Goal: Task Accomplishment & Management: Manage account settings

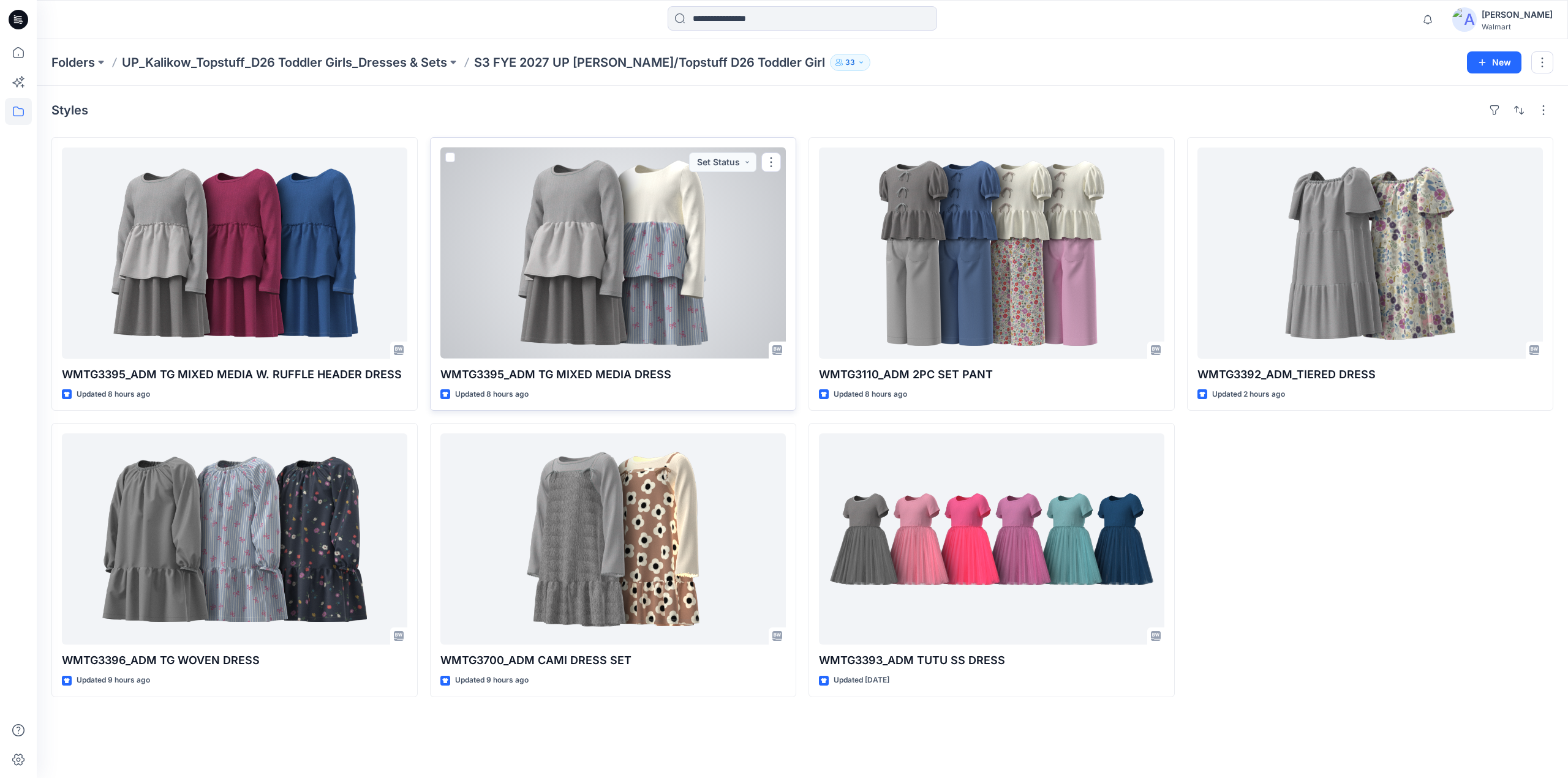
click at [660, 272] on div at bounding box center [613, 253] width 345 height 212
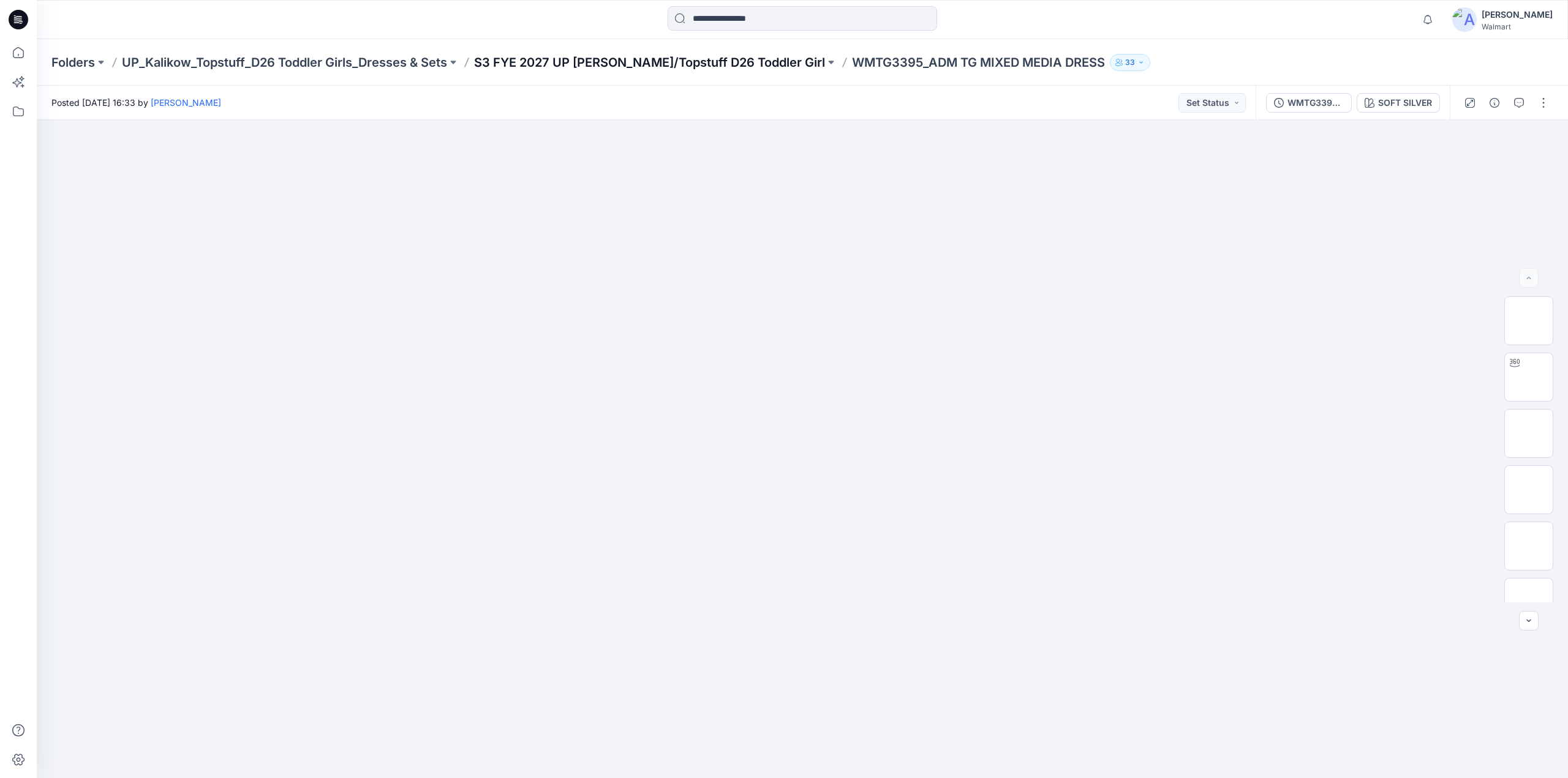
click at [648, 62] on p "S3 FYE 2027 UP [PERSON_NAME]/Topstuff D26 Toddler Girl" at bounding box center [649, 62] width 351 height 17
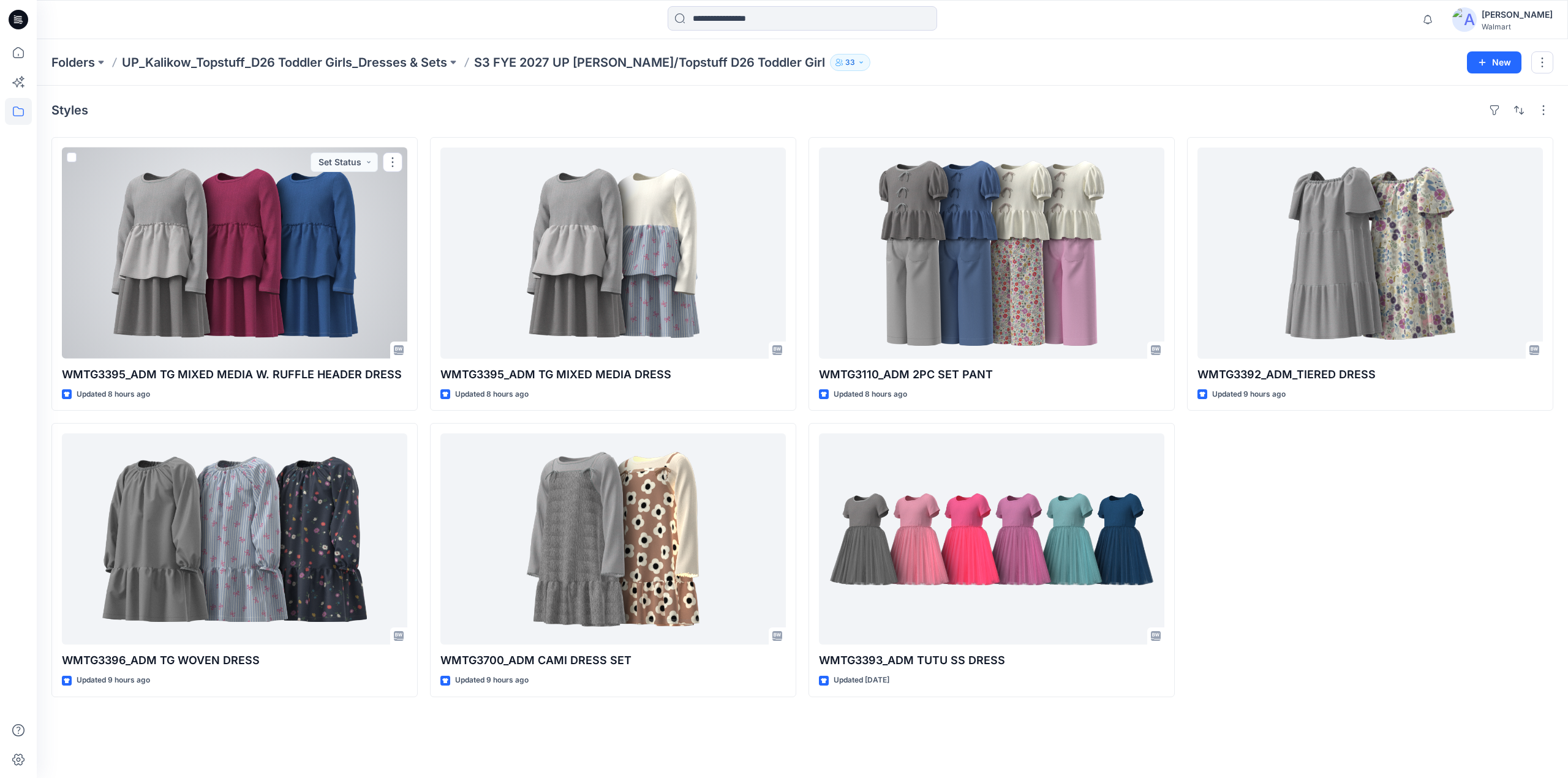
click at [301, 249] on div at bounding box center [235, 253] width 345 height 212
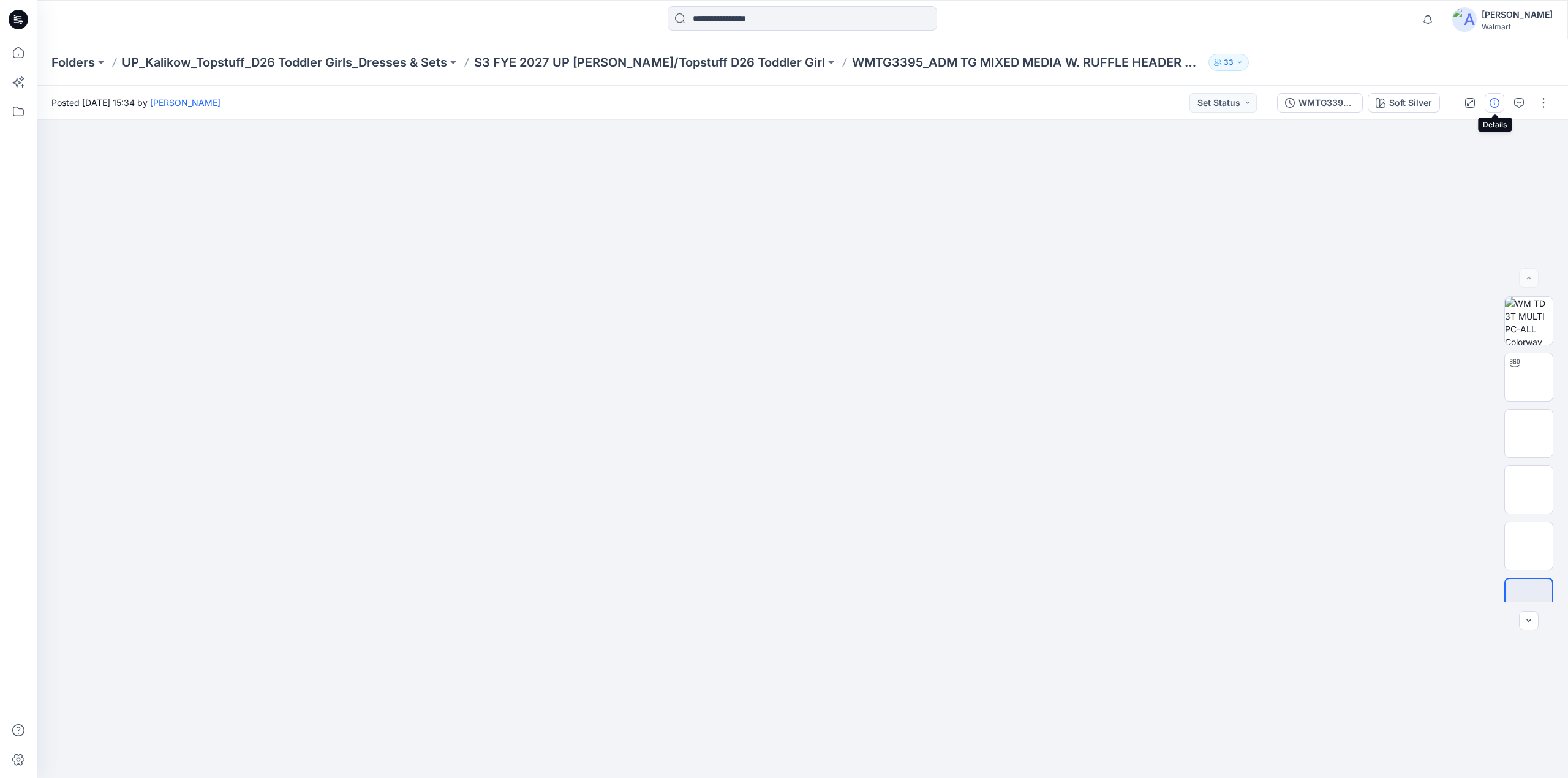
click at [1499, 108] on button "button" at bounding box center [1494, 103] width 20 height 20
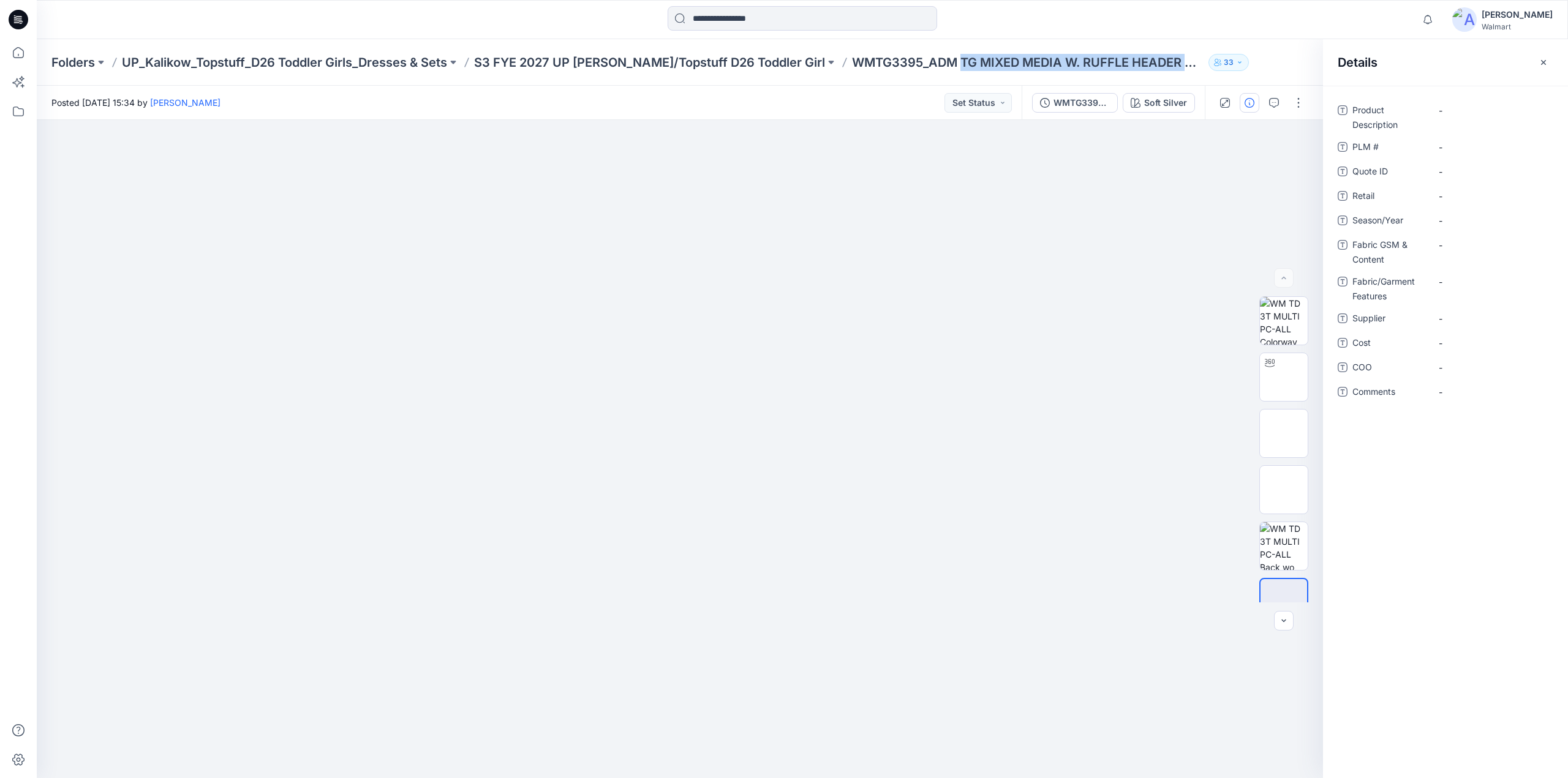
drag, startPoint x: 912, startPoint y: 70, endPoint x: 1144, endPoint y: 74, distance: 232.0
click at [1144, 74] on div "Folders UP_Kalikow_Topstuff_D26 Toddler Girls_Dresses & Sets S3 FYE 2027 UP Kal…" at bounding box center [802, 62] width 1532 height 46
copy p "TG MIXED MEDIA W. RUFFLE HEADER D"
click at [1473, 112] on Description "-" at bounding box center [1492, 110] width 107 height 12
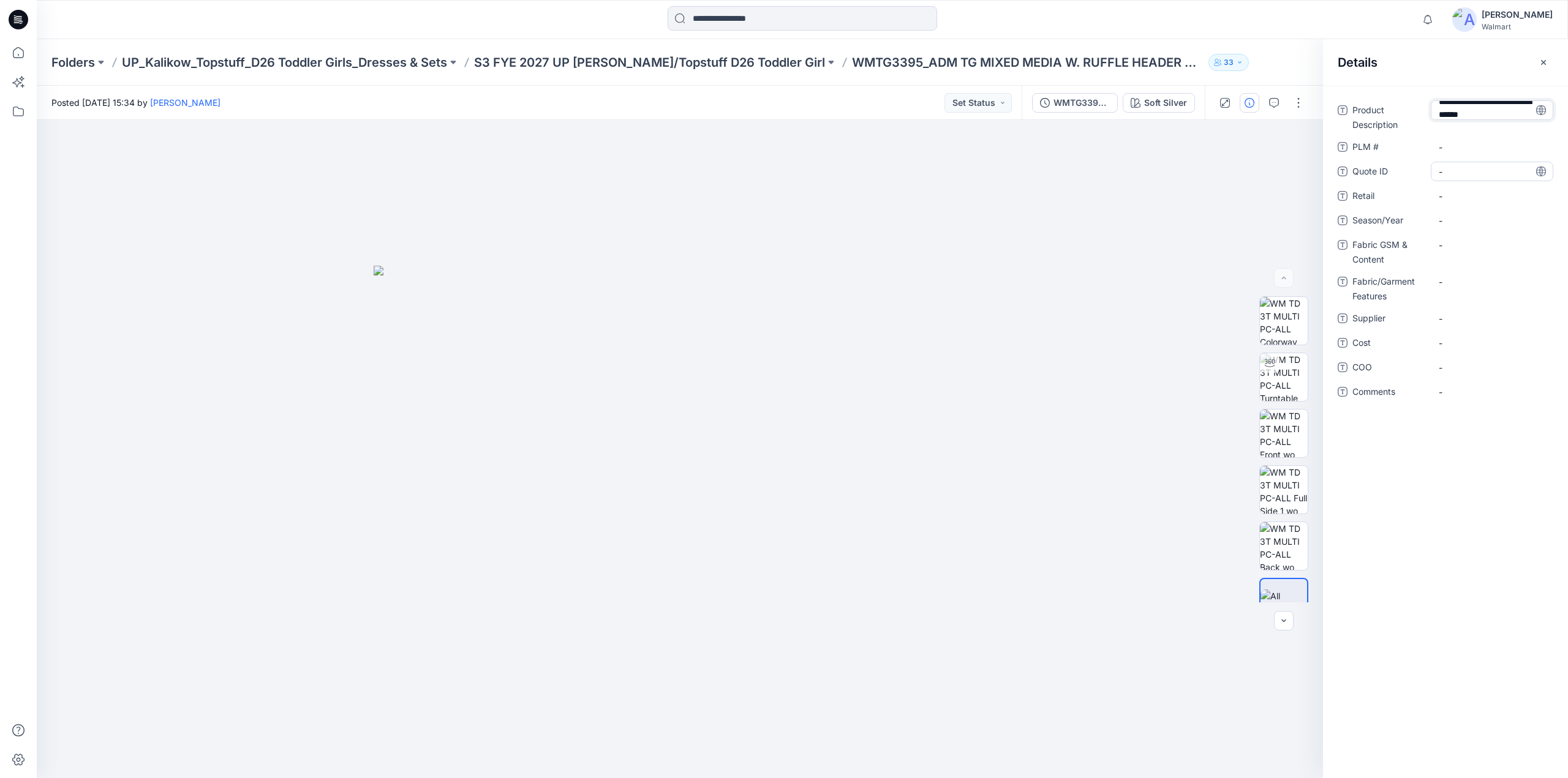
scroll to position [20, 0]
type textarea "**********"
drag, startPoint x: 800, startPoint y: 72, endPoint x: 874, endPoint y: 71, distance: 74.0
click at [874, 71] on div "Folders UP_Kalikow_Topstuff_D26 Toddler Girls_Dresses & Sets S3 FYE 2027 UP Kal…" at bounding box center [802, 62] width 1532 height 46
copy p "WMTG3395"
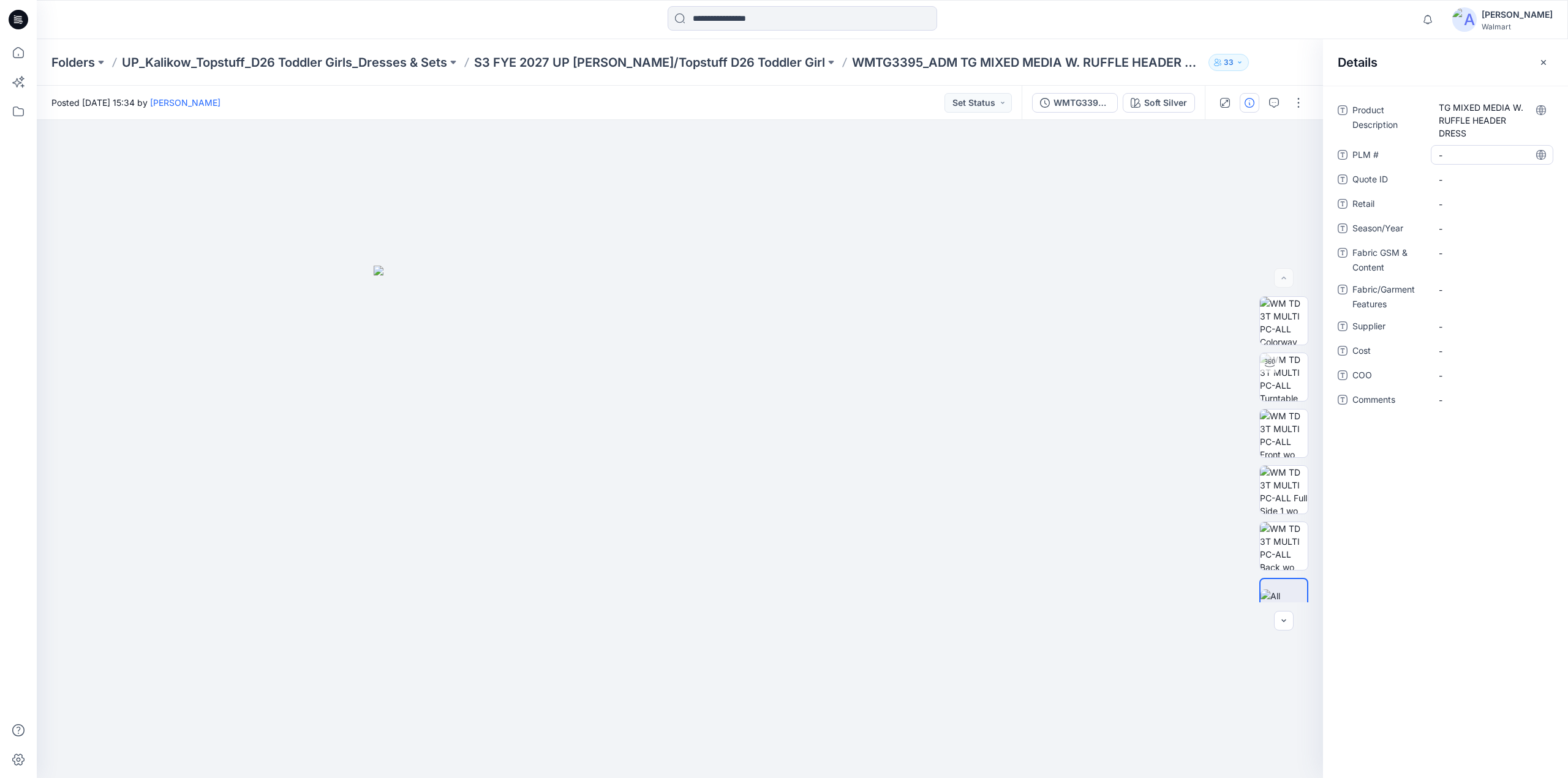
click at [1464, 158] on \ "-" at bounding box center [1492, 155] width 107 height 12
type textarea "********"
click at [1475, 182] on ID "-" at bounding box center [1492, 180] width 107 height 12
type textarea "********"
click at [1478, 210] on div "-" at bounding box center [1492, 204] width 123 height 20
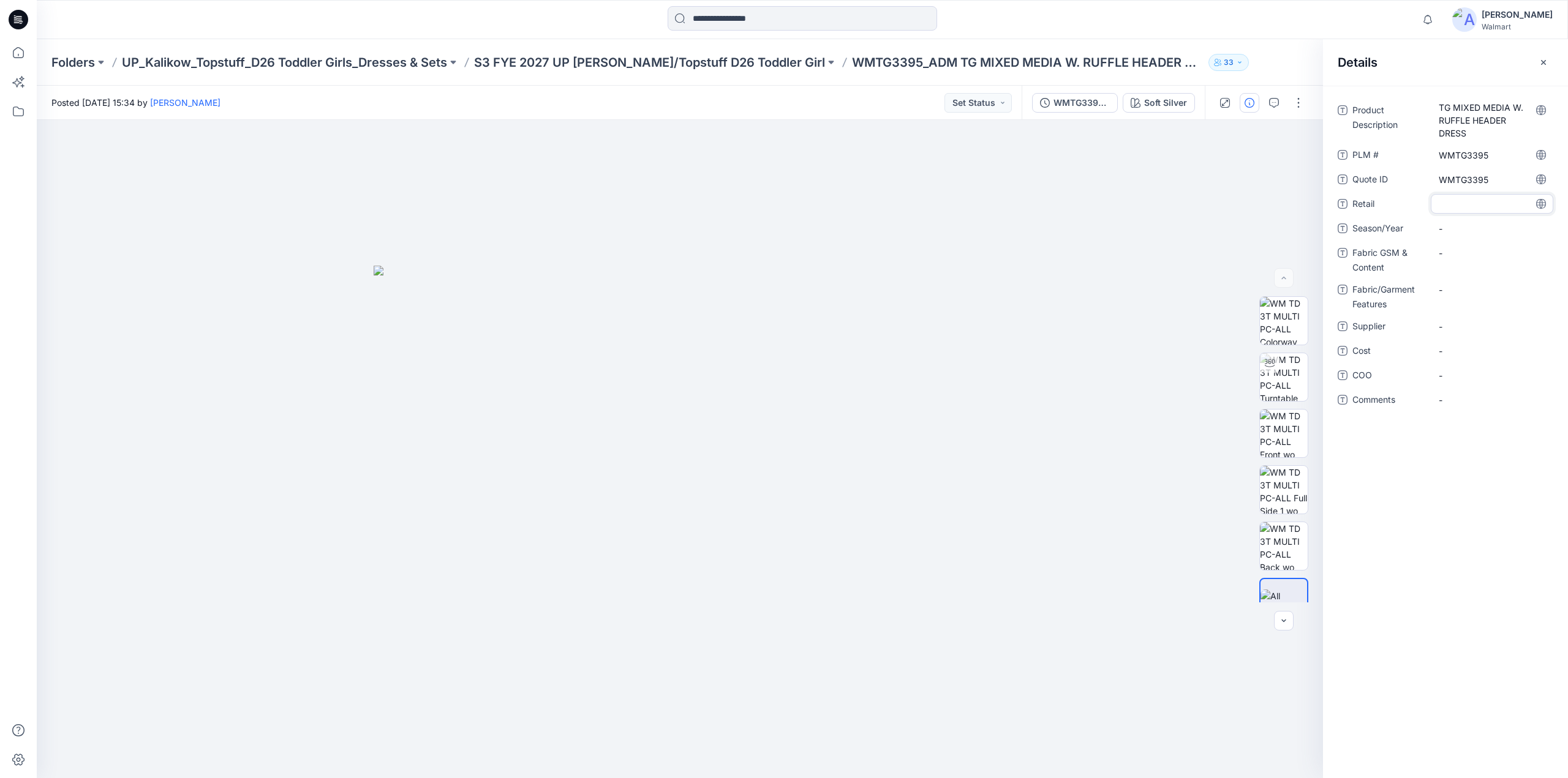
type textarea "********"
drag, startPoint x: 466, startPoint y: 63, endPoint x: 552, endPoint y: 60, distance: 86.1
click at [552, 60] on div "Folders UP_Kalikow_Topstuff_D26 Toddler Girls_Dresses & Sets S3 FYE 2027 UP Kal…" at bounding box center [754, 62] width 1406 height 17
copy p "S3 FYE 2027"
click at [1457, 227] on span "-" at bounding box center [1492, 229] width 107 height 12
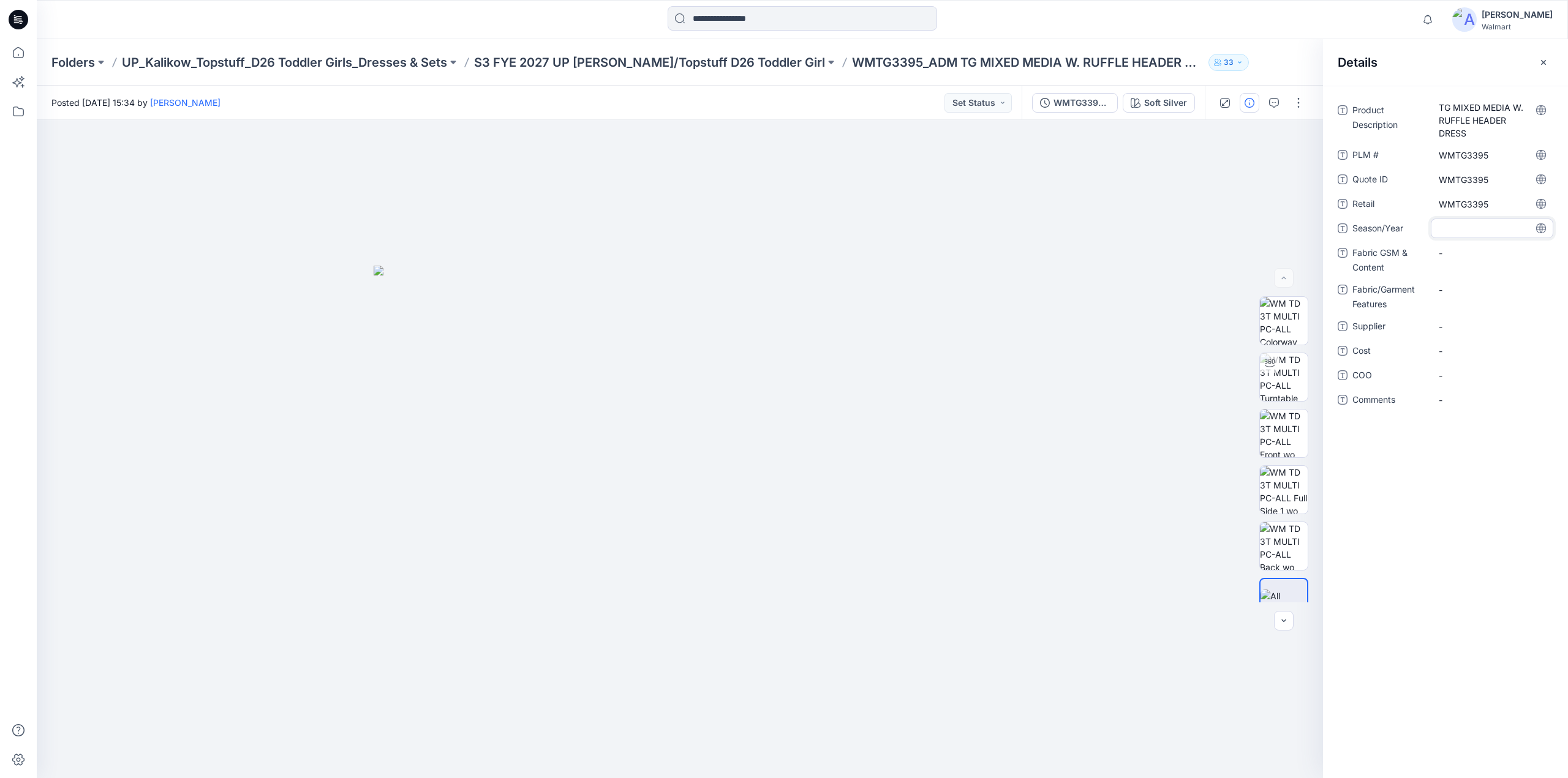
type textarea "**********"
click at [1453, 231] on span "-" at bounding box center [1492, 229] width 107 height 12
click at [1474, 261] on div "-" at bounding box center [1492, 253] width 123 height 20
type textarea "**********"
click at [1459, 225] on span "-" at bounding box center [1492, 229] width 107 height 12
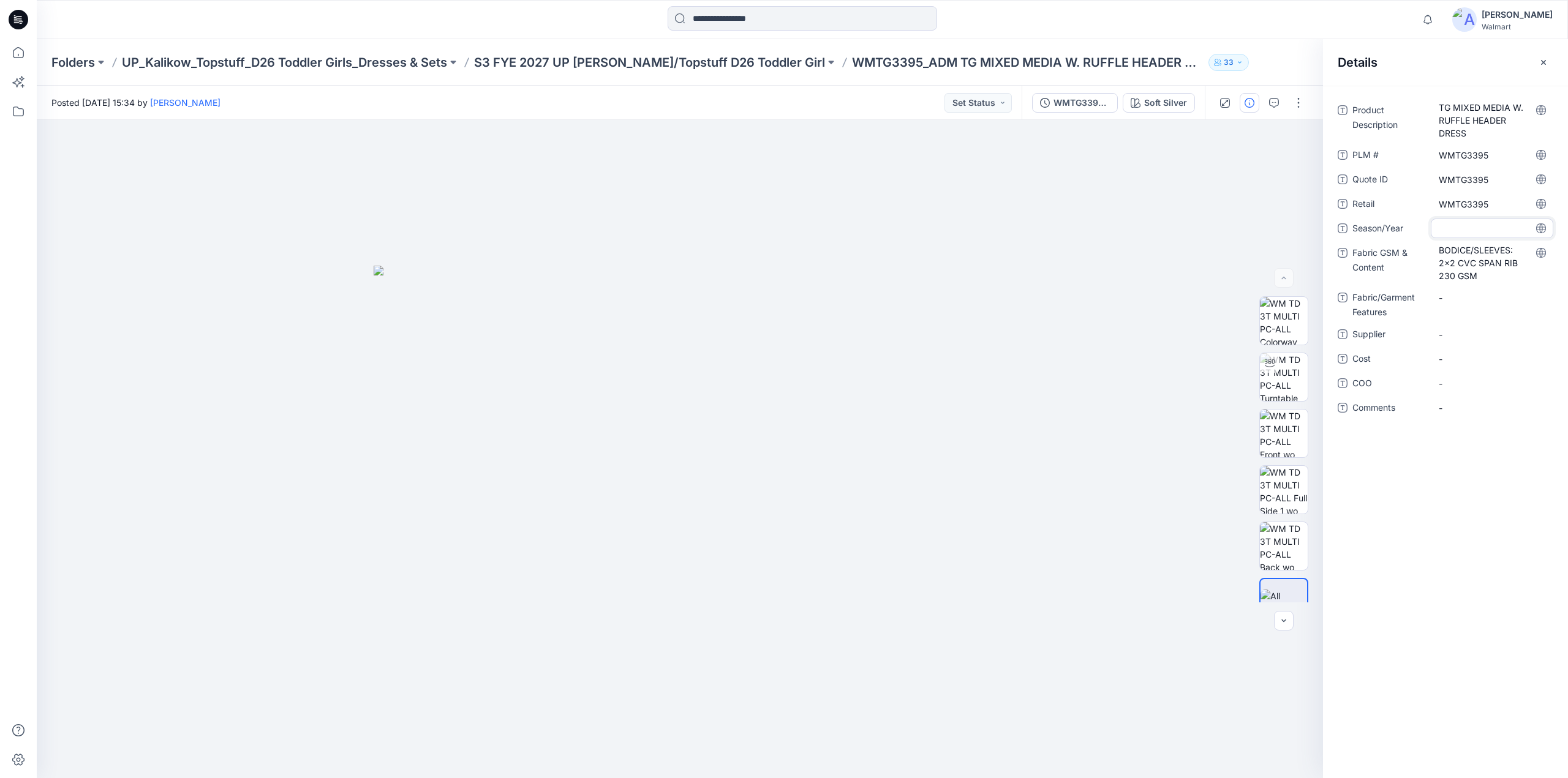
type textarea "**********"
click at [1457, 298] on Features "-" at bounding box center [1492, 298] width 107 height 12
type textarea "**********"
click at [1451, 337] on span "-" at bounding box center [1492, 334] width 107 height 12
click at [1464, 342] on span "-" at bounding box center [1492, 342] width 107 height 12
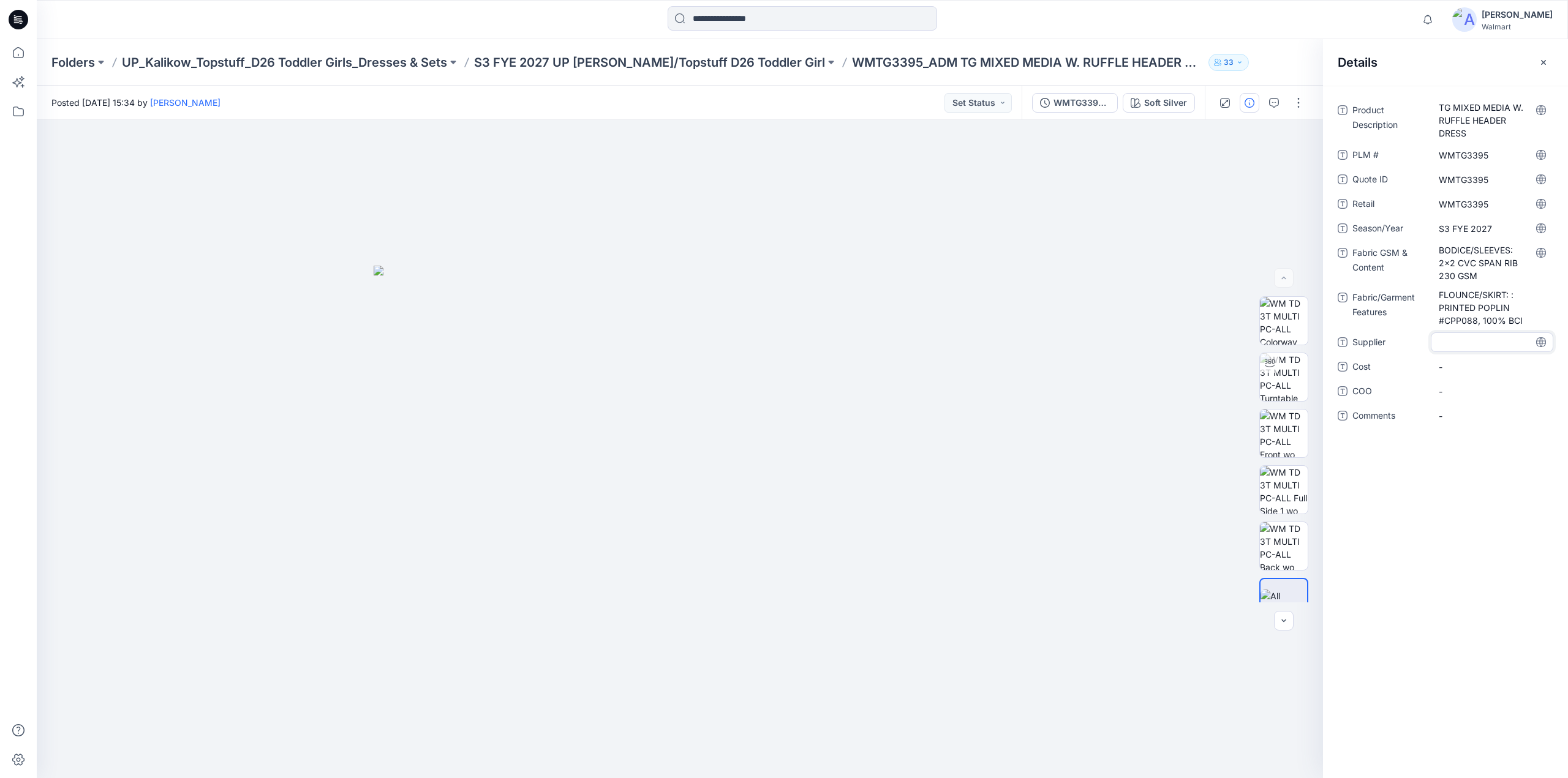
type textarea "********"
click at [1276, 373] on img at bounding box center [1284, 377] width 48 height 48
click at [1283, 374] on img at bounding box center [1283, 377] width 46 height 46
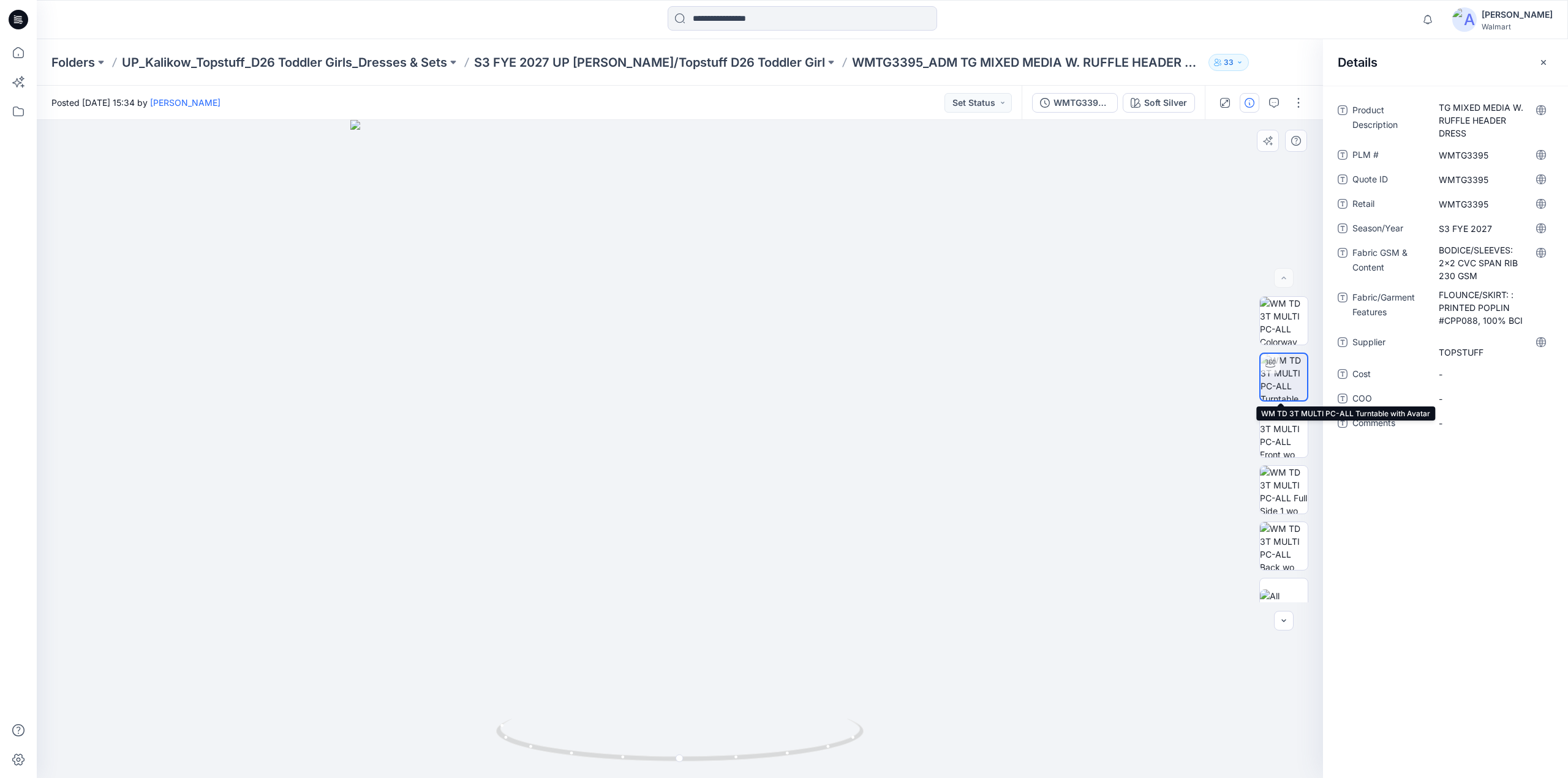
click at [1284, 381] on img at bounding box center [1283, 377] width 46 height 46
click at [1276, 100] on icon "button" at bounding box center [1274, 102] width 10 height 10
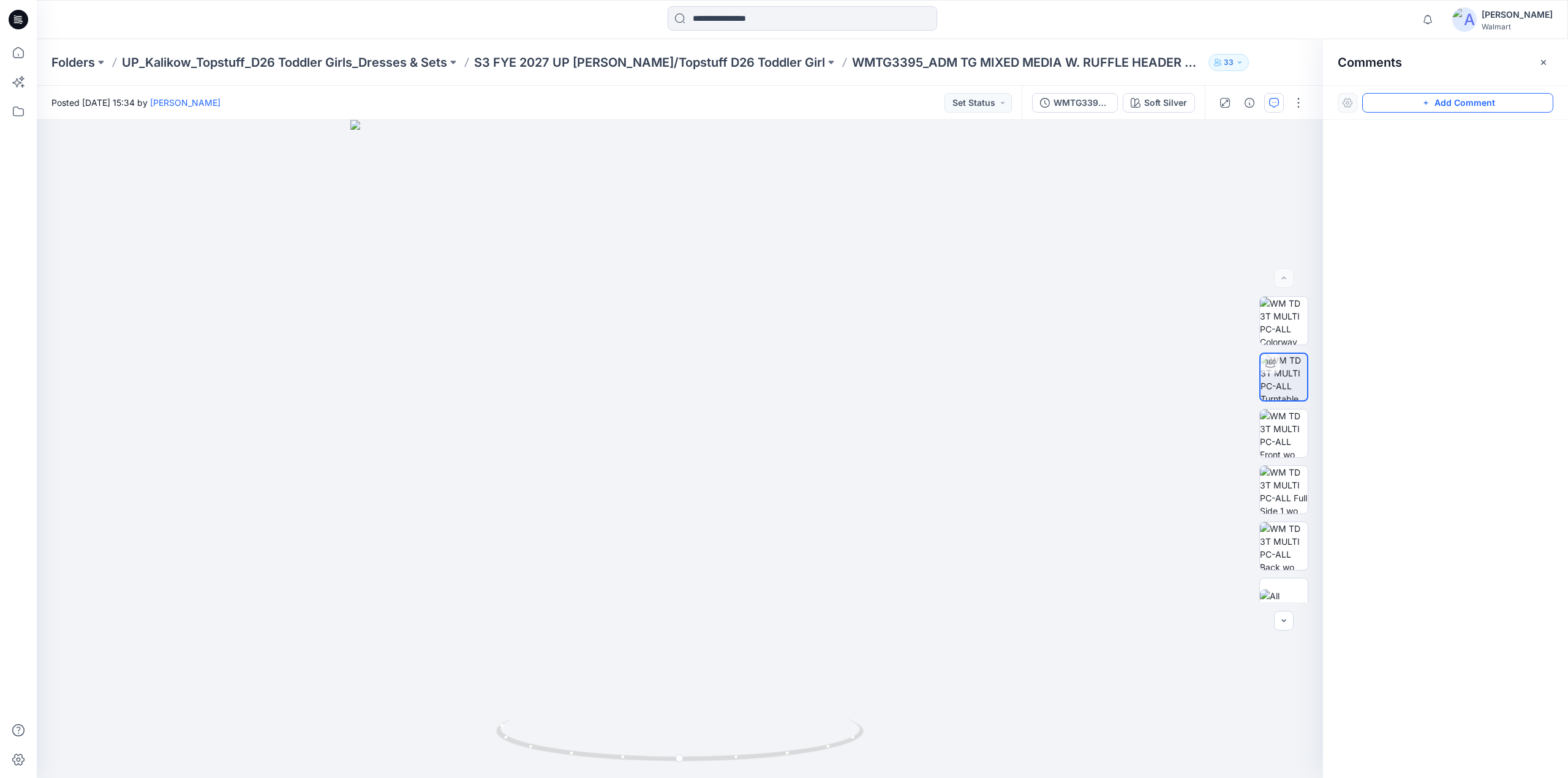
click at [1456, 108] on button "Add Comment" at bounding box center [1458, 103] width 191 height 20
click at [626, 287] on div "1" at bounding box center [679, 449] width 1286 height 658
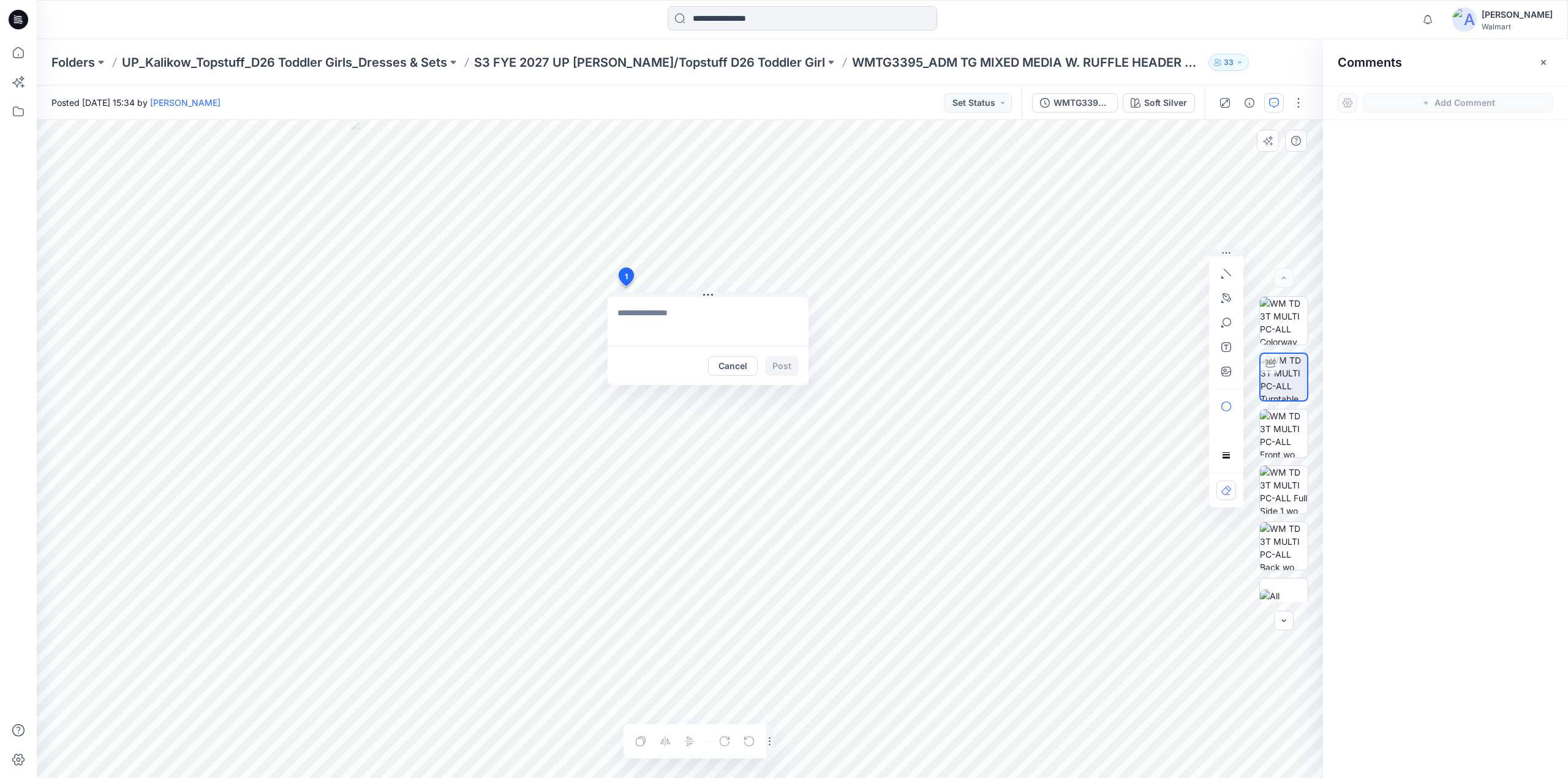
click at [633, 312] on textarea at bounding box center [708, 321] width 201 height 49
click at [659, 312] on textarea "**********" at bounding box center [708, 321] width 201 height 49
click at [670, 327] on textarea "**********" at bounding box center [708, 321] width 201 height 49
drag, startPoint x: 699, startPoint y: 302, endPoint x: 645, endPoint y: 314, distance: 55.3
click at [645, 314] on textarea "**********" at bounding box center [708, 321] width 201 height 49
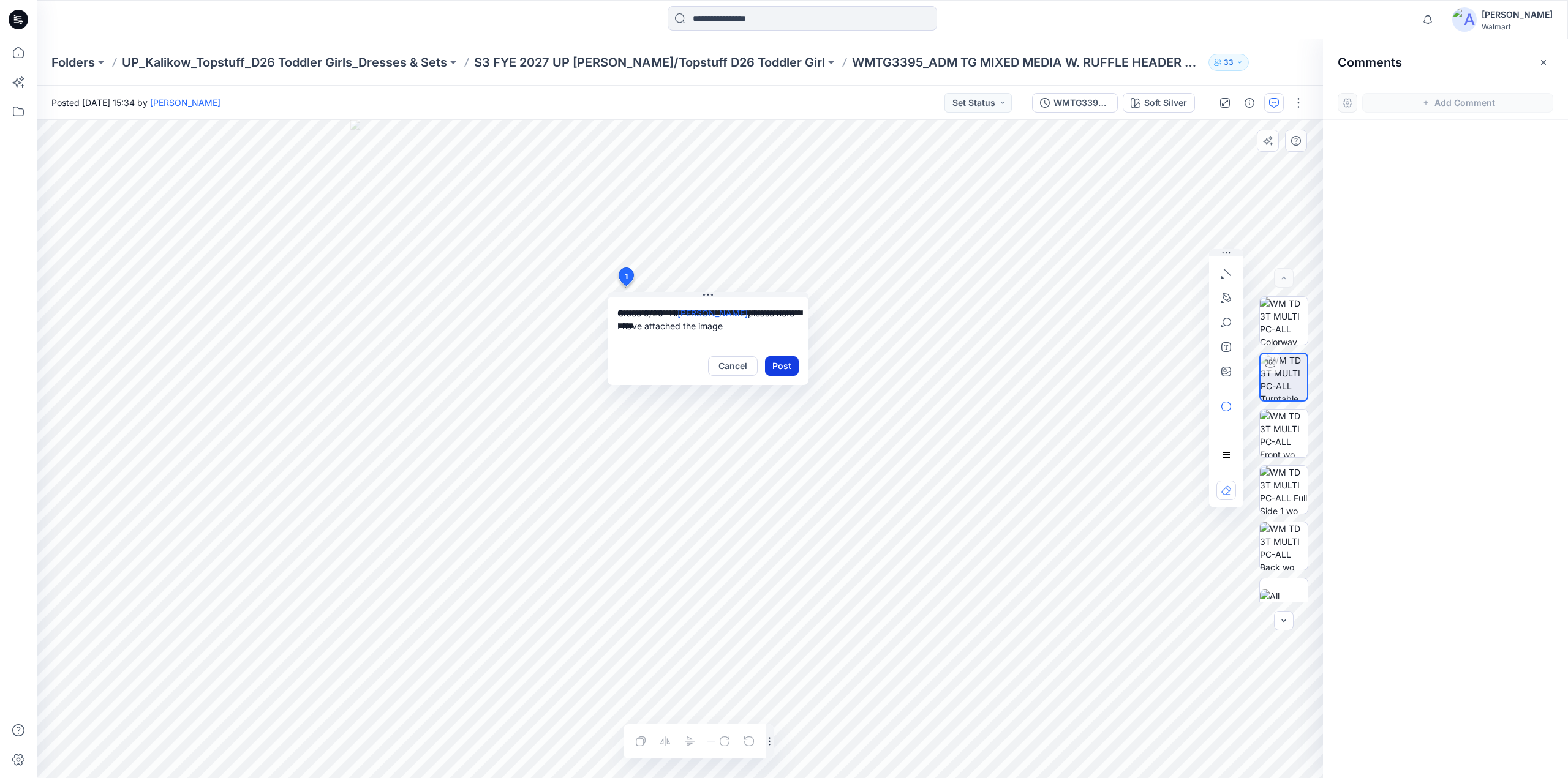
type textarea "**********"
click at [788, 370] on button "Post" at bounding box center [782, 366] width 34 height 20
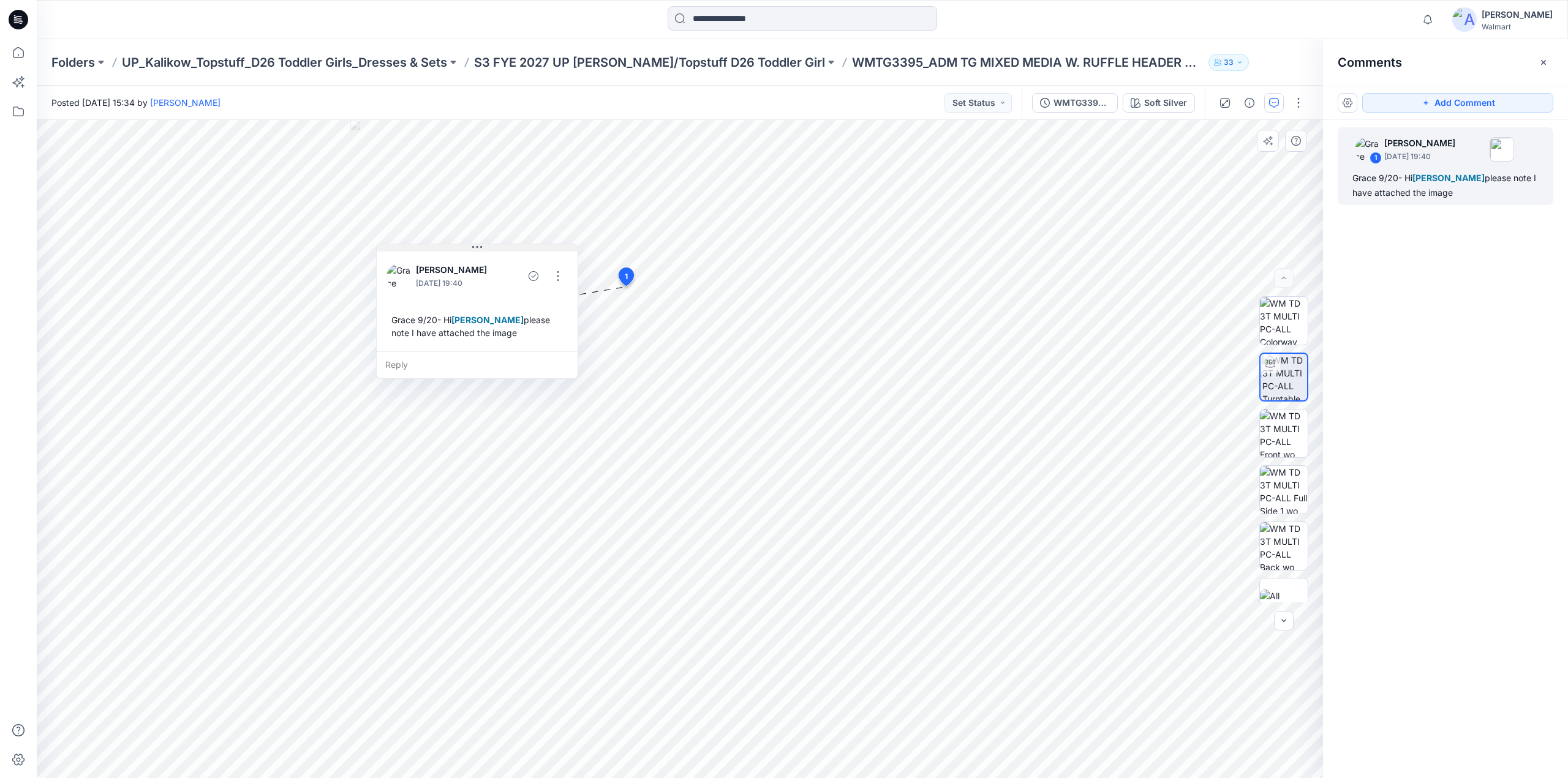
drag, startPoint x: 708, startPoint y: 300, endPoint x: 477, endPoint y: 251, distance: 236.1
click at [477, 251] on icon at bounding box center [477, 247] width 10 height 10
click at [562, 269] on button "button" at bounding box center [558, 276] width 20 height 20
click at [557, 301] on p "Edit comment" at bounding box center [561, 303] width 55 height 12
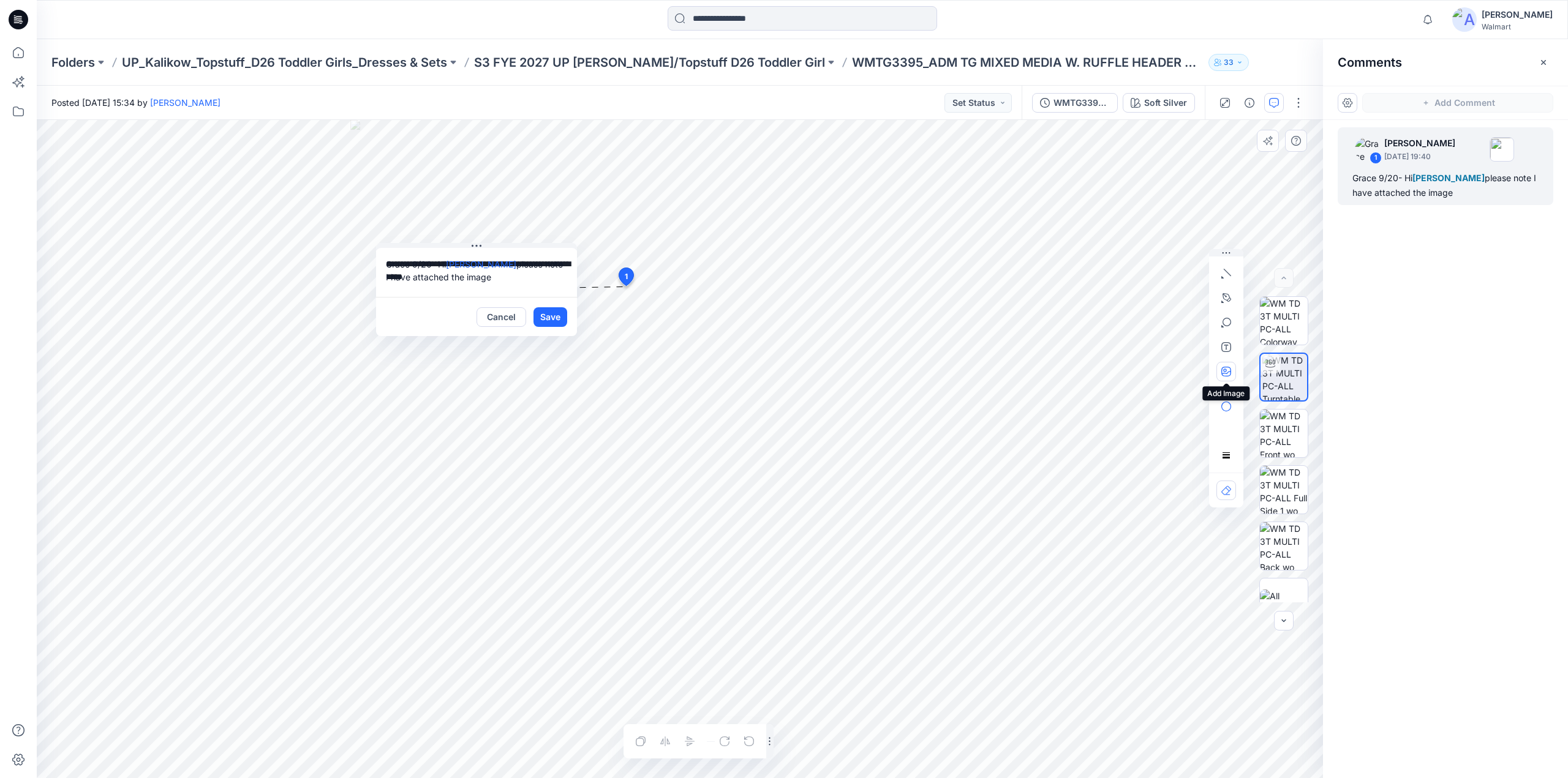
click at [1225, 372] on icon "button" at bounding box center [1224, 370] width 3 height 3
type input"] "**********"
click at [548, 321] on button "Save" at bounding box center [551, 317] width 34 height 20
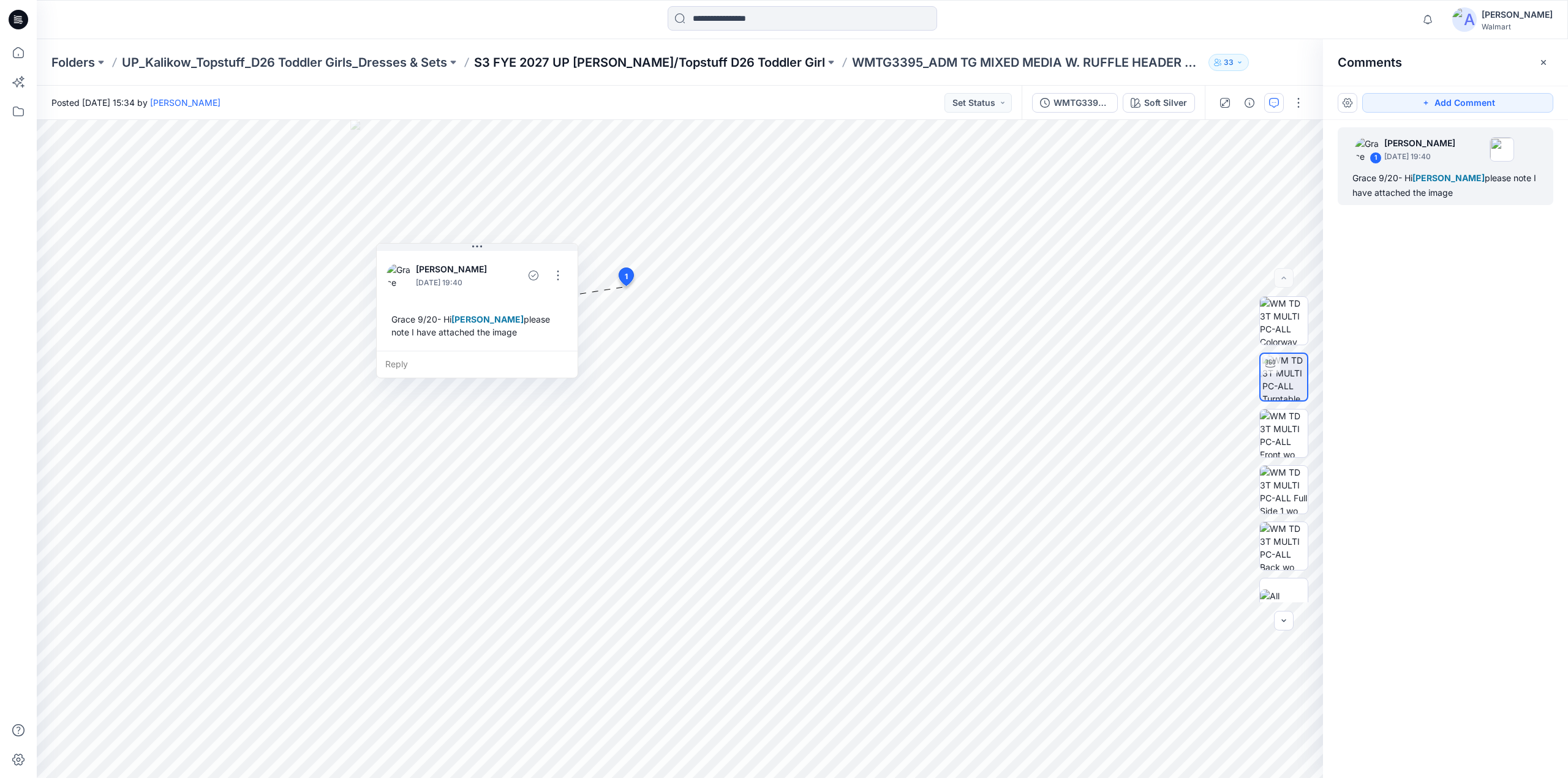
click at [693, 64] on p "S3 FYE 2027 UP Kalikow/Topstuff D26 Toddler Girl" at bounding box center [649, 62] width 351 height 17
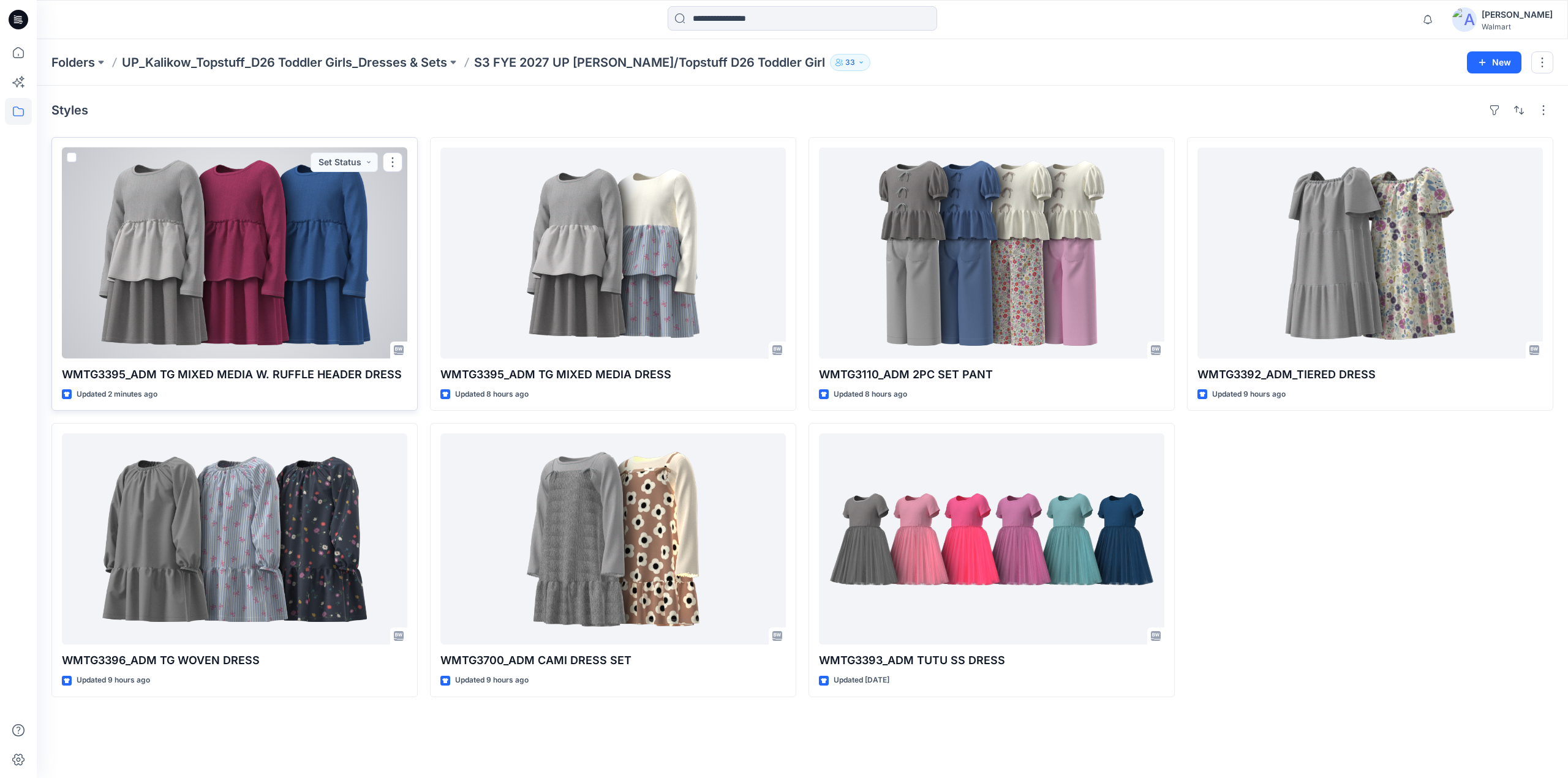
click at [245, 267] on div at bounding box center [235, 253] width 345 height 212
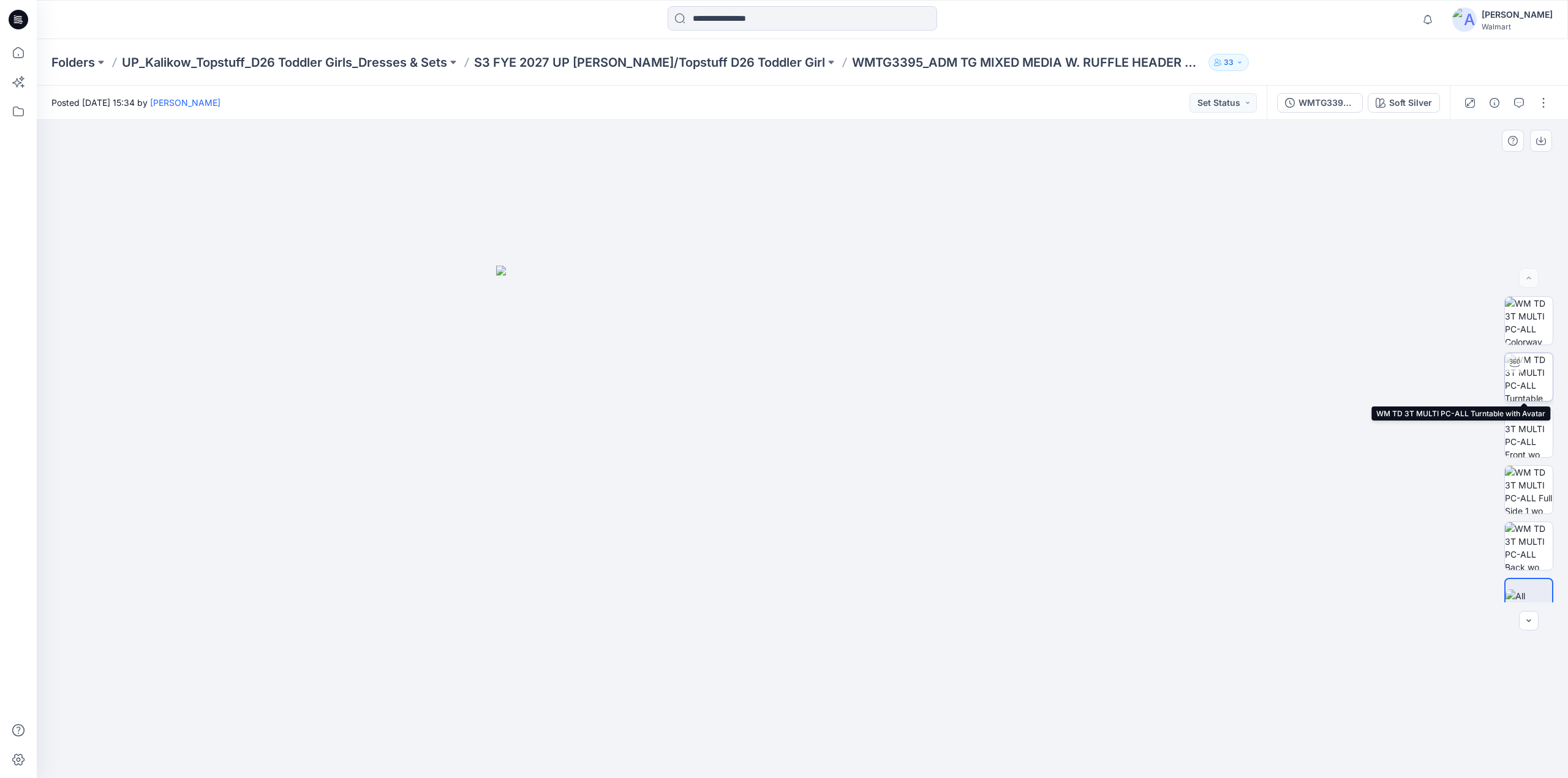
click at [1522, 382] on img at bounding box center [1529, 377] width 48 height 48
drag, startPoint x: 800, startPoint y: 757, endPoint x: 905, endPoint y: 749, distance: 105.3
click at [905, 749] on icon at bounding box center [804, 742] width 371 height 46
drag, startPoint x: 905, startPoint y: 757, endPoint x: 994, endPoint y: 738, distance: 91.0
click at [994, 738] on div at bounding box center [802, 449] width 1532 height 658
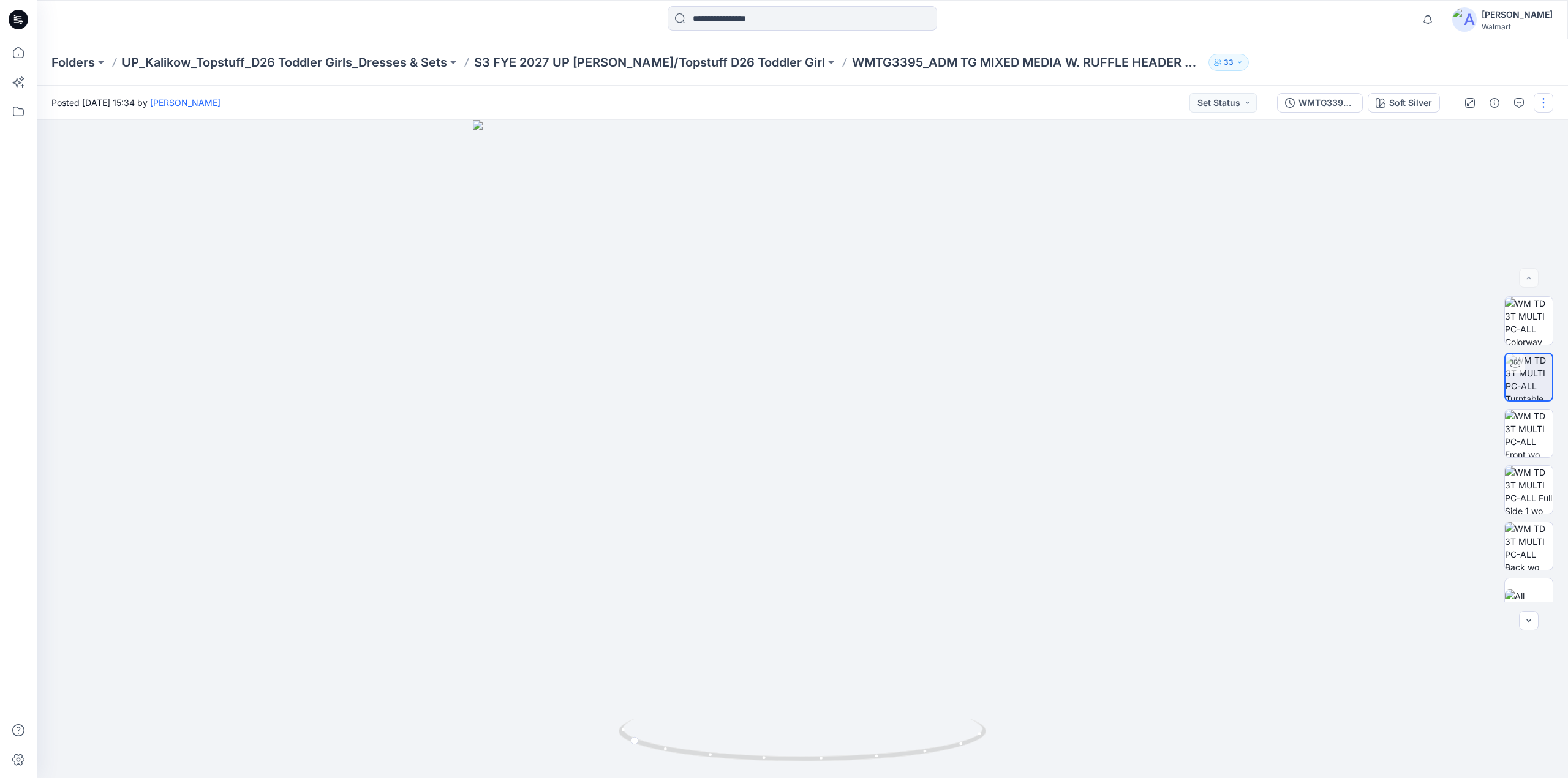
click at [1549, 107] on button "button" at bounding box center [1543, 103] width 20 height 20
click at [1478, 167] on button "Edit" at bounding box center [1492, 165] width 113 height 22
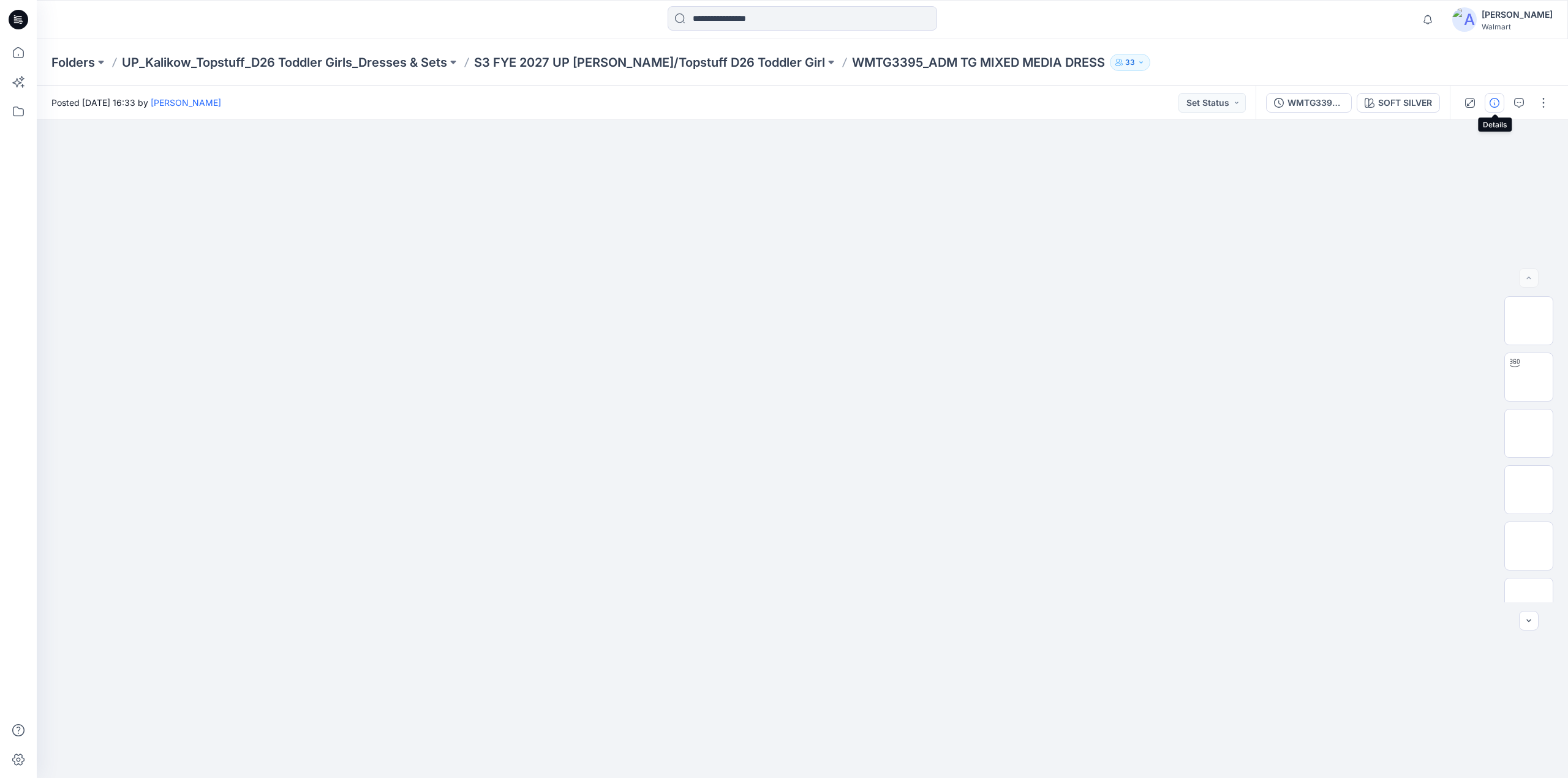
click at [1498, 105] on icon "button" at bounding box center [1494, 102] width 10 height 10
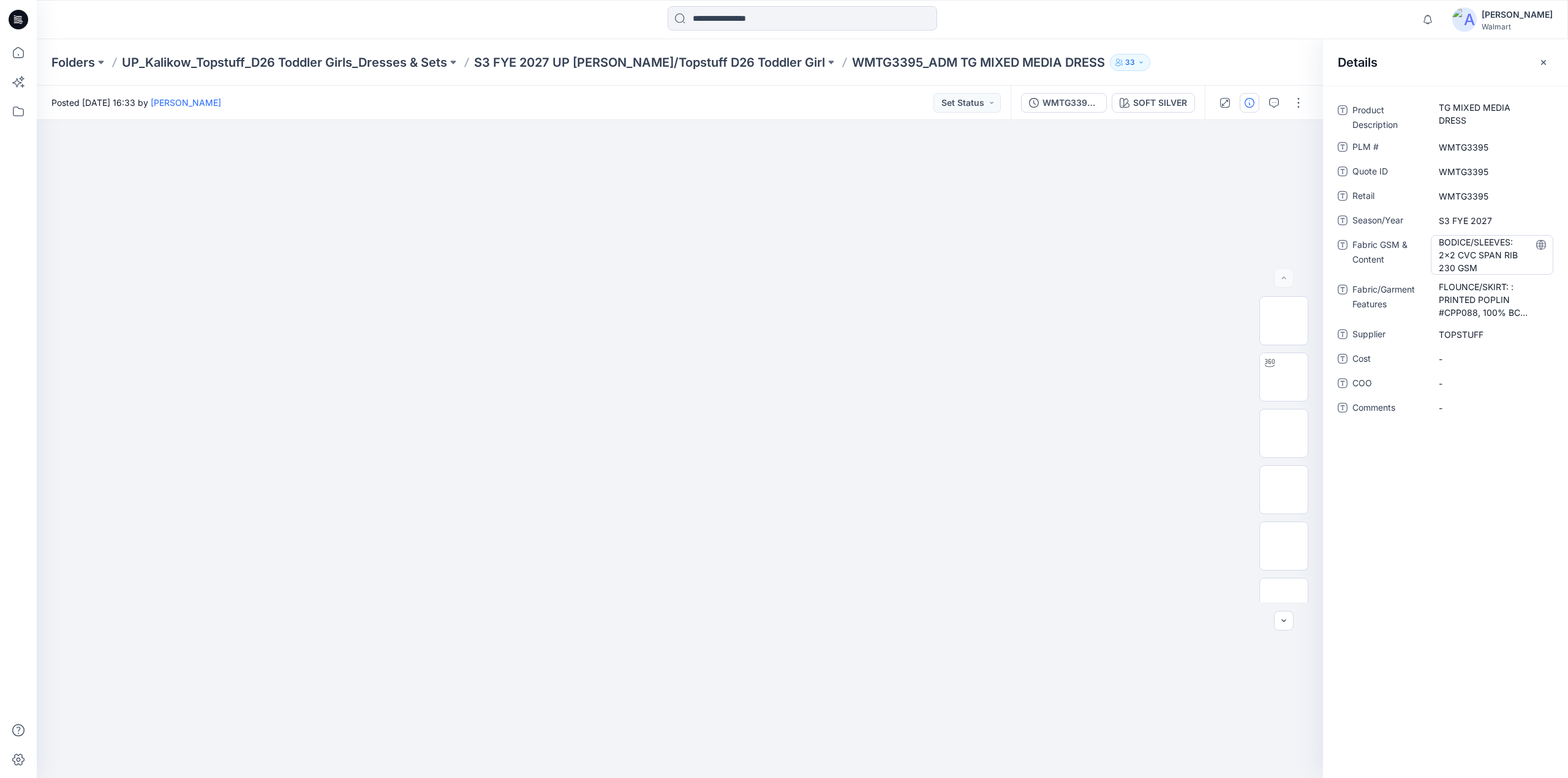
click at [1441, 245] on Content "BODICE/SLEEVES: 2x2 CVC SPAN RIB 230 GSM" at bounding box center [1492, 254] width 107 height 38
drag, startPoint x: 1441, startPoint y: 245, endPoint x: 1512, endPoint y: 269, distance: 74.9
click at [1525, 268] on textarea "**********" at bounding box center [1492, 253] width 123 height 38
drag, startPoint x: 1495, startPoint y: 220, endPoint x: 1418, endPoint y: 228, distance: 77.4
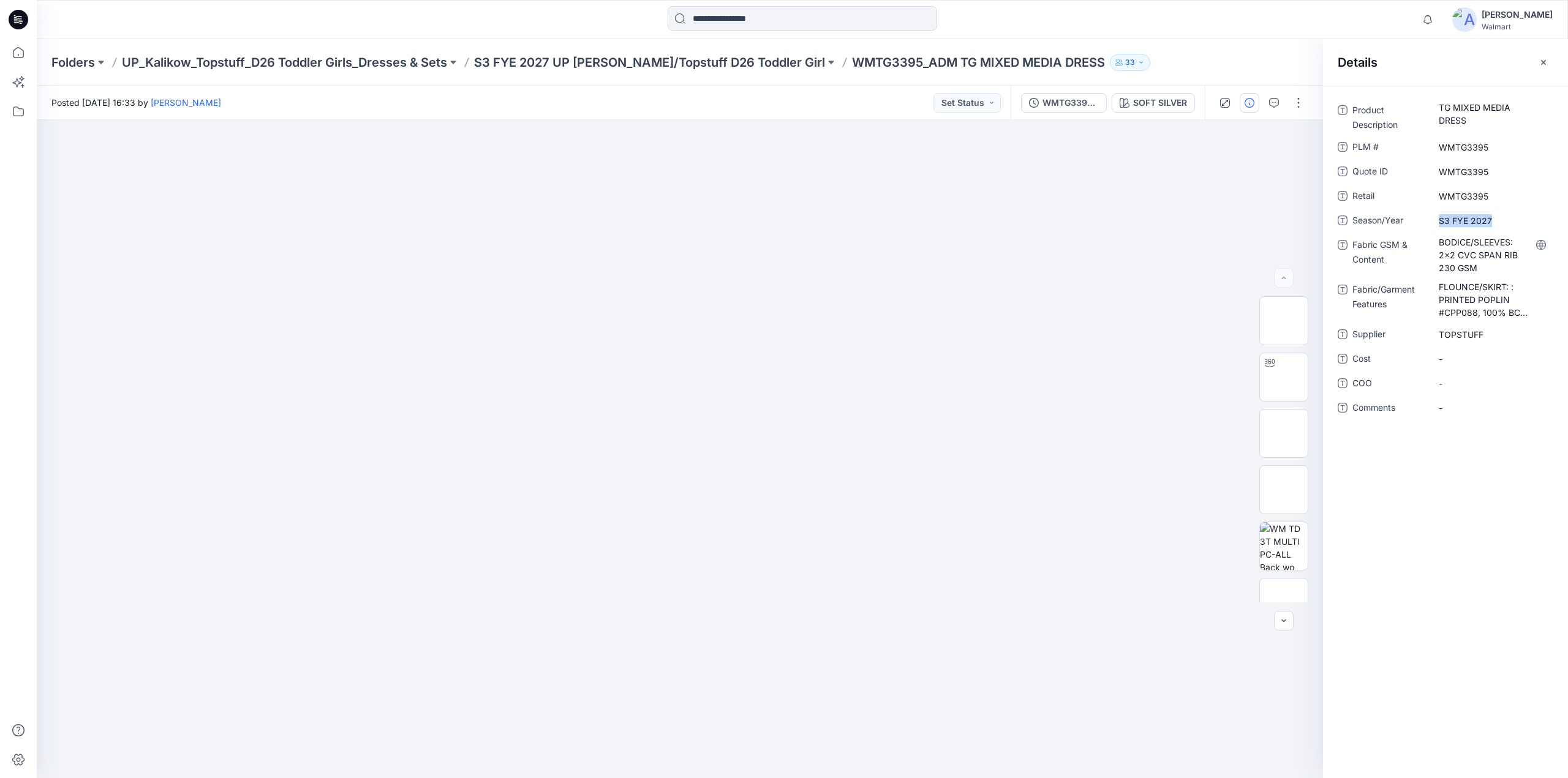
click at [1429, 219] on div "Season/Year S3 FYE 2027" at bounding box center [1445, 221] width 215 height 20
copy span "S3 FYE 2027"
click at [1493, 306] on Features "FLOUNCE/SKIRT: : PRINTED POPLIN #CPP088, 100% BCI COTTON APPROX 125 GSM" at bounding box center [1492, 299] width 107 height 38
drag, startPoint x: 1528, startPoint y: 312, endPoint x: 1402, endPoint y: 282, distance: 129.5
click at [1402, 282] on div "**********" at bounding box center [1445, 299] width 215 height 38
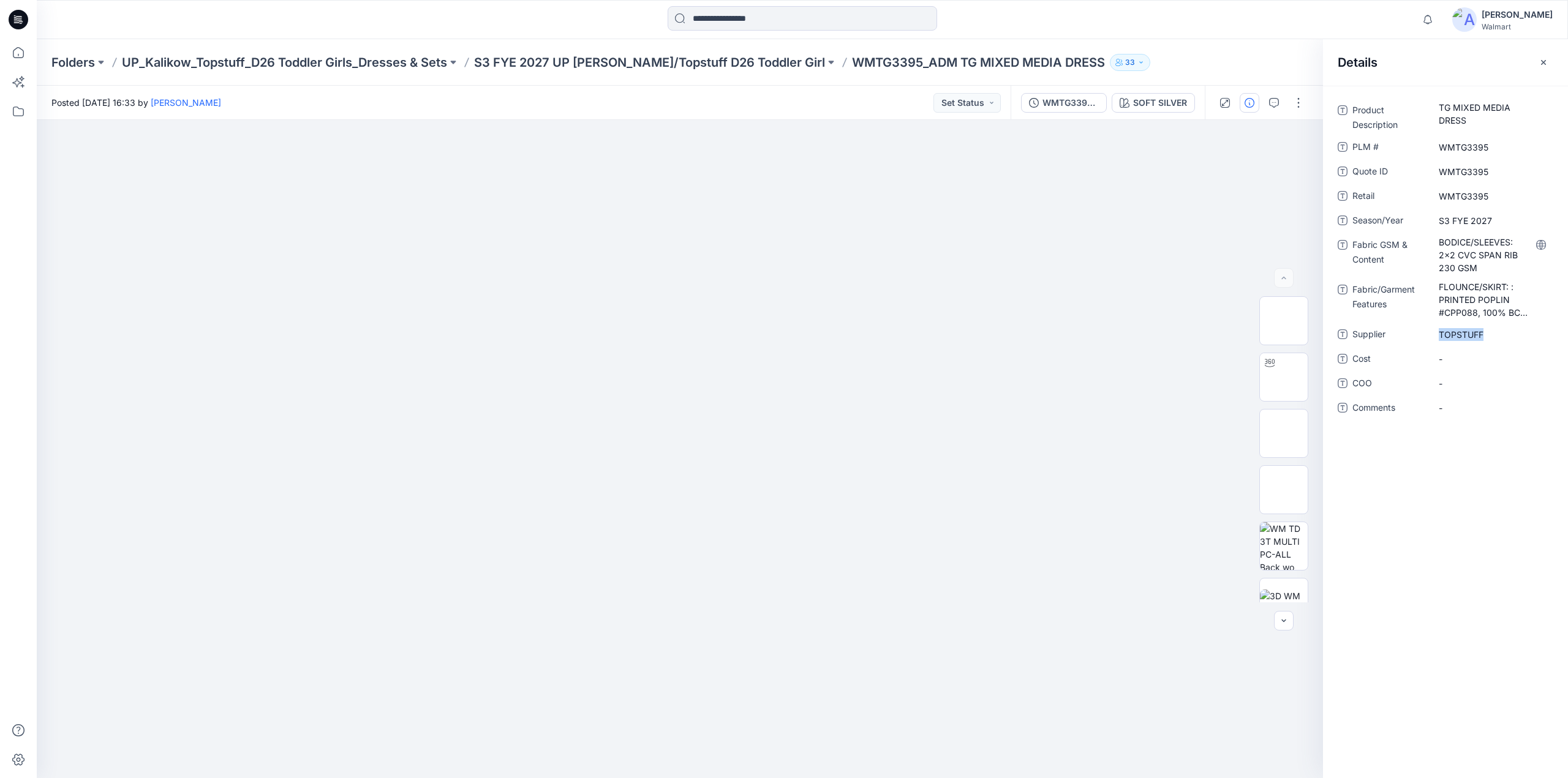
drag, startPoint x: 1497, startPoint y: 337, endPoint x: 1394, endPoint y: 338, distance: 103.0
click at [1394, 338] on div "Supplier TOPSTUFF" at bounding box center [1445, 334] width 215 height 20
copy div "TOPSTUFF"
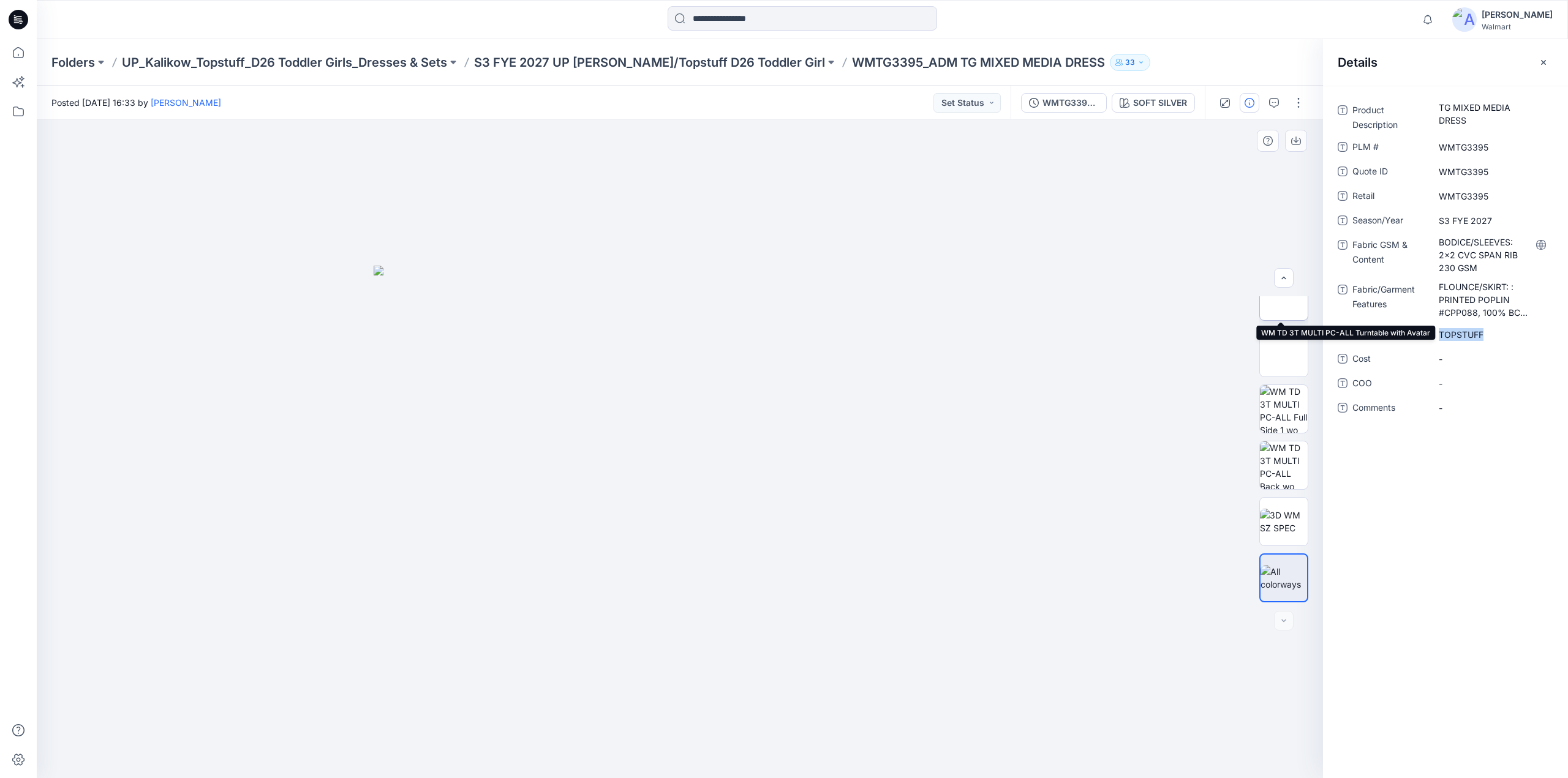
click at [1283, 296] on img at bounding box center [1283, 296] width 0 height 0
click at [1275, 100] on icon "button" at bounding box center [1274, 102] width 10 height 10
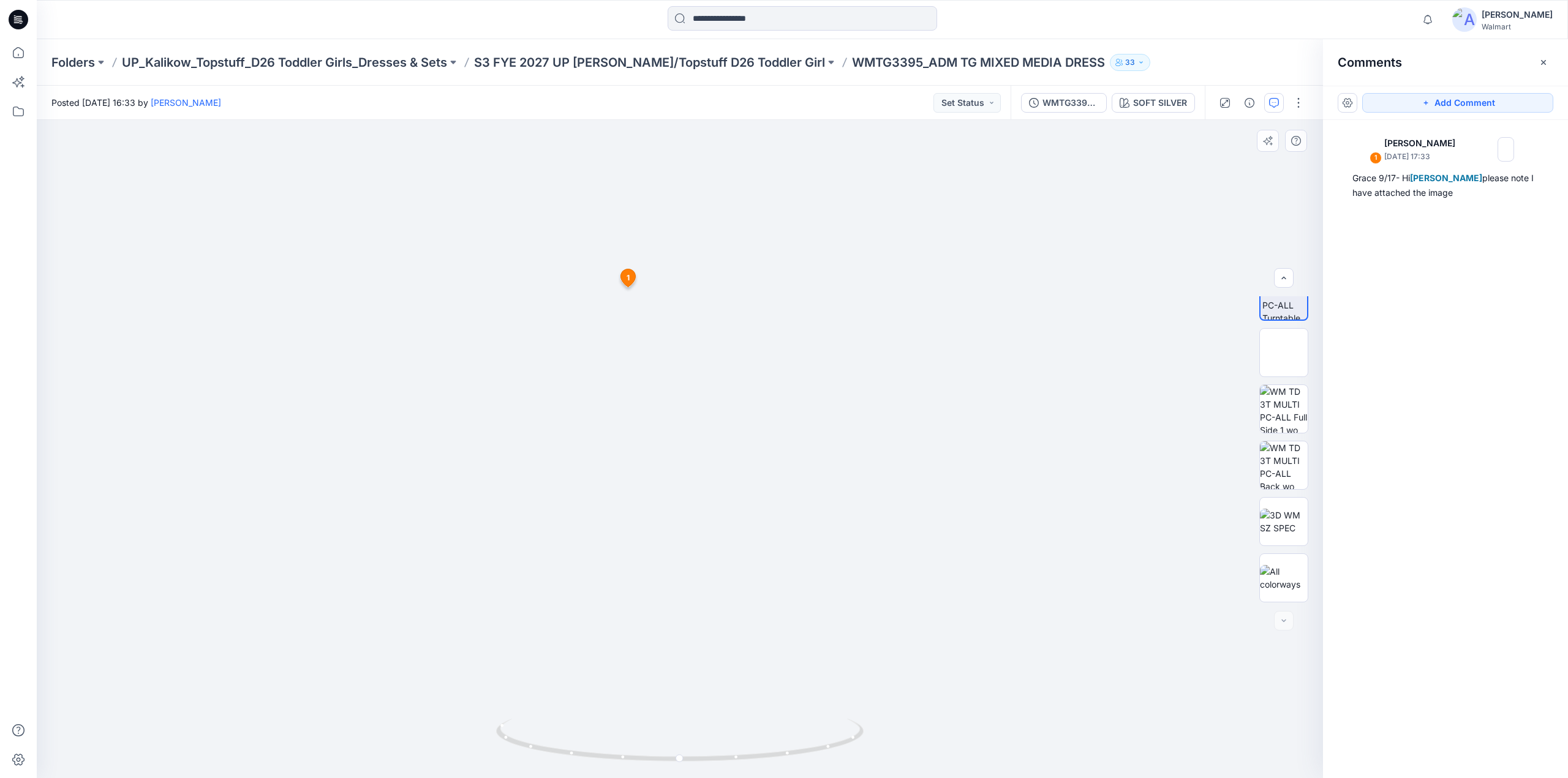
click at [634, 279] on icon at bounding box center [628, 278] width 15 height 18
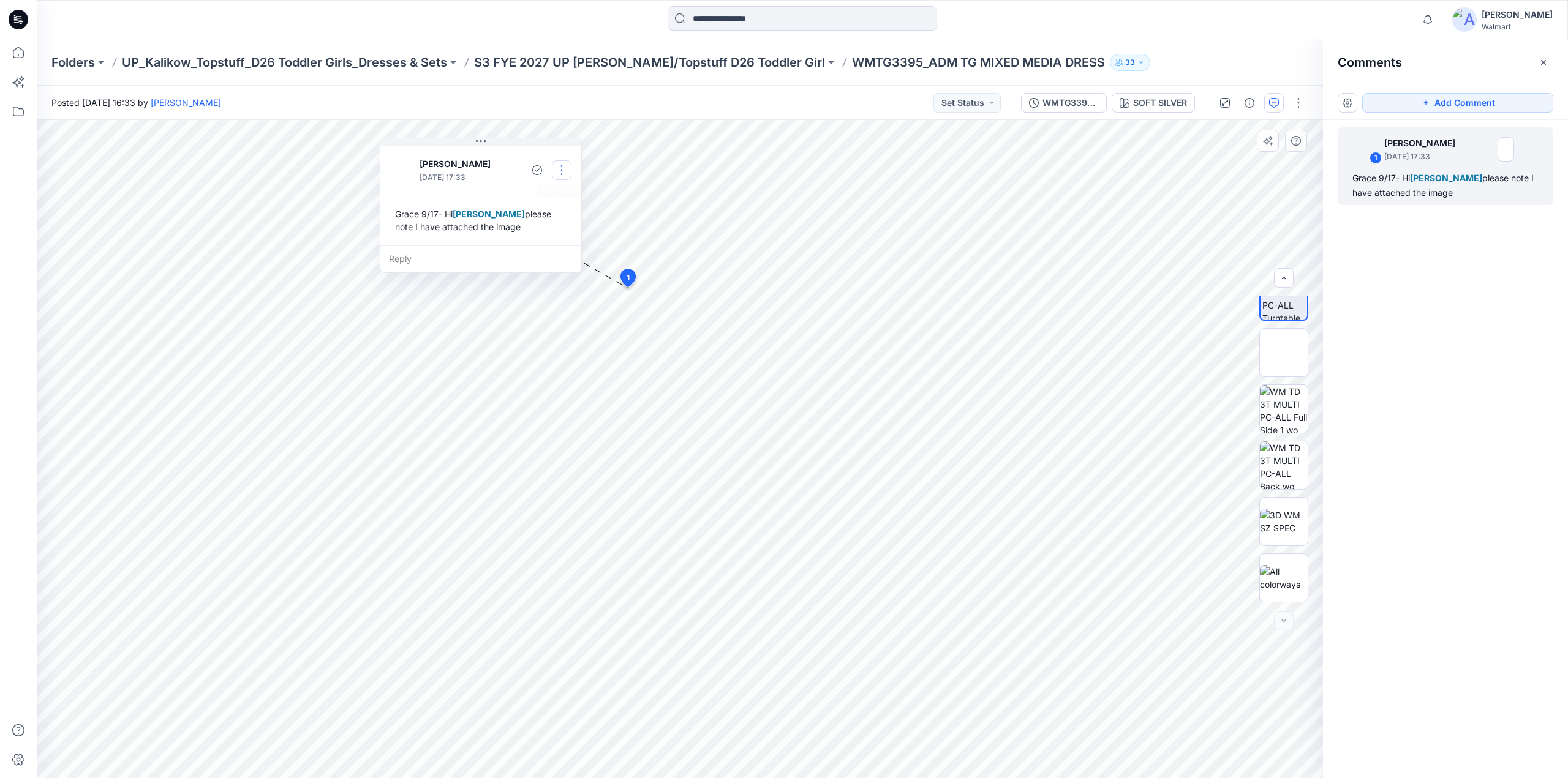
click at [564, 172] on button "button" at bounding box center [562, 170] width 20 height 20
click at [552, 197] on p "Edit comment" at bounding box center [565, 198] width 55 height 12
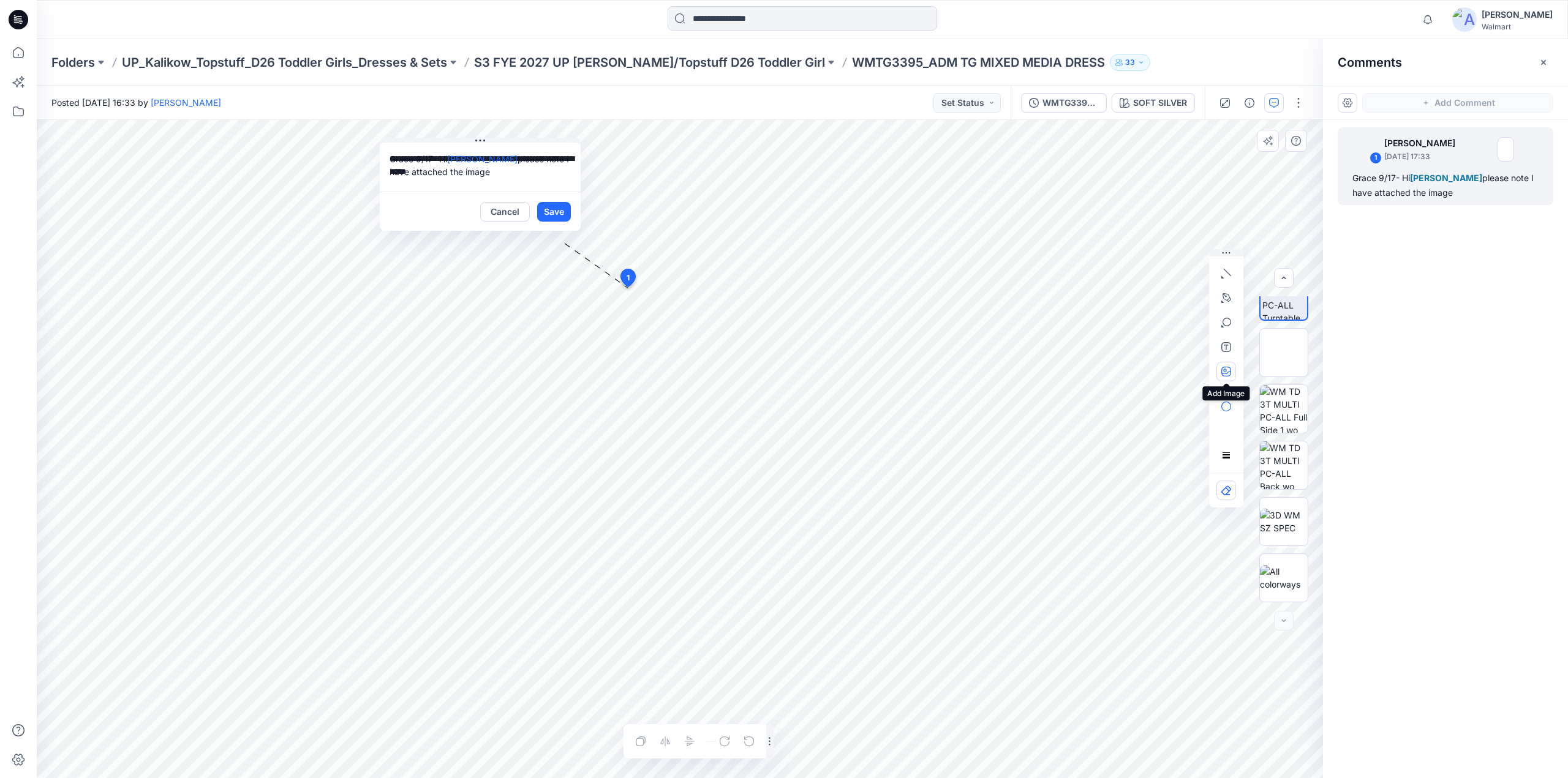
click at [1218, 373] on button "button" at bounding box center [1226, 372] width 20 height 20
type input"] "**********"
click at [552, 218] on button "Save" at bounding box center [554, 212] width 34 height 20
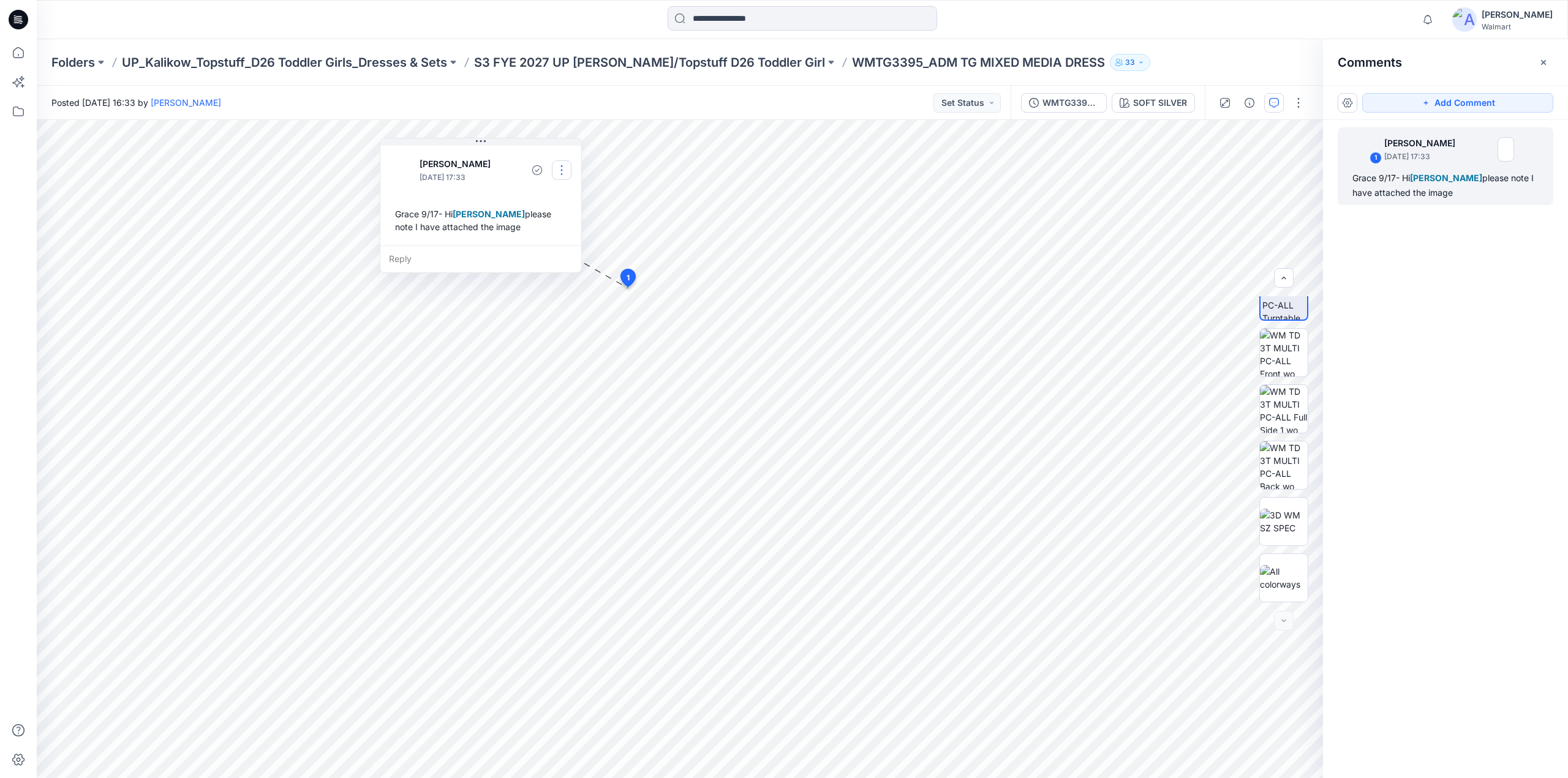
click at [554, 172] on button "button" at bounding box center [562, 170] width 20 height 20
click at [568, 193] on p "Edit comment" at bounding box center [565, 198] width 55 height 12
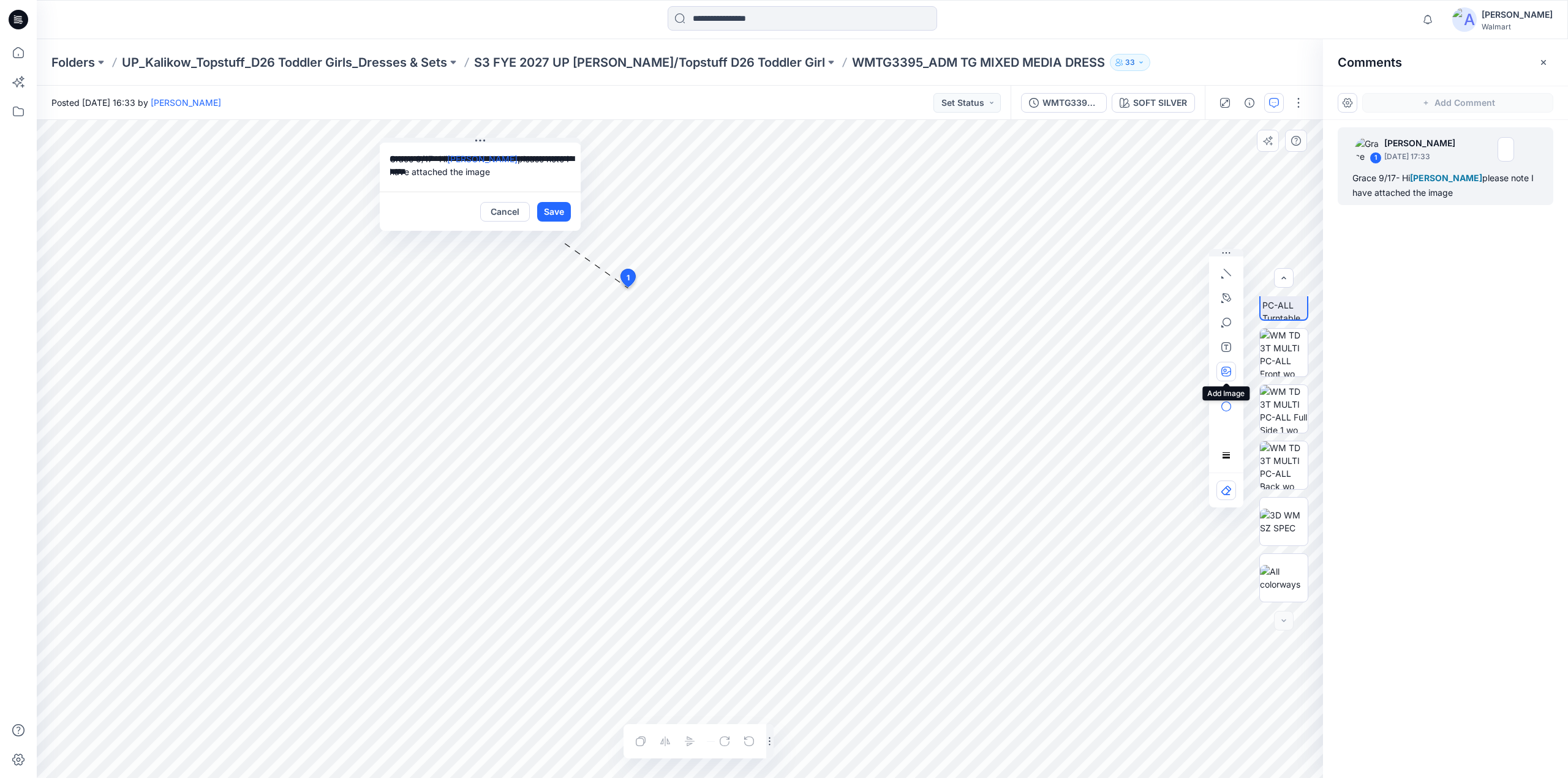
click at [1218, 374] on button "button" at bounding box center [1226, 372] width 20 height 20
click at [554, 204] on button "Save" at bounding box center [554, 212] width 34 height 20
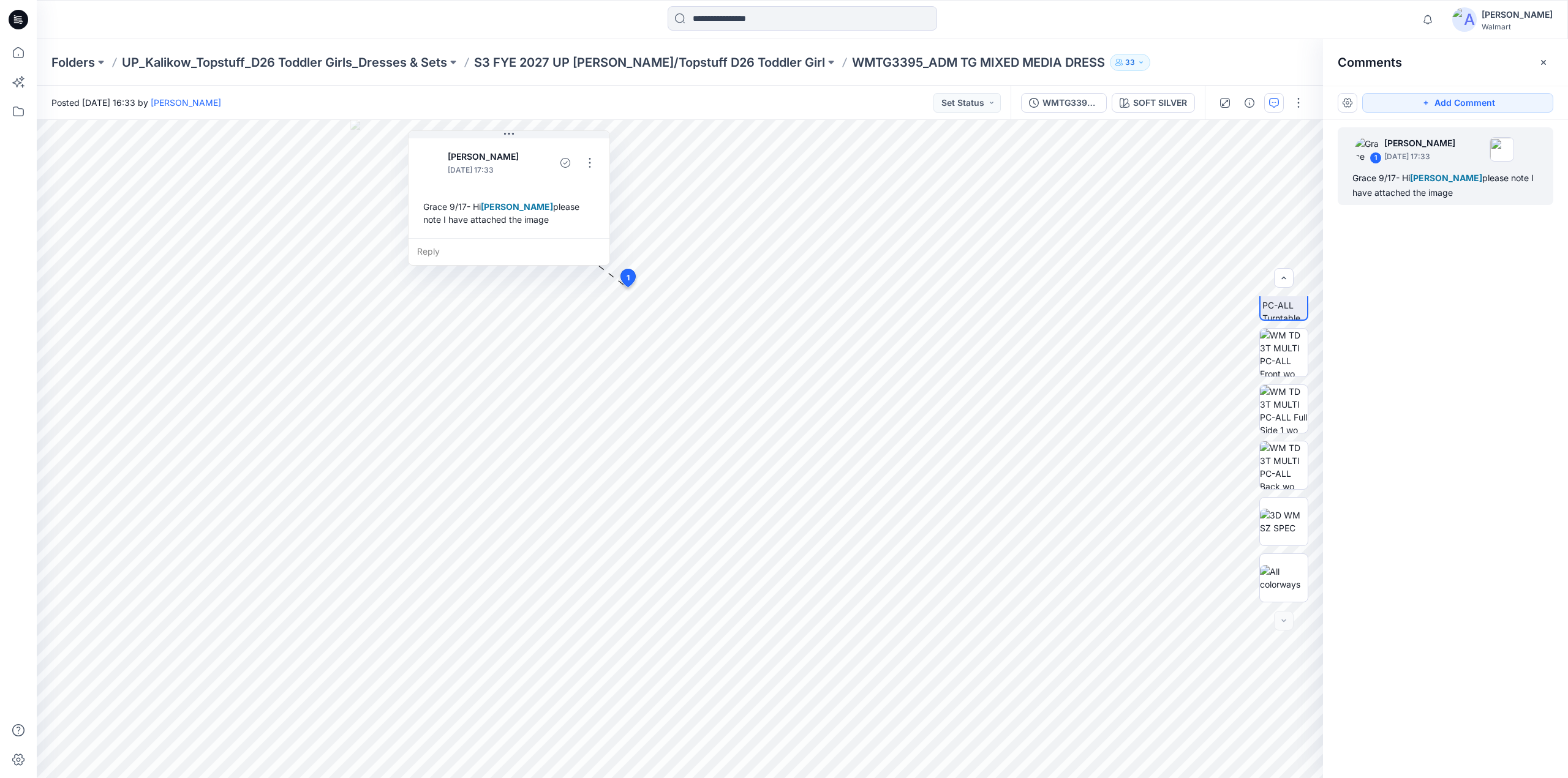
drag, startPoint x: 507, startPoint y: 231, endPoint x: 535, endPoint y: 223, distance: 29.1
click at [535, 223] on div "Grace 9/17- Hi Kristin Veit please note I have attached the image" at bounding box center [509, 213] width 181 height 36
click at [593, 165] on button "button" at bounding box center [590, 163] width 20 height 20
click at [585, 189] on p "Edit comment" at bounding box center [593, 190] width 55 height 12
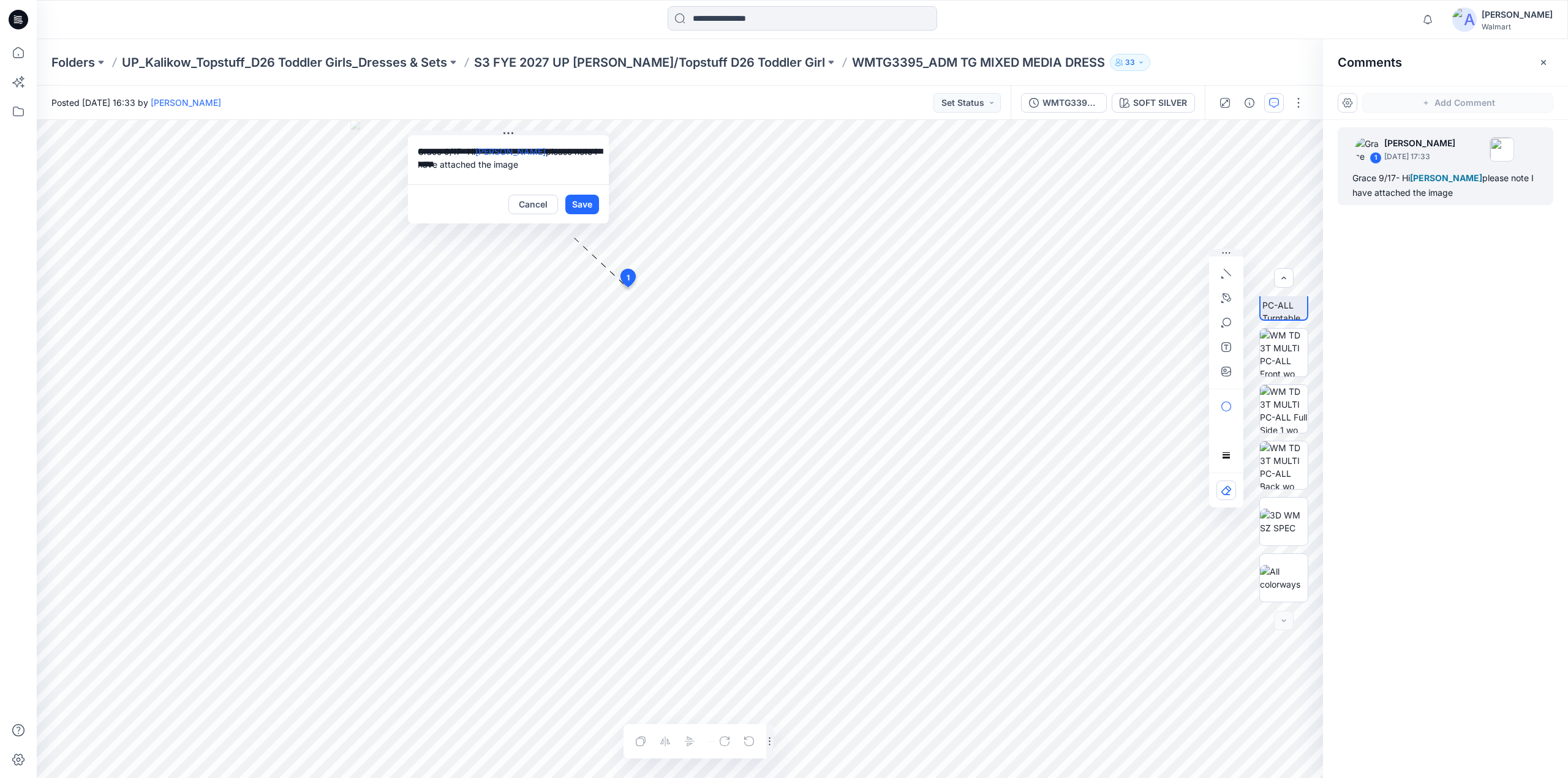
click at [386, 141] on div "**********" at bounding box center [679, 449] width 1286 height 658
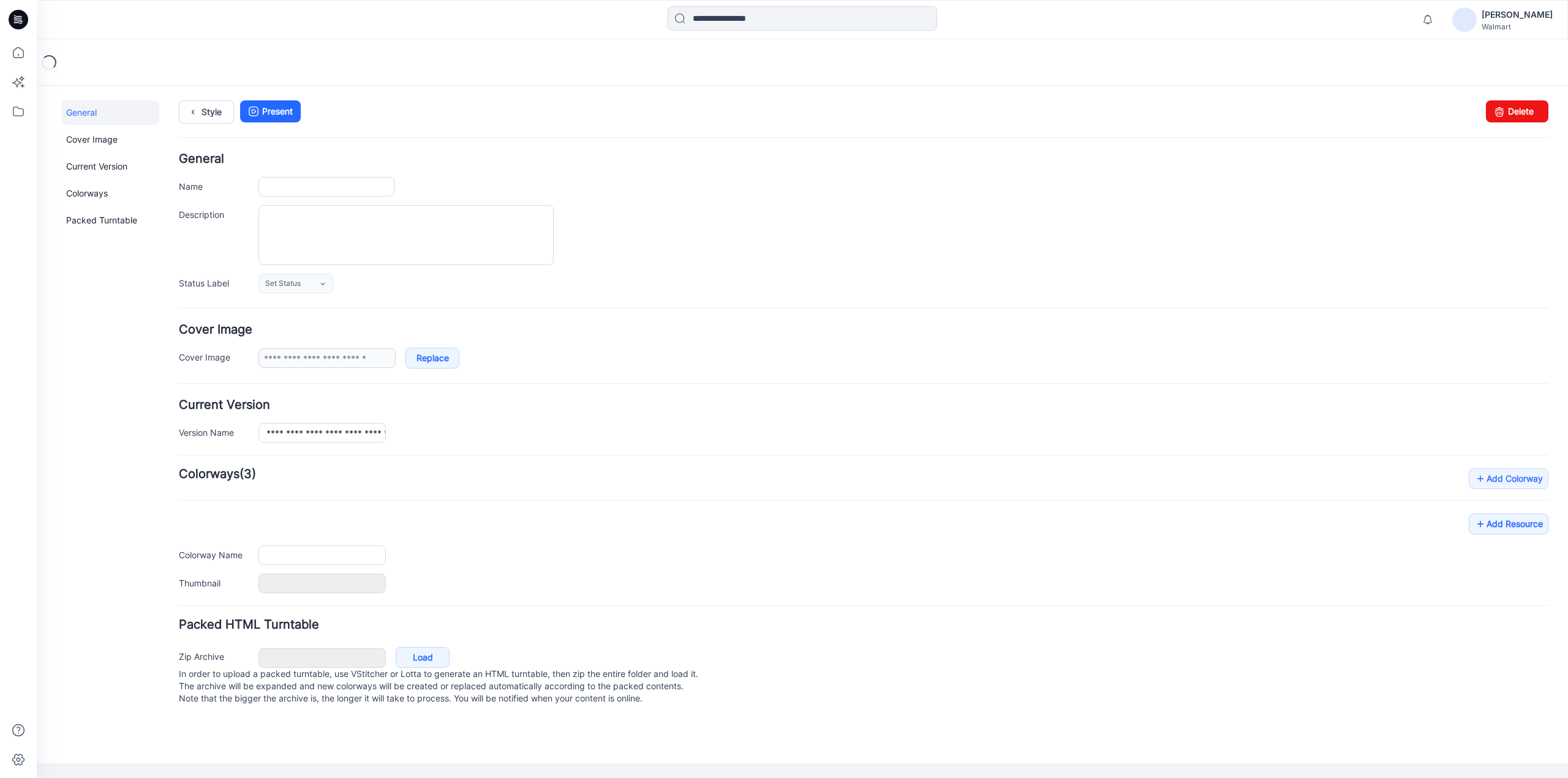
type input "**********"
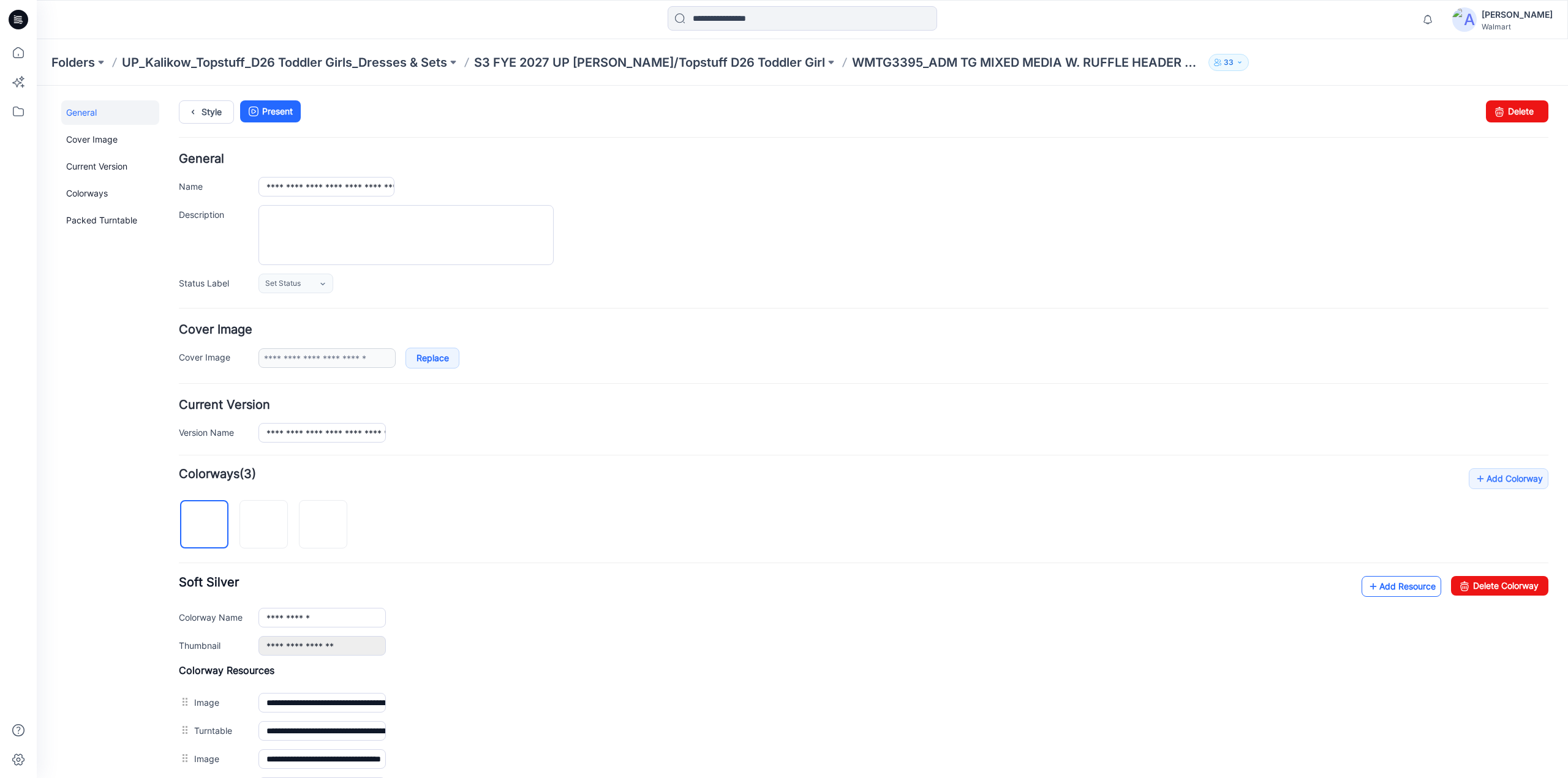
click at [1412, 581] on link "Add Resource" at bounding box center [1402, 586] width 80 height 20
click at [211, 105] on link "Style" at bounding box center [206, 112] width 55 height 23
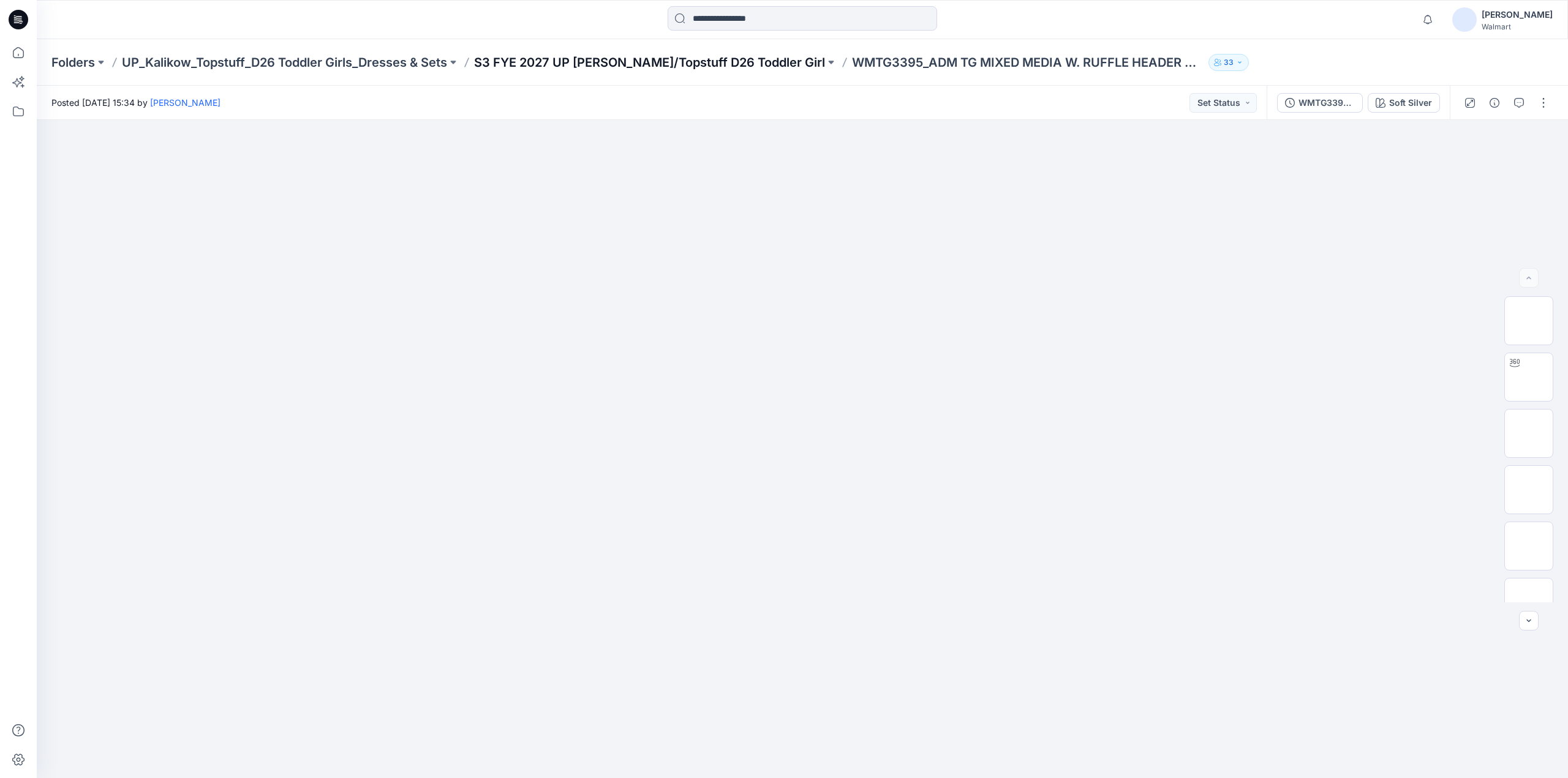
click at [723, 58] on p "S3 FYE 2027 UP [PERSON_NAME]/Topstuff D26 Toddler Girl" at bounding box center [649, 62] width 351 height 17
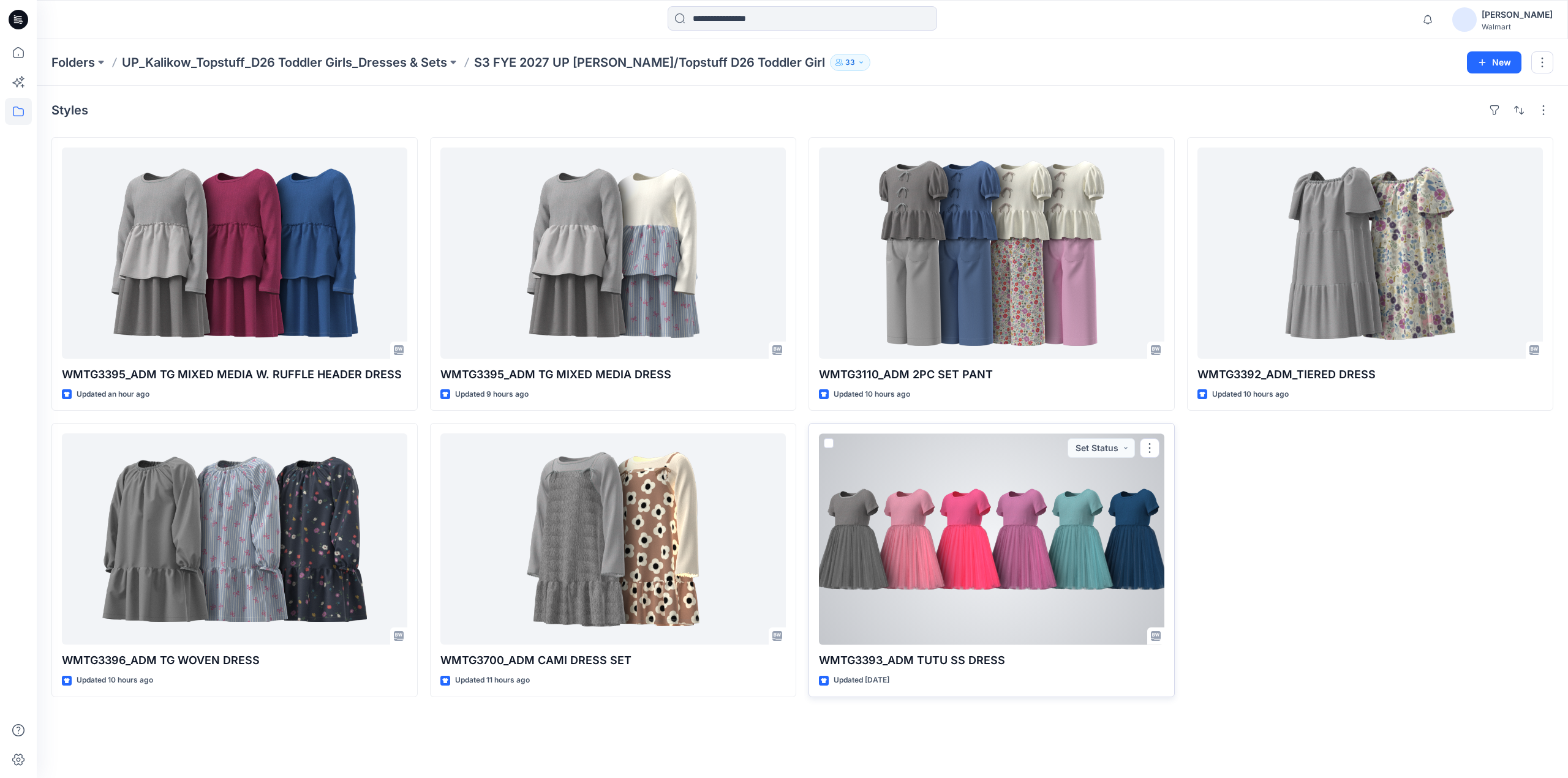
click at [929, 547] on div at bounding box center [992, 540] width 345 height 212
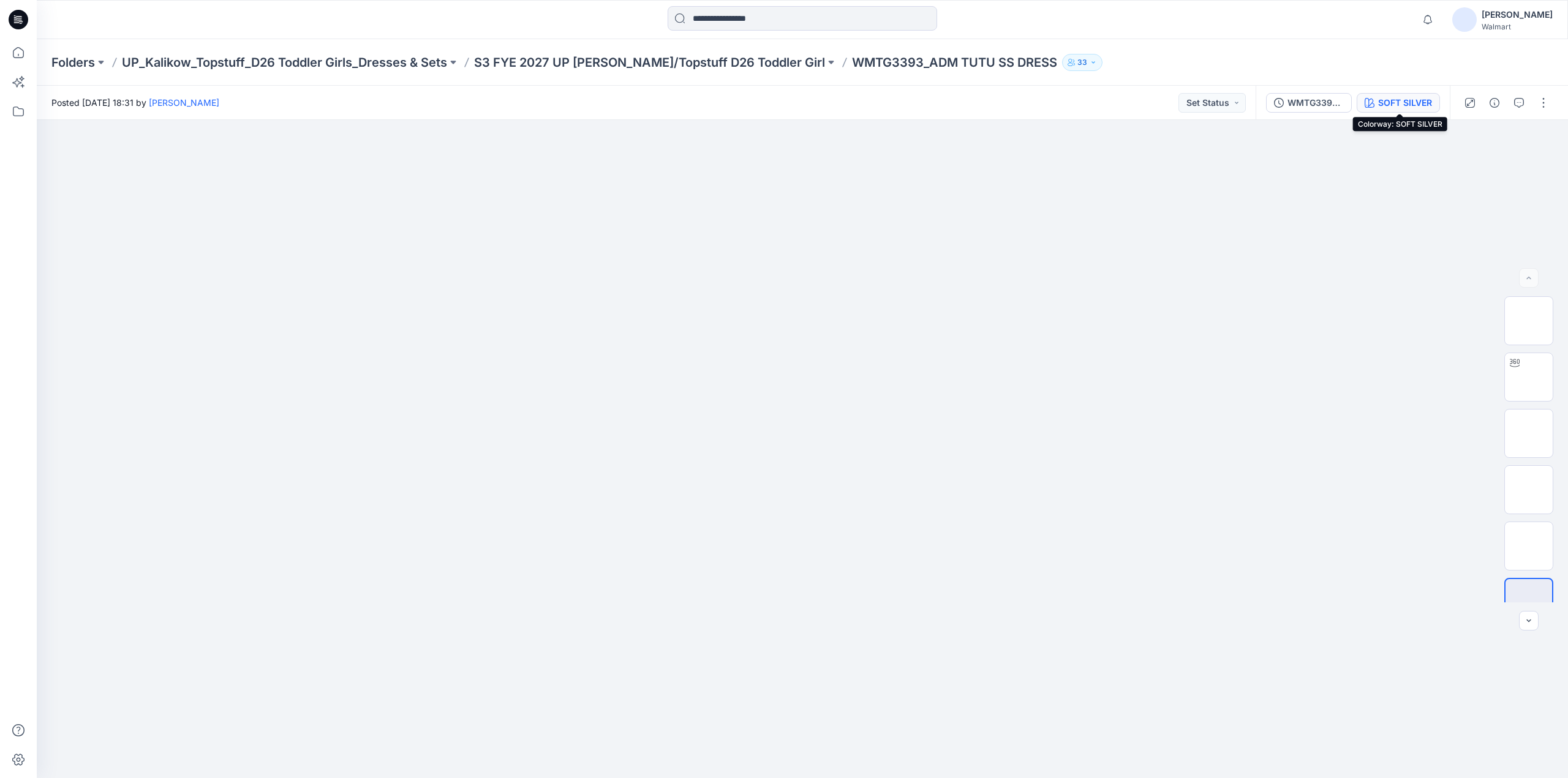
click at [1394, 108] on div "SOFT SILVER" at bounding box center [1405, 102] width 54 height 13
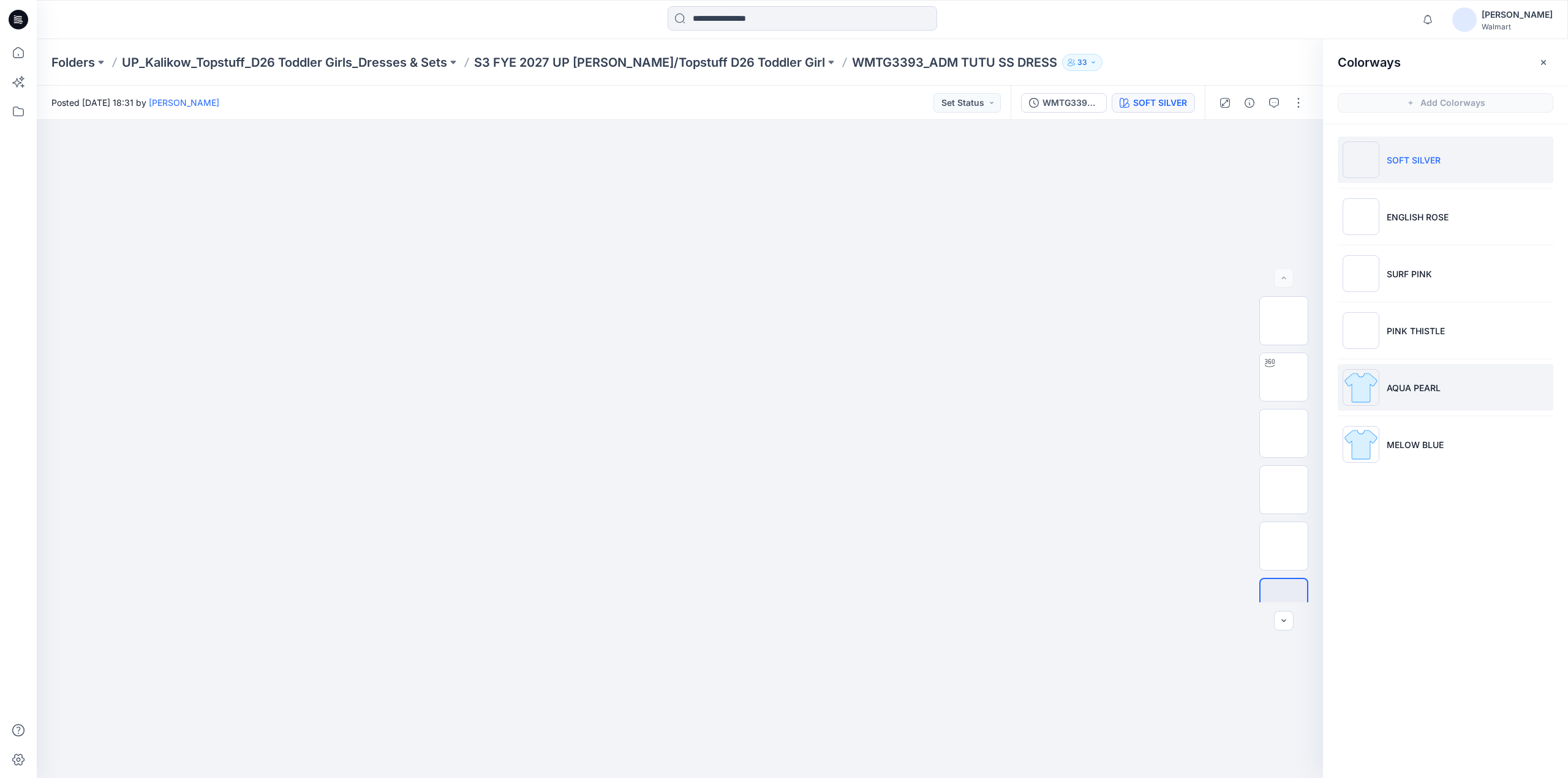
click at [1424, 387] on p "AQUA PEARL" at bounding box center [1413, 388] width 54 height 12
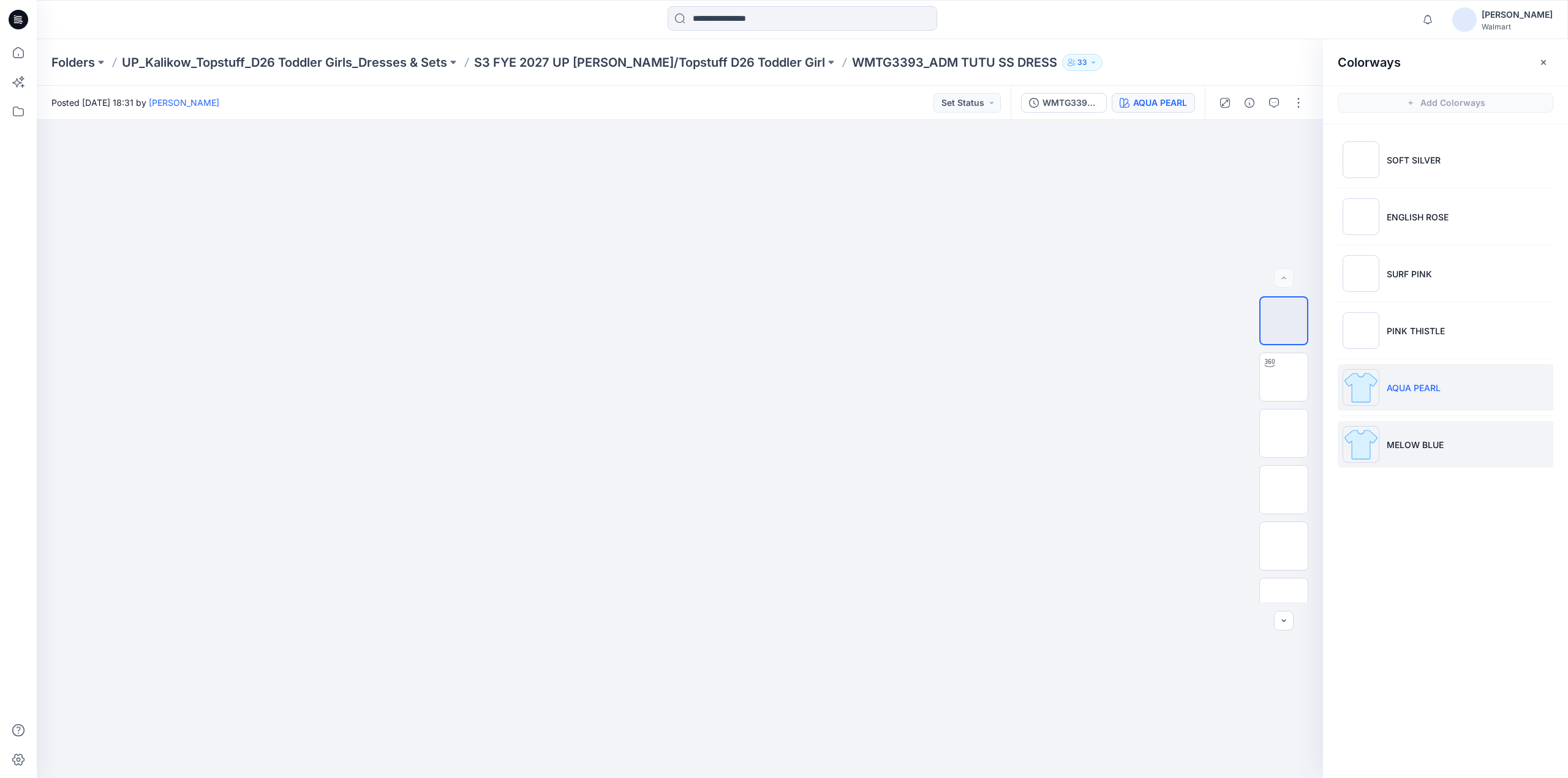
click at [1396, 438] on p "MELOW BLUE" at bounding box center [1415, 445] width 57 height 12
click at [1418, 374] on li "AQUA PEARL" at bounding box center [1445, 388] width 215 height 46
click at [1296, 101] on button "button" at bounding box center [1299, 103] width 20 height 20
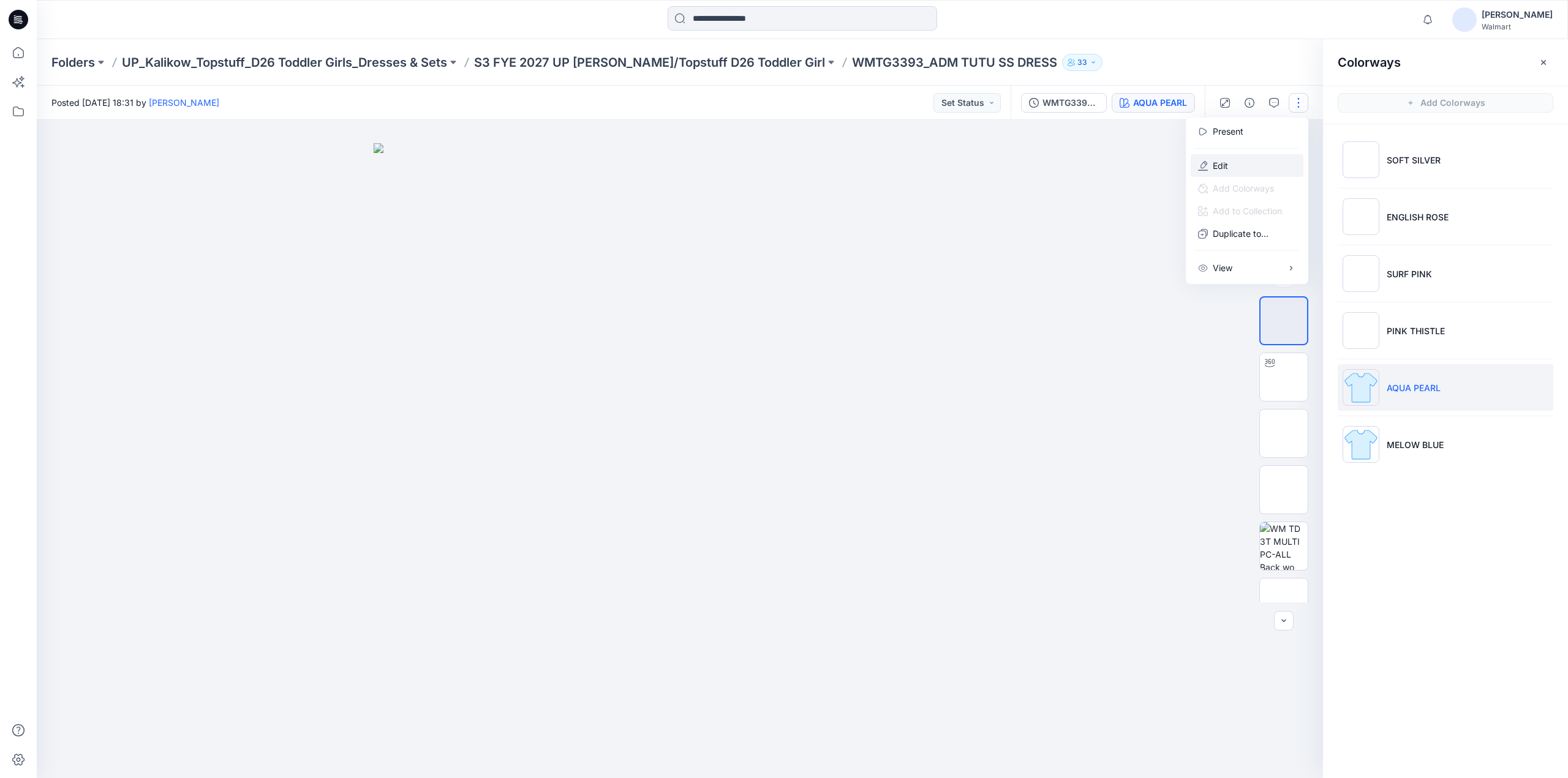
click at [1217, 170] on p "Edit" at bounding box center [1220, 165] width 15 height 12
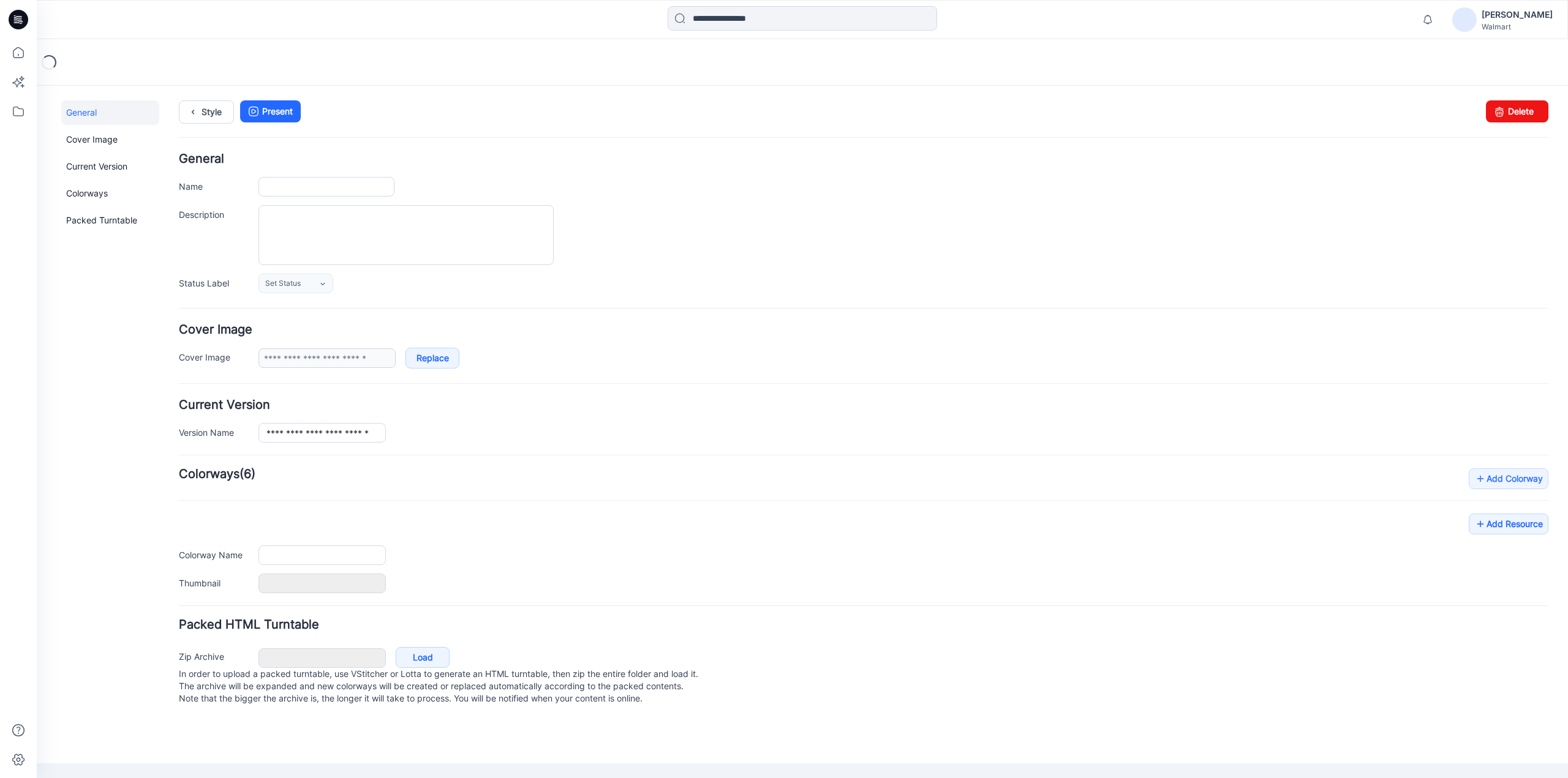
type input "**********"
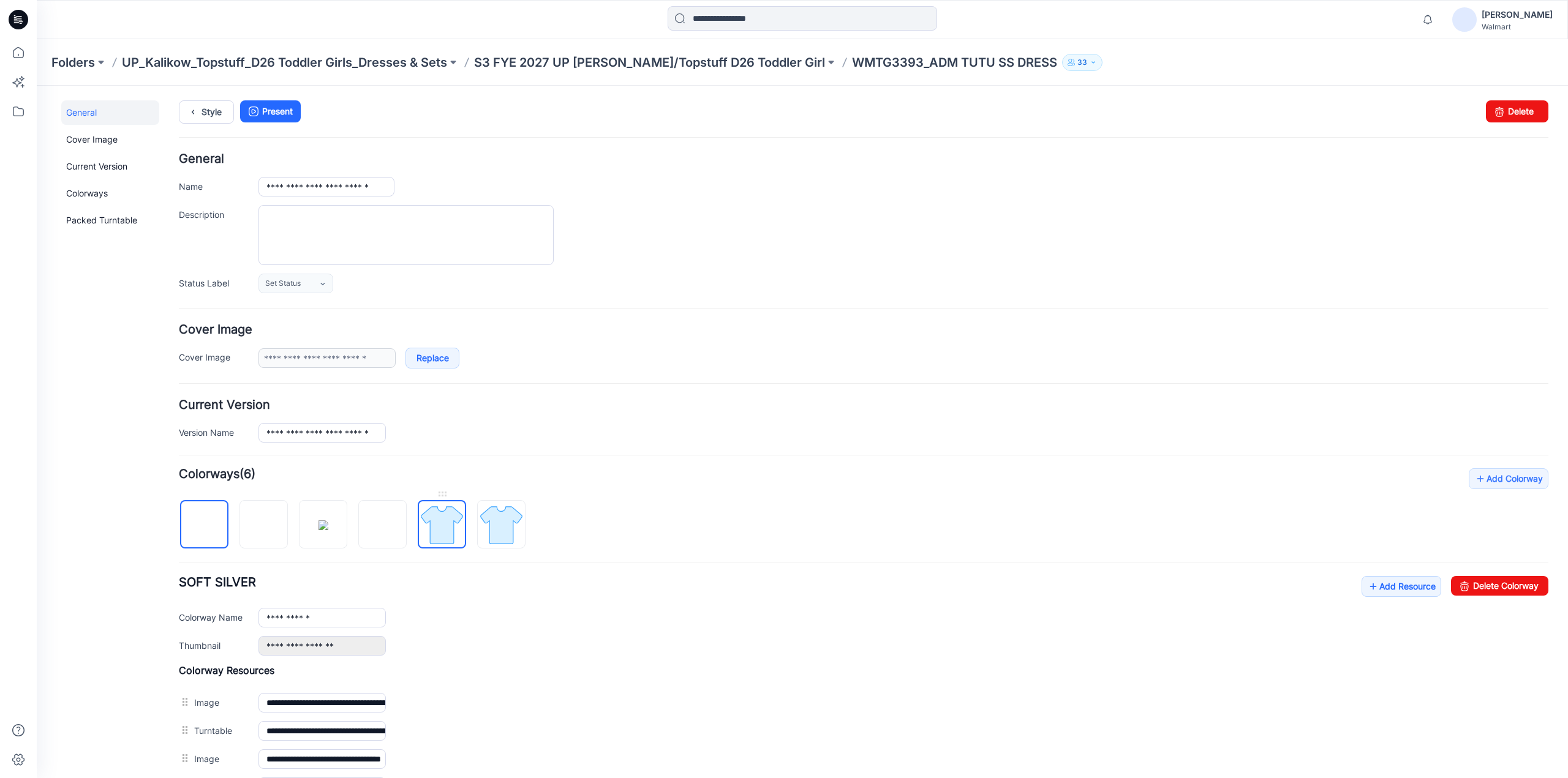
click at [434, 524] on img at bounding box center [442, 525] width 46 height 46
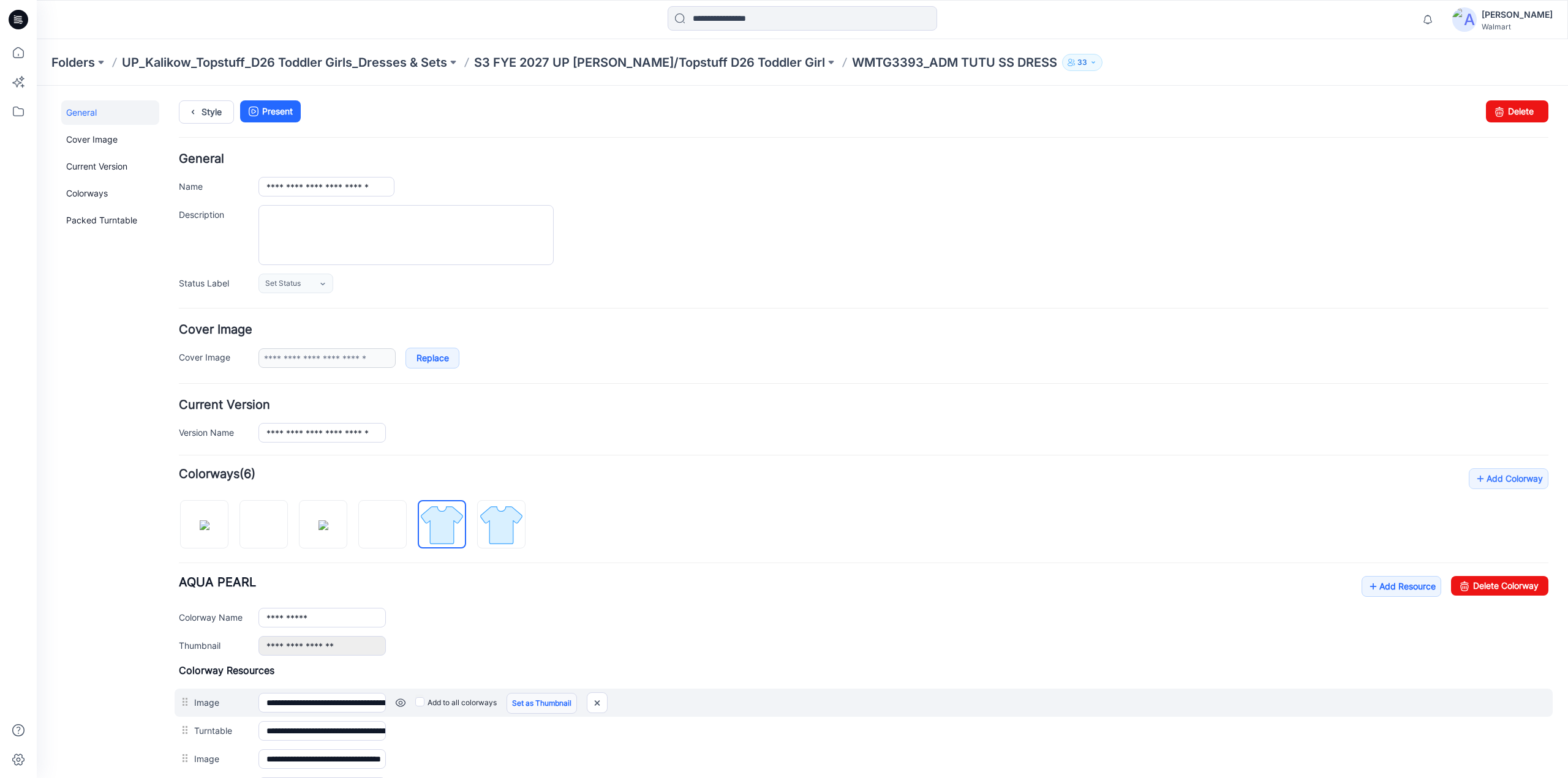
click at [527, 697] on link "Set as Thumbnail" at bounding box center [542, 703] width 70 height 20
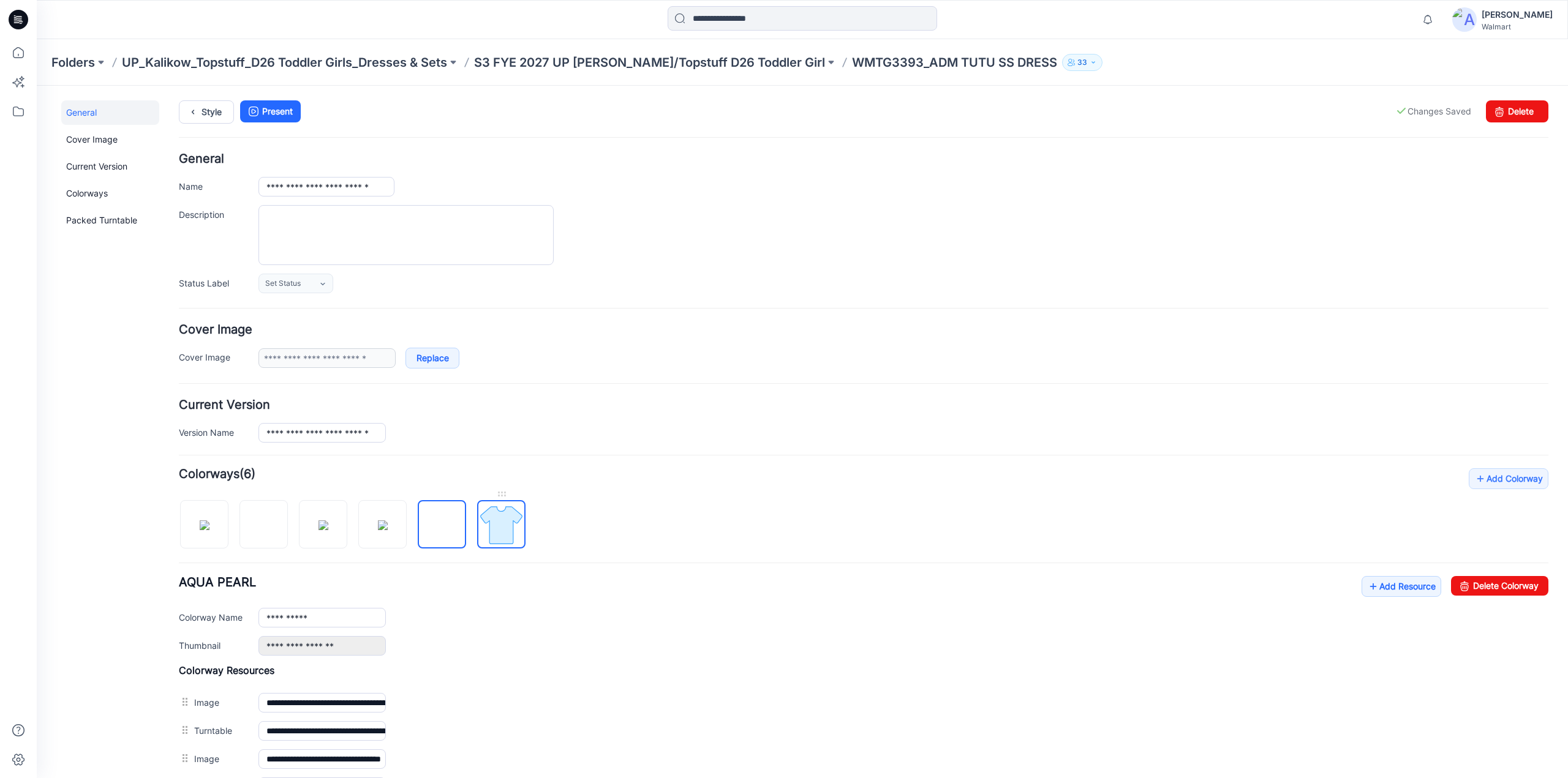
click at [505, 524] on img at bounding box center [502, 525] width 46 height 46
type input "**********"
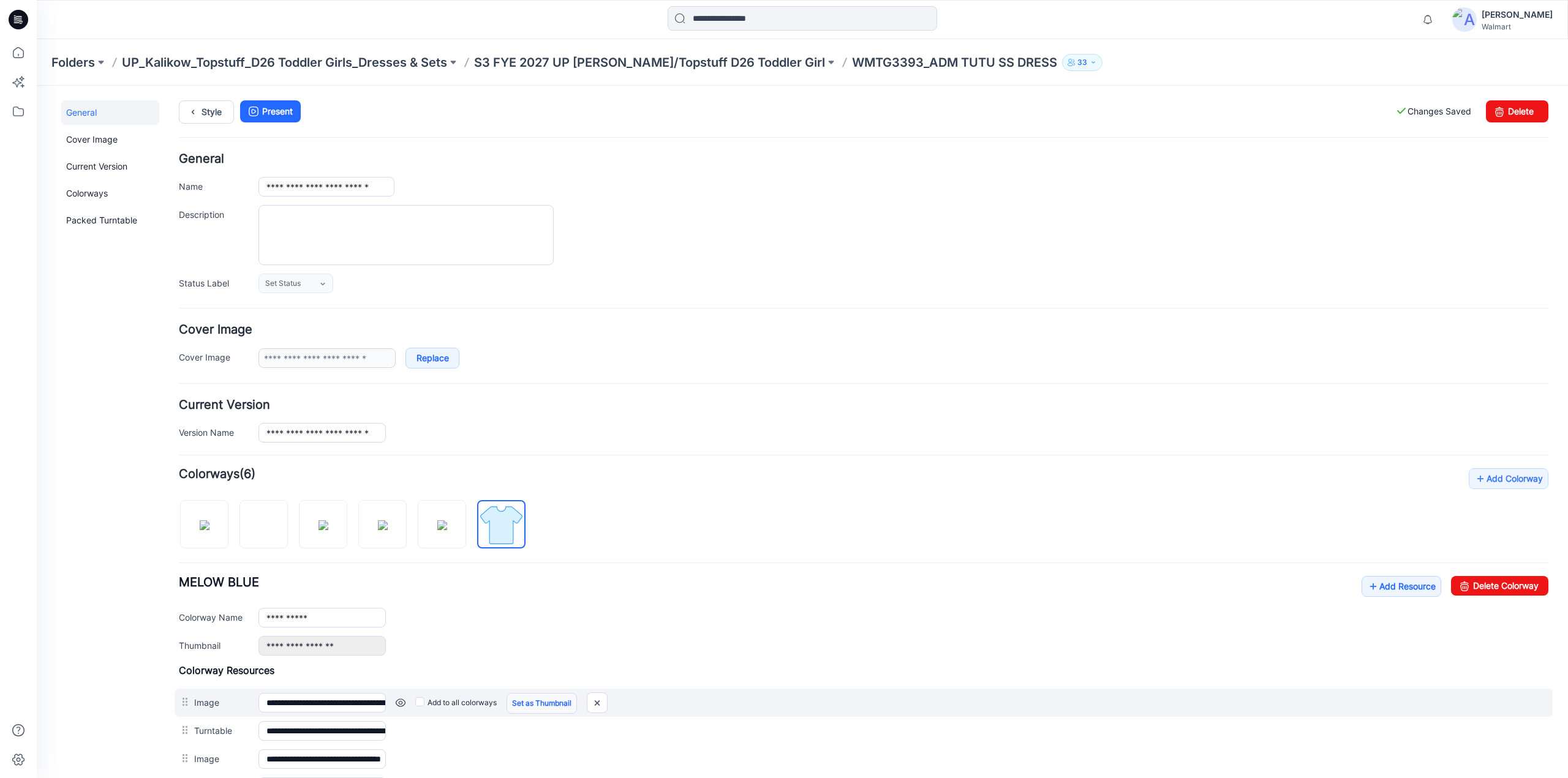
click at [561, 695] on link "Set as Thumbnail" at bounding box center [542, 703] width 70 height 20
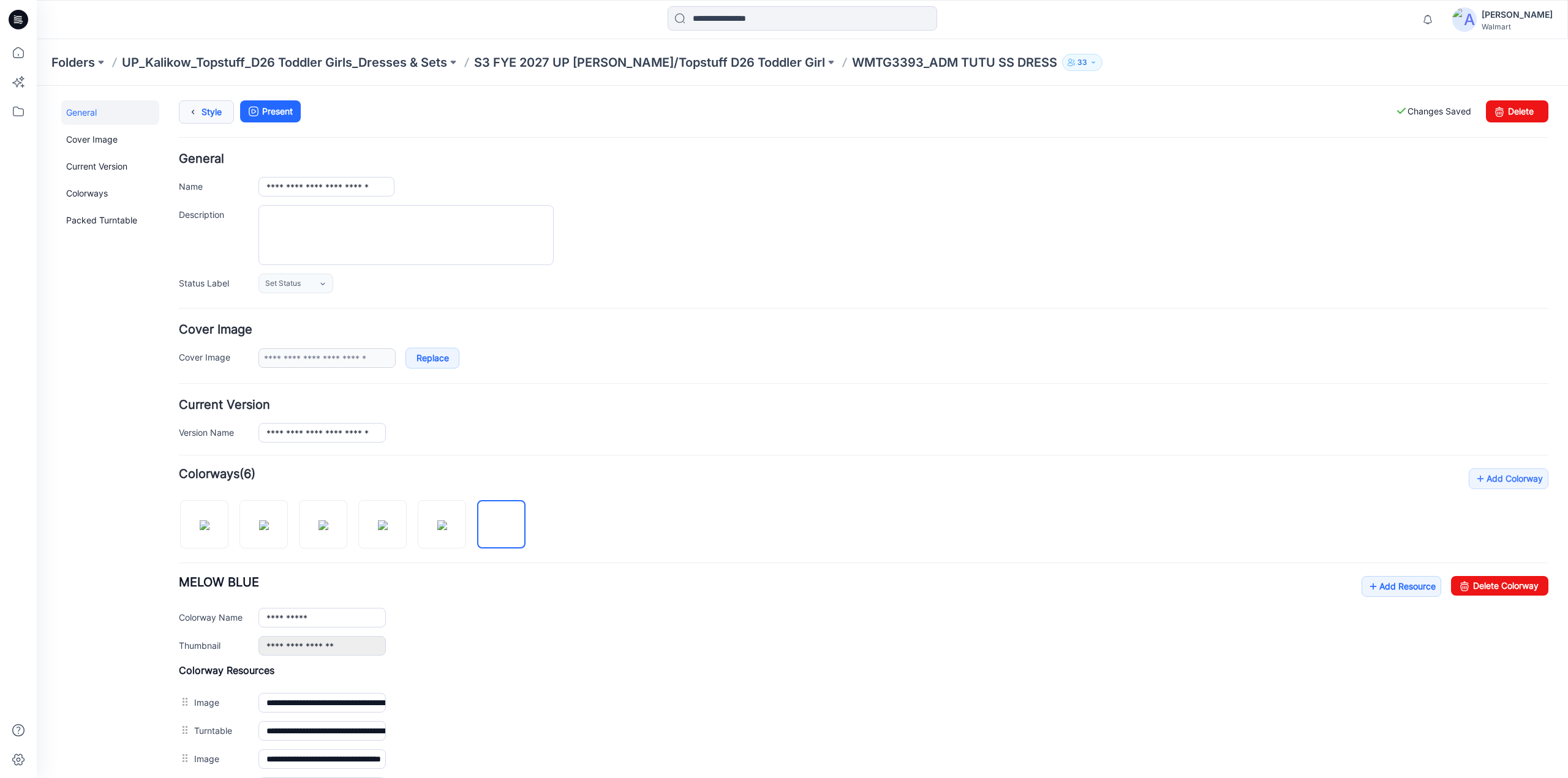
click at [196, 114] on icon at bounding box center [192, 112] width 17 height 22
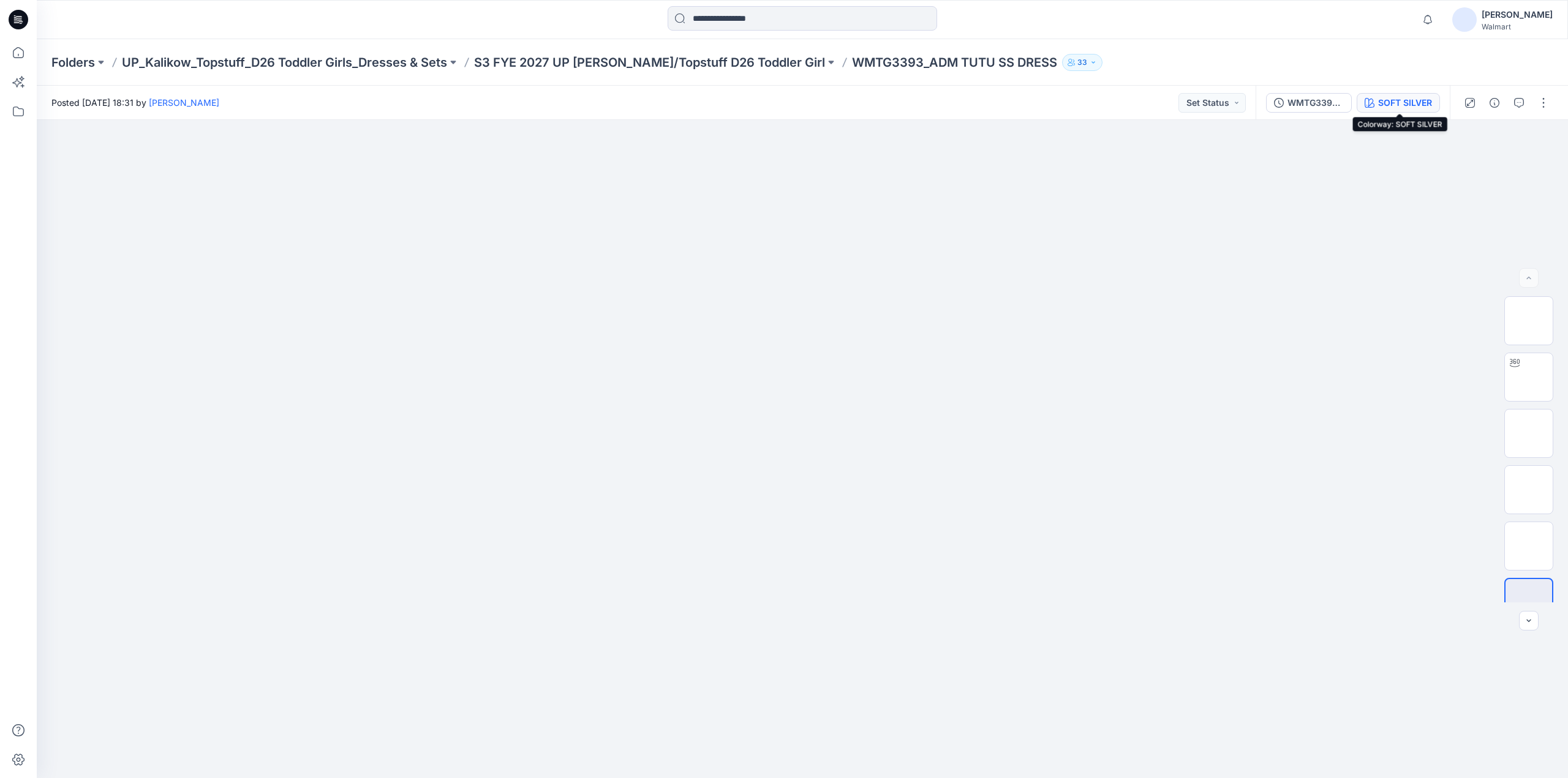
click at [1390, 101] on div "SOFT SILVER" at bounding box center [1405, 102] width 54 height 13
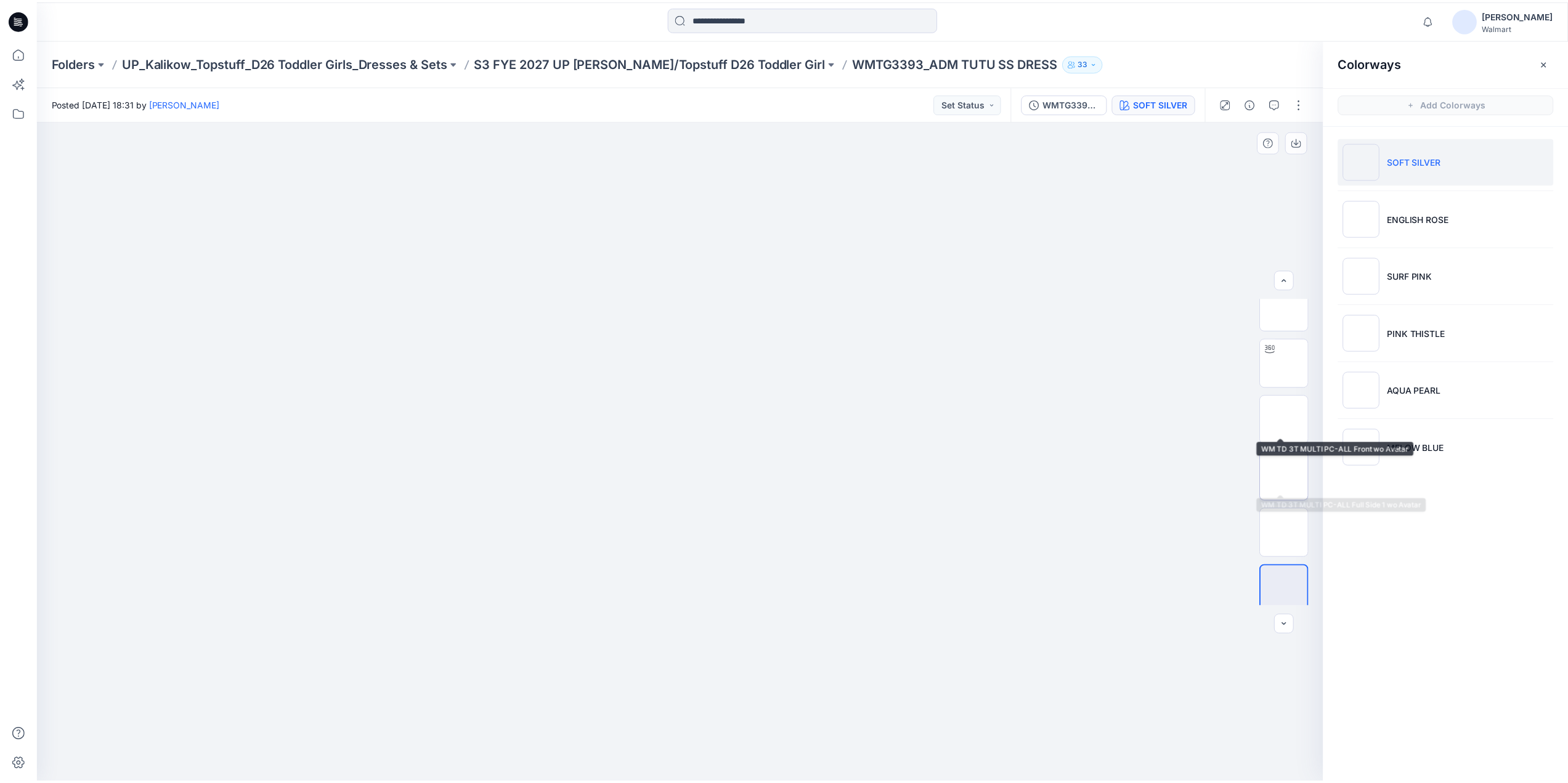
scroll to position [25, 0]
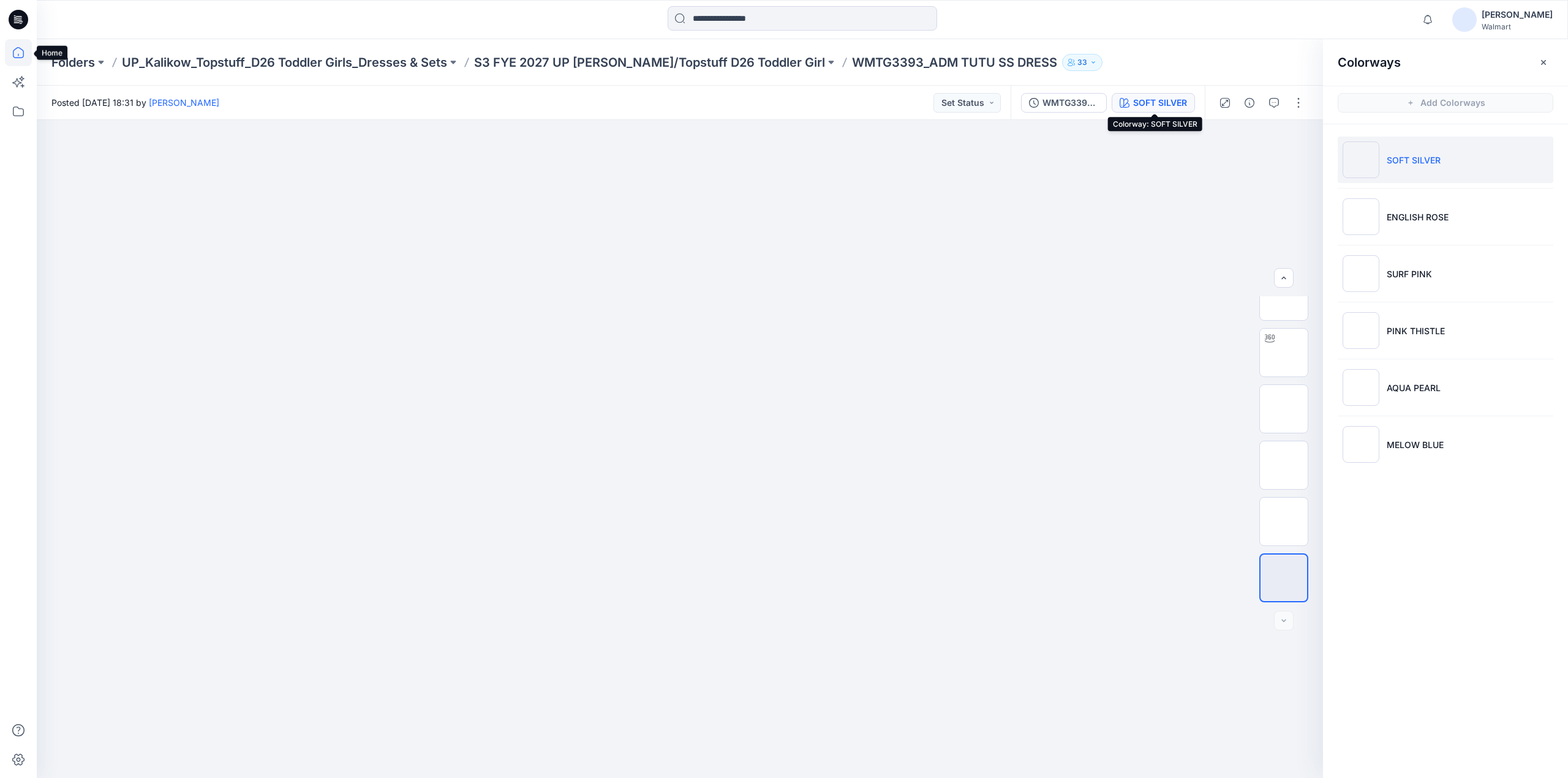
click at [21, 52] on icon at bounding box center [19, 52] width 27 height 27
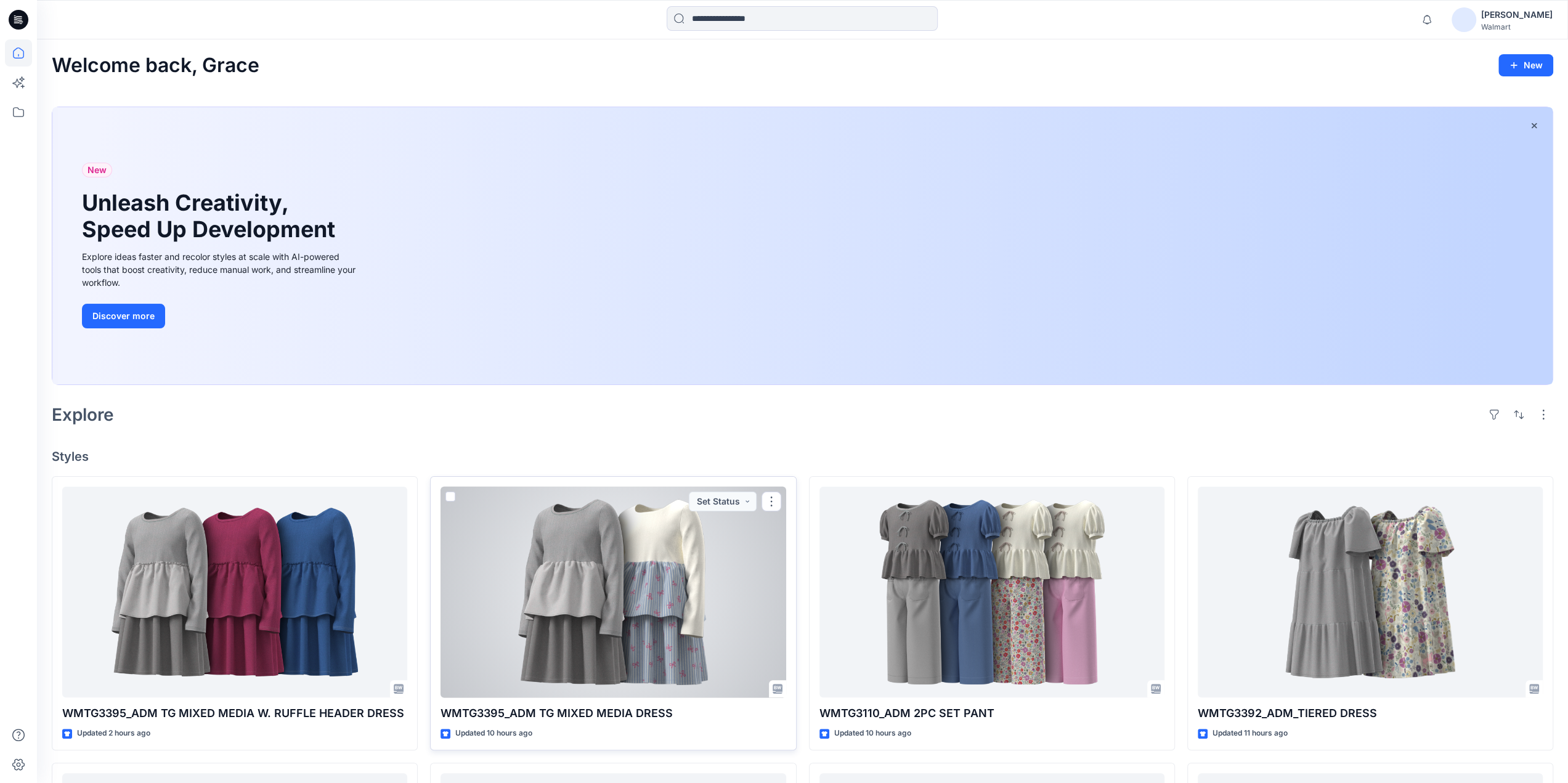
click at [587, 569] on div at bounding box center [613, 592] width 345 height 211
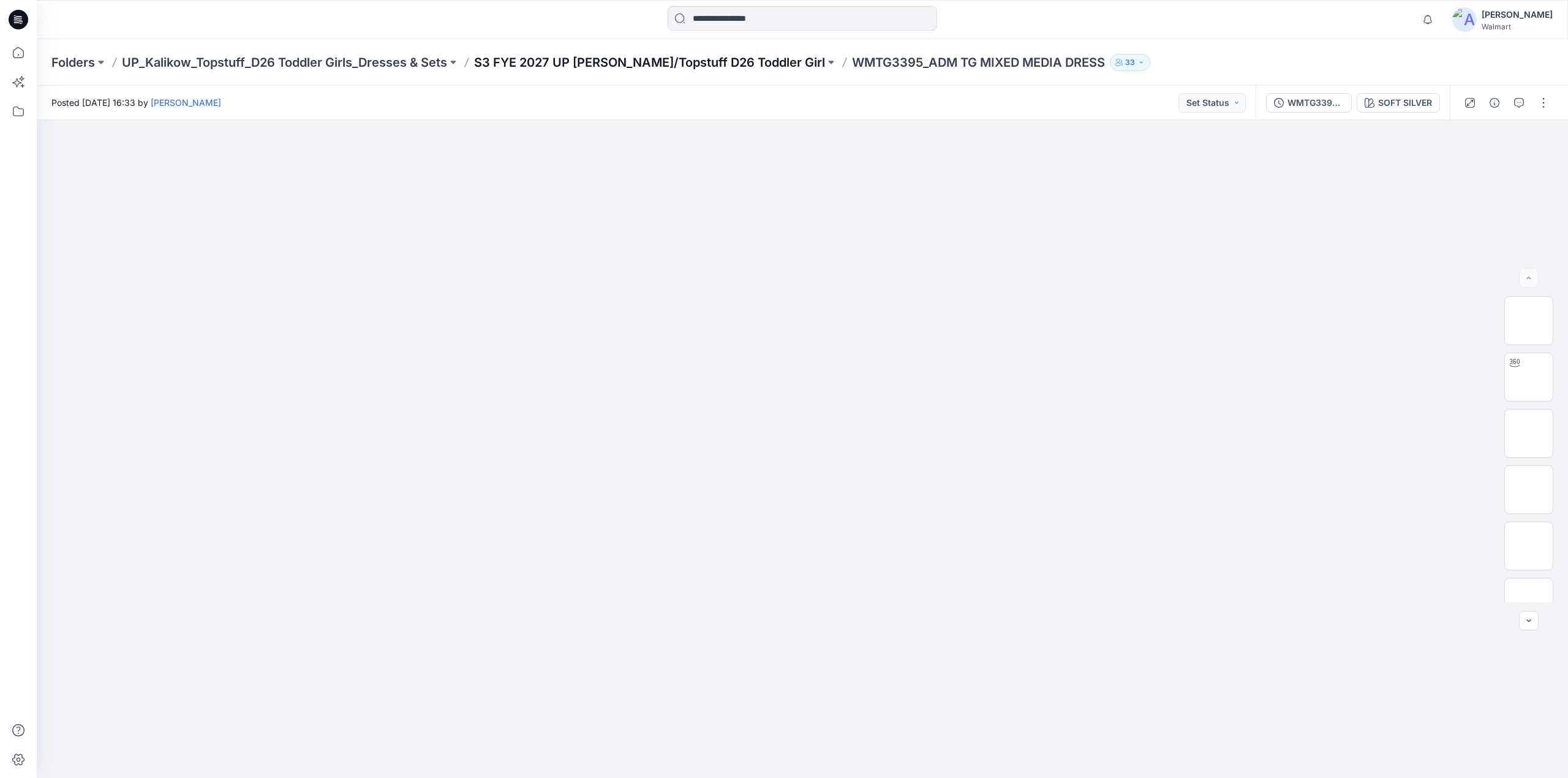
click at [567, 56] on p "S3 FYE 2027 UP [PERSON_NAME]/Topstuff D26 Toddler Girl" at bounding box center [649, 62] width 351 height 17
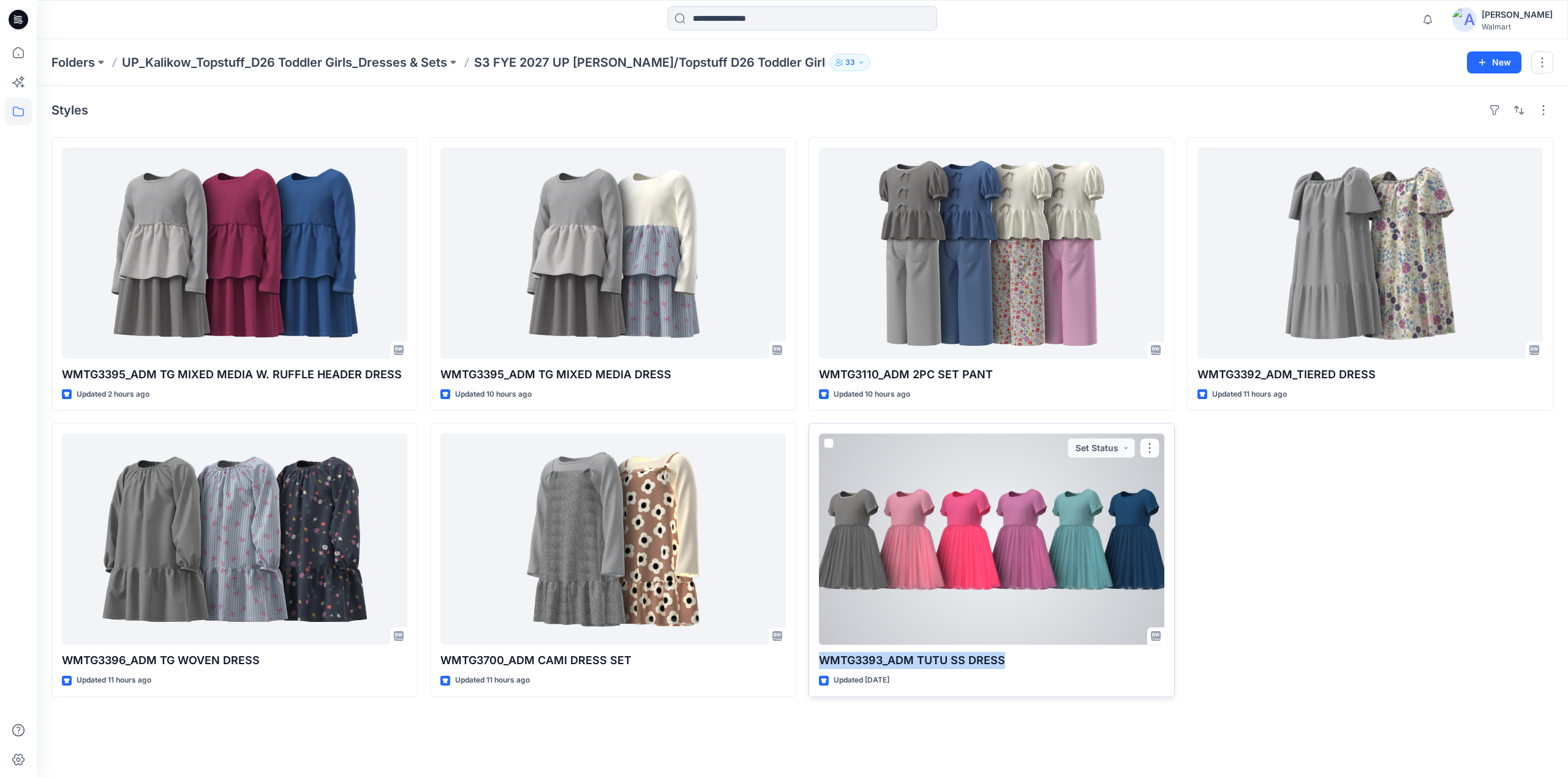
drag, startPoint x: 1001, startPoint y: 662, endPoint x: 813, endPoint y: 669, distance: 188.1
click at [816, 667] on div "WMTG3393_ADM TUTU SS DRESS Updated [DATE] Set Status" at bounding box center [992, 560] width 366 height 274
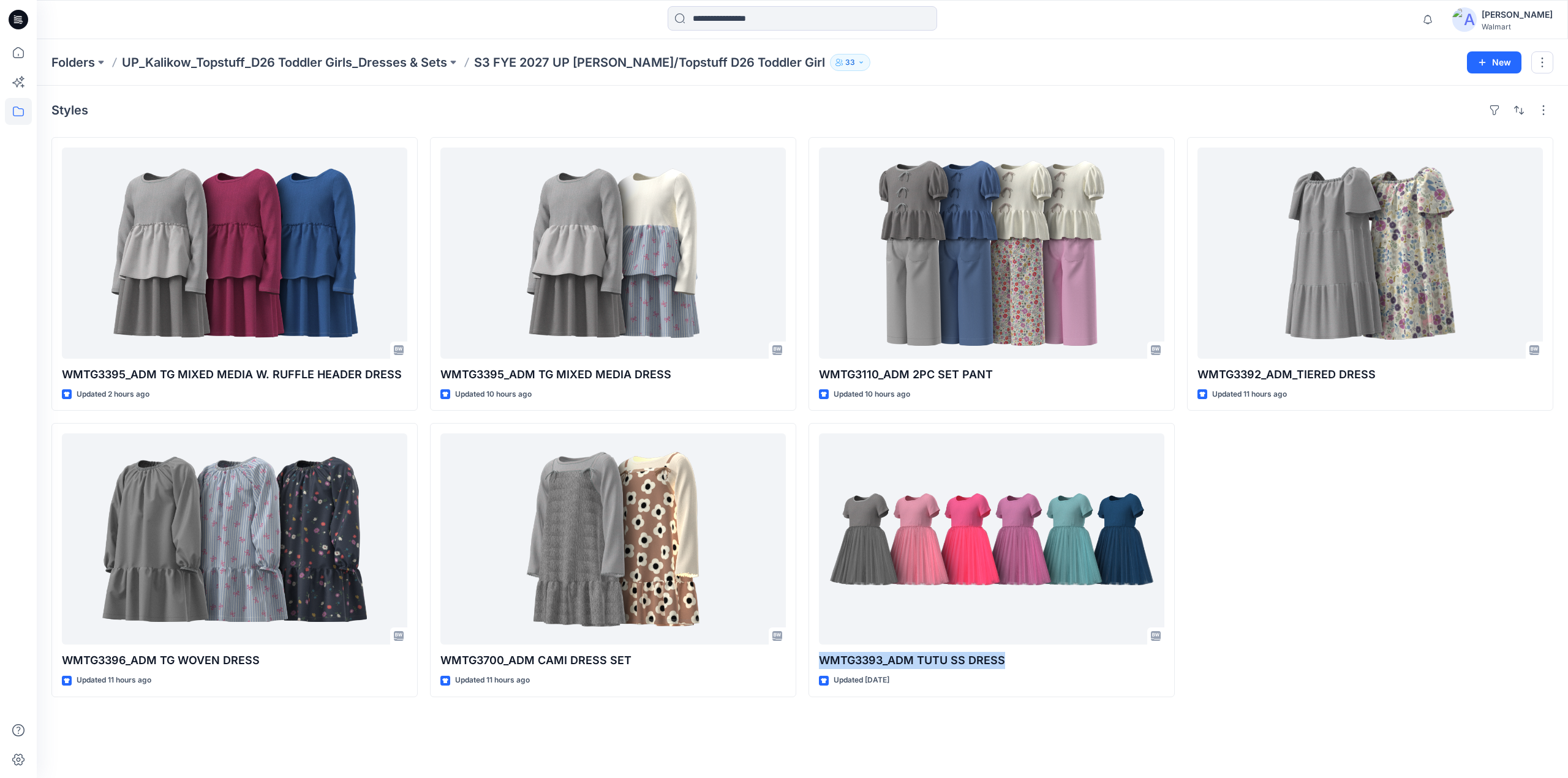
copy p "WMTG3393_ADM TUTU SS DRESS"
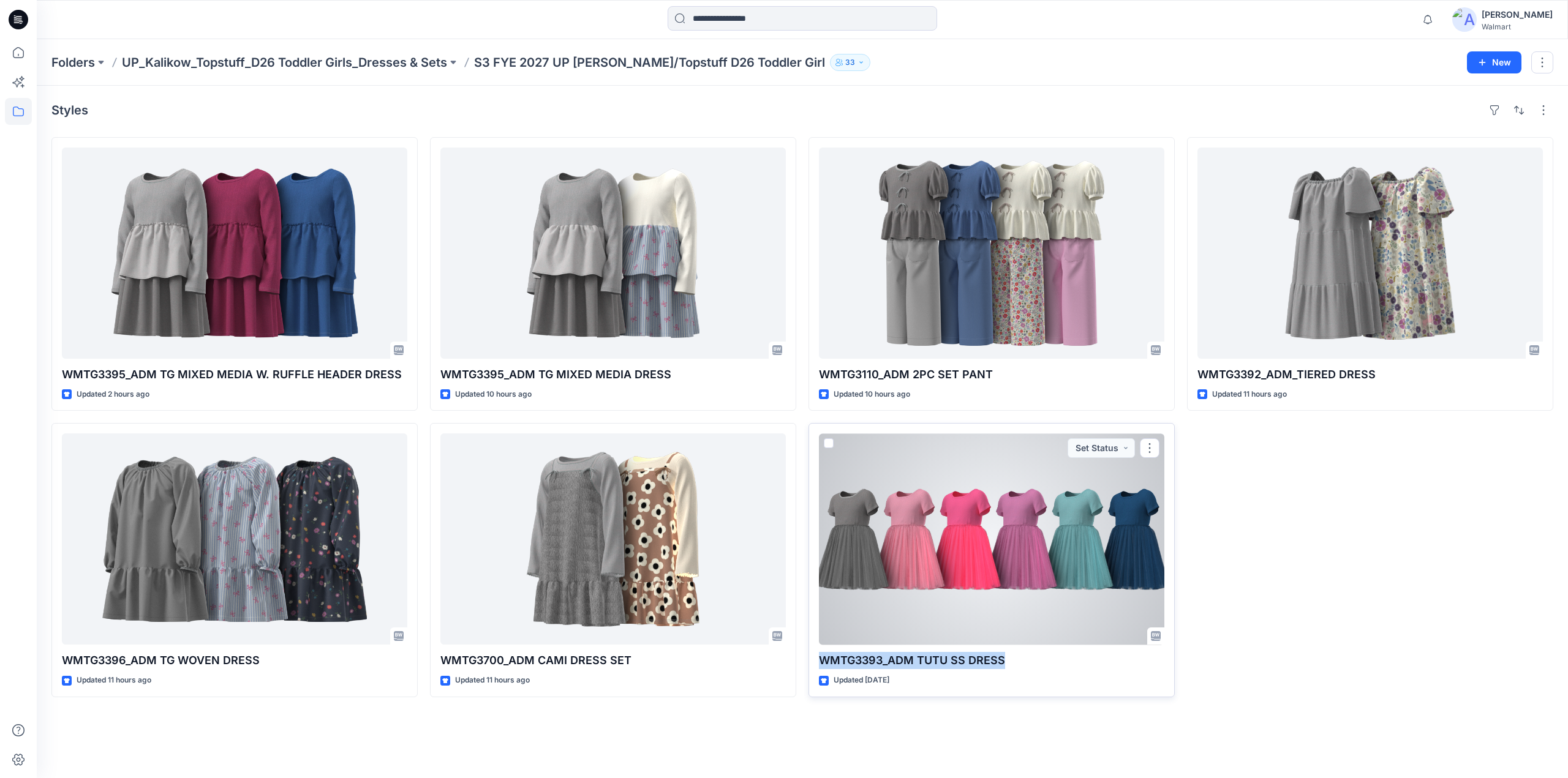
click at [989, 500] on div at bounding box center [992, 540] width 345 height 212
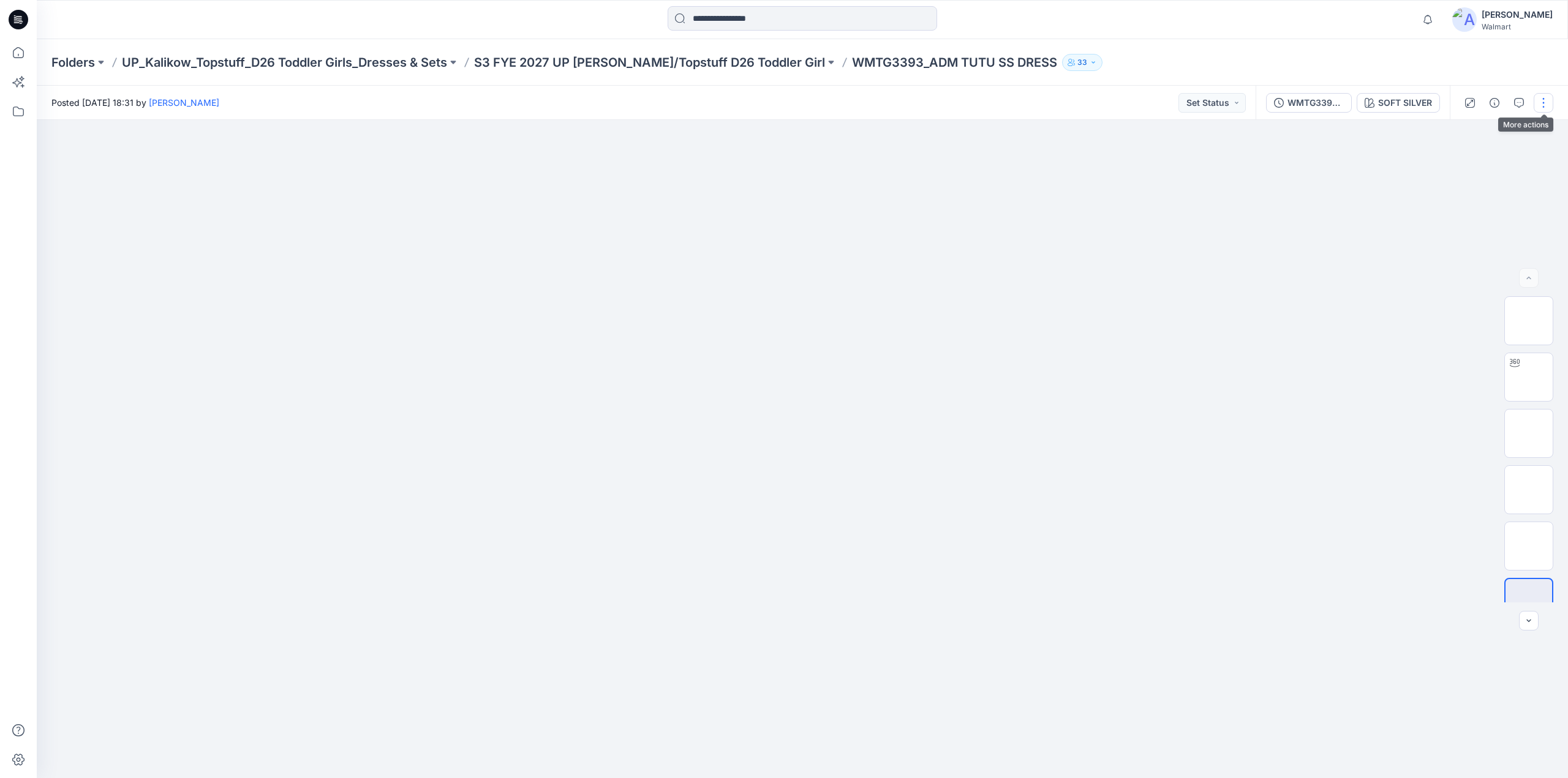
click at [1549, 106] on button "button" at bounding box center [1543, 103] width 20 height 20
click at [1478, 167] on button "Edit" at bounding box center [1492, 165] width 113 height 22
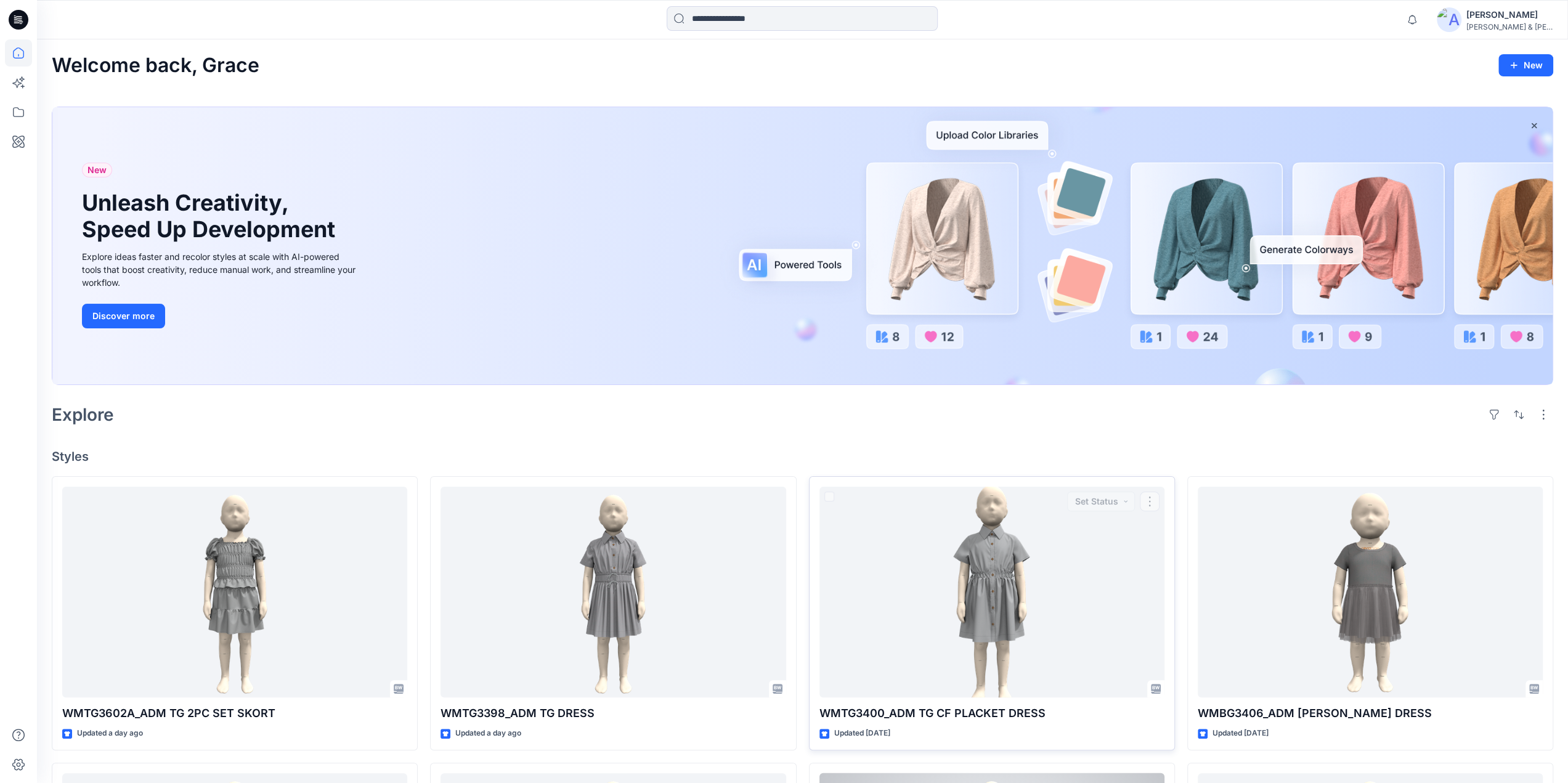
scroll to position [599, 0]
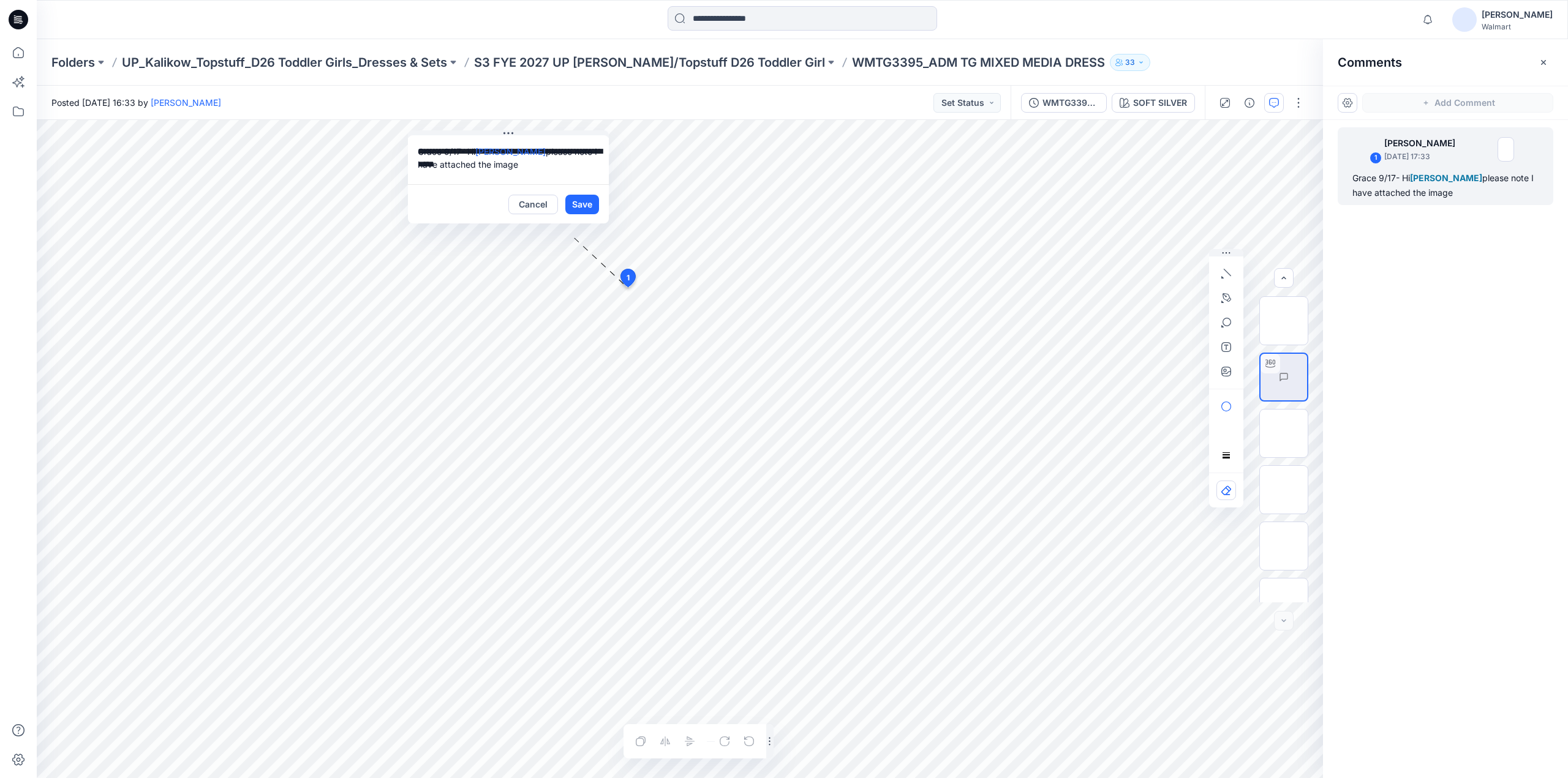
scroll to position [81, 0]
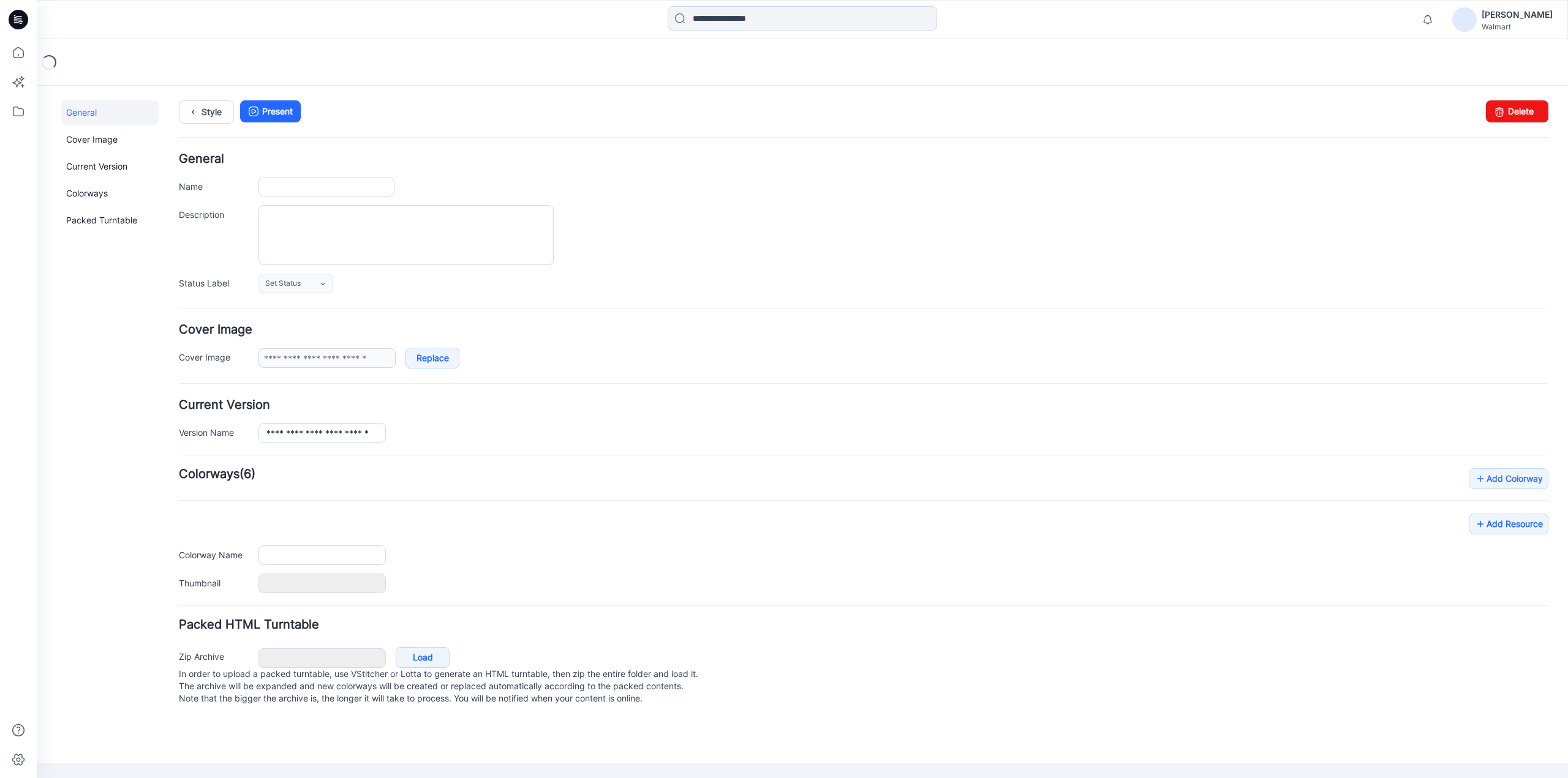
type input "**********"
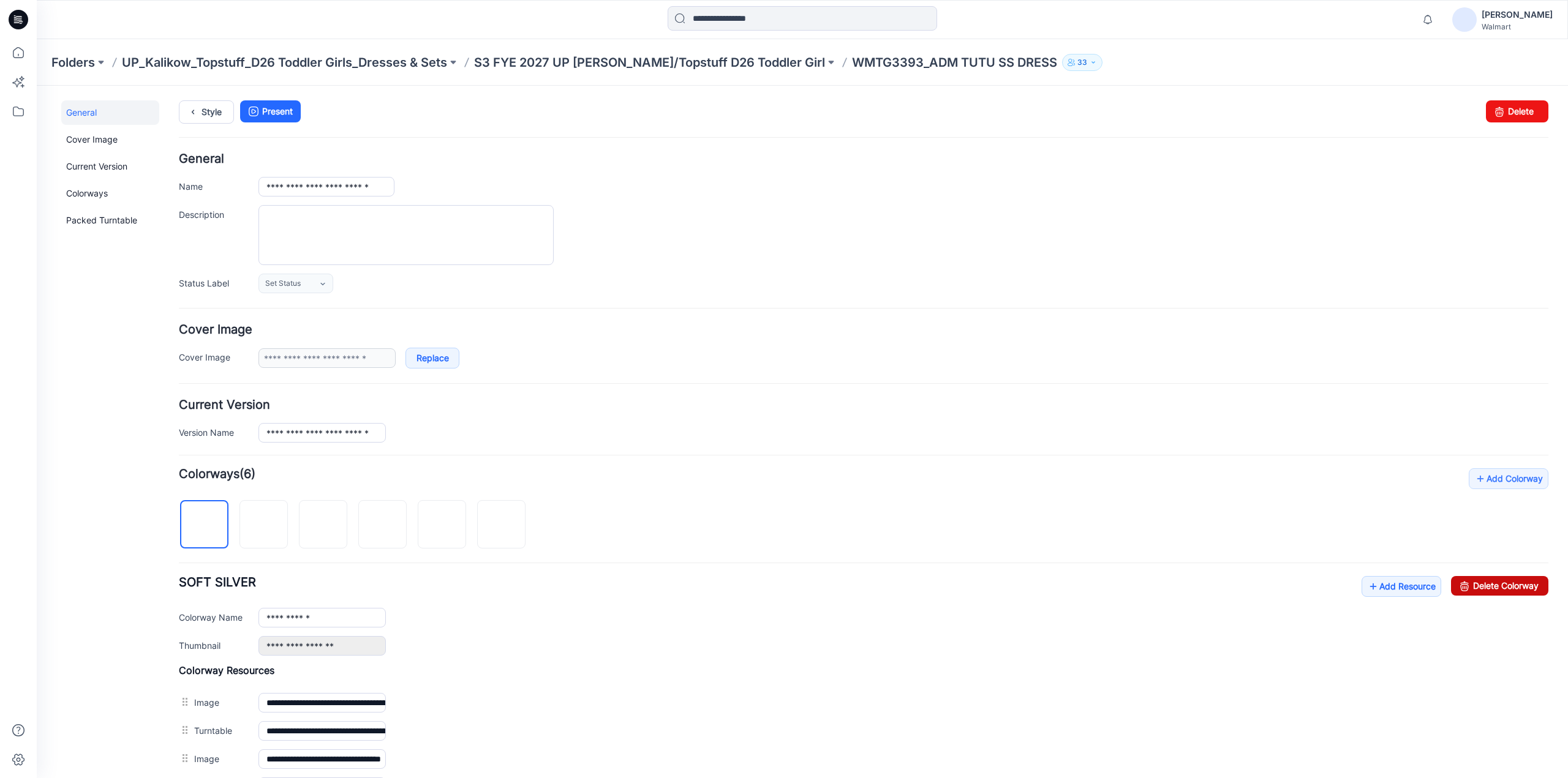
drag, startPoint x: 883, startPoint y: 127, endPoint x: 1475, endPoint y: 585, distance: 748.5
click at [1475, 585] on link "Delete Colorway" at bounding box center [1500, 586] width 98 height 20
click at [1488, 590] on link "Delete Colorway" at bounding box center [1500, 586] width 98 height 20
click at [1484, 589] on link "Delete Colorway" at bounding box center [1500, 586] width 98 height 20
drag, startPoint x: 871, startPoint y: 123, endPoint x: 1459, endPoint y: 590, distance: 750.9
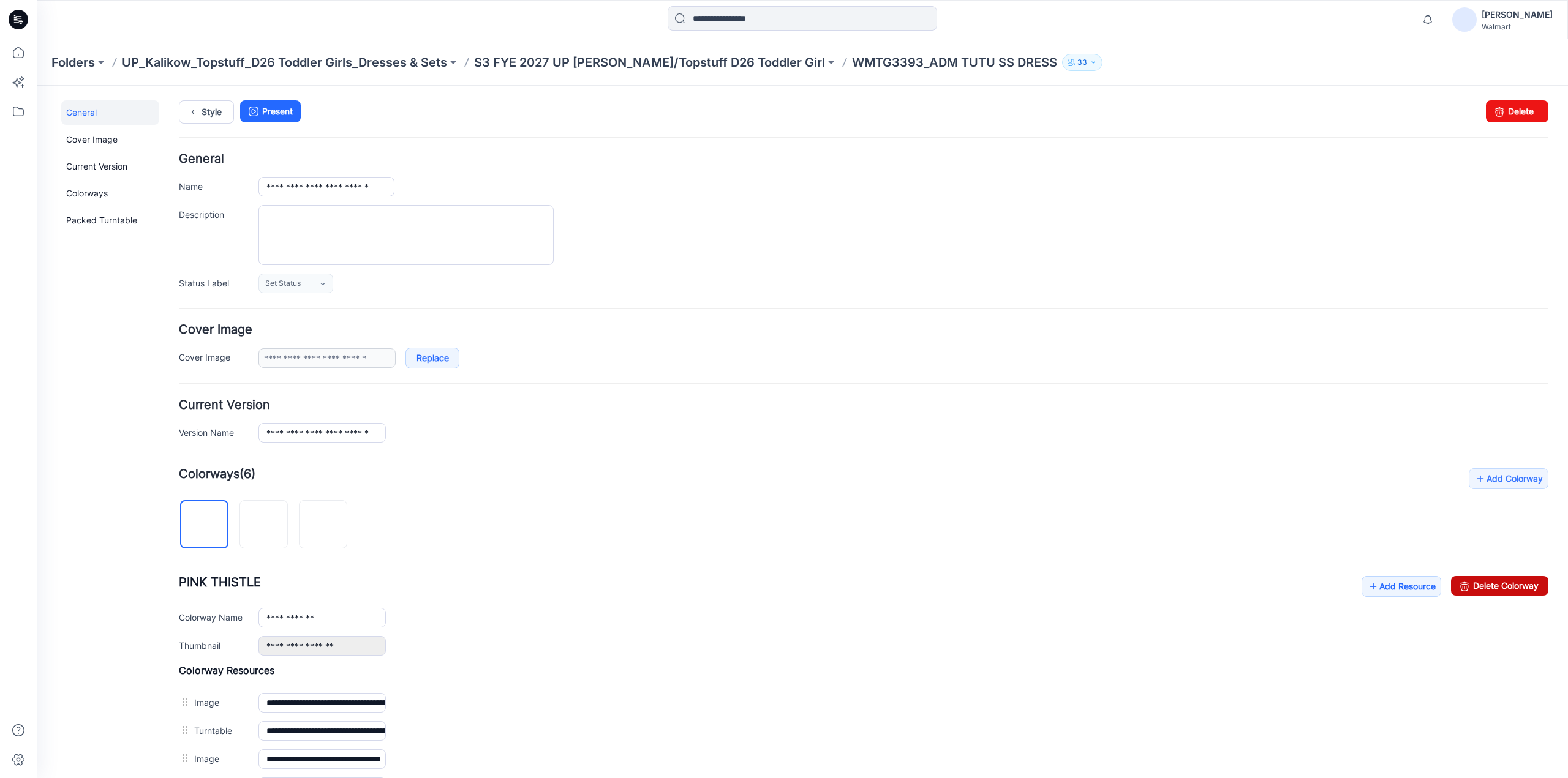
click at [1459, 590] on icon at bounding box center [1464, 586] width 17 height 20
drag, startPoint x: 1461, startPoint y: 584, endPoint x: 864, endPoint y: 117, distance: 758.0
click at [1461, 584] on icon at bounding box center [1464, 586] width 17 height 20
type input "**********"
click at [714, 510] on div "**********" at bounding box center [864, 649] width 1370 height 361
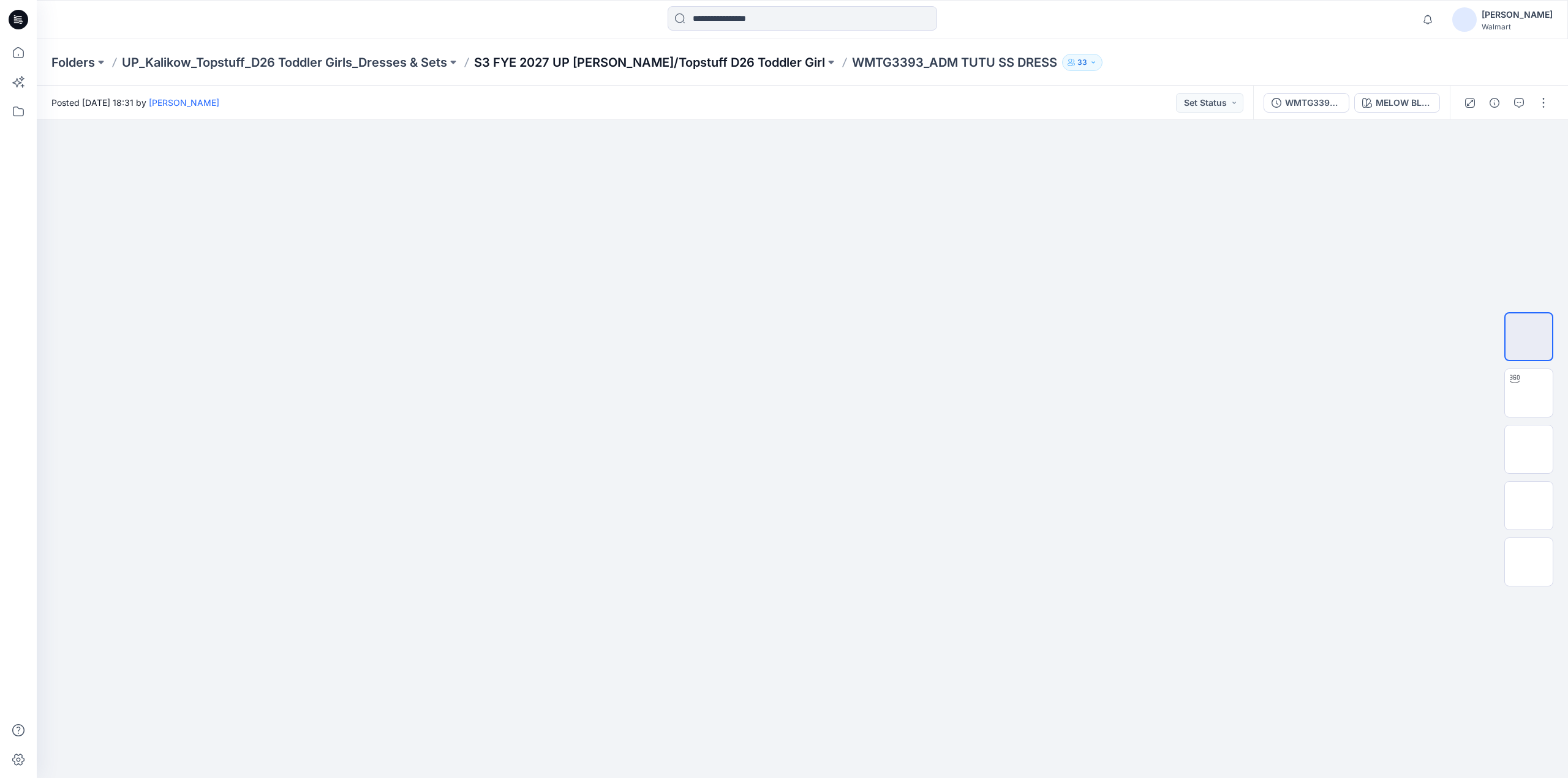
click at [667, 64] on p "S3 FYE 2027 UP [PERSON_NAME]/Topstuff D26 Toddler Girl" at bounding box center [649, 62] width 351 height 17
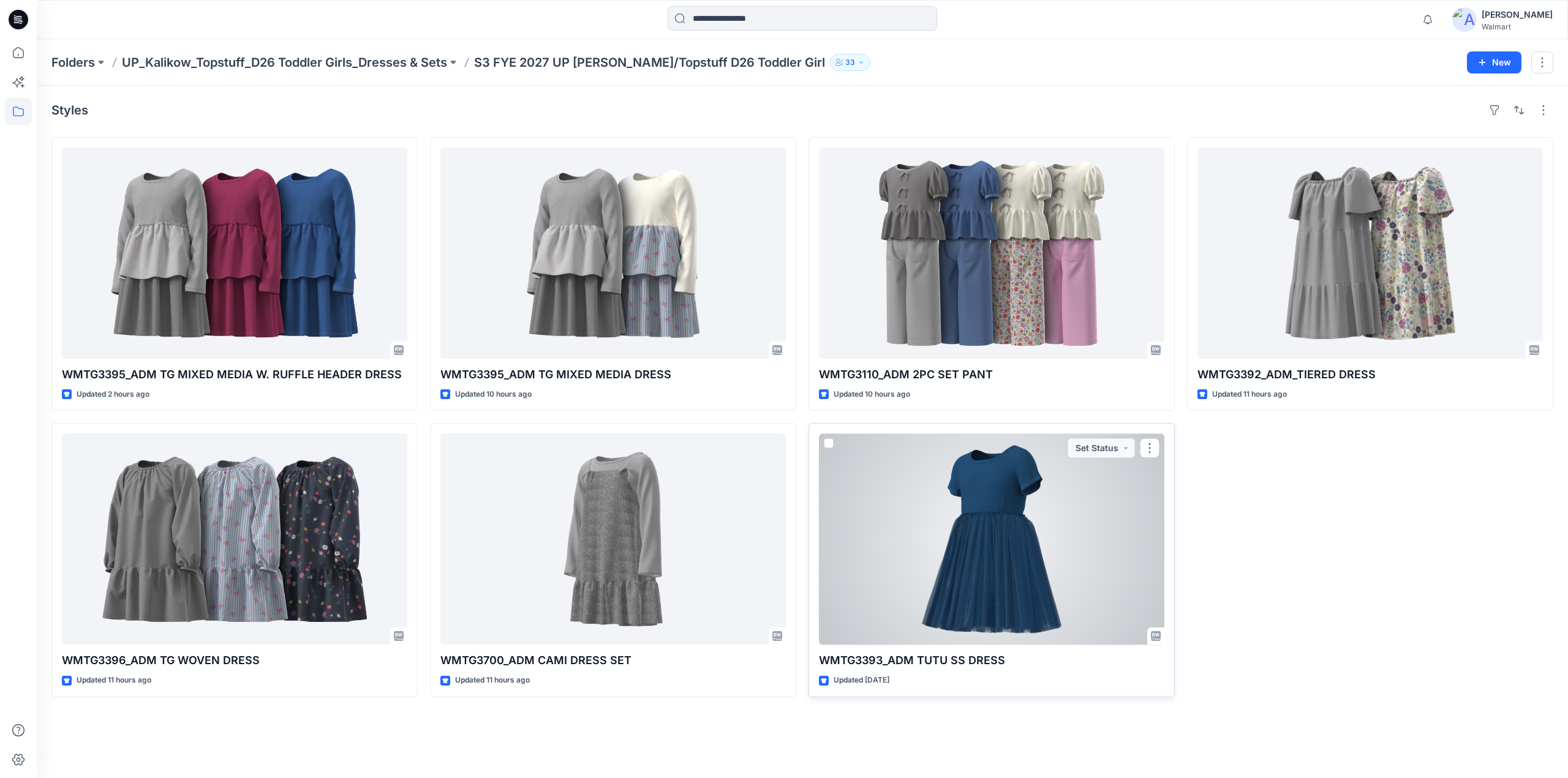
click at [1039, 498] on div at bounding box center [992, 540] width 345 height 212
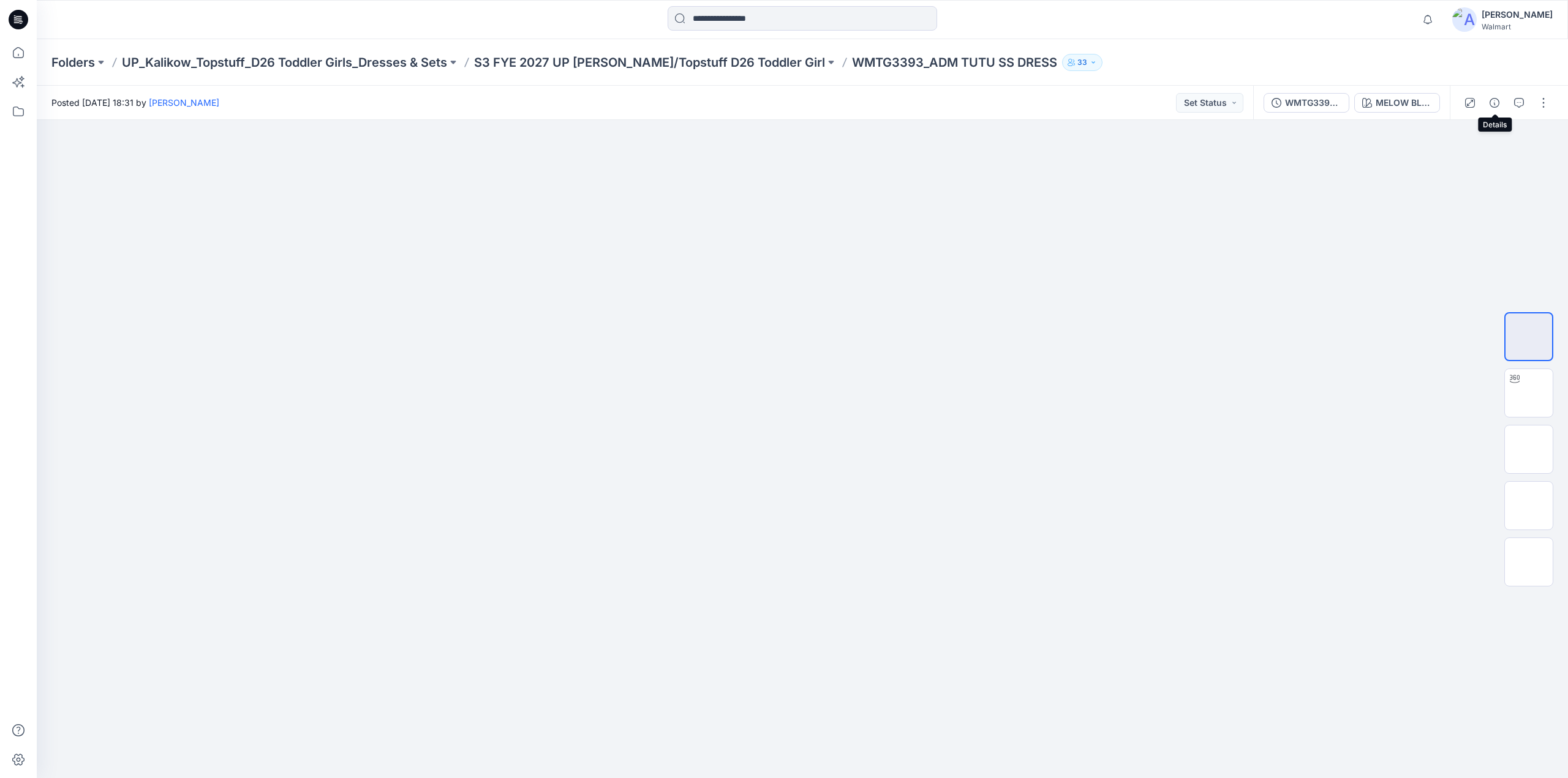
click at [1493, 101] on icon "button" at bounding box center [1494, 102] width 10 height 10
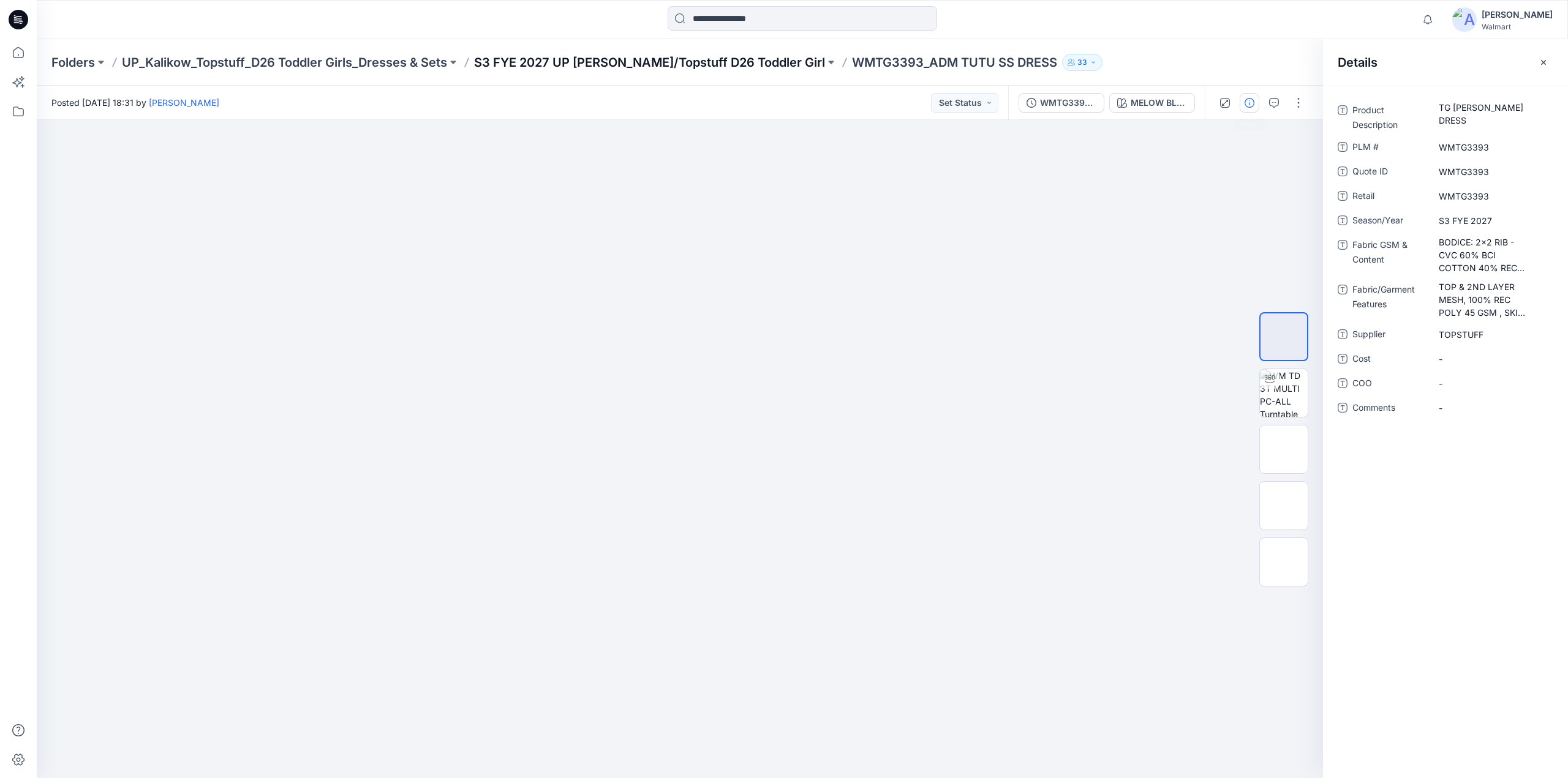
click at [551, 65] on p "S3 FYE 2027 UP [PERSON_NAME]/Topstuff D26 Toddler Girl" at bounding box center [649, 62] width 351 height 17
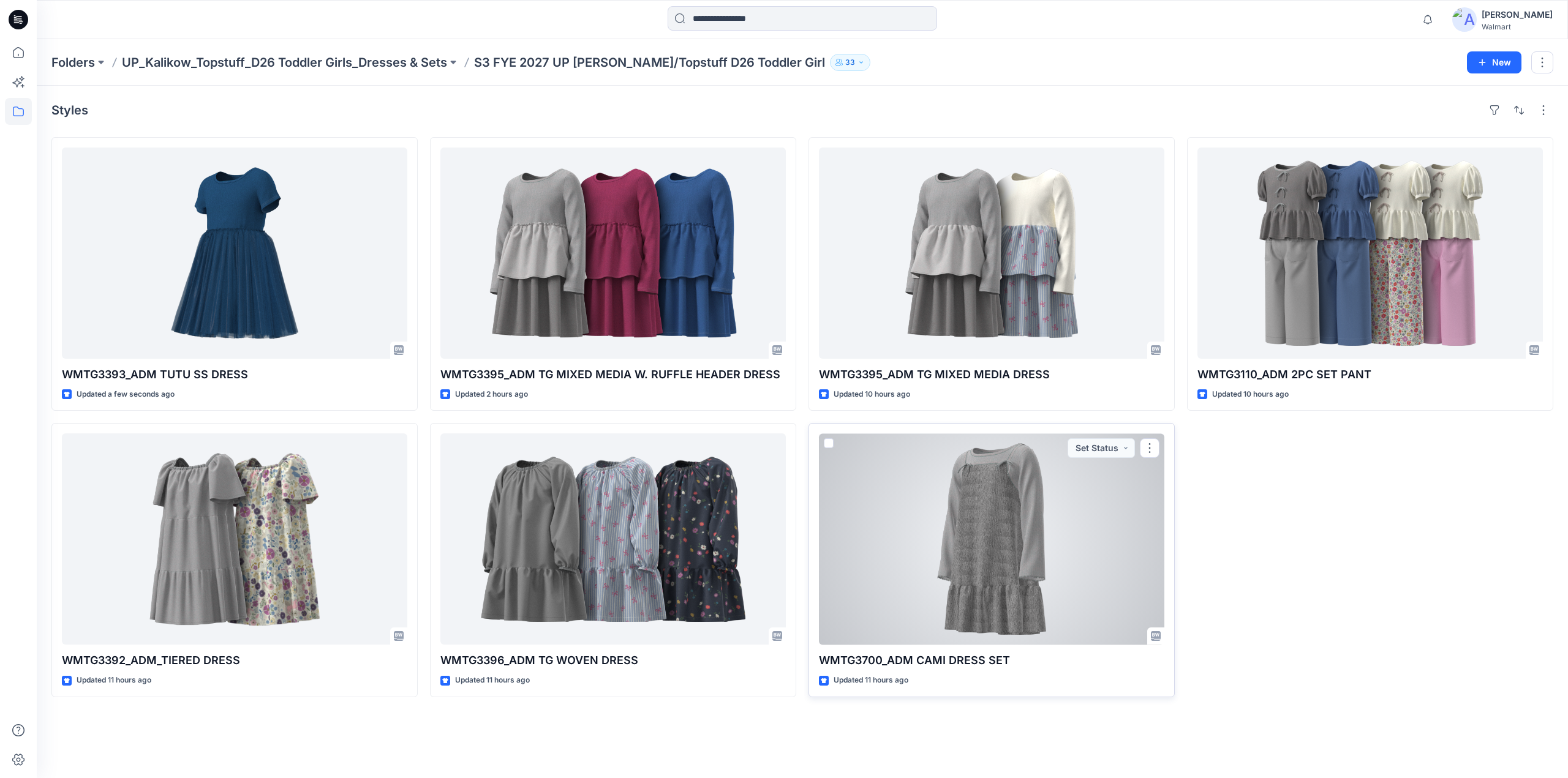
click at [1055, 525] on div at bounding box center [992, 540] width 345 height 212
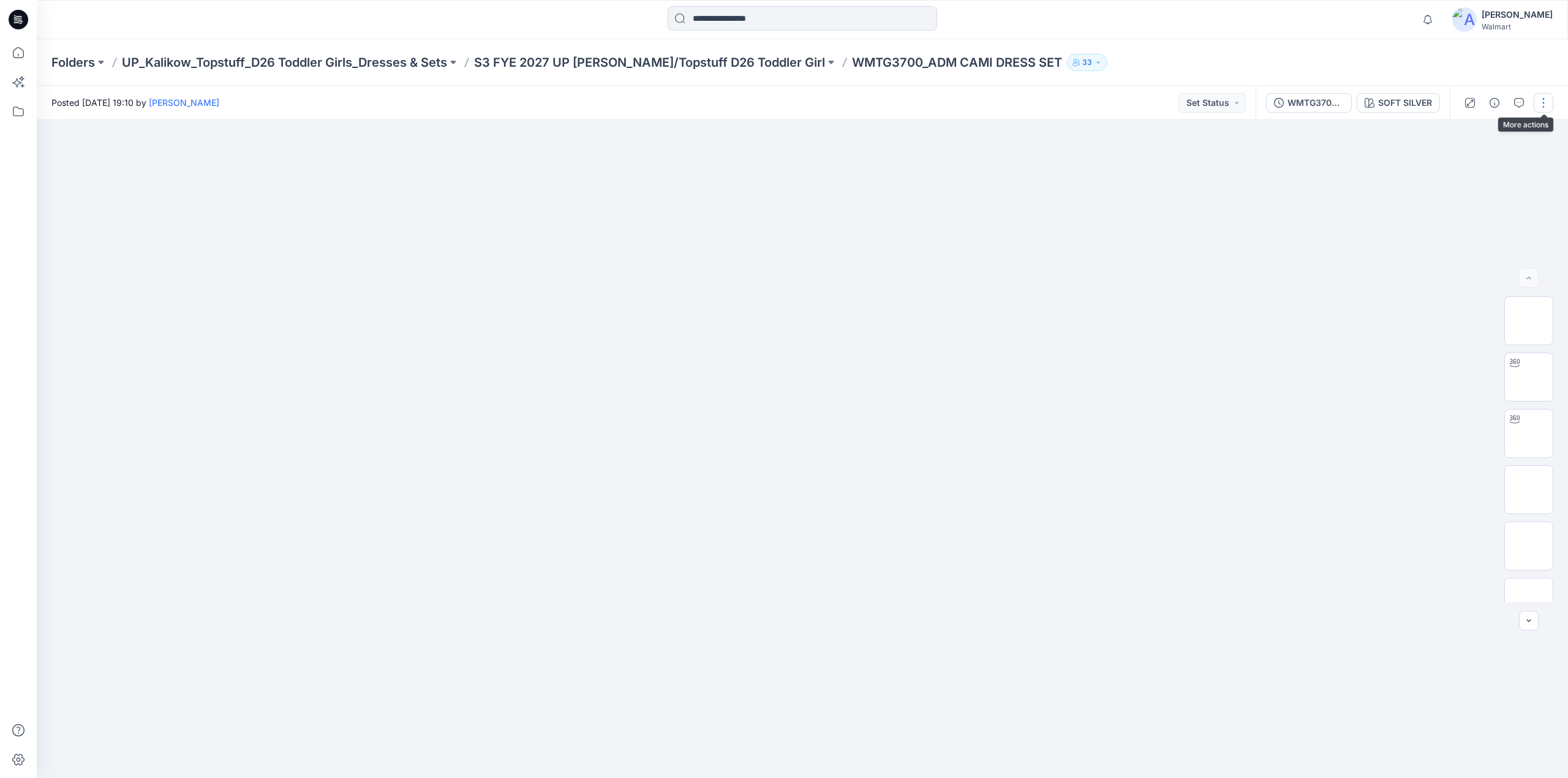
click at [1542, 100] on button "button" at bounding box center [1543, 103] width 20 height 20
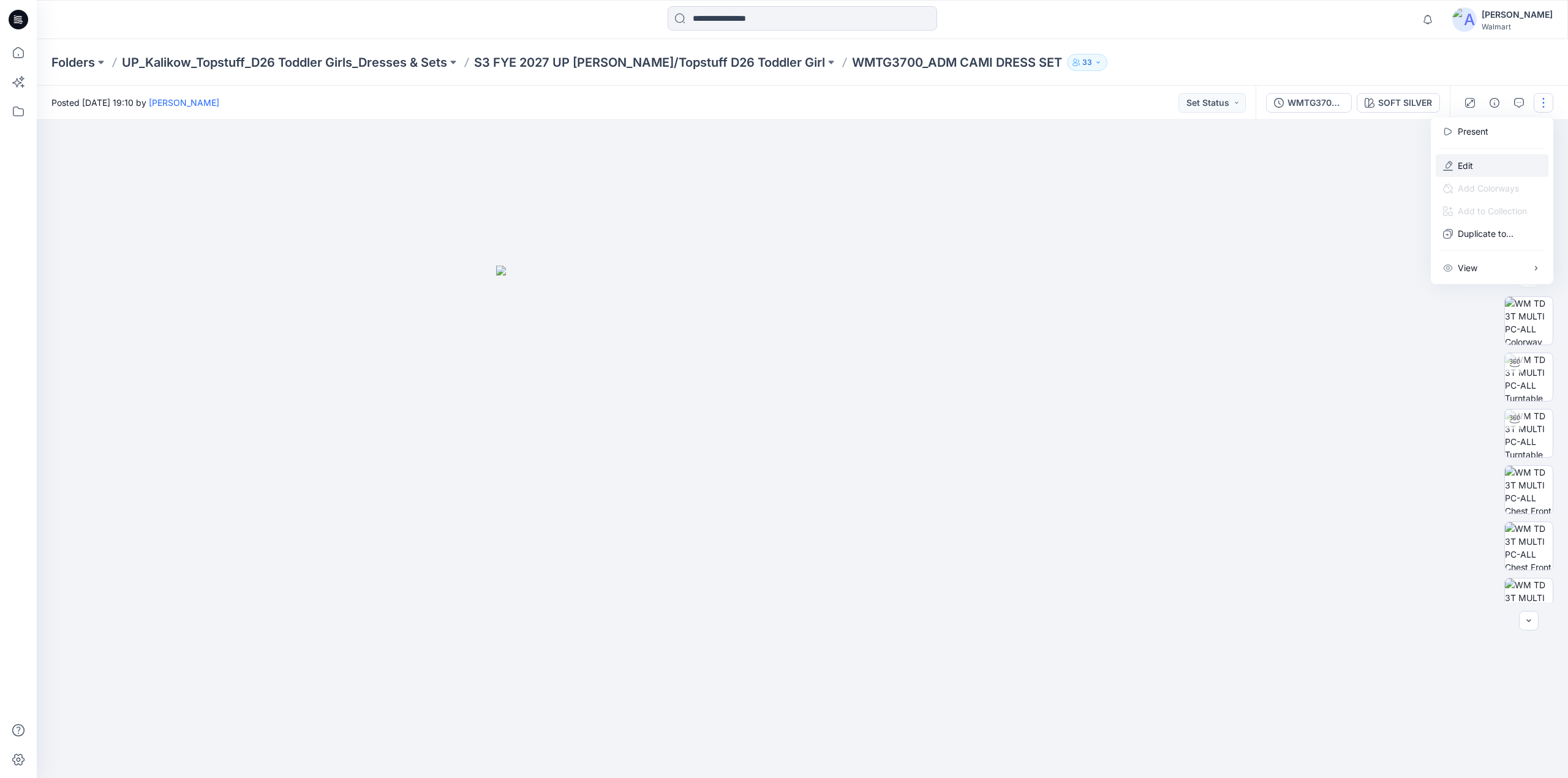
click at [1467, 163] on p "Edit" at bounding box center [1465, 165] width 15 height 12
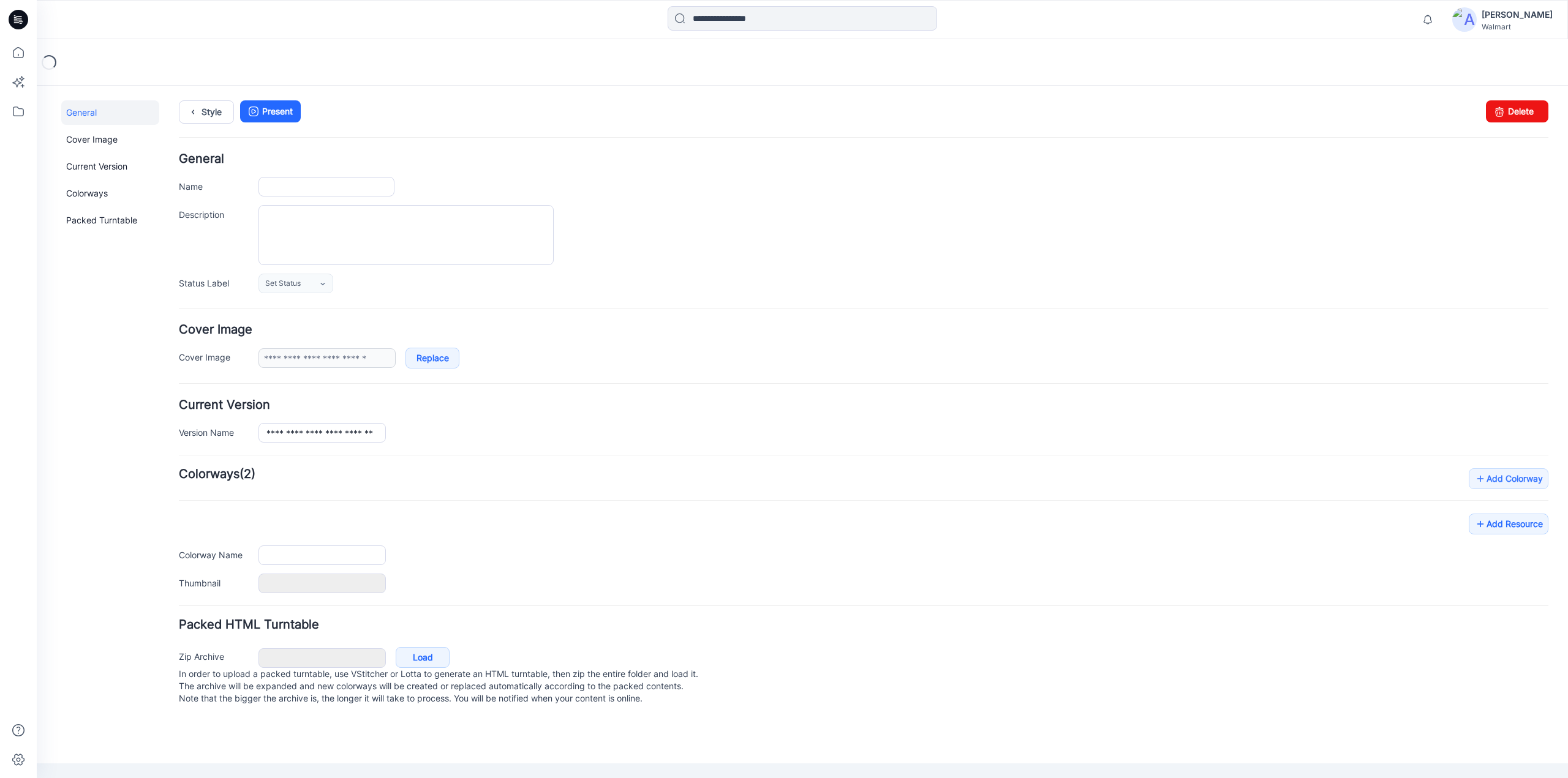
type input "**********"
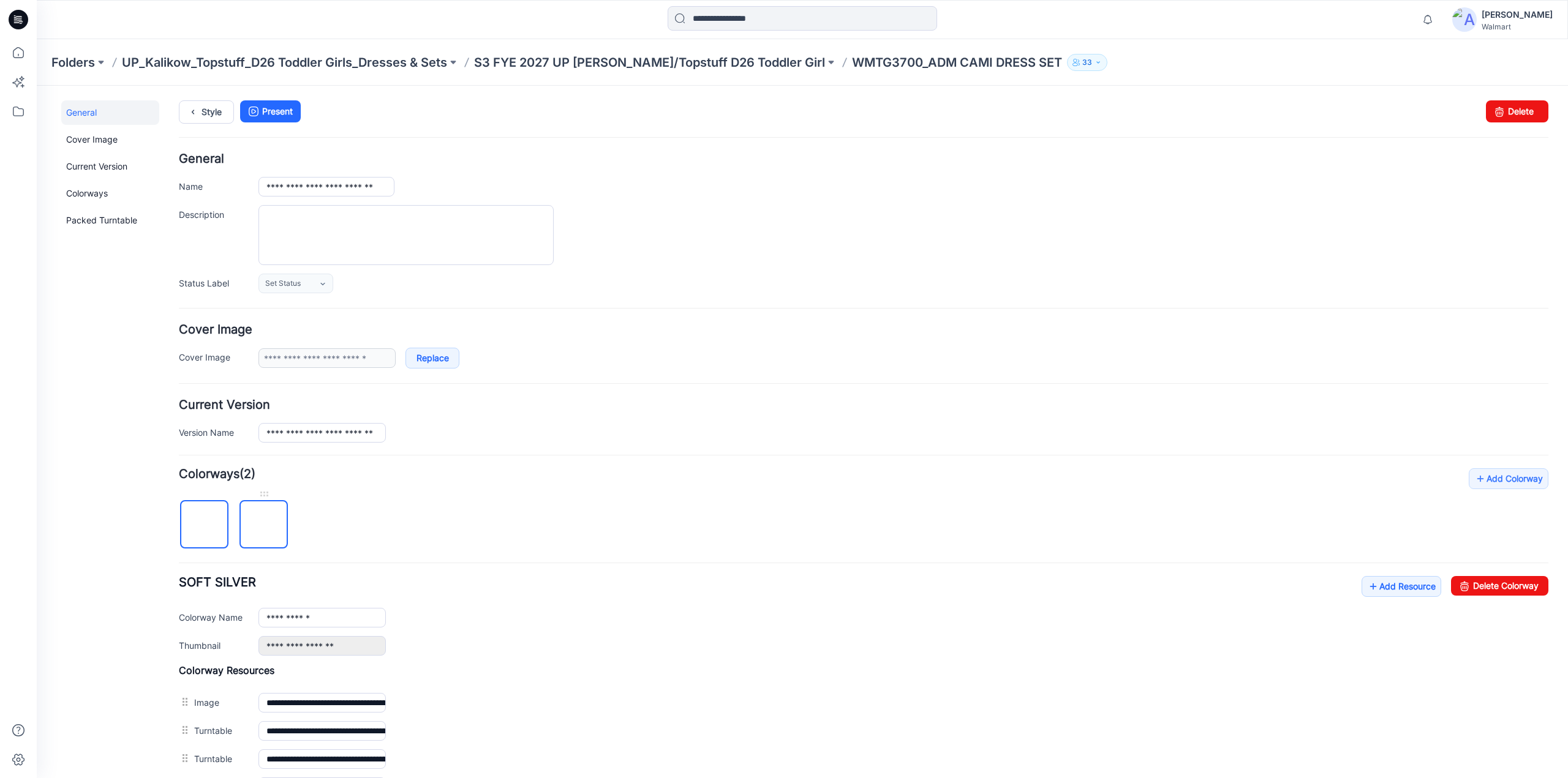
click at [264, 525] on img at bounding box center [264, 525] width 0 height 0
drag, startPoint x: 873, startPoint y: 124, endPoint x: 1501, endPoint y: 586, distance: 779.6
click at [1501, 586] on link "Delete Colorway" at bounding box center [1500, 586] width 98 height 20
type input "**********"
click at [616, 63] on p "S3 FYE 2027 UP [PERSON_NAME]/Topstuff D26 Toddler Girl" at bounding box center [649, 62] width 351 height 17
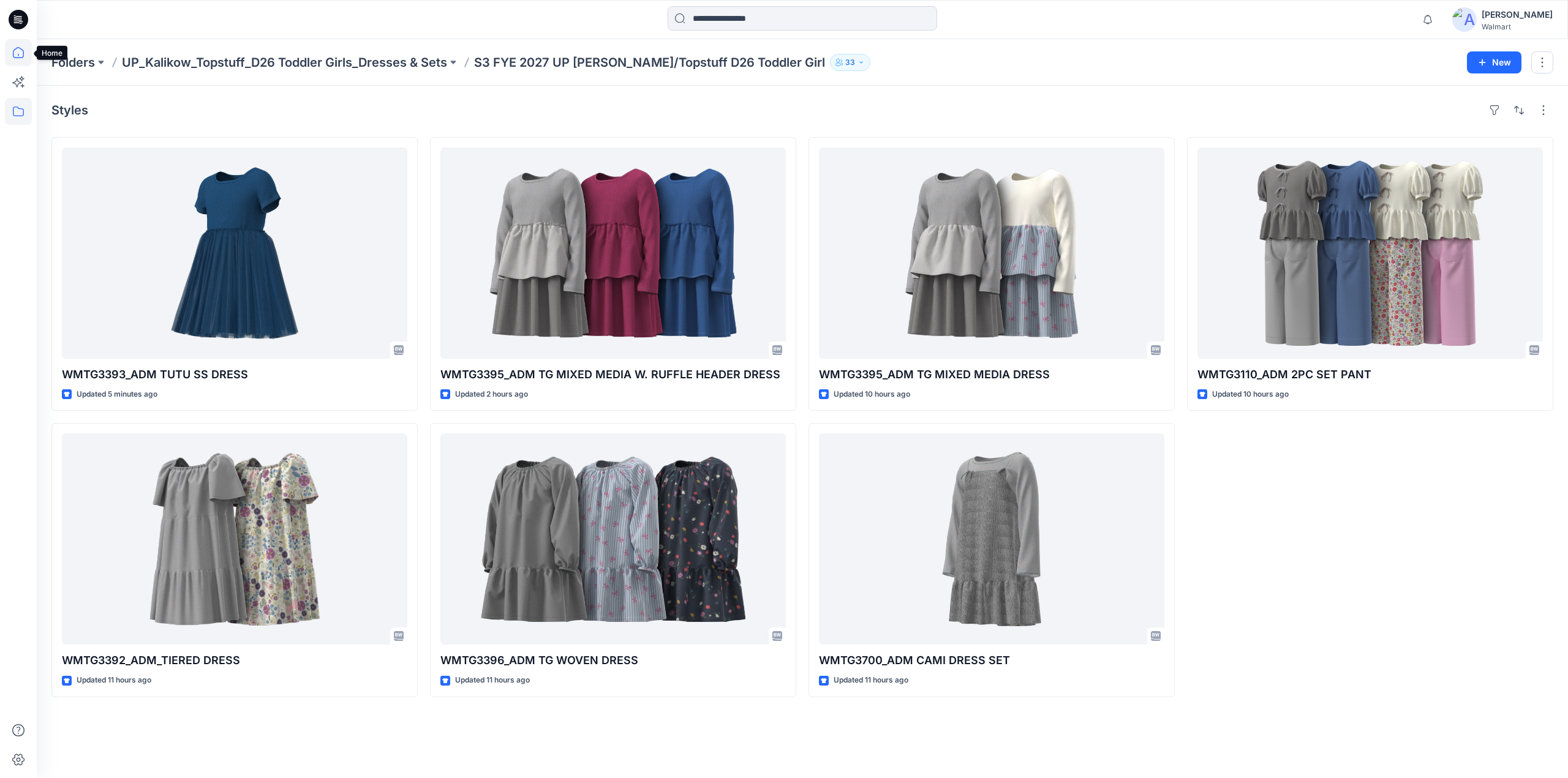
click at [22, 54] on icon at bounding box center [19, 52] width 27 height 27
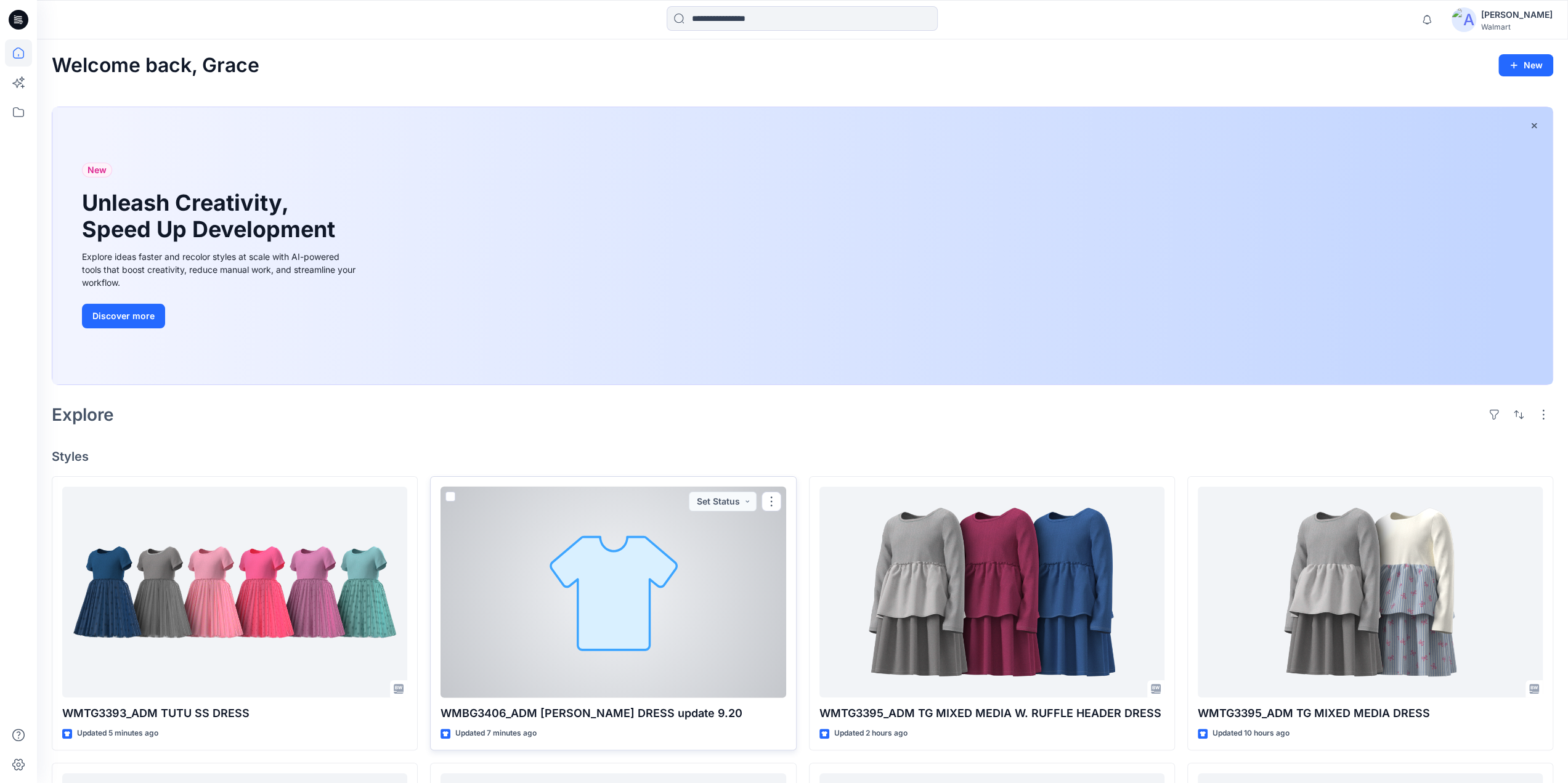
click at [674, 617] on div at bounding box center [613, 592] width 345 height 211
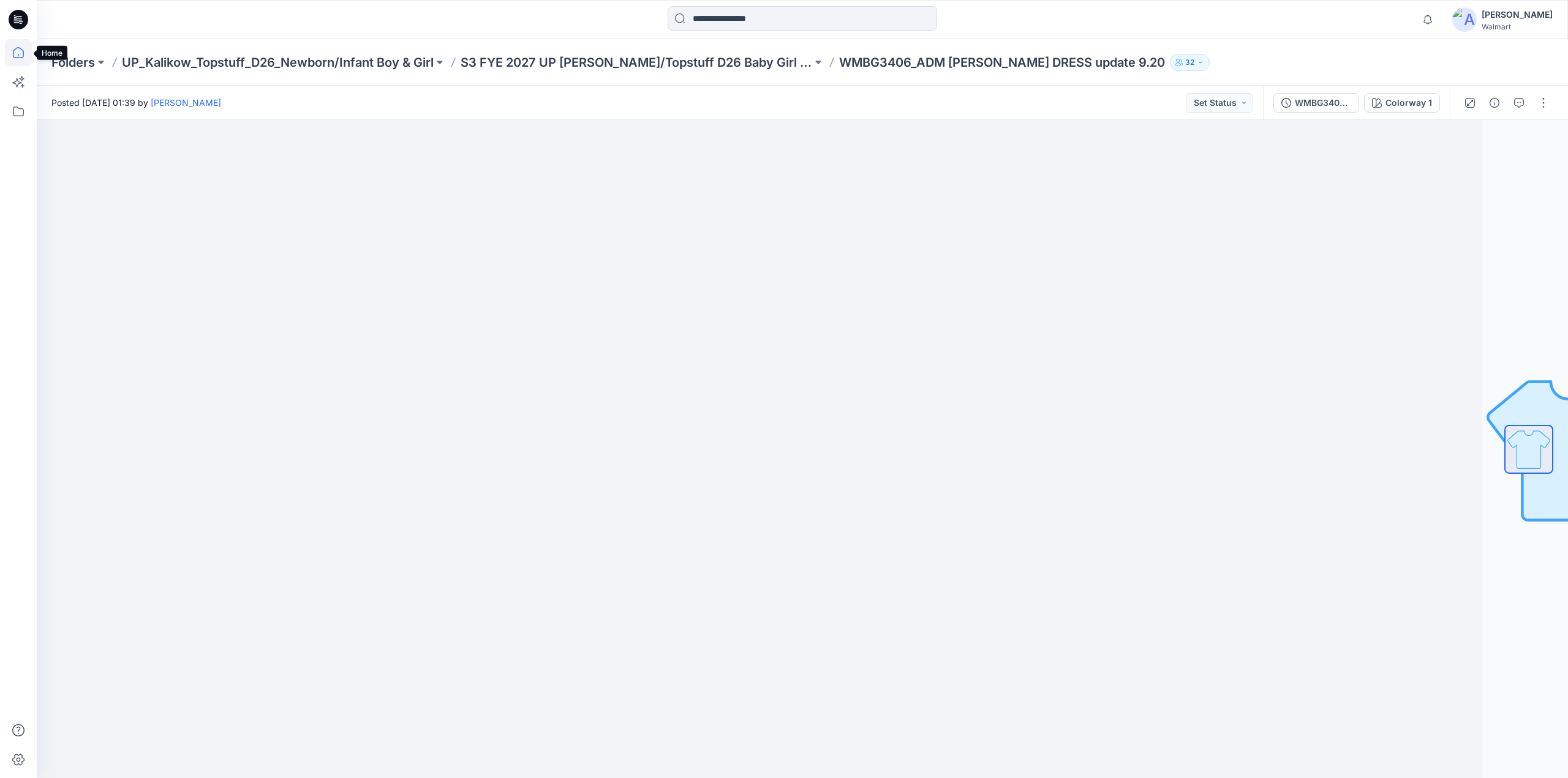
click at [16, 56] on icon at bounding box center [19, 52] width 27 height 27
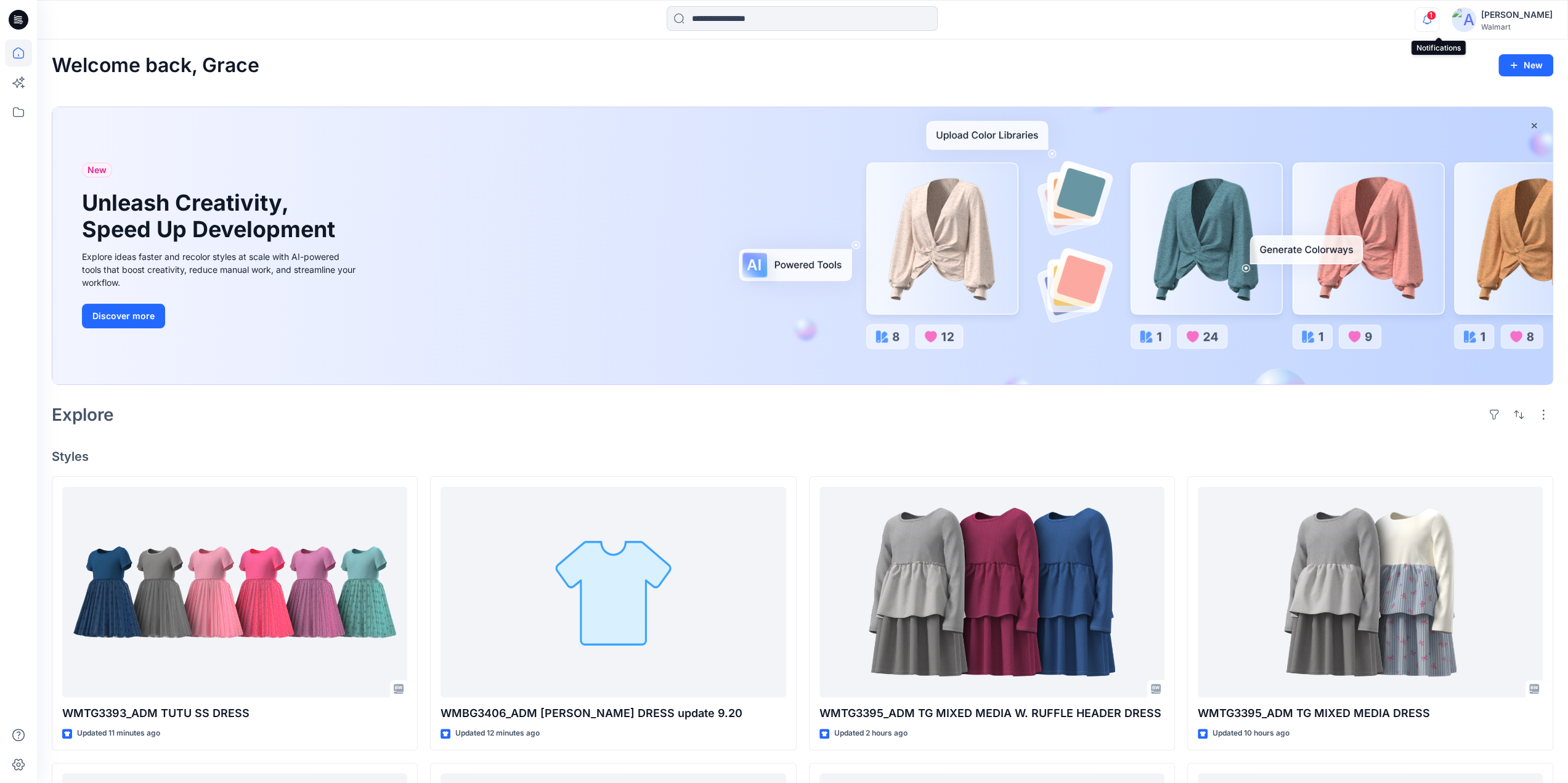
click at [1437, 19] on icon "button" at bounding box center [1427, 20] width 23 height 25
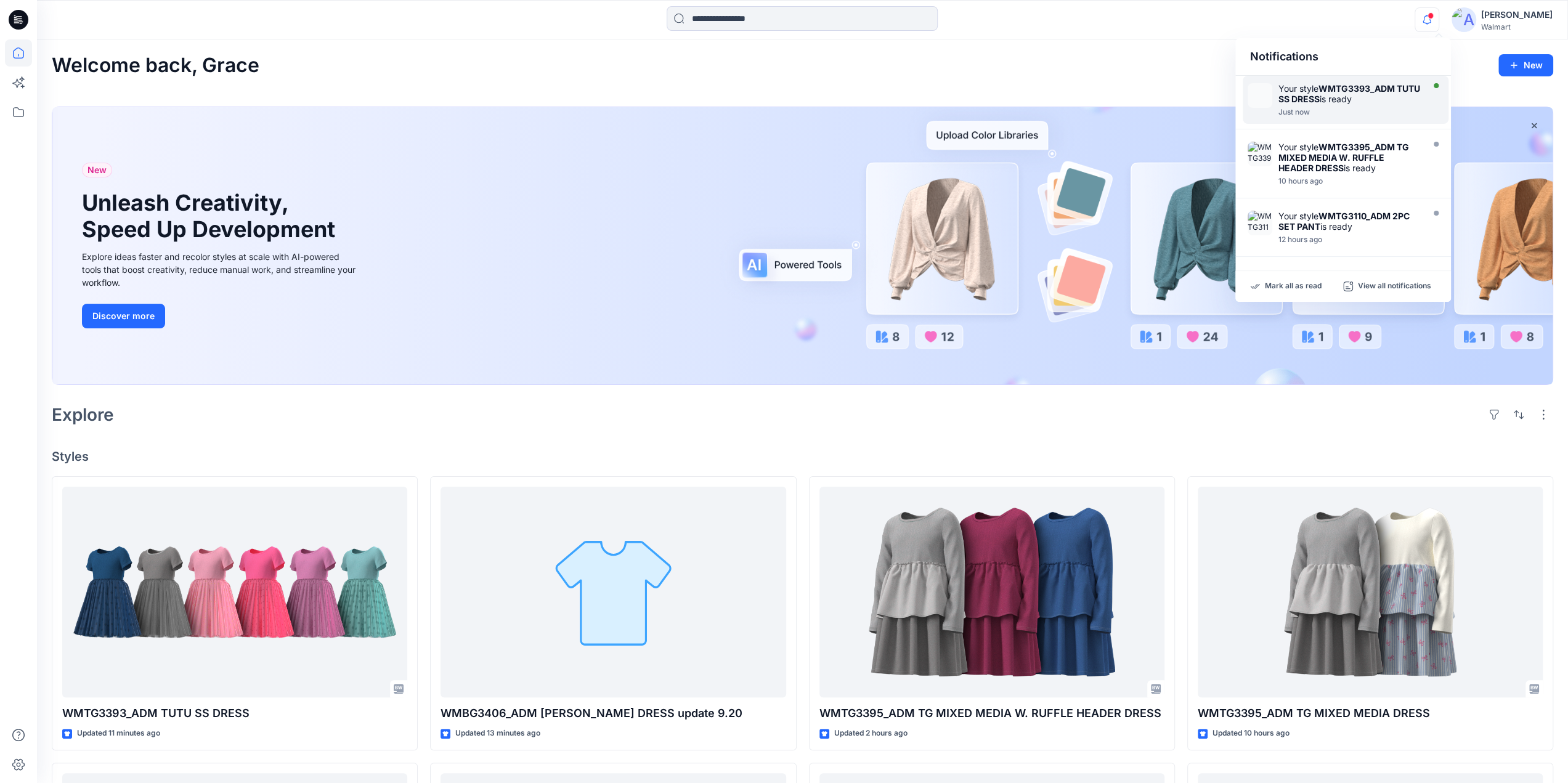
click at [1319, 88] on div "Your style WMTG3393_ADM TUTU SS DRESS is ready" at bounding box center [1349, 93] width 141 height 21
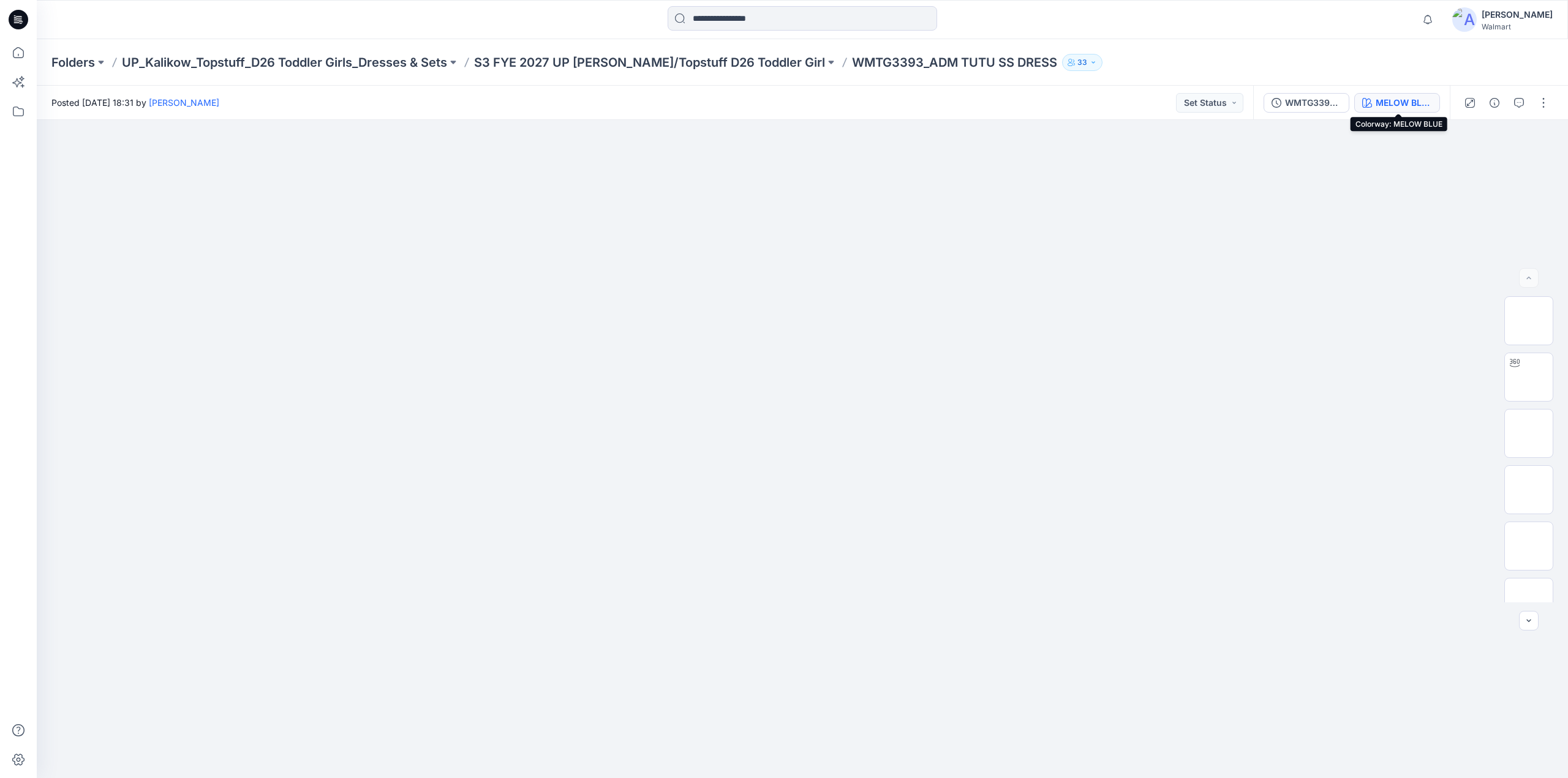
click at [1416, 106] on div "MELOW BLUE" at bounding box center [1403, 102] width 56 height 13
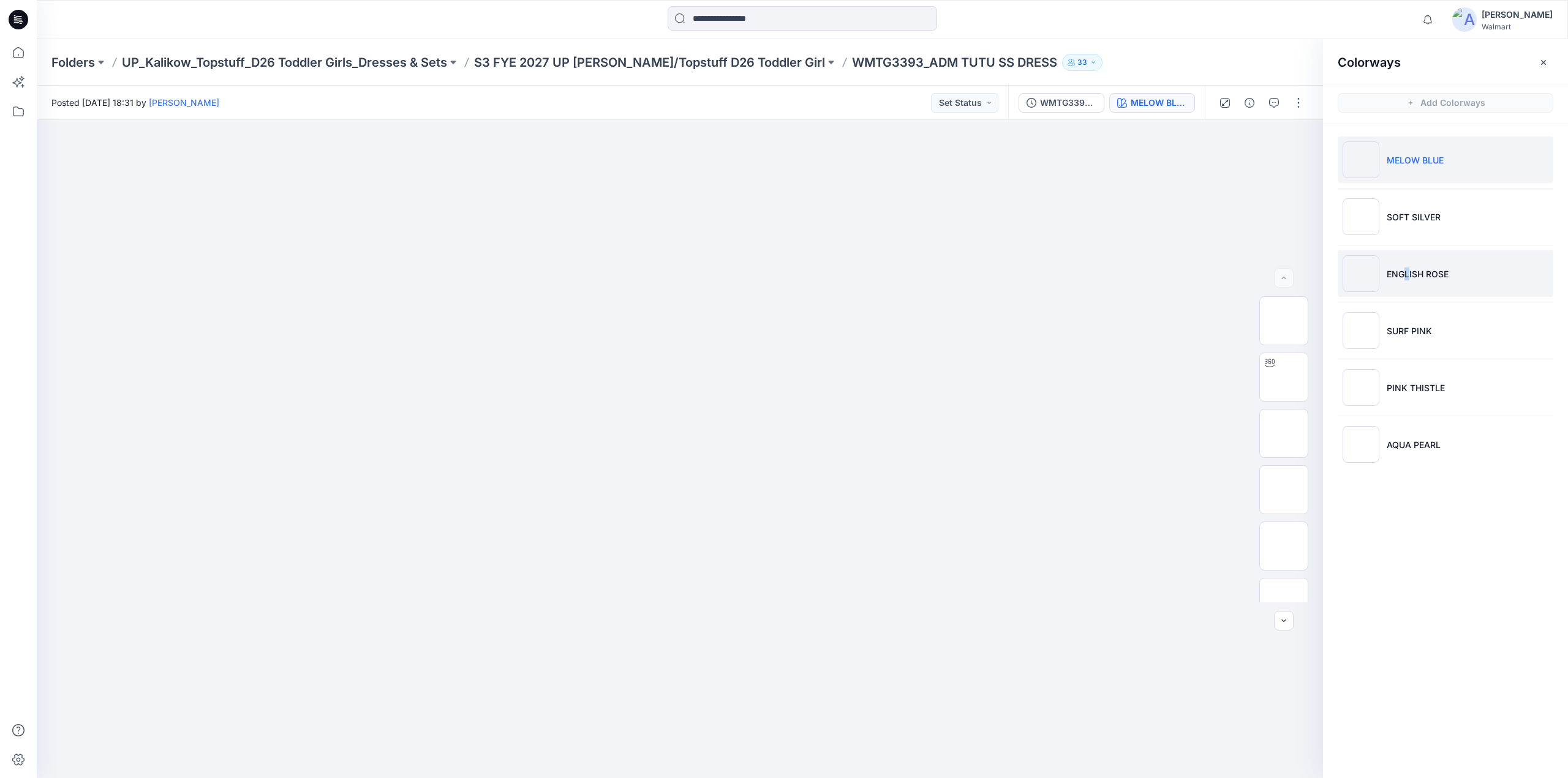
click at [1408, 274] on p "ENGLISH ROSE" at bounding box center [1418, 274] width 62 height 12
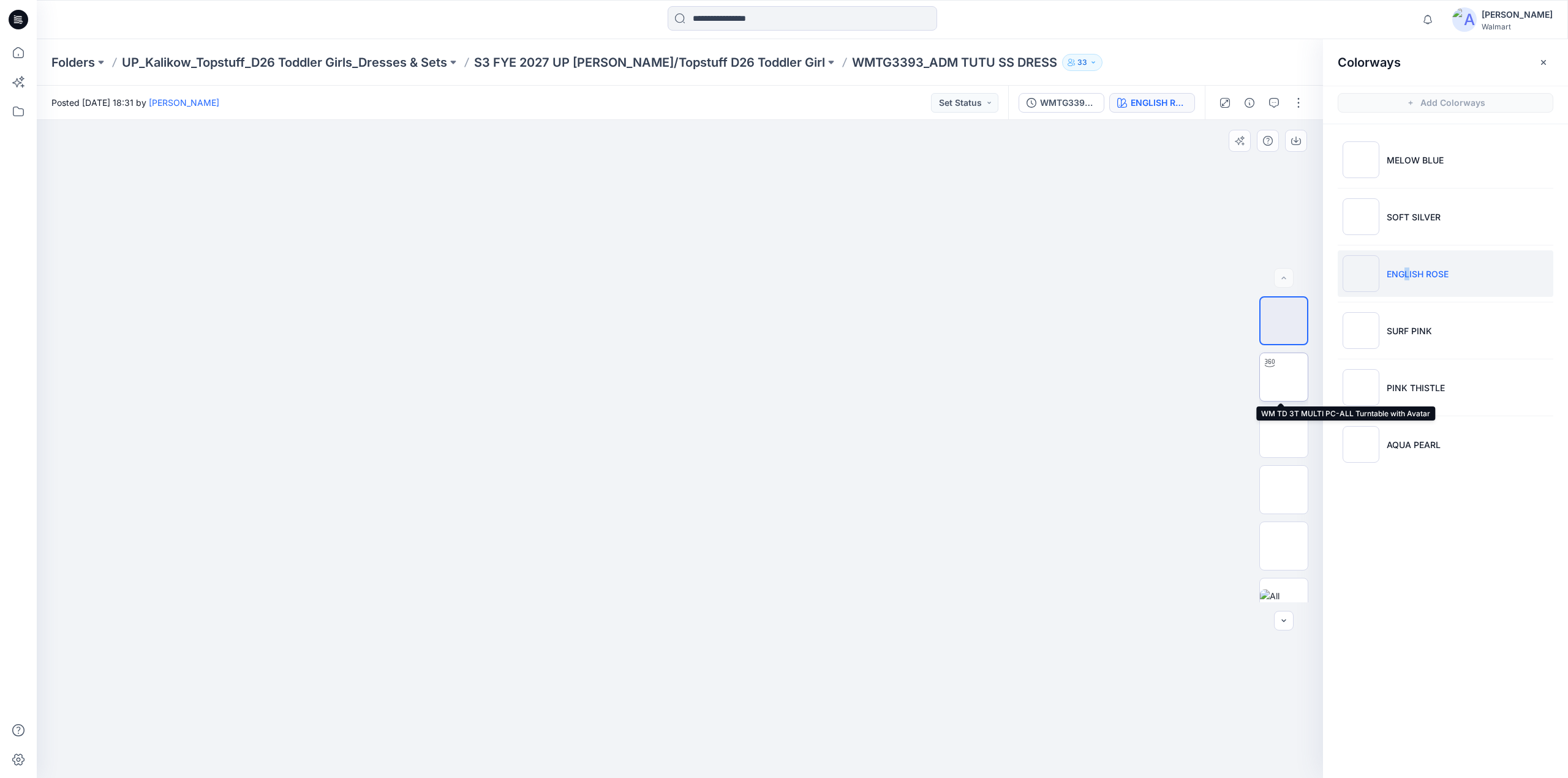
click at [1283, 377] on img at bounding box center [1283, 377] width 0 height 0
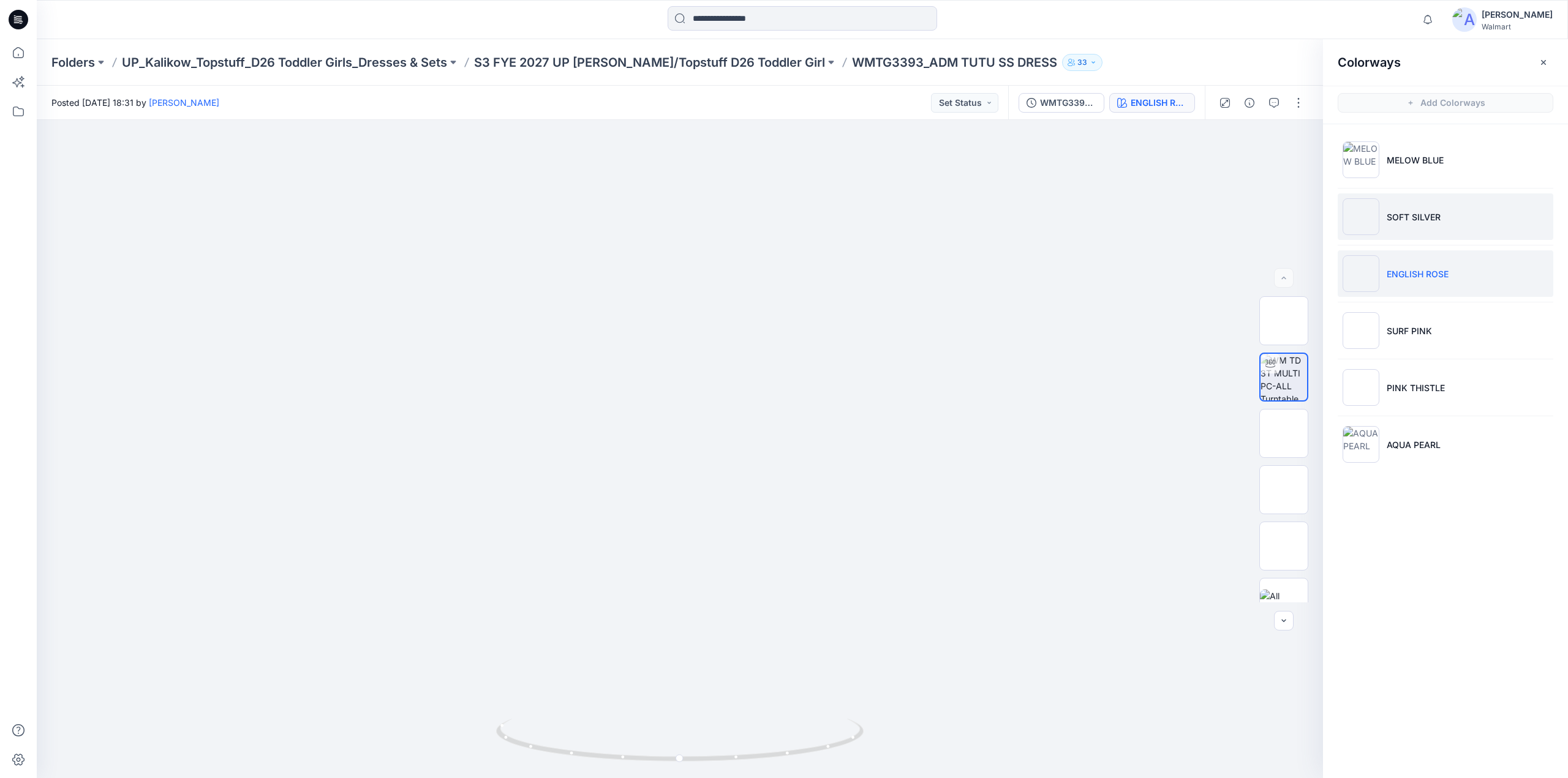
click at [1403, 207] on li "SOFT SILVER" at bounding box center [1445, 217] width 215 height 46
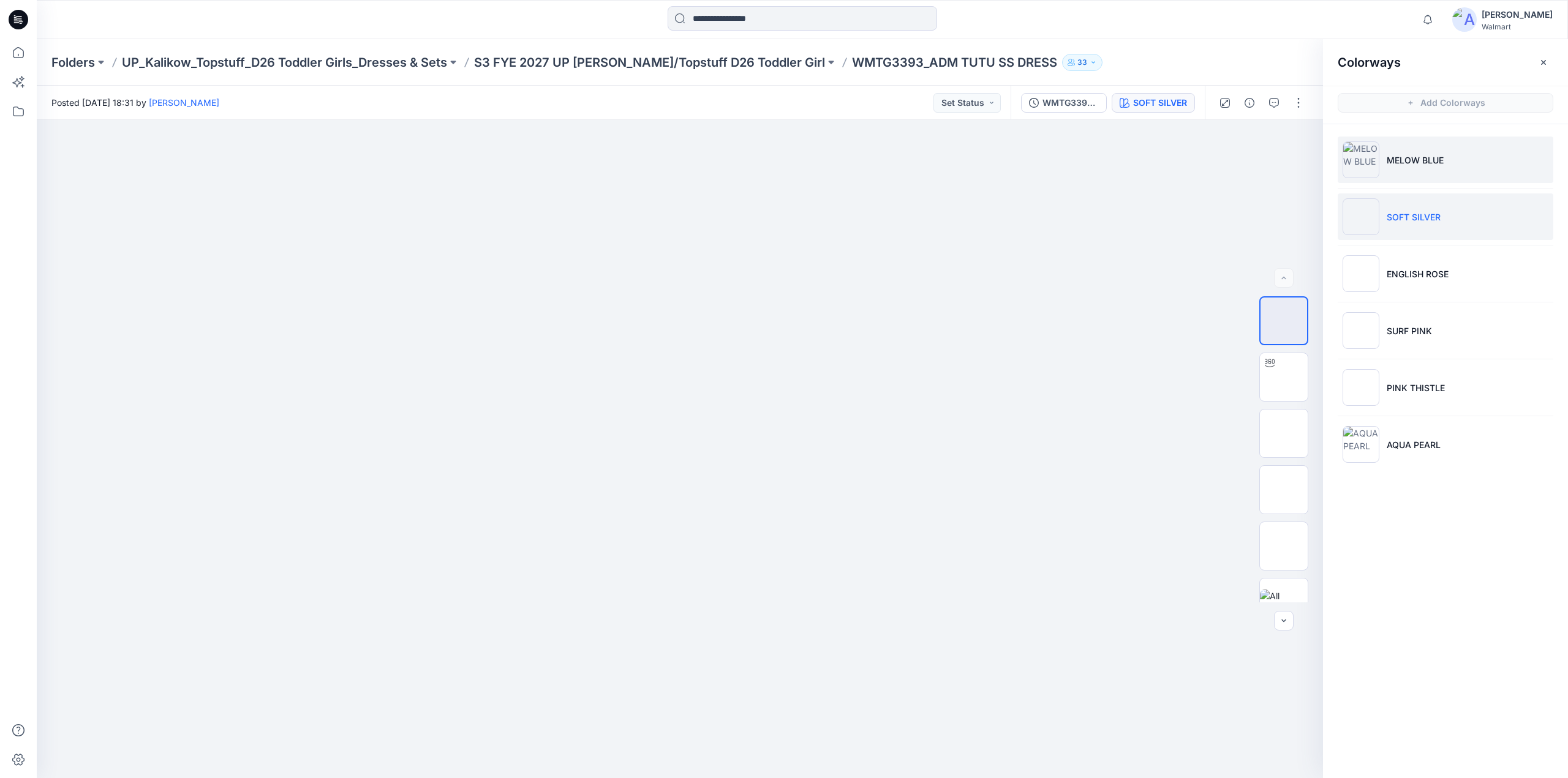
click at [1403, 163] on p "MELOW BLUE" at bounding box center [1415, 160] width 57 height 12
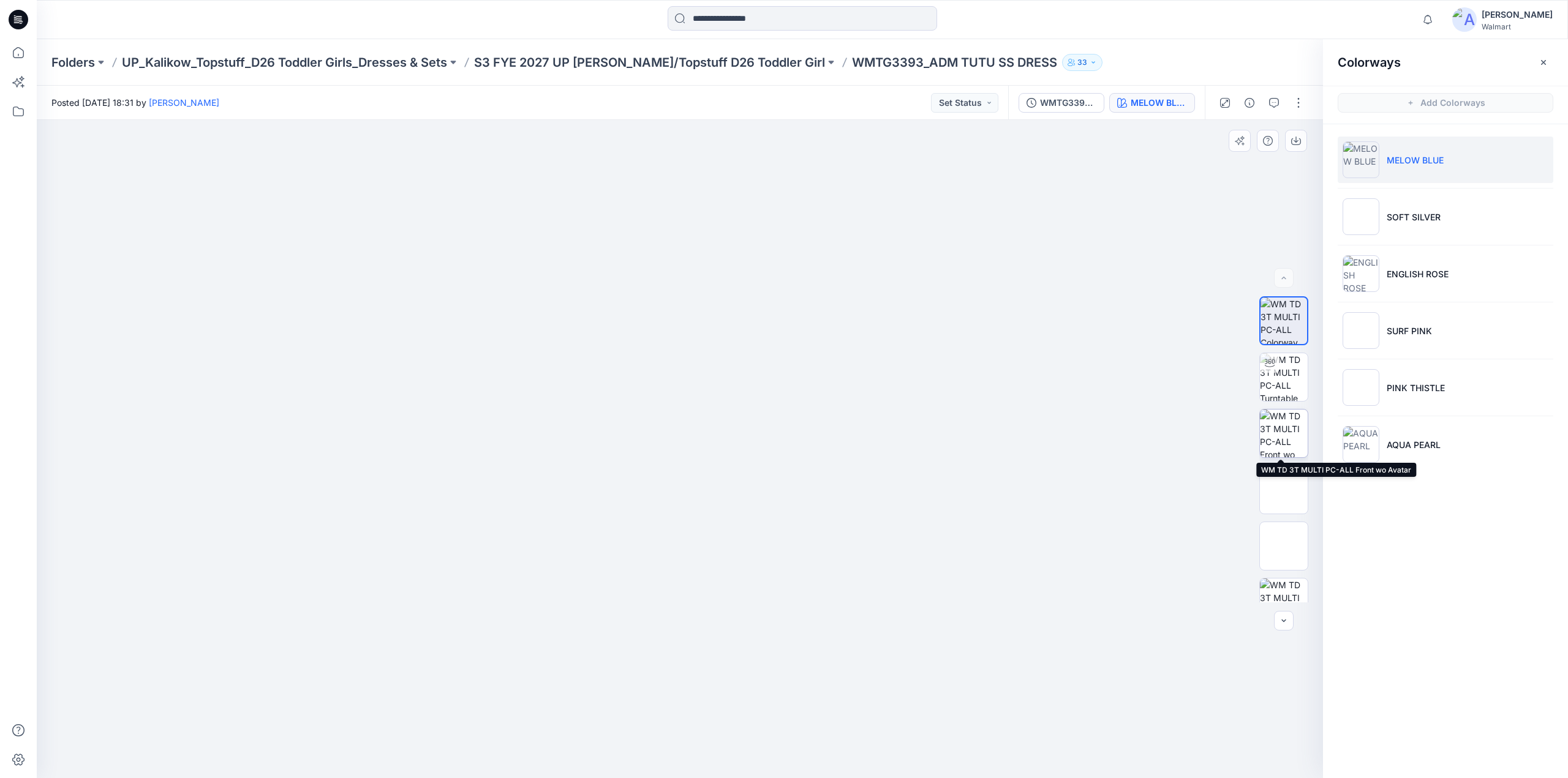
click at [1284, 420] on img at bounding box center [1284, 434] width 48 height 48
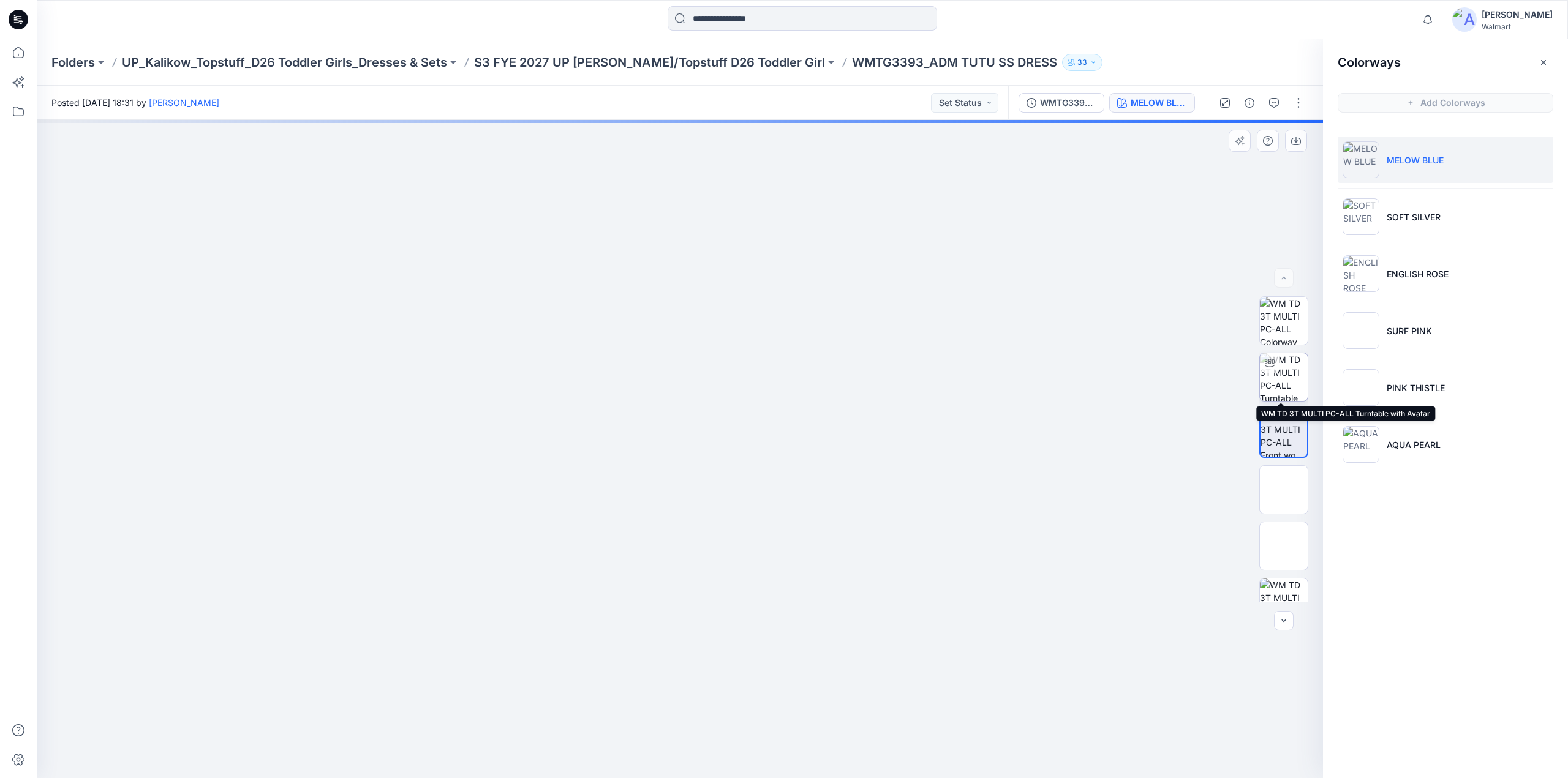
click at [1279, 389] on img at bounding box center [1284, 377] width 48 height 48
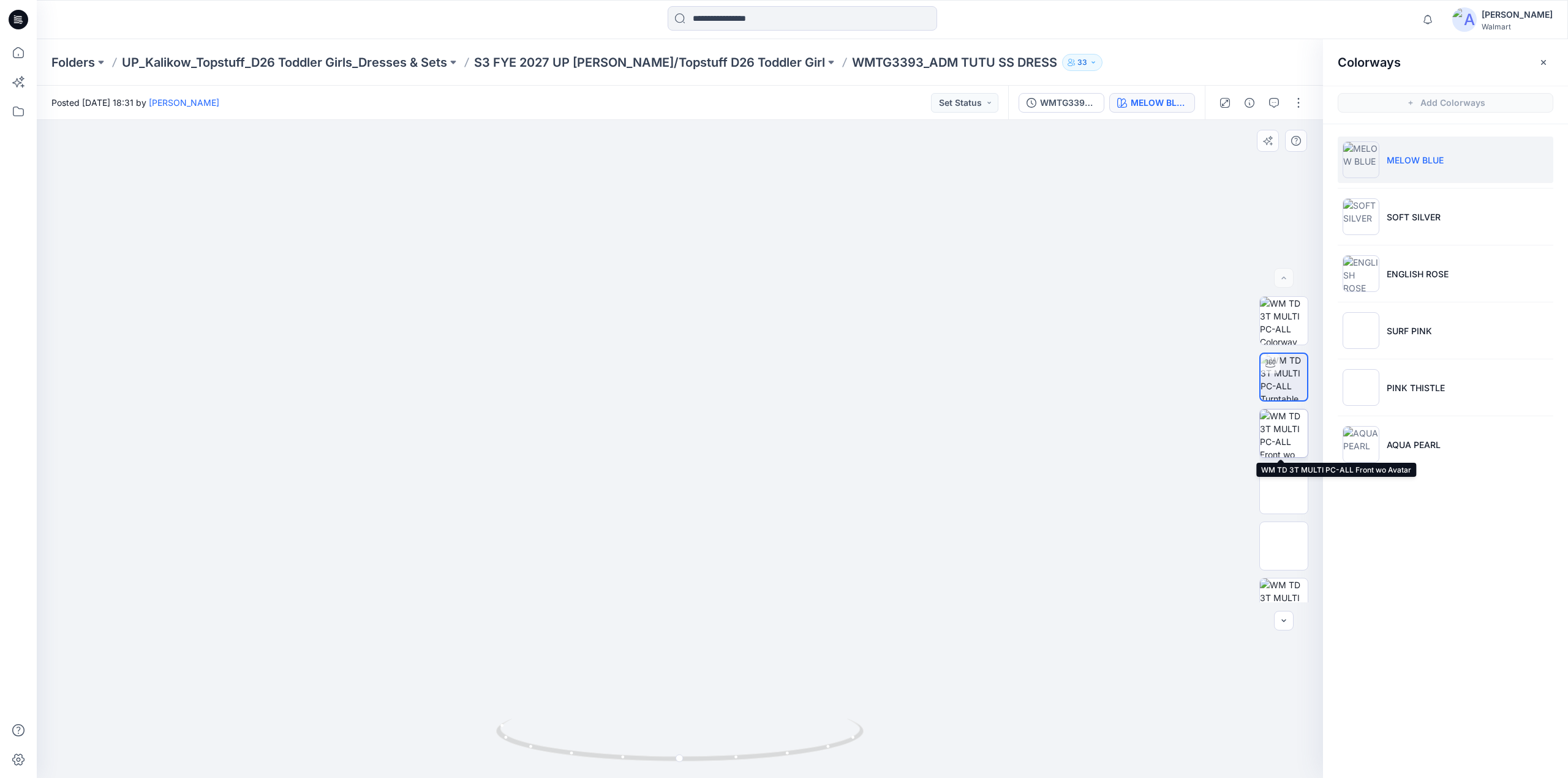
click at [1274, 432] on img at bounding box center [1284, 434] width 48 height 48
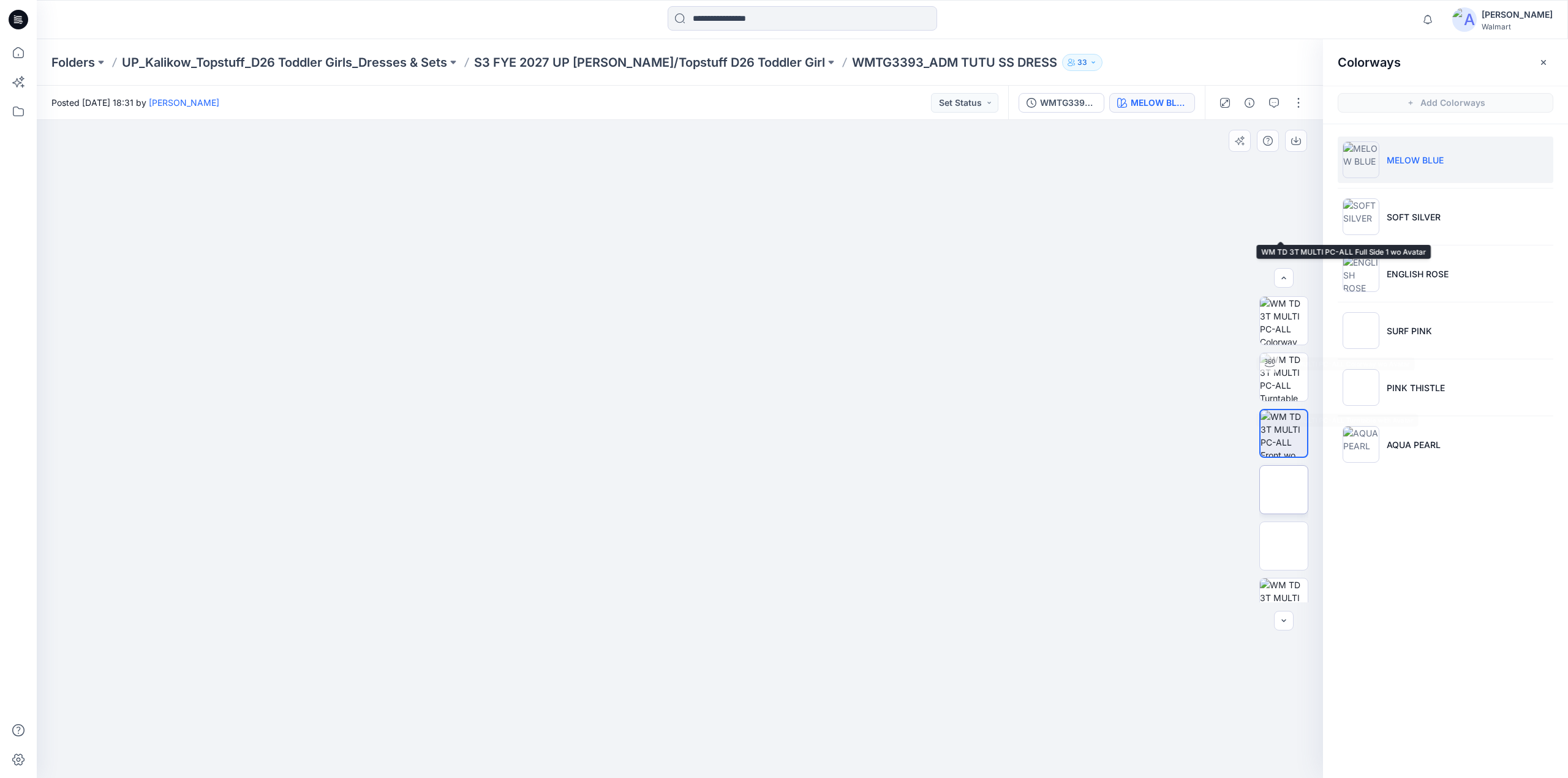
scroll to position [306, 0]
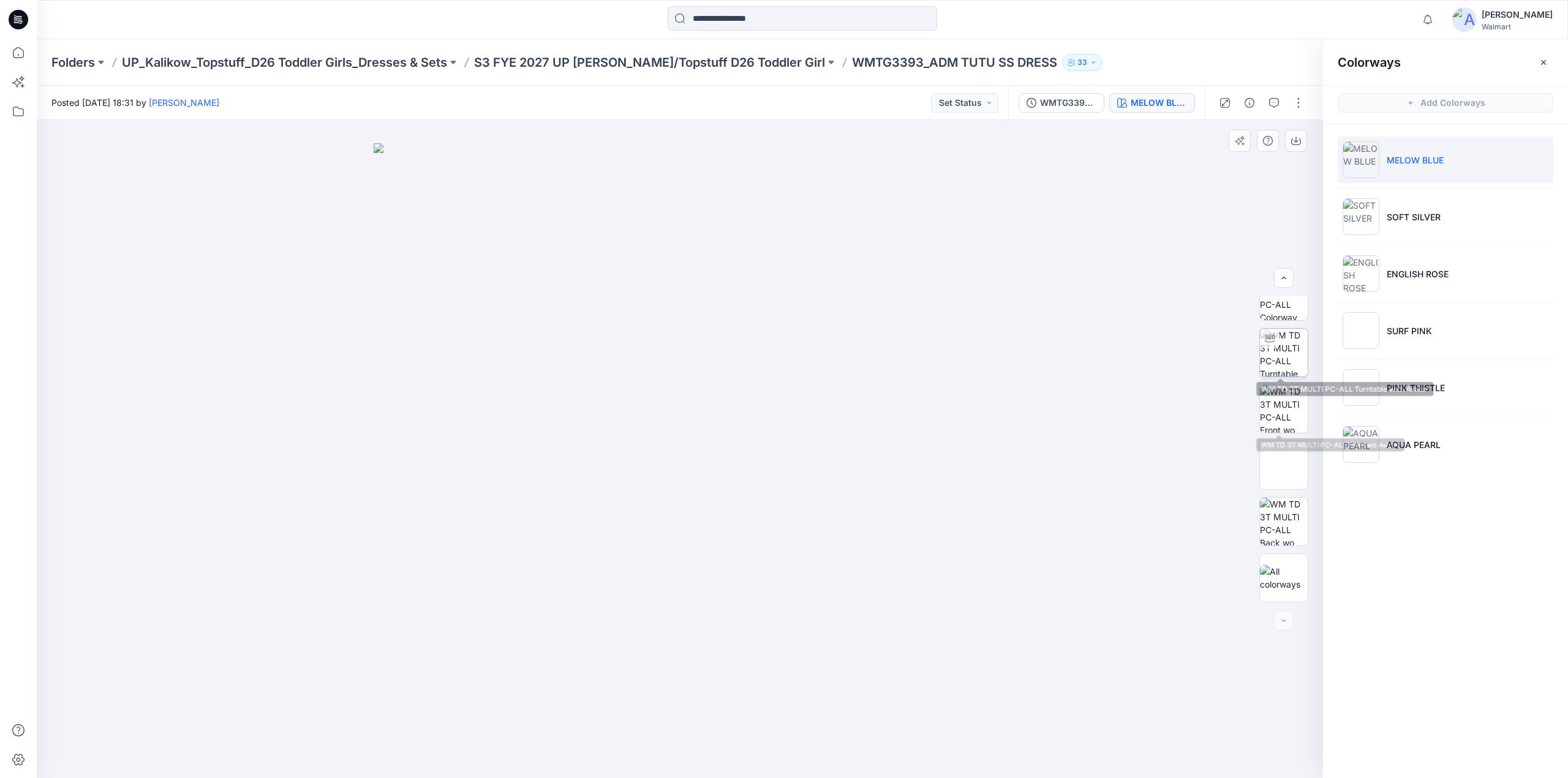
click at [1287, 363] on img at bounding box center [1284, 353] width 48 height 48
click at [1296, 109] on button "button" at bounding box center [1299, 103] width 20 height 20
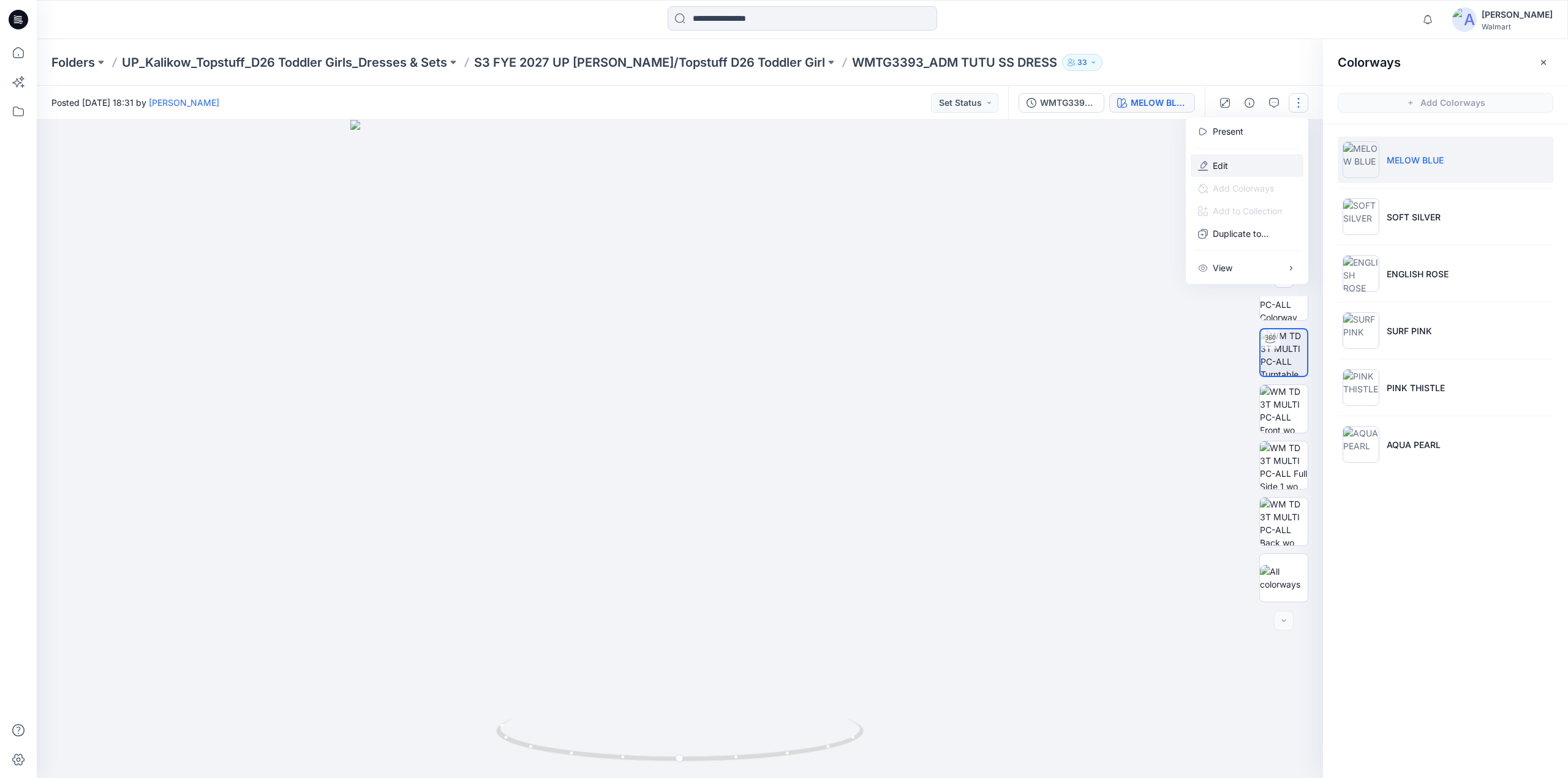
click at [1218, 163] on p "Edit" at bounding box center [1220, 165] width 15 height 12
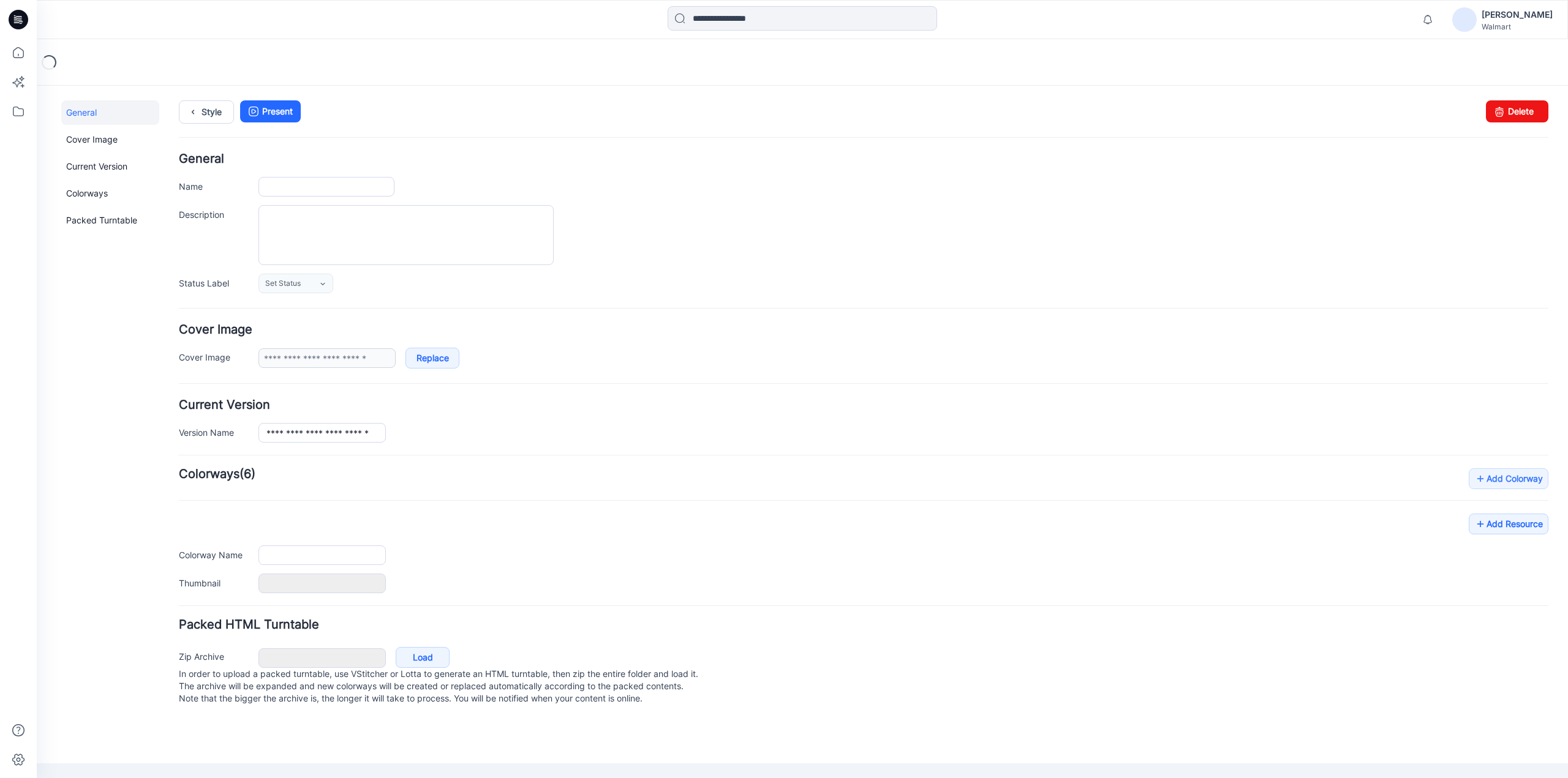
type input "**********"
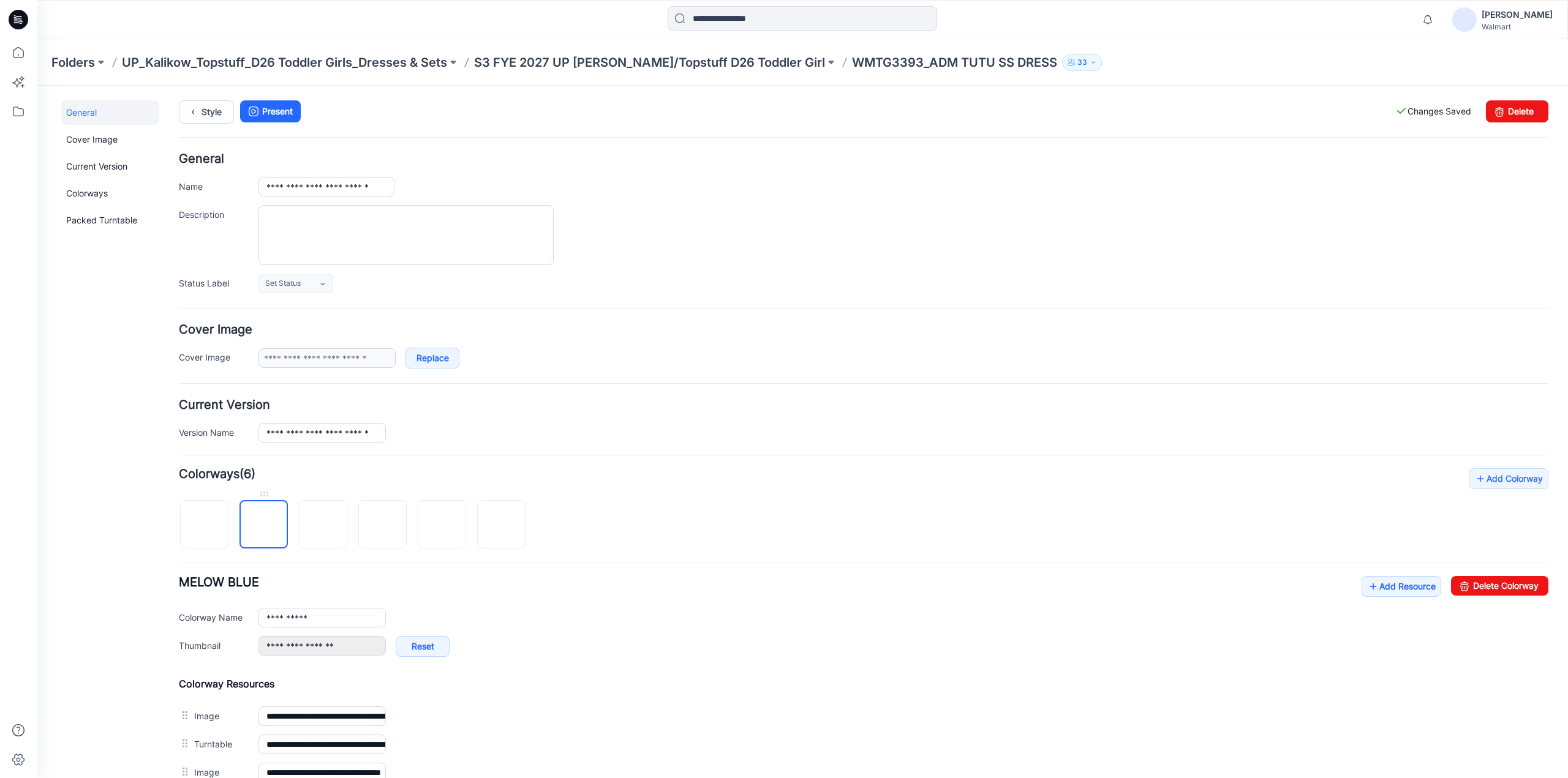
click at [264, 525] on img at bounding box center [264, 525] width 0 height 0
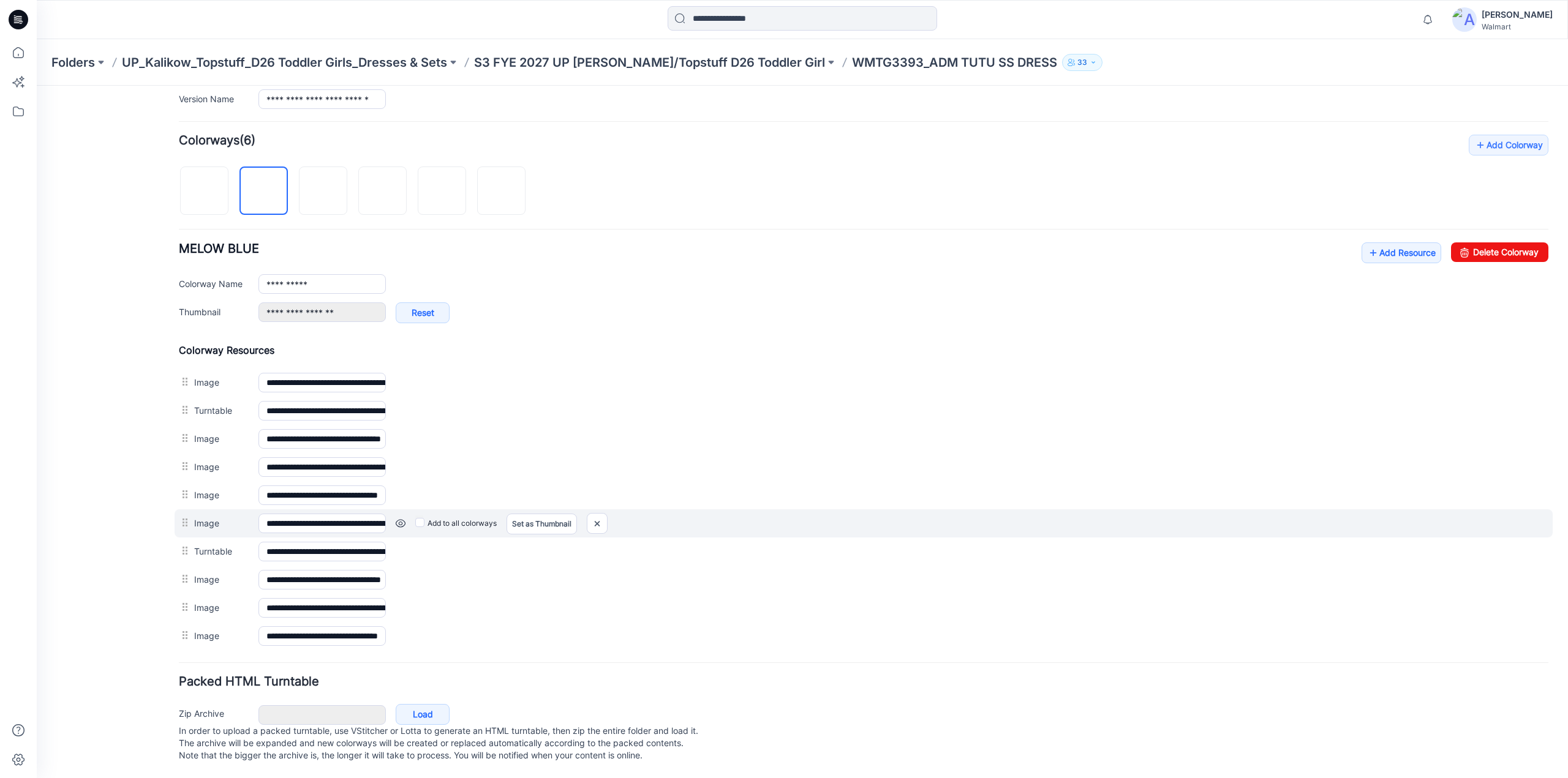
click at [399, 518] on link at bounding box center [400, 523] width 10 height 10
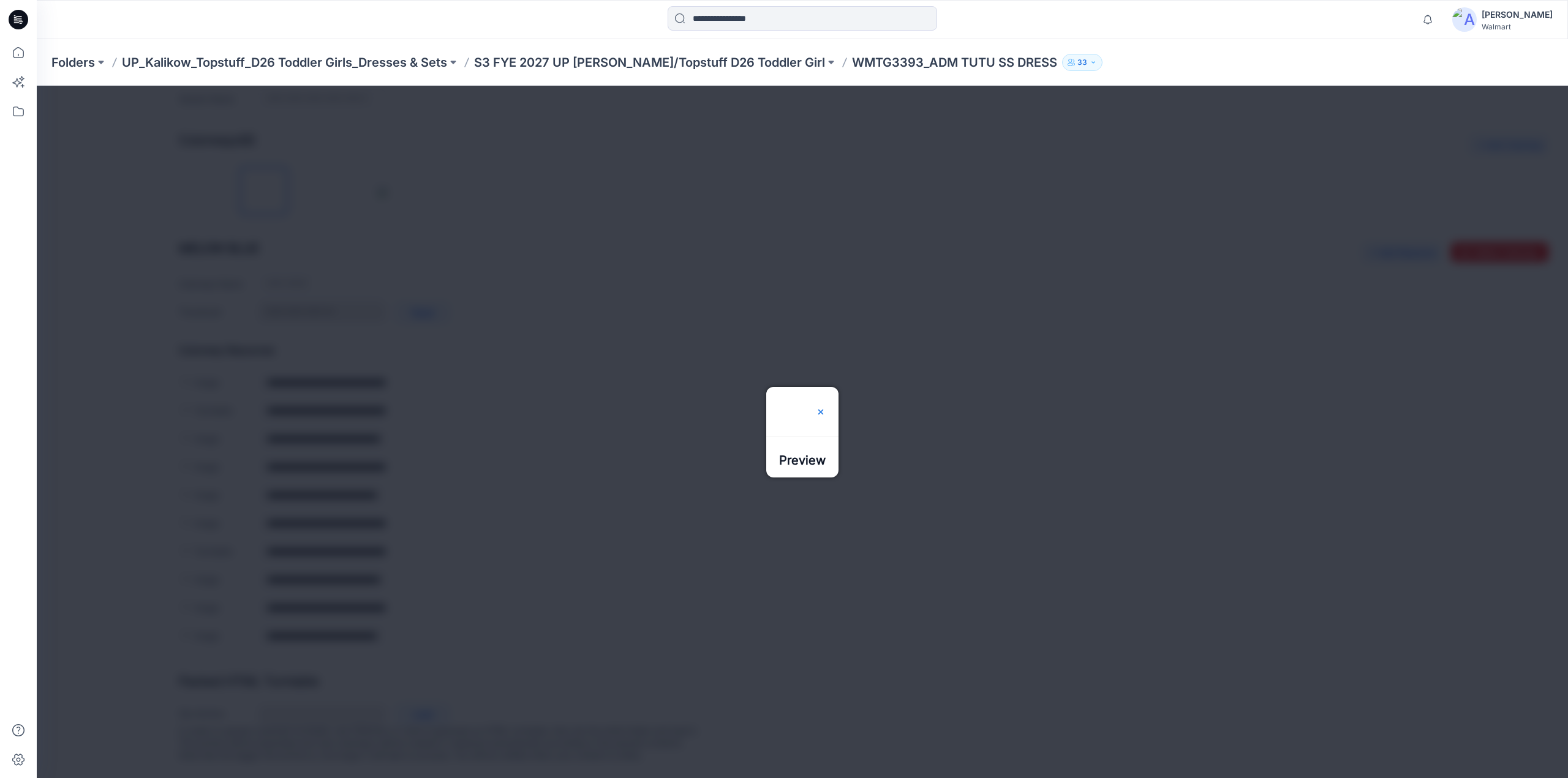
click at [825, 407] on img at bounding box center [820, 412] width 10 height 10
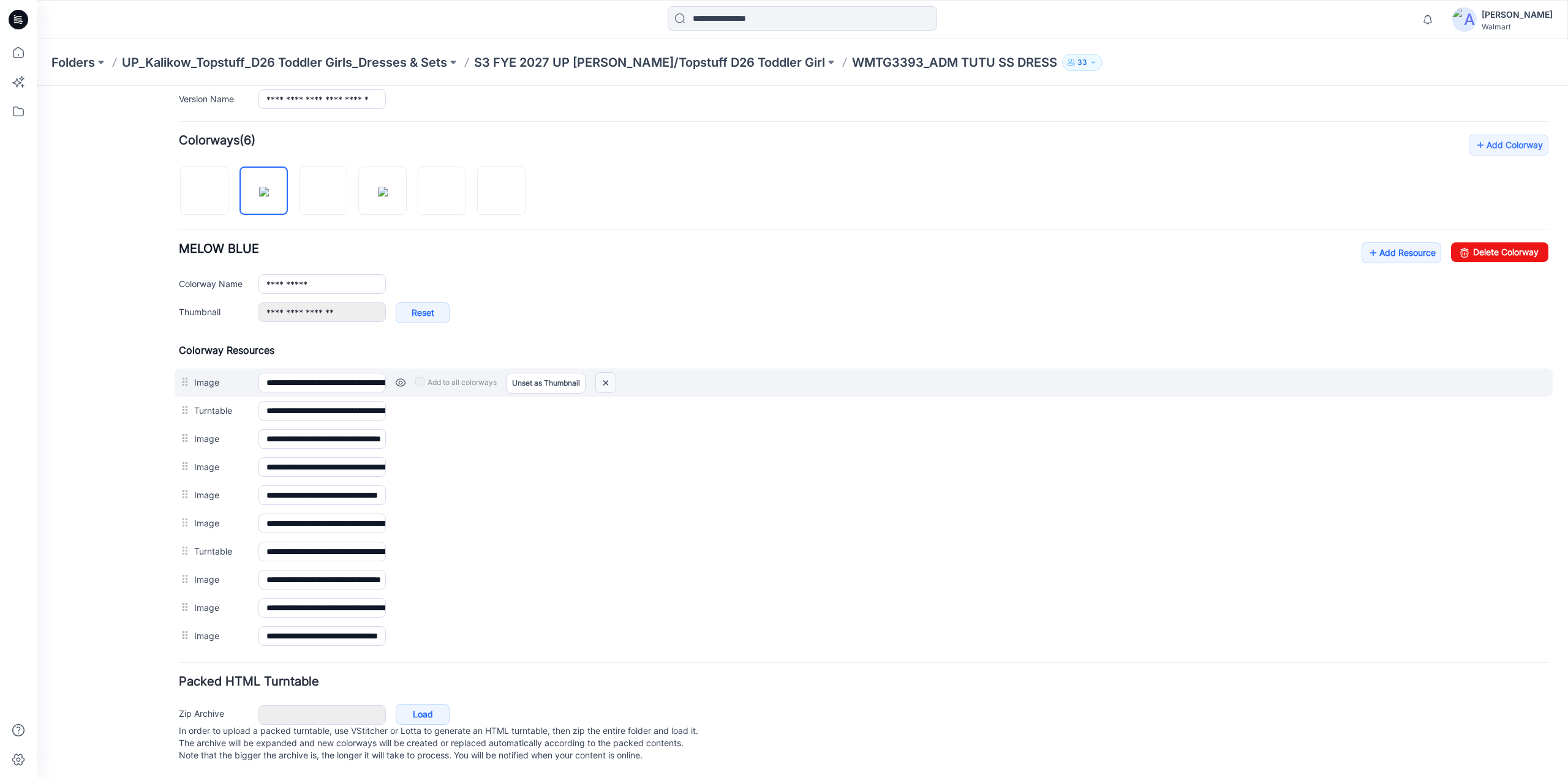
click at [609, 375] on img at bounding box center [606, 382] width 20 height 20
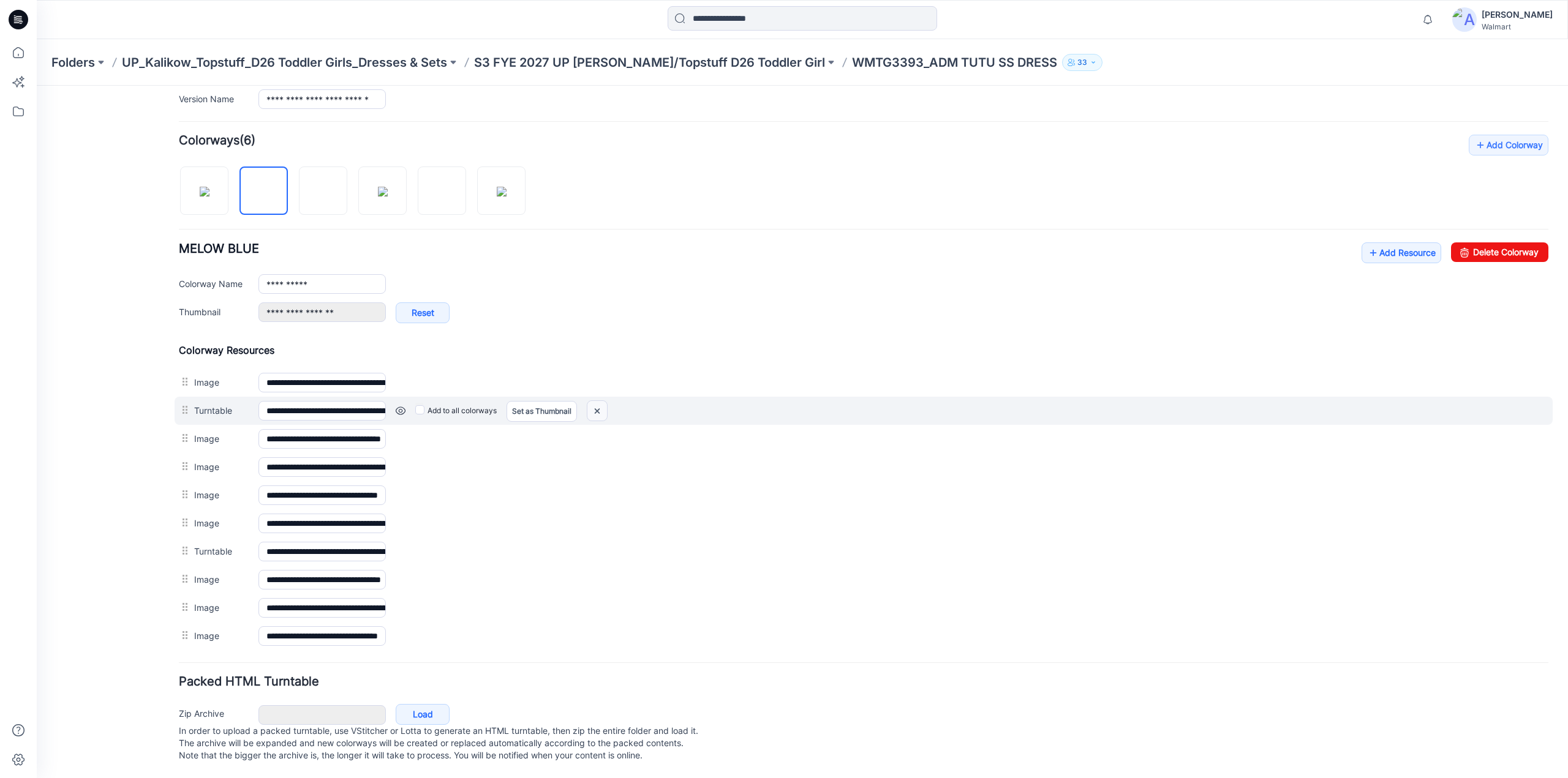
scroll to position [298, 0]
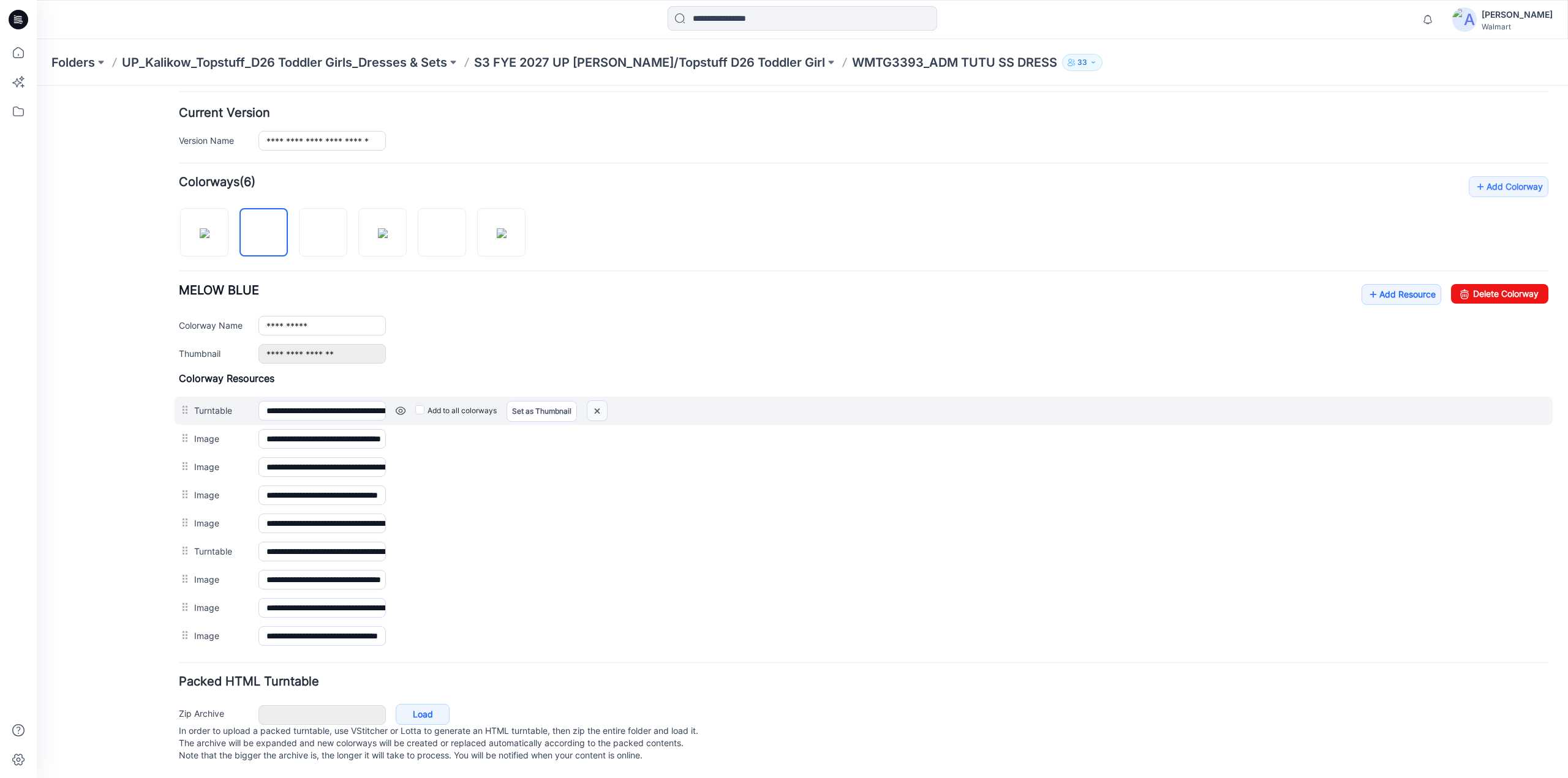
drag, startPoint x: 872, startPoint y: 142, endPoint x: 594, endPoint y: 398, distance: 377.9
click at [594, 401] on img at bounding box center [597, 411] width 20 height 20
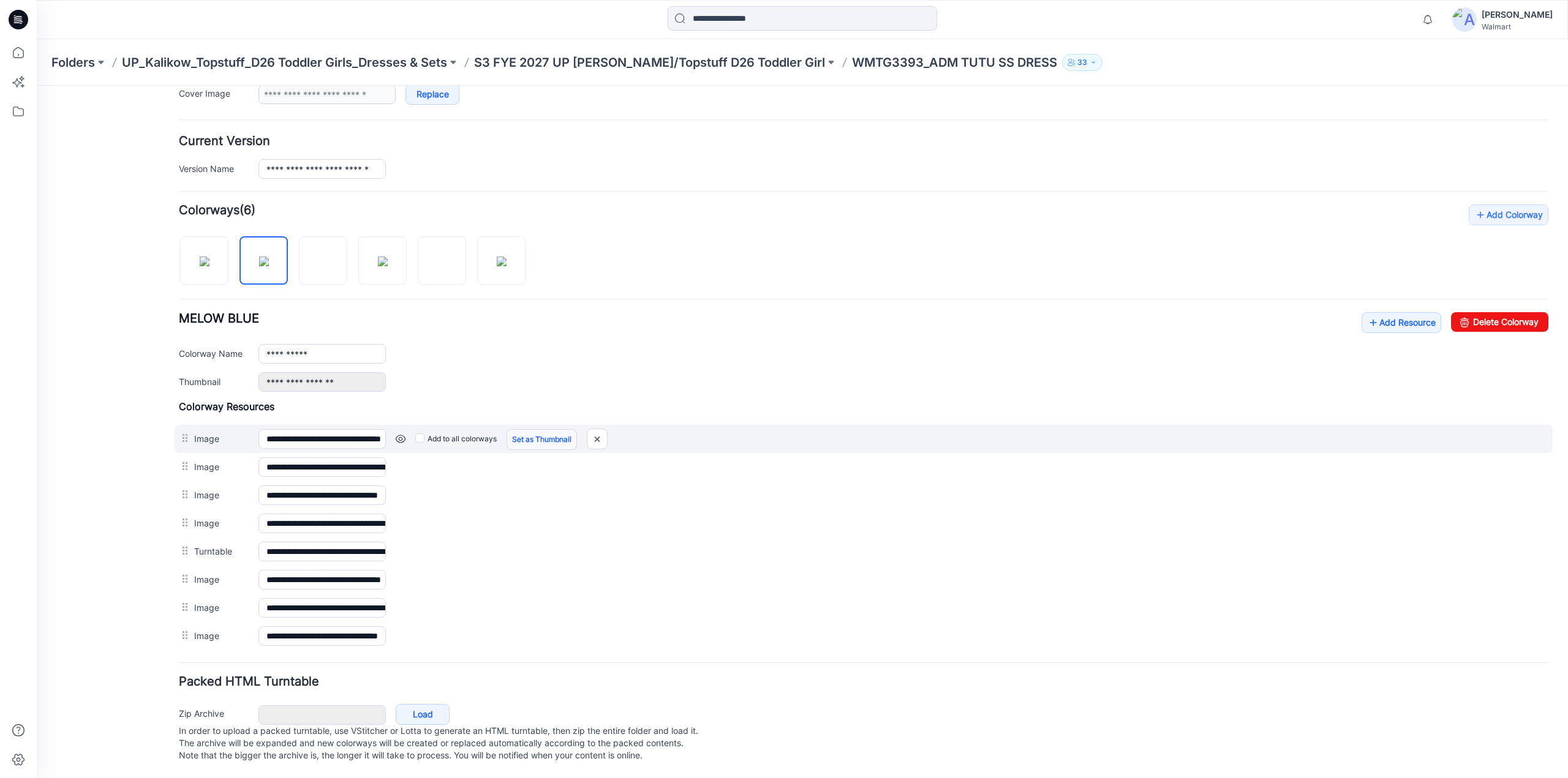
scroll to position [269, 0]
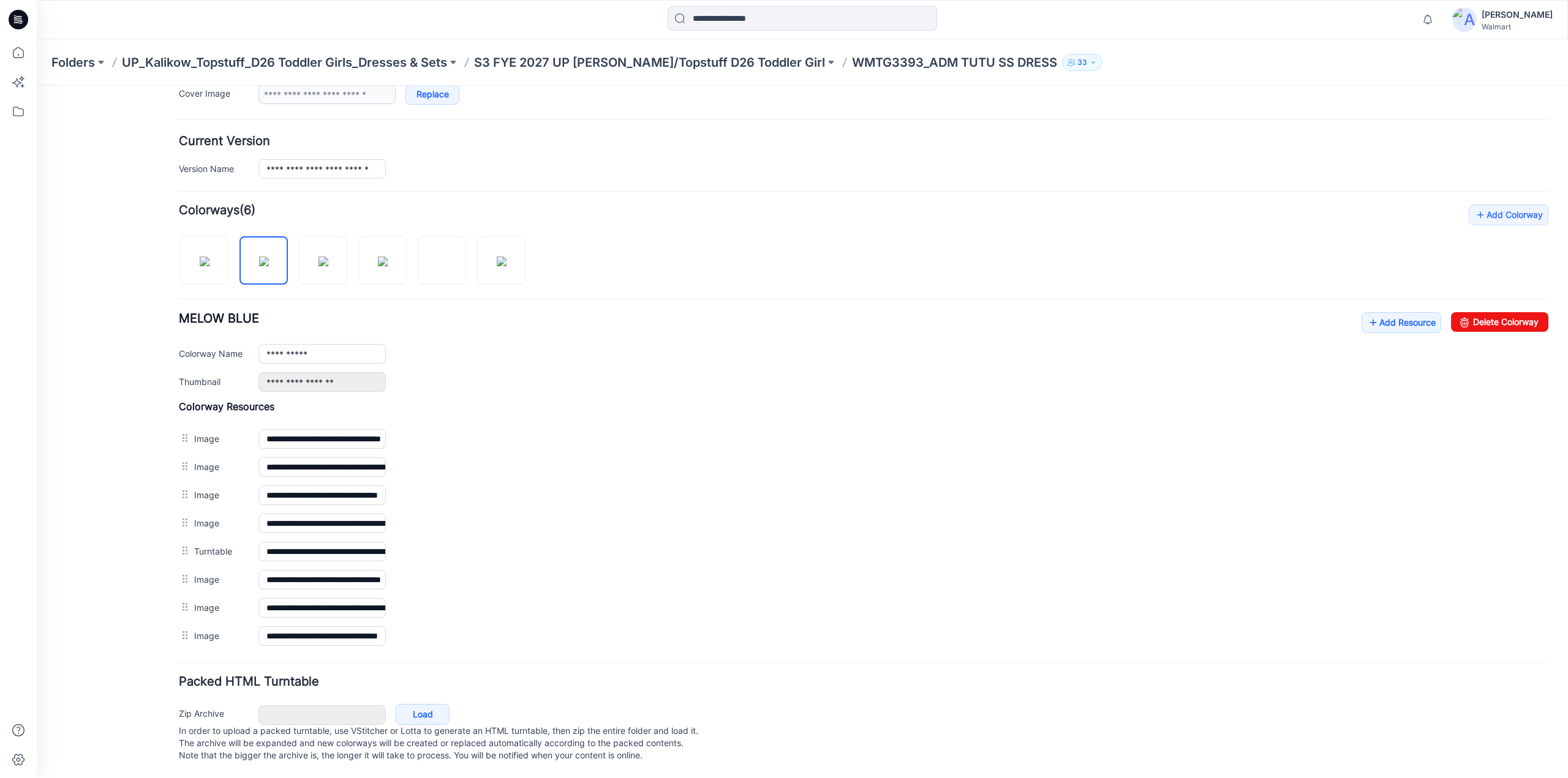
drag, startPoint x: 594, startPoint y: 428, endPoint x: 883, endPoint y: 132, distance: 413.7
click at [36, 85] on img at bounding box center [36, 85] width 0 height 0
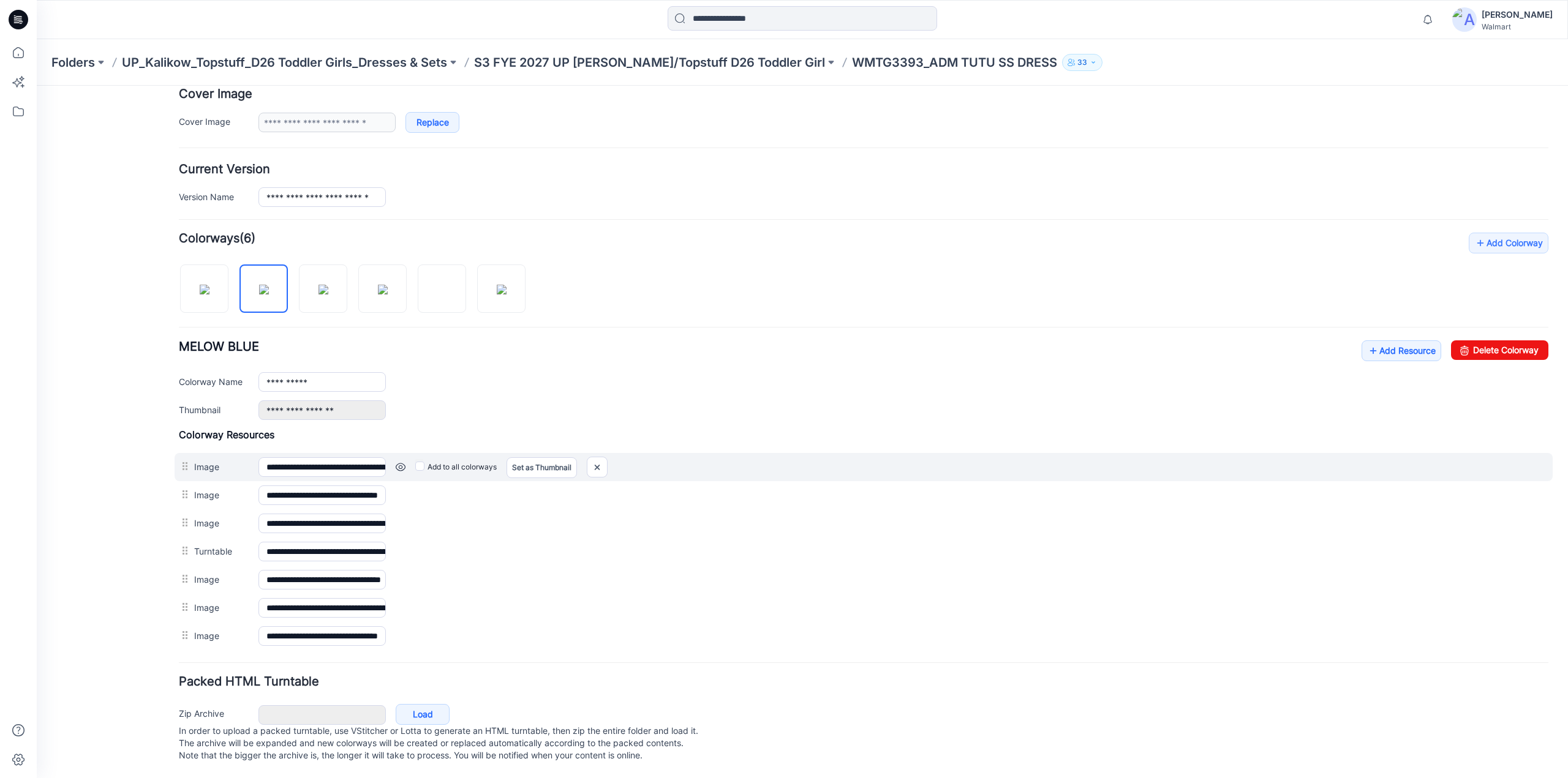
scroll to position [242, 0]
drag, startPoint x: 594, startPoint y: 458, endPoint x: 883, endPoint y: 139, distance: 430.4
click at [594, 458] on img at bounding box center [597, 467] width 20 height 20
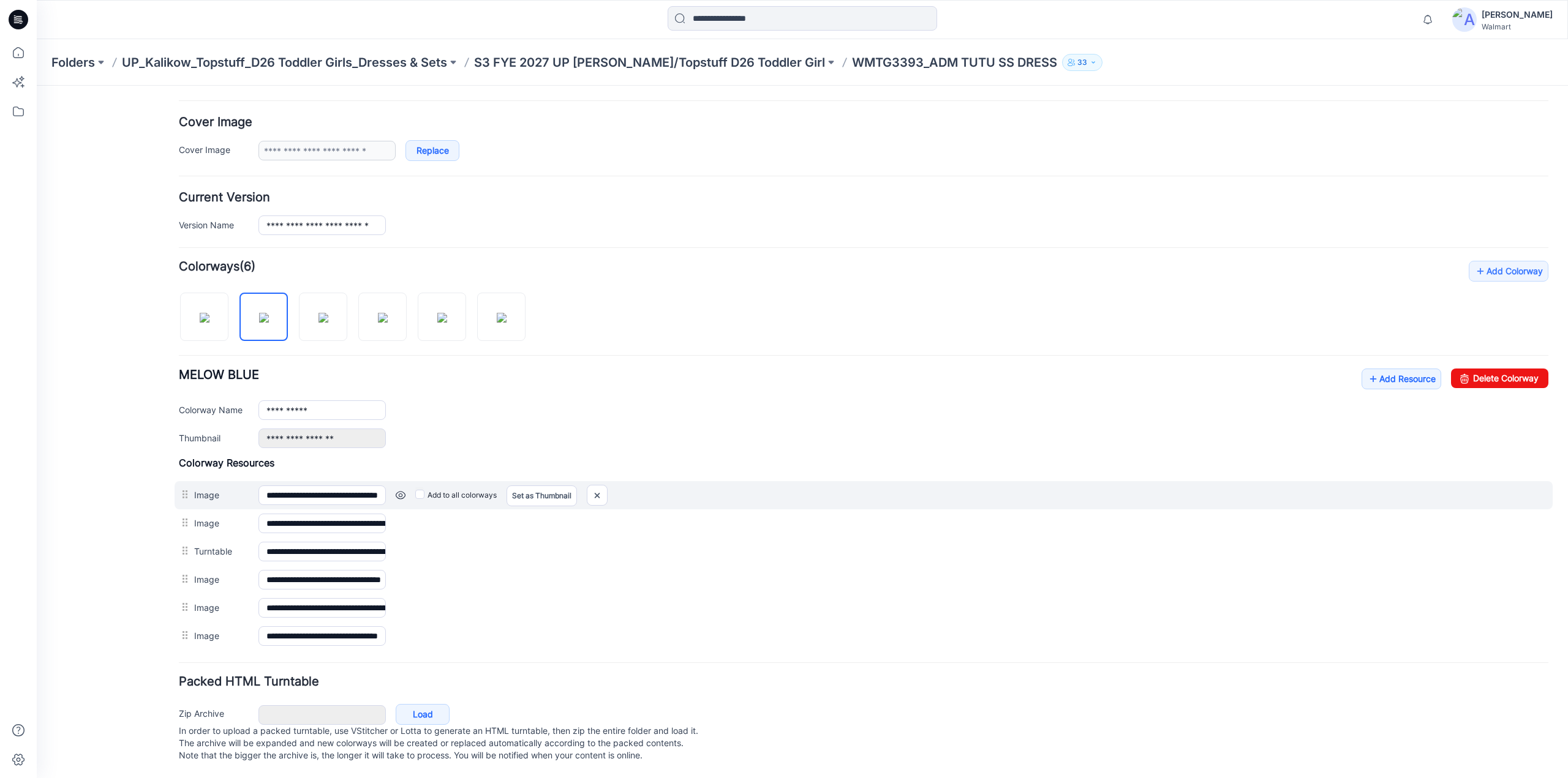
scroll to position [214, 0]
drag, startPoint x: 597, startPoint y: 485, endPoint x: 869, endPoint y: 145, distance: 435.4
click at [597, 485] on img at bounding box center [597, 495] width 20 height 20
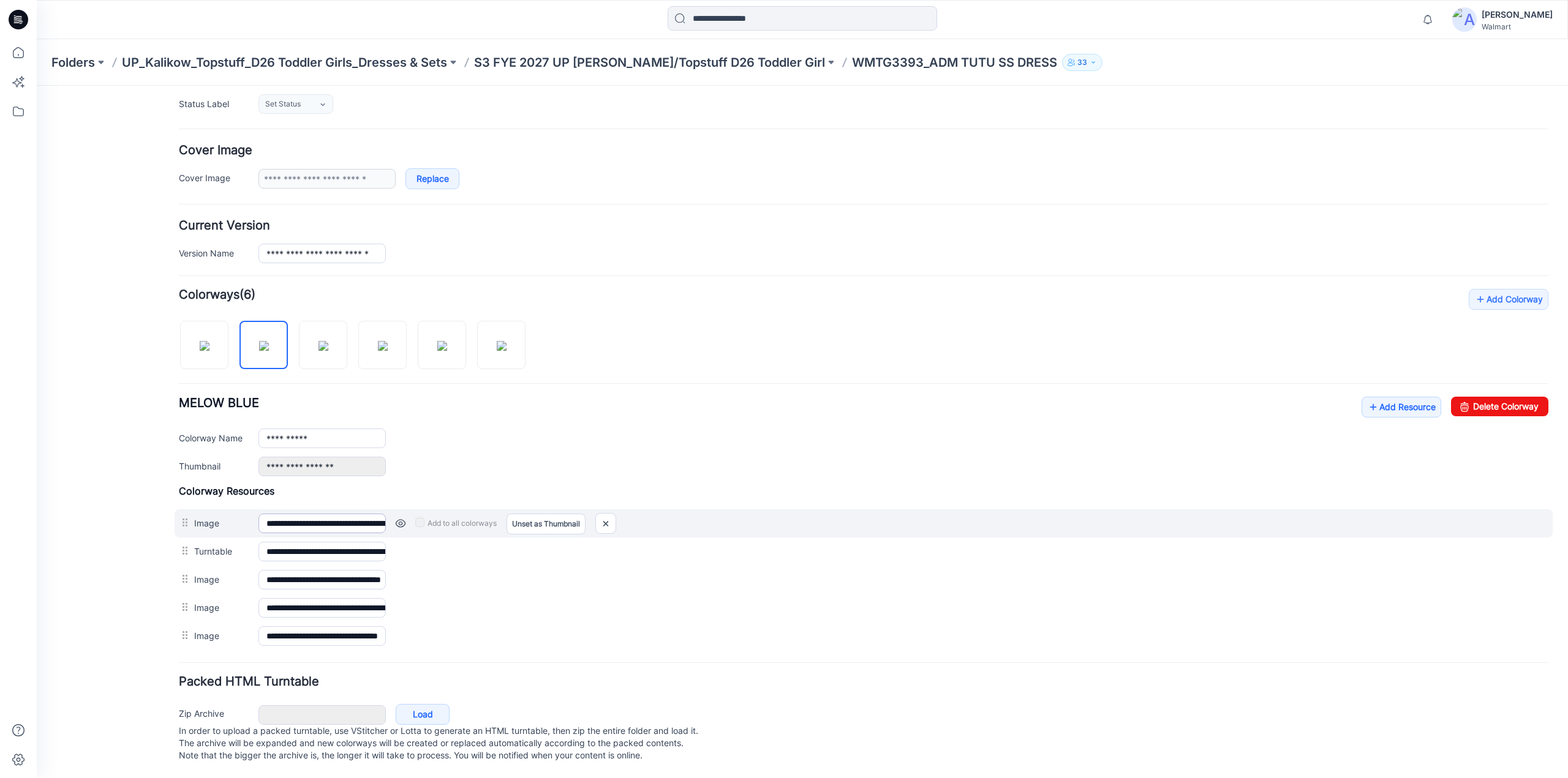
scroll to position [186, 0]
click at [543, 514] on link "Unset as Thumbnail" at bounding box center [546, 524] width 79 height 20
click at [539, 514] on link "Unset as Thumbnail" at bounding box center [546, 524] width 79 height 20
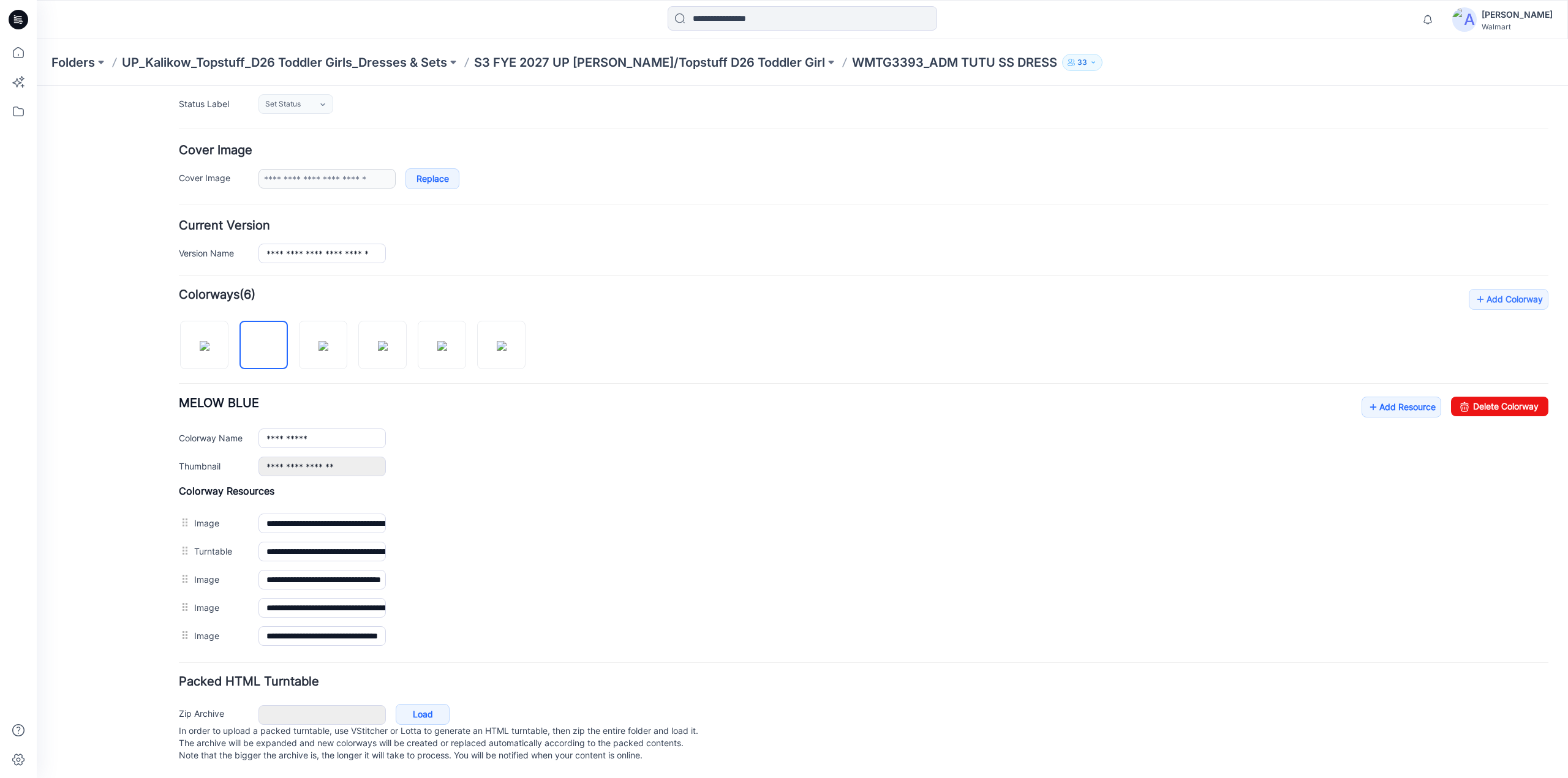
scroll to position [0, 0]
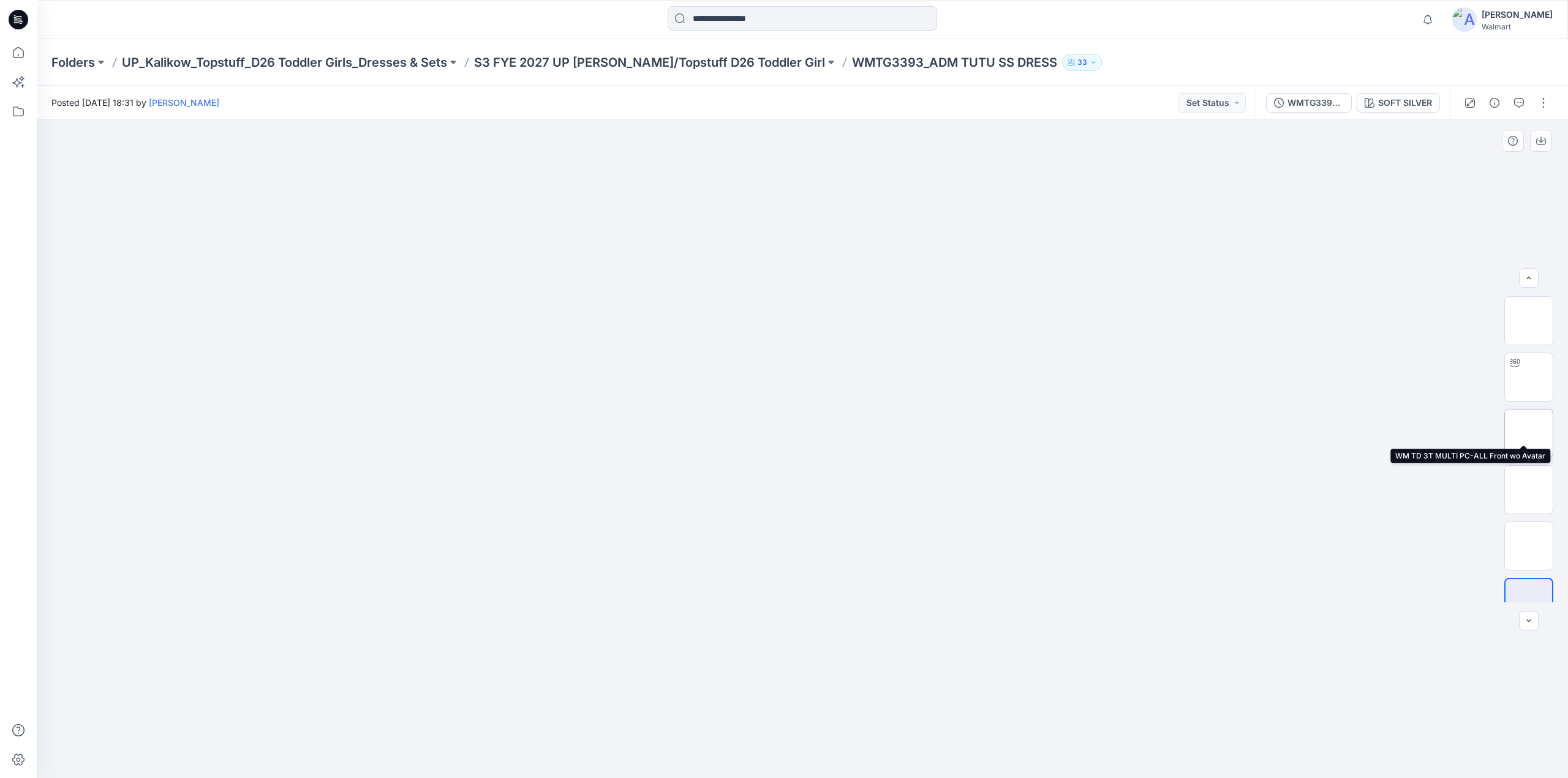
scroll to position [25, 0]
click at [1545, 101] on button "button" at bounding box center [1543, 103] width 20 height 20
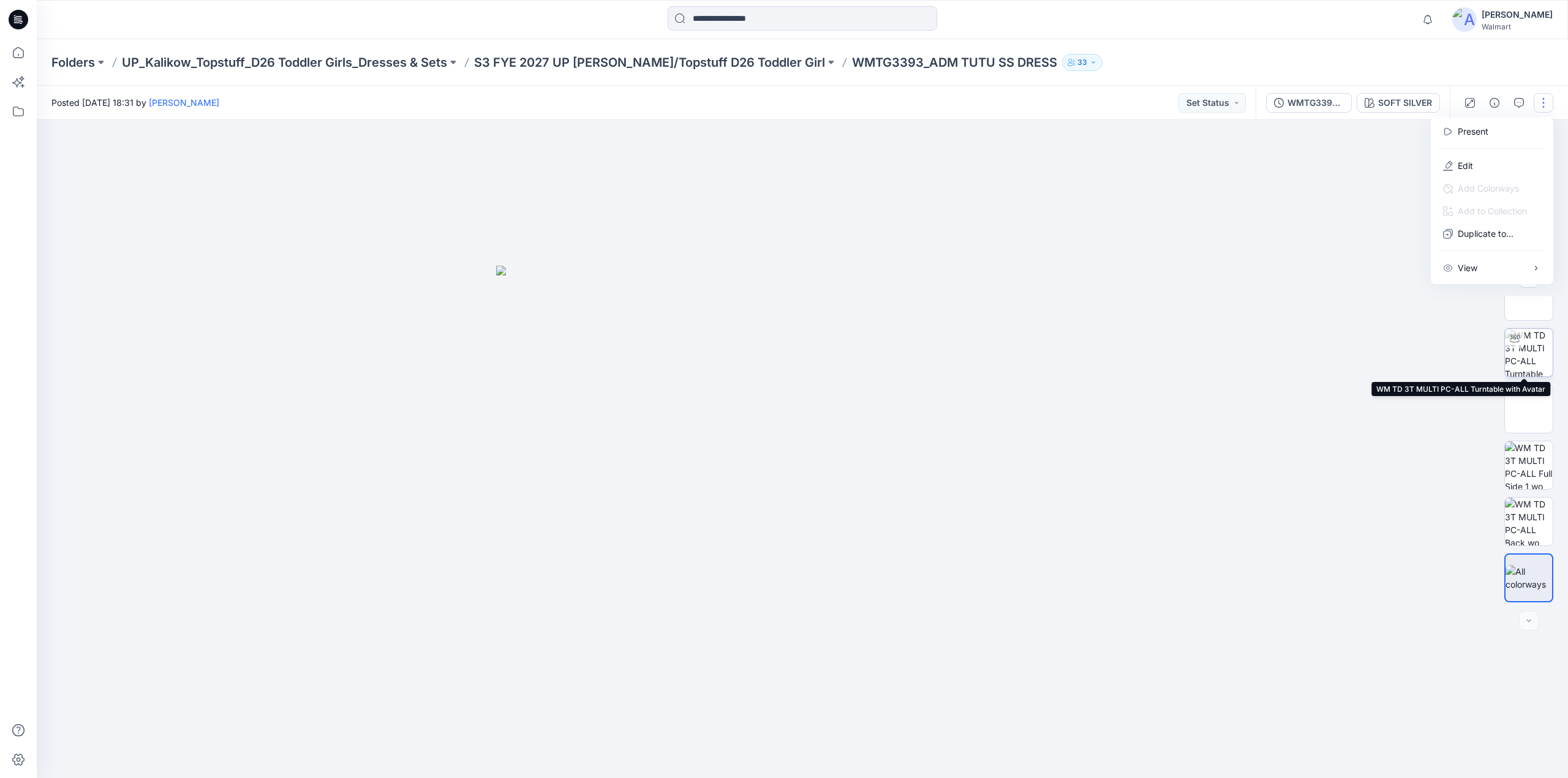
click at [1526, 343] on img at bounding box center [1529, 353] width 48 height 48
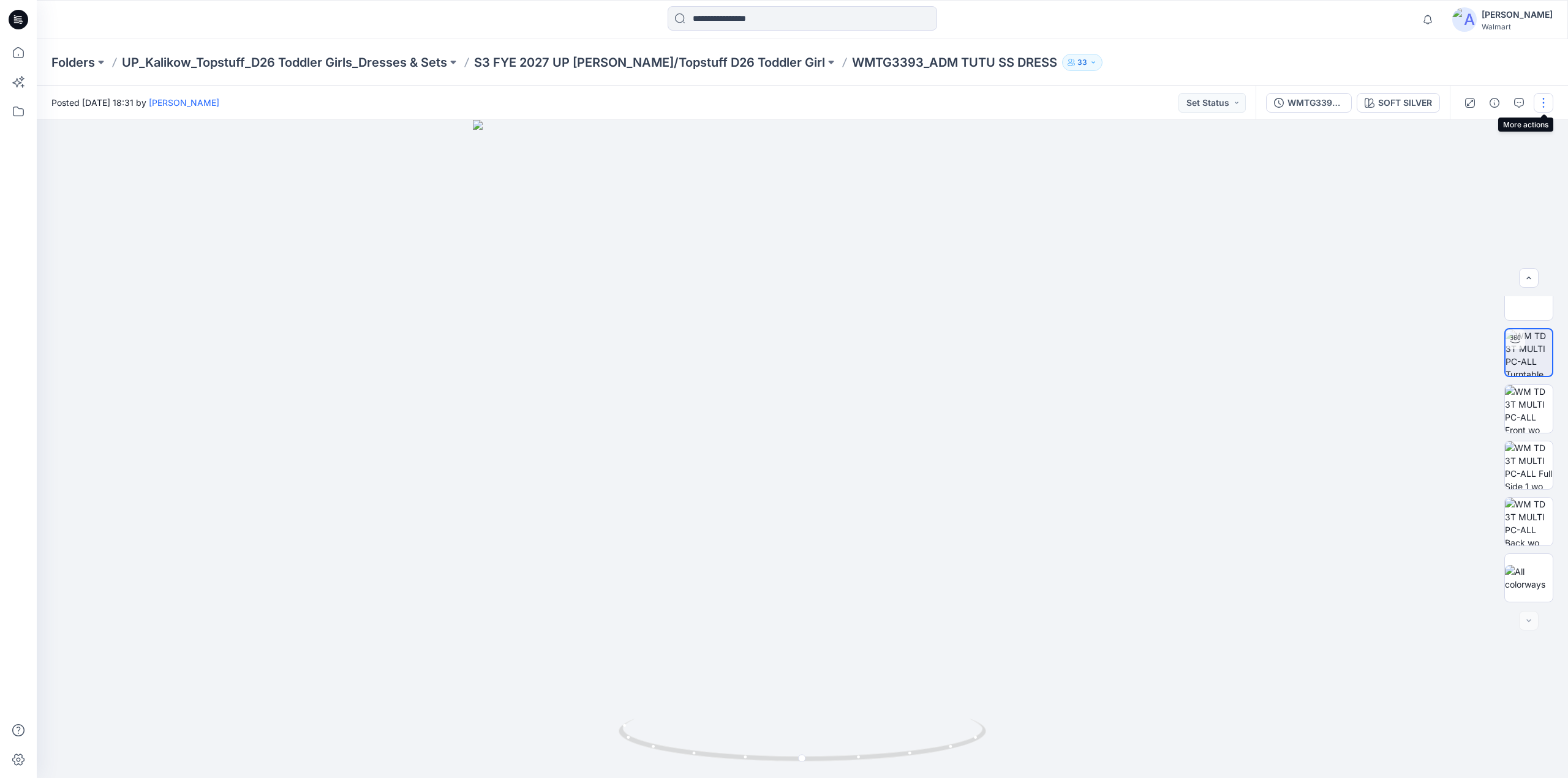
click at [1545, 103] on button "button" at bounding box center [1543, 103] width 20 height 20
click at [1522, 101] on icon "button" at bounding box center [1518, 102] width 10 height 10
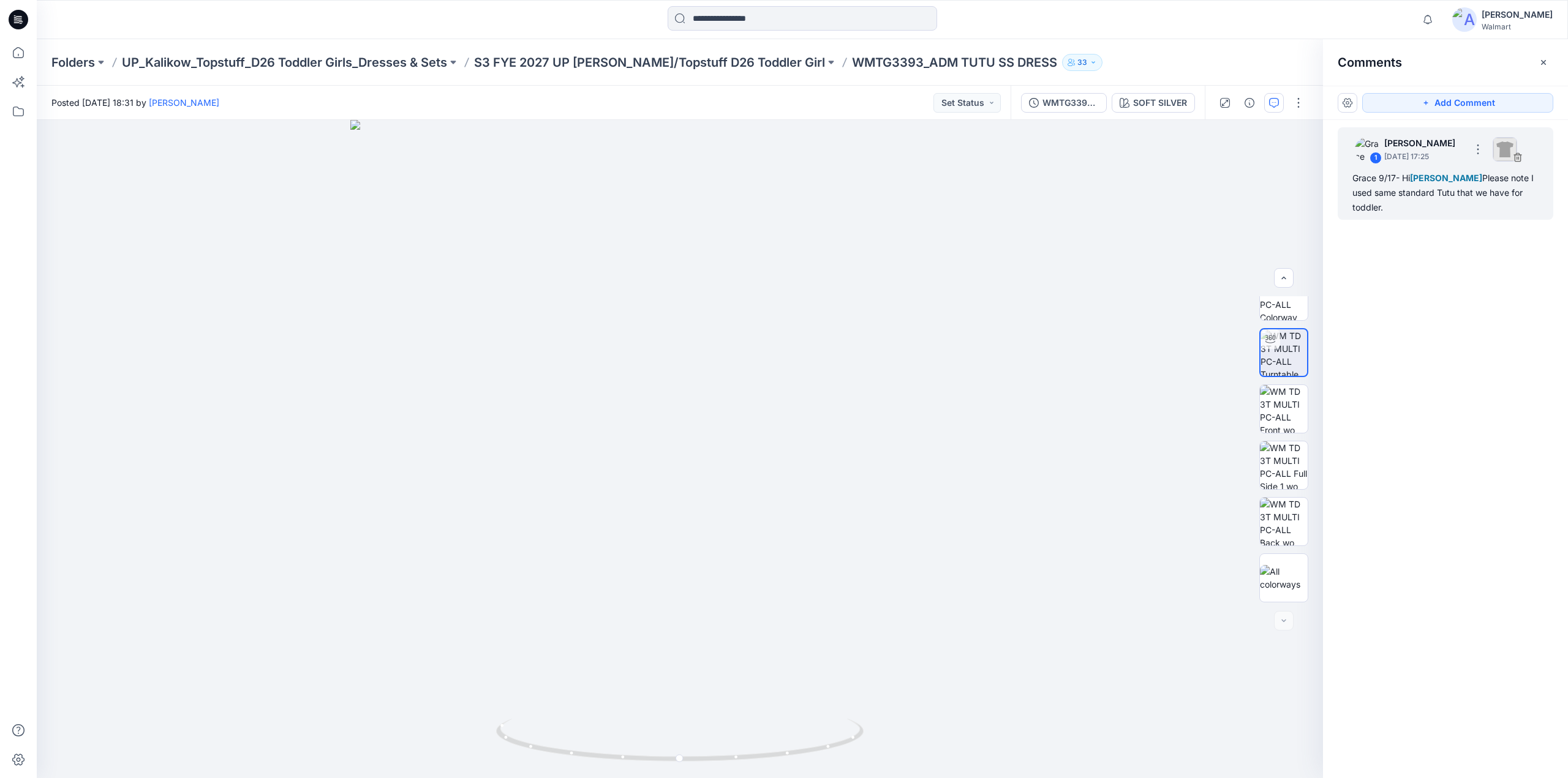
click at [1434, 165] on div "1 Grace Vergara September 17, 2025 17:25 Grace 9/17- Hi Kristin Veit Please not…" at bounding box center [1445, 173] width 215 height 92
click at [1533, 156] on div "1 Grace Vergara September 17, 2025 17:25" at bounding box center [1445, 149] width 201 height 34
click at [1451, 152] on p "September 17, 2025 17:25" at bounding box center [1423, 156] width 79 height 12
click at [1488, 145] on button "button" at bounding box center [1478, 149] width 20 height 20
click at [1491, 187] on p "Delete thread" at bounding box center [1495, 188] width 54 height 12
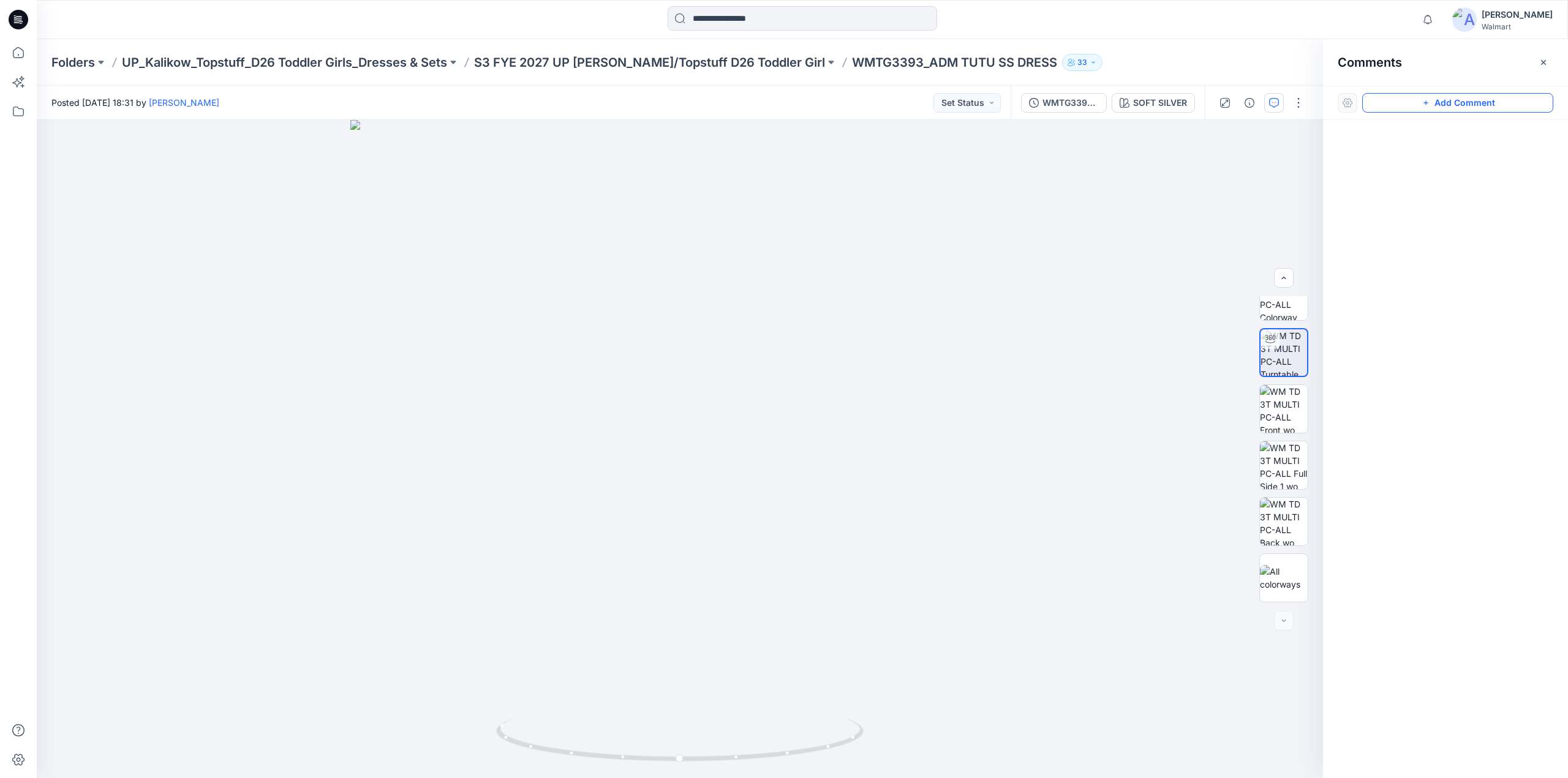
click at [1460, 106] on button "Add Comment" at bounding box center [1458, 103] width 191 height 20
click at [628, 288] on div "2" at bounding box center [679, 449] width 1286 height 658
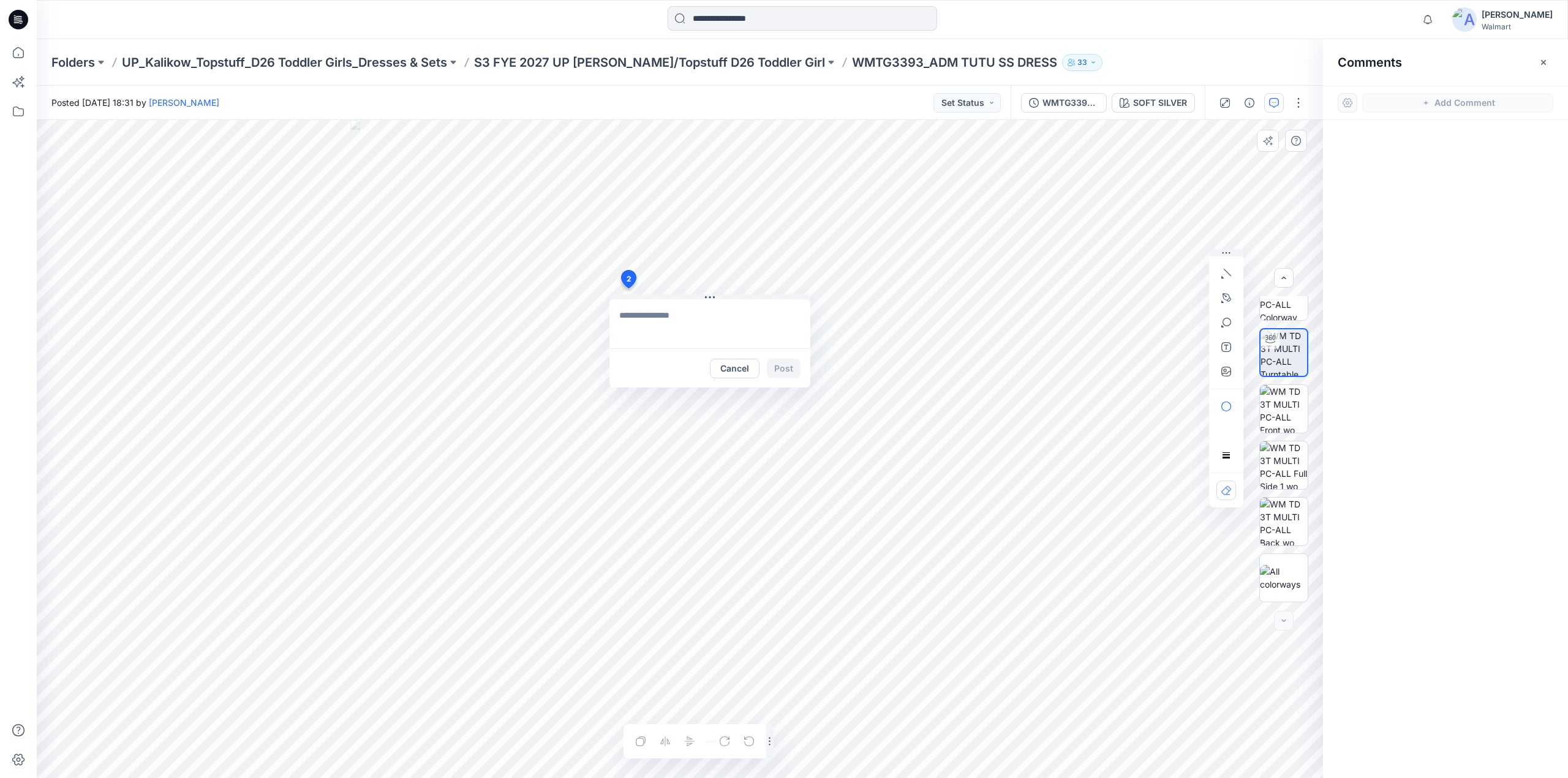
click at [593, 310] on div "2 Cancel Post Layer 1" at bounding box center [679, 449] width 1286 height 658
drag, startPoint x: 631, startPoint y: 280, endPoint x: 533, endPoint y: 270, distance: 98.5
click at [1225, 369] on icon "button" at bounding box center [1224, 370] width 3 height 3
type input"] "**********"
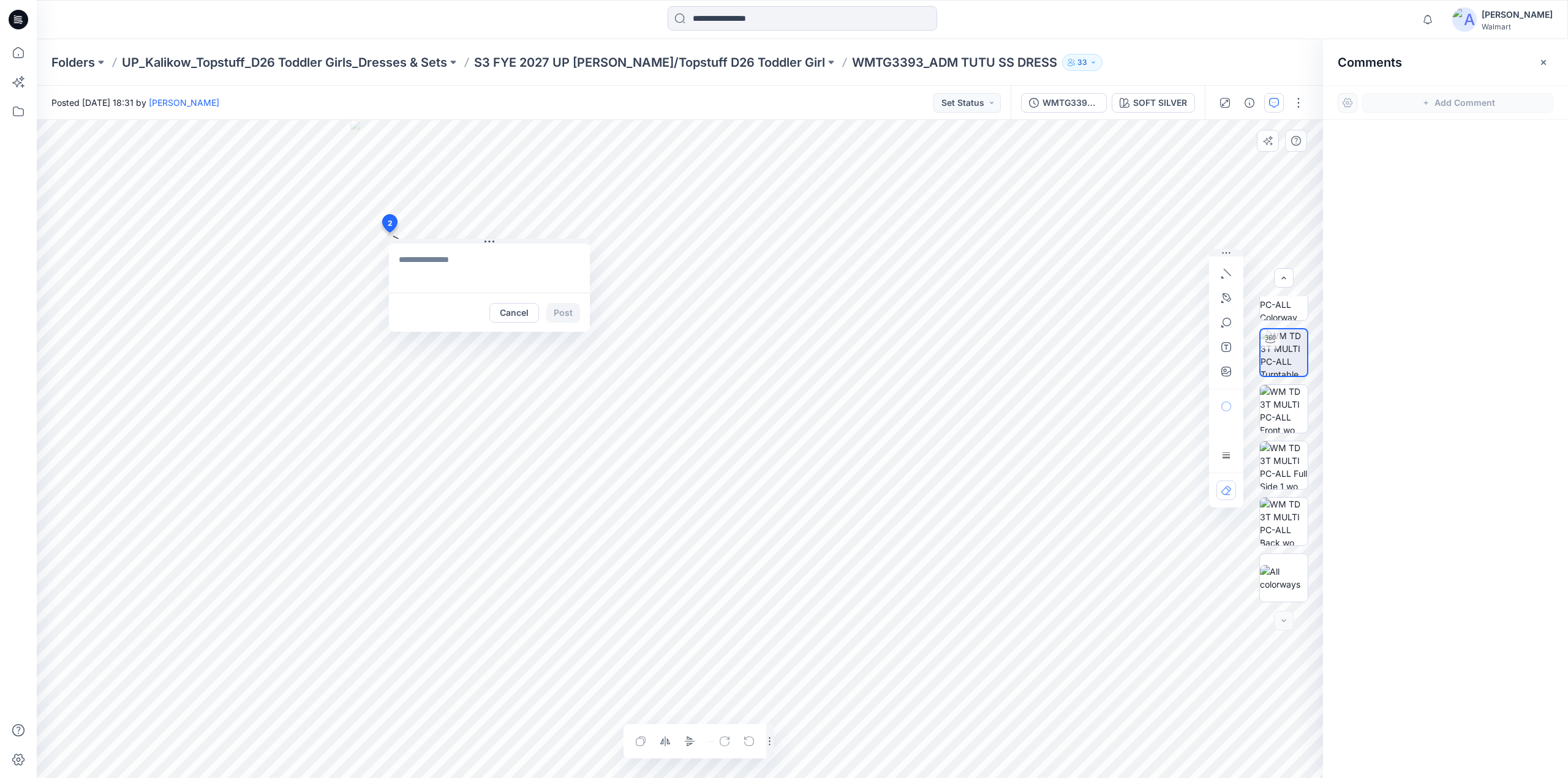
drag, startPoint x: 532, startPoint y: 267, endPoint x: 389, endPoint y: 223, distance: 149.6
click at [493, 315] on button "Cancel" at bounding box center [496, 313] width 50 height 20
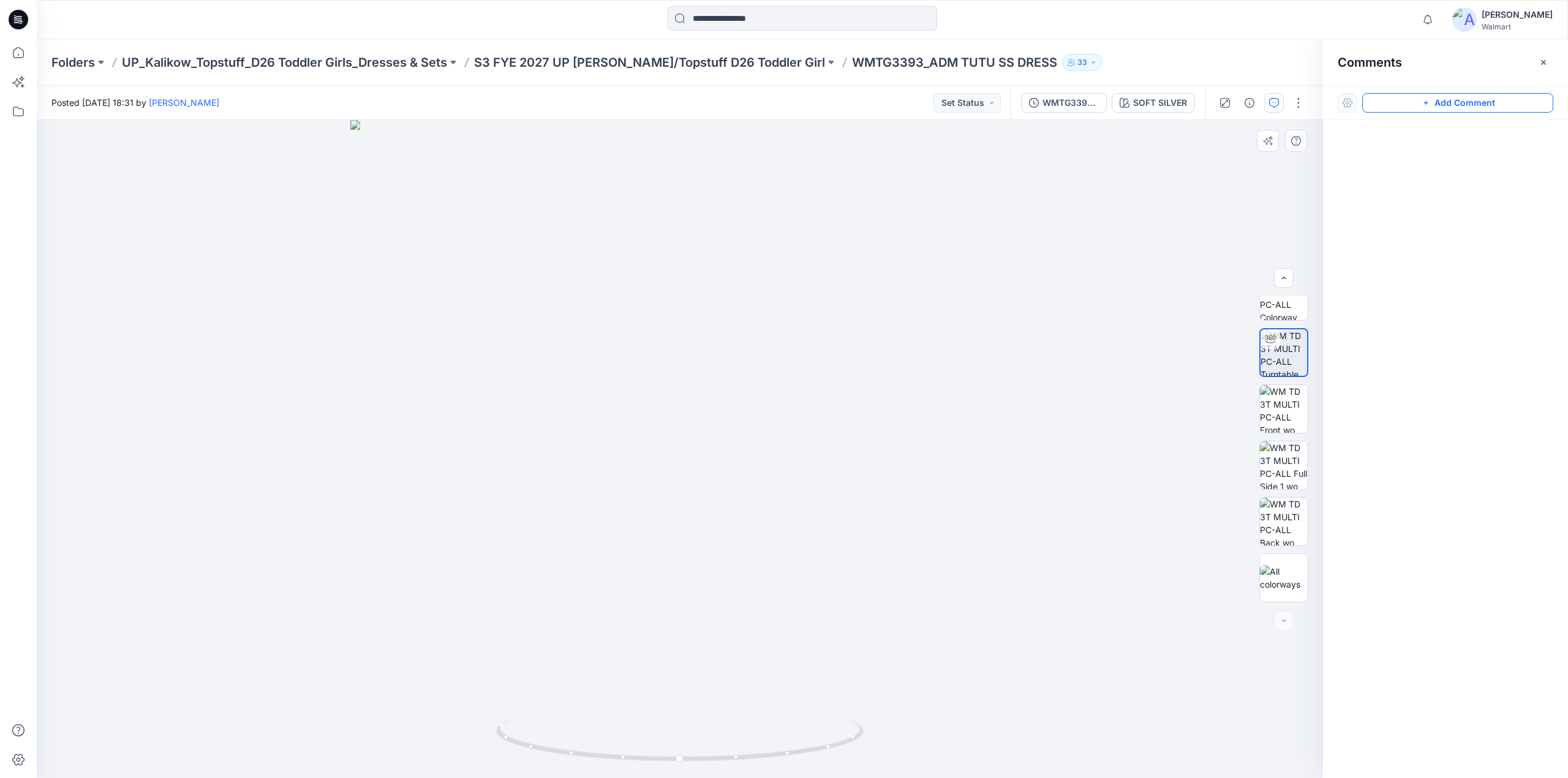
click at [1394, 105] on button "Add Comment" at bounding box center [1458, 103] width 191 height 20
click at [624, 281] on div "2" at bounding box center [679, 449] width 1286 height 658
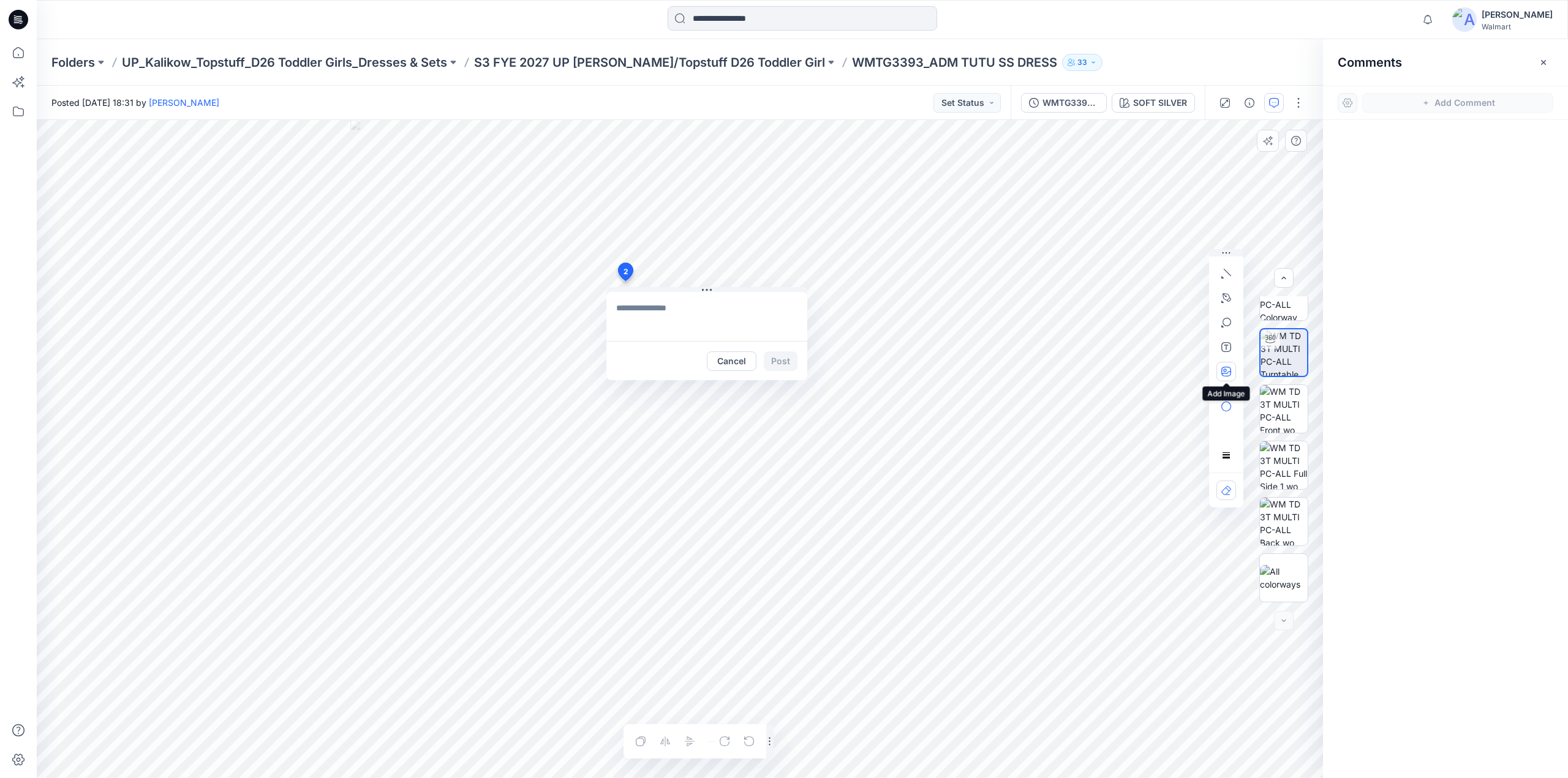
click at [1222, 372] on icon "button" at bounding box center [1226, 372] width 10 height 10
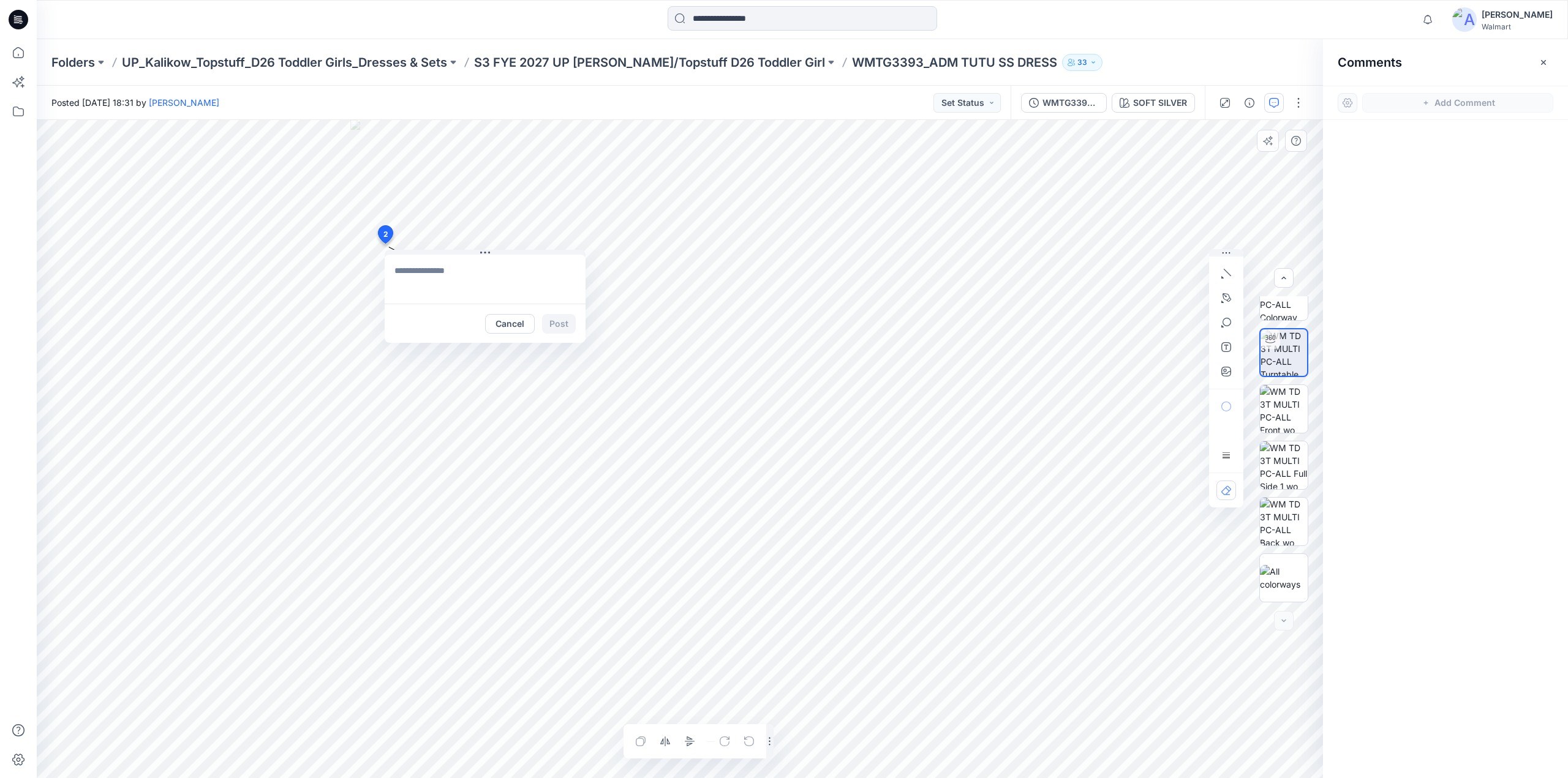
drag, startPoint x: 622, startPoint y: 269, endPoint x: 384, endPoint y: 235, distance: 240.4
click at [436, 272] on textarea at bounding box center [467, 278] width 201 height 49
click at [408, 278] on textarea at bounding box center [467, 278] width 201 height 49
type textarea "*"
type textarea "**********"
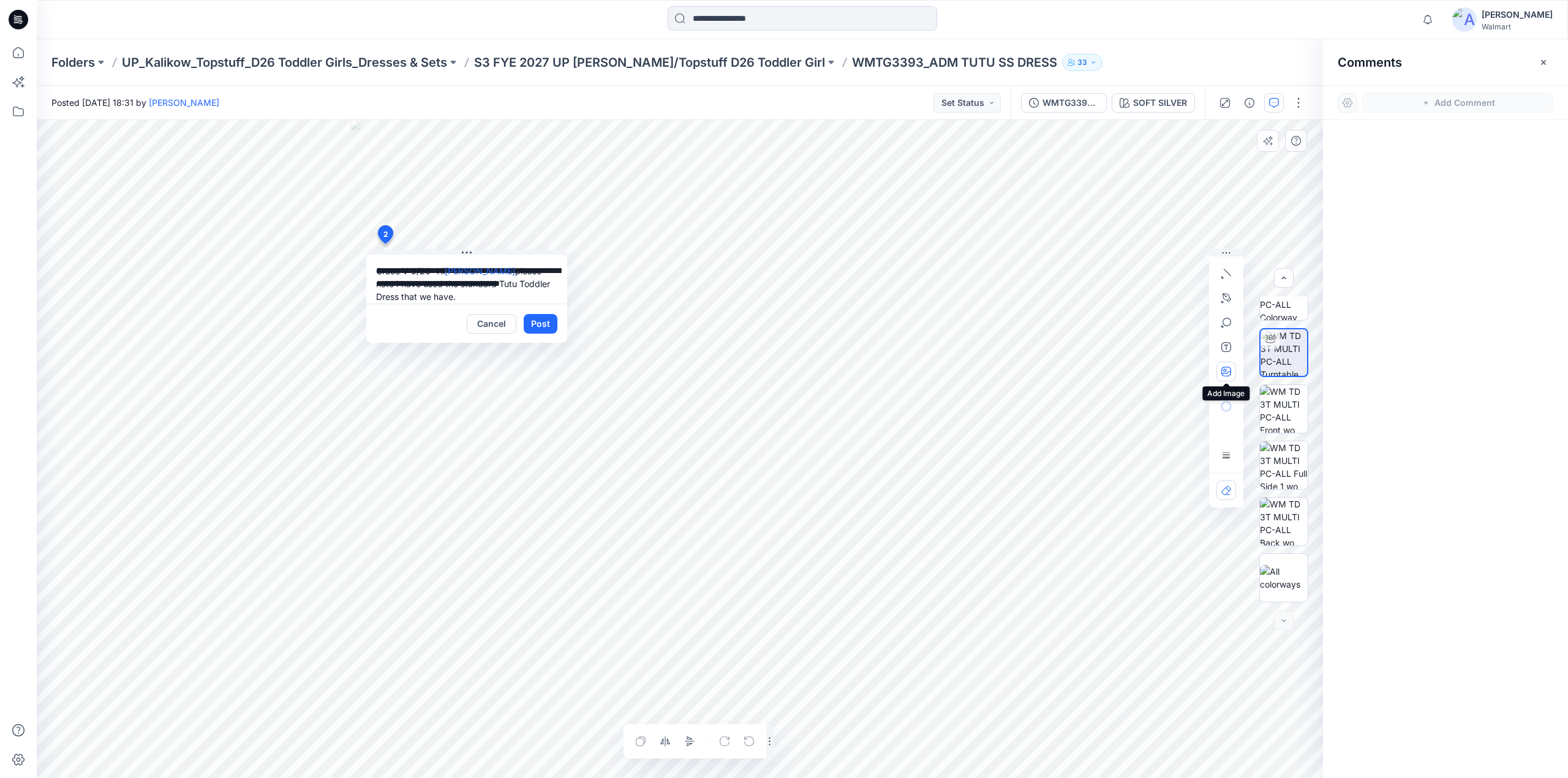
click at [1231, 373] on button "button" at bounding box center [1226, 372] width 20 height 20
click at [549, 326] on button "Post" at bounding box center [541, 324] width 34 height 20
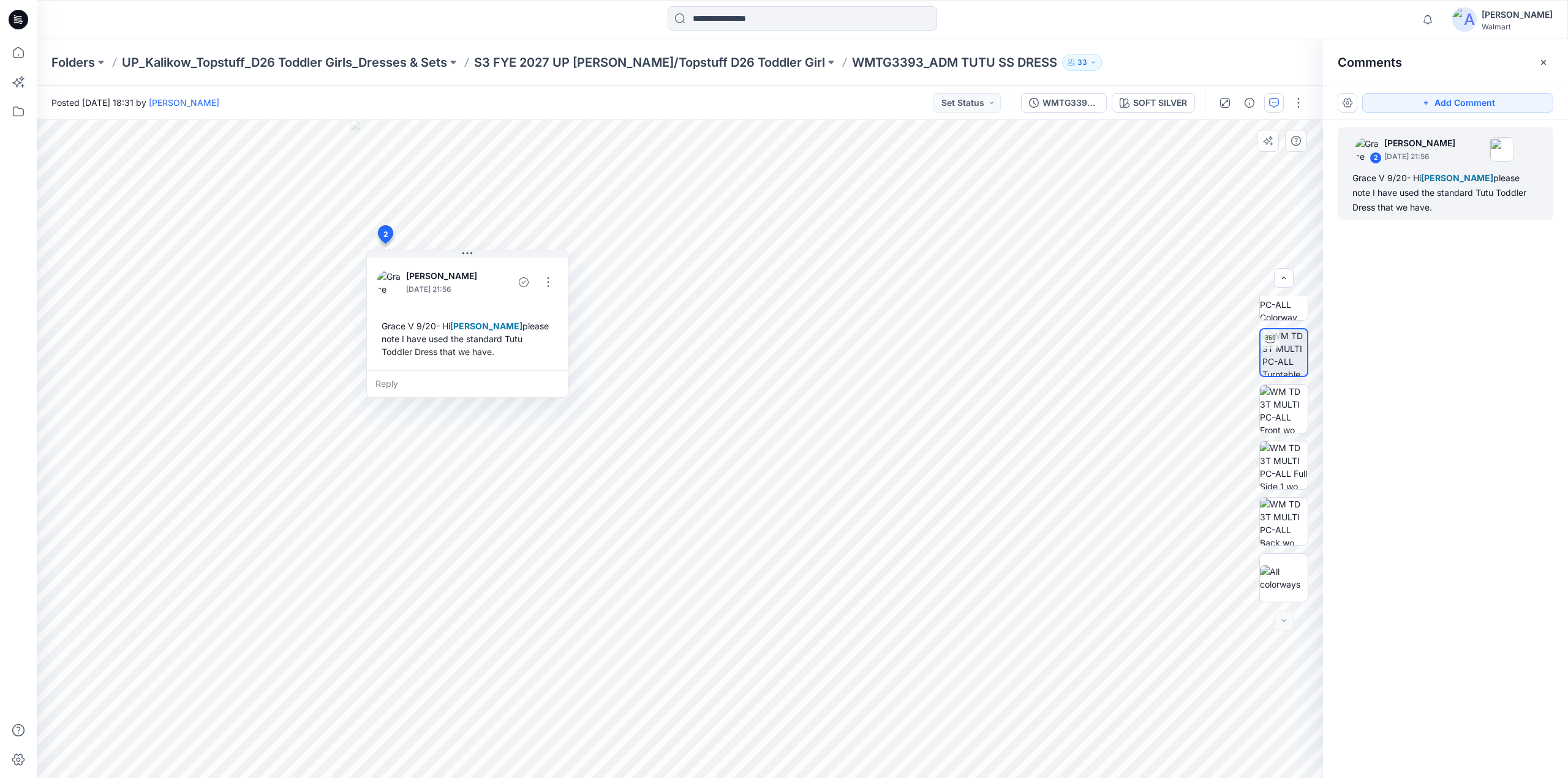
click at [365, 237] on div "3 2 Grace Vergara September 20, 2025 21:56 Grace V 9/20- Hi Kristin Veit please…" at bounding box center [679, 449] width 1286 height 658
click at [679, 64] on p "S3 FYE 2027 UP [PERSON_NAME]/Topstuff D26 Toddler Girl" at bounding box center [649, 62] width 351 height 17
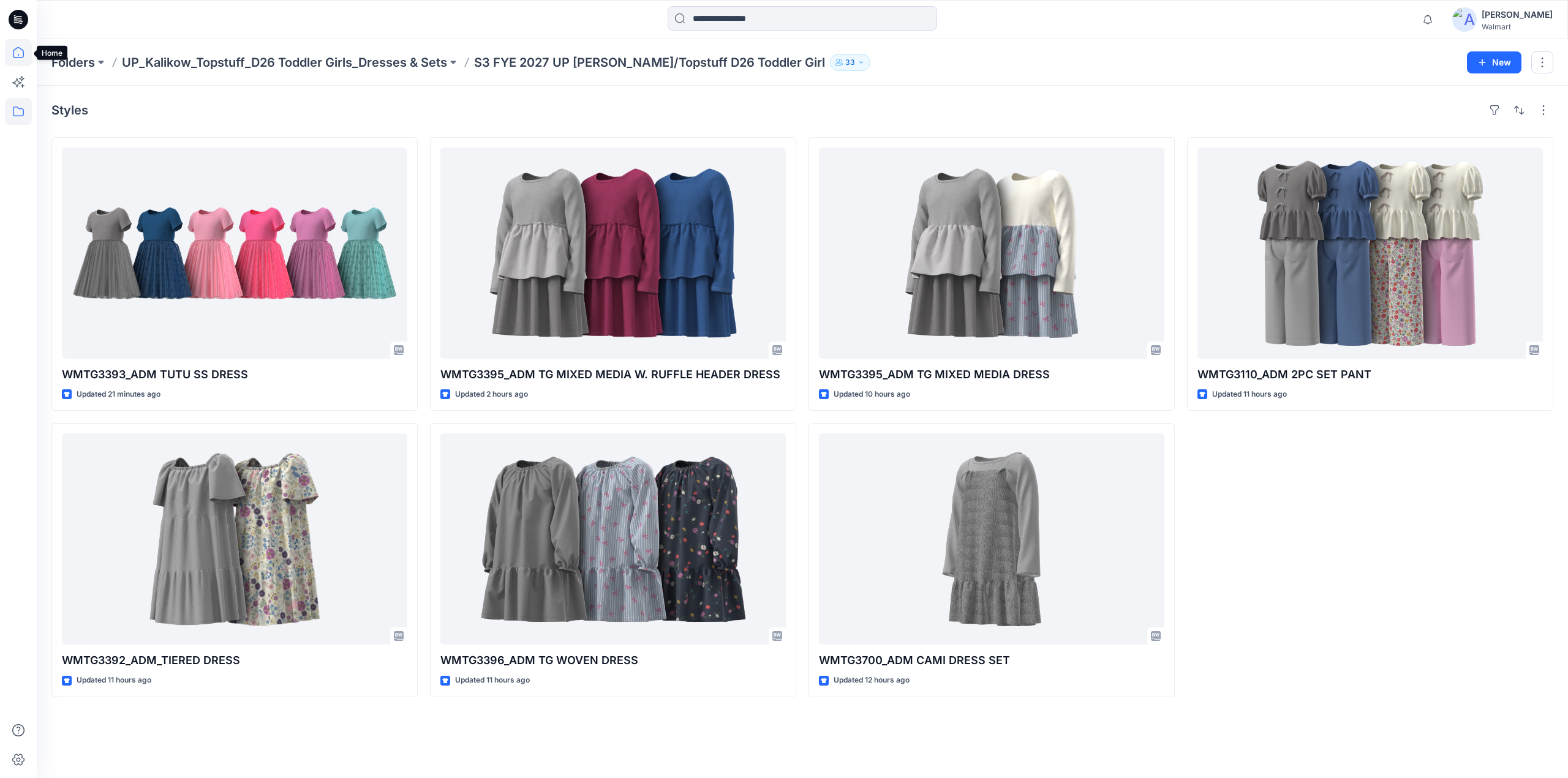
click at [15, 60] on icon at bounding box center [19, 52] width 27 height 27
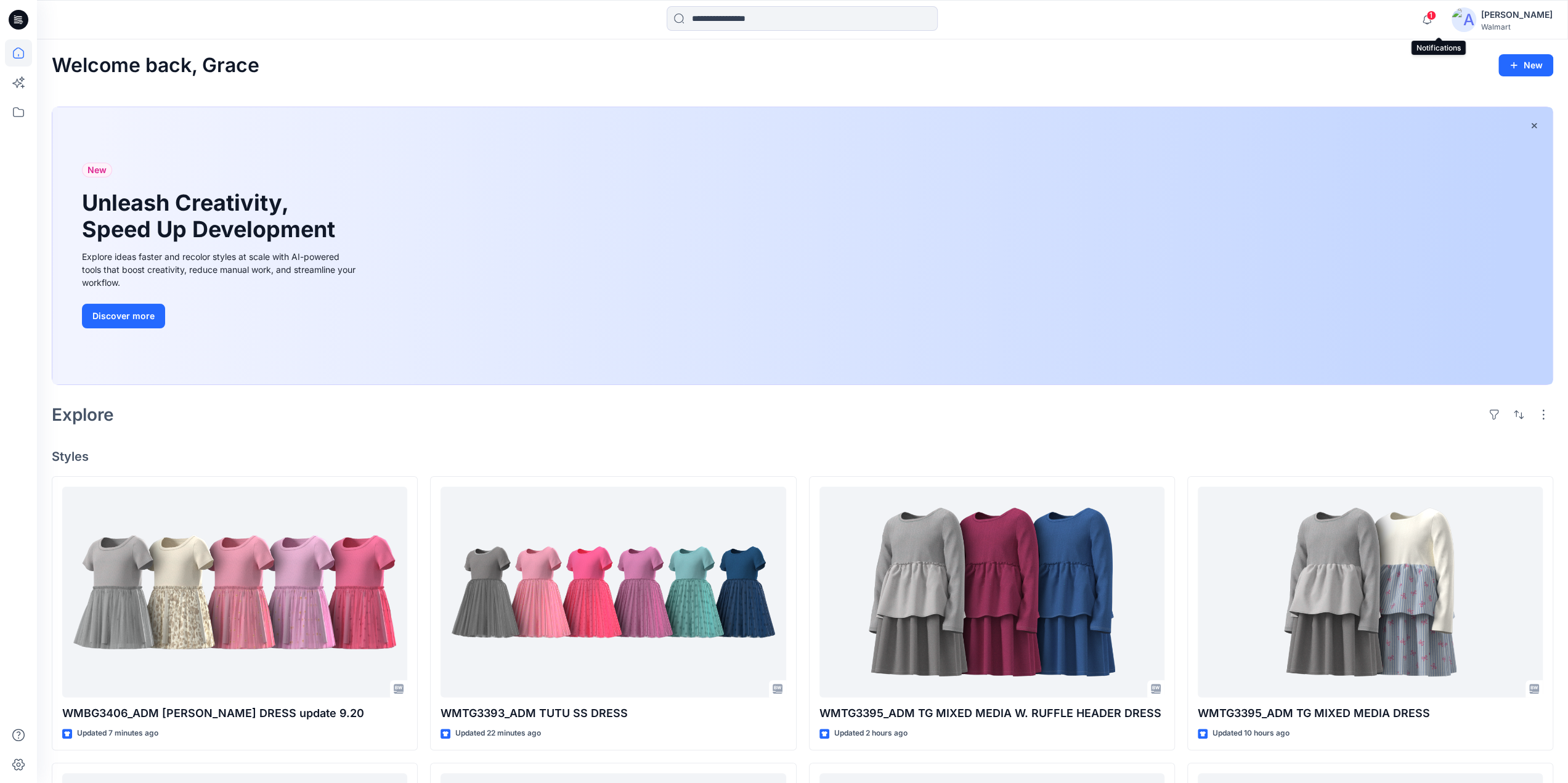
click at [1436, 17] on span "1" at bounding box center [1430, 15] width 10 height 10
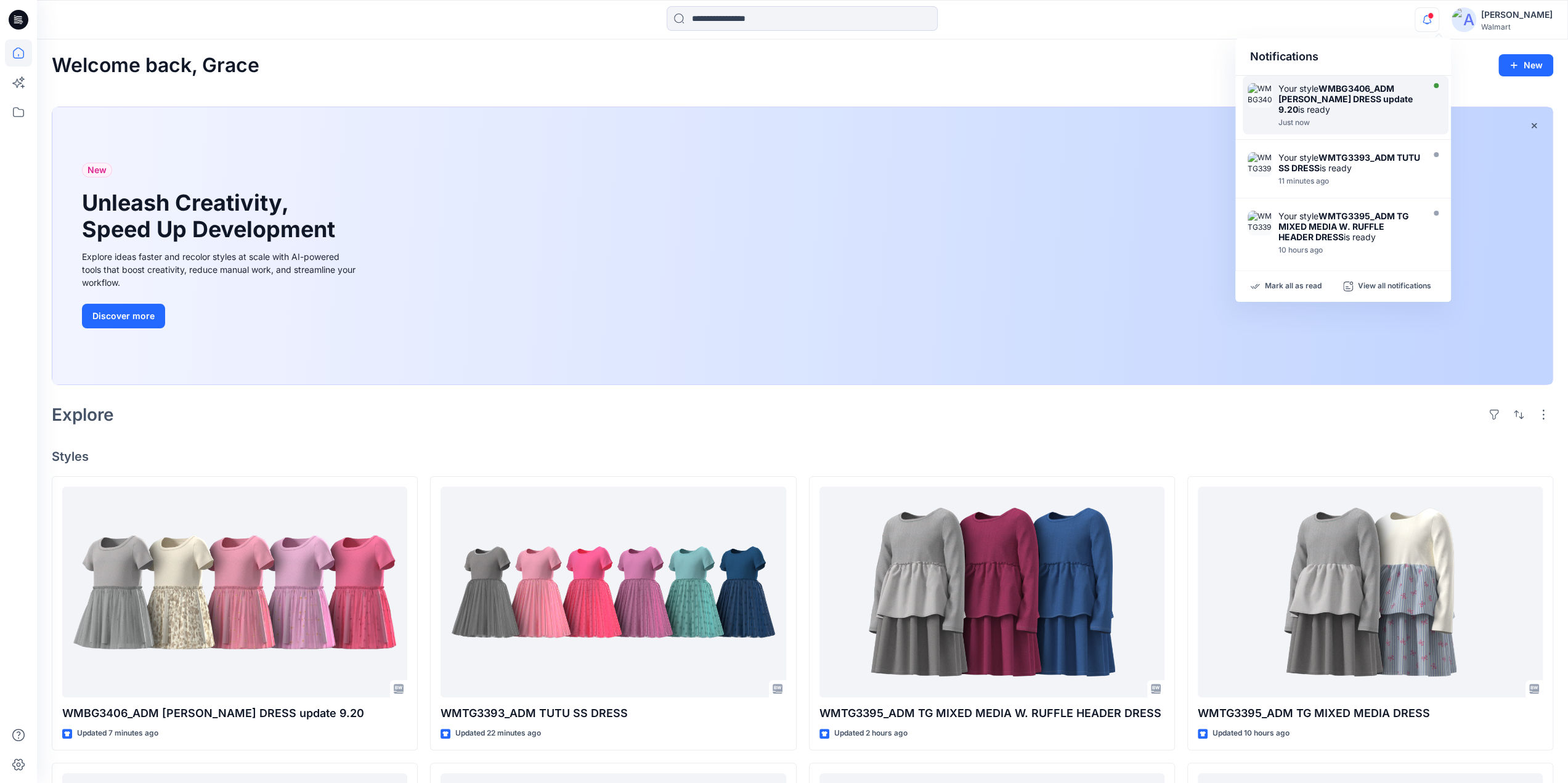
click at [1313, 106] on div "Your style WMBG3406_ADM BG TUTU DRESS update 9.20 is ready" at bounding box center [1349, 98] width 141 height 31
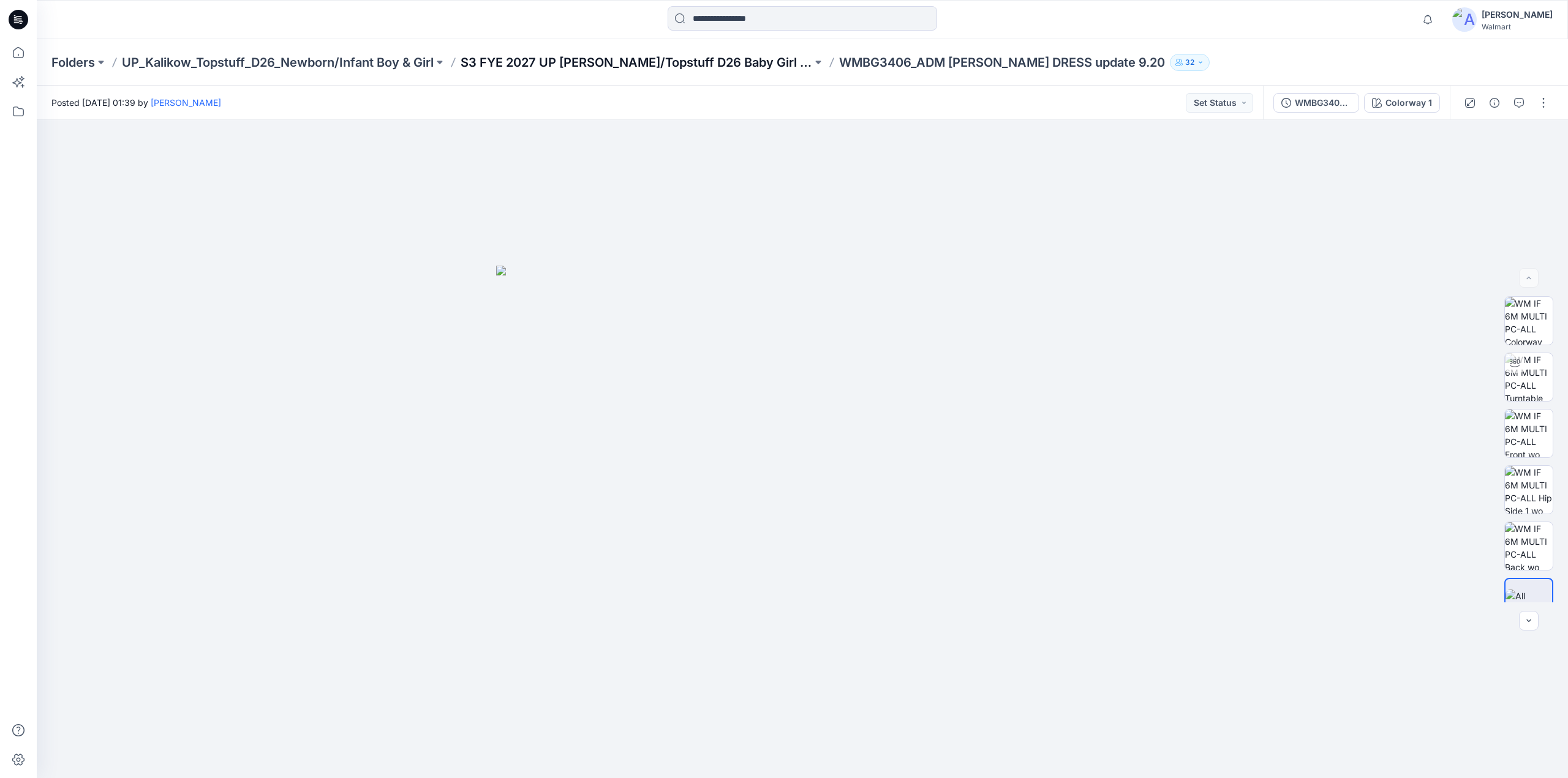
click at [671, 61] on p "S3 FYE 2027 UP [PERSON_NAME]/Topstuff D26 Baby Girl & Boy" at bounding box center [636, 62] width 351 height 17
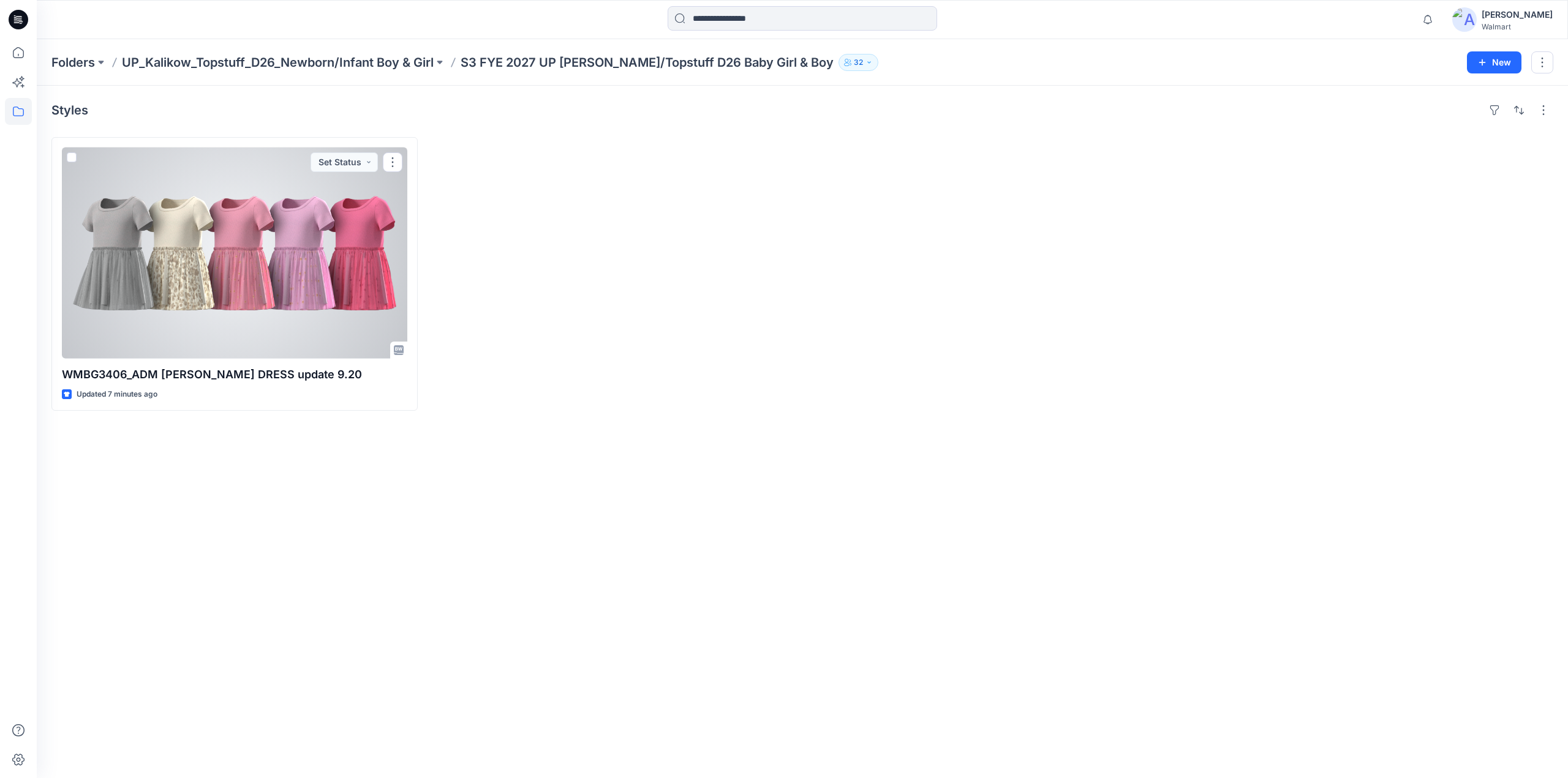
click at [351, 213] on div at bounding box center [235, 253] width 345 height 212
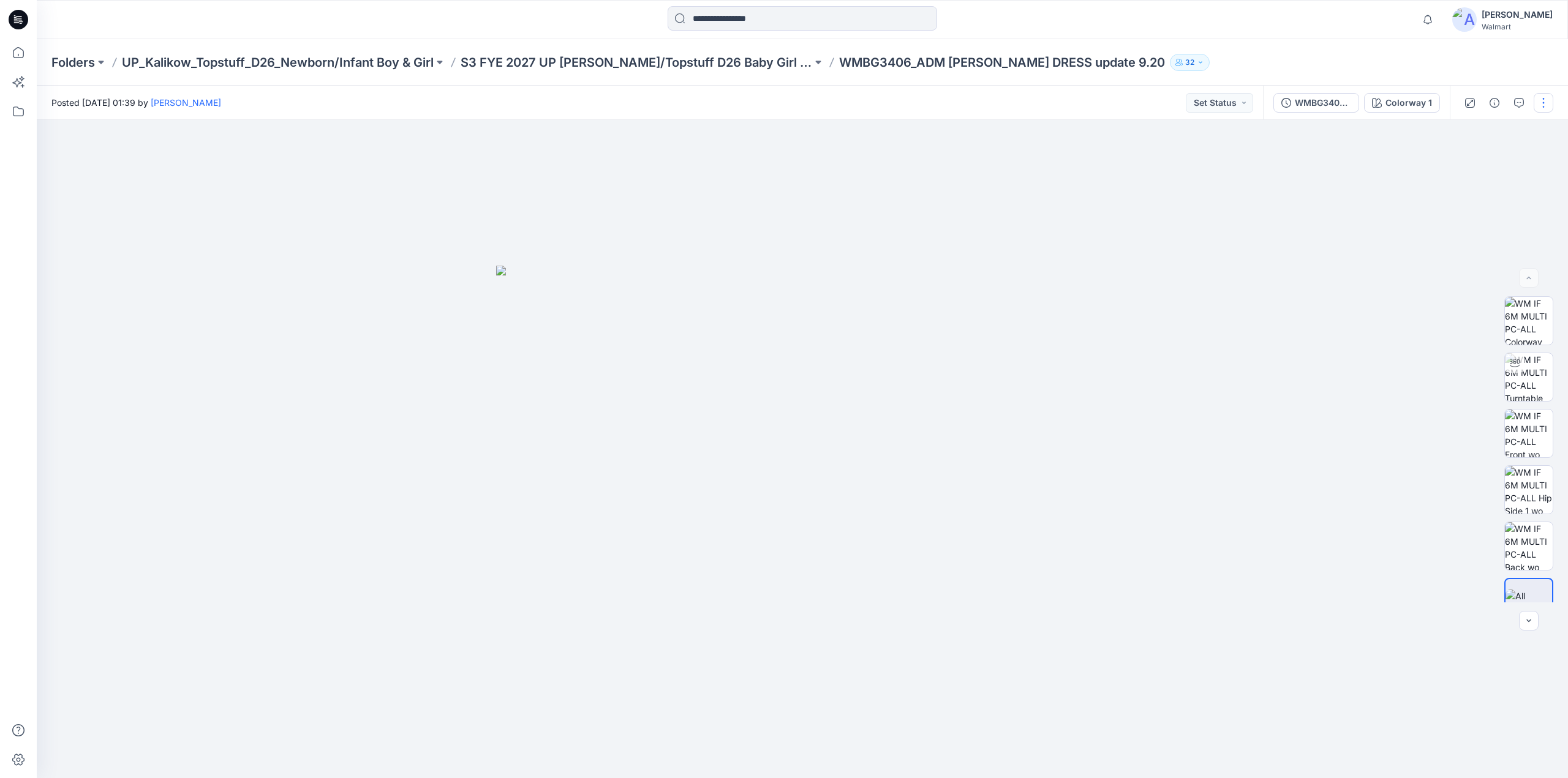
click at [1545, 103] on button "button" at bounding box center [1543, 103] width 20 height 20
click at [1465, 163] on p "Edit" at bounding box center [1465, 165] width 15 height 12
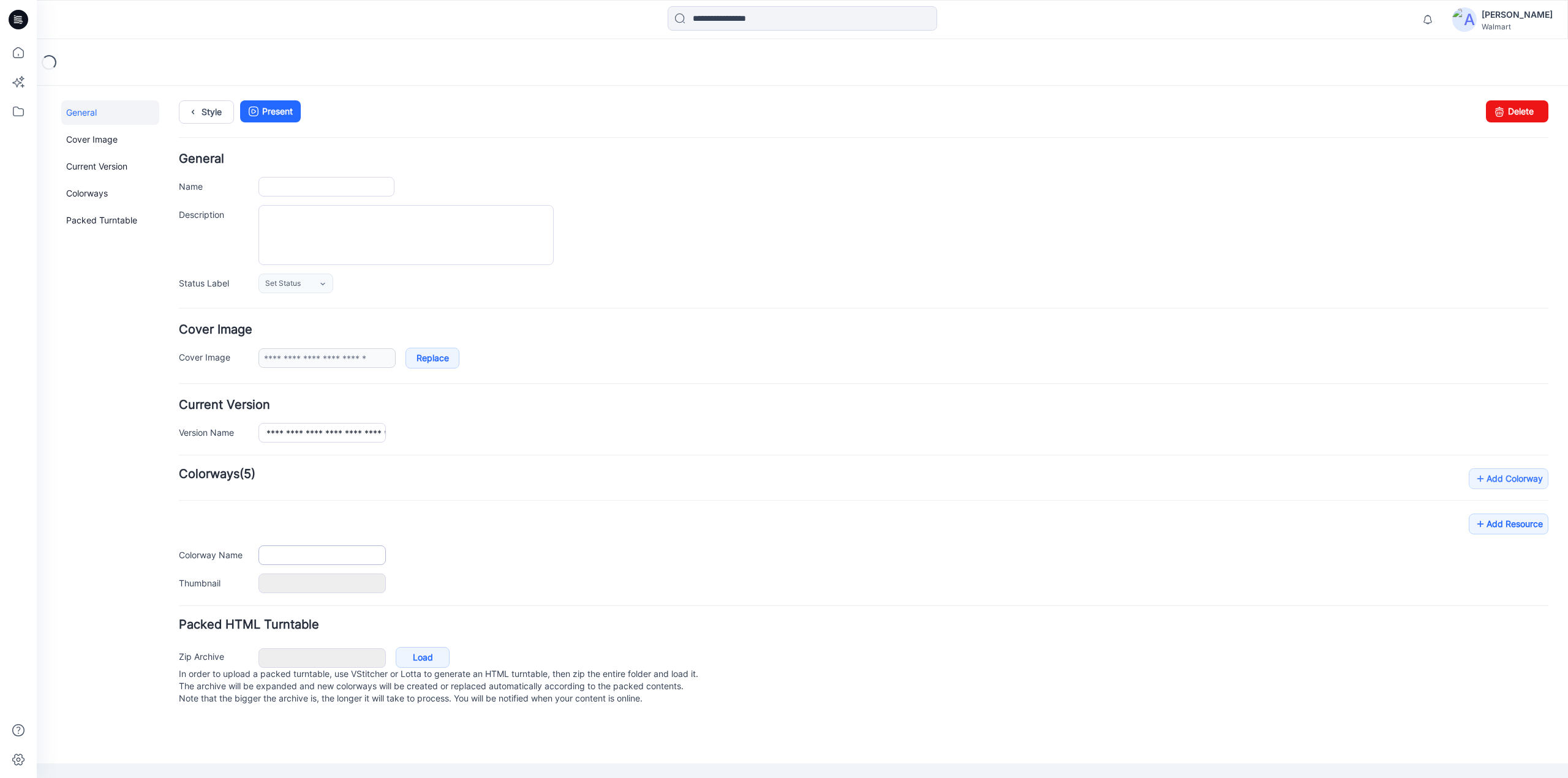
type input "**********"
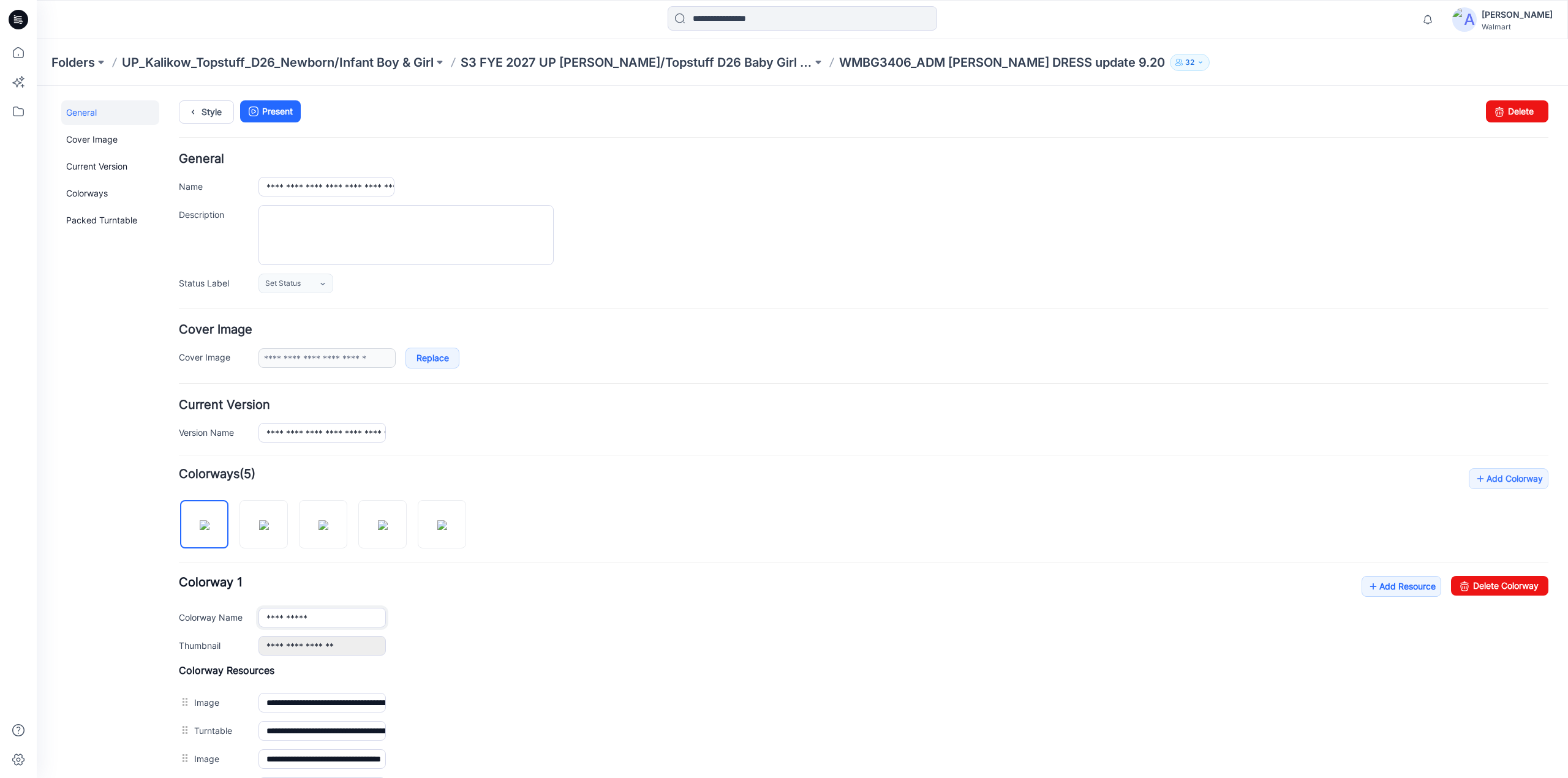
drag, startPoint x: 326, startPoint y: 614, endPoint x: 243, endPoint y: 614, distance: 83.0
click at [243, 614] on div "**********" at bounding box center [864, 618] width 1370 height 20
type input "**********"
click at [676, 605] on div "**********" at bounding box center [864, 616] width 1370 height 80
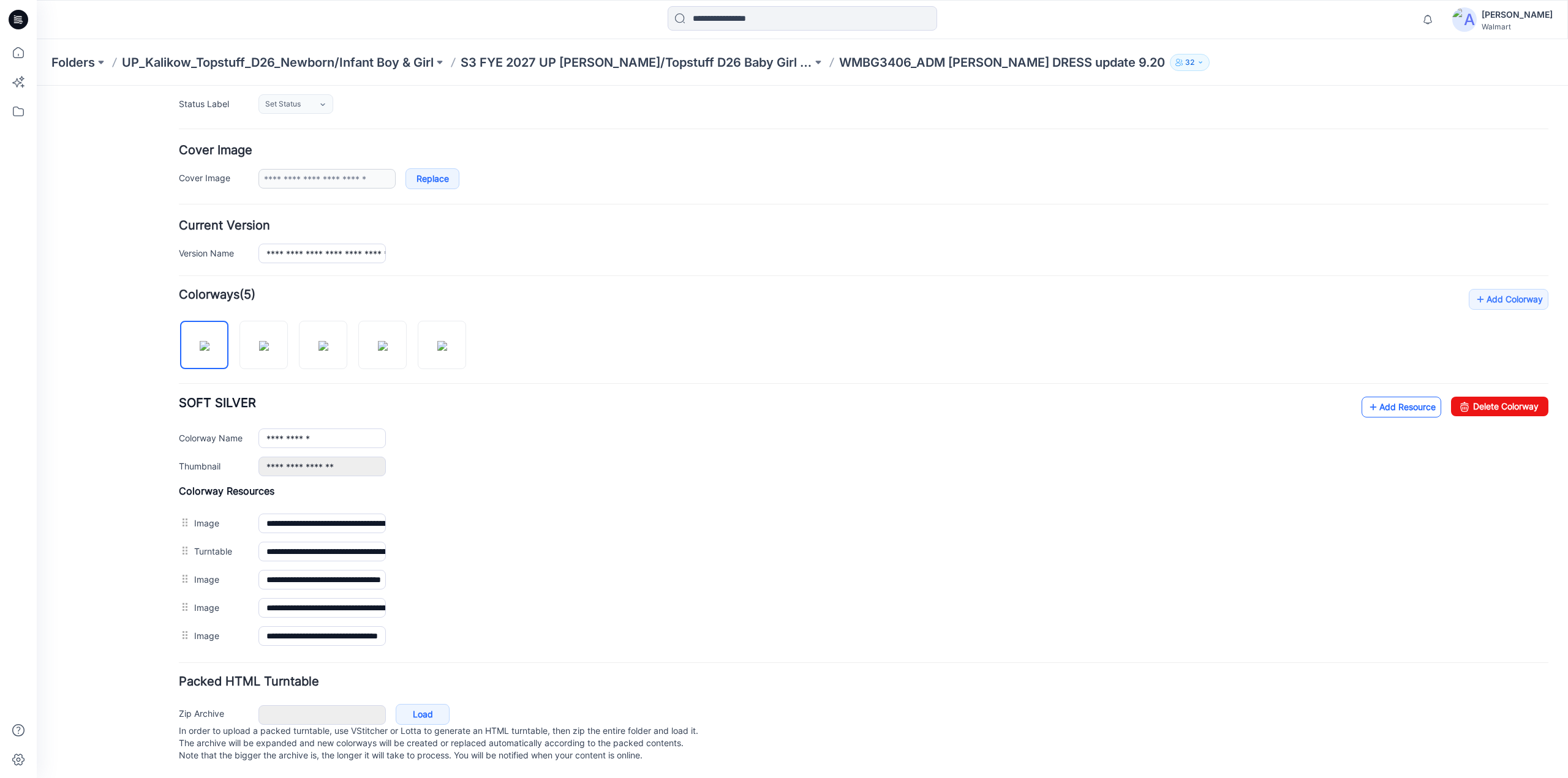
click at [1367, 397] on icon at bounding box center [1373, 407] width 12 height 20
click at [1388, 399] on link "Add Resource" at bounding box center [1402, 406] width 80 height 20
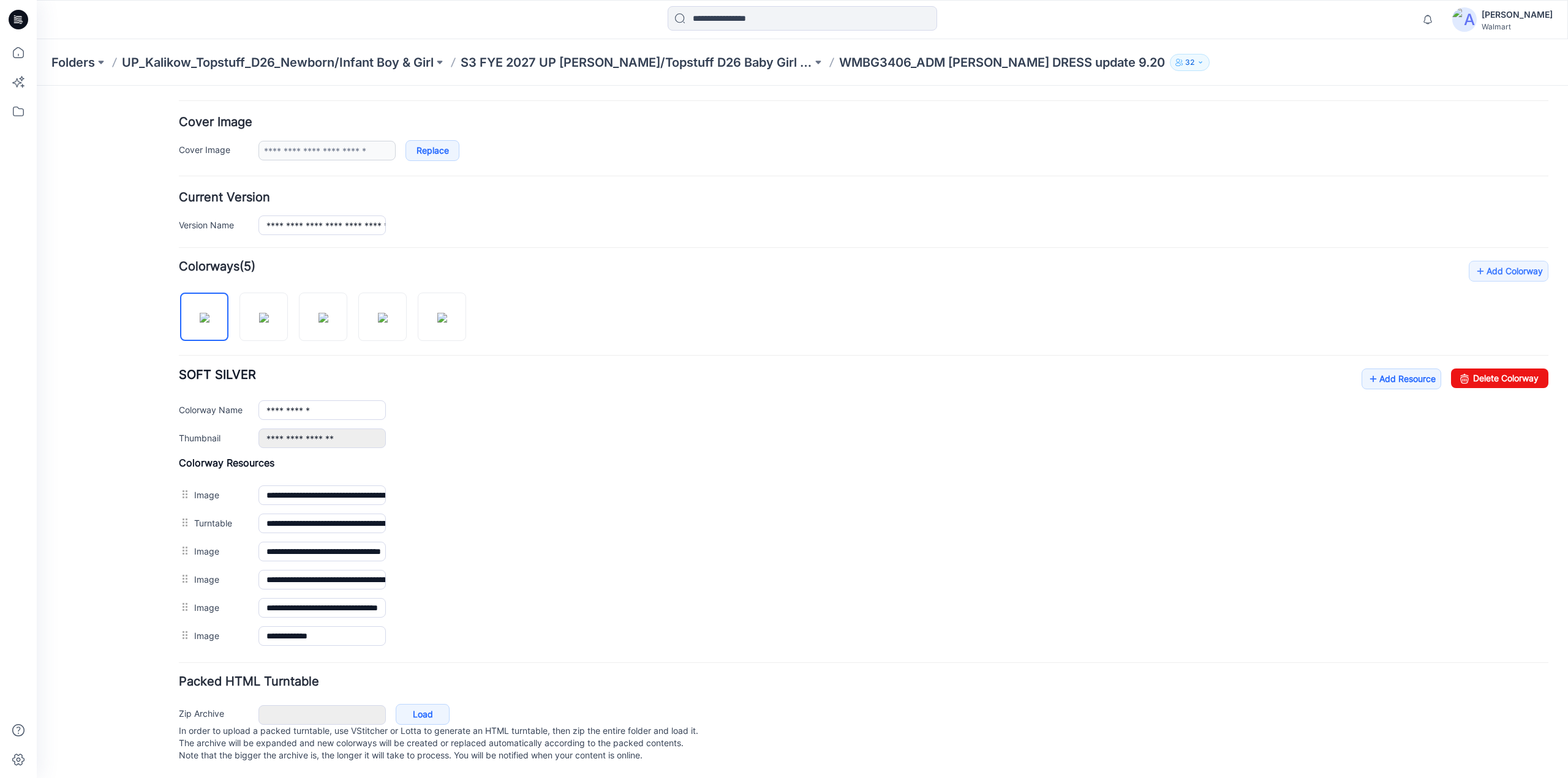
scroll to position [0, 0]
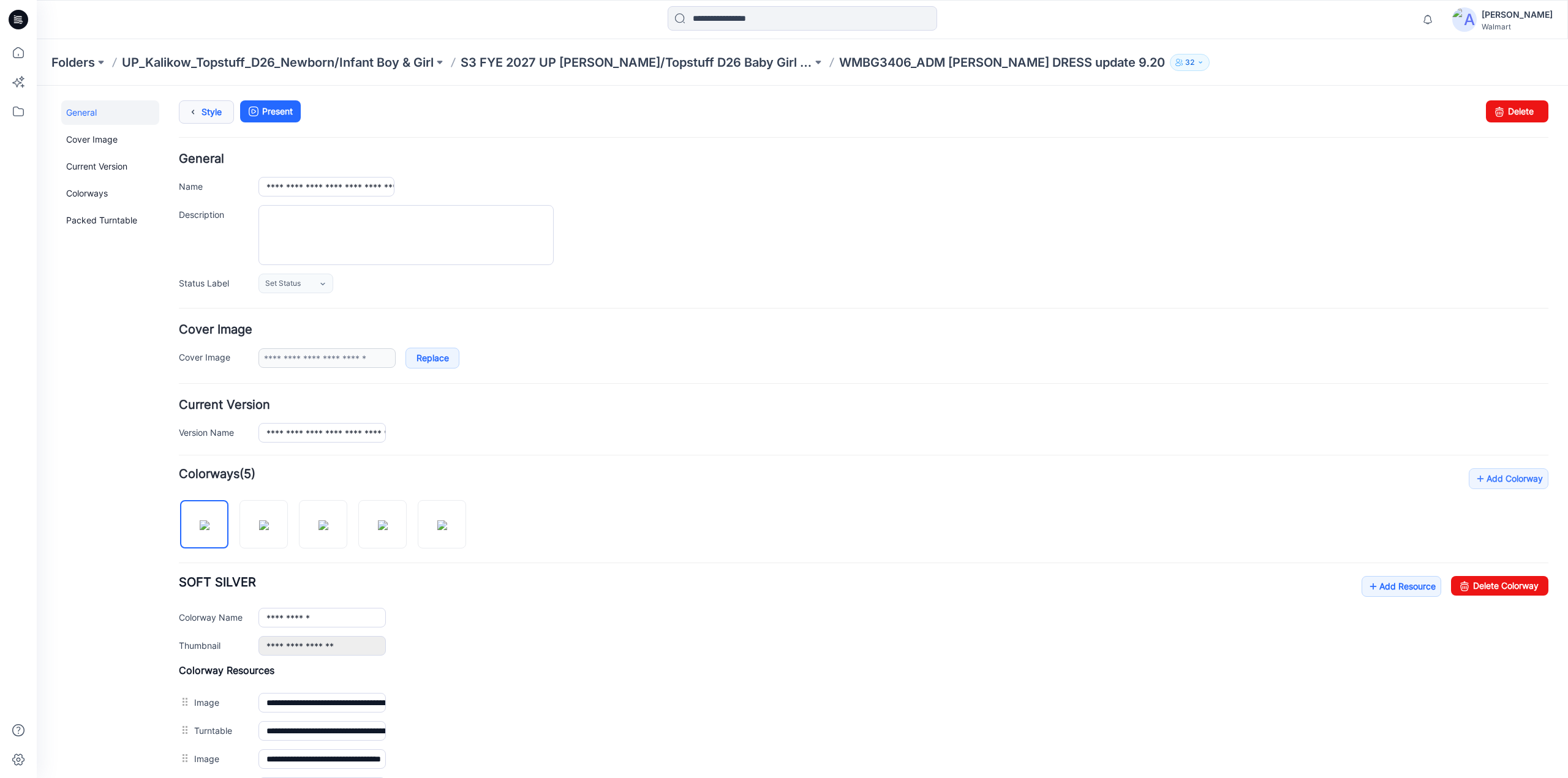
click at [210, 112] on link "Style" at bounding box center [206, 112] width 55 height 23
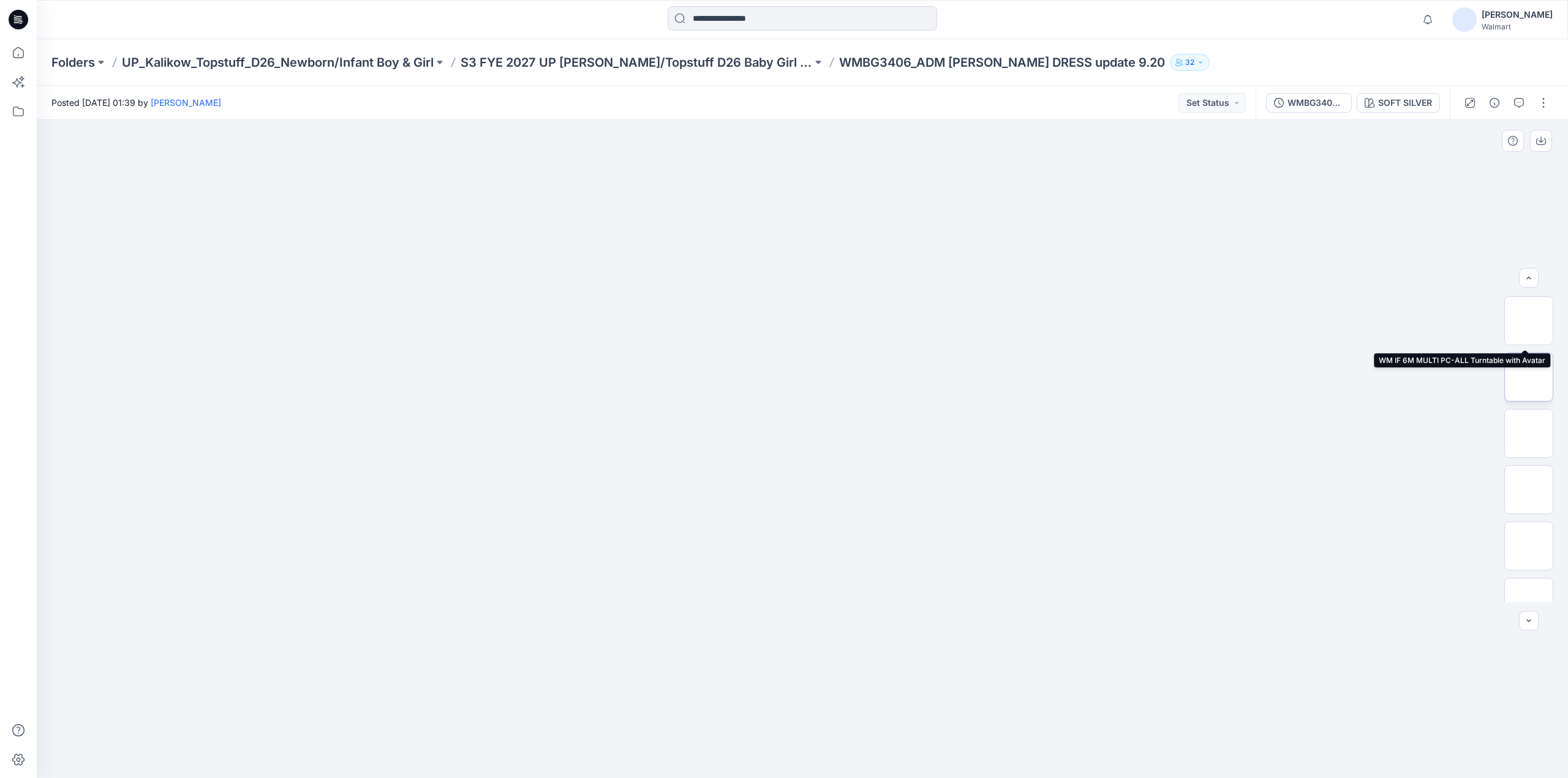
scroll to position [81, 0]
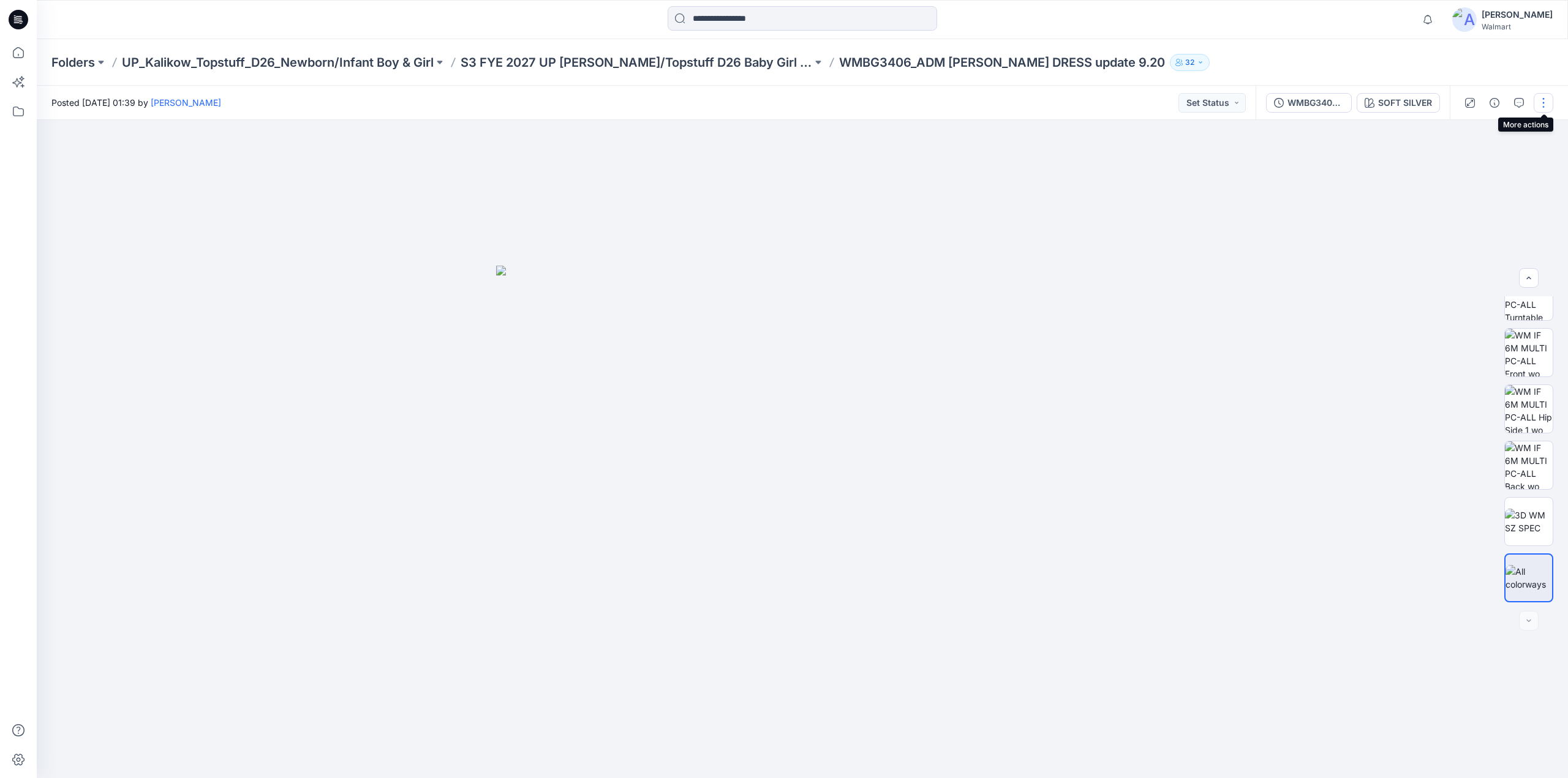
drag, startPoint x: 1542, startPoint y: 100, endPoint x: 1539, endPoint y: 114, distance: 14.3
click at [1543, 100] on button "button" at bounding box center [1543, 103] width 20 height 20
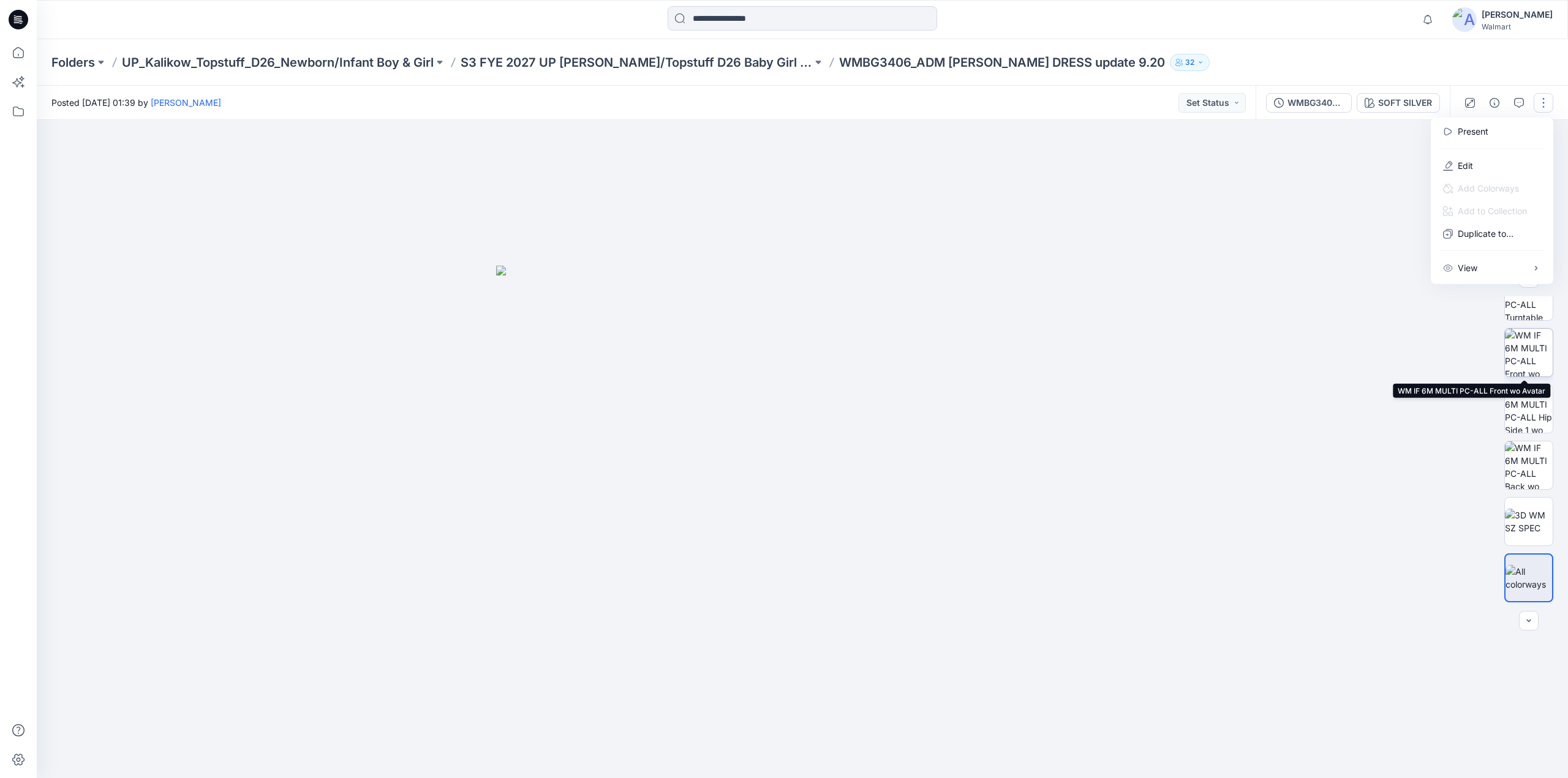
scroll to position [0, 0]
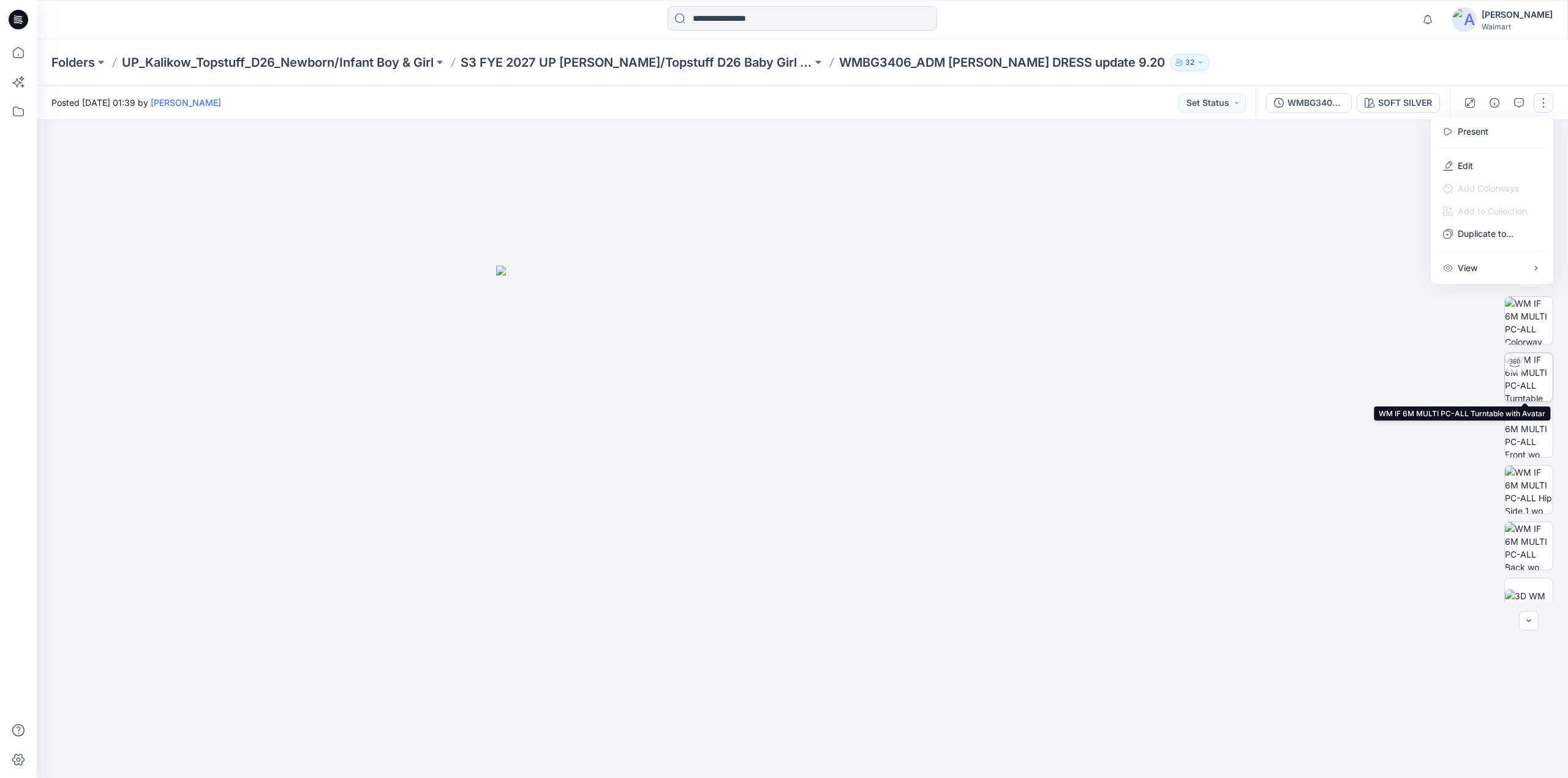
click at [1526, 367] on img at bounding box center [1529, 377] width 48 height 48
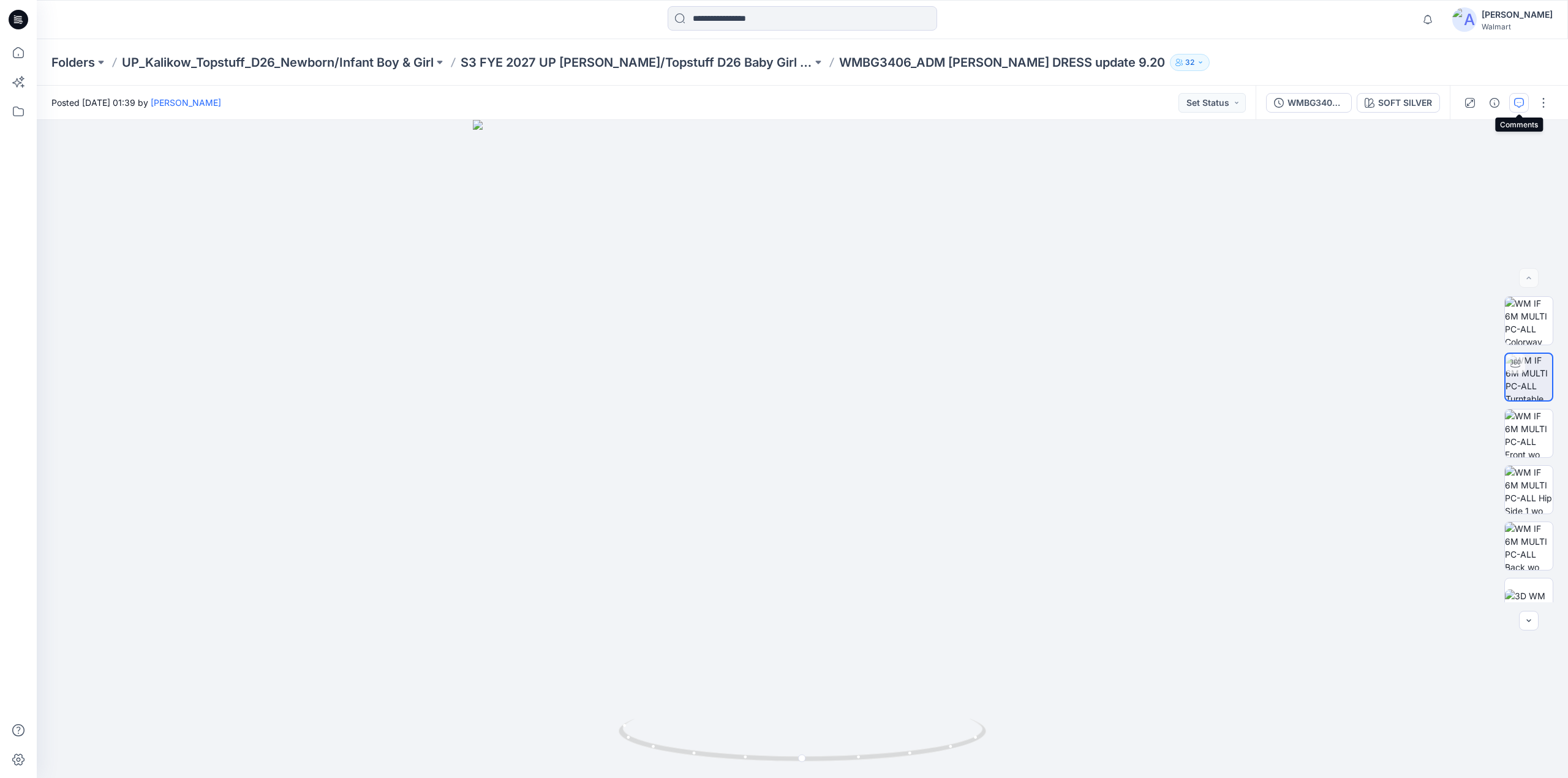
click at [1512, 108] on button "button" at bounding box center [1519, 103] width 20 height 20
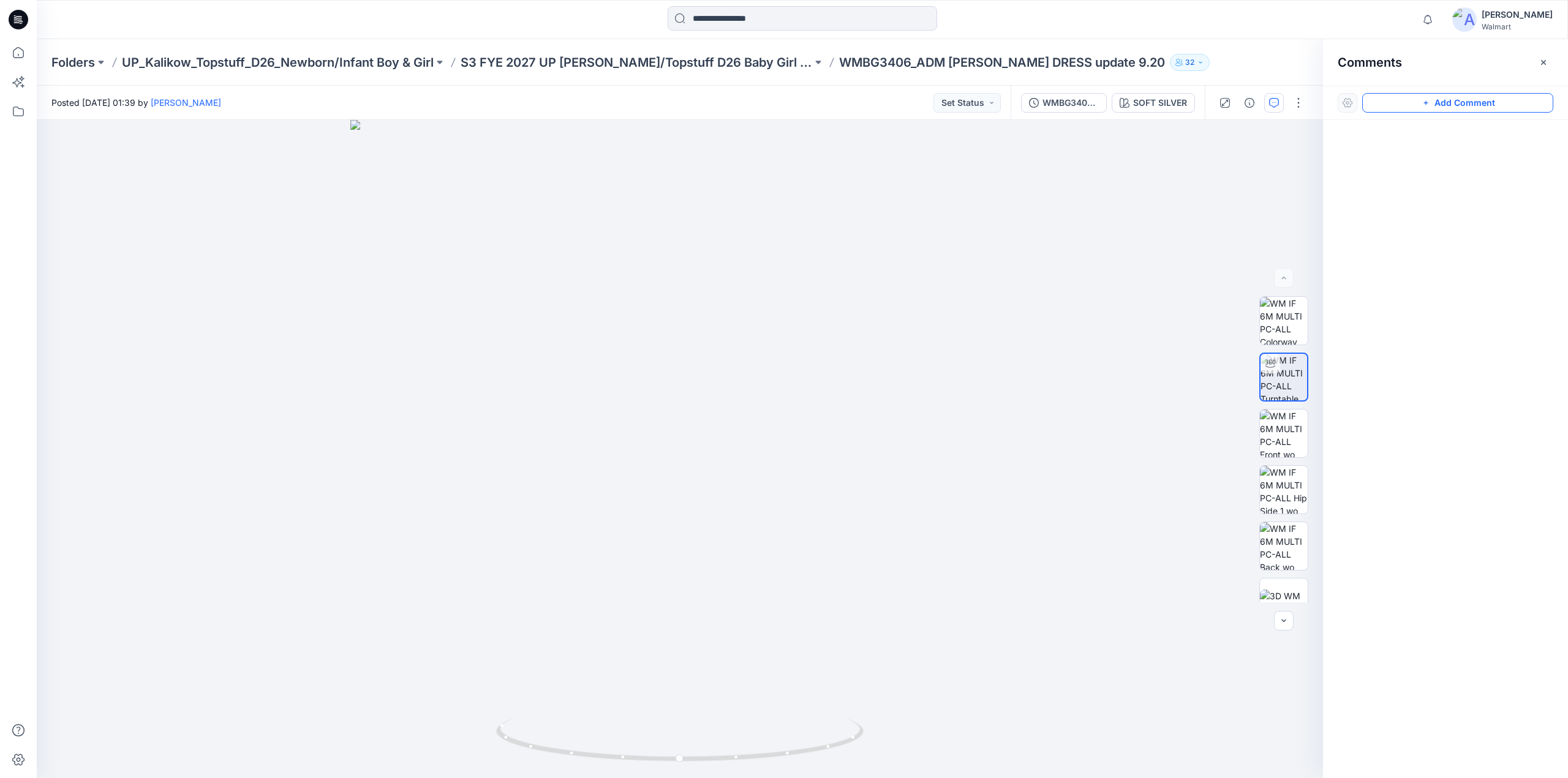
click at [1441, 104] on button "Add Comment" at bounding box center [1458, 103] width 191 height 20
click at [622, 314] on div "1" at bounding box center [679, 449] width 1286 height 658
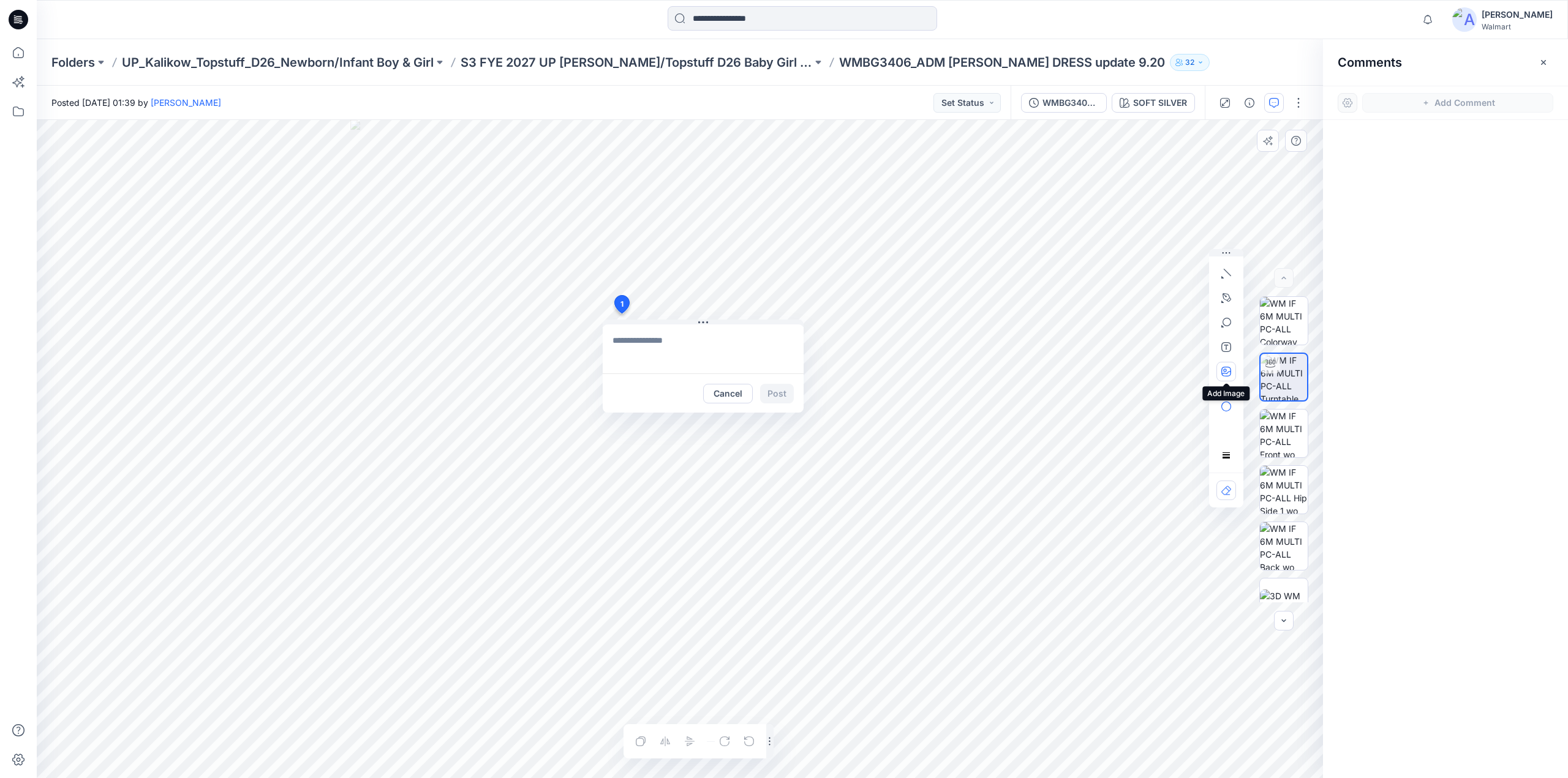
click at [1232, 371] on button "button" at bounding box center [1226, 372] width 20 height 20
type input"] "**********"
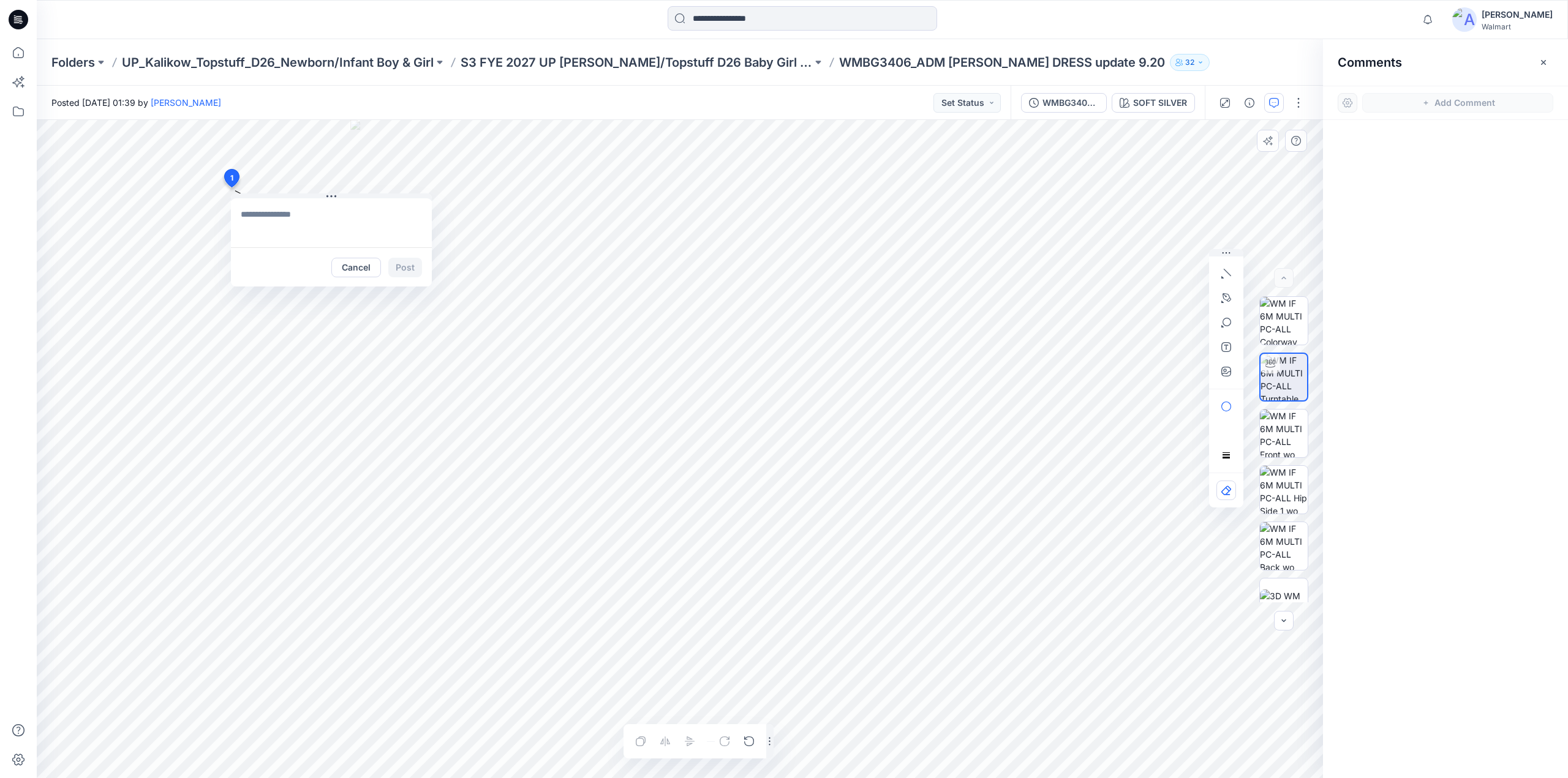
drag, startPoint x: 623, startPoint y: 302, endPoint x: 231, endPoint y: 178, distance: 411.1
click at [251, 218] on textarea at bounding box center [313, 222] width 201 height 49
type textarea "*"
type textarea "**********"
click at [386, 270] on button "Post" at bounding box center [387, 268] width 34 height 20
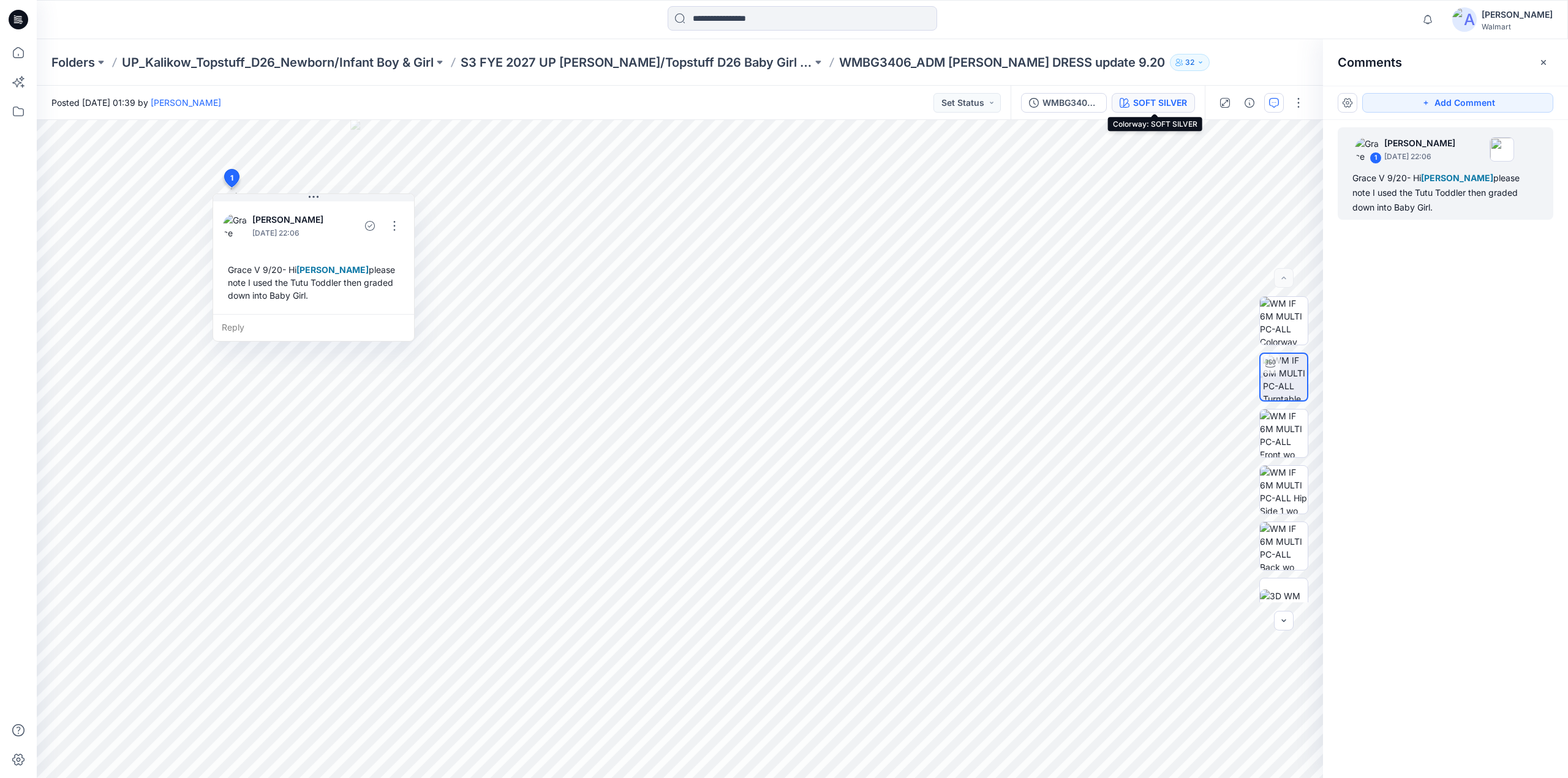
click at [1150, 105] on div "SOFT SILVER" at bounding box center [1160, 102] width 54 height 13
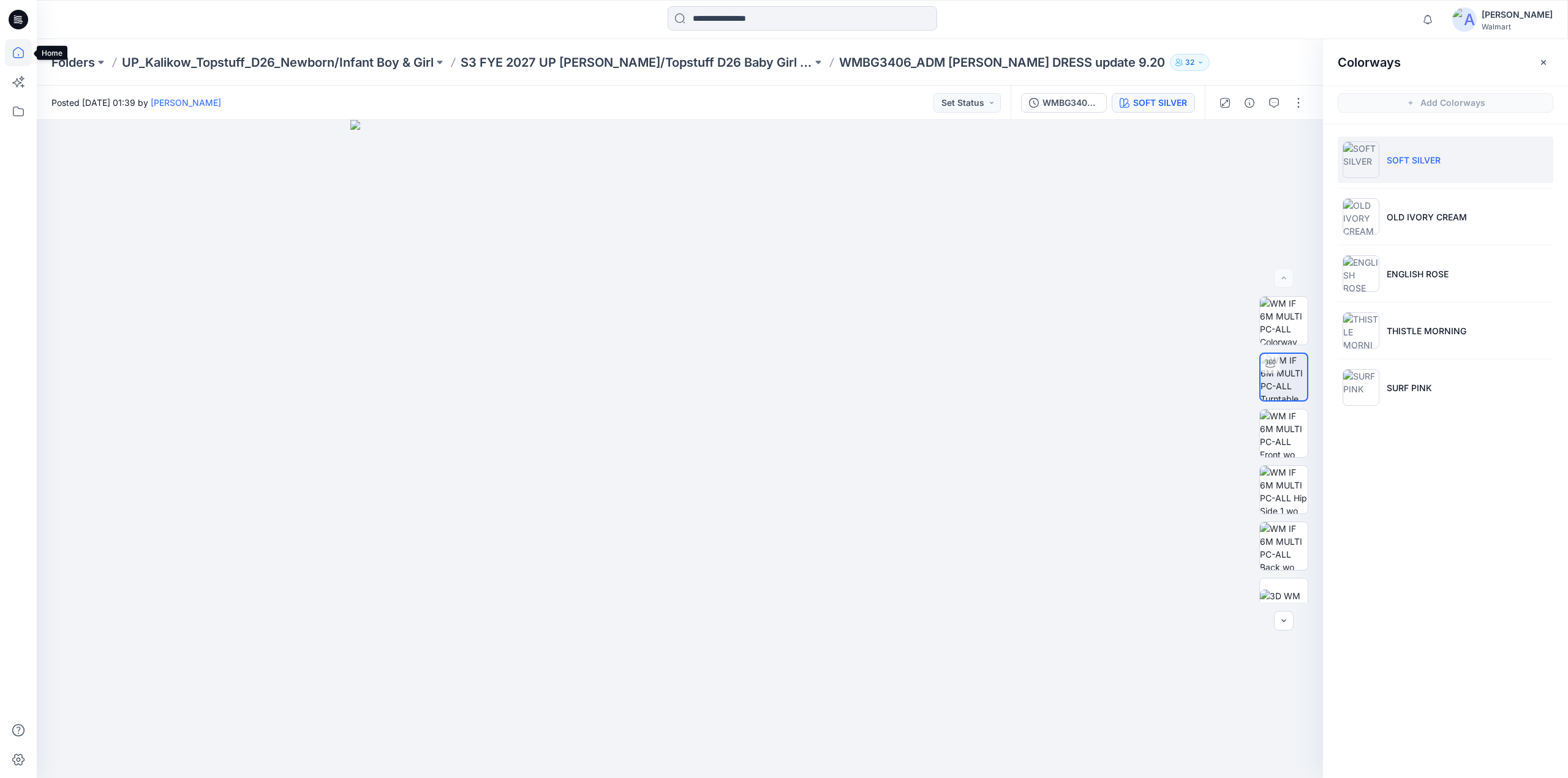
click at [17, 56] on icon at bounding box center [19, 52] width 27 height 27
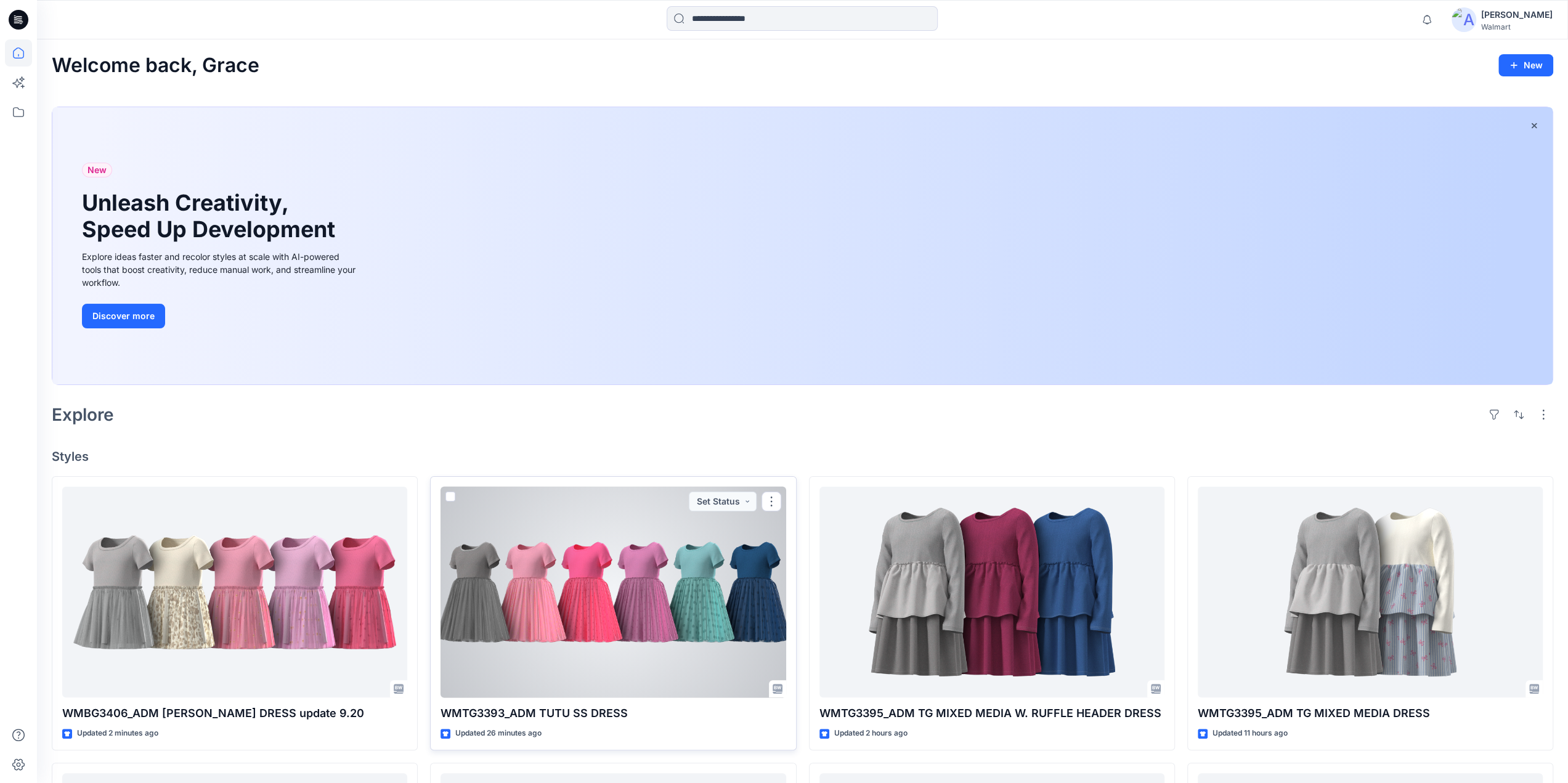
click at [594, 591] on div at bounding box center [613, 592] width 345 height 211
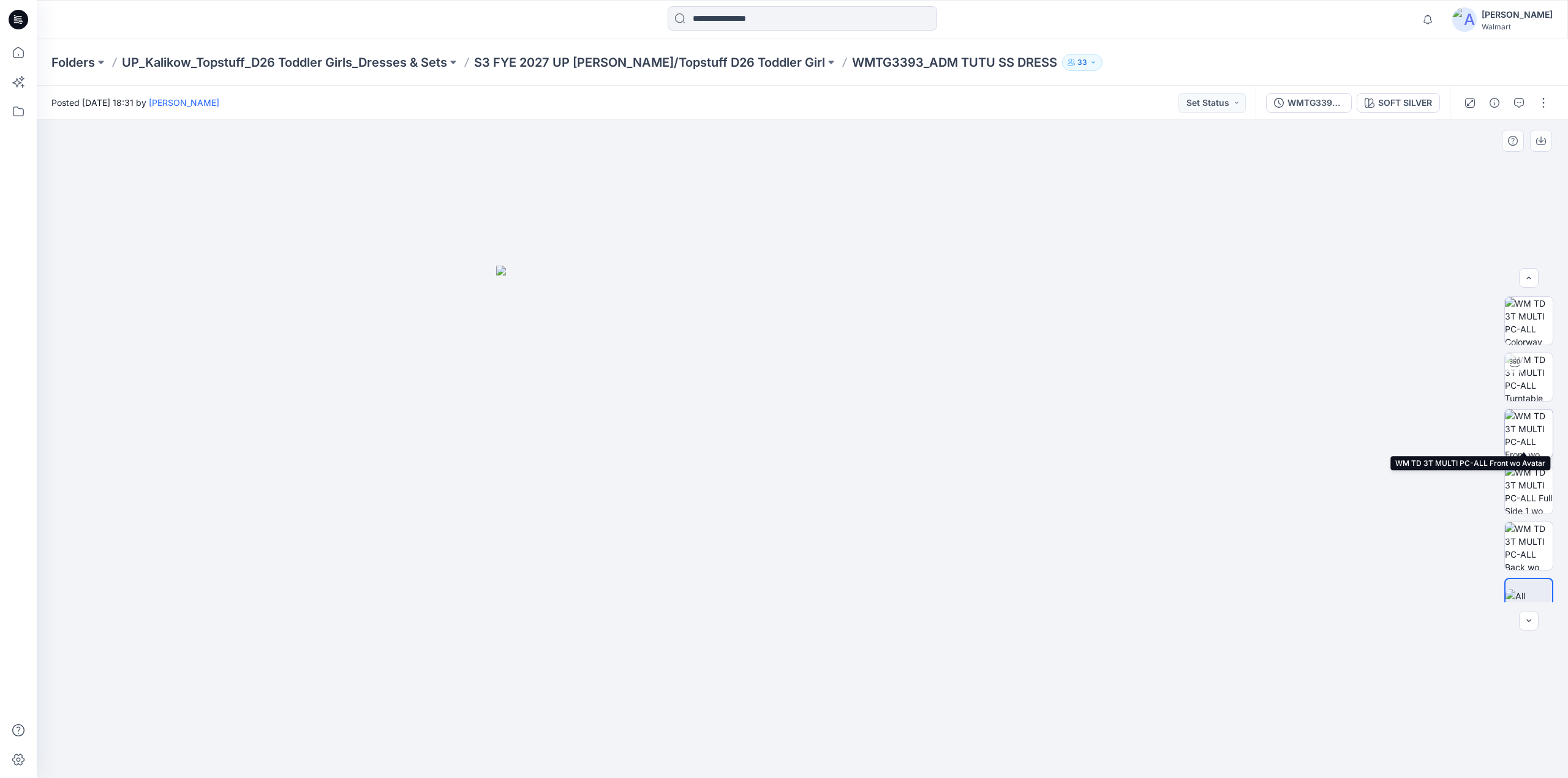
scroll to position [25, 0]
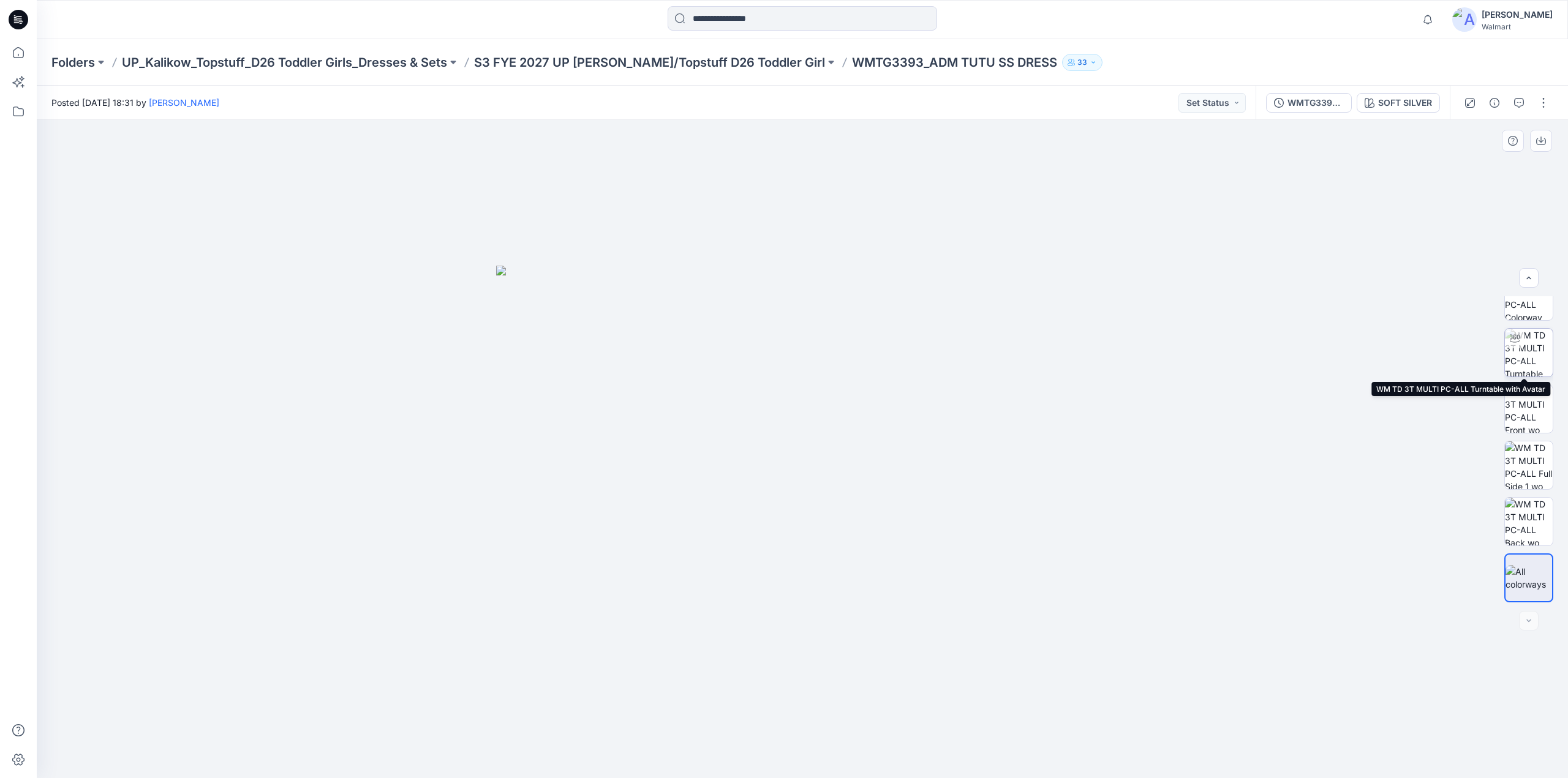
click at [1526, 355] on img at bounding box center [1529, 353] width 48 height 48
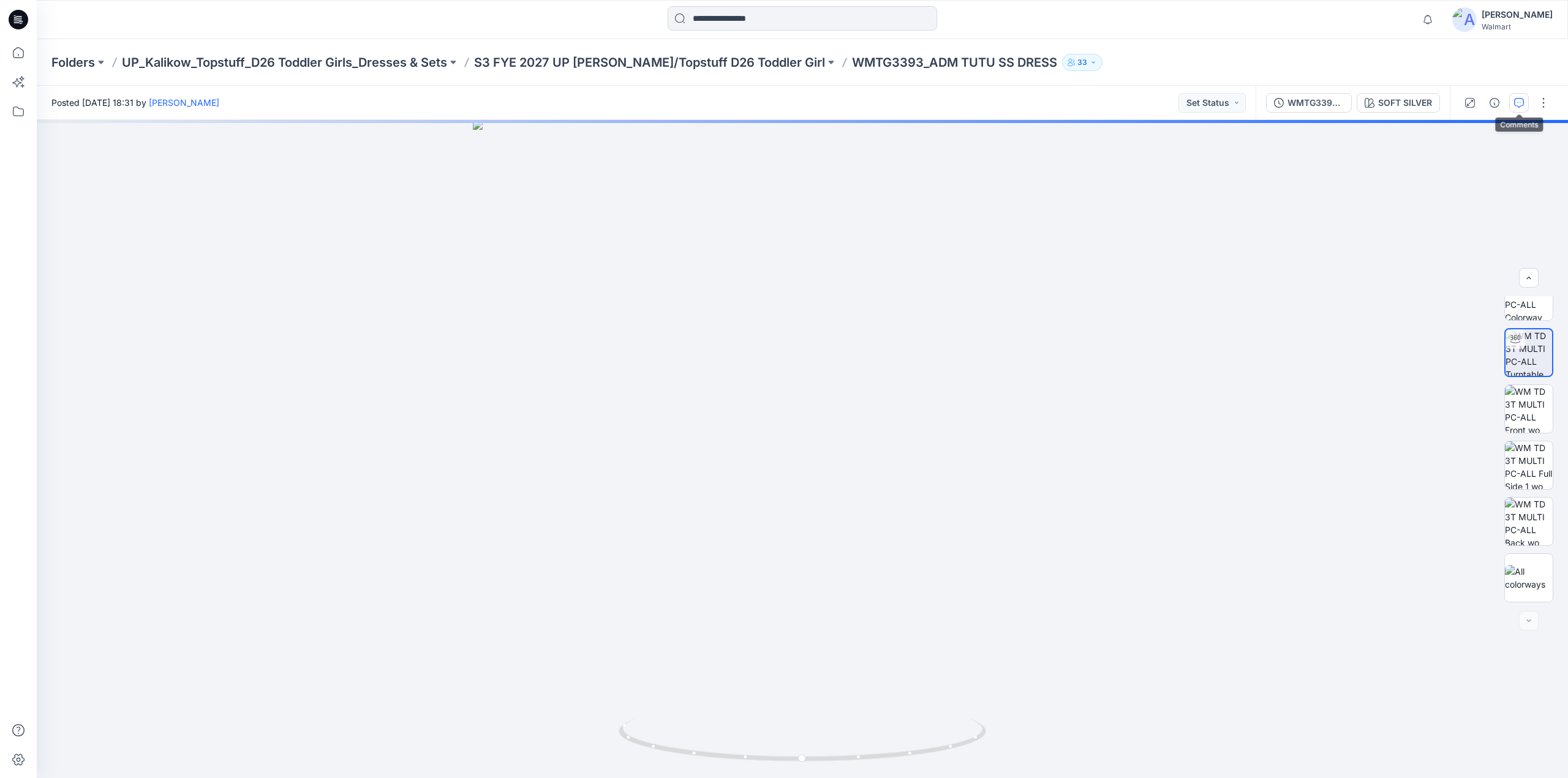
click at [1521, 101] on icon "button" at bounding box center [1518, 102] width 10 height 10
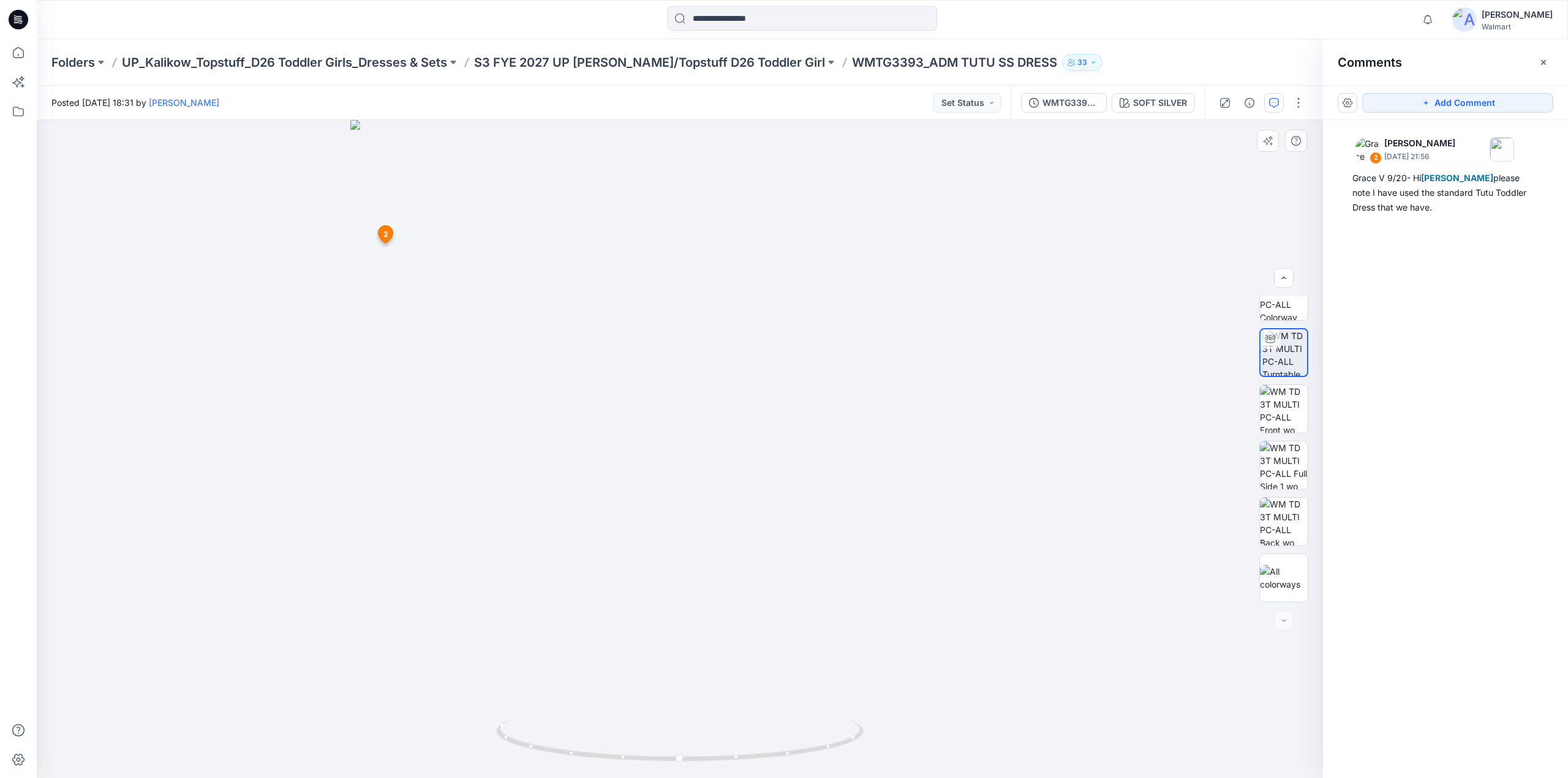
click at [384, 237] on span "2" at bounding box center [386, 235] width 5 height 11
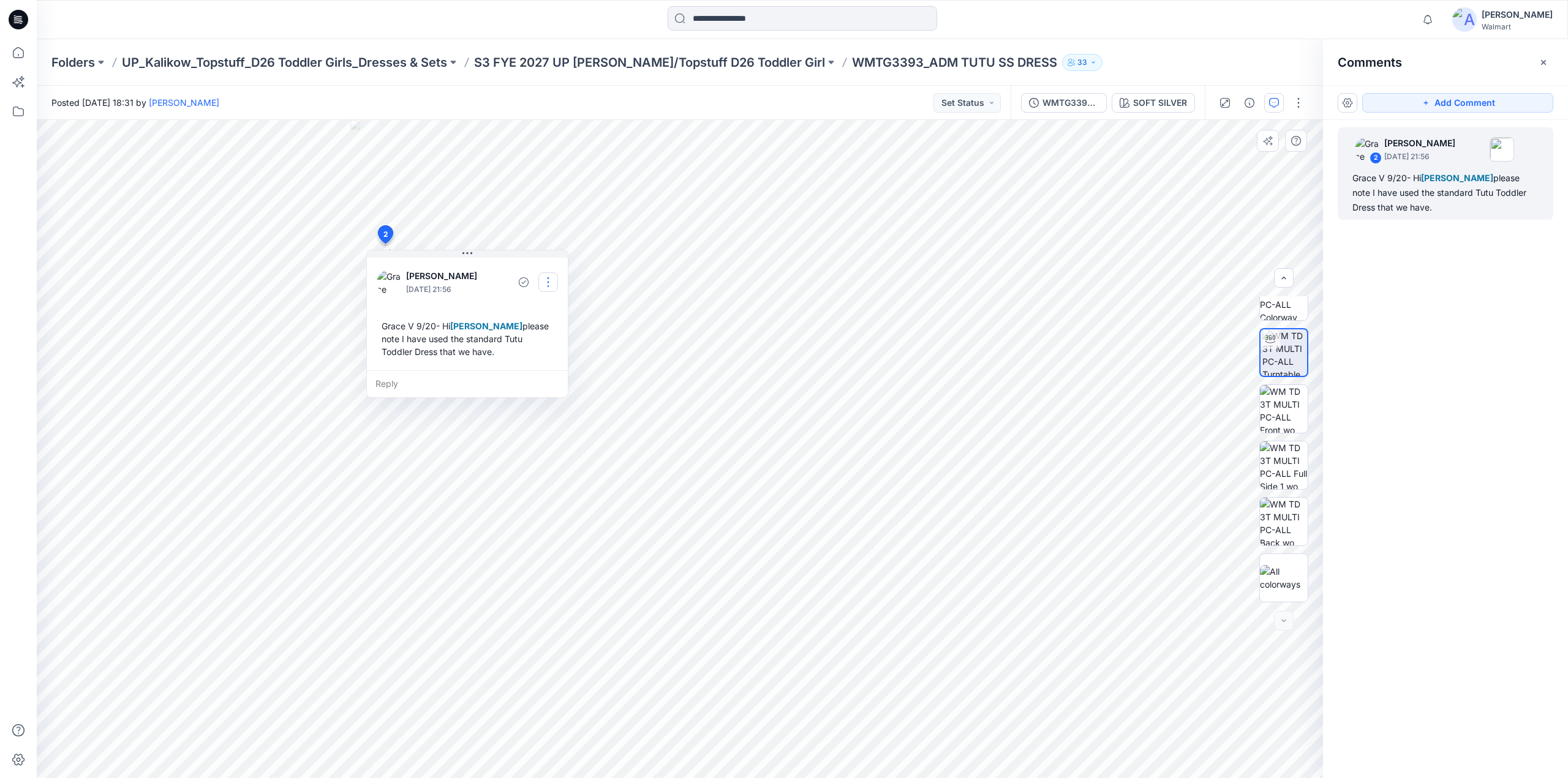
click at [550, 285] on button "button" at bounding box center [548, 282] width 20 height 20
click at [540, 309] on p "Edit comment" at bounding box center [551, 310] width 55 height 12
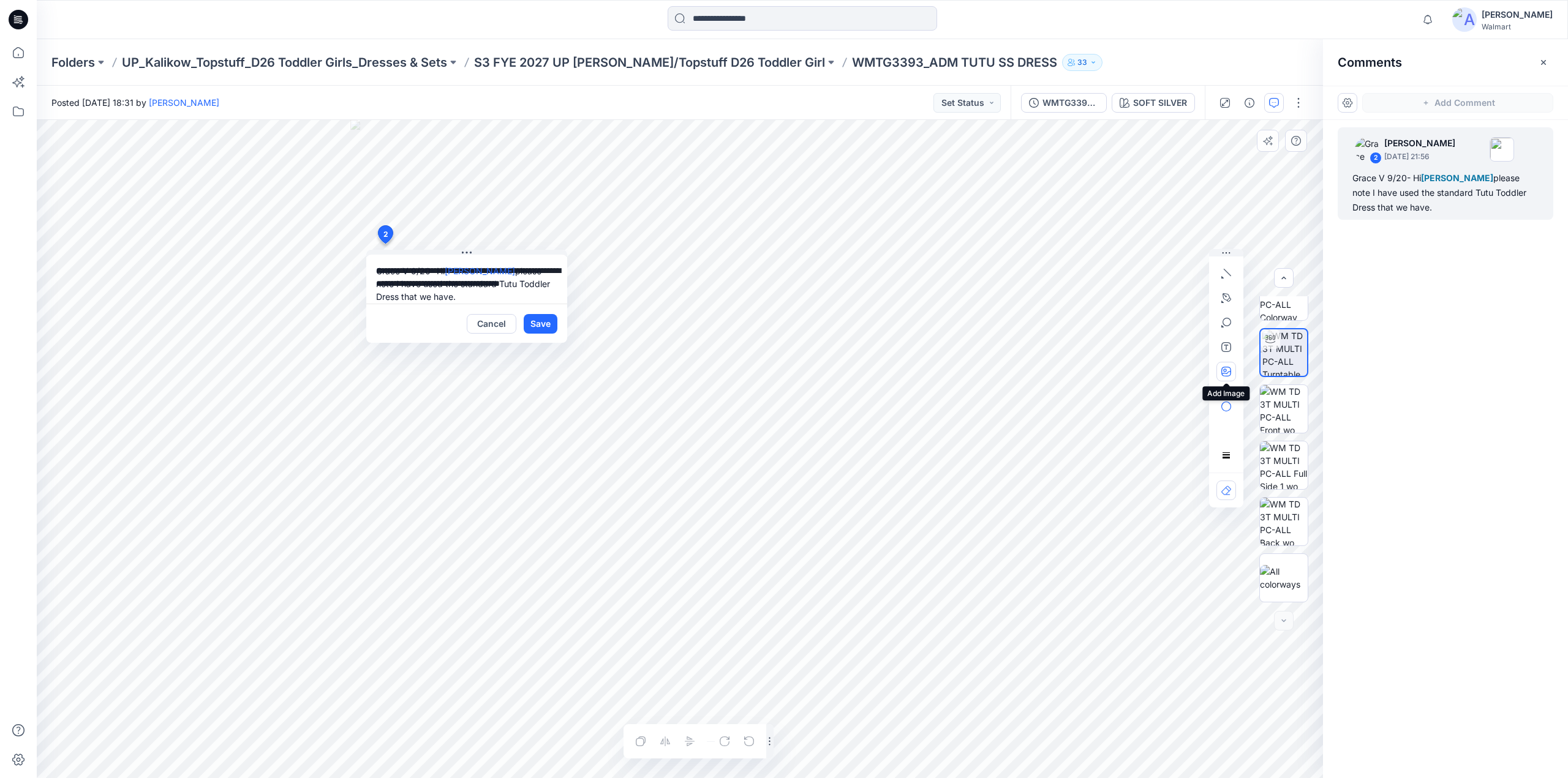
click at [1223, 365] on button "button" at bounding box center [1226, 372] width 20 height 20
click at [543, 324] on button "Save" at bounding box center [541, 324] width 34 height 20
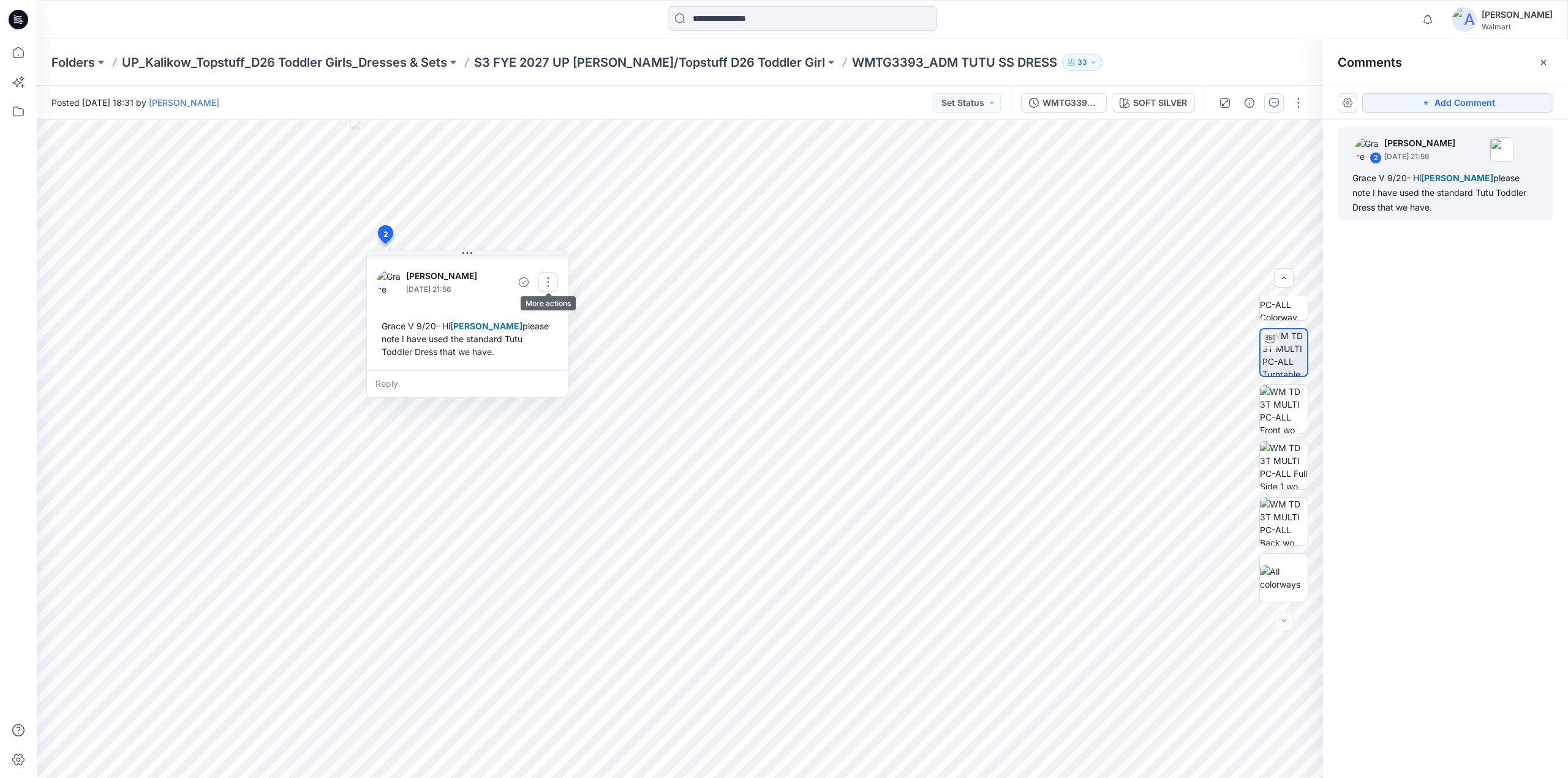
click at [548, 275] on button "button" at bounding box center [548, 282] width 20 height 20
click at [542, 311] on p "Edit comment" at bounding box center [551, 310] width 55 height 12
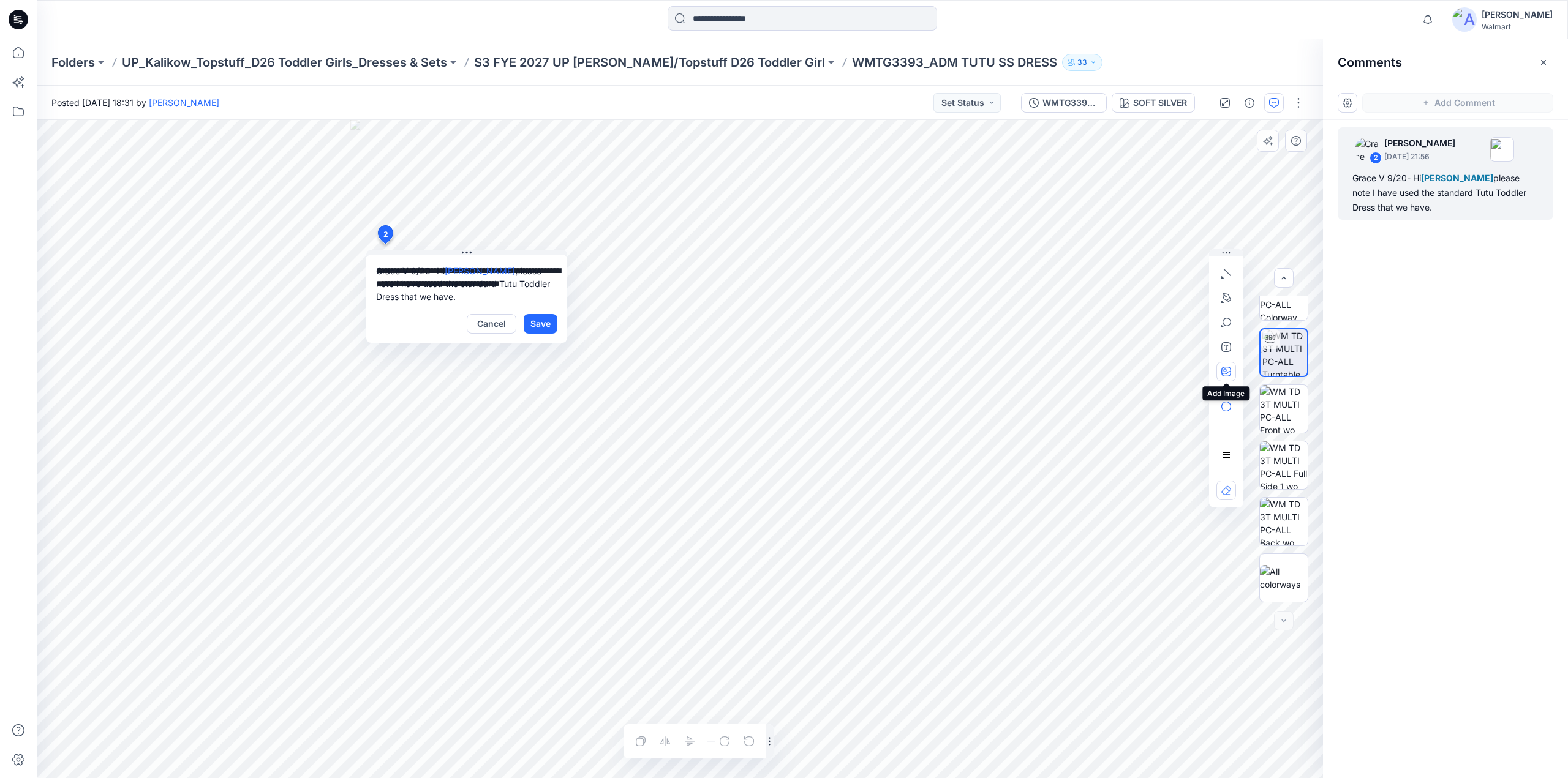
click at [1222, 373] on icon "button" at bounding box center [1226, 372] width 10 height 10
type input"] "**********"
click at [535, 326] on button "Save" at bounding box center [541, 324] width 34 height 20
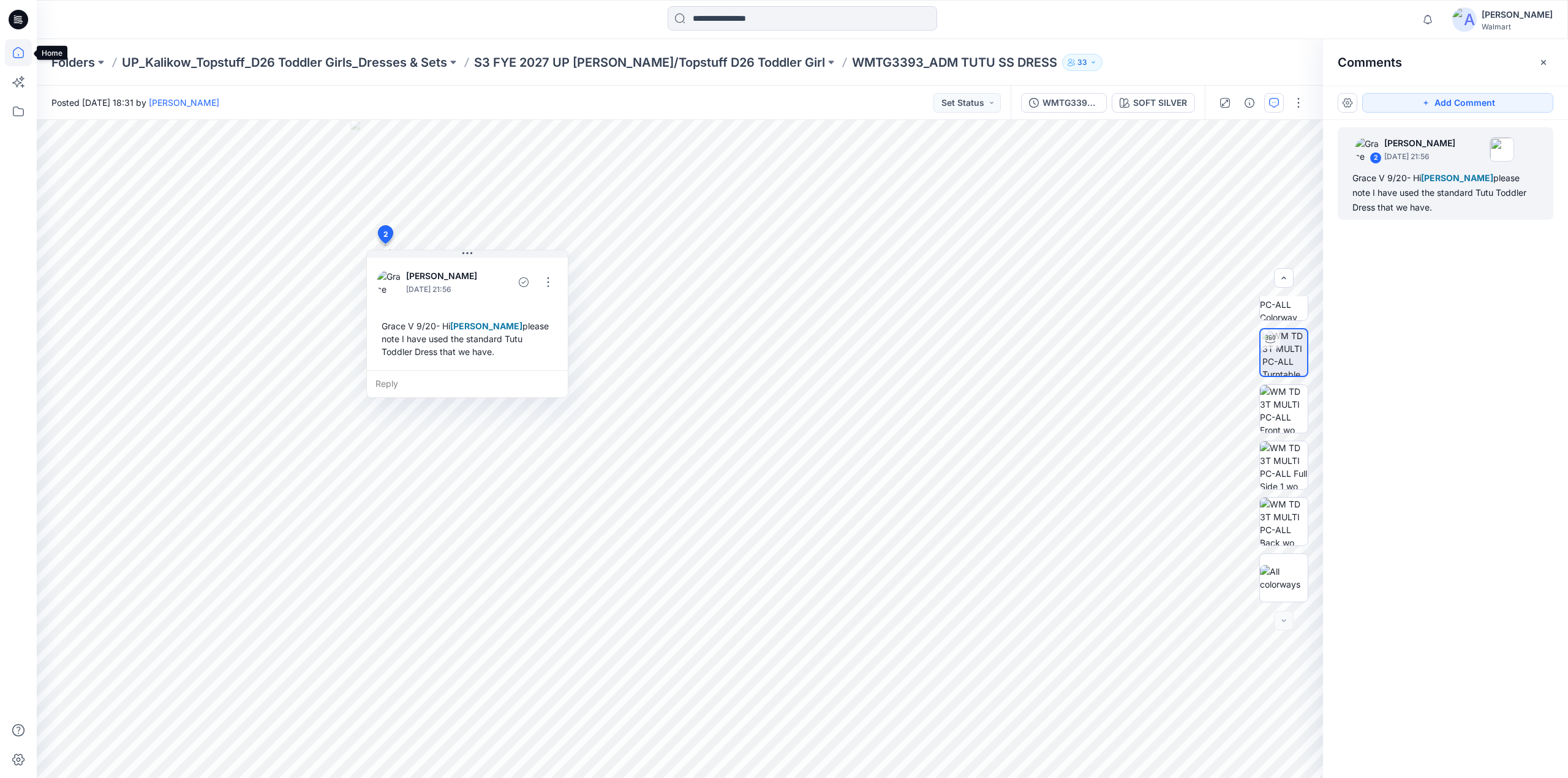
click at [19, 58] on icon at bounding box center [18, 52] width 11 height 11
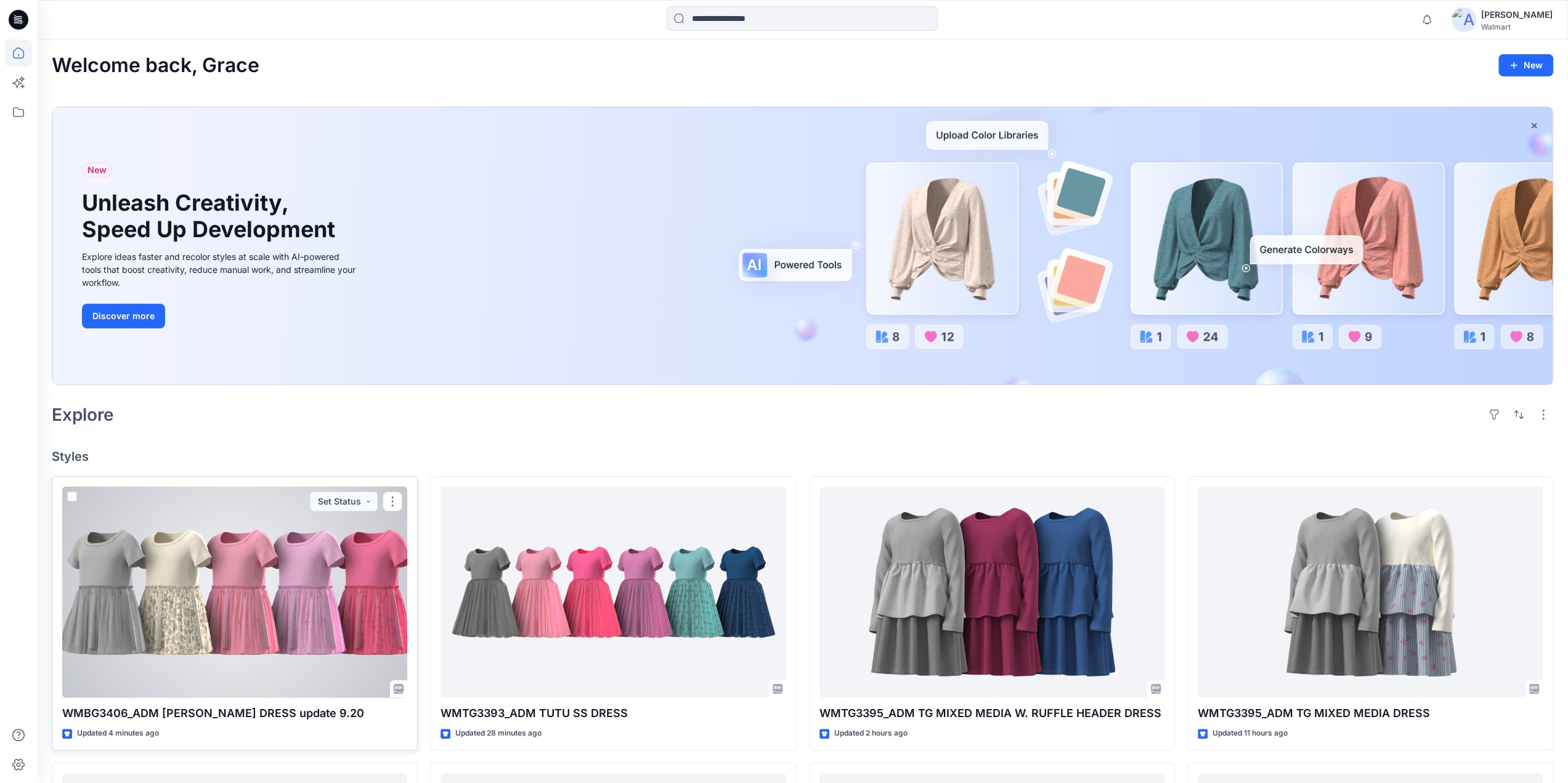
click at [304, 595] on div at bounding box center [235, 592] width 345 height 211
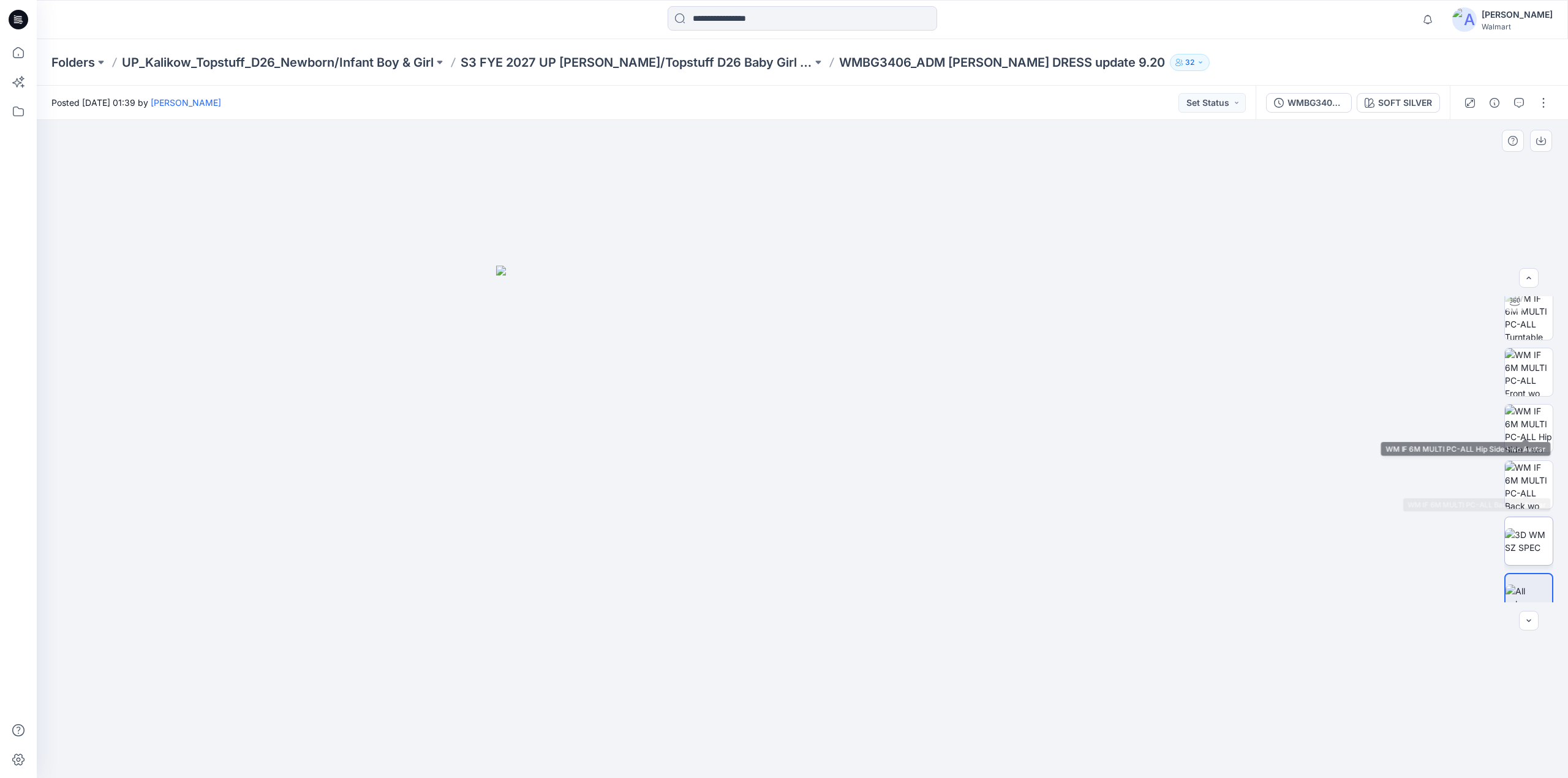
scroll to position [81, 0]
click at [22, 50] on icon at bounding box center [18, 52] width 11 height 11
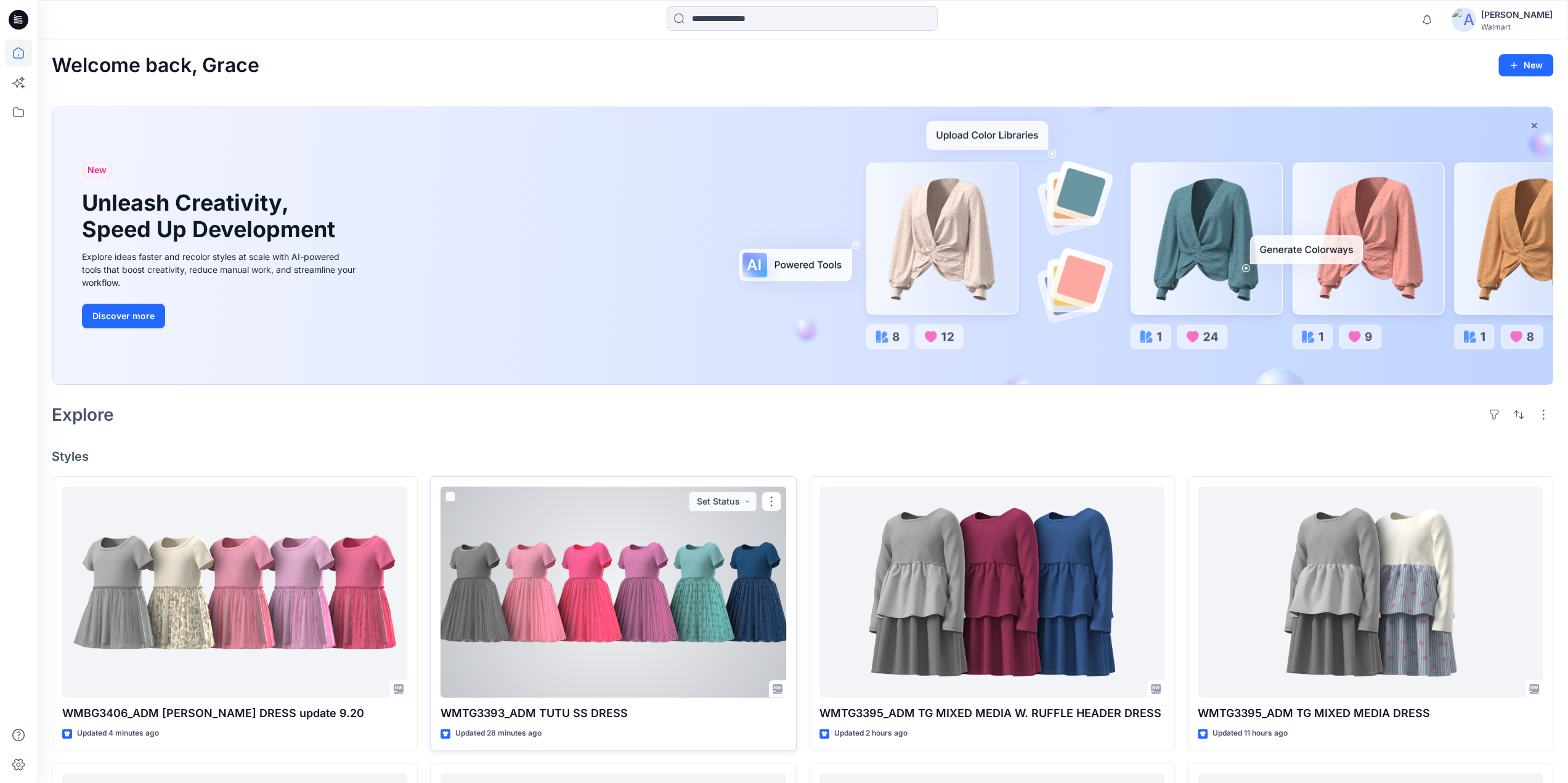
click at [567, 583] on div at bounding box center [613, 592] width 345 height 211
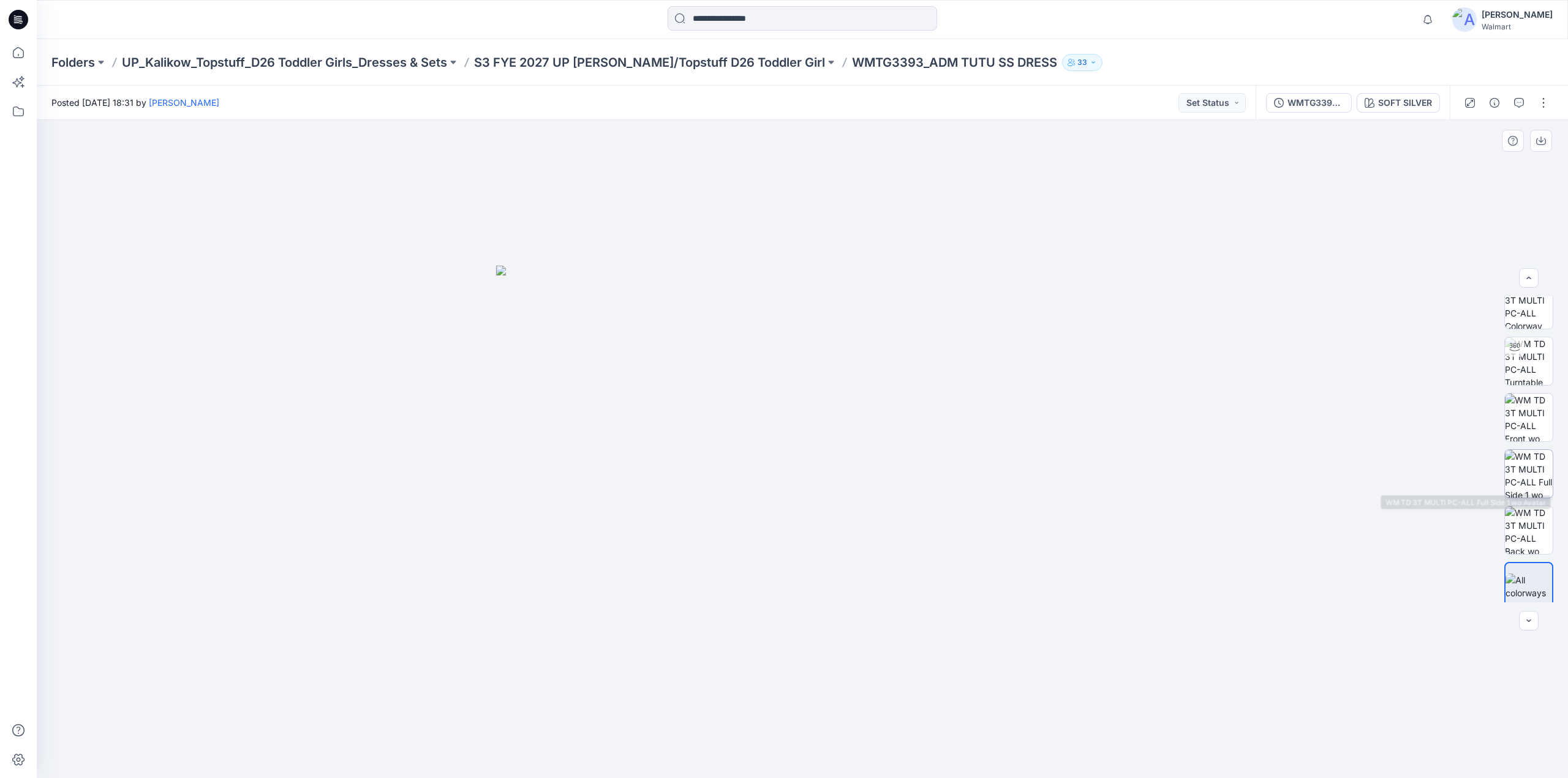
scroll to position [25, 0]
click at [1545, 101] on button "button" at bounding box center [1543, 103] width 20 height 20
click at [1464, 163] on p "Edit" at bounding box center [1465, 165] width 15 height 12
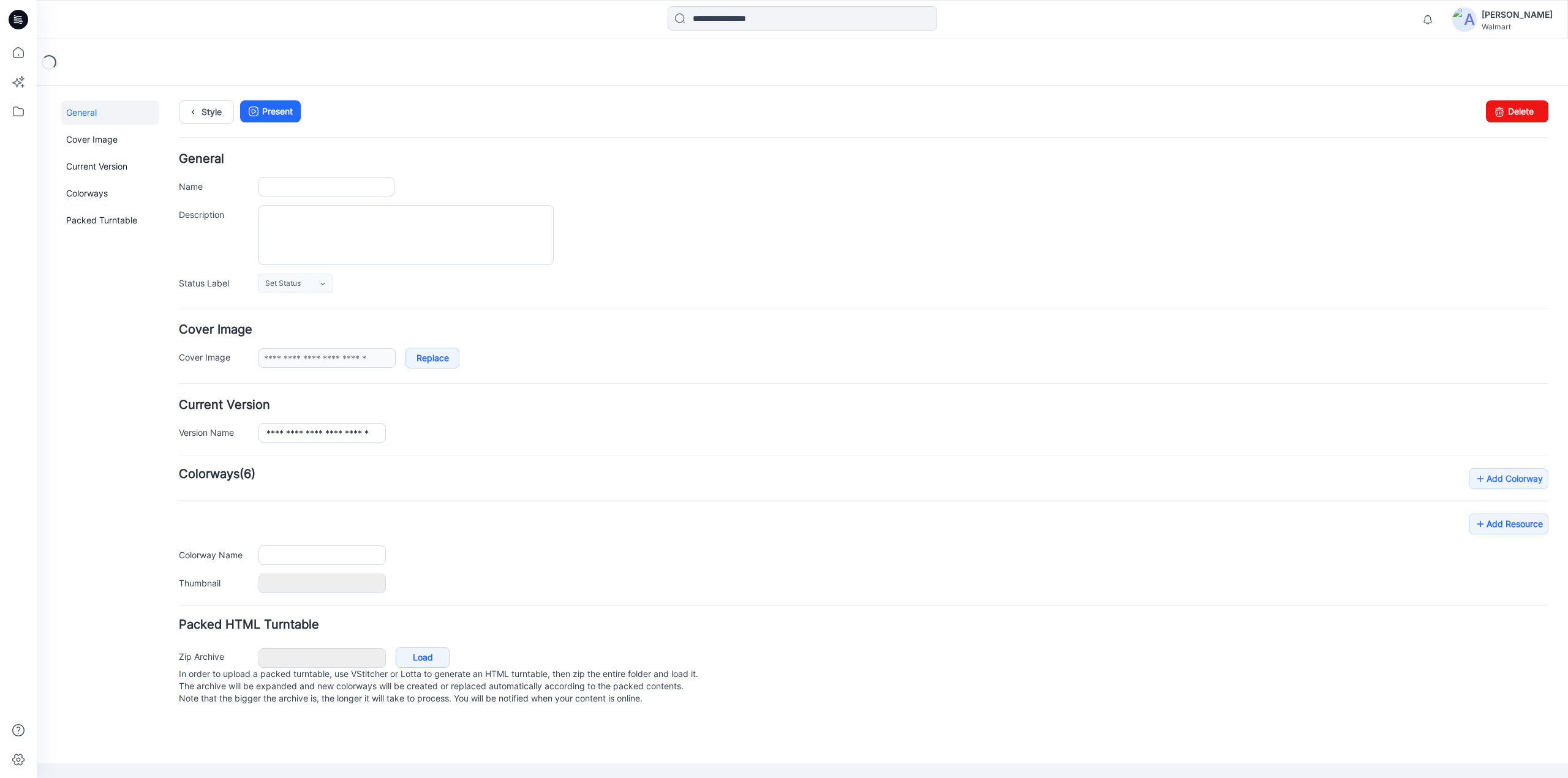
type input "**********"
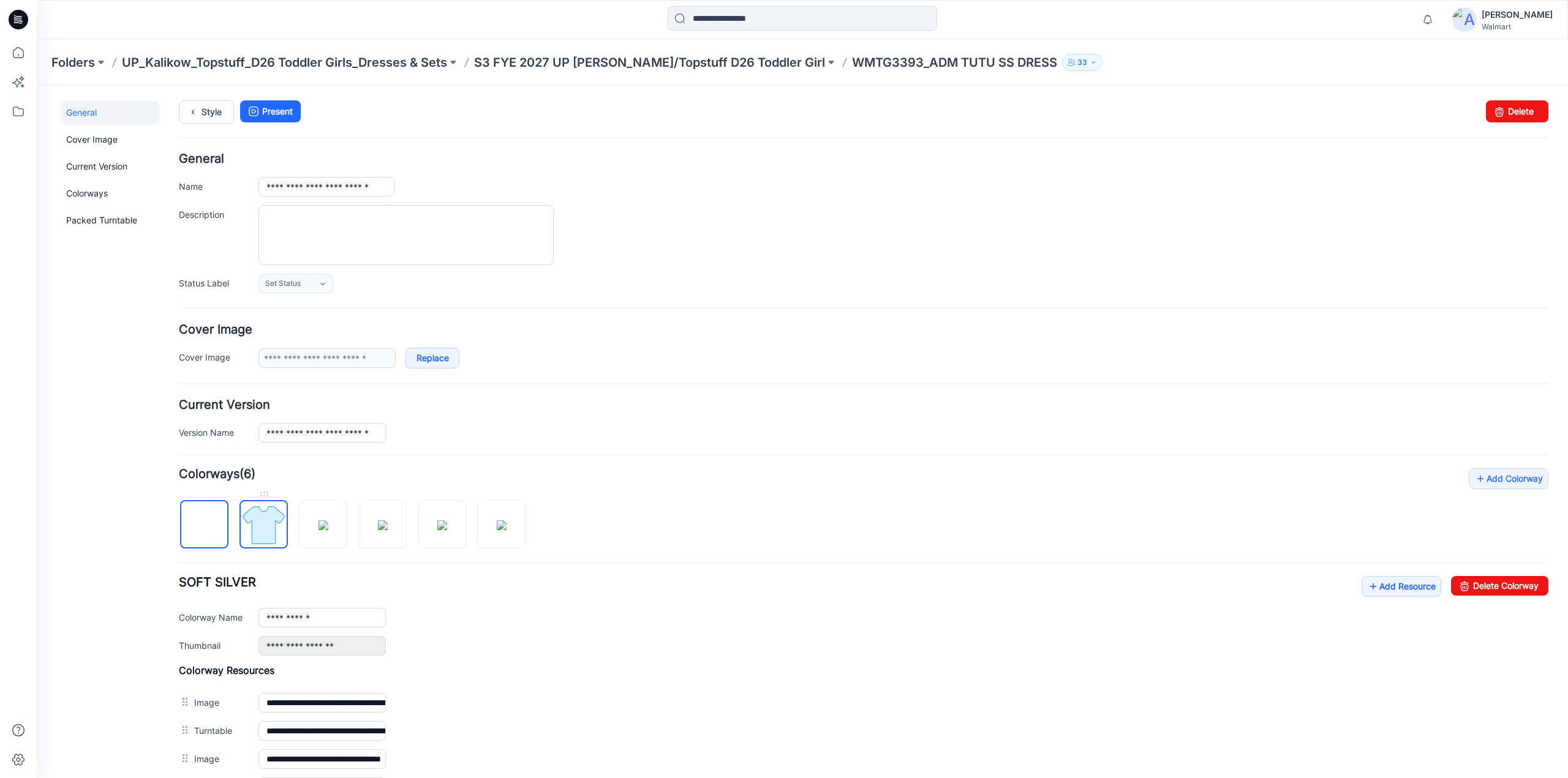
click at [257, 528] on img at bounding box center [264, 525] width 46 height 46
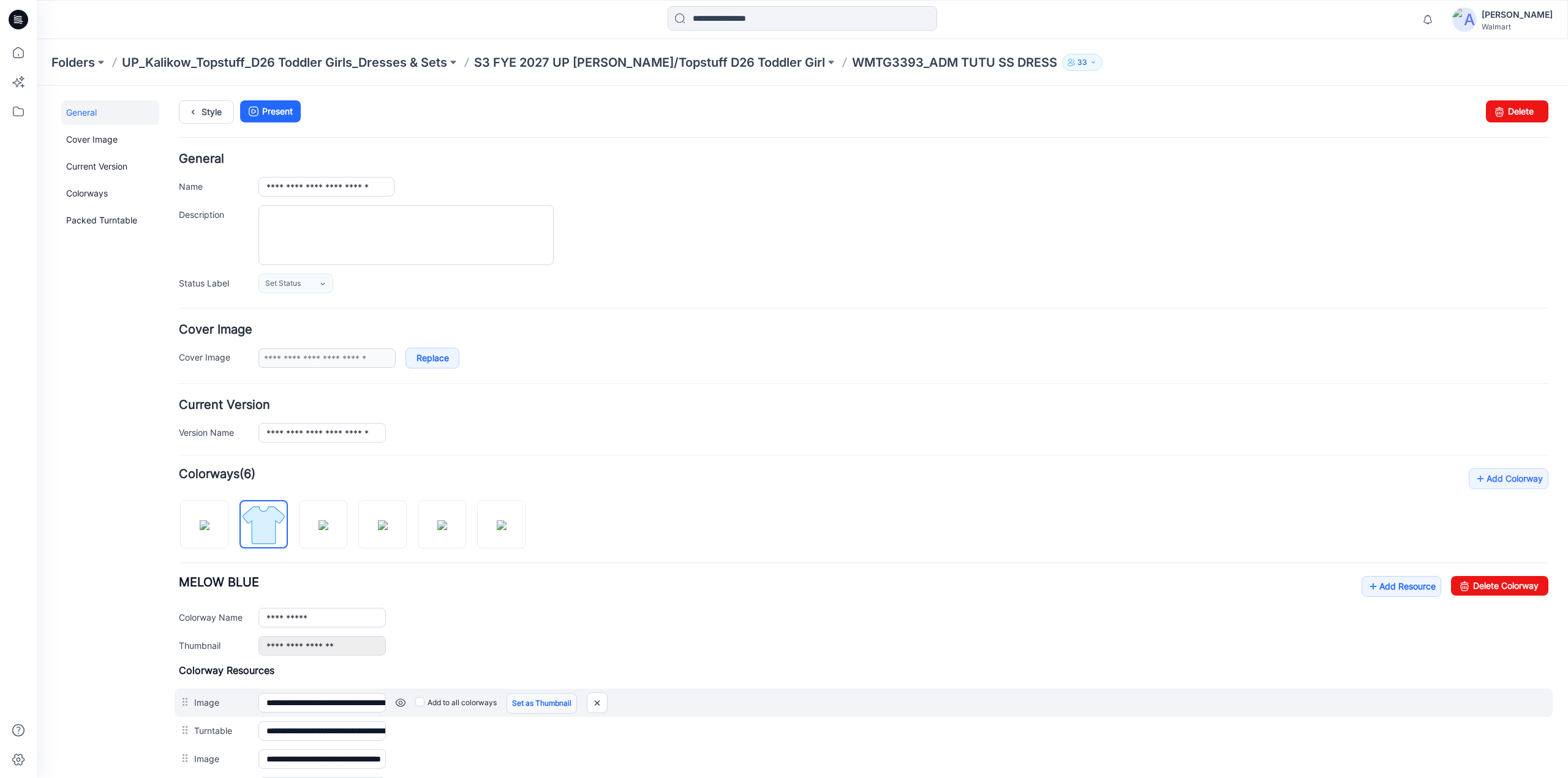
click at [543, 697] on link "Set as Thumbnail" at bounding box center [542, 703] width 70 height 20
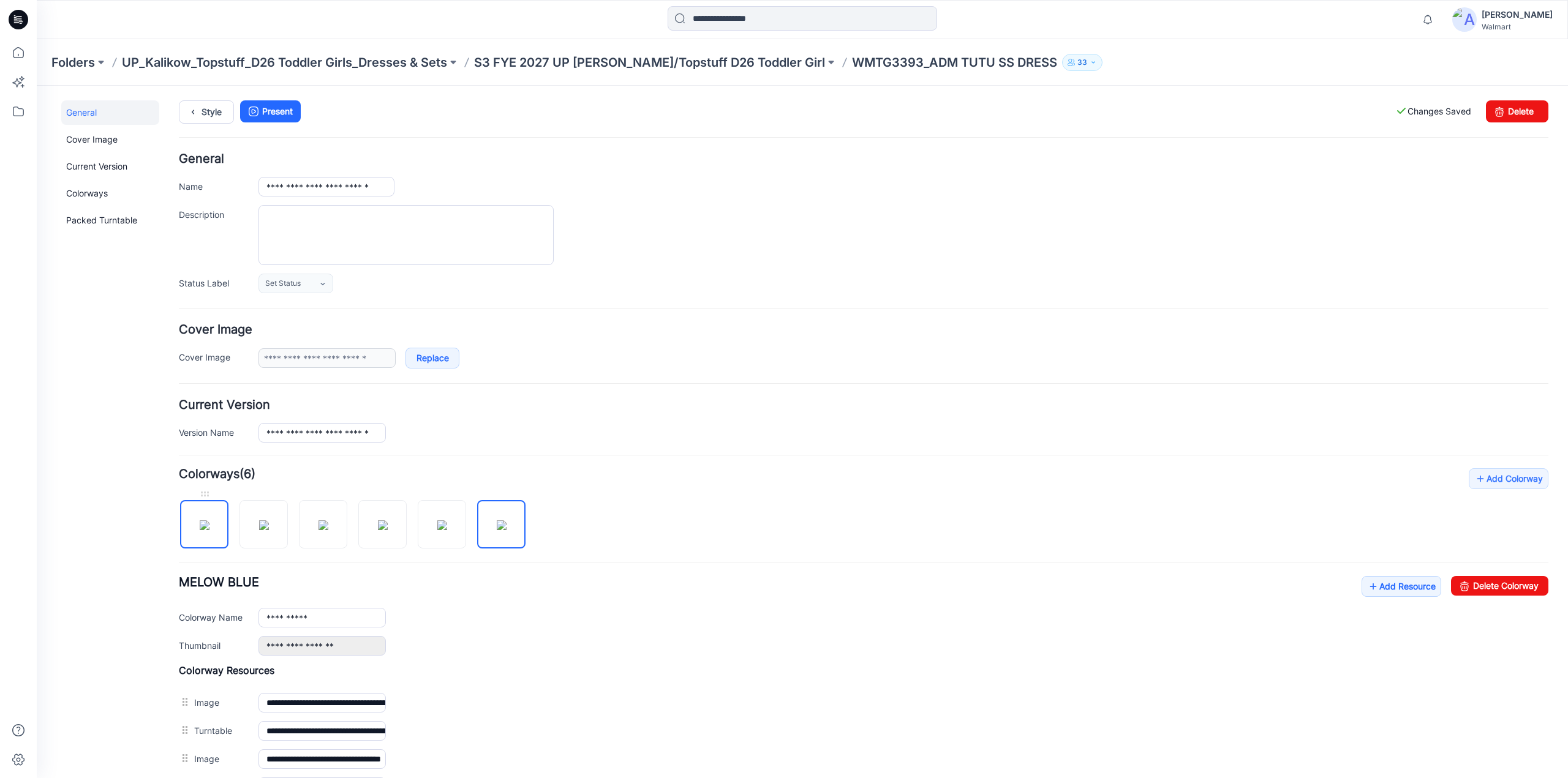
click at [210, 520] on img at bounding box center [205, 525] width 10 height 10
type input "**********"
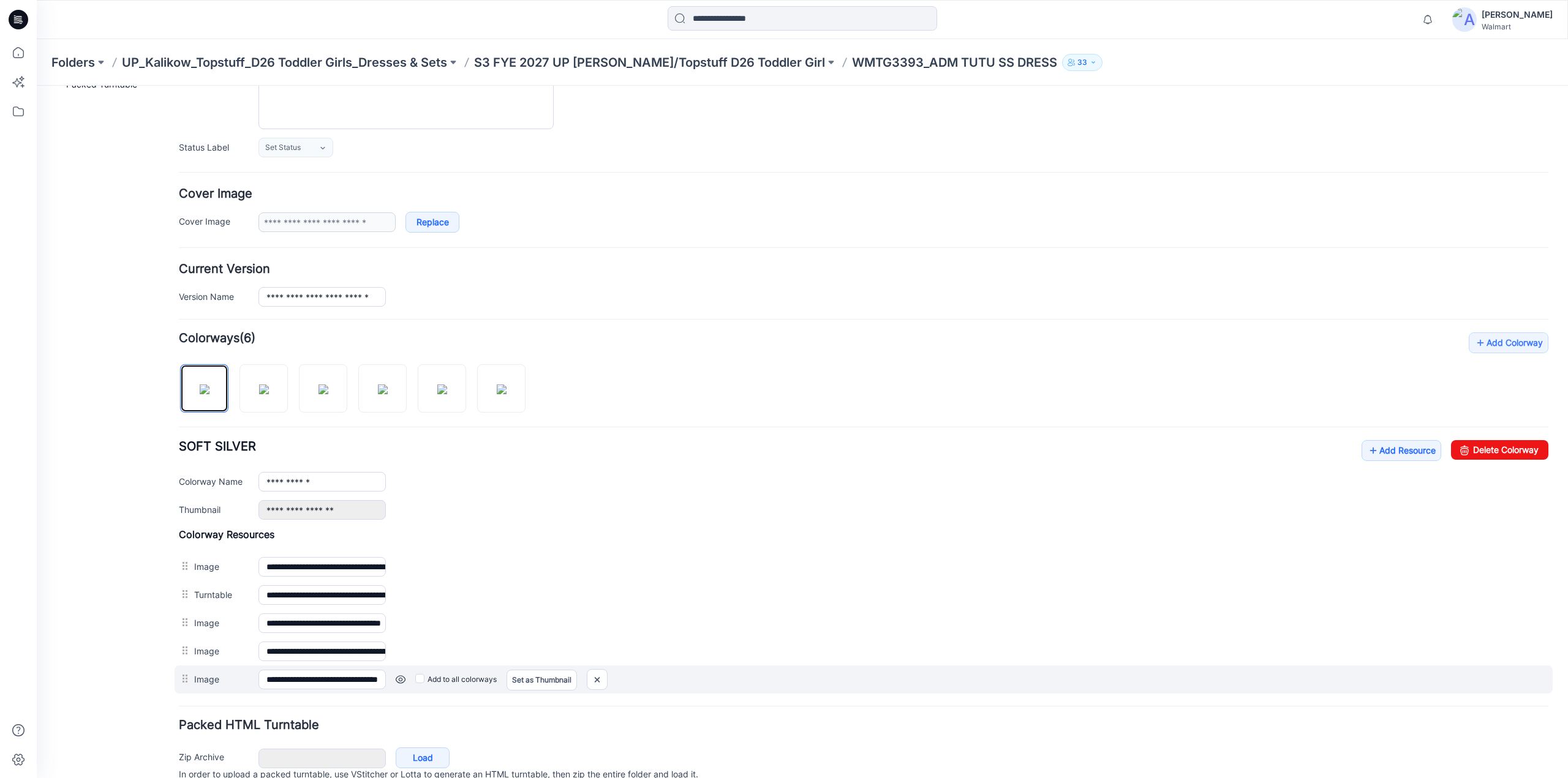
scroll to position [186, 0]
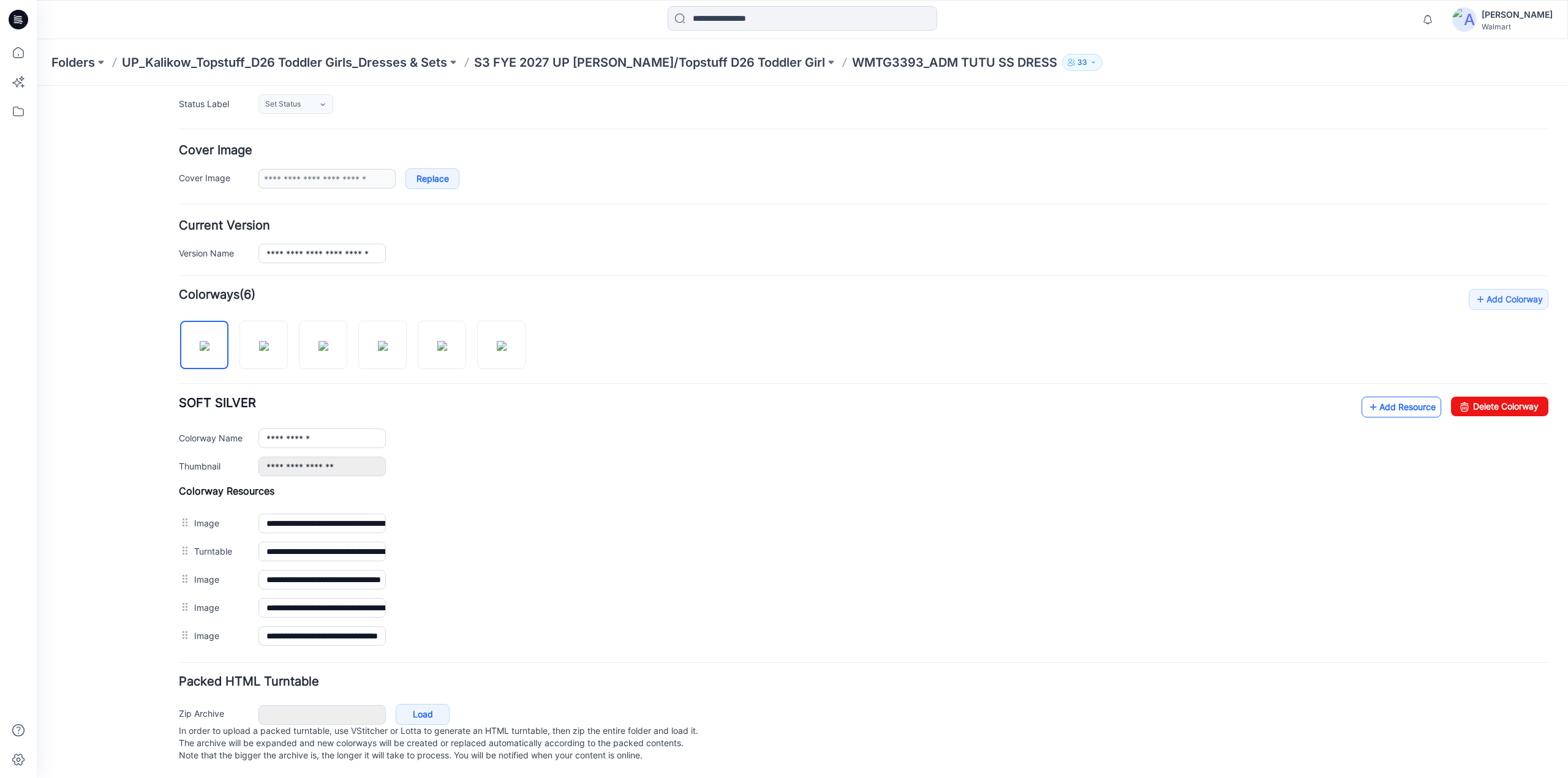
click at [1388, 398] on link "Add Resource" at bounding box center [1402, 406] width 80 height 20
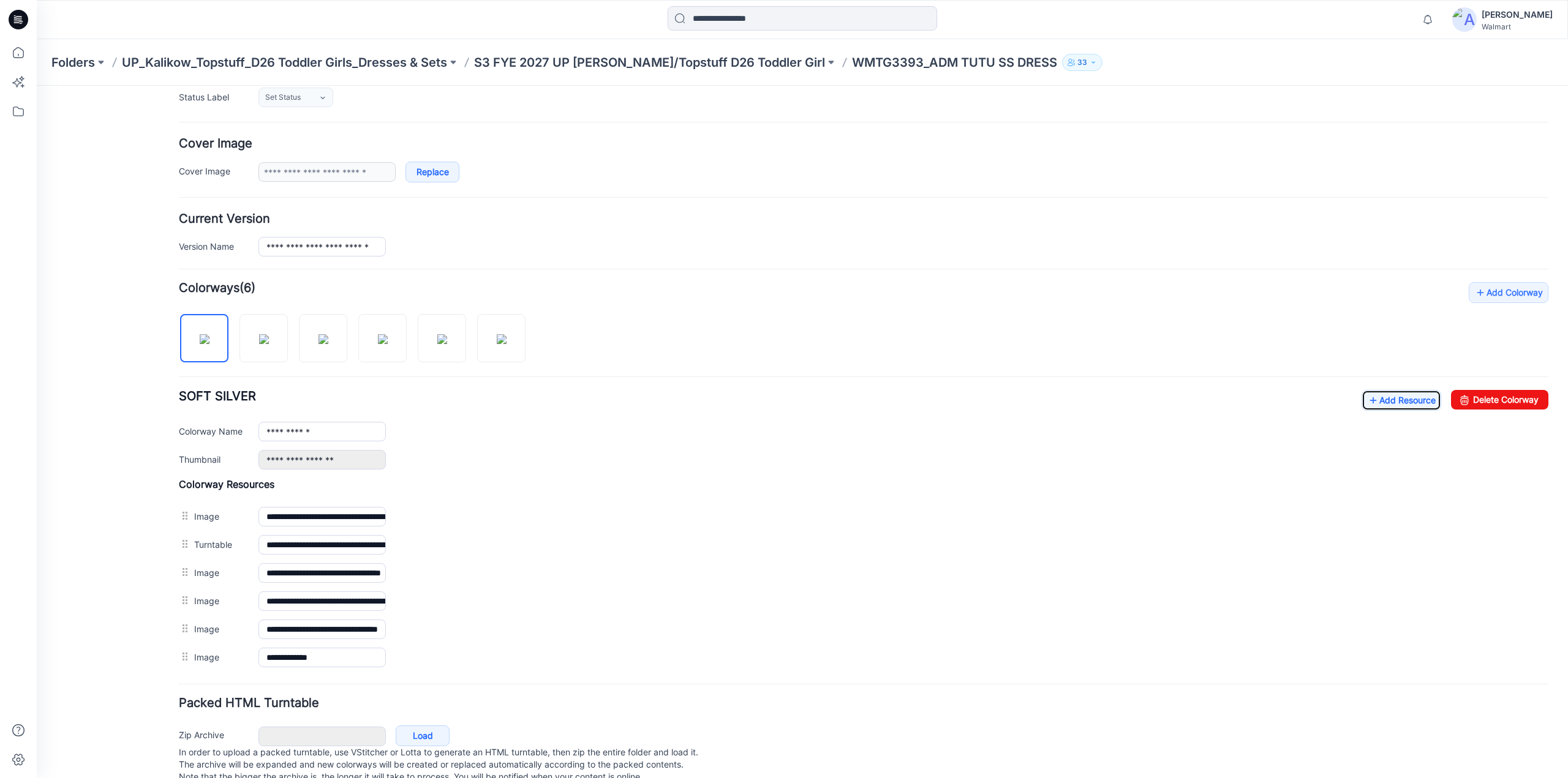
scroll to position [0, 0]
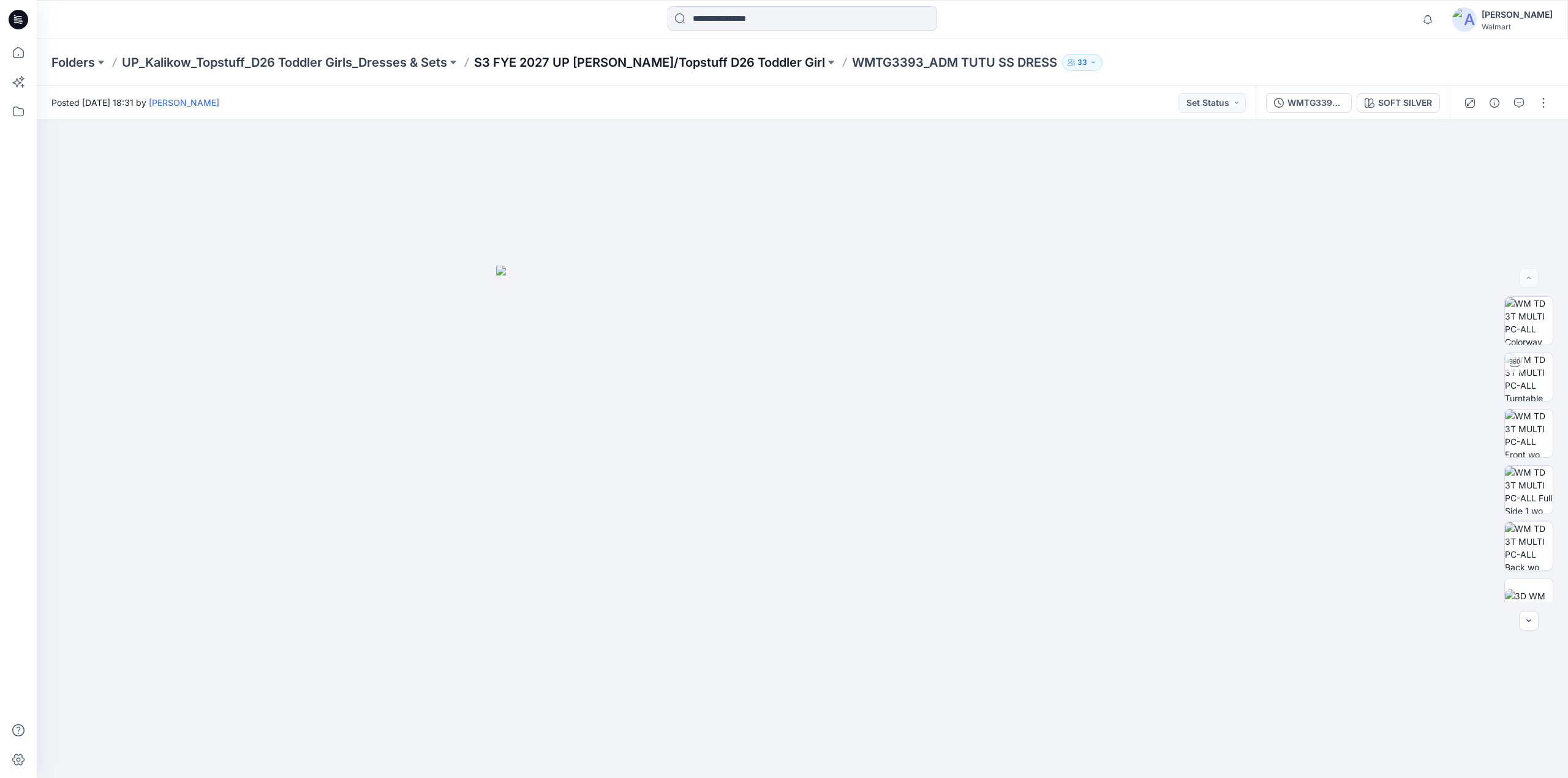
click at [658, 63] on p "S3 FYE 2027 UP [PERSON_NAME]/Topstuff D26 Toddler Girl" at bounding box center [649, 62] width 351 height 17
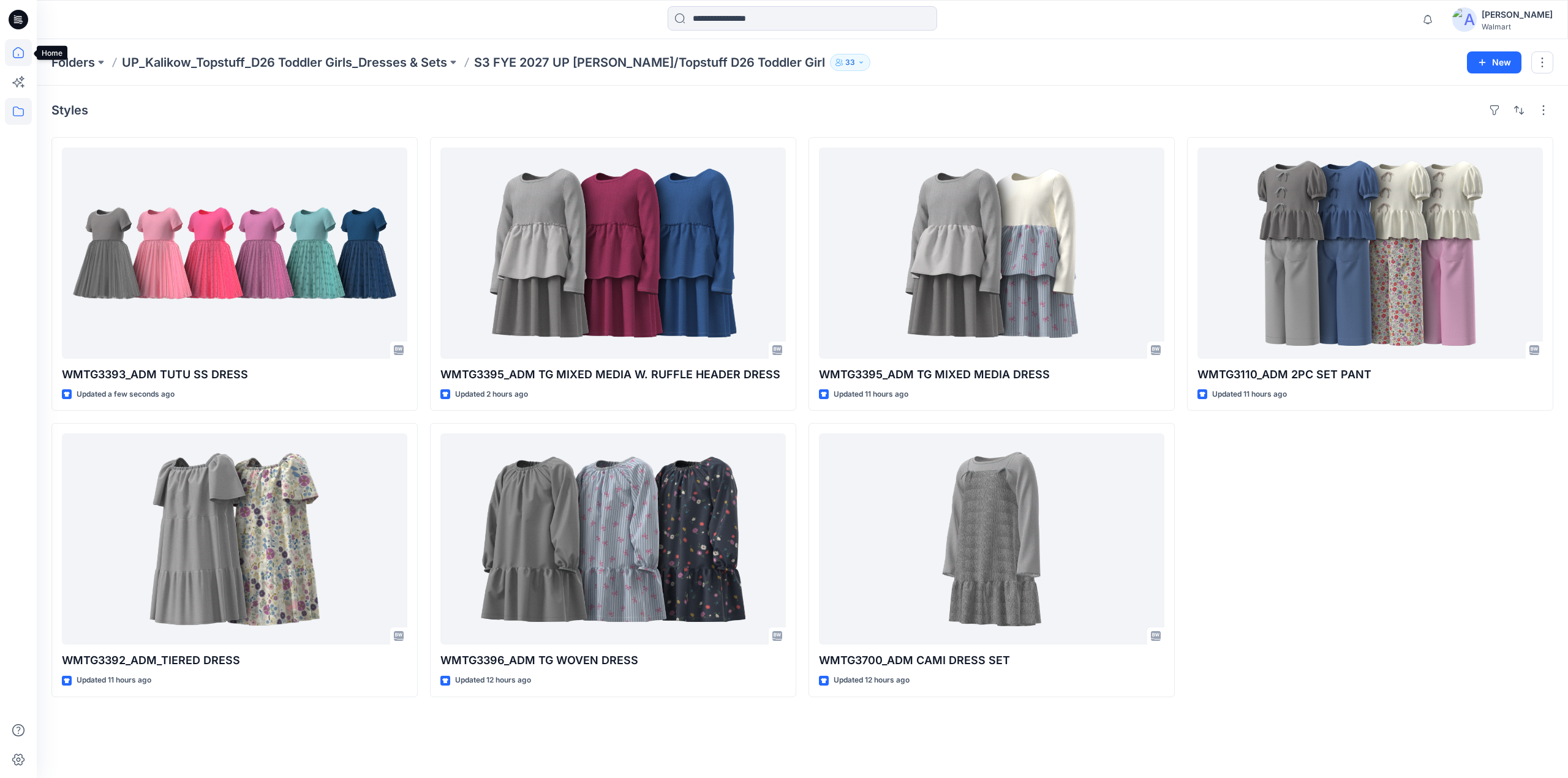
click at [18, 48] on icon at bounding box center [19, 52] width 27 height 27
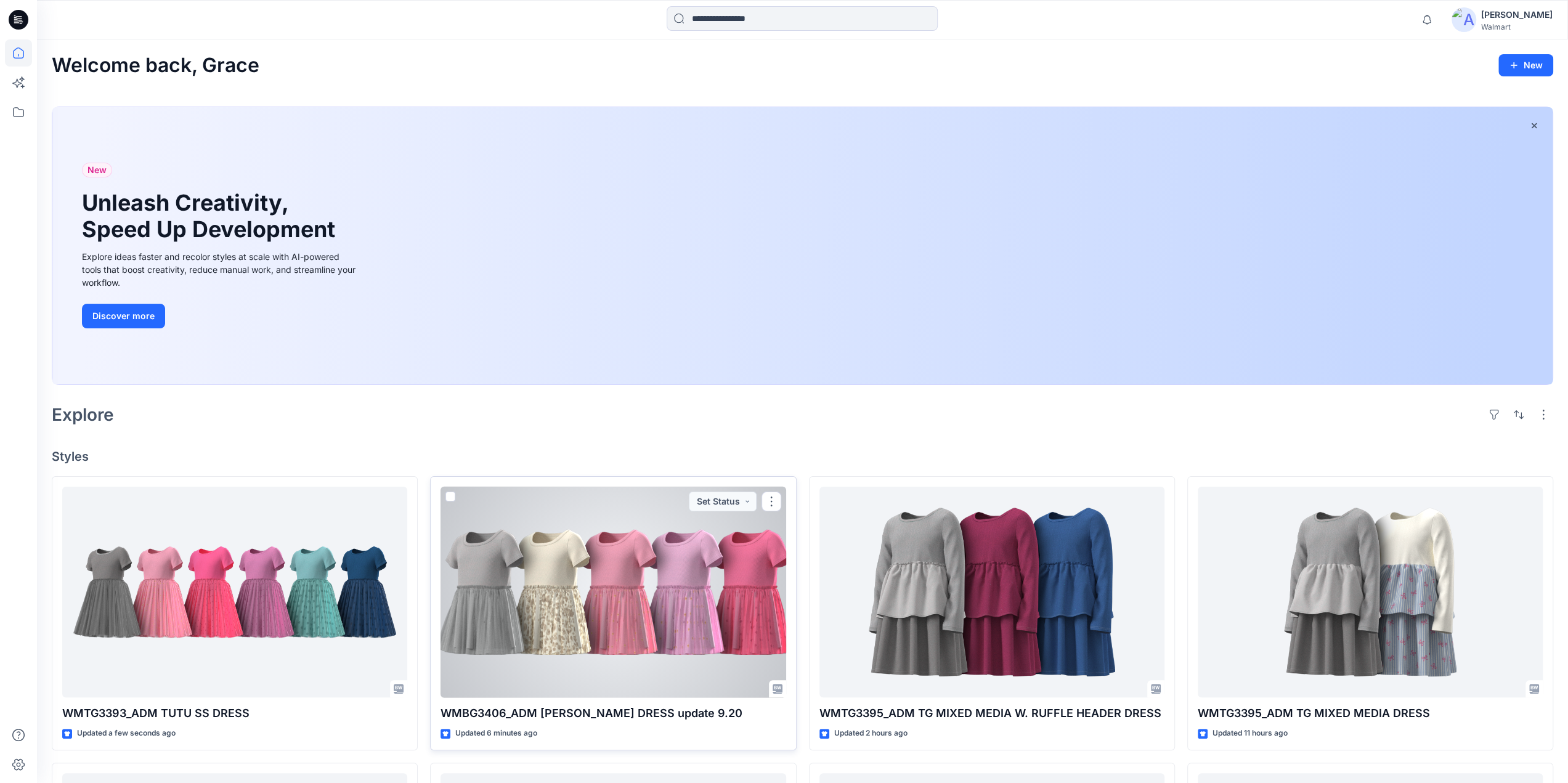
click at [591, 573] on div at bounding box center [613, 592] width 345 height 211
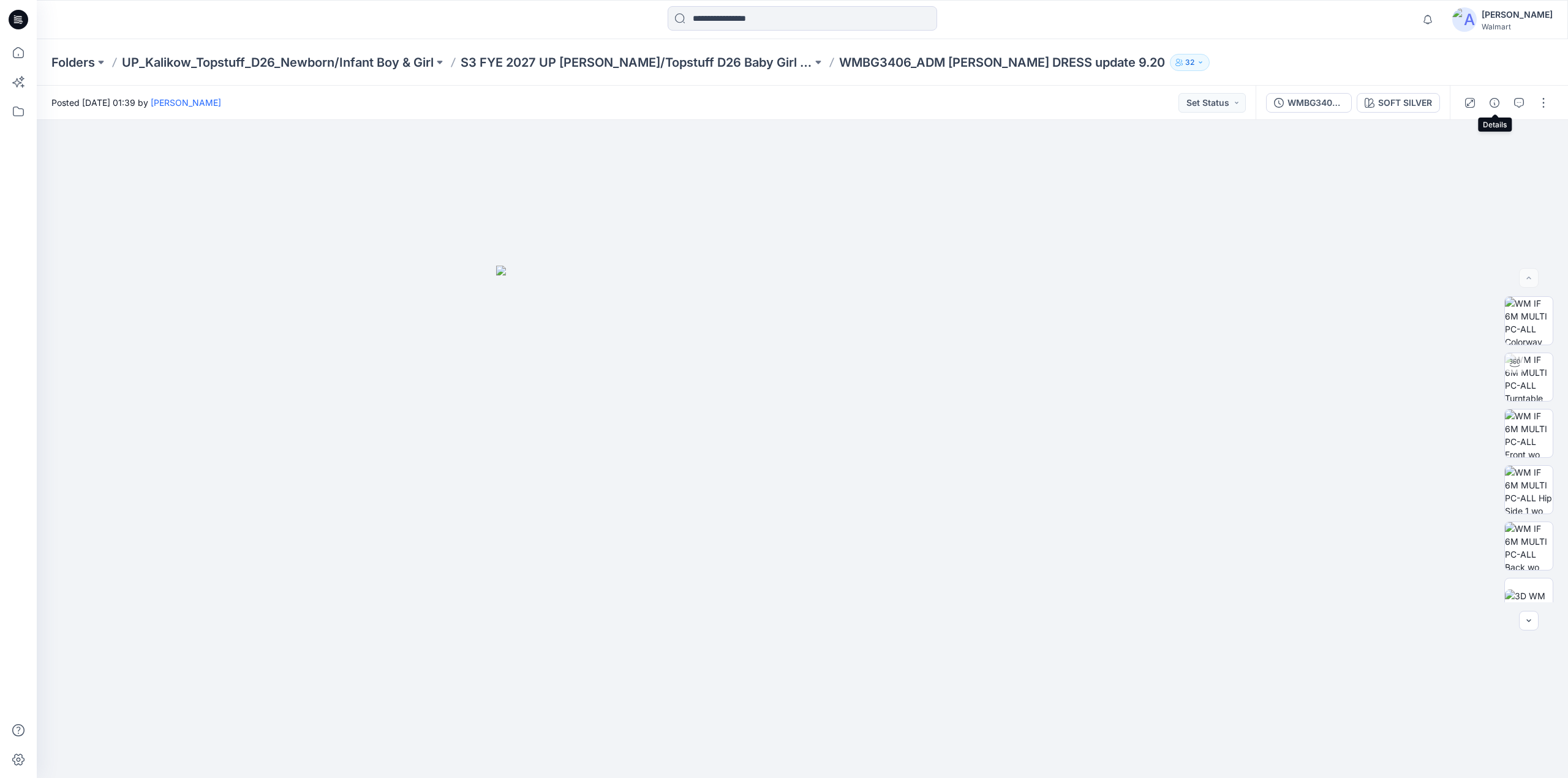
click at [1491, 106] on icon "button" at bounding box center [1494, 102] width 10 height 10
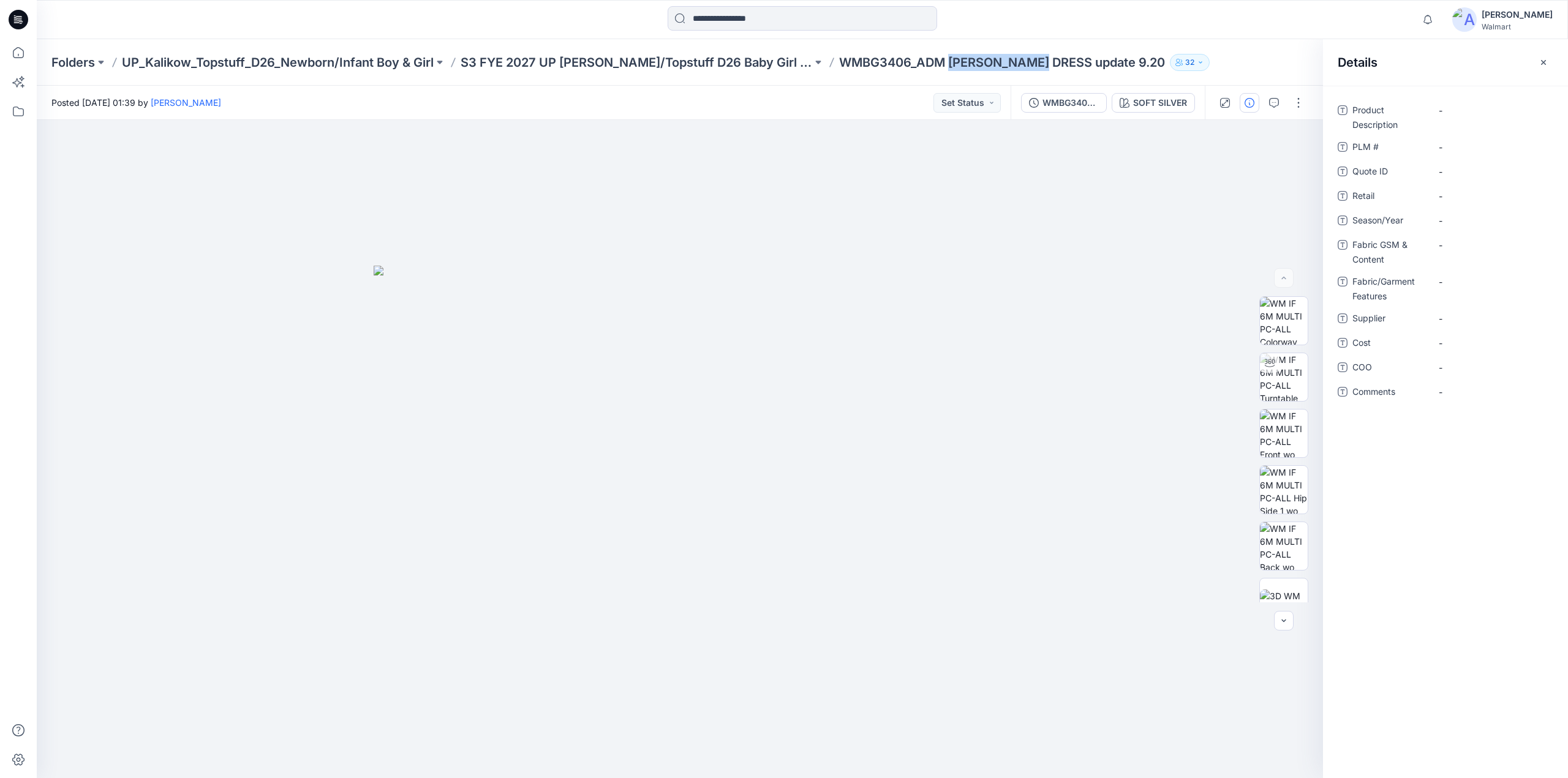
drag, startPoint x: 920, startPoint y: 70, endPoint x: 1018, endPoint y: 70, distance: 98.0
click at [1018, 70] on div "Folders UP_Kalikow_Topstuff_D26_Newborn/Infant Boy & Girl S3 FYE 2027 UP [PERSO…" at bounding box center [802, 62] width 1532 height 46
click at [1299, 100] on button "button" at bounding box center [1299, 103] width 20 height 20
click at [1231, 163] on button "Edit" at bounding box center [1247, 165] width 113 height 22
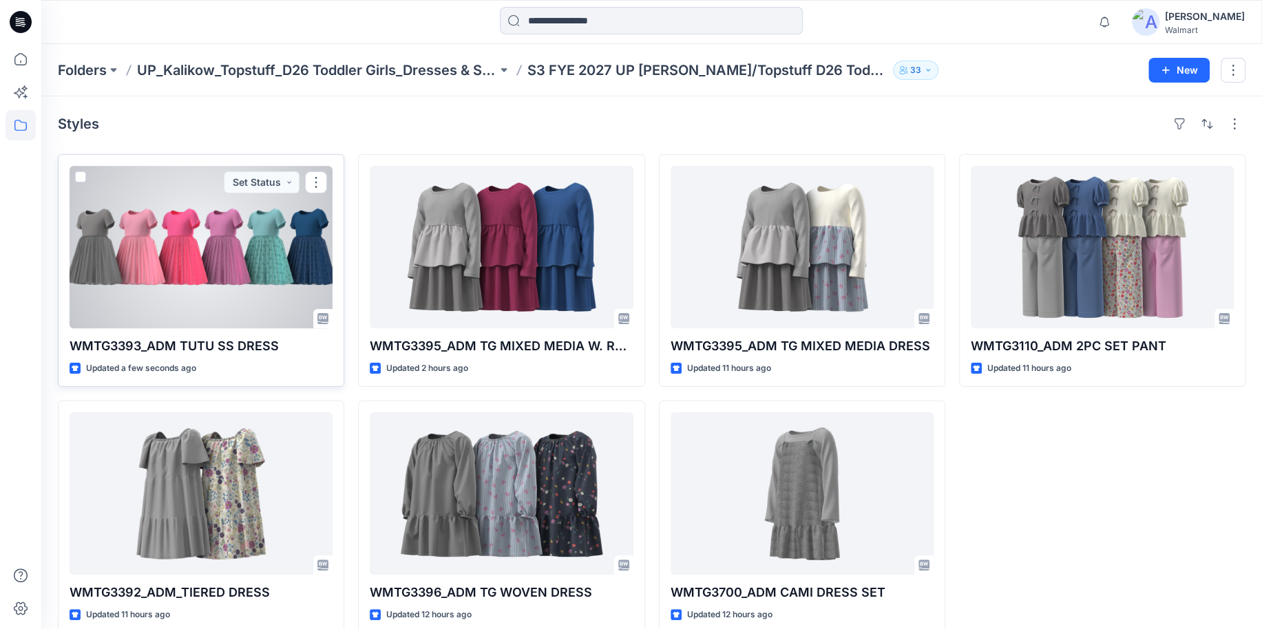
click at [222, 251] on div at bounding box center [201, 247] width 263 height 163
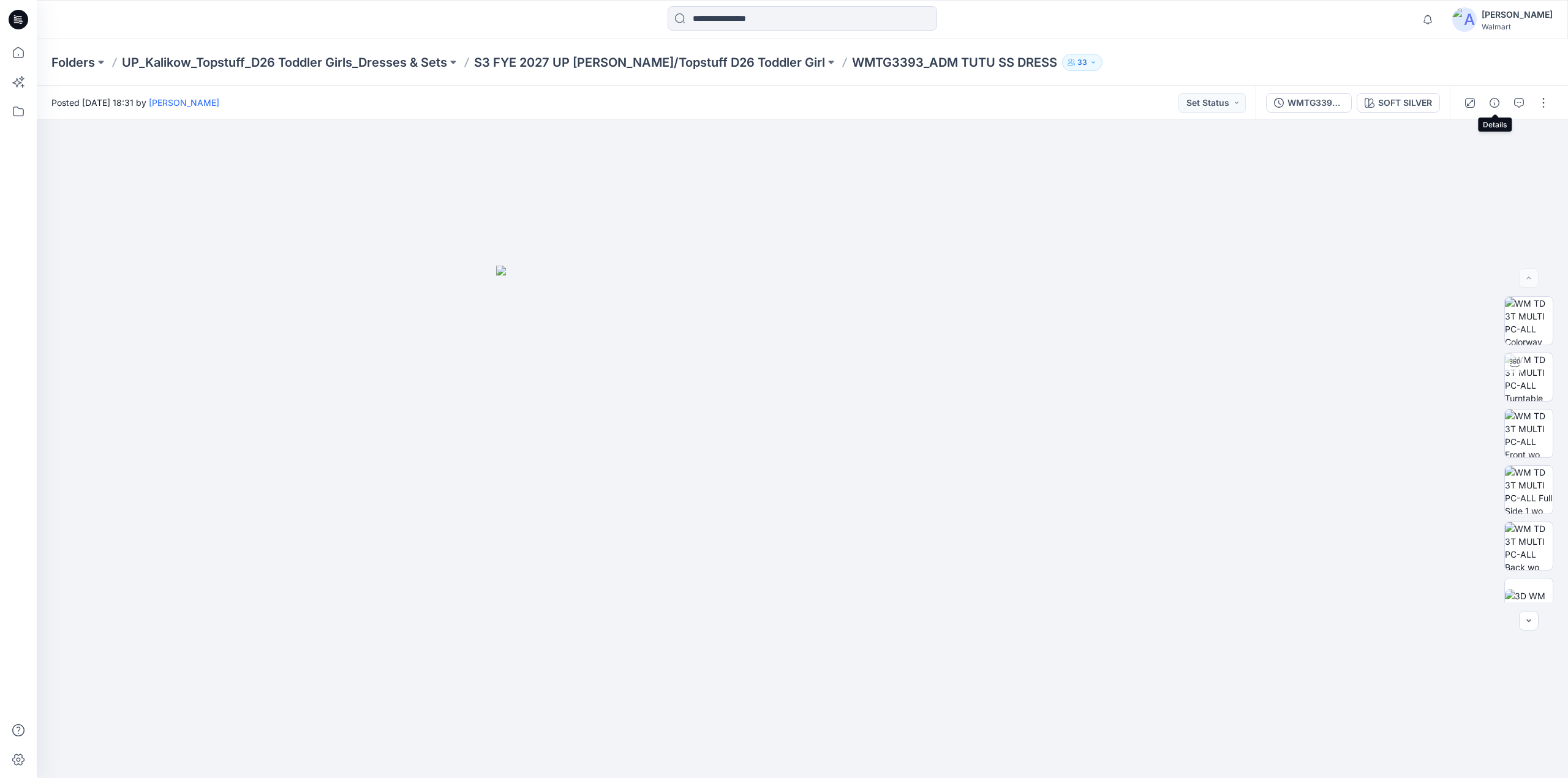
click at [1499, 102] on icon "button" at bounding box center [1494, 102] width 10 height 10
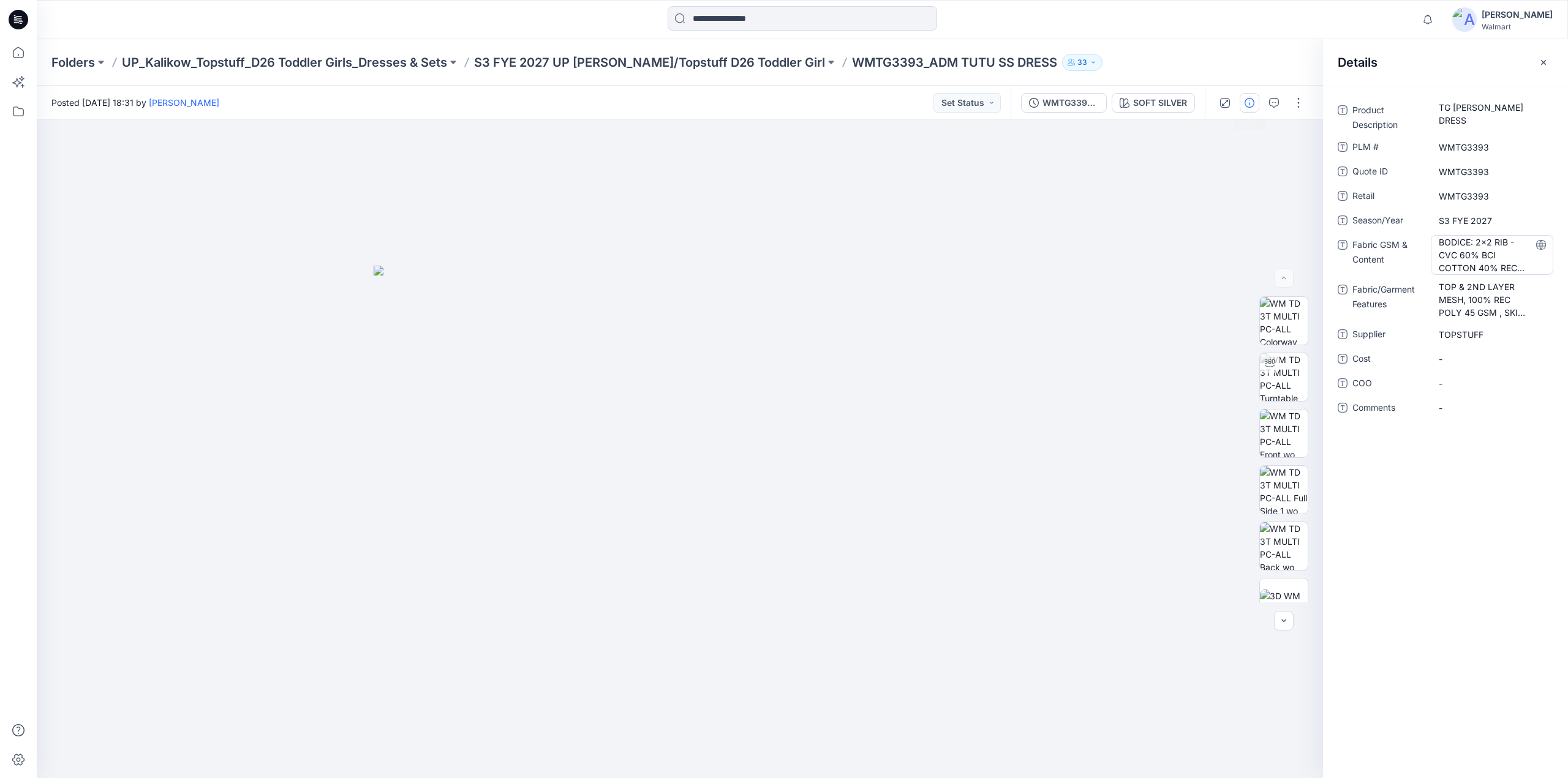
click at [1463, 251] on Content "BODICE: 2x2 RIB - CVC 60% BCI COTTON 40% REC POLY 230" at bounding box center [1492, 254] width 107 height 38
click at [1486, 303] on Features "TOP & 2ND LAYER MESH, 100% REC POLY 45 GSM , SKIRT LINING: 100% RECYCLED POLY I…" at bounding box center [1492, 299] width 107 height 38
click at [1489, 340] on span "TOPSTUFF" at bounding box center [1492, 334] width 107 height 12
drag, startPoint x: 1487, startPoint y: 339, endPoint x: 1392, endPoint y: 324, distance: 96.2
click at [1392, 325] on div "Supplier ********" at bounding box center [1445, 334] width 215 height 20
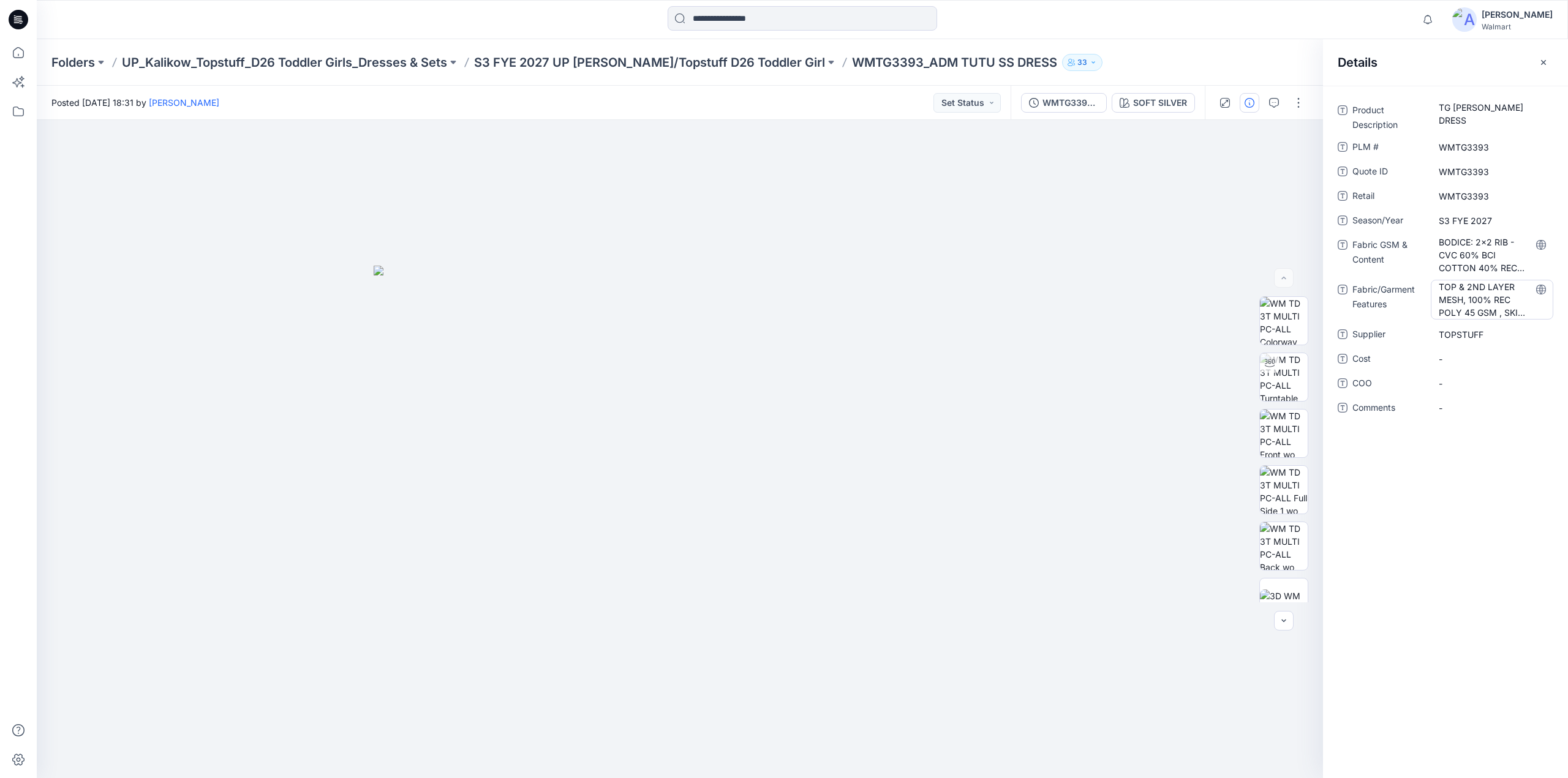
click at [1476, 309] on Features "TOP & 2ND LAYER MESH, 100% REC POLY 45 GSM , SKIRT LINING: 100% RECYCLED POLY I…" at bounding box center [1492, 299] width 107 height 38
drag, startPoint x: 1465, startPoint y: 293, endPoint x: 1432, endPoint y: 290, distance: 33.1
click at [1432, 290] on textarea "**********" at bounding box center [1492, 299] width 123 height 38
click at [1505, 312] on textarea "**********" at bounding box center [1492, 299] width 123 height 38
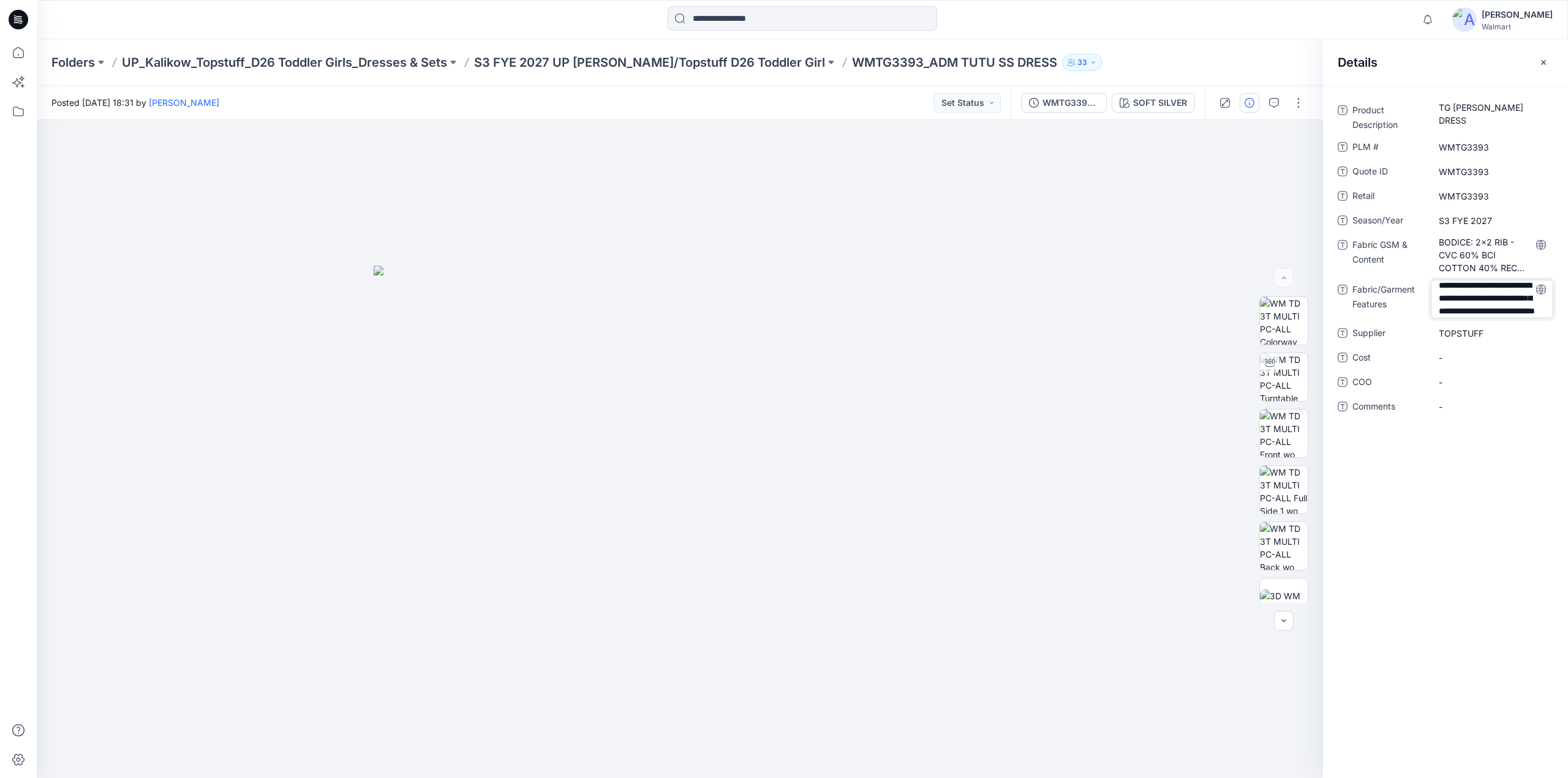
click at [1513, 313] on textarea "**********" at bounding box center [1492, 299] width 123 height 38
drag, startPoint x: 1525, startPoint y: 309, endPoint x: 1464, endPoint y: 303, distance: 61.3
click at [1464, 303] on textarea "**********" at bounding box center [1492, 299] width 123 height 38
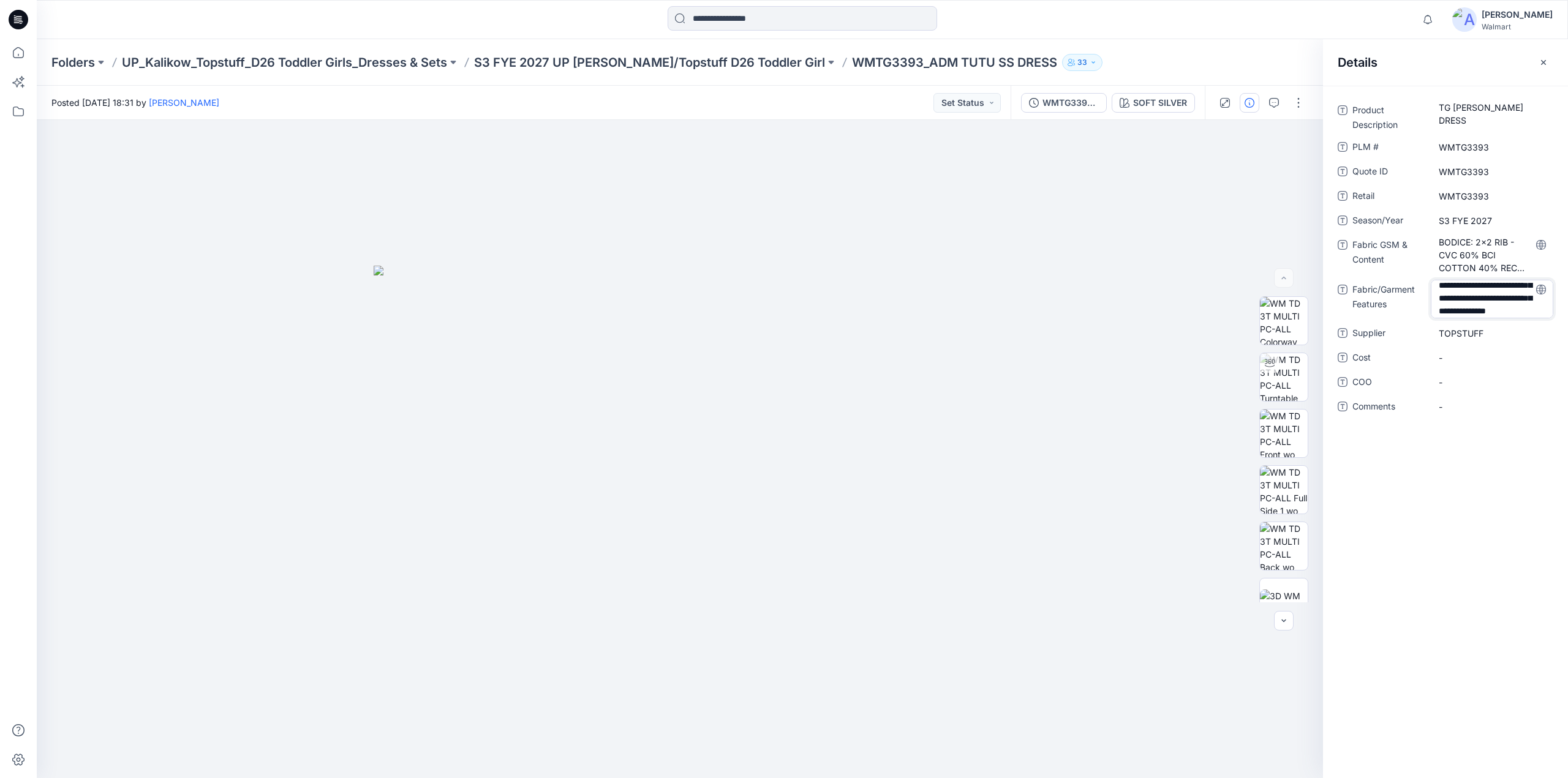
click at [1462, 306] on textarea "**********" at bounding box center [1492, 299] width 123 height 38
click at [1460, 304] on textarea "**********" at bounding box center [1492, 299] width 123 height 38
click at [1496, 288] on textarea "**********" at bounding box center [1492, 299] width 123 height 38
drag, startPoint x: 1492, startPoint y: 293, endPoint x: 1533, endPoint y: 330, distance: 55.2
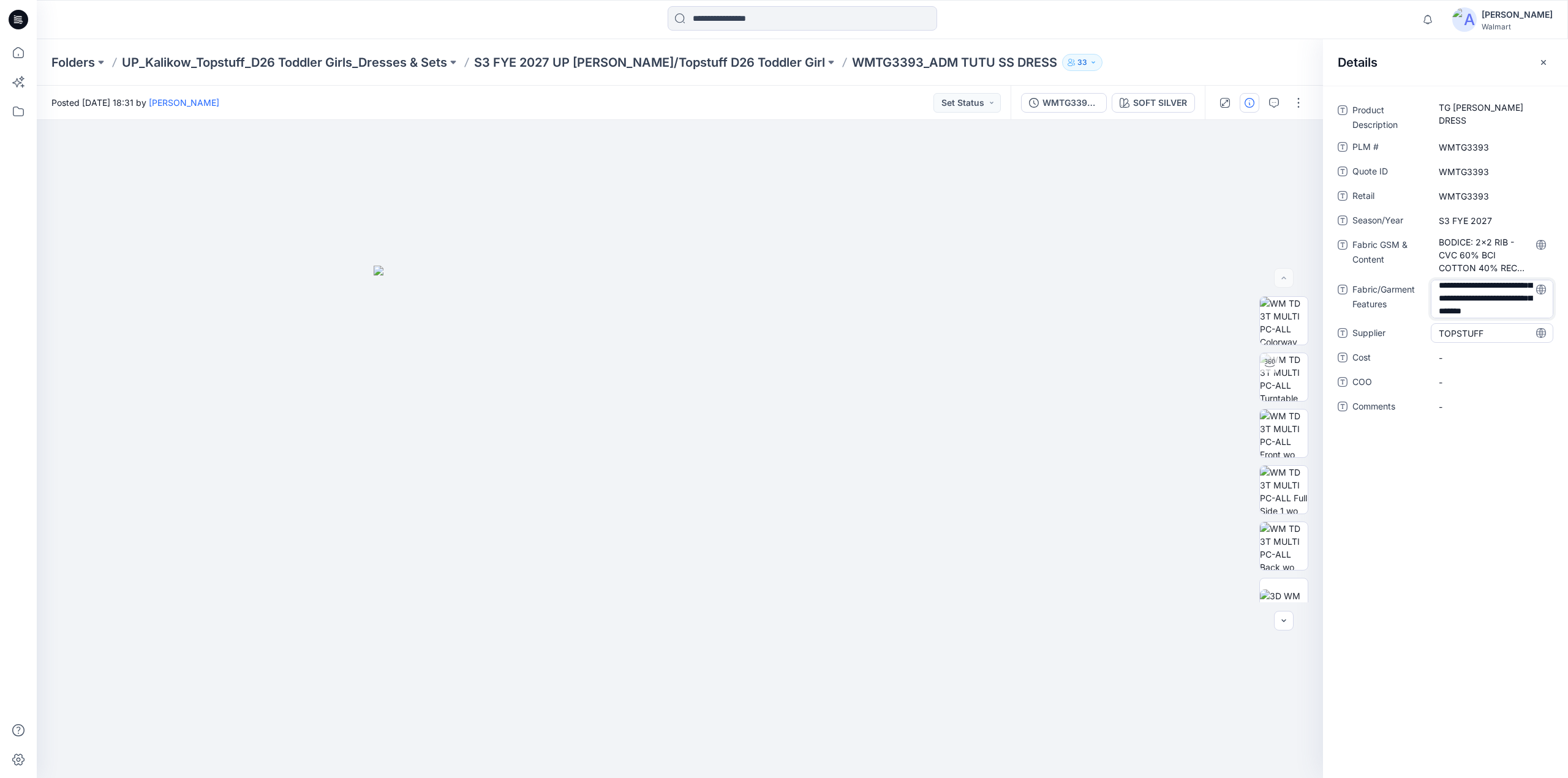
click at [1533, 324] on div "**********" at bounding box center [1445, 266] width 215 height 331
click at [1513, 285] on textarea "**********" at bounding box center [1492, 299] width 123 height 38
type textarea "**********"
drag, startPoint x: 1504, startPoint y: 349, endPoint x: 1420, endPoint y: 349, distance: 84.0
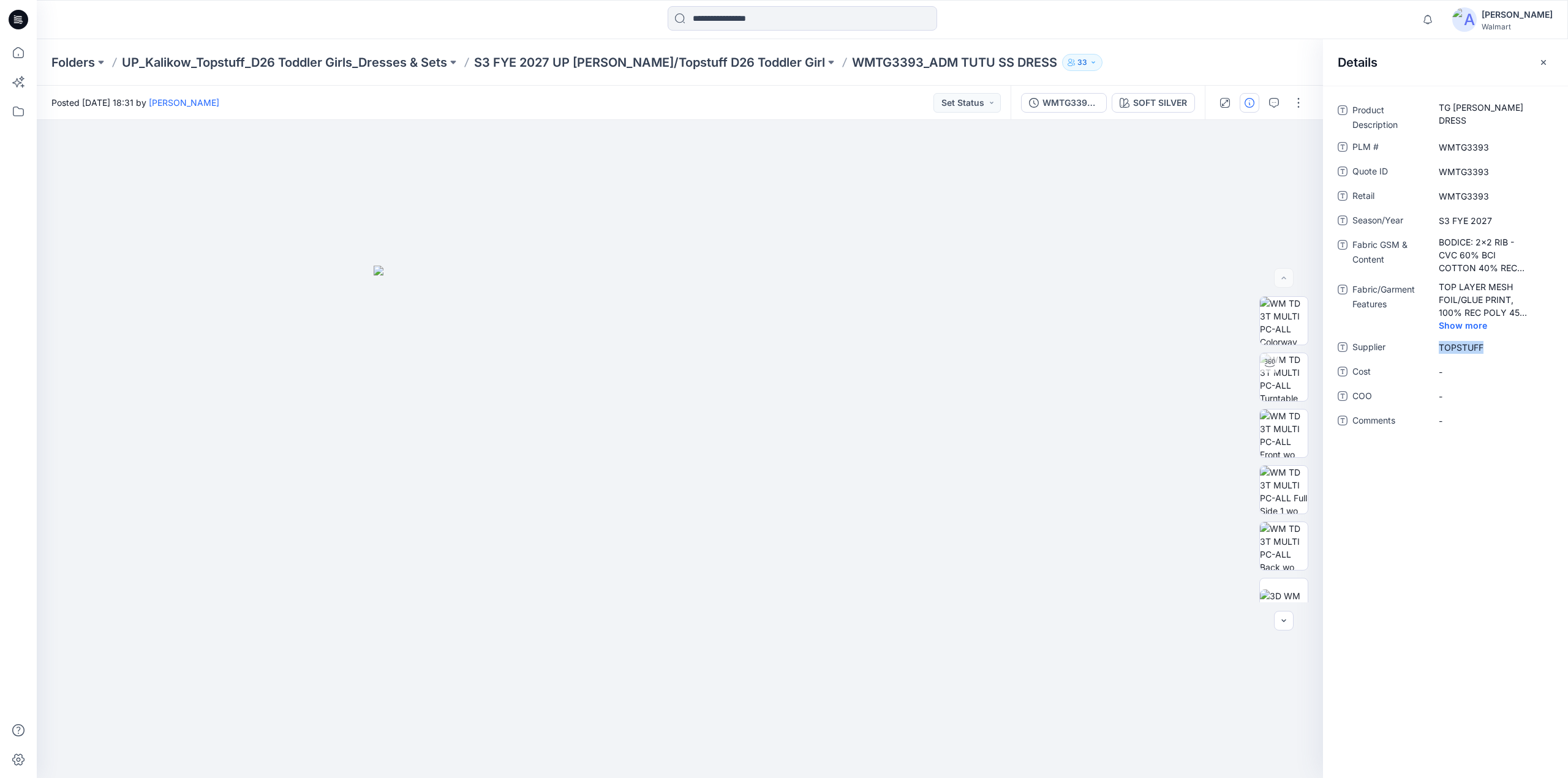
click at [1420, 349] on div "Supplier TOPSTUFF" at bounding box center [1445, 347] width 215 height 20
copy div "TOPSTUFF"
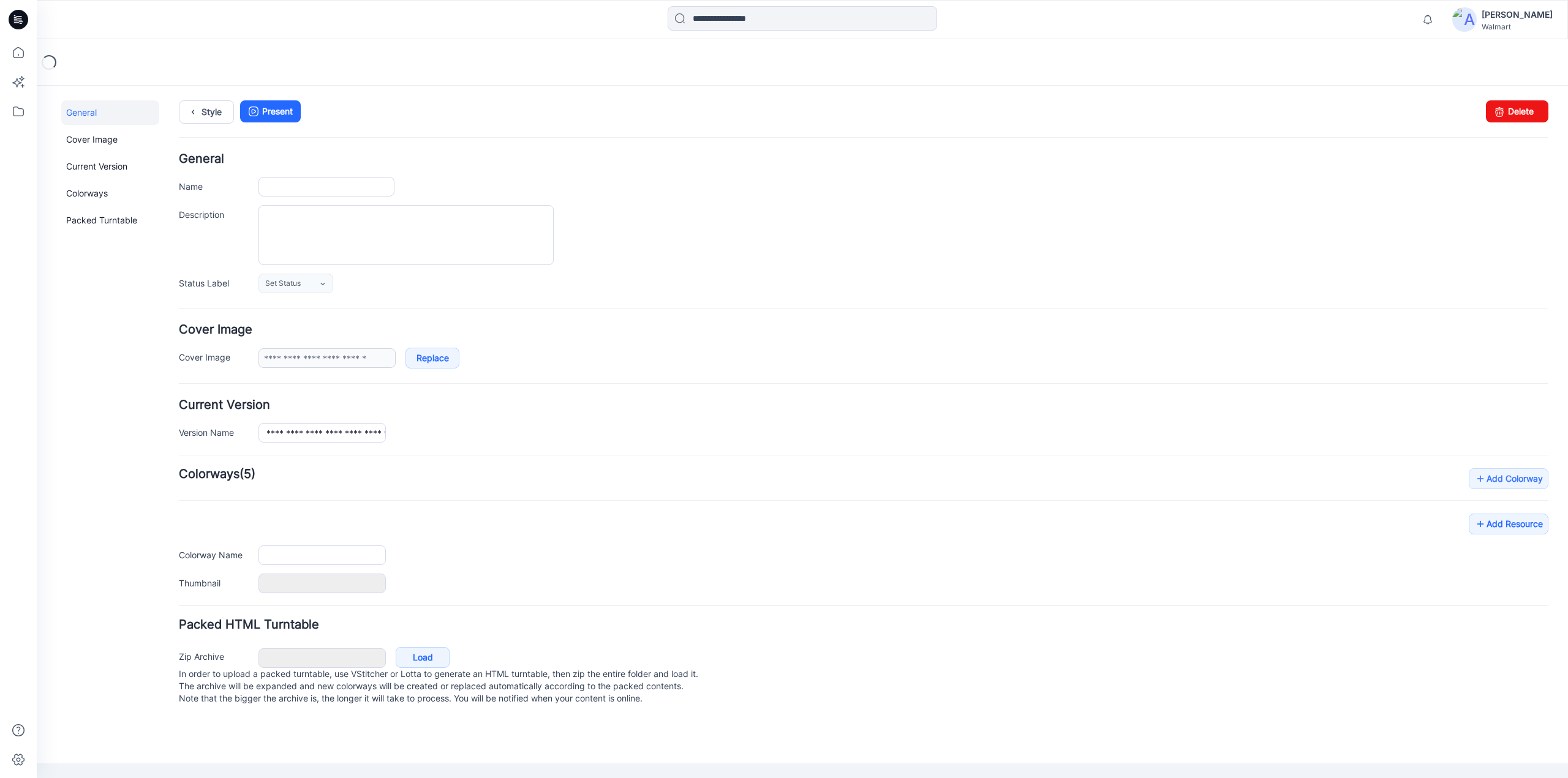
type input "**********"
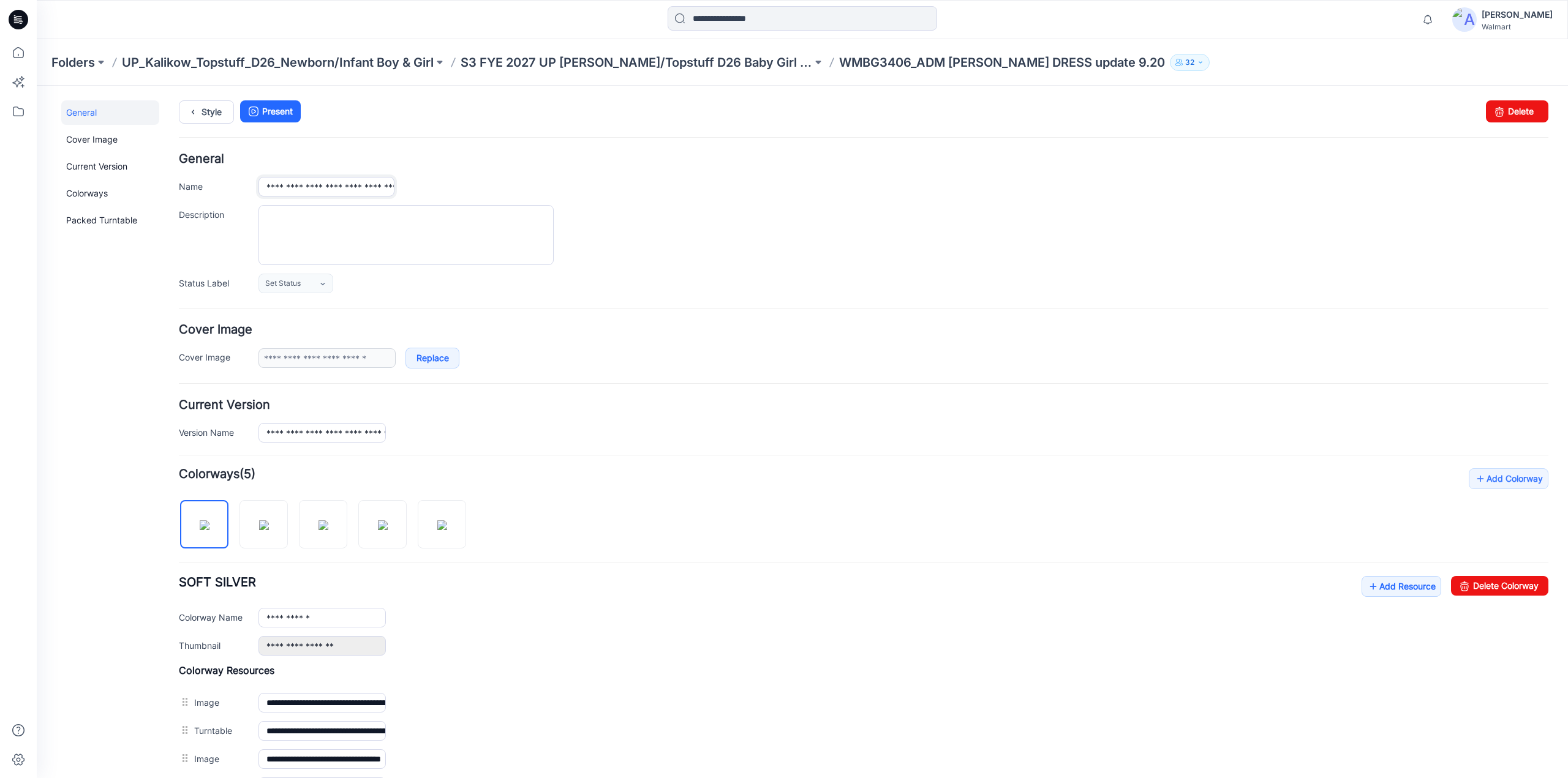
click at [365, 188] on input "**********" at bounding box center [326, 187] width 136 height 20
type input "**********"
click at [670, 280] on div "Set Status Set Status *Revision Requested TD - Need to Review PD - Need to Revi…" at bounding box center [904, 283] width 1290 height 20
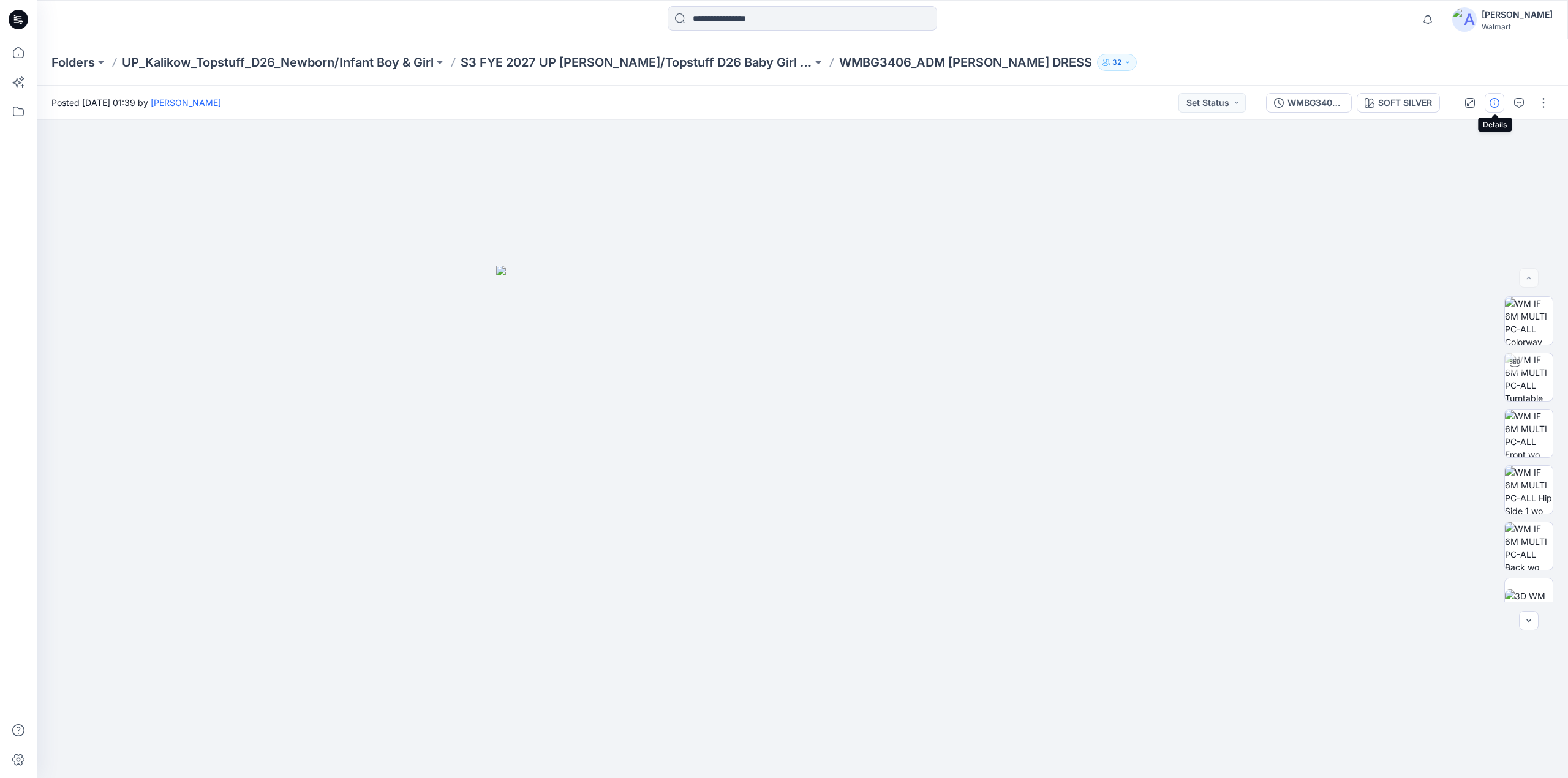
click at [1494, 105] on icon "button" at bounding box center [1494, 102] width 10 height 10
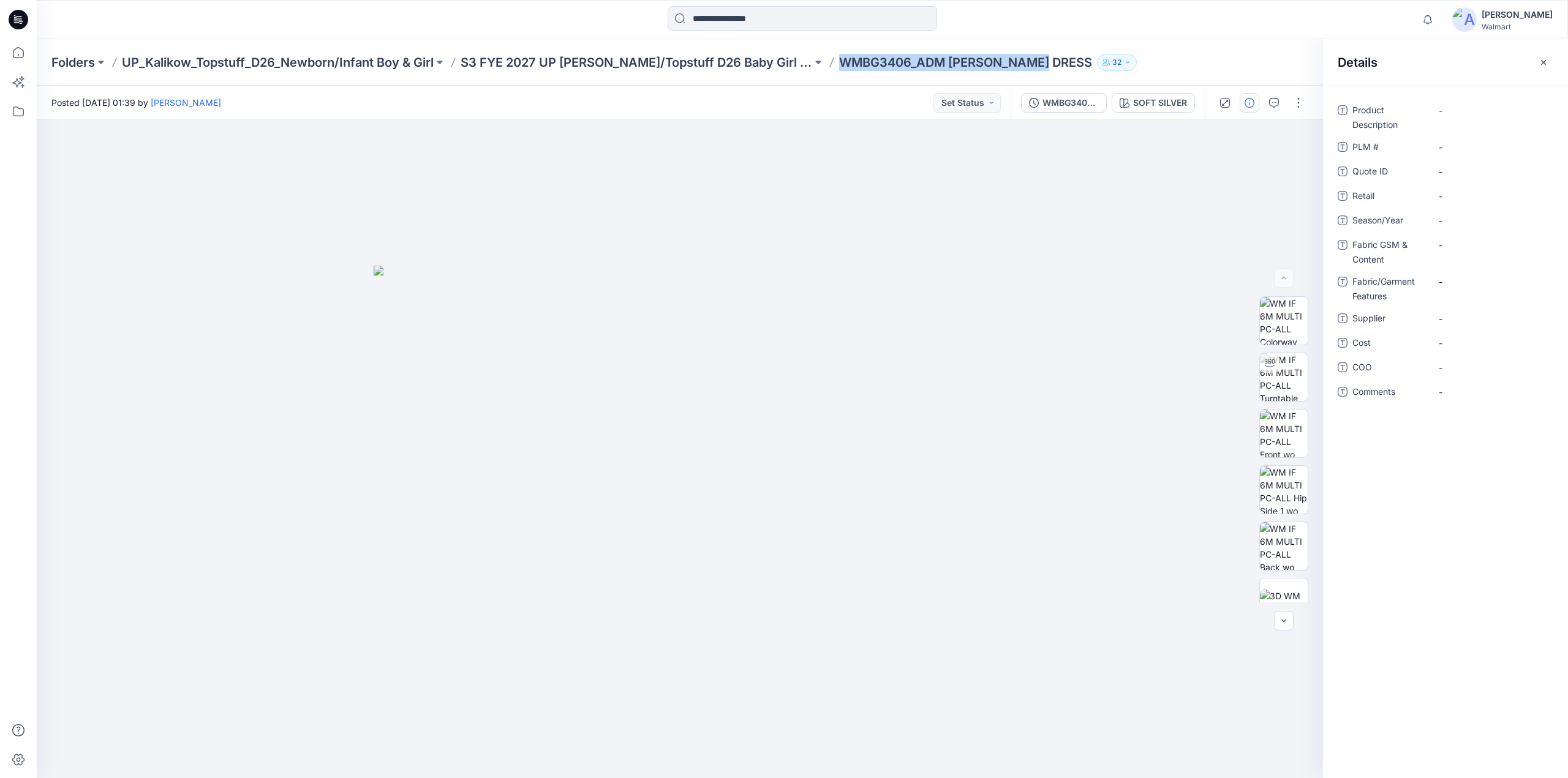
drag, startPoint x: 812, startPoint y: 76, endPoint x: 1019, endPoint y: 74, distance: 207.0
click at [1019, 74] on div "Folders UP_Kalikow_Topstuff_D26_Newborn/Infant Boy & Girl S3 FYE 2027 UP [PERSO…" at bounding box center [802, 62] width 1532 height 46
copy p "WMBG3406_ADM [PERSON_NAME] DRESS"
click at [931, 72] on div "Folders UP_Kalikow_Topstuff_D26_Newborn/Infant Boy & Girl S3 FYE 2027 UP [PERSO…" at bounding box center [802, 62] width 1532 height 46
drag, startPoint x: 920, startPoint y: 68, endPoint x: 1017, endPoint y: 69, distance: 97.0
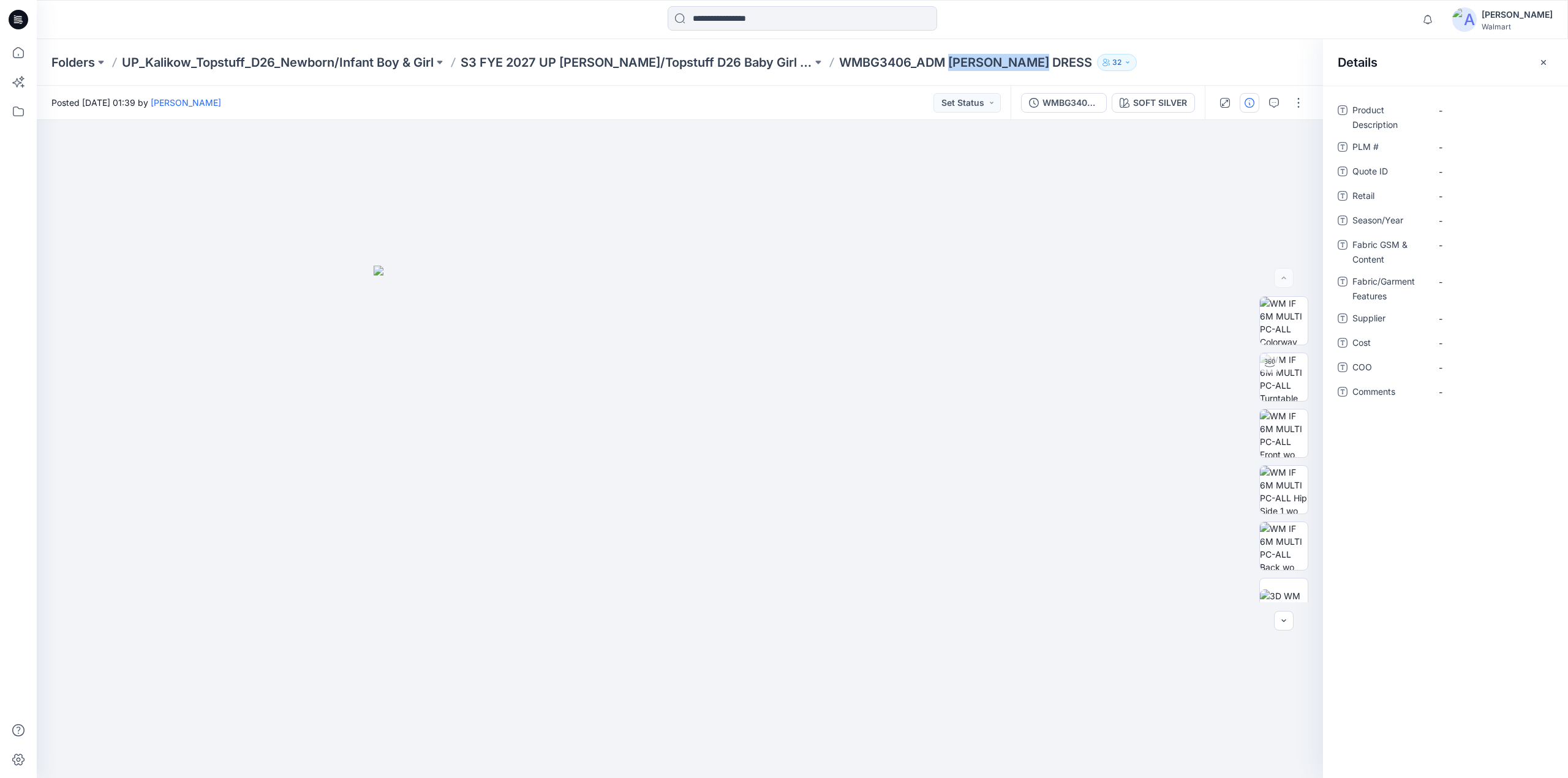
click at [1017, 69] on p "WMBG3406_ADM [PERSON_NAME] DRESS" at bounding box center [966, 62] width 253 height 17
copy p "[PERSON_NAME] DRESS"
click at [1471, 109] on Description "-" at bounding box center [1492, 110] width 107 height 12
type textarea "**********"
drag, startPoint x: 806, startPoint y: 70, endPoint x: 880, endPoint y: 67, distance: 74.1
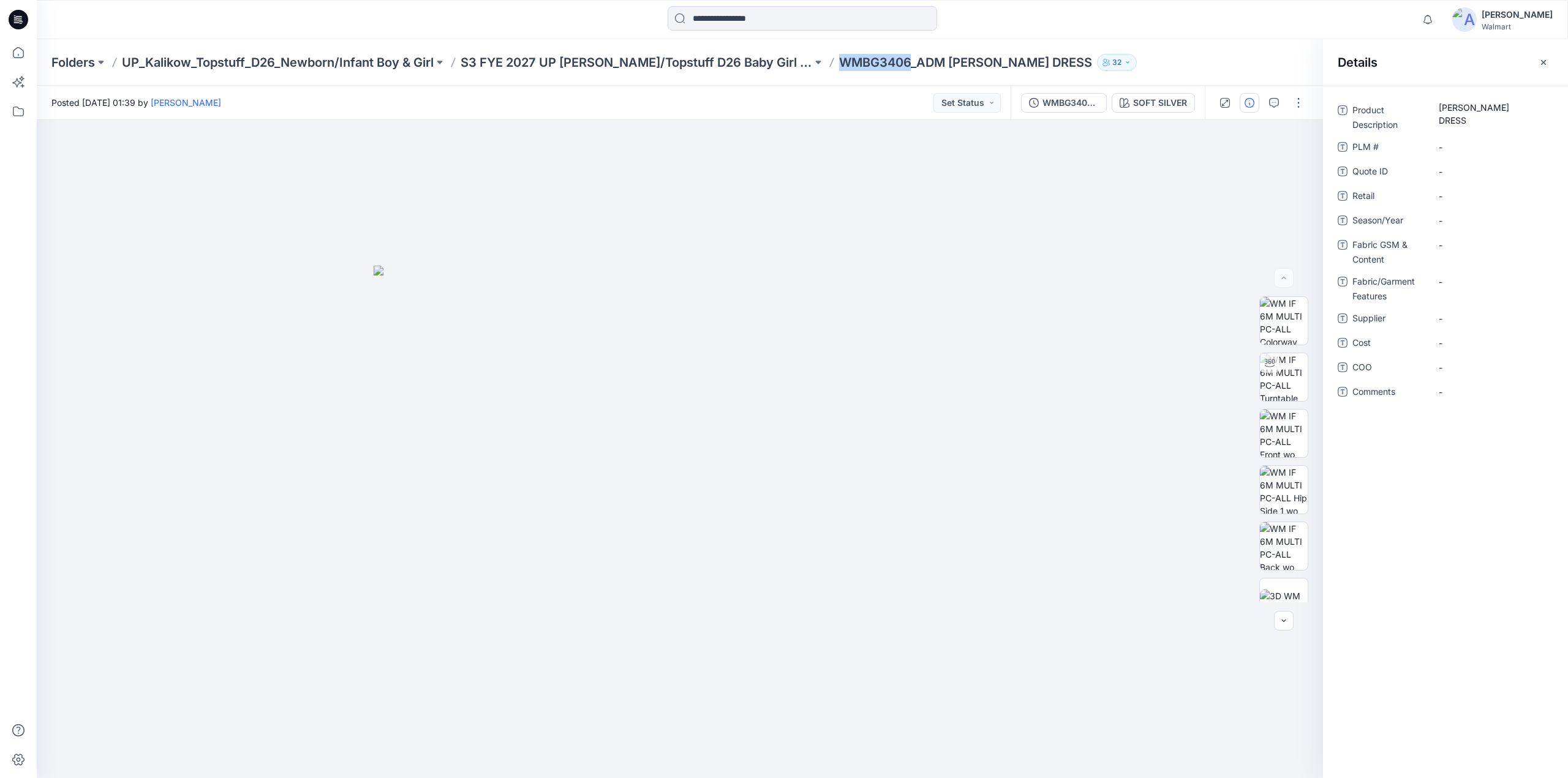
click at [880, 67] on div "Folders UP_Kalikow_Topstuff_D26_Newborn/Infant Boy & Girl S3 FYE 2027 UP [PERSO…" at bounding box center [754, 62] width 1406 height 17
copy p "WMBG3406"
click at [1471, 142] on \ "-" at bounding box center [1492, 147] width 107 height 12
type textarea "********"
click at [1465, 180] on div "Product Description [PERSON_NAME] DRESS PLM # ******** Quote ID - Retail - Seas…" at bounding box center [1445, 258] width 215 height 316
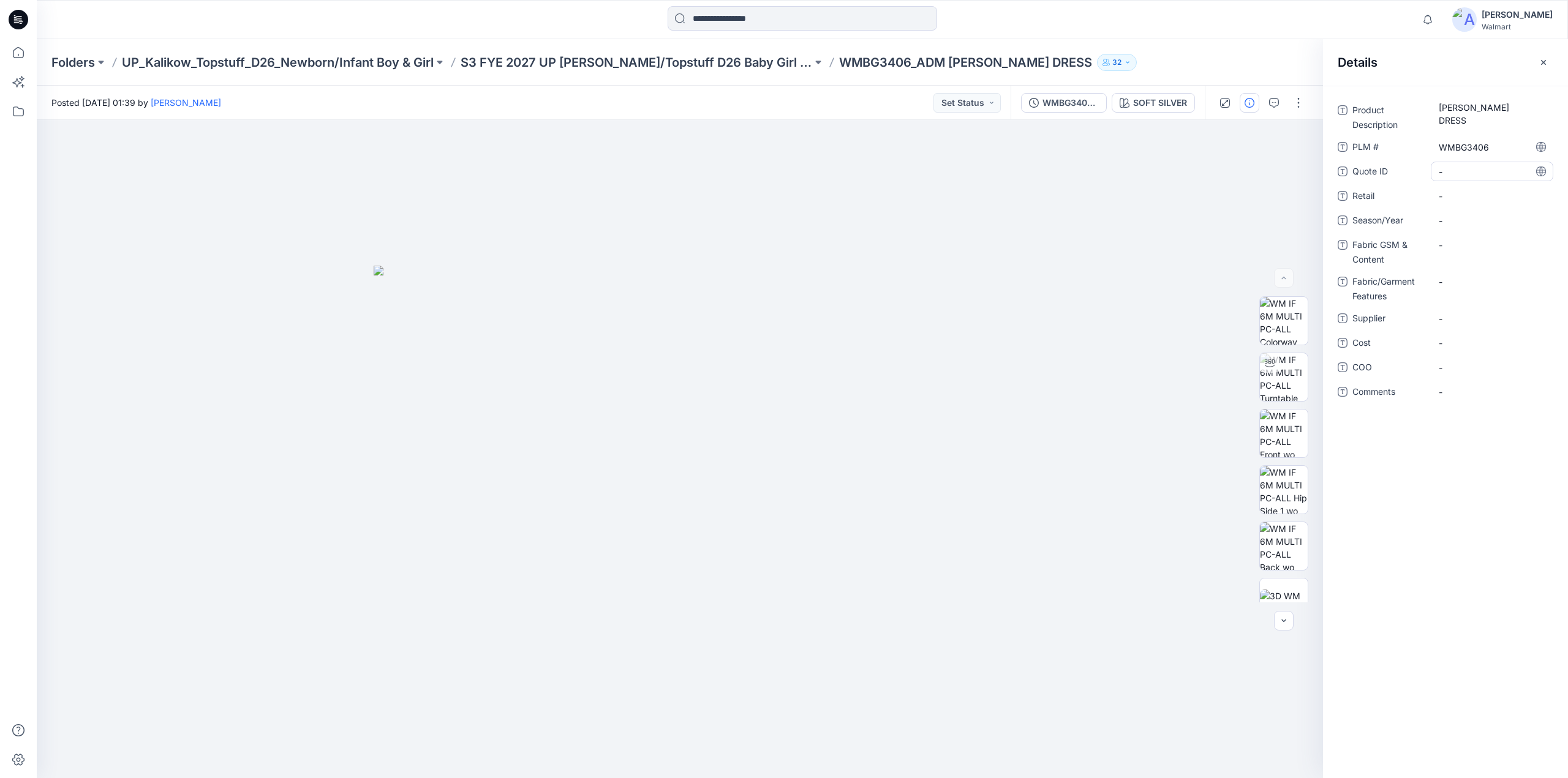
click at [1467, 168] on ID "-" at bounding box center [1492, 172] width 107 height 12
type textarea "********"
click at [1465, 197] on span "-" at bounding box center [1492, 196] width 107 height 12
type textarea "********"
drag, startPoint x: 465, startPoint y: 71, endPoint x: 540, endPoint y: 68, distance: 75.1
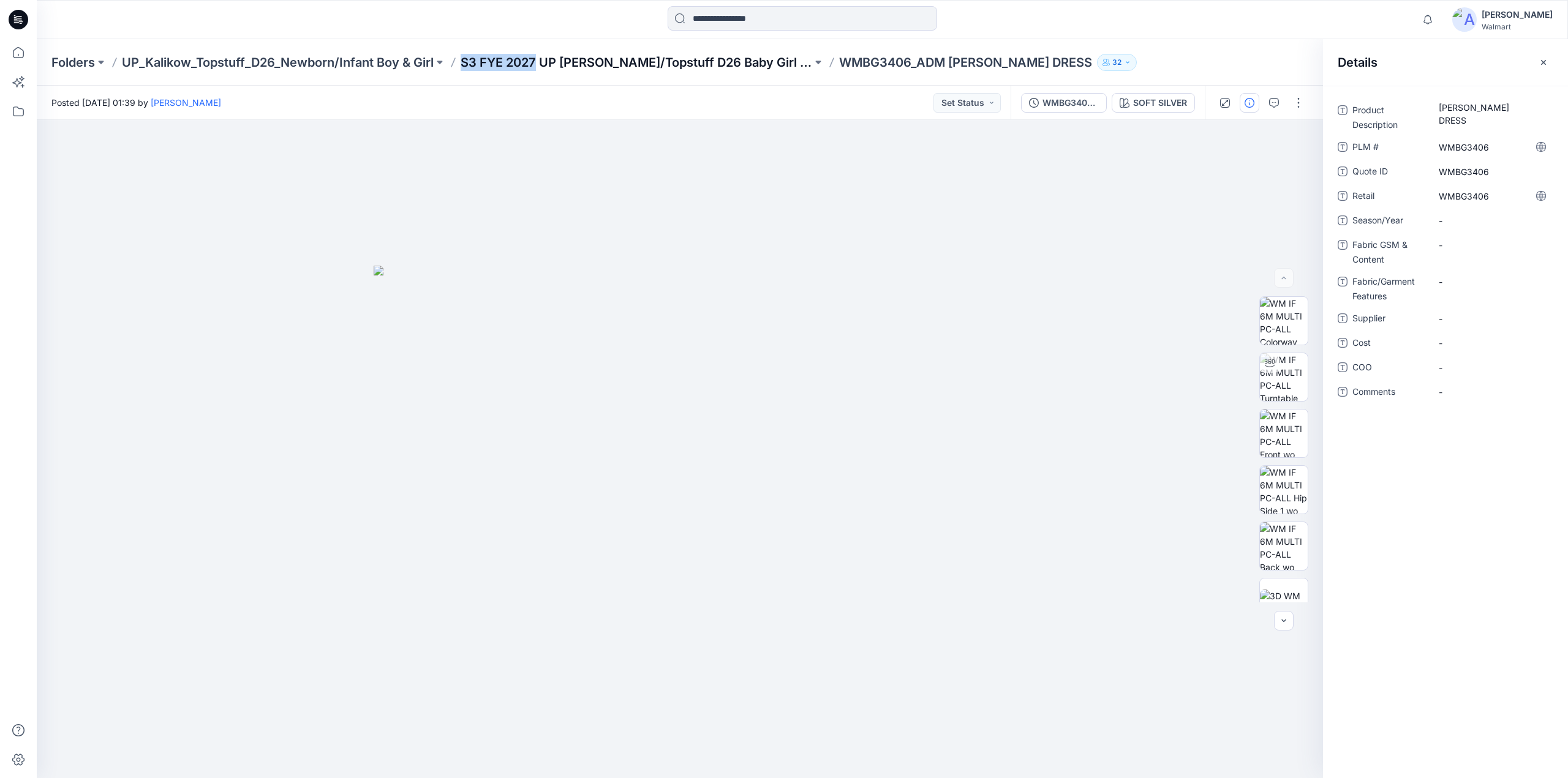
click at [540, 68] on div "Folders UP_Kalikow_Topstuff_D26_Newborn/Infant Boy & Girl S3 FYE 2027 UP [PERSO…" at bounding box center [802, 62] width 1532 height 46
copy p "S3 FYE 2027"
click at [1461, 216] on span "-" at bounding box center [1492, 221] width 107 height 12
type textarea "**********"
click at [1459, 247] on Content "-" at bounding box center [1492, 245] width 107 height 12
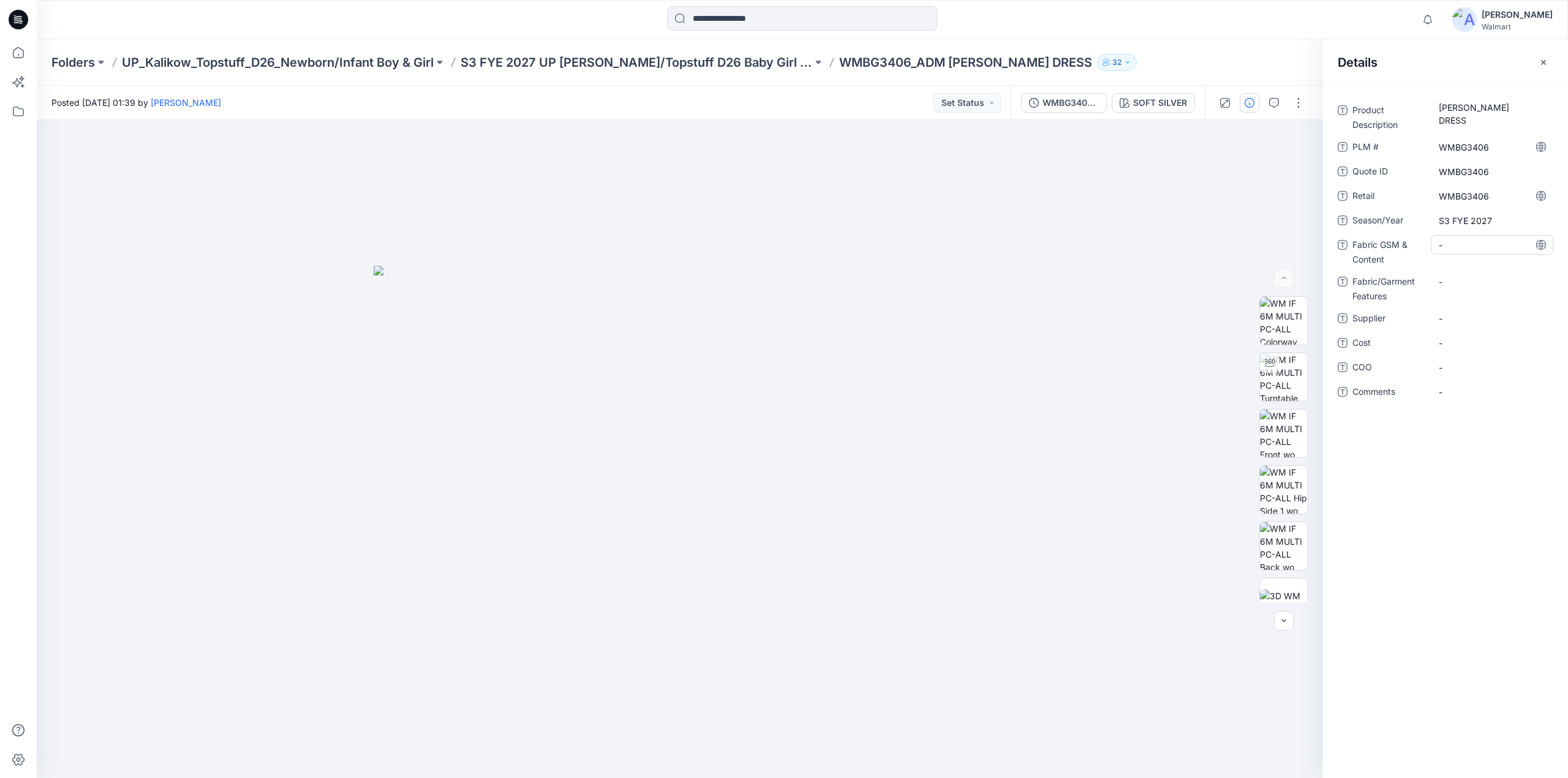
click at [1451, 241] on Content "-" at bounding box center [1492, 245] width 107 height 12
type textarea "**********"
click at [1459, 290] on Features "-" at bounding box center [1492, 290] width 107 height 12
type textarea "**********"
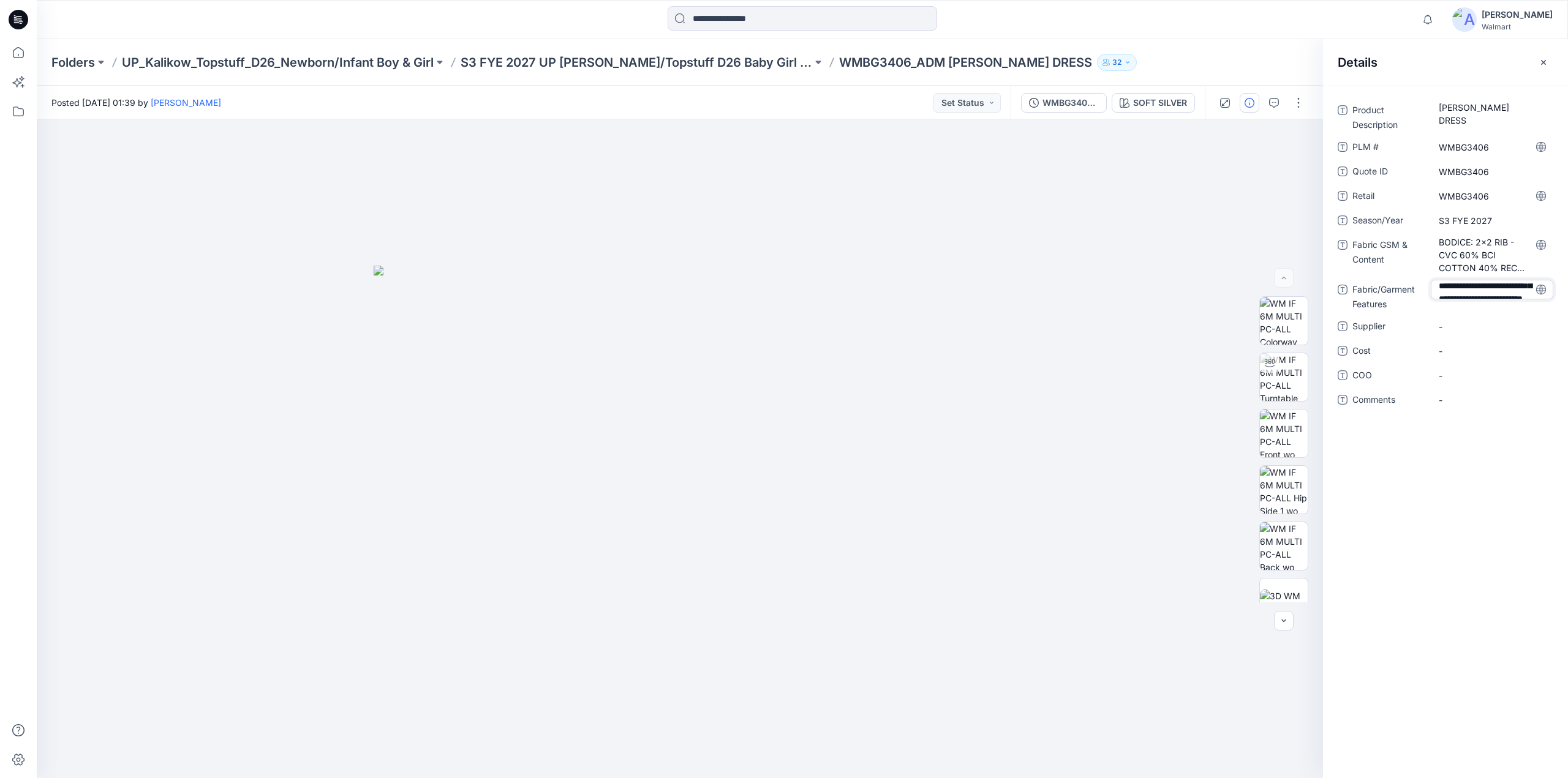
scroll to position [4, 0]
click at [1453, 285] on Features "-" at bounding box center [1492, 290] width 107 height 12
click at [1457, 310] on div "-" at bounding box center [1492, 296] width 123 height 32
click at [1457, 325] on span "-" at bounding box center [1492, 326] width 107 height 12
type textarea "********"
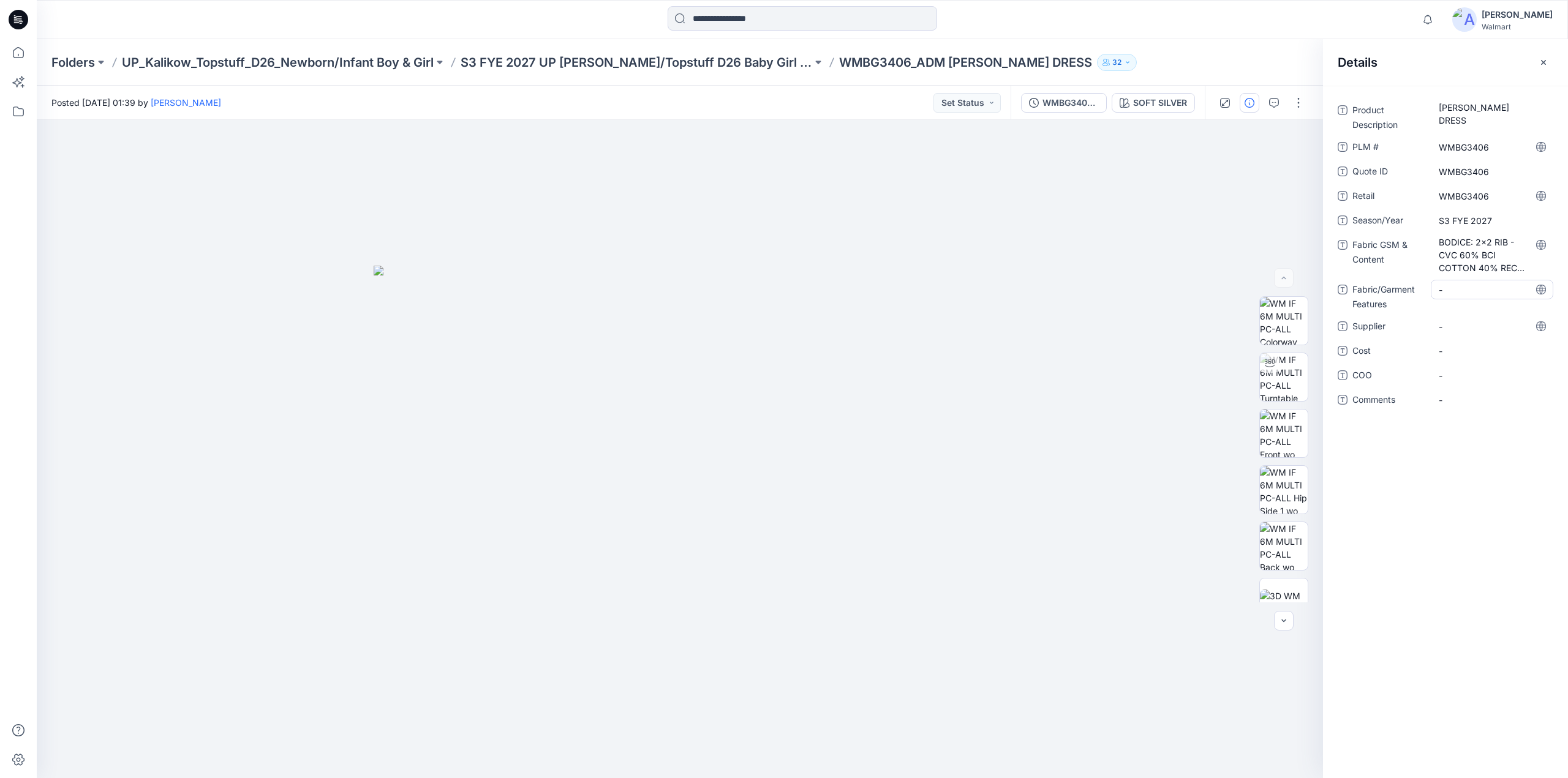
click at [1457, 293] on Features "-" at bounding box center [1492, 290] width 107 height 12
type textarea "**********"
click at [1461, 343] on span "-" at bounding box center [1492, 348] width 107 height 12
type textarea "********"
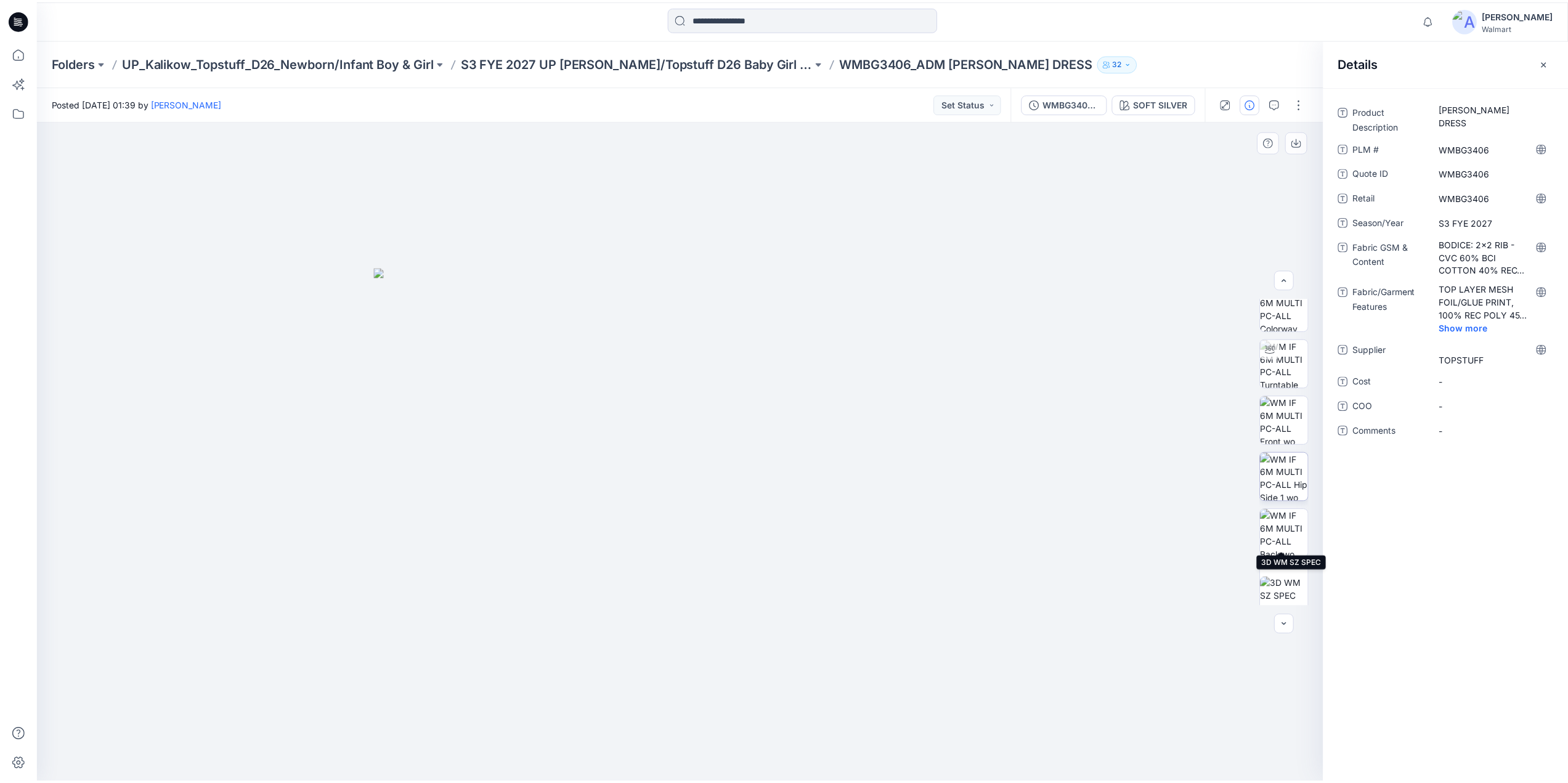
scroll to position [0, 0]
click at [555, 60] on p "S3 FYE 2027 UP [PERSON_NAME]/Topstuff D26 Baby Girl & Boy" at bounding box center [640, 63] width 353 height 17
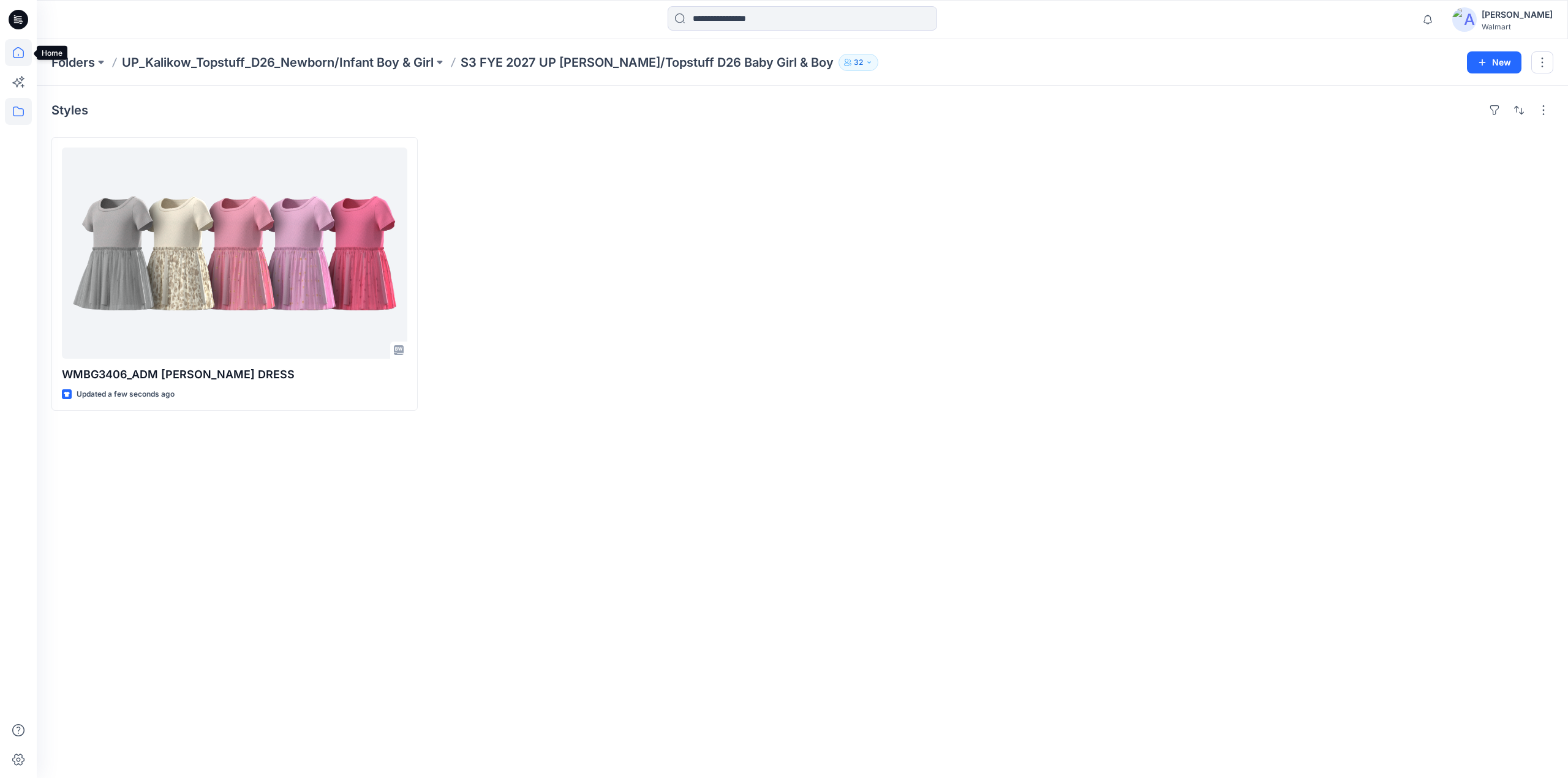
click at [16, 52] on icon at bounding box center [19, 52] width 27 height 27
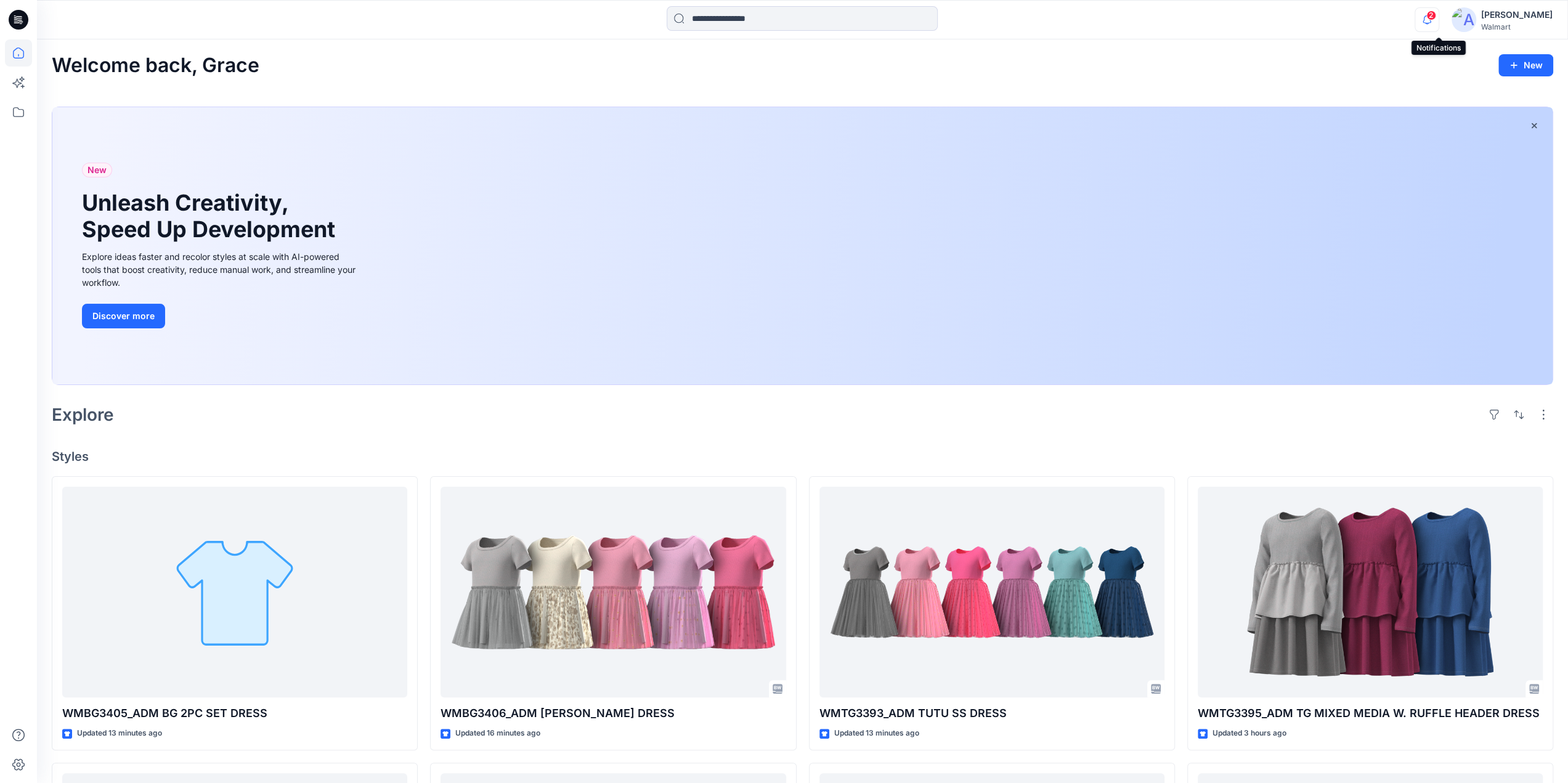
click at [1438, 21] on icon "button" at bounding box center [1427, 20] width 23 height 25
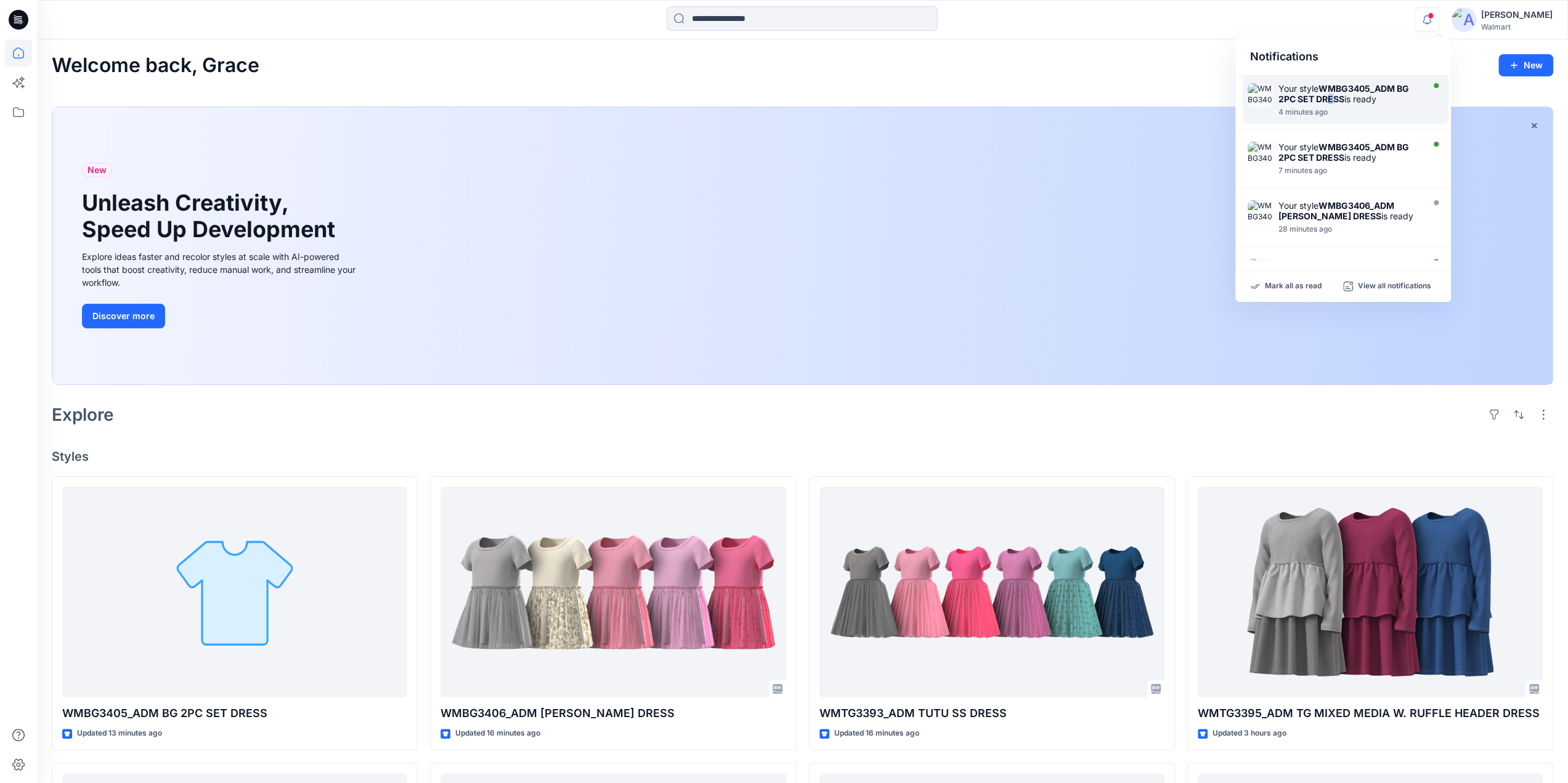
click at [1331, 100] on strong "WMBG3405_ADM BG 2PC SET DRESS" at bounding box center [1343, 93] width 131 height 21
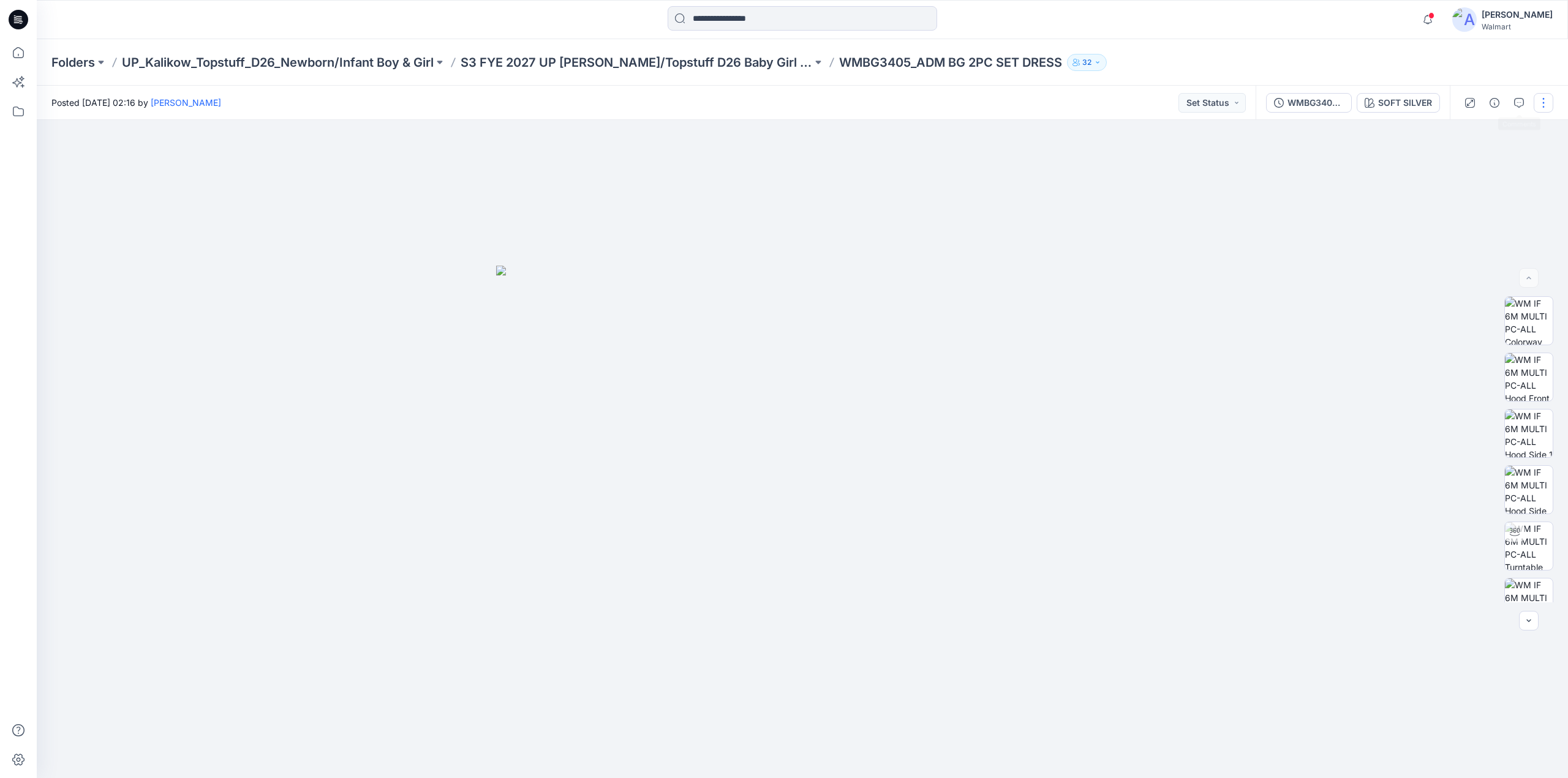
click at [1543, 105] on button "button" at bounding box center [1543, 103] width 20 height 20
click at [1464, 166] on p "Edit" at bounding box center [1465, 165] width 15 height 12
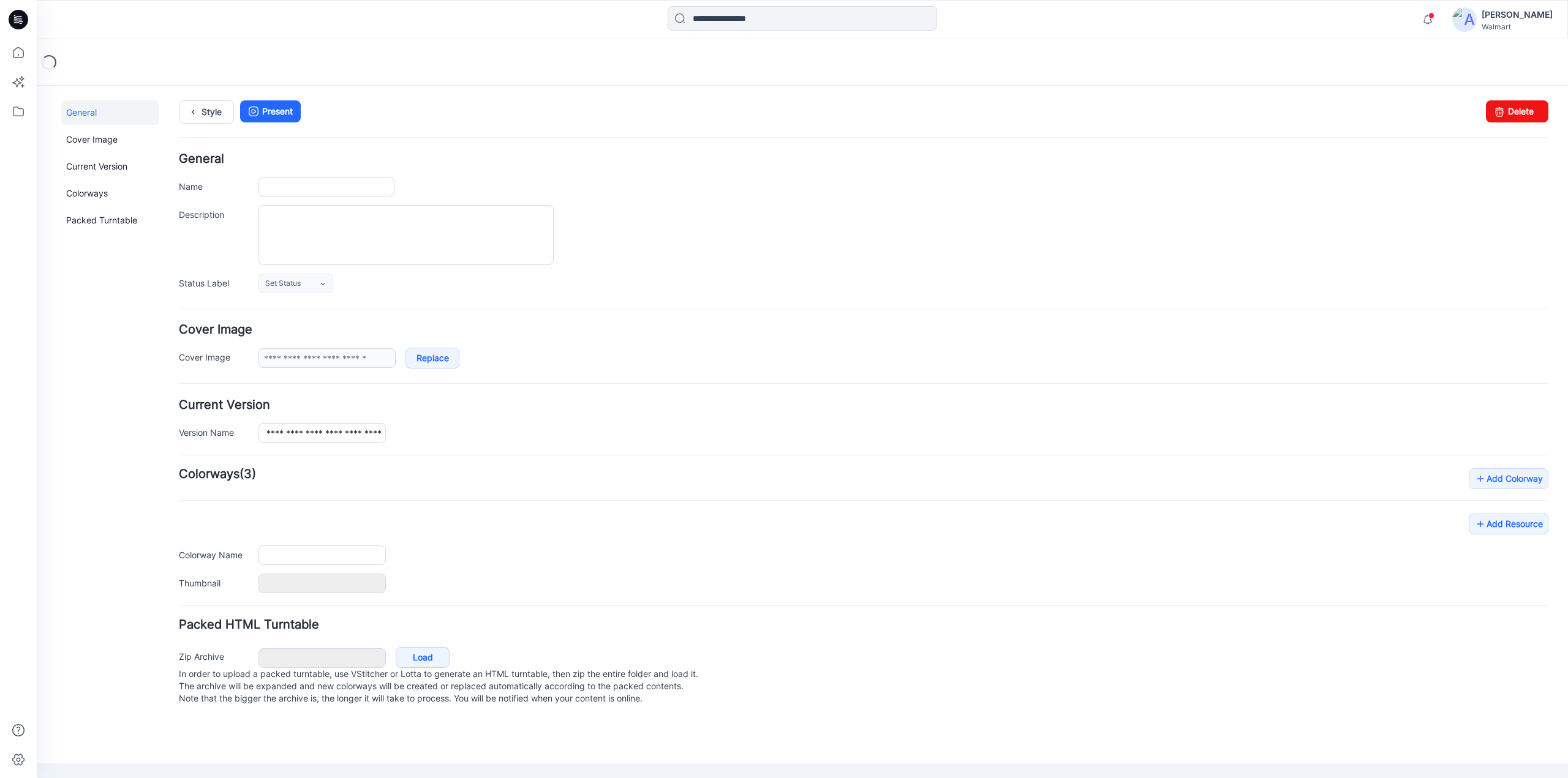
type input "**********"
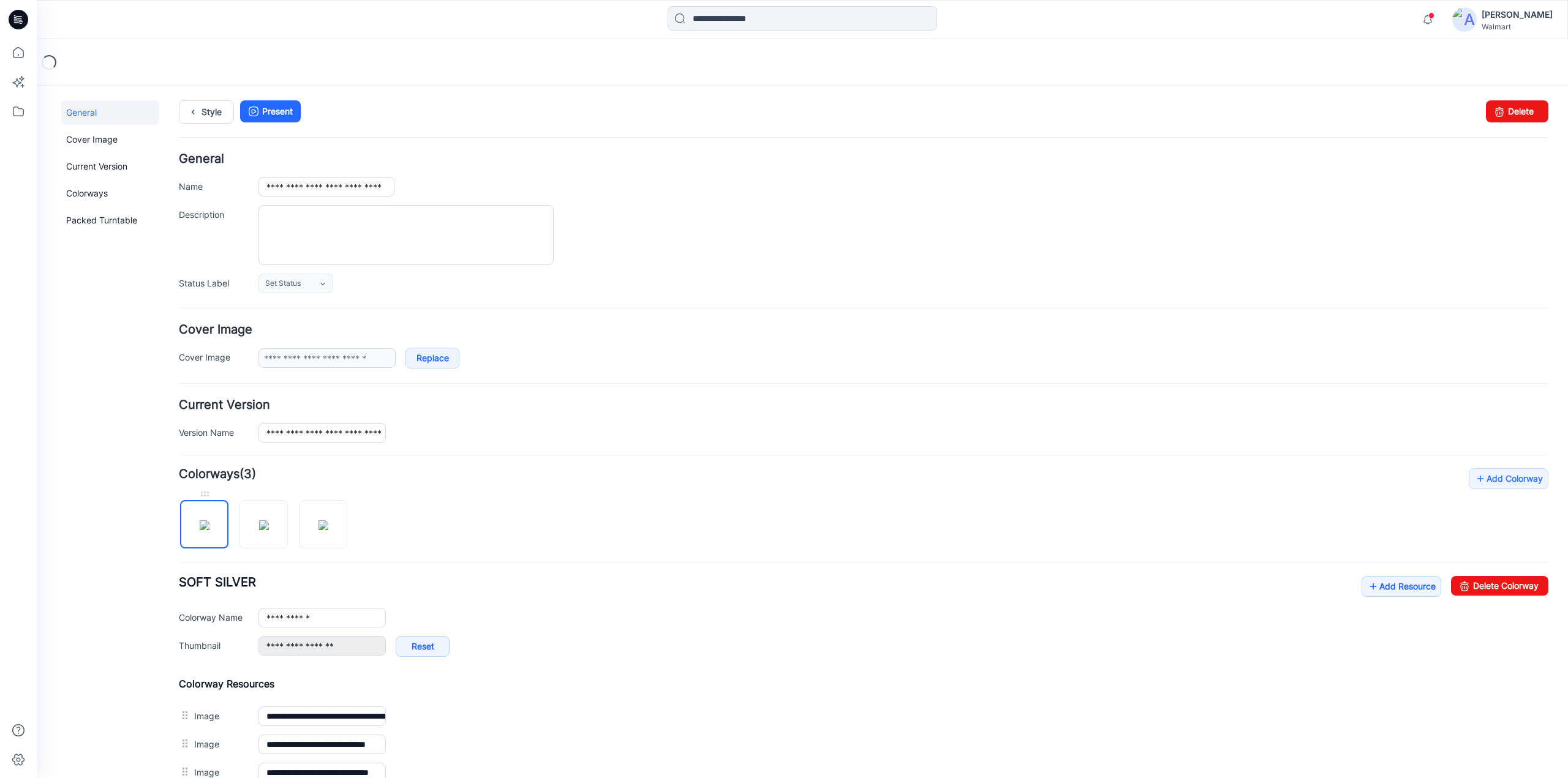
click at [208, 530] on img at bounding box center [205, 525] width 10 height 10
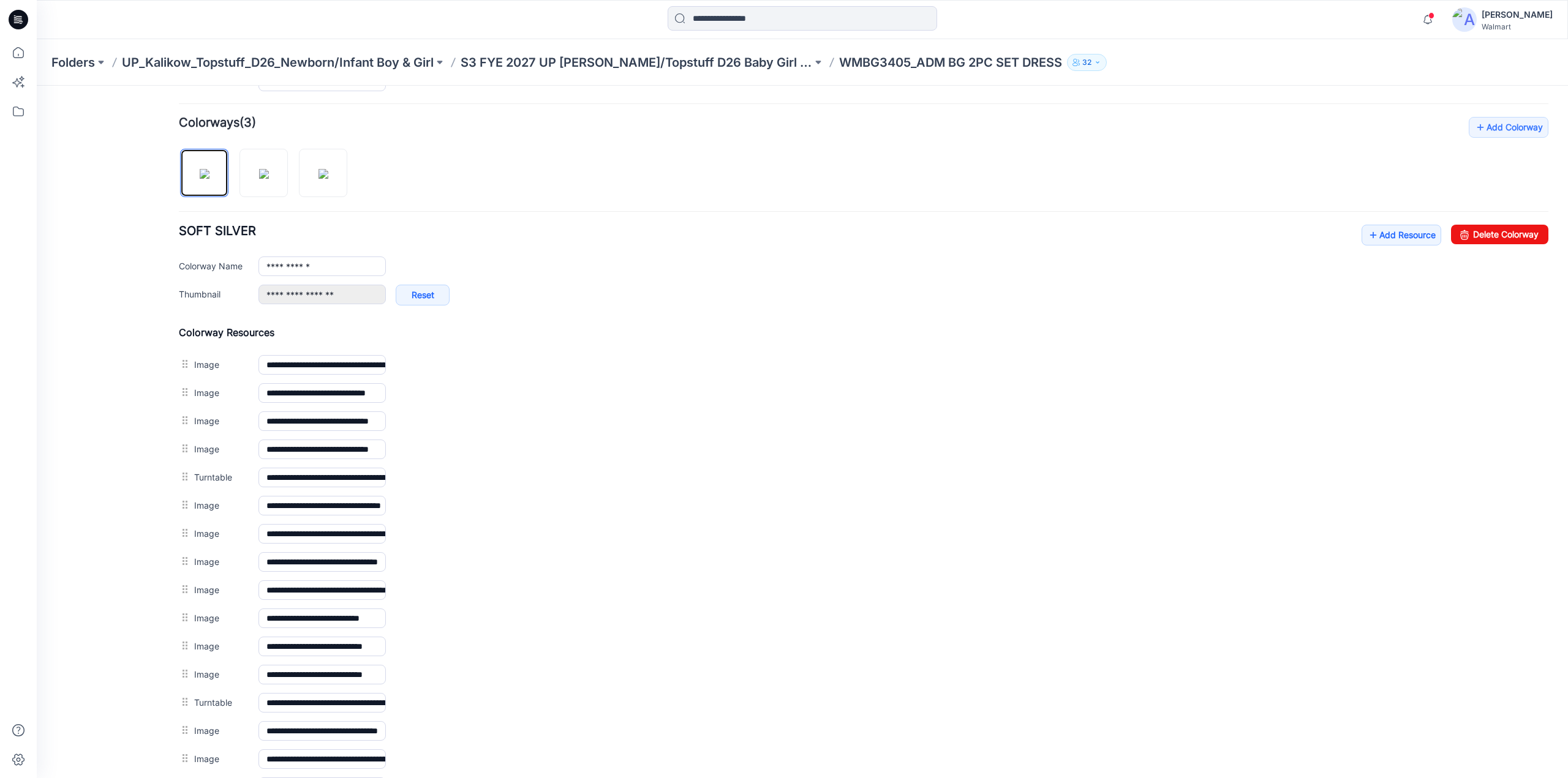
scroll to position [363, 0]
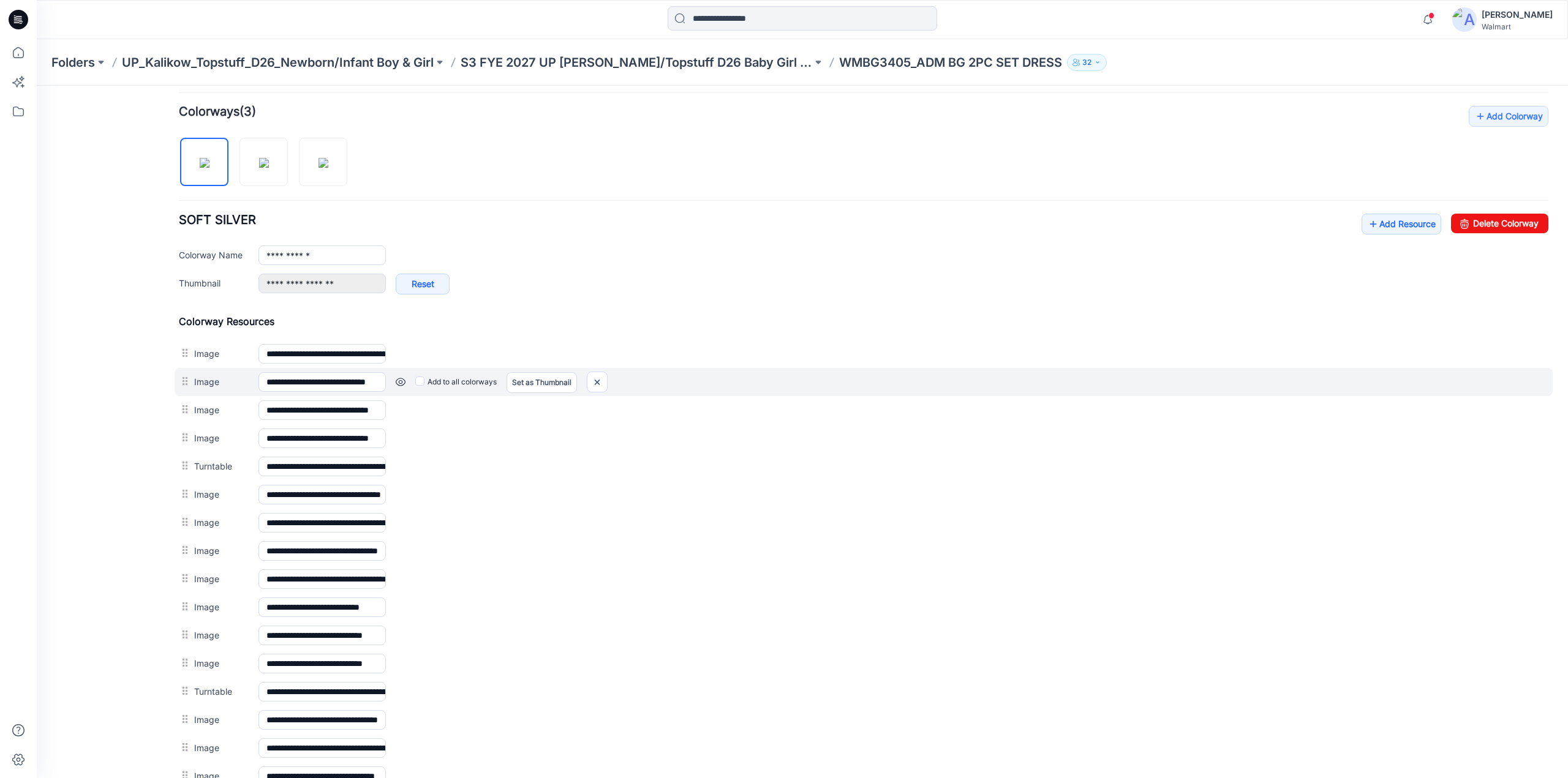
click at [400, 377] on link at bounding box center [400, 381] width 10 height 10
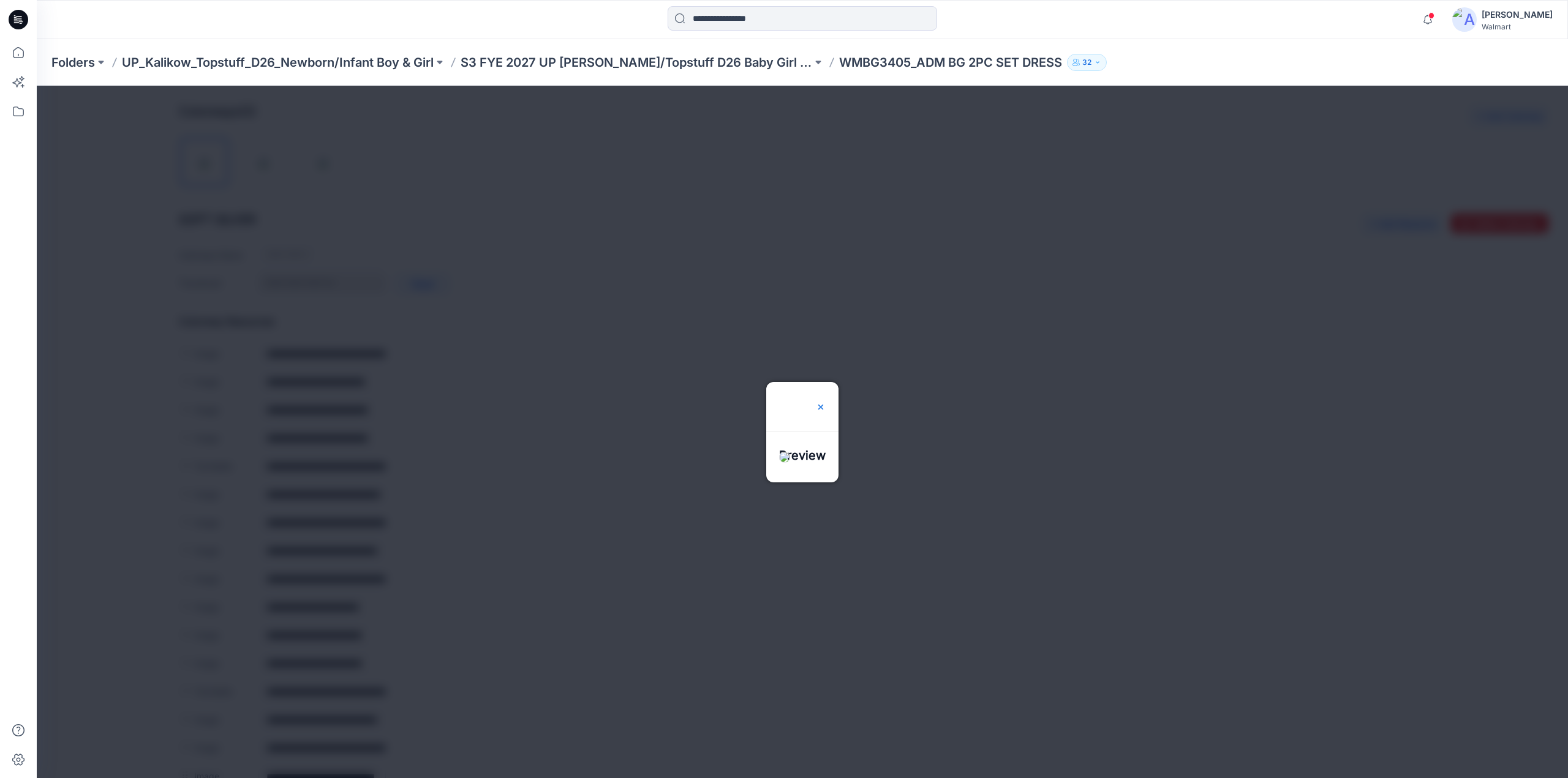
click at [825, 402] on img at bounding box center [820, 406] width 10 height 10
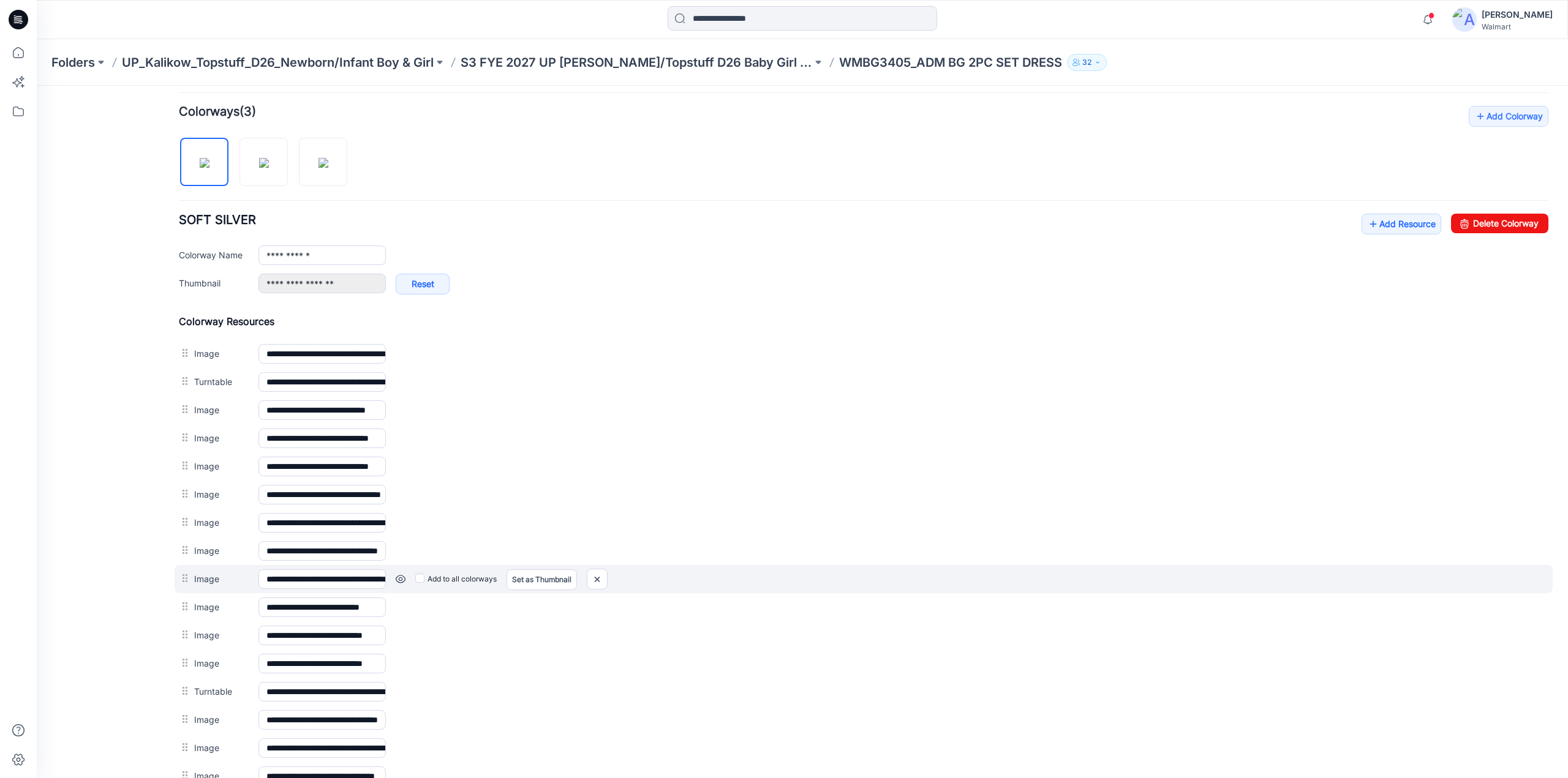
click at [398, 574] on link at bounding box center [400, 579] width 10 height 10
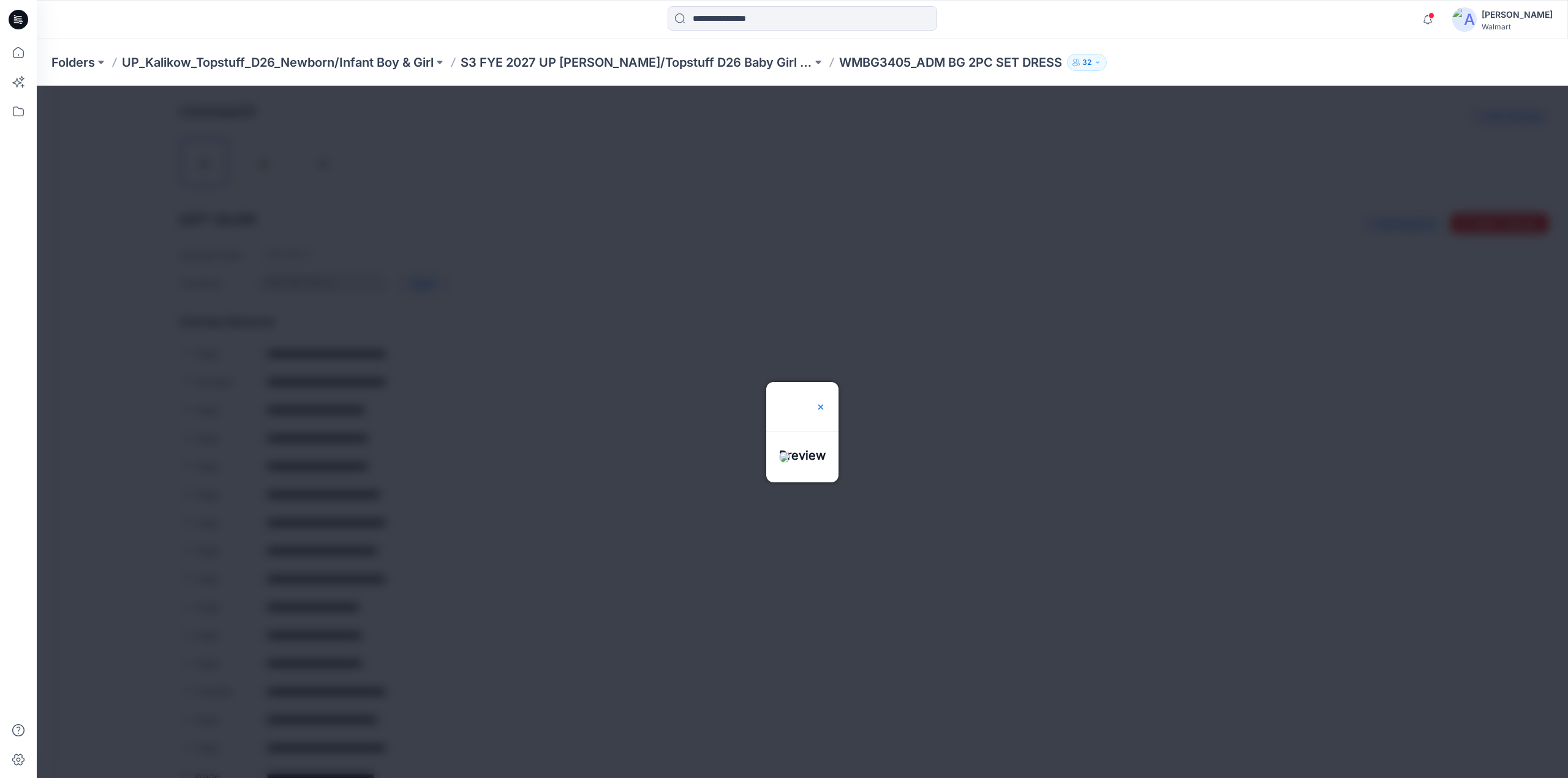
click at [825, 402] on img at bounding box center [820, 406] width 10 height 10
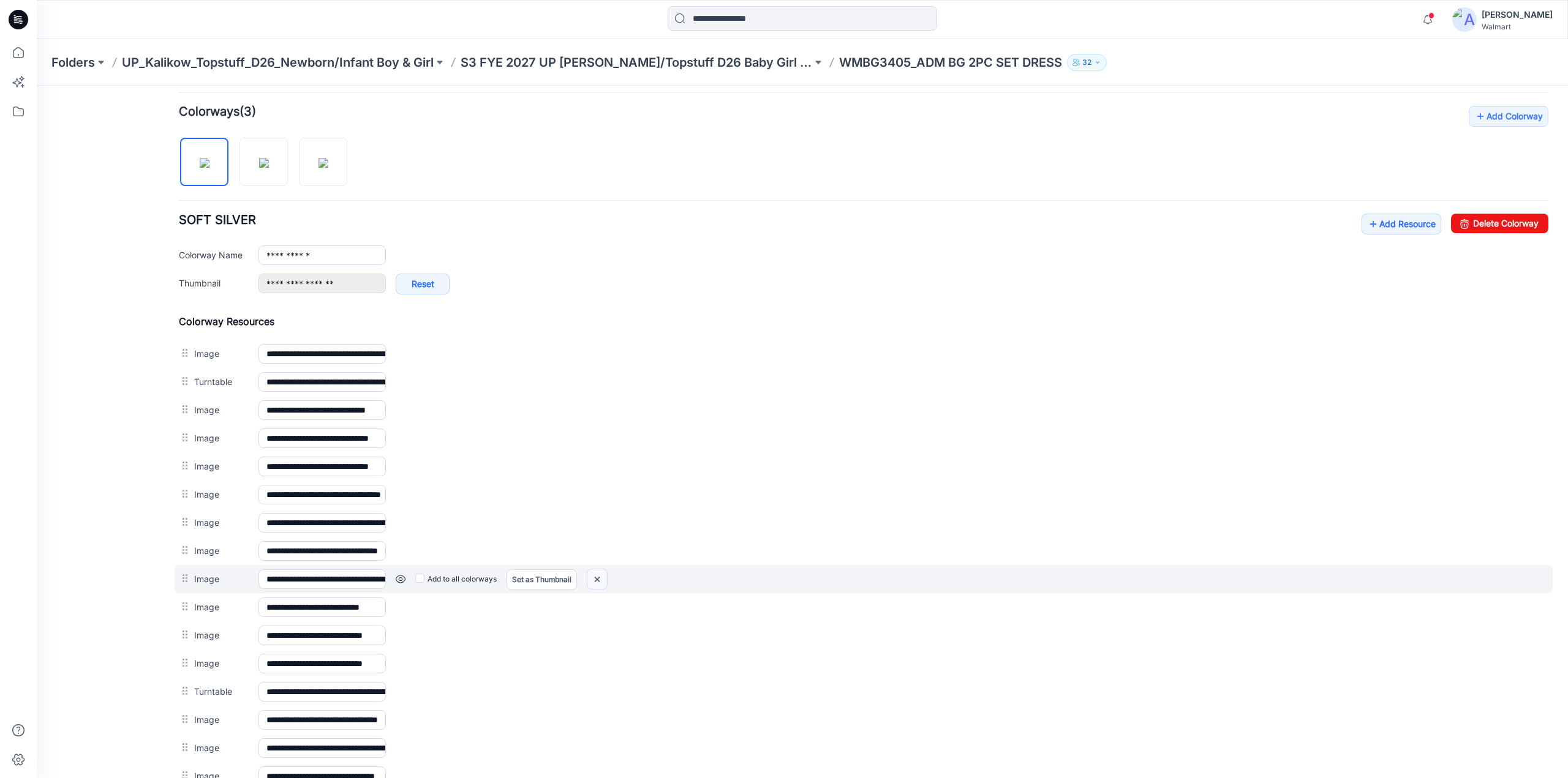
drag, startPoint x: 597, startPoint y: 569, endPoint x: 887, endPoint y: 137, distance: 520.3
click at [597, 569] on img at bounding box center [597, 579] width 20 height 20
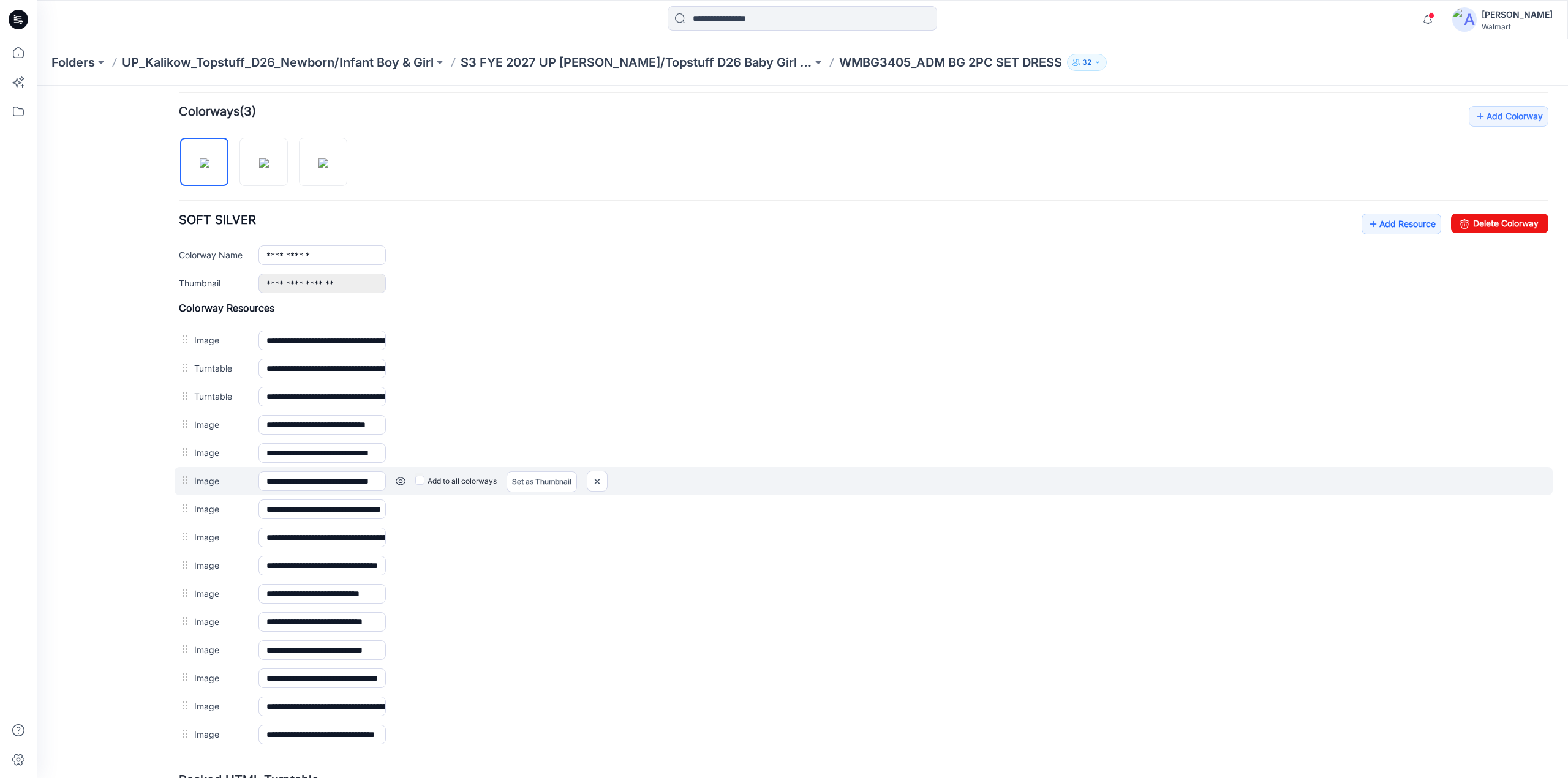
click at [402, 477] on link at bounding box center [400, 481] width 10 height 10
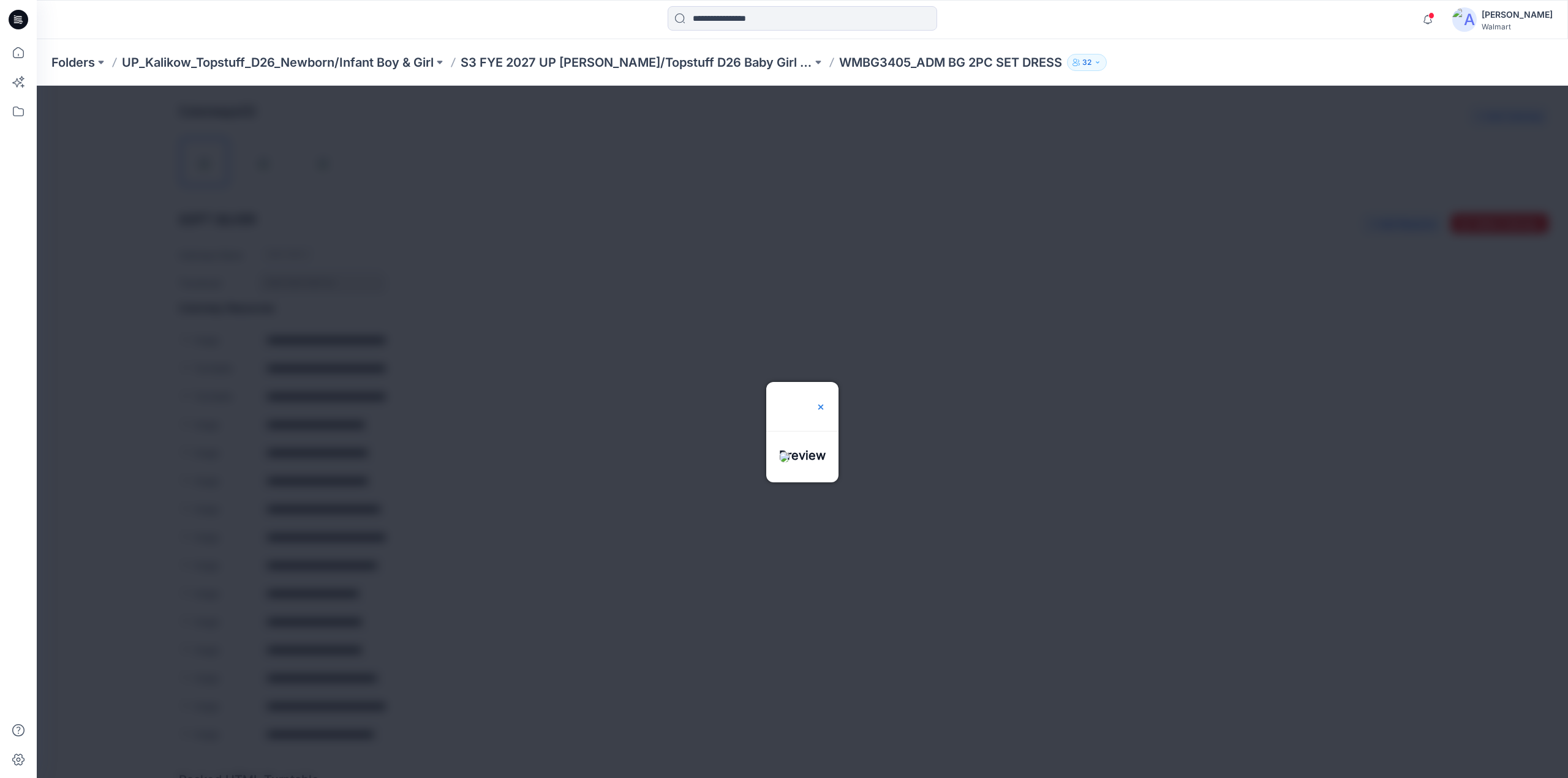
click at [825, 402] on img at bounding box center [820, 406] width 10 height 10
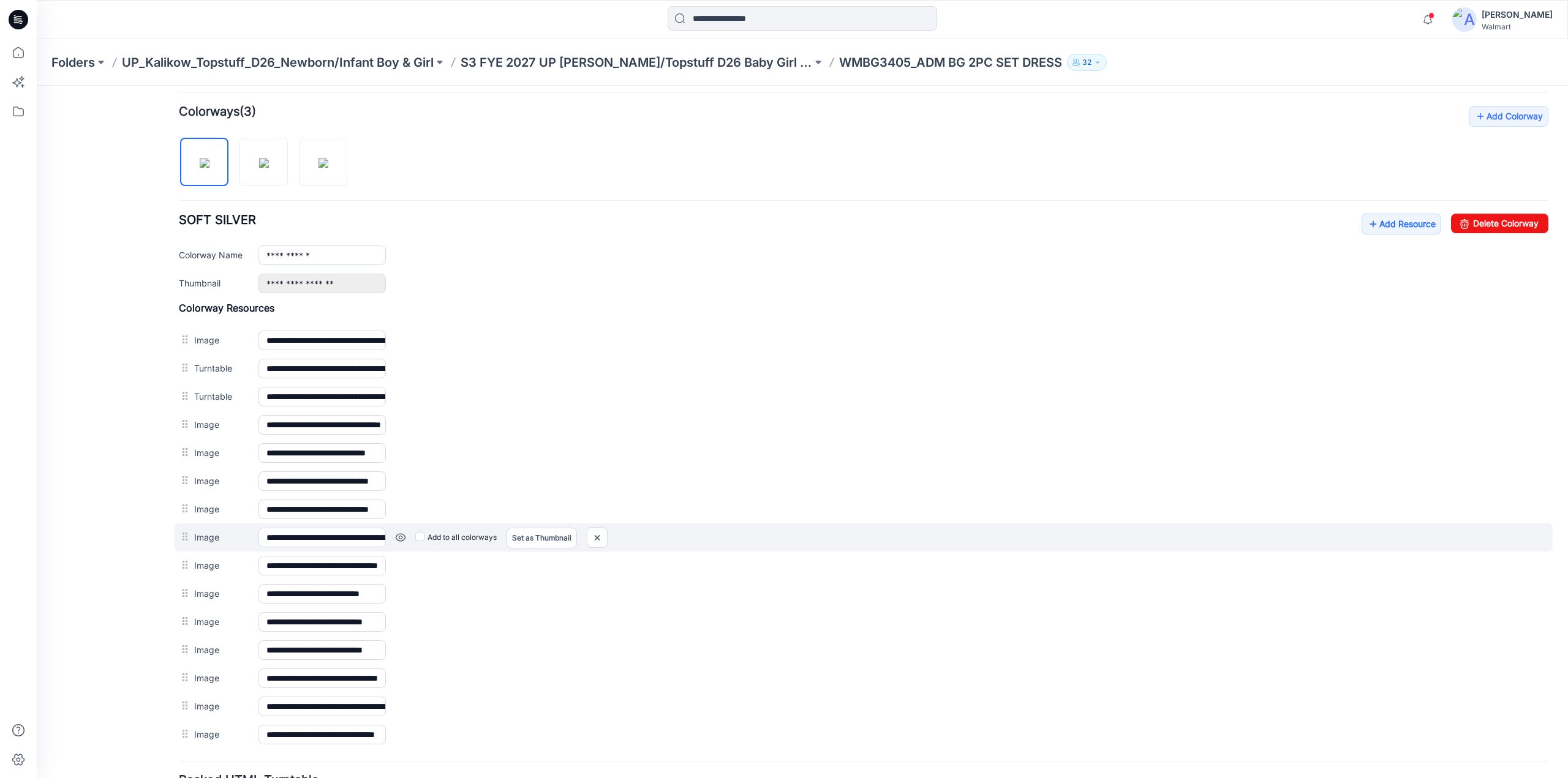
click at [400, 533] on link at bounding box center [400, 537] width 10 height 10
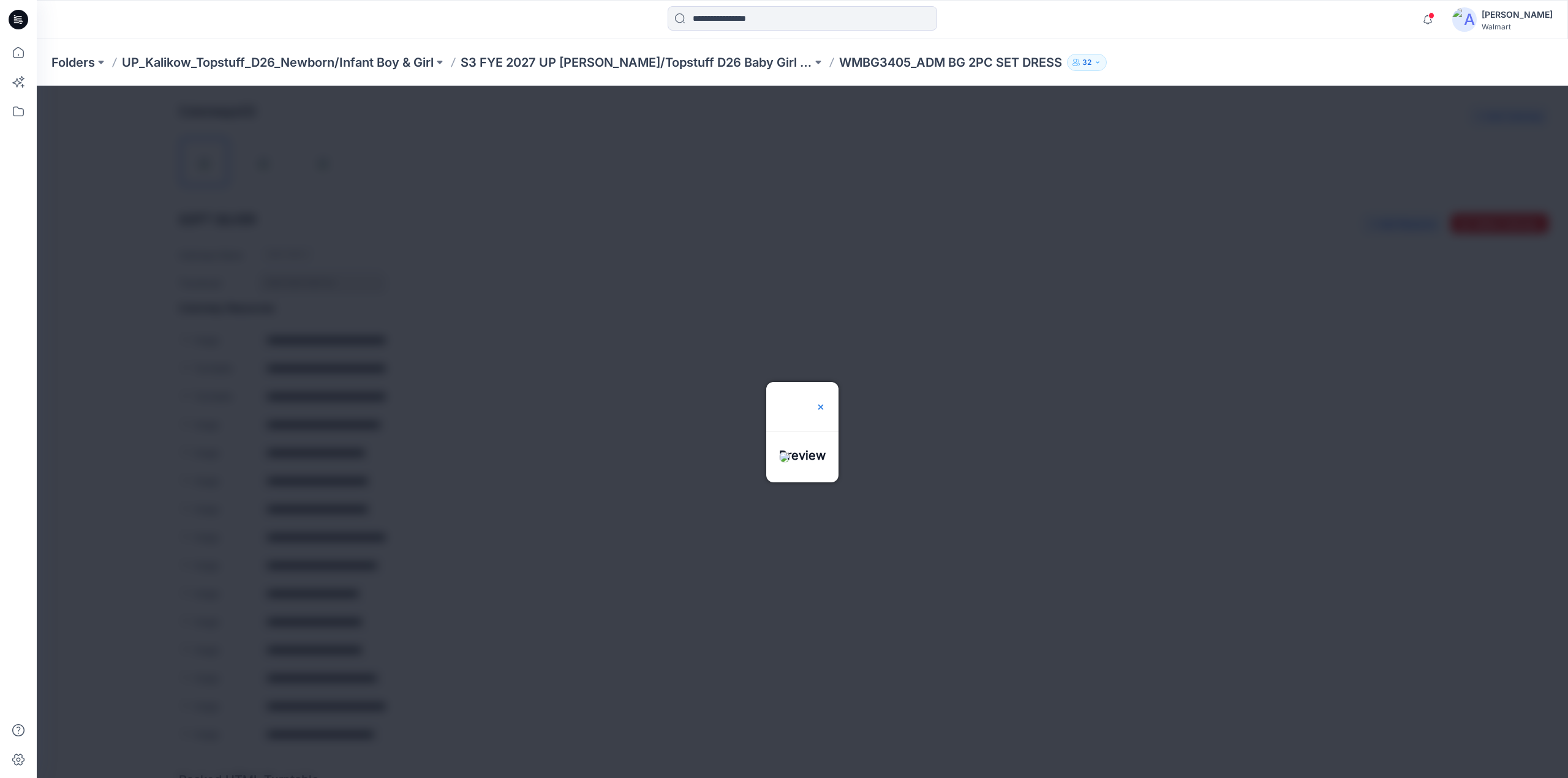
click at [825, 402] on img at bounding box center [820, 406] width 10 height 10
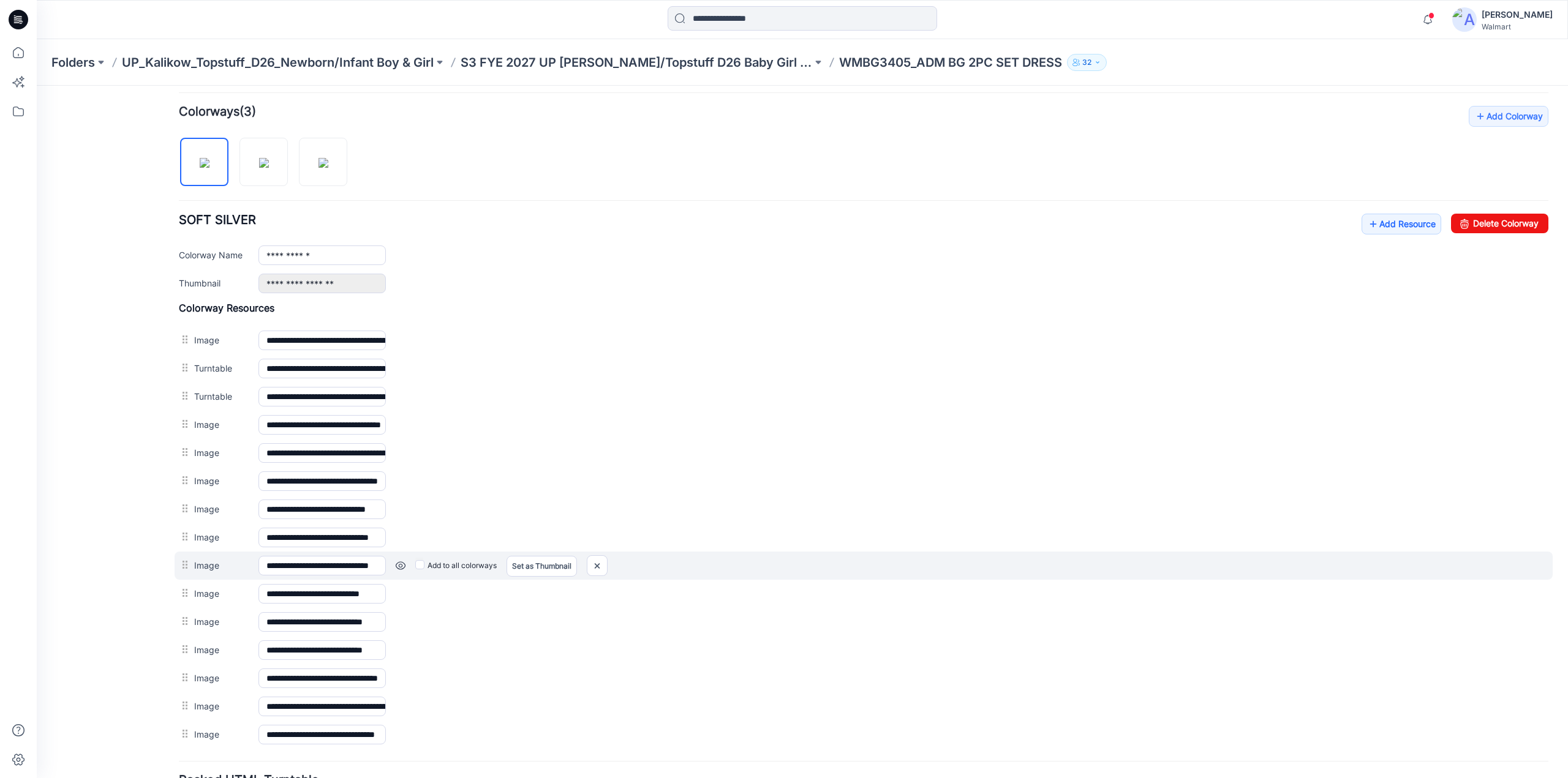
click at [401, 561] on link at bounding box center [400, 565] width 10 height 10
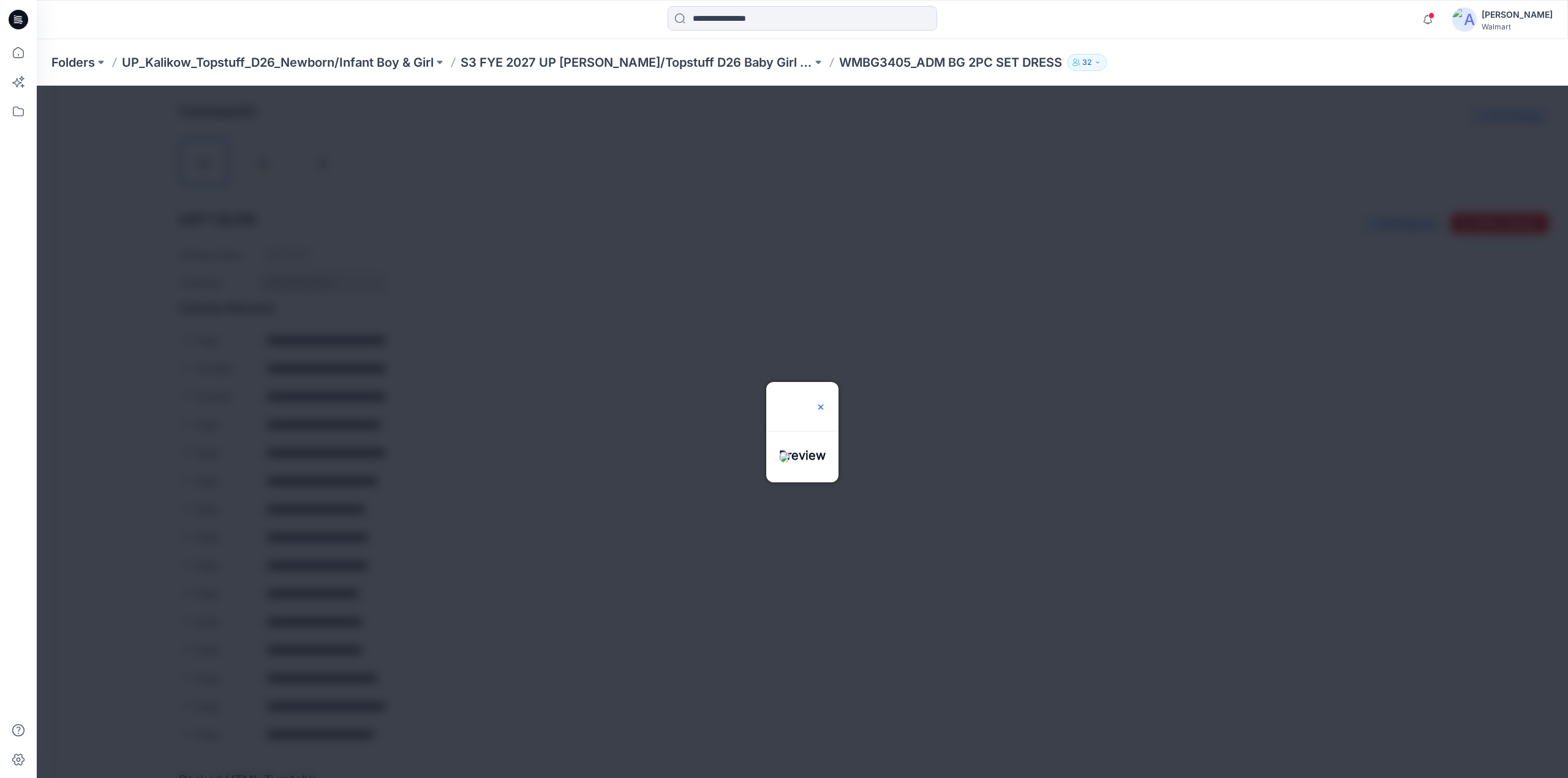
click at [825, 402] on img at bounding box center [820, 406] width 10 height 10
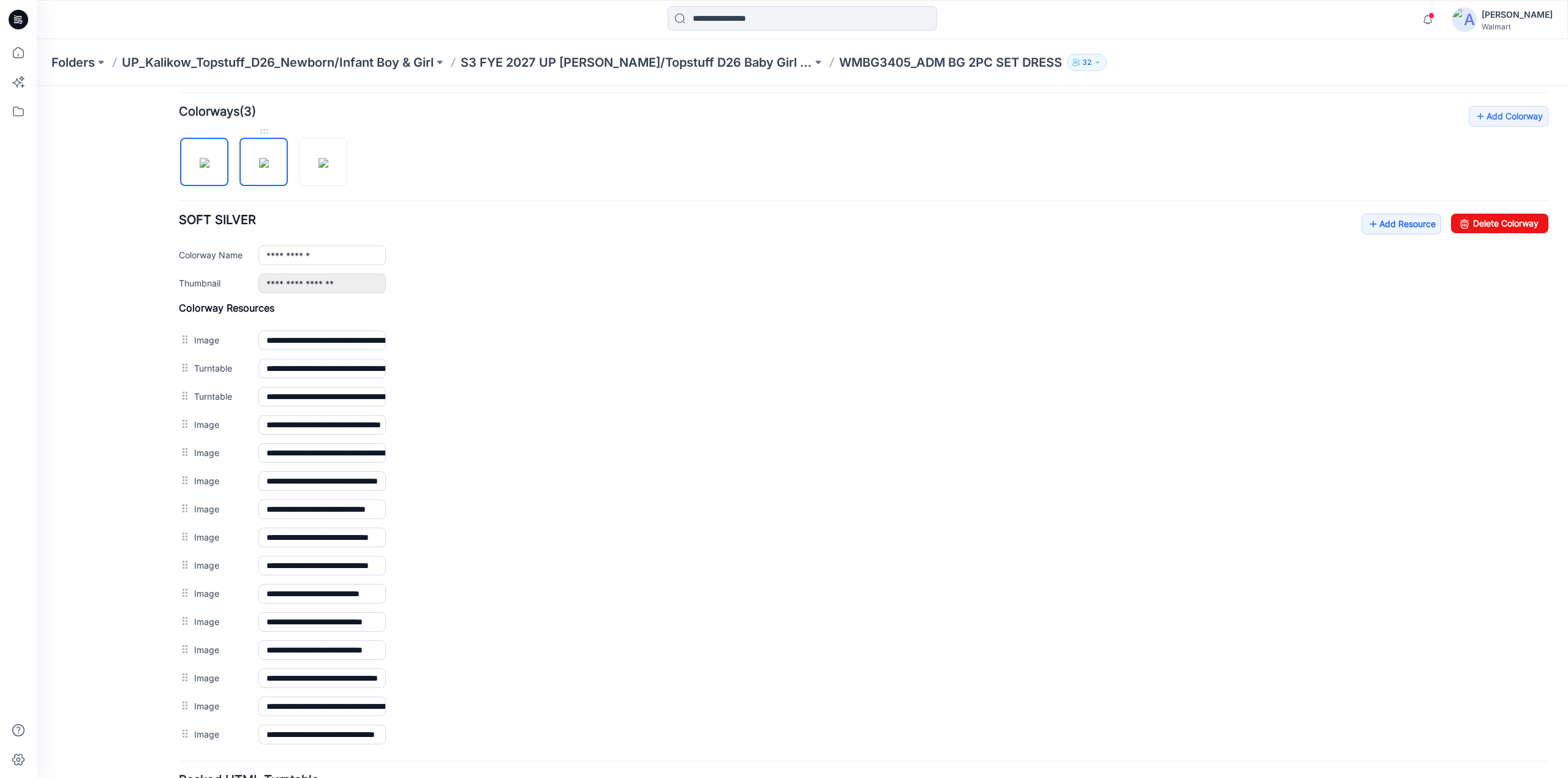
click at [269, 158] on img at bounding box center [263, 163] width 10 height 10
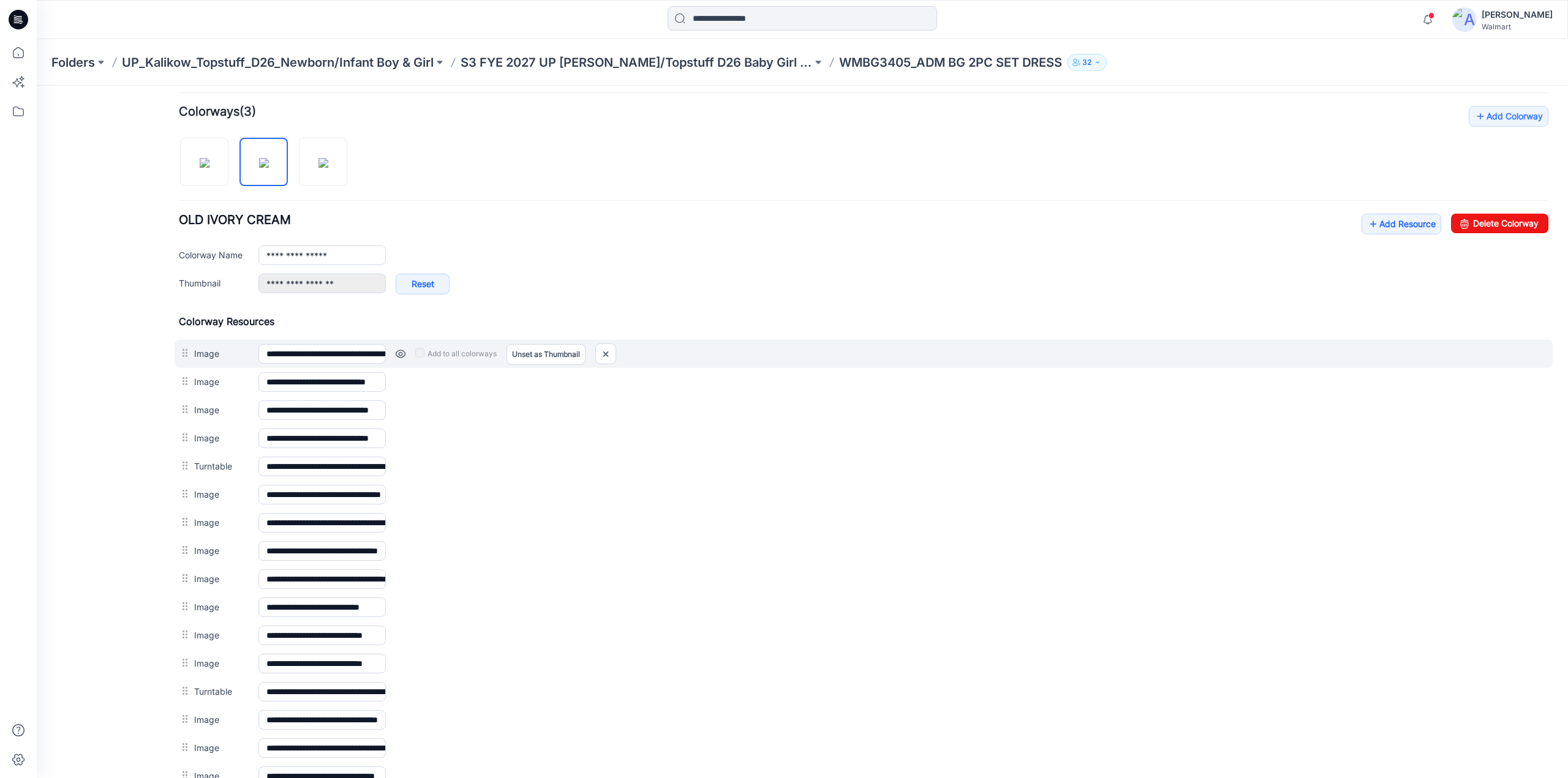
click at [400, 349] on link at bounding box center [400, 354] width 10 height 10
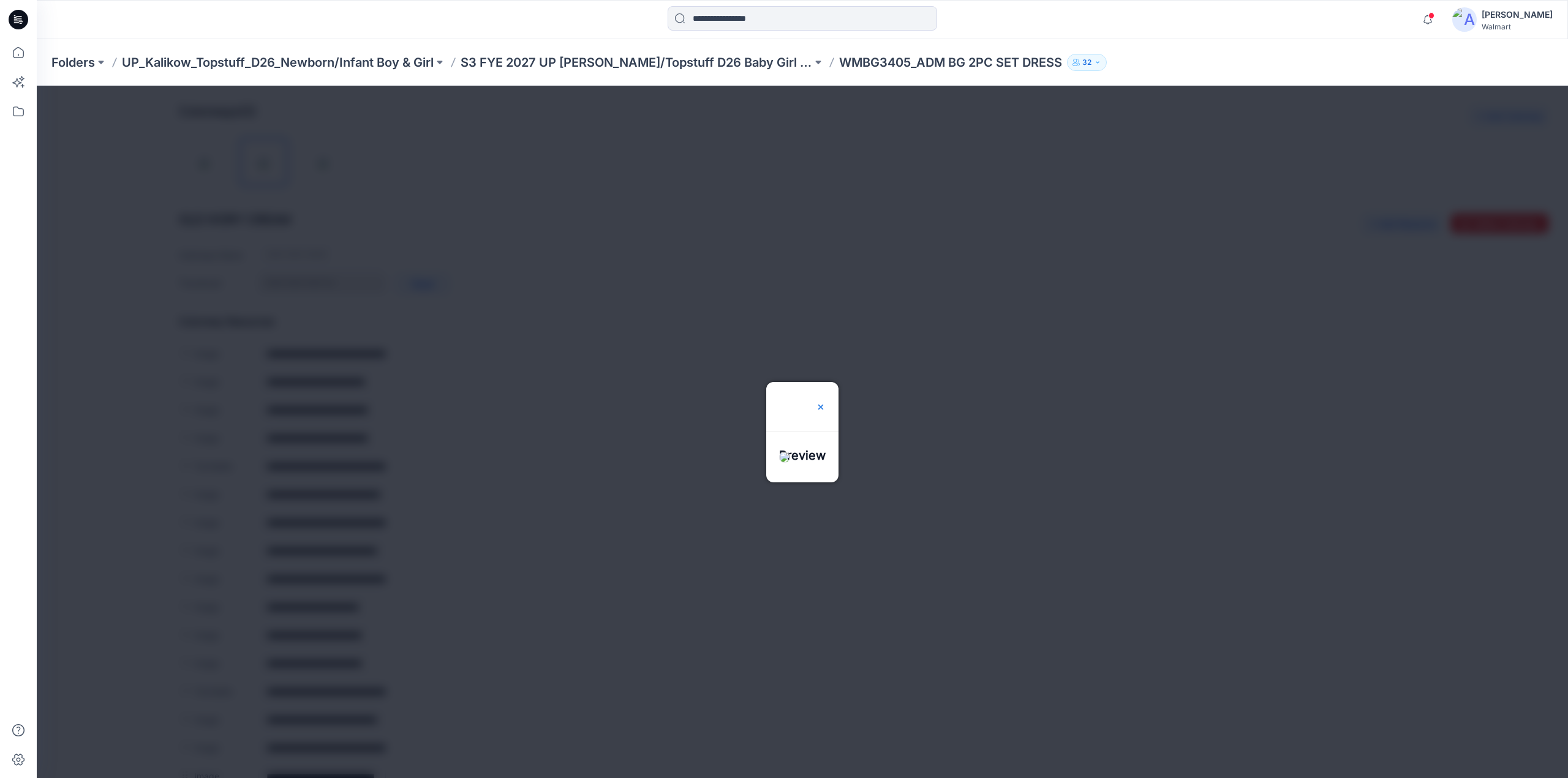
click at [825, 402] on img at bounding box center [820, 406] width 10 height 10
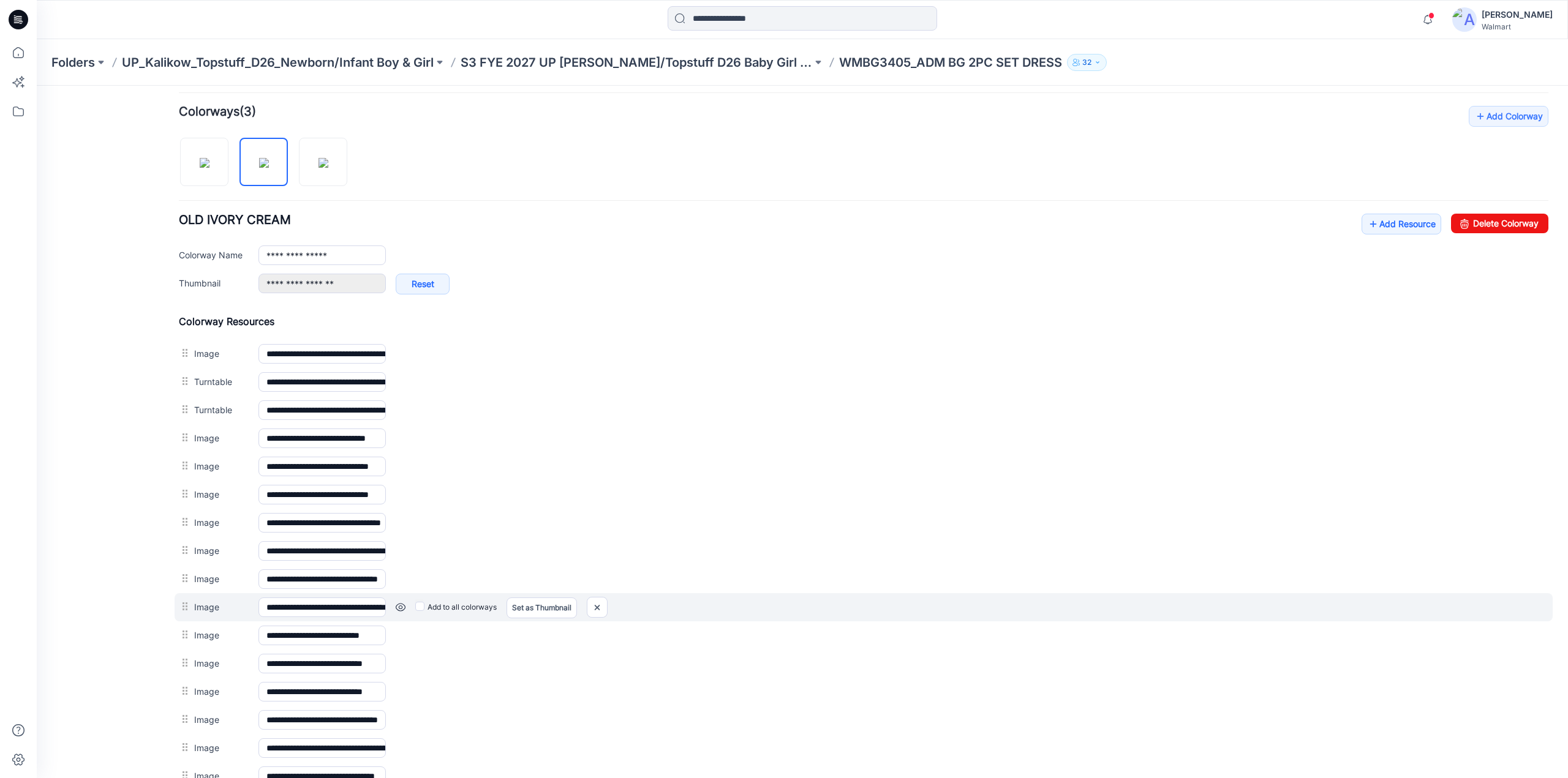
click at [402, 603] on link at bounding box center [400, 607] width 10 height 10
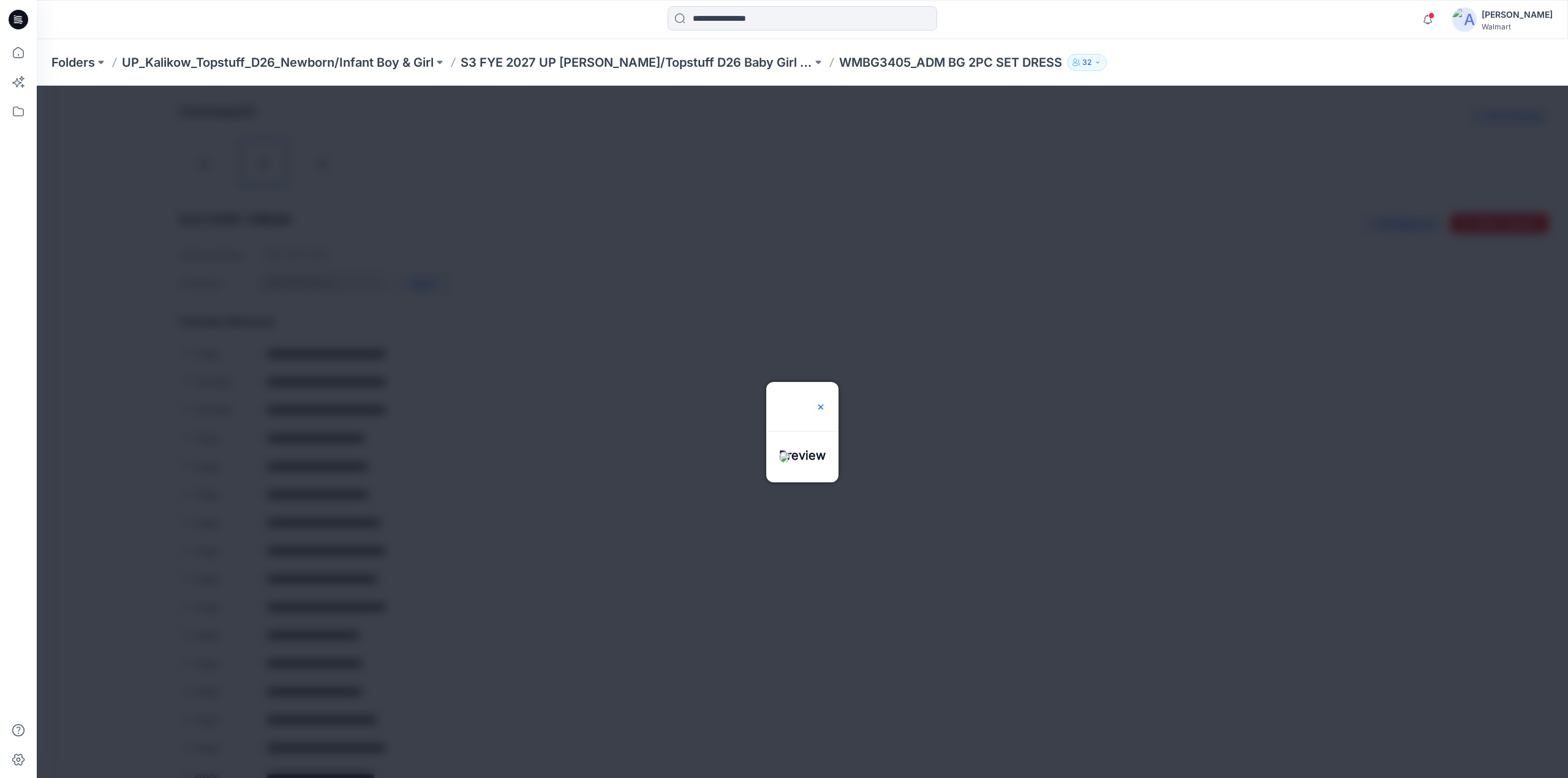
click at [825, 402] on img at bounding box center [820, 406] width 10 height 10
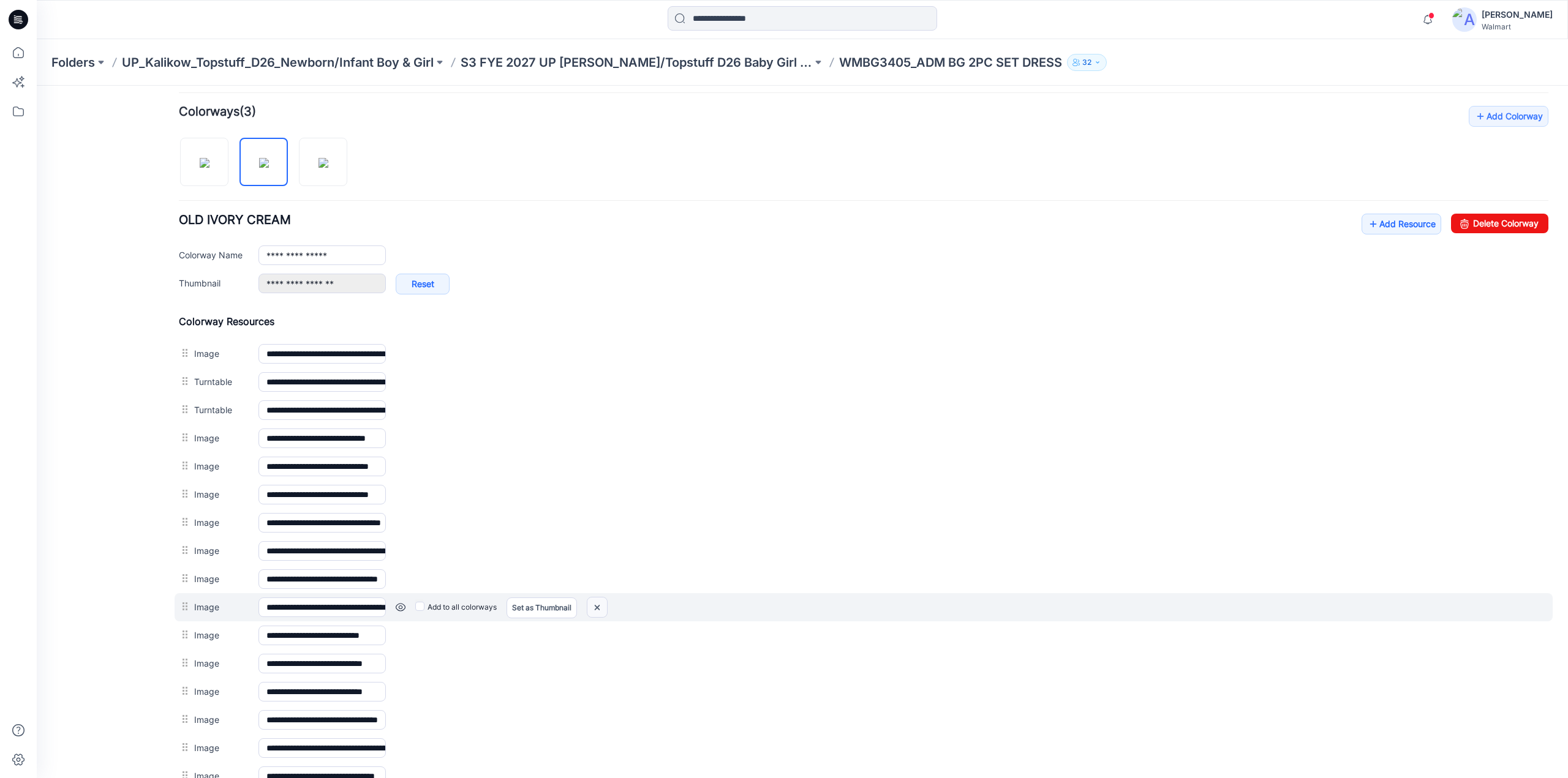
click at [597, 598] on img at bounding box center [597, 607] width 20 height 20
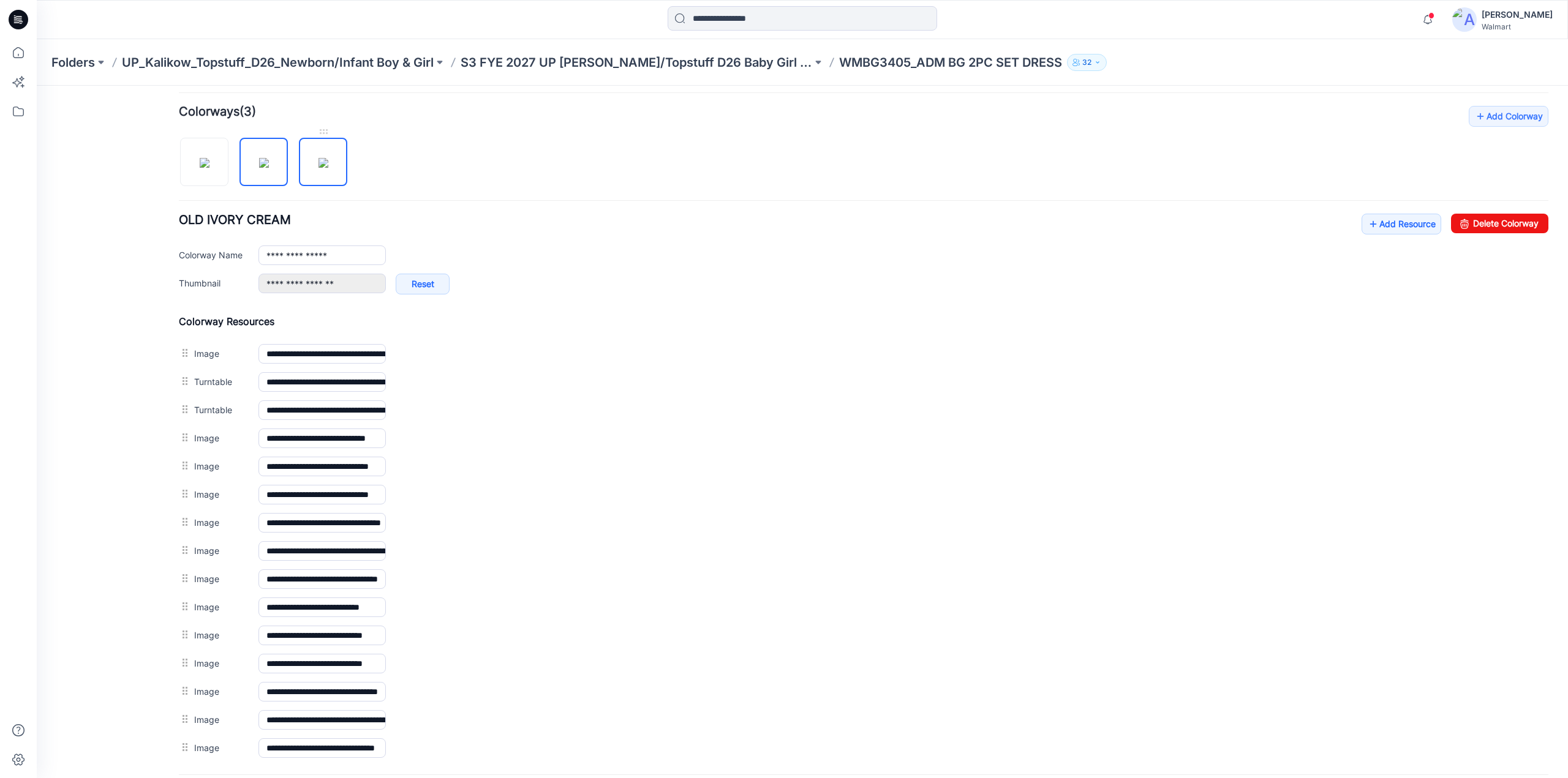
click at [328, 161] on img at bounding box center [323, 163] width 10 height 10
click at [269, 164] on img at bounding box center [263, 163] width 10 height 10
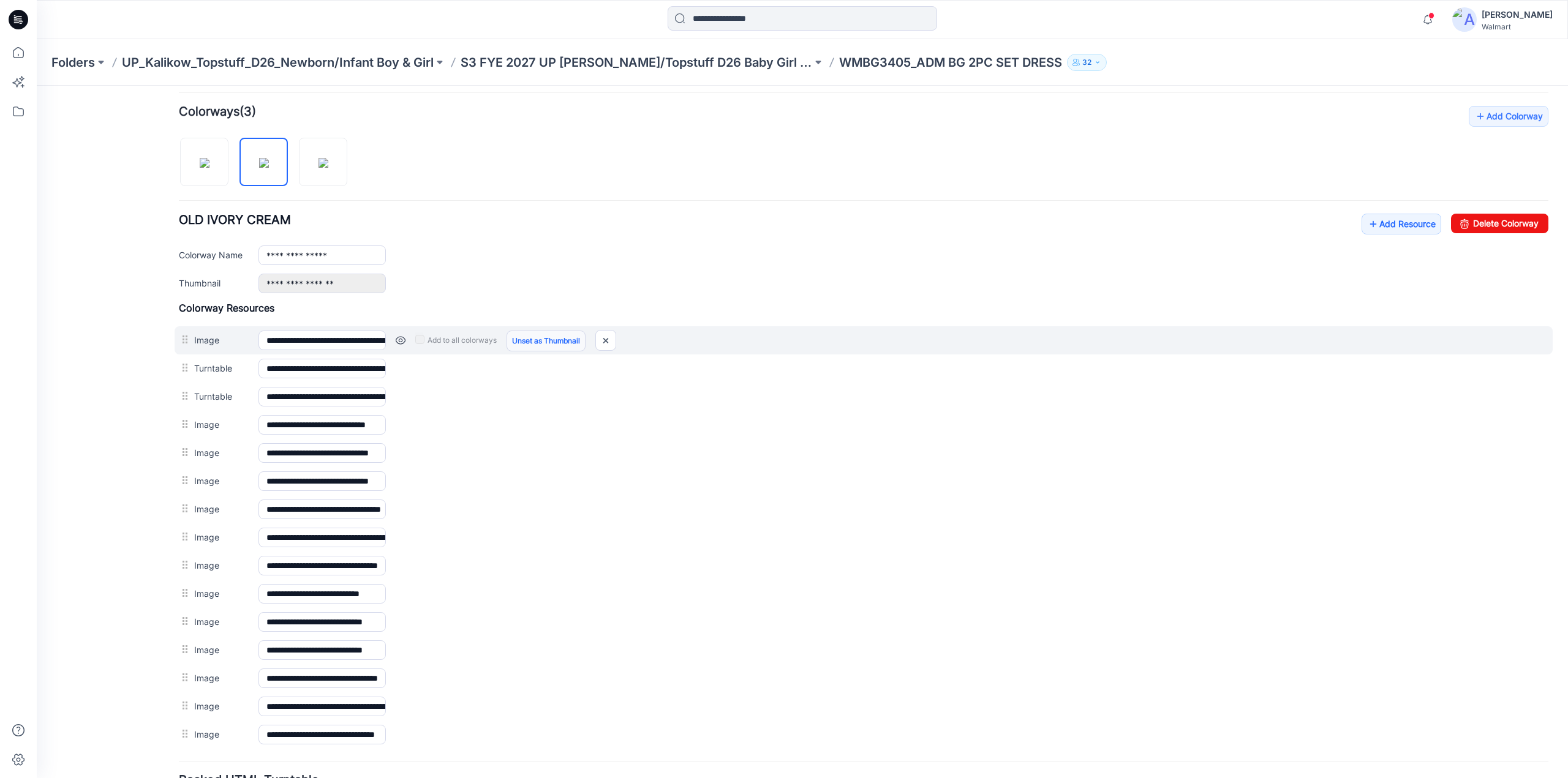
click at [527, 339] on link "Unset as Thumbnail" at bounding box center [546, 341] width 79 height 20
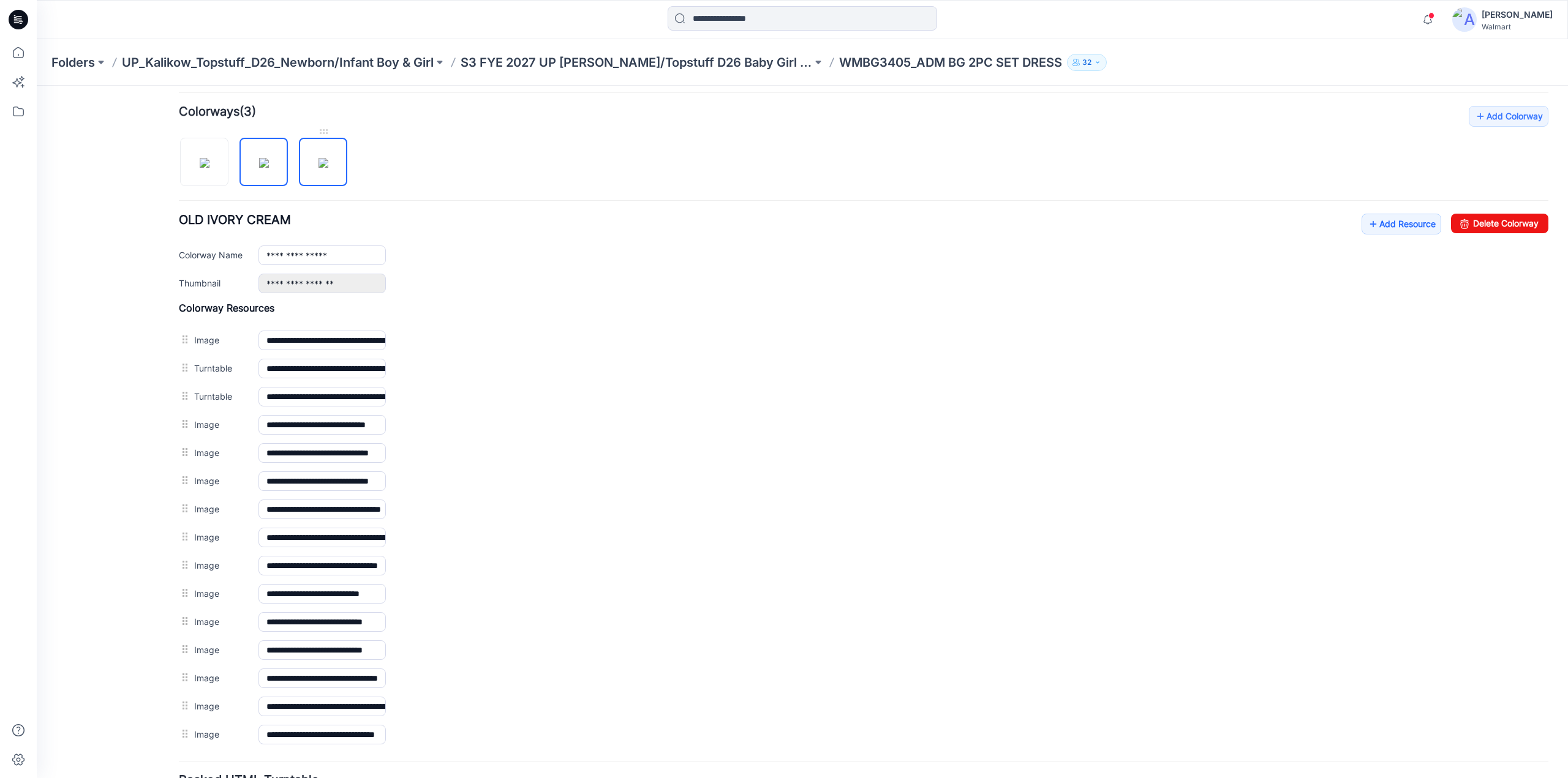
click at [318, 161] on img at bounding box center [323, 163] width 10 height 10
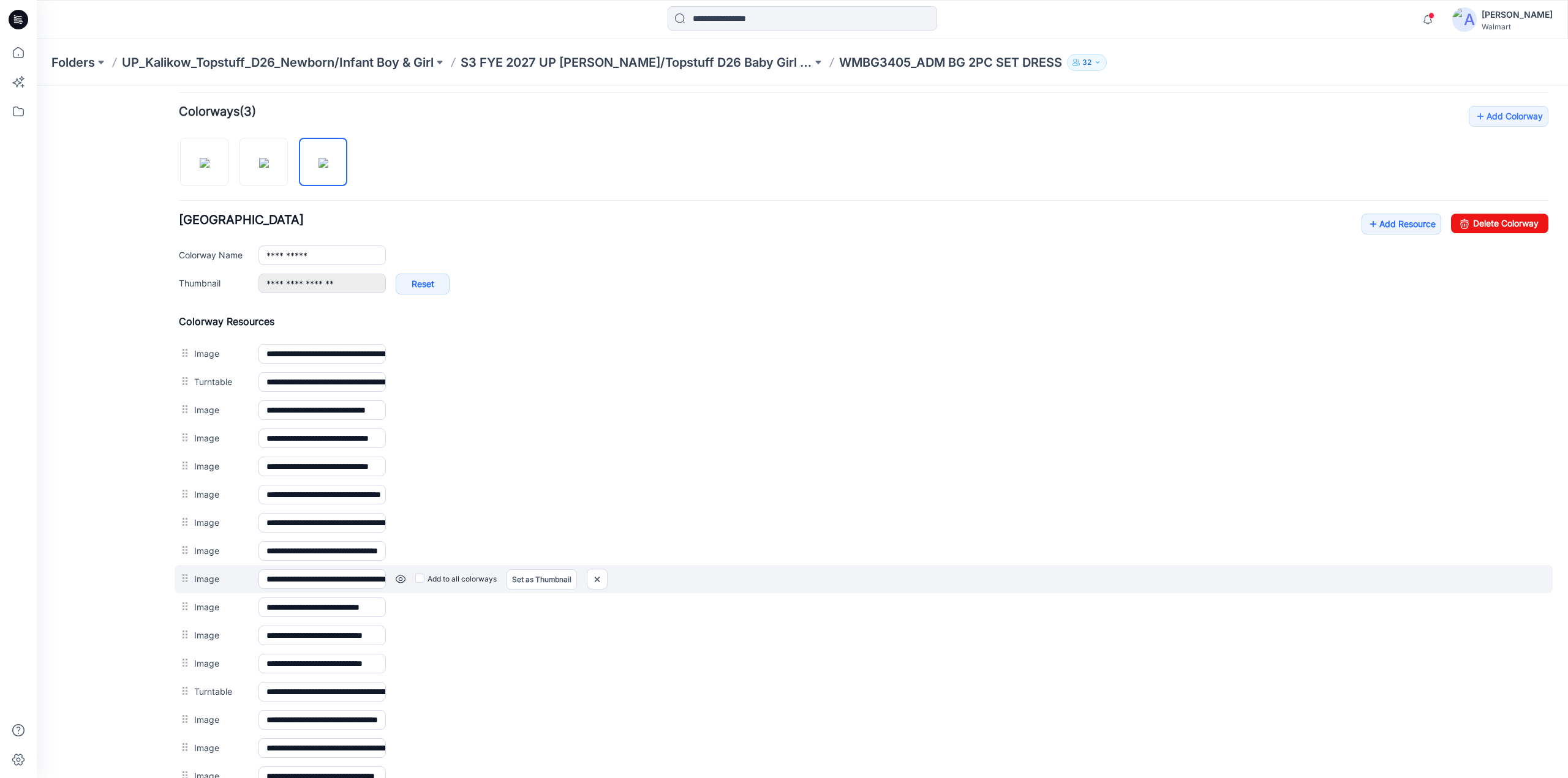
click at [401, 575] on link at bounding box center [400, 579] width 10 height 10
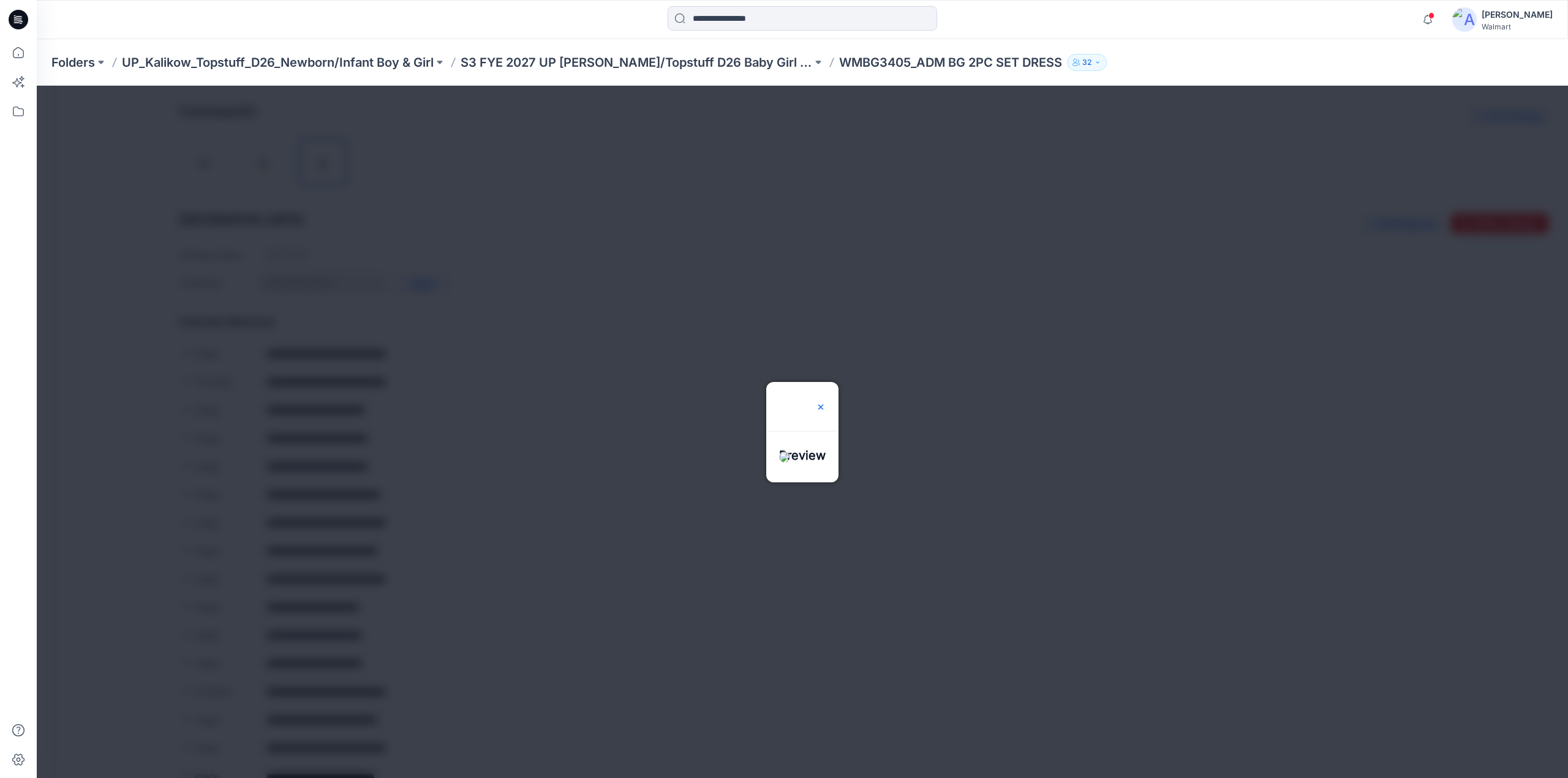
click at [825, 402] on img at bounding box center [820, 406] width 10 height 10
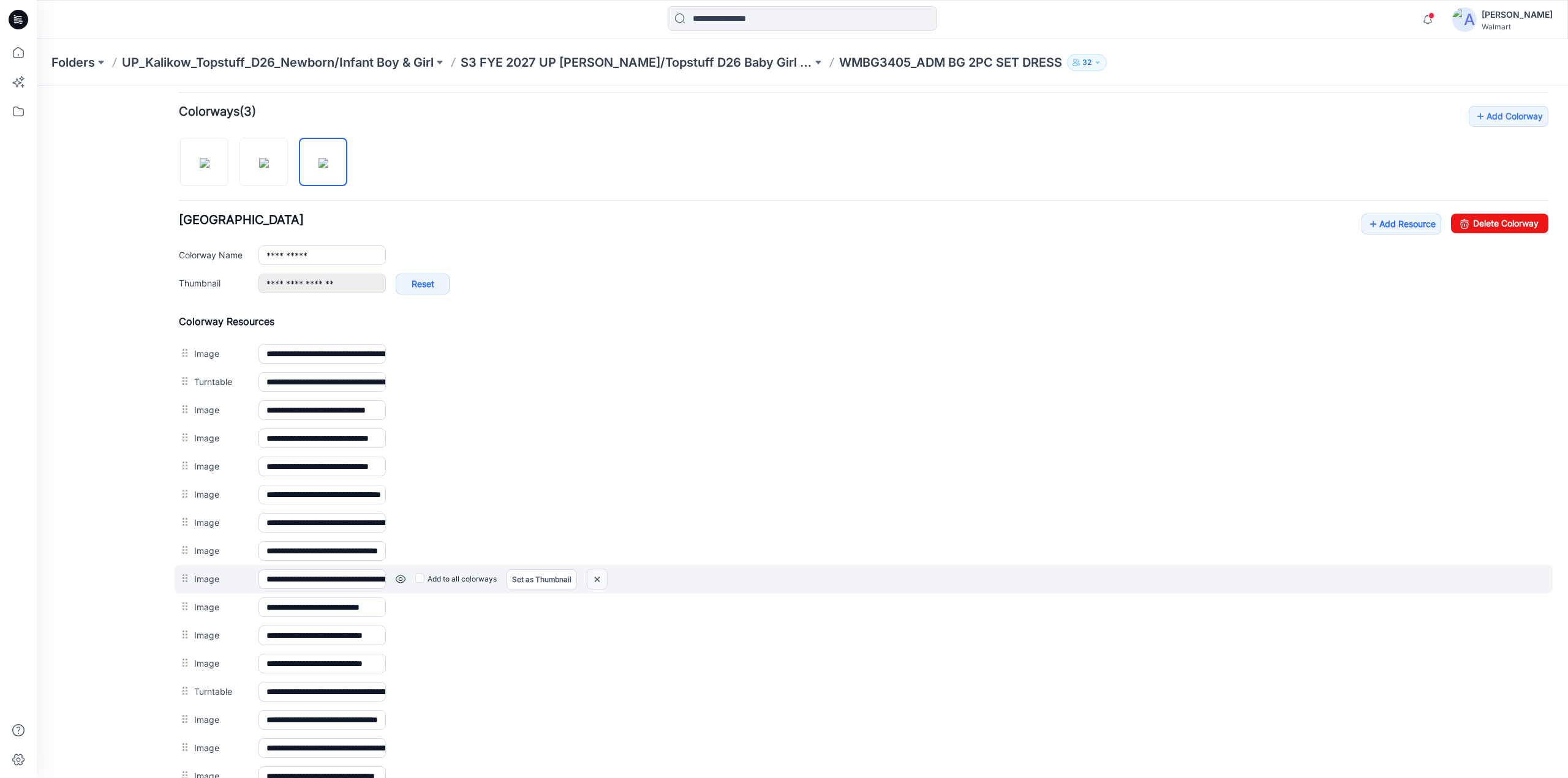
click at [600, 573] on img at bounding box center [597, 579] width 20 height 20
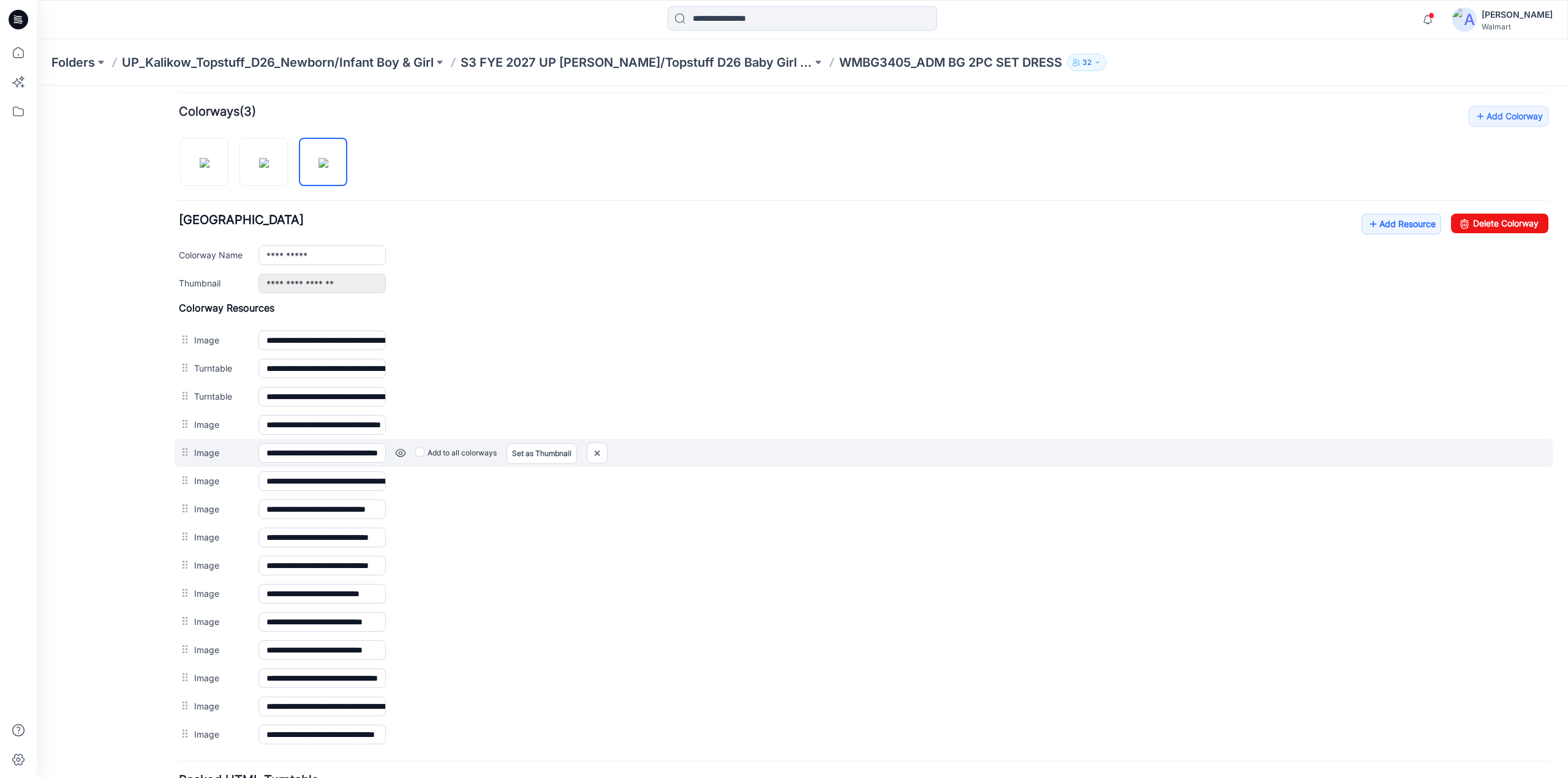
click at [396, 449] on link at bounding box center [400, 453] width 10 height 10
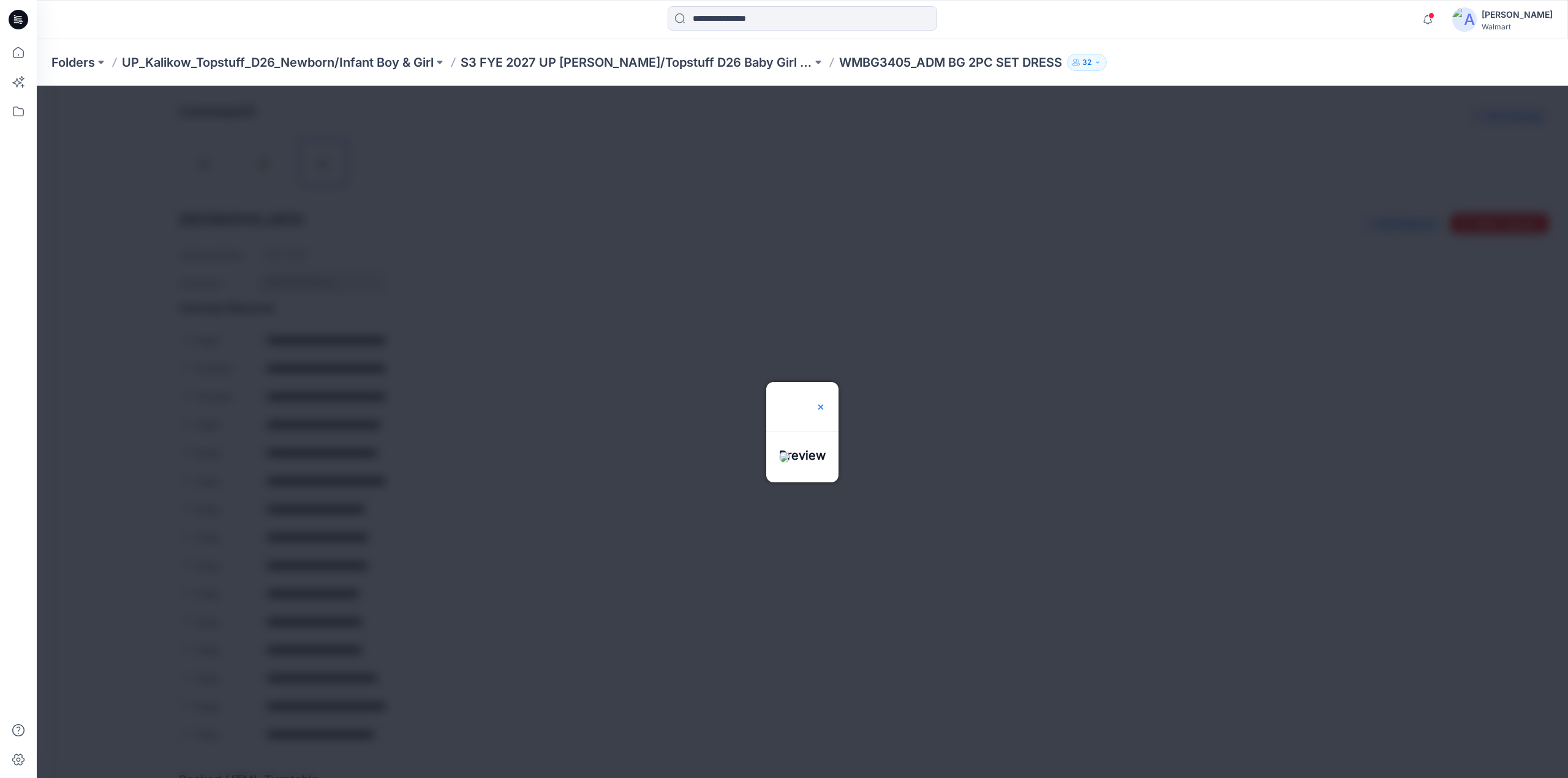
click at [825, 402] on img at bounding box center [820, 406] width 10 height 10
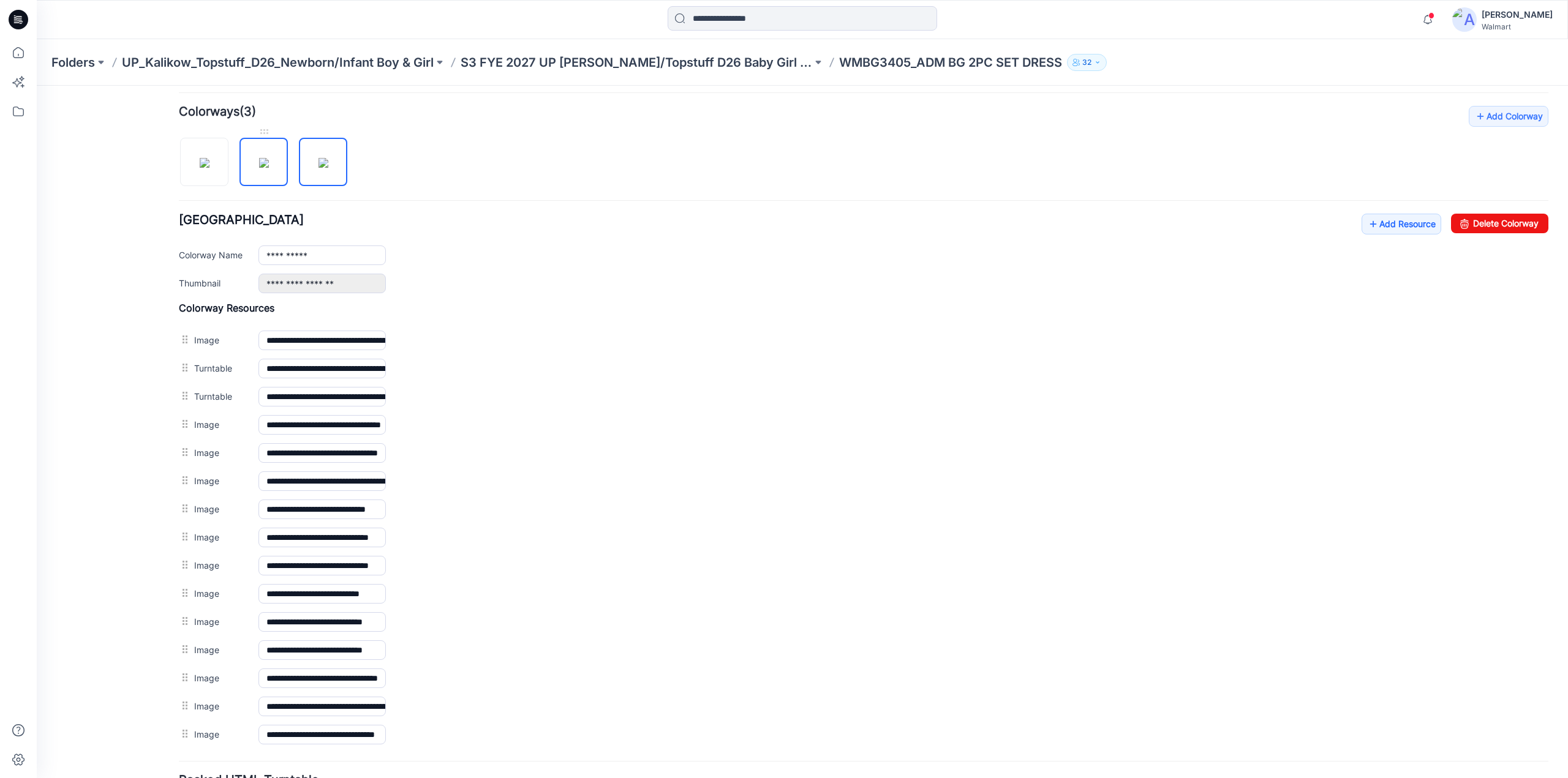
click at [269, 168] on img at bounding box center [263, 163] width 10 height 10
drag, startPoint x: 183, startPoint y: 535, endPoint x: 538, endPoint y: 336, distance: 407.0
click at [36, 85] on link "Set as Thumbnail" at bounding box center [36, 85] width 0 height 0
click at [210, 168] on img at bounding box center [205, 163] width 10 height 10
click at [328, 158] on img at bounding box center [323, 163] width 10 height 10
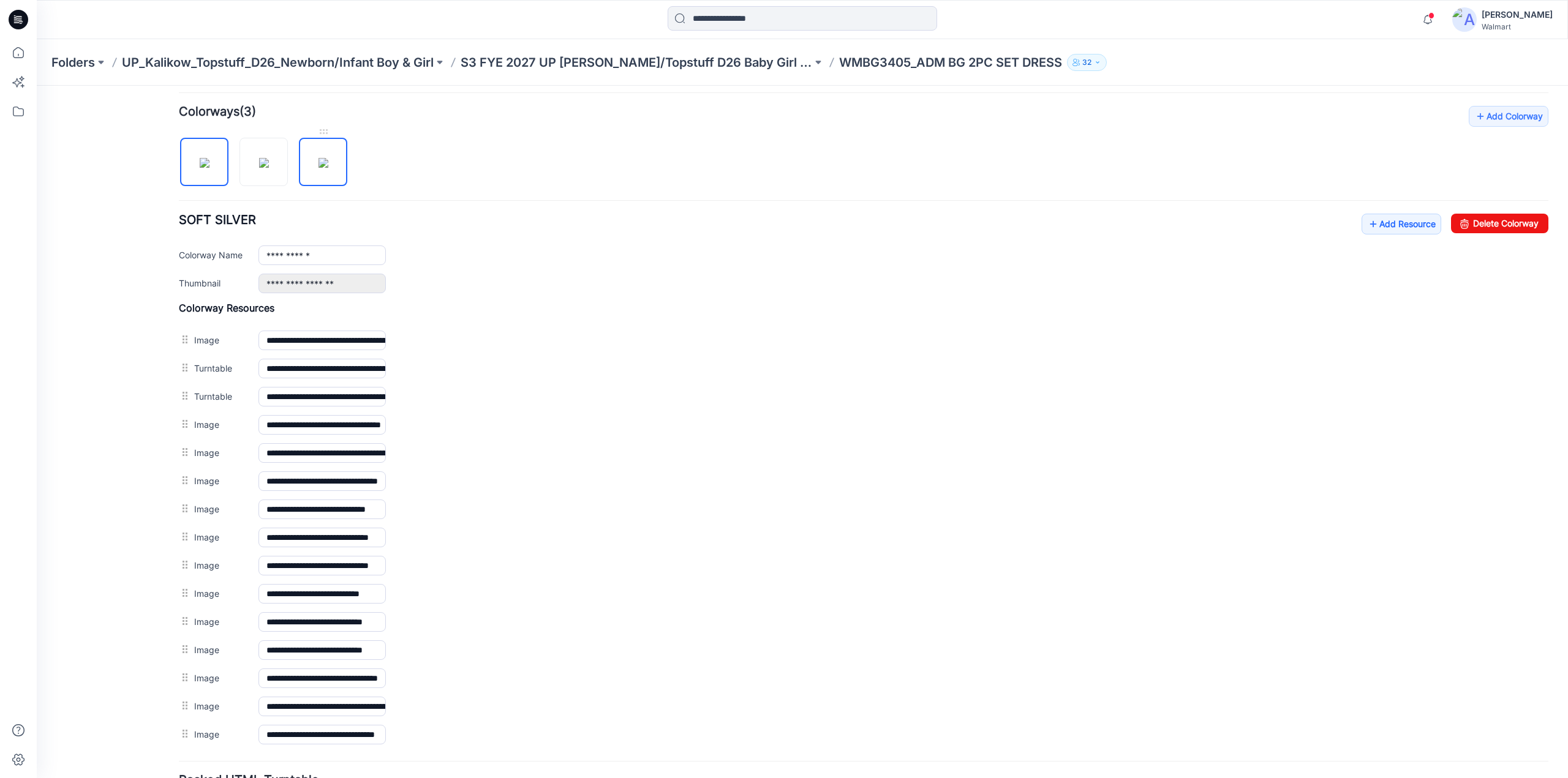
type input "**********"
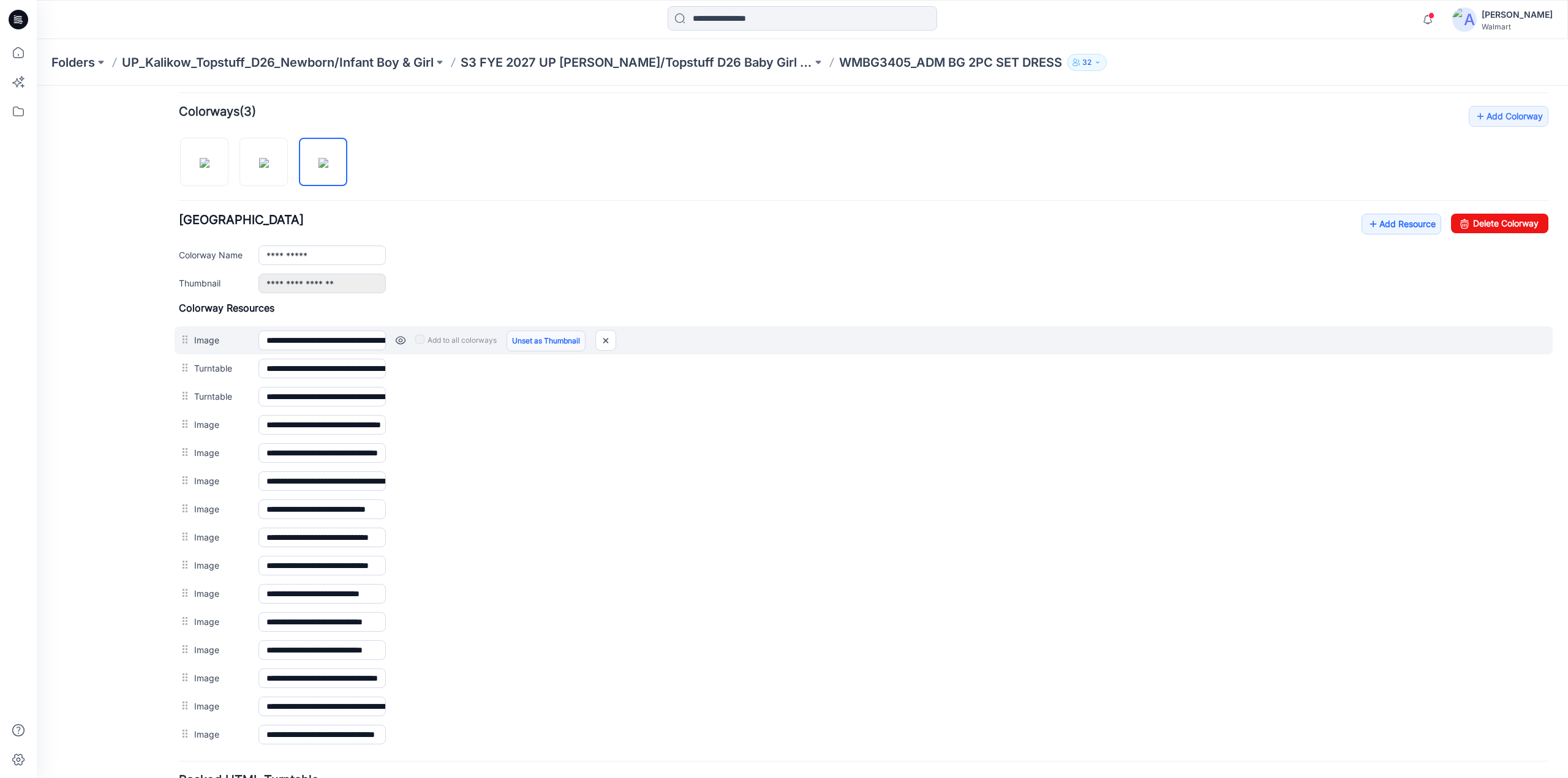
click at [528, 335] on link "Unset as Thumbnail" at bounding box center [546, 341] width 79 height 20
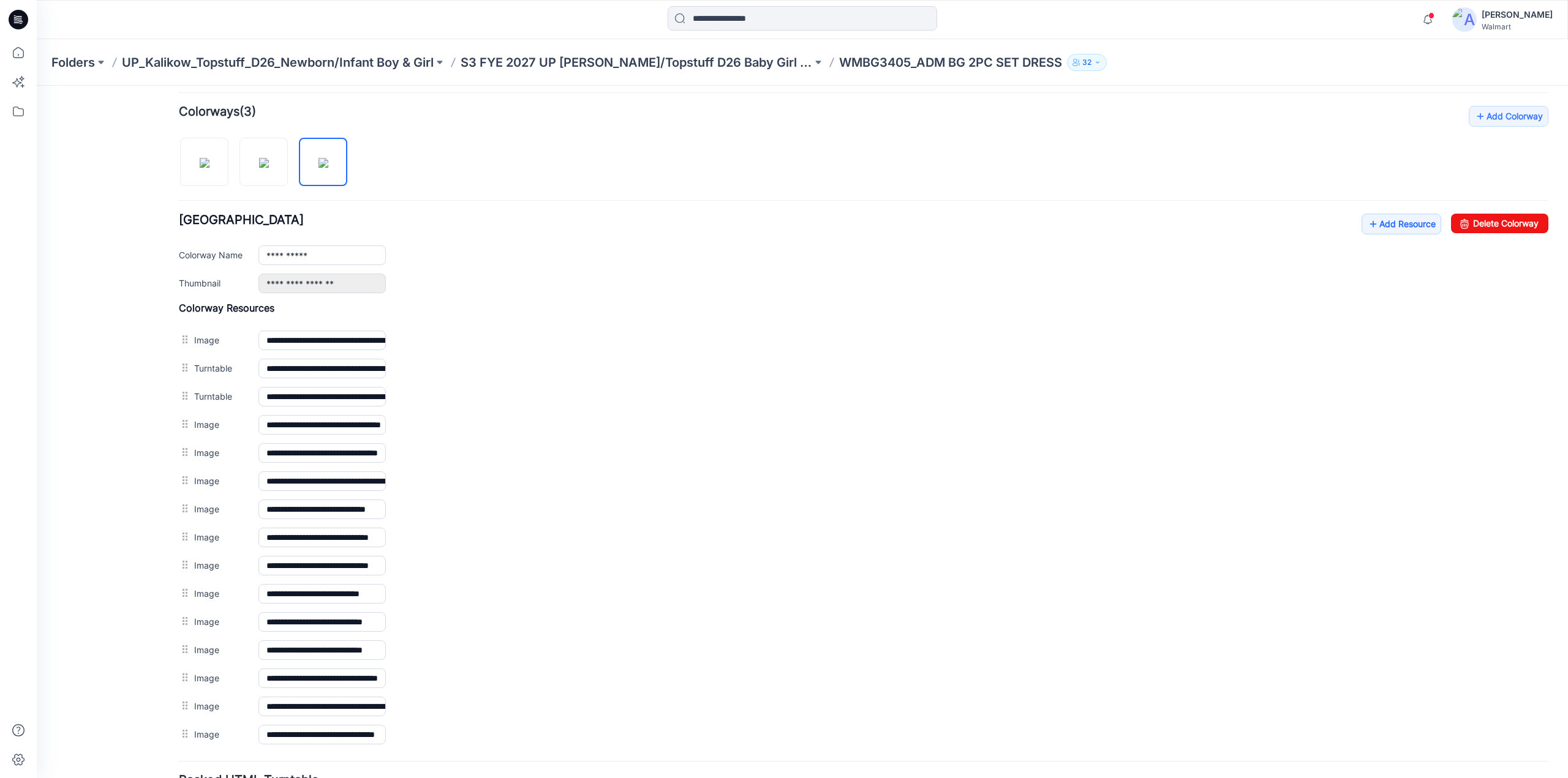
click at [36, 85] on link "Unset as Thumbnail" at bounding box center [36, 85] width 0 height 0
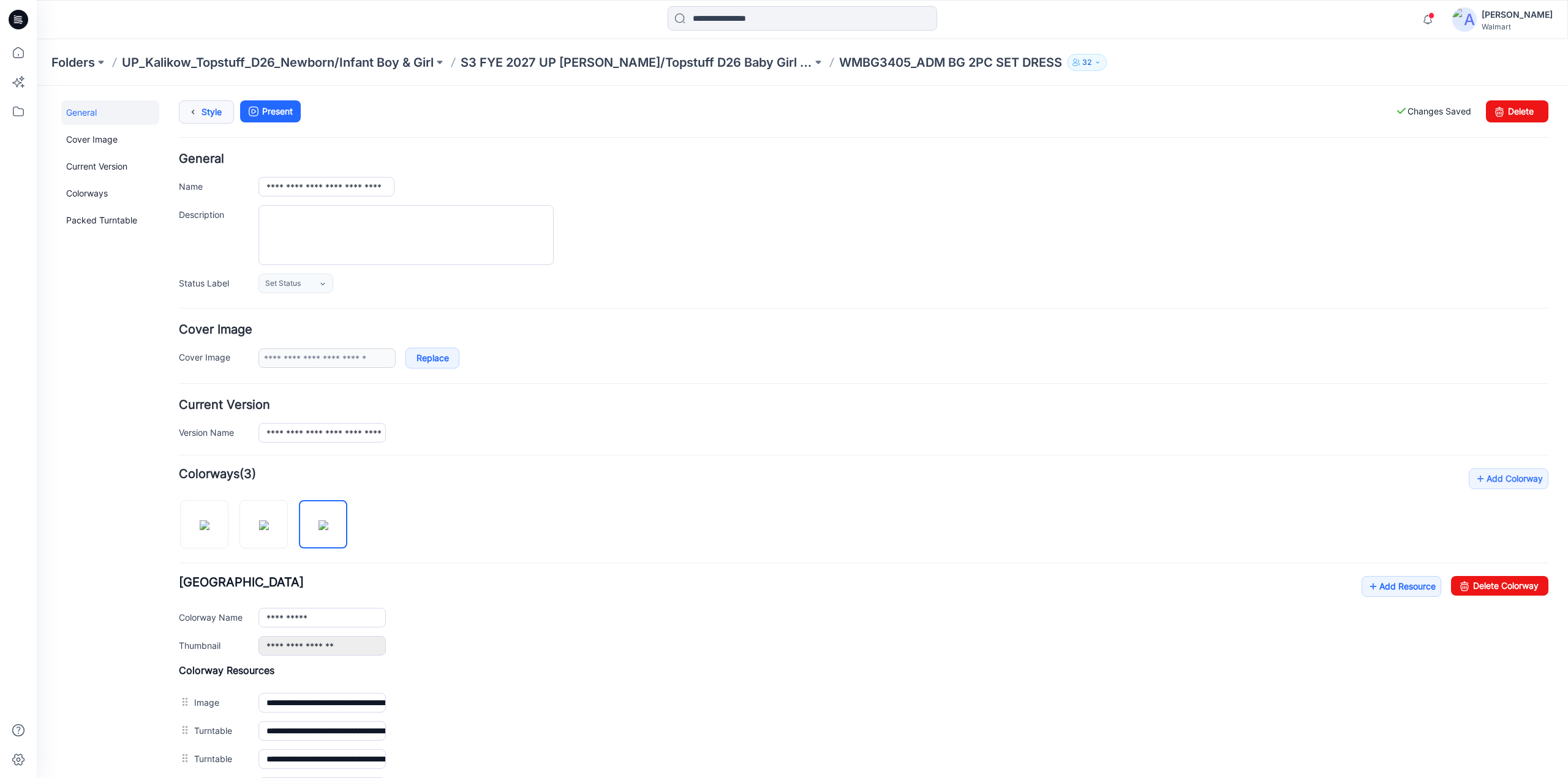
click at [219, 113] on link "Style" at bounding box center [206, 112] width 55 height 23
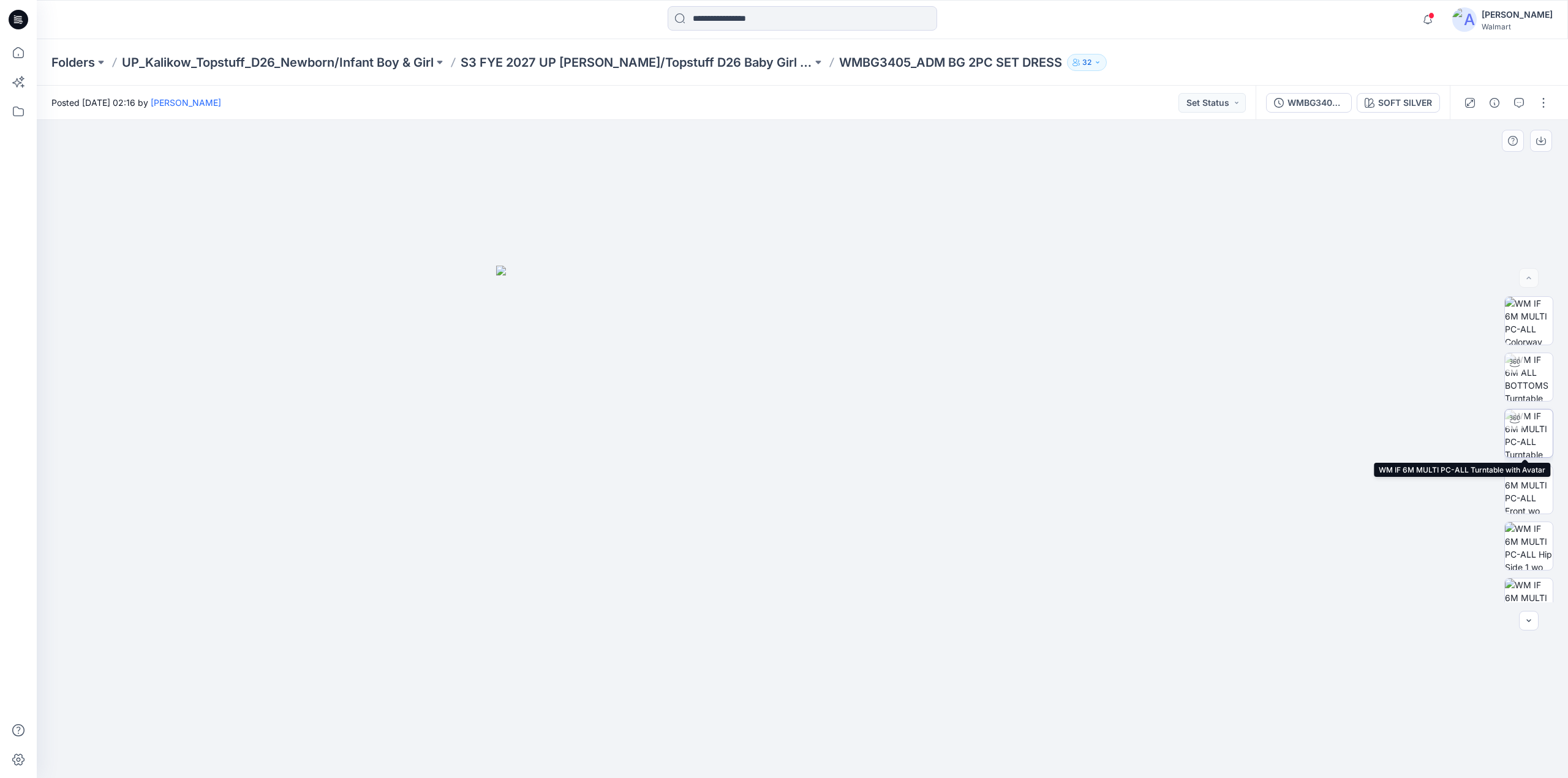
click at [1538, 432] on img at bounding box center [1529, 434] width 48 height 48
click at [1519, 378] on img at bounding box center [1529, 377] width 48 height 48
click at [1537, 436] on img at bounding box center [1529, 434] width 48 height 48
click at [1548, 103] on button "button" at bounding box center [1543, 103] width 20 height 20
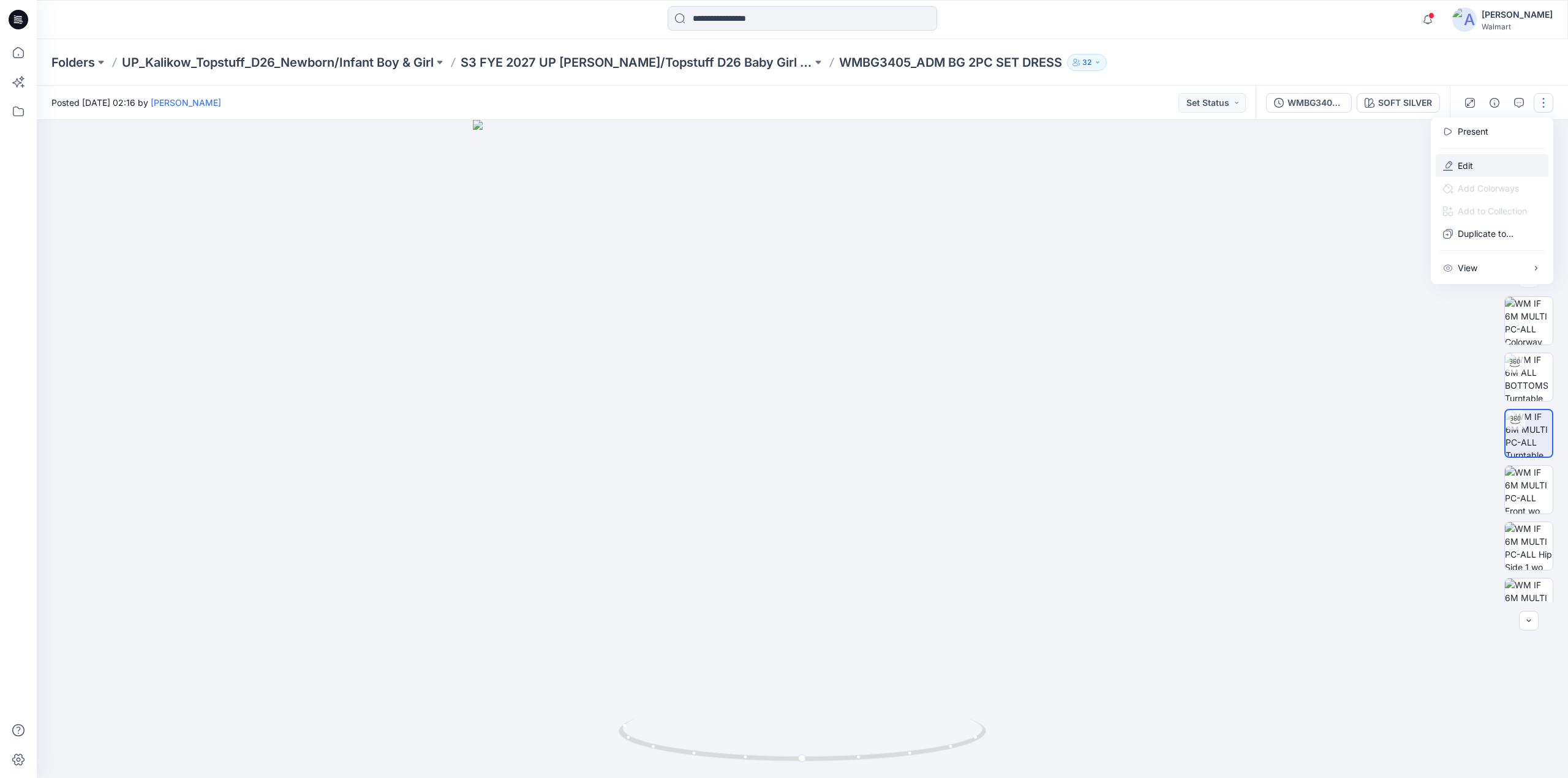
click at [1453, 164] on button "Edit" at bounding box center [1492, 165] width 113 height 22
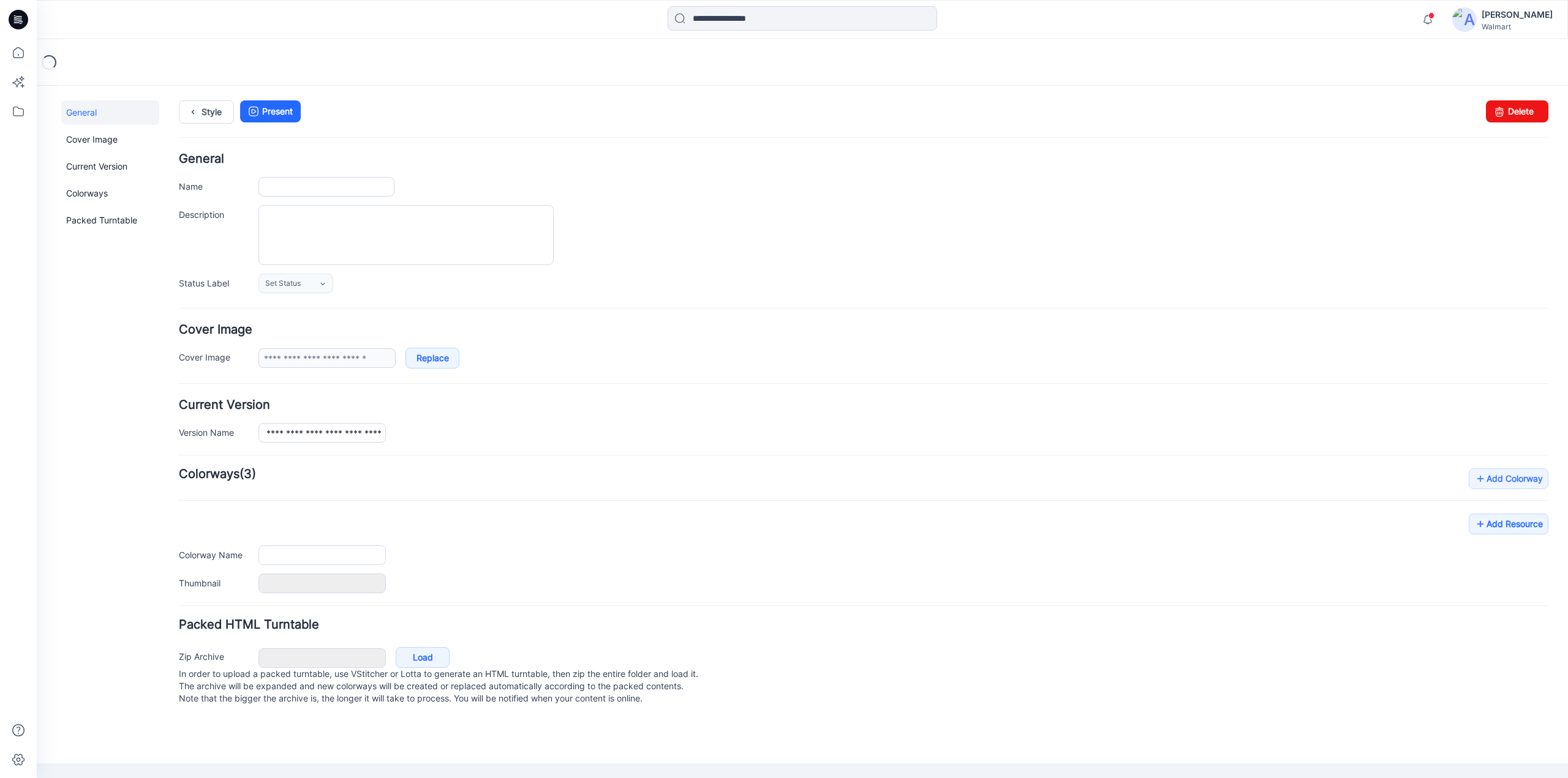
type input "**********"
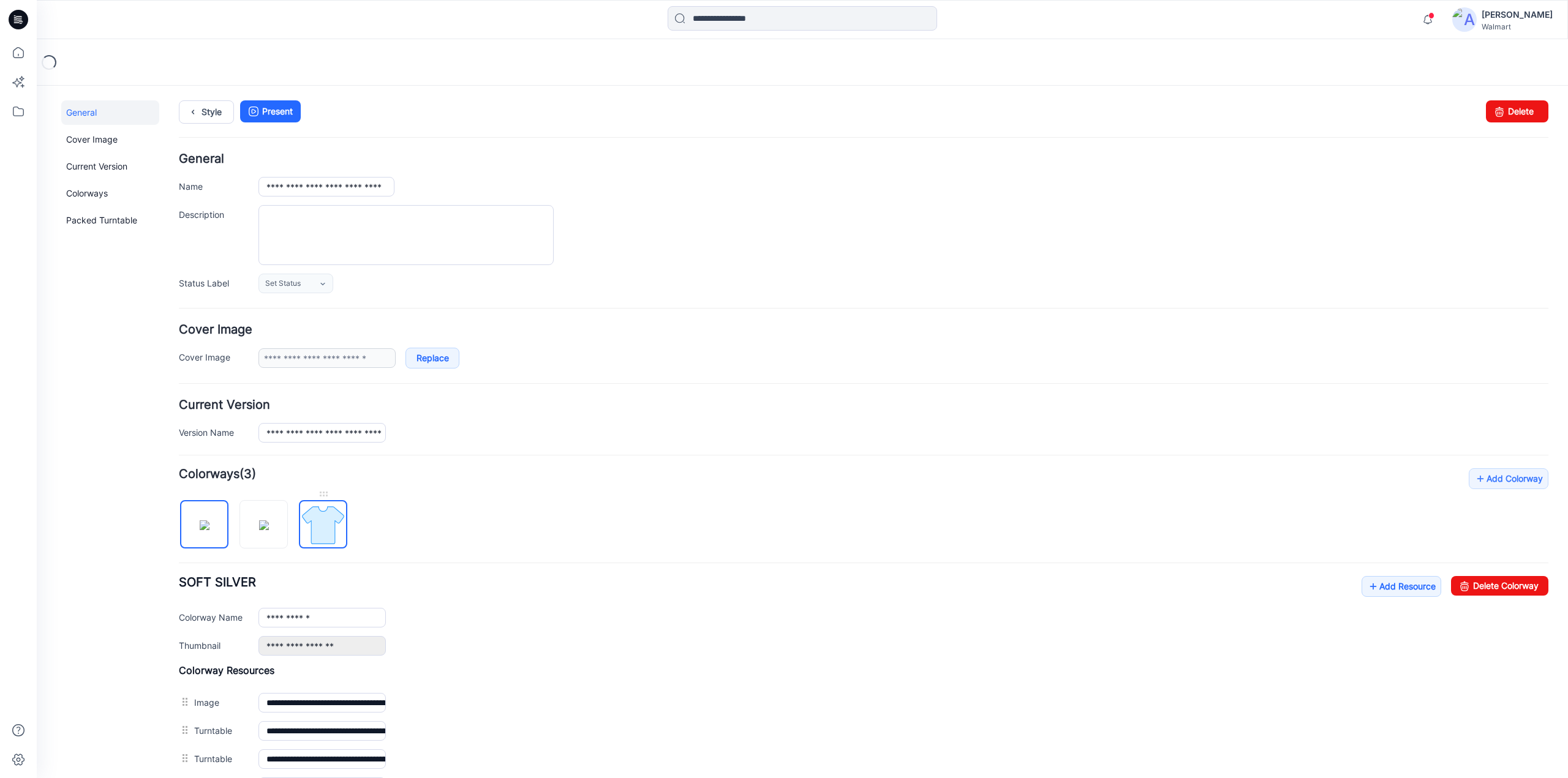
click at [314, 530] on img at bounding box center [323, 525] width 46 height 46
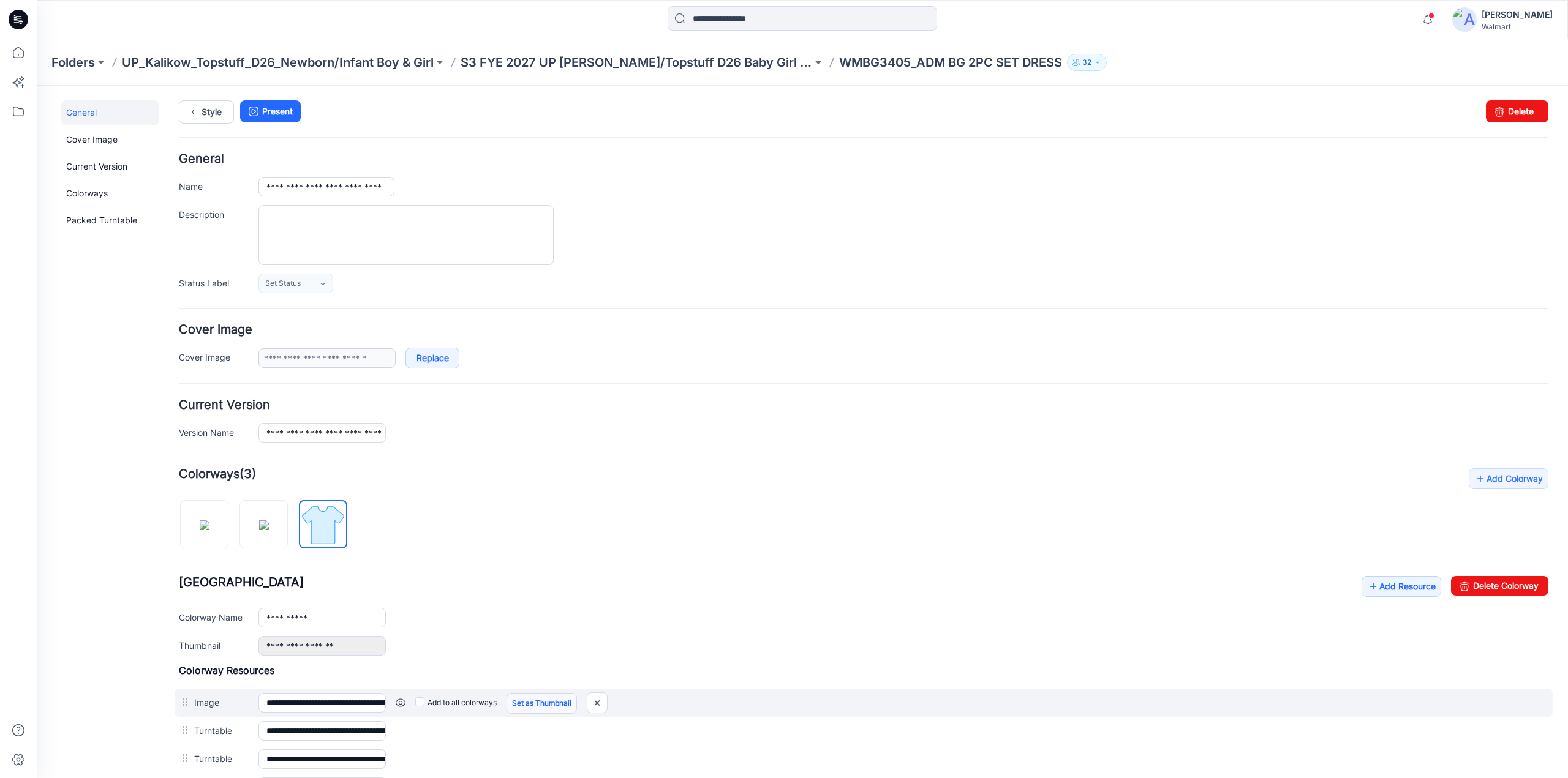
click at [565, 702] on link "Set as Thumbnail" at bounding box center [542, 703] width 70 height 20
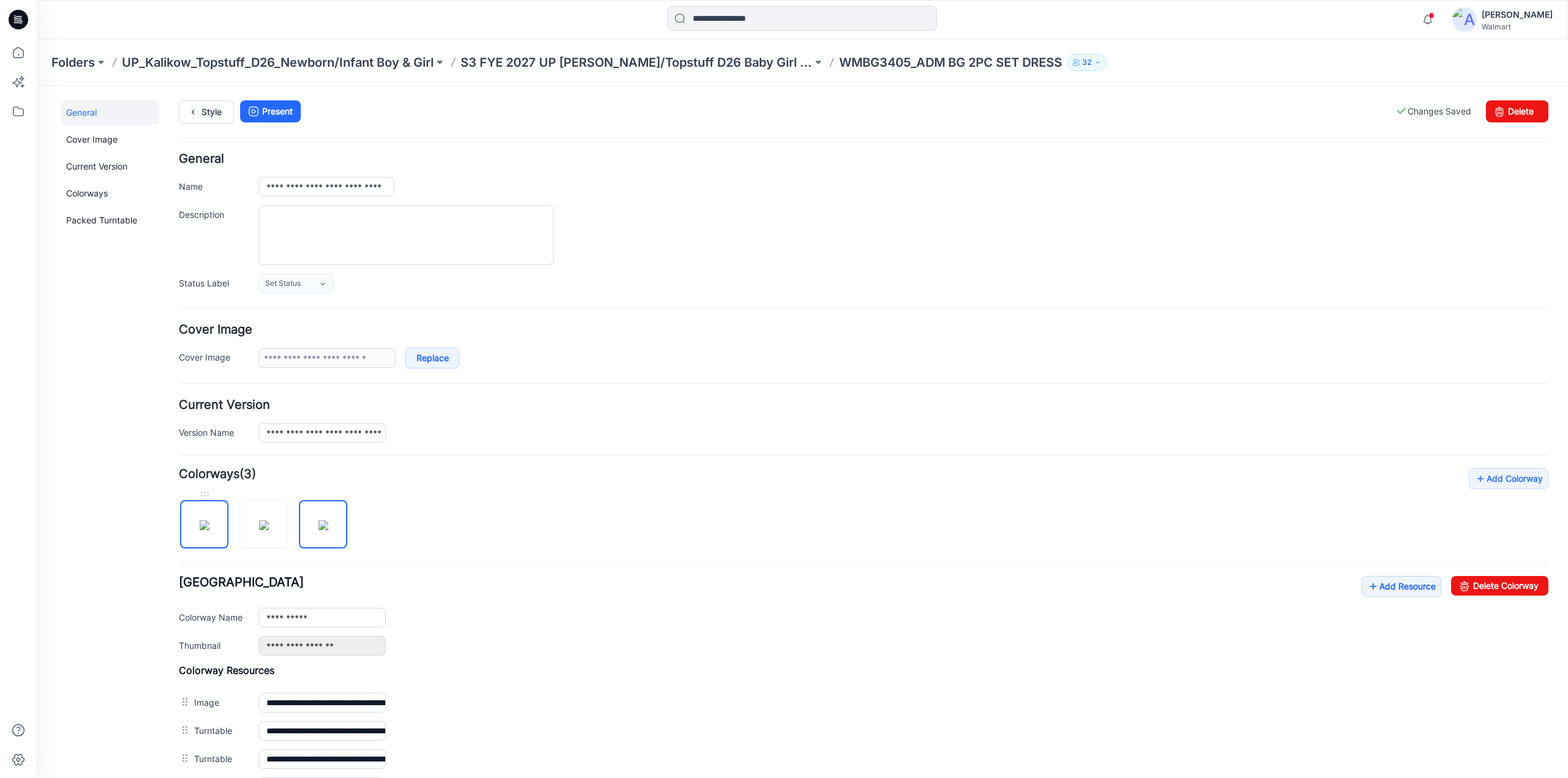
click at [201, 522] on img at bounding box center [205, 525] width 10 height 10
click at [259, 527] on img at bounding box center [263, 525] width 10 height 10
click at [318, 530] on img at bounding box center [323, 525] width 10 height 10
click at [204, 520] on img at bounding box center [205, 525] width 10 height 10
type input "**********"
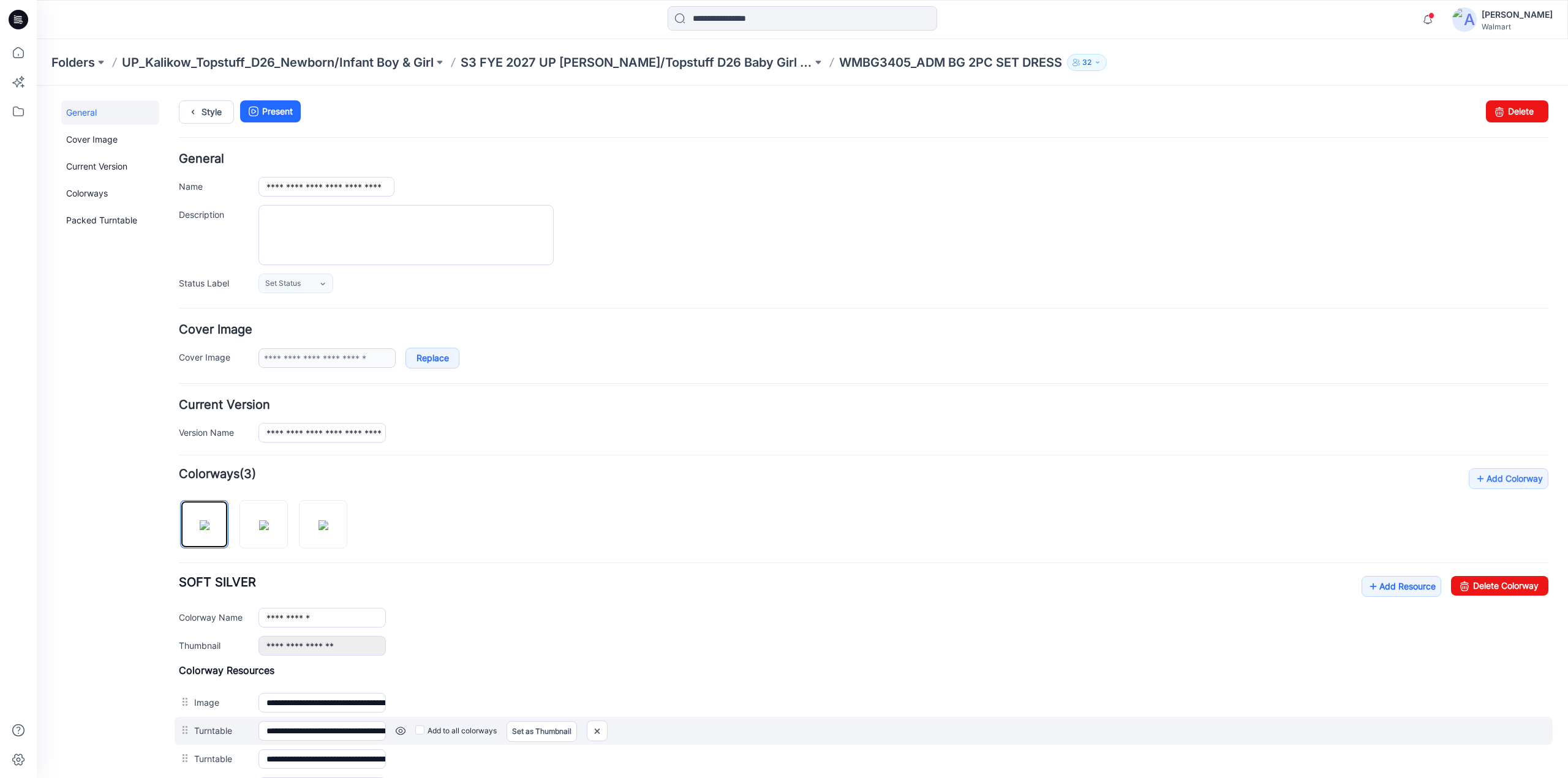
scroll to position [463, 0]
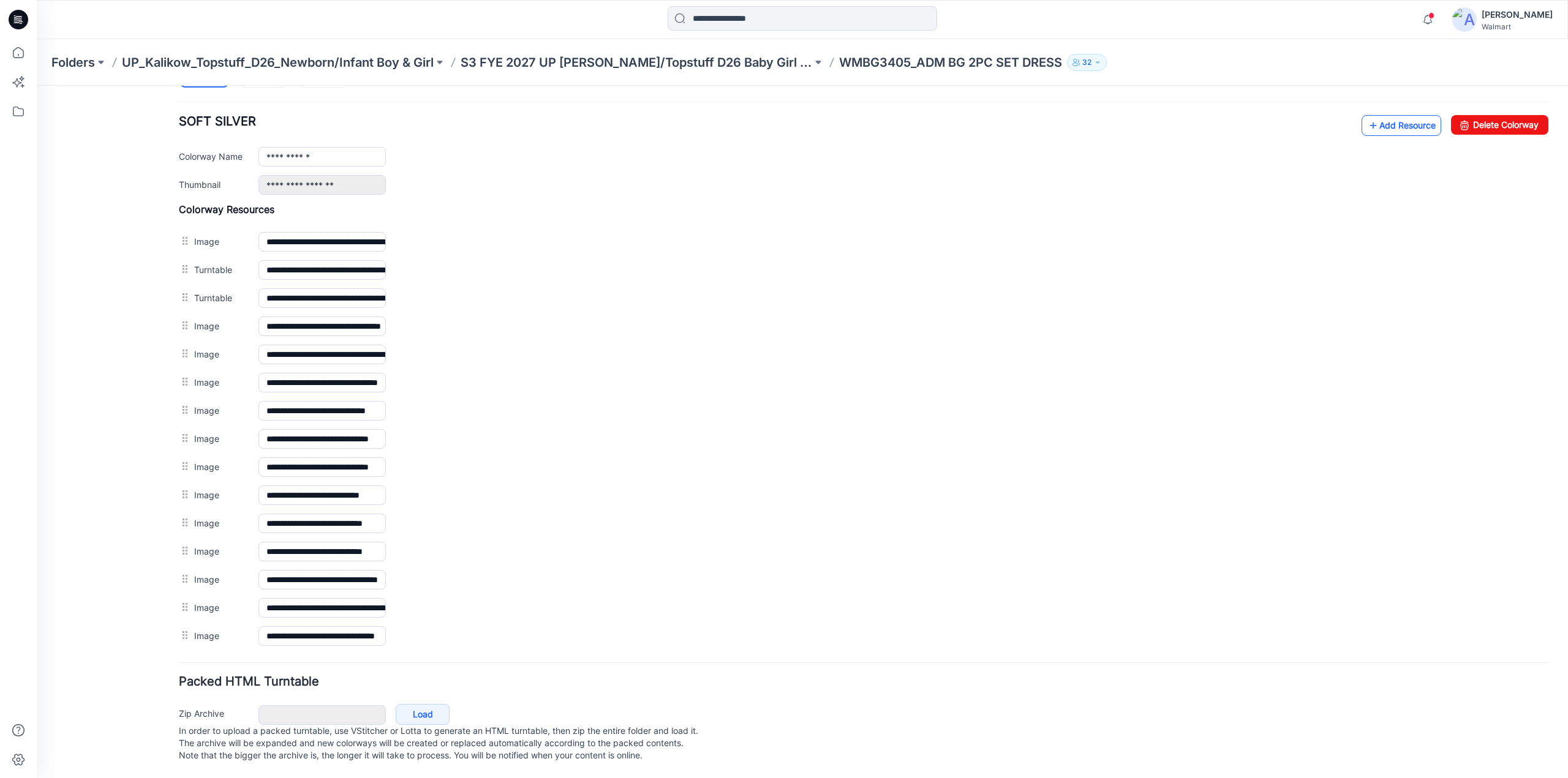
click at [1401, 123] on link "Add Resource" at bounding box center [1402, 124] width 80 height 20
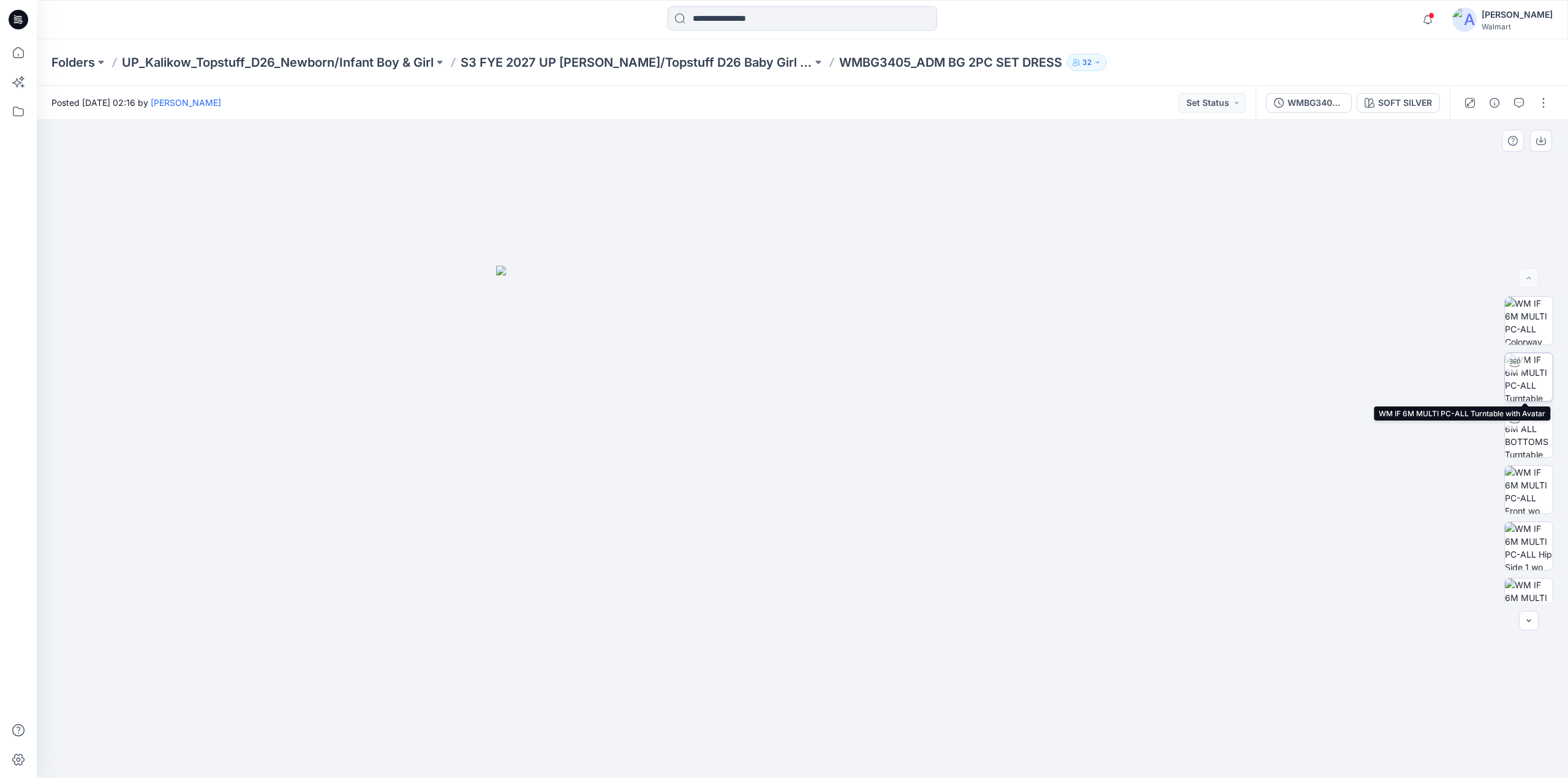
click at [1534, 374] on img at bounding box center [1529, 377] width 48 height 48
drag, startPoint x: 801, startPoint y: 762, endPoint x: 918, endPoint y: 761, distance: 117.0
click at [918, 761] on icon at bounding box center [804, 742] width 371 height 46
drag, startPoint x: 913, startPoint y: 758, endPoint x: 985, endPoint y: 734, distance: 75.9
click at [985, 734] on icon at bounding box center [804, 742] width 371 height 46
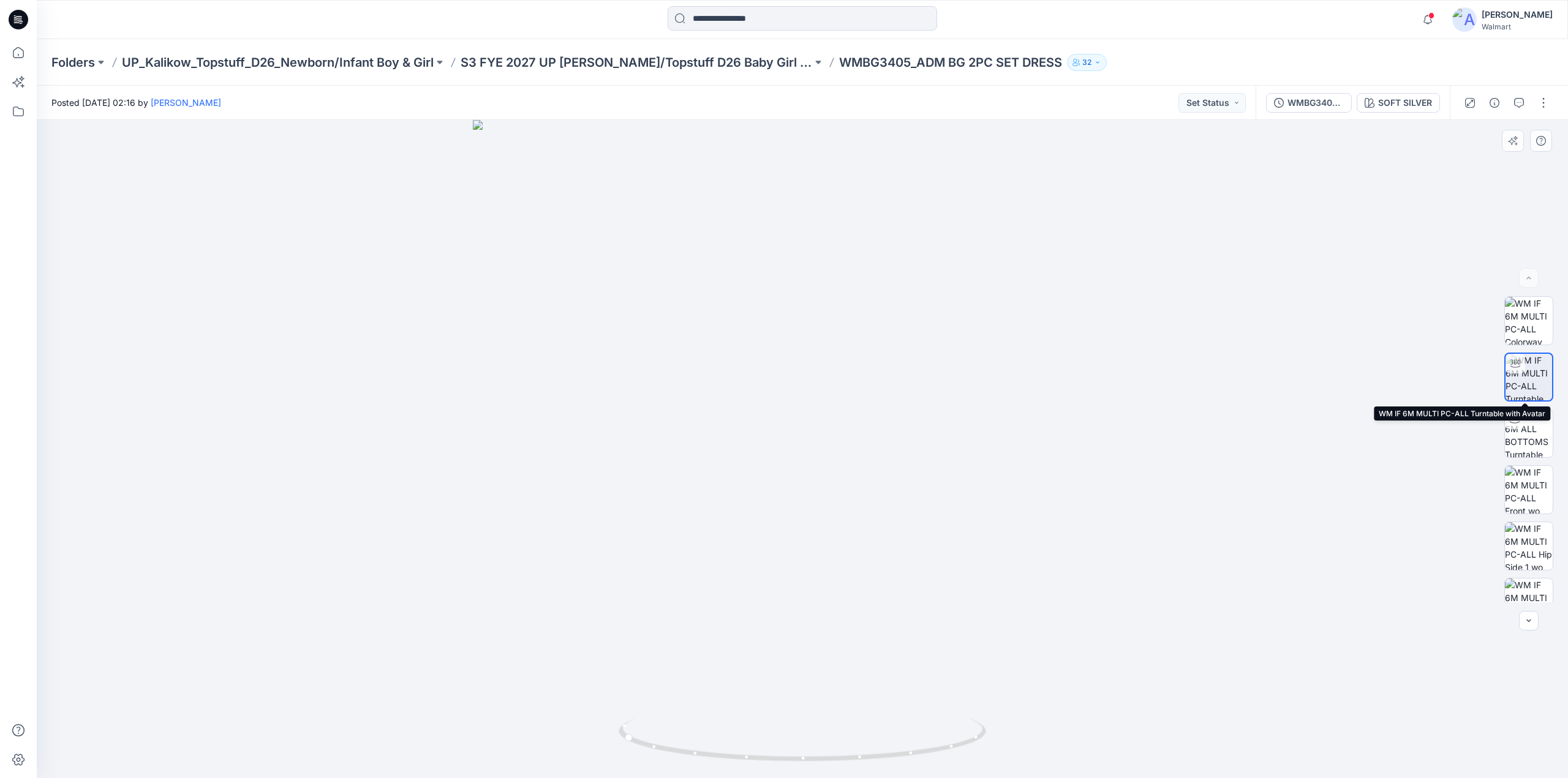
click at [1534, 373] on img at bounding box center [1529, 377] width 46 height 46
drag, startPoint x: 632, startPoint y: 741, endPoint x: 822, endPoint y: 761, distance: 191.0
click at [822, 761] on icon at bounding box center [804, 742] width 371 height 46
click at [1546, 105] on button "button" at bounding box center [1543, 103] width 20 height 20
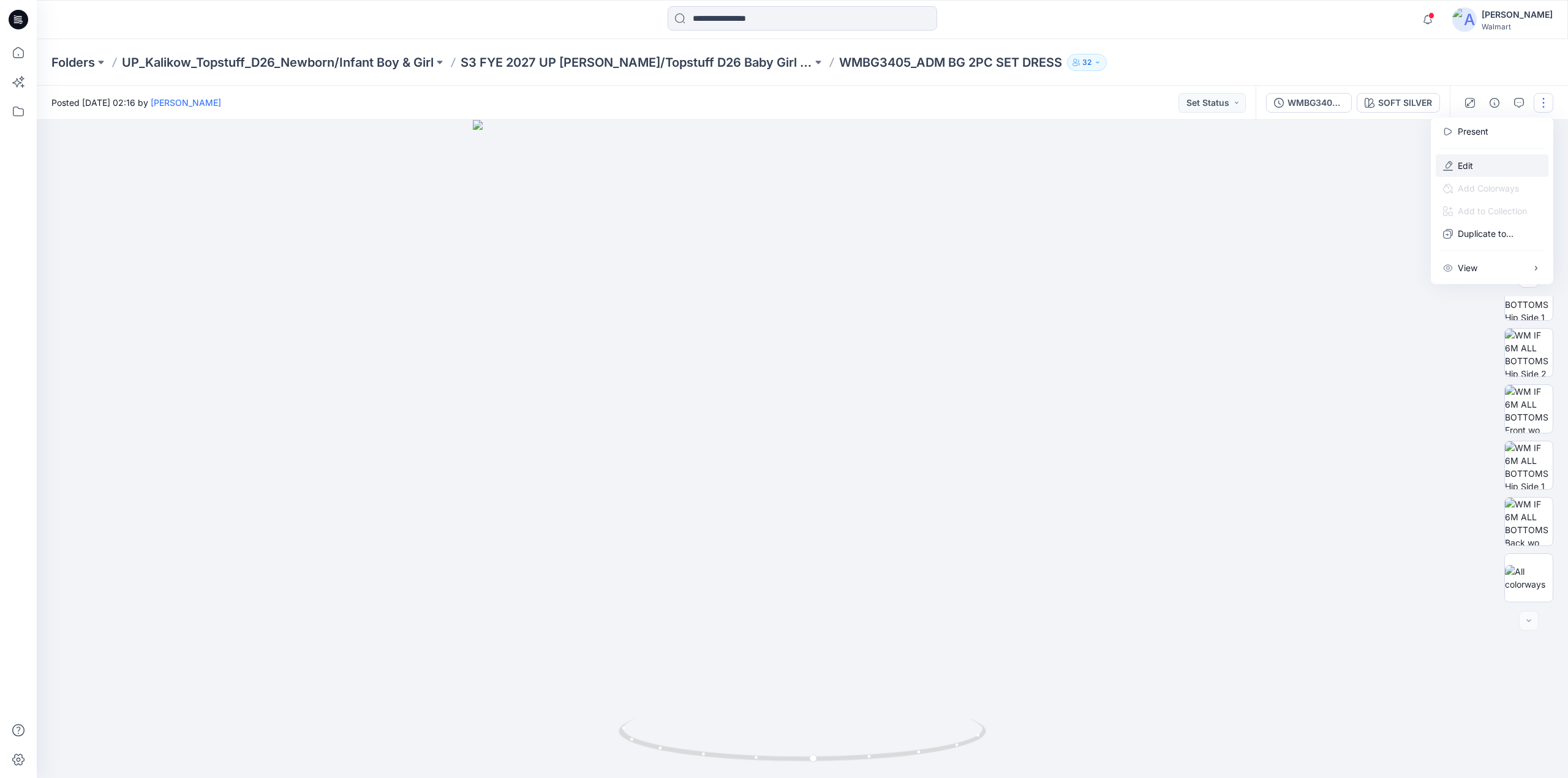
click at [1473, 162] on p "Edit" at bounding box center [1465, 165] width 15 height 12
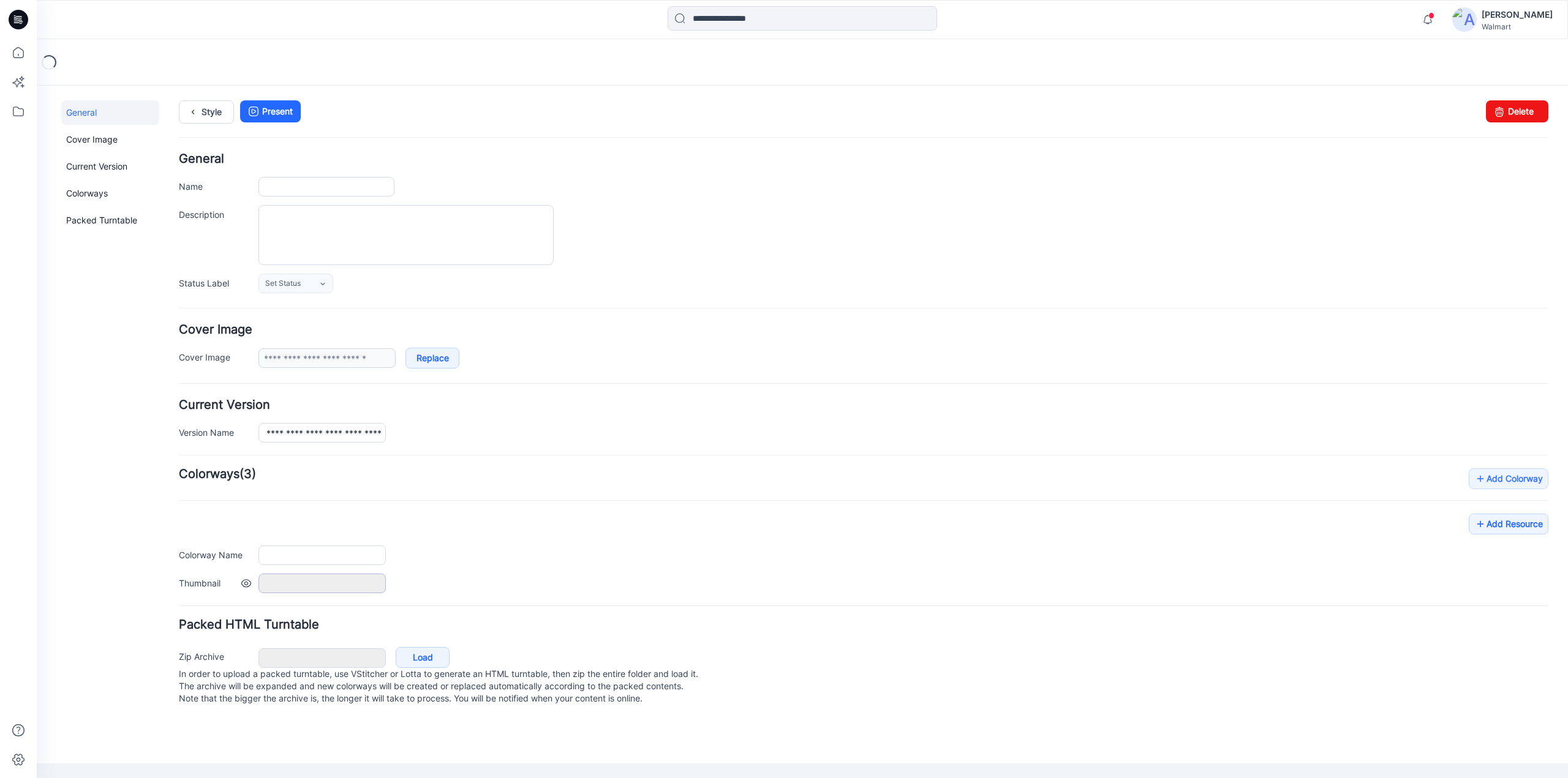
type input "**********"
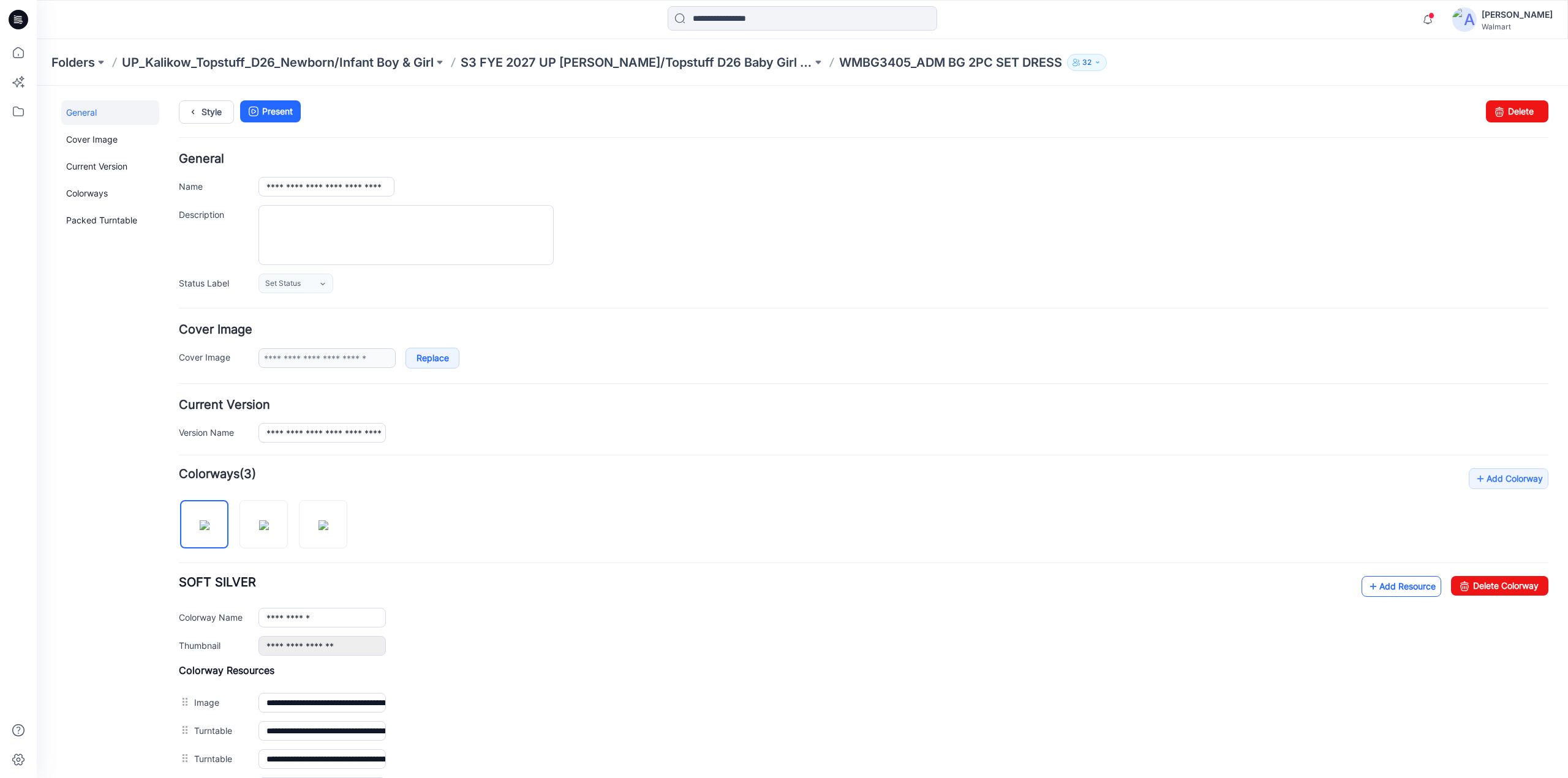
click at [1388, 582] on link "Add Resource" at bounding box center [1402, 586] width 80 height 20
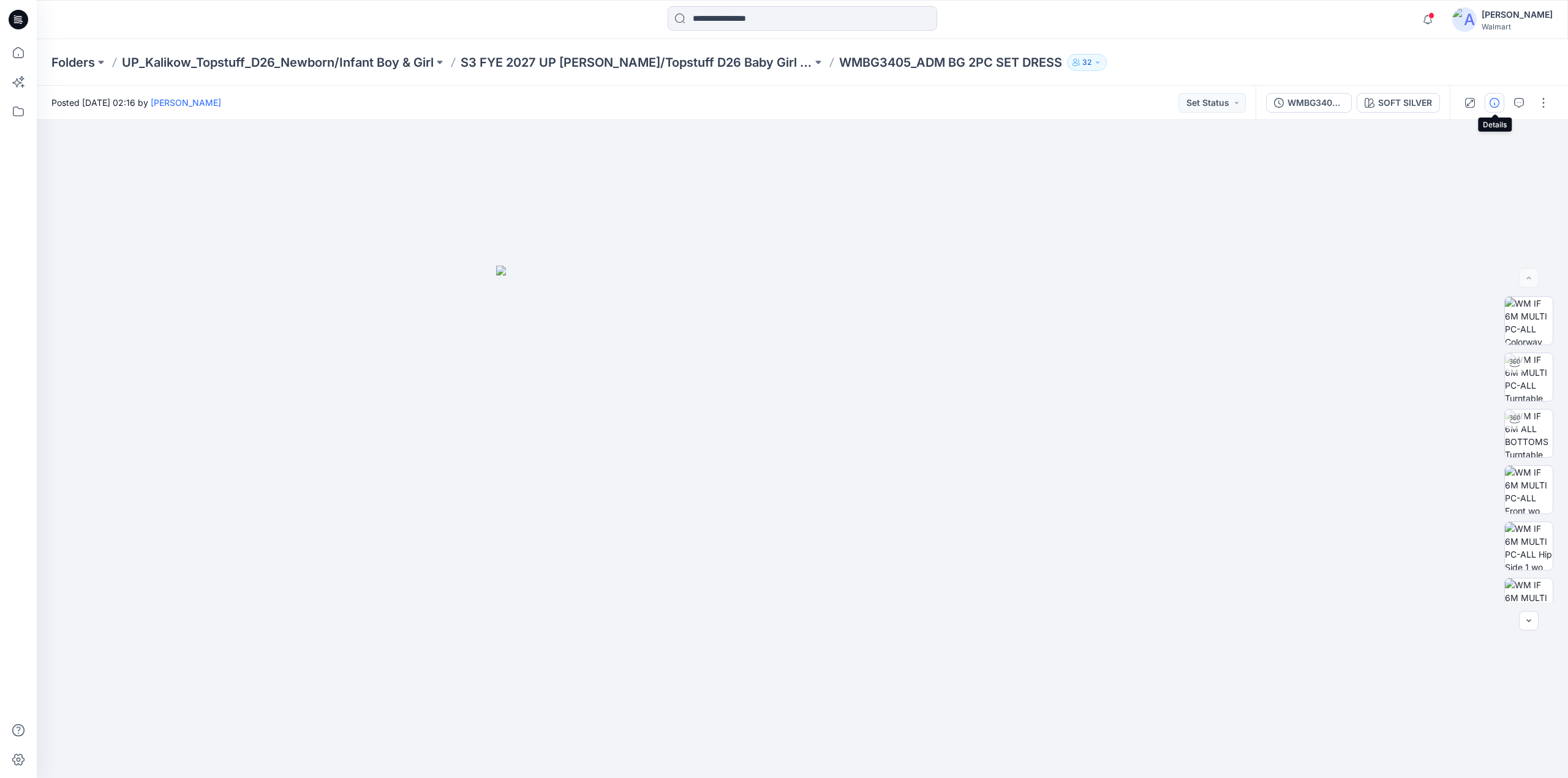
click at [1493, 101] on icon "button" at bounding box center [1494, 102] width 10 height 10
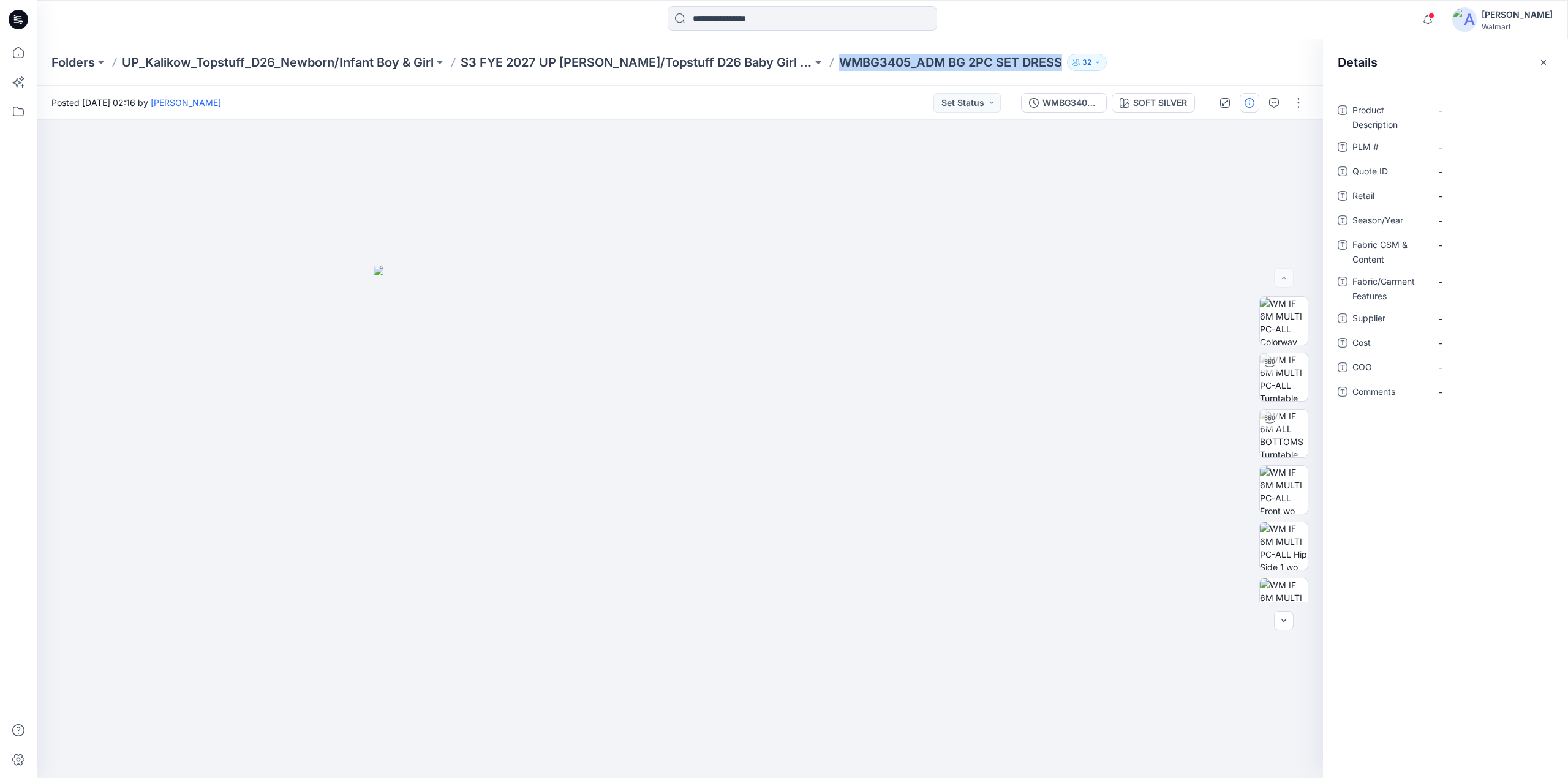
drag, startPoint x: 811, startPoint y: 66, endPoint x: 1029, endPoint y: 70, distance: 218.0
click at [1036, 70] on div "Folders UP_Kalikow_Topstuff_D26_Newborn/Infant Boy & Girl S3 FYE 2027 UP [PERSO…" at bounding box center [754, 62] width 1406 height 17
copy p "WMBG3405_ADM BG 2PC SET DRESS"
click at [1467, 115] on Description "-" at bounding box center [1492, 110] width 107 height 12
drag, startPoint x: 1510, startPoint y: 103, endPoint x: 1435, endPoint y: 103, distance: 75.0
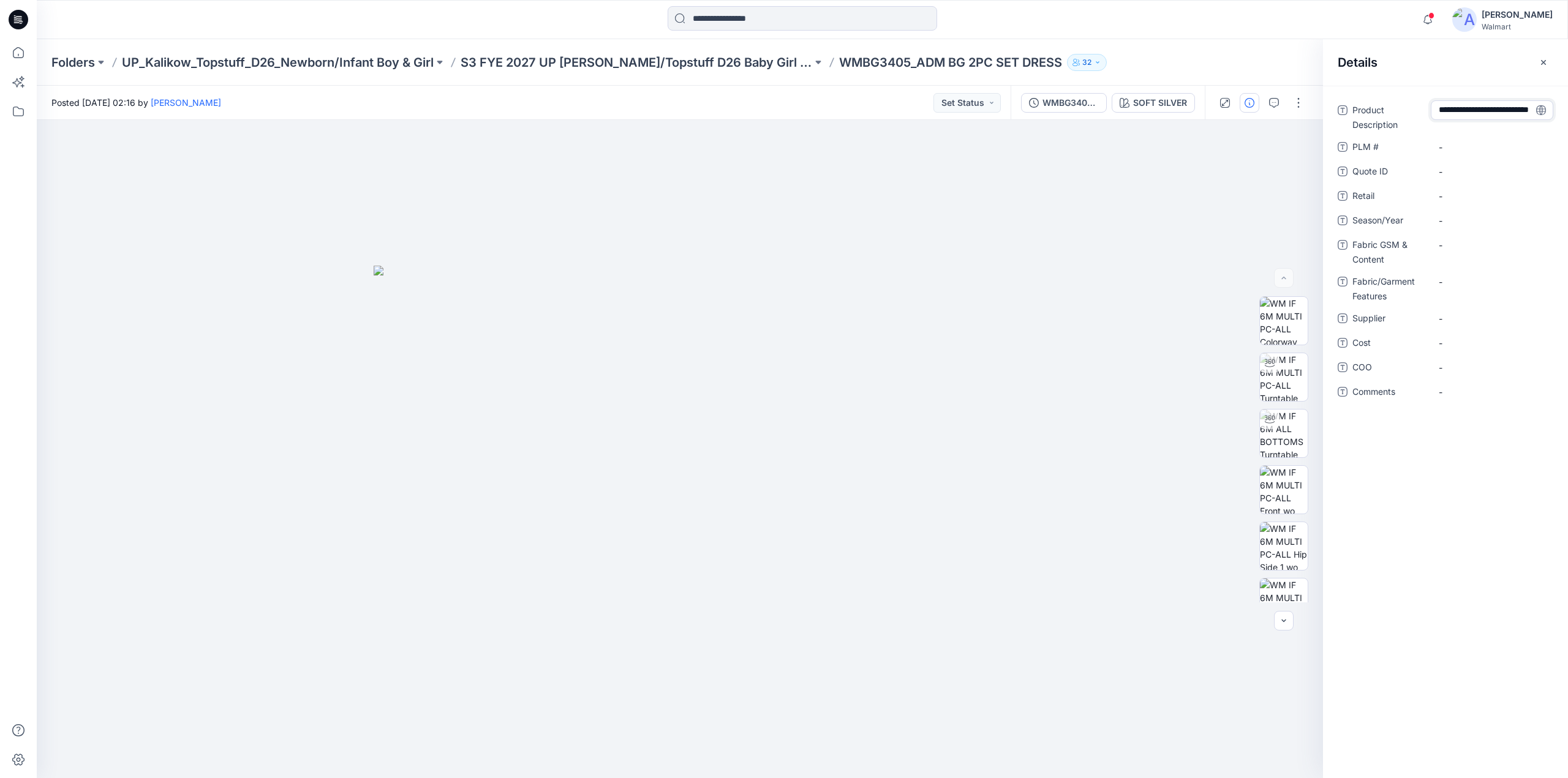
click at [1435, 103] on textarea "**********" at bounding box center [1492, 110] width 123 height 20
type textarea "**********"
drag, startPoint x: 808, startPoint y: 70, endPoint x: 880, endPoint y: 68, distance: 72.0
click at [880, 68] on div "Folders UP_Kalikow_Topstuff_D26_Newborn/Infant Boy & Girl S3 FYE 2027 UP [PERSO…" at bounding box center [802, 62] width 1532 height 46
copy p "WMBG3405"
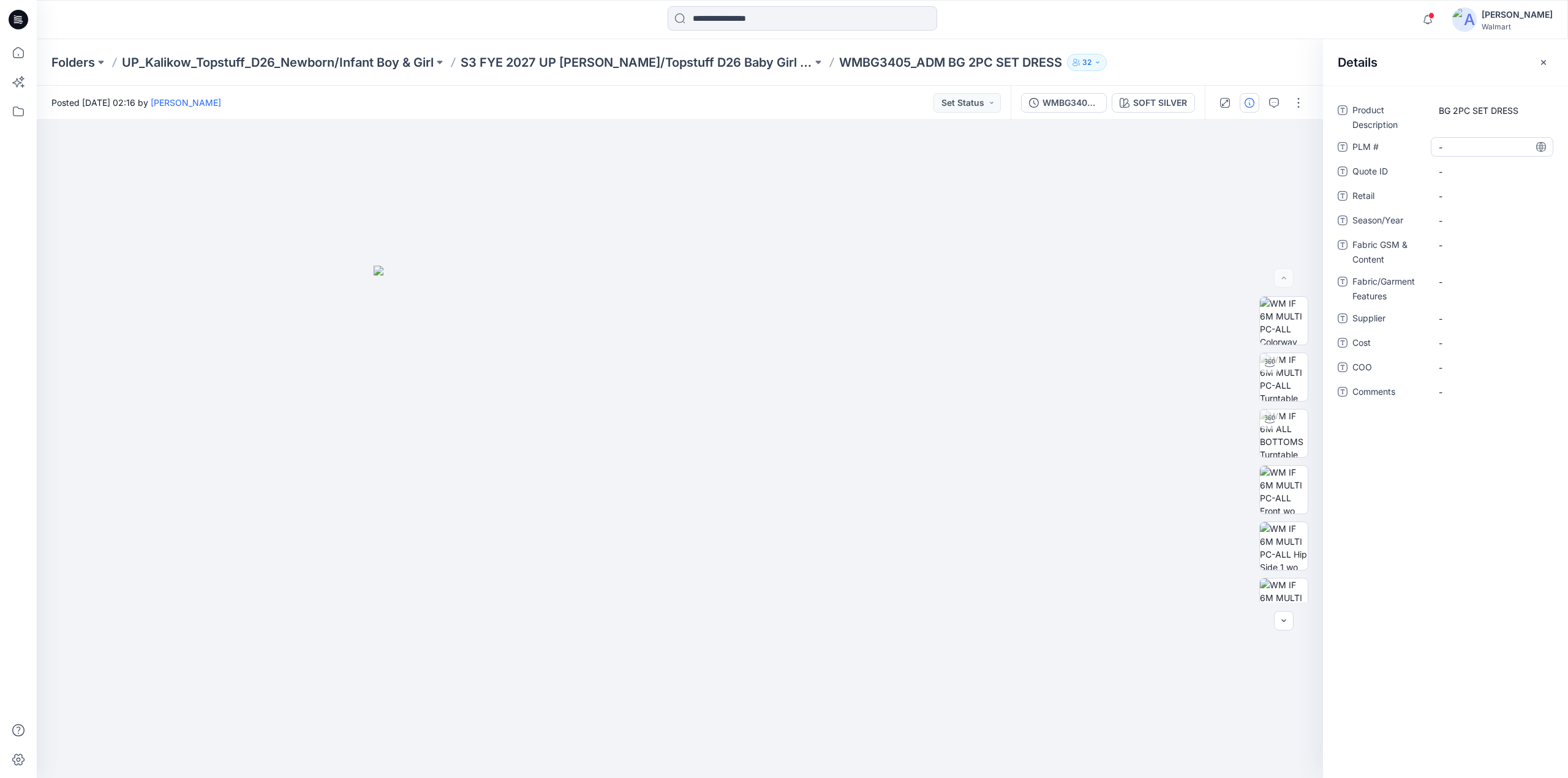
click at [1451, 138] on div "-" at bounding box center [1492, 147] width 123 height 20
type textarea "********"
click at [1471, 178] on div "-" at bounding box center [1492, 172] width 123 height 20
type textarea "********"
click at [1467, 194] on span "-" at bounding box center [1492, 196] width 107 height 12
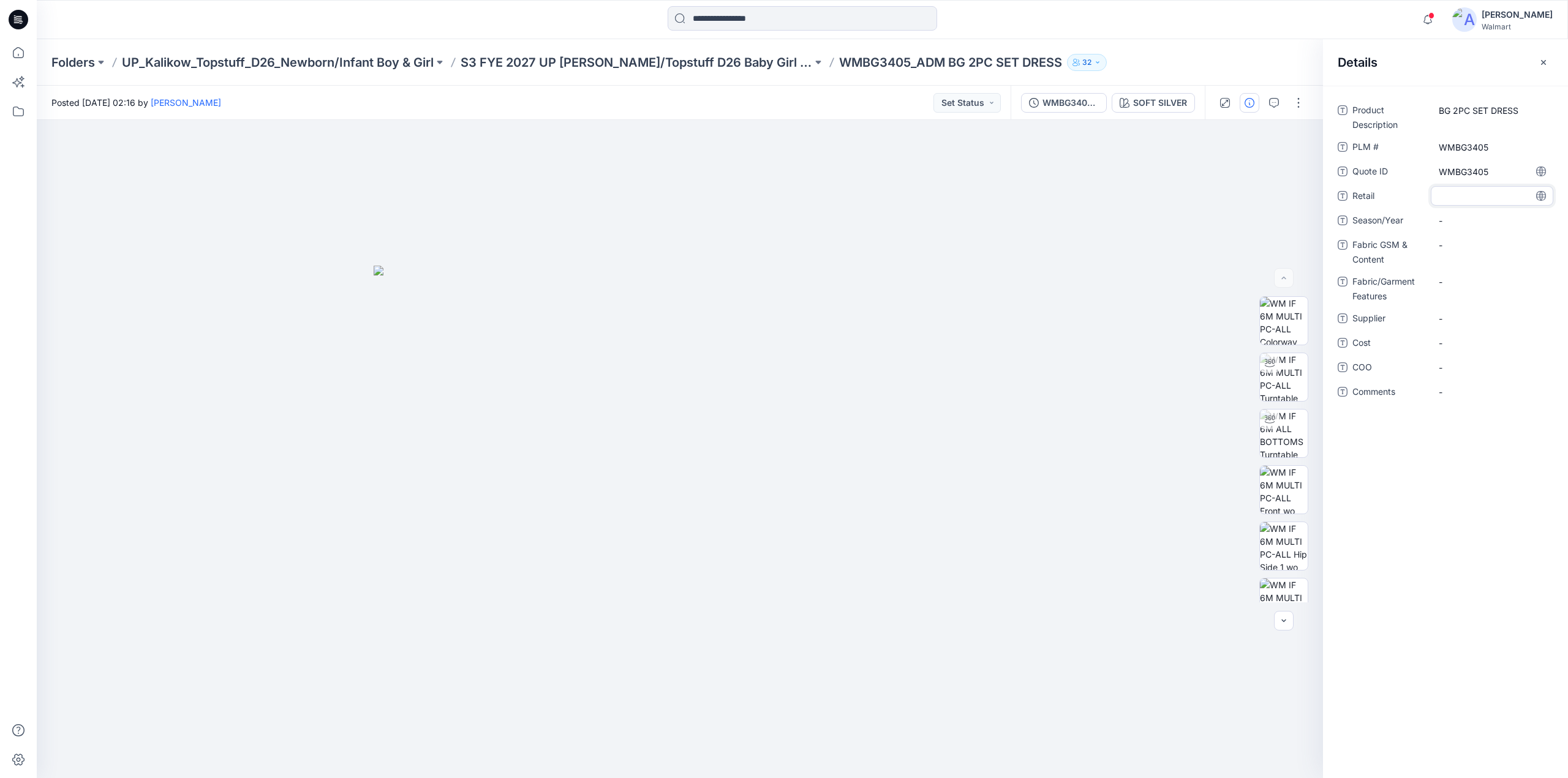
type textarea "********"
drag, startPoint x: 463, startPoint y: 72, endPoint x: 538, endPoint y: 64, distance: 75.4
click at [538, 64] on div "Folders UP_Kalikow_Topstuff_D26_Newborn/Infant Boy & Girl S3 FYE 2027 UP [PERSO…" at bounding box center [802, 62] width 1532 height 46
copy p "S3 FYE 2027"
click at [1458, 212] on div "-" at bounding box center [1492, 221] width 123 height 20
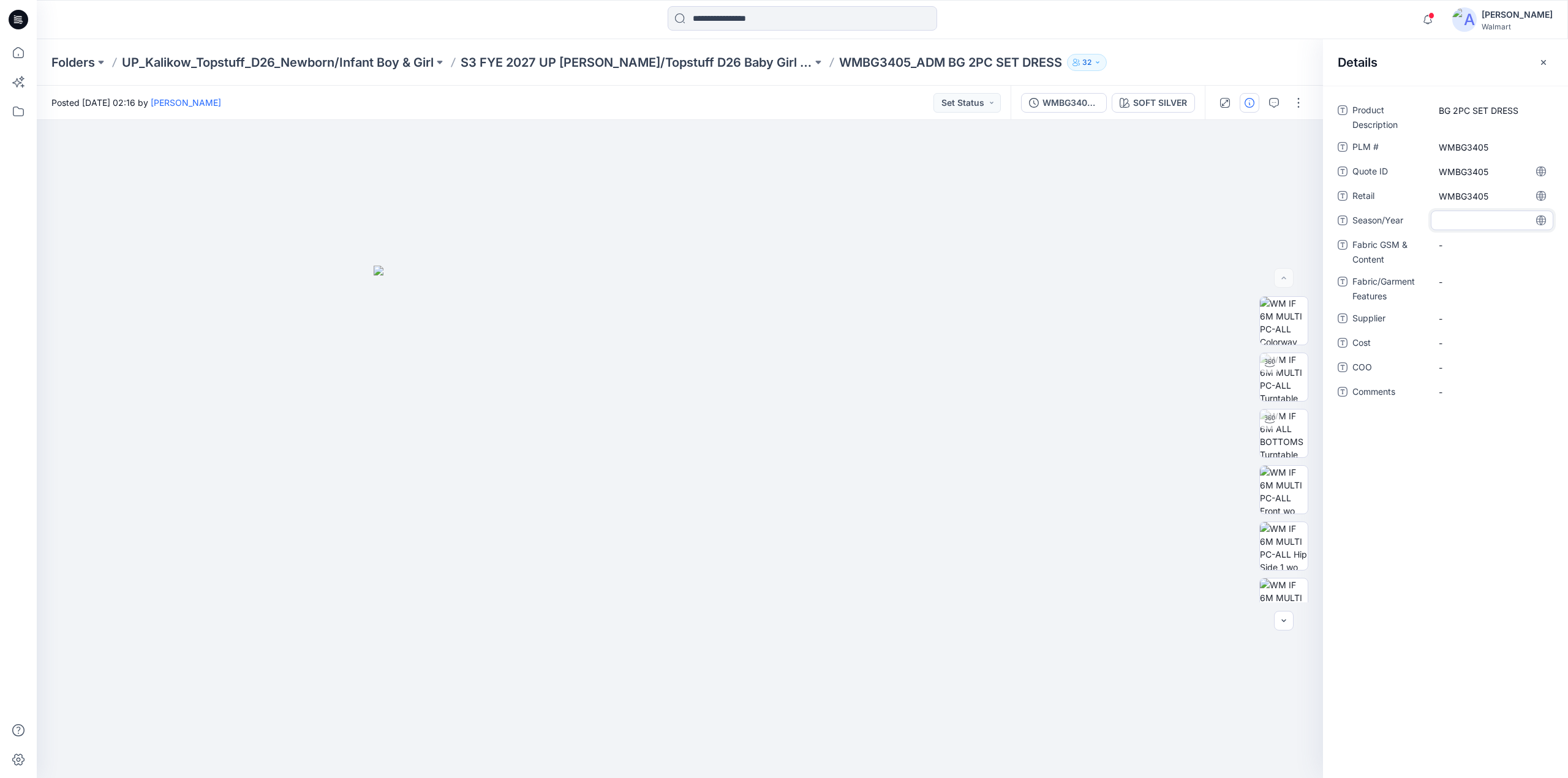
type textarea "**********"
click at [1461, 245] on Content "-" at bounding box center [1492, 245] width 107 height 12
type textarea "******"
click at [1473, 243] on Content "POPLIN" at bounding box center [1492, 245] width 107 height 12
drag, startPoint x: 1480, startPoint y: 243, endPoint x: 1419, endPoint y: 253, distance: 61.8
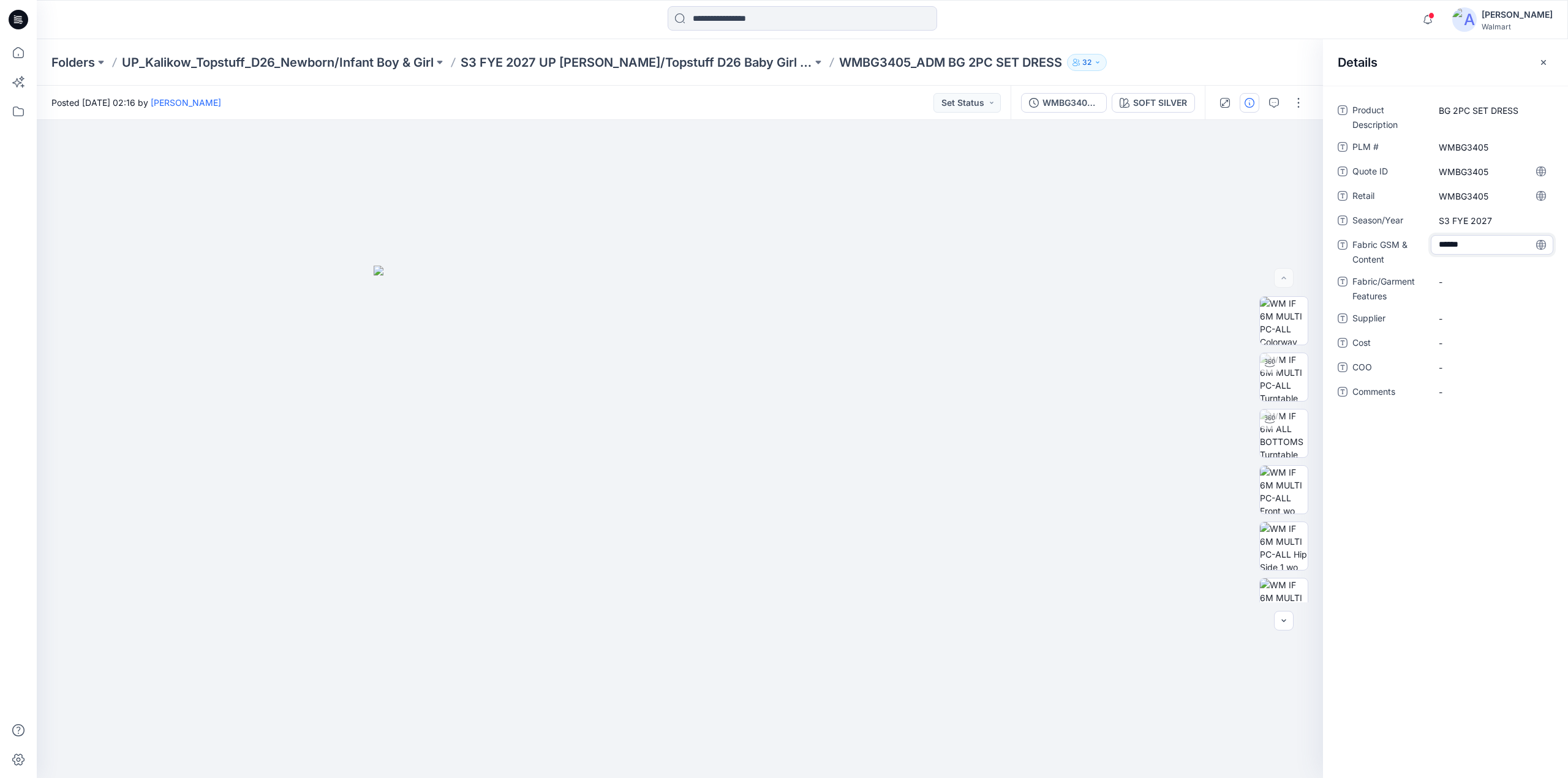
click at [1419, 253] on div "Fabric GSM & Content ******" at bounding box center [1445, 251] width 215 height 32
type textarea "**********"
click at [1437, 466] on div "**********" at bounding box center [1445, 431] width 245 height 693
click at [1457, 325] on span "-" at bounding box center [1492, 326] width 107 height 12
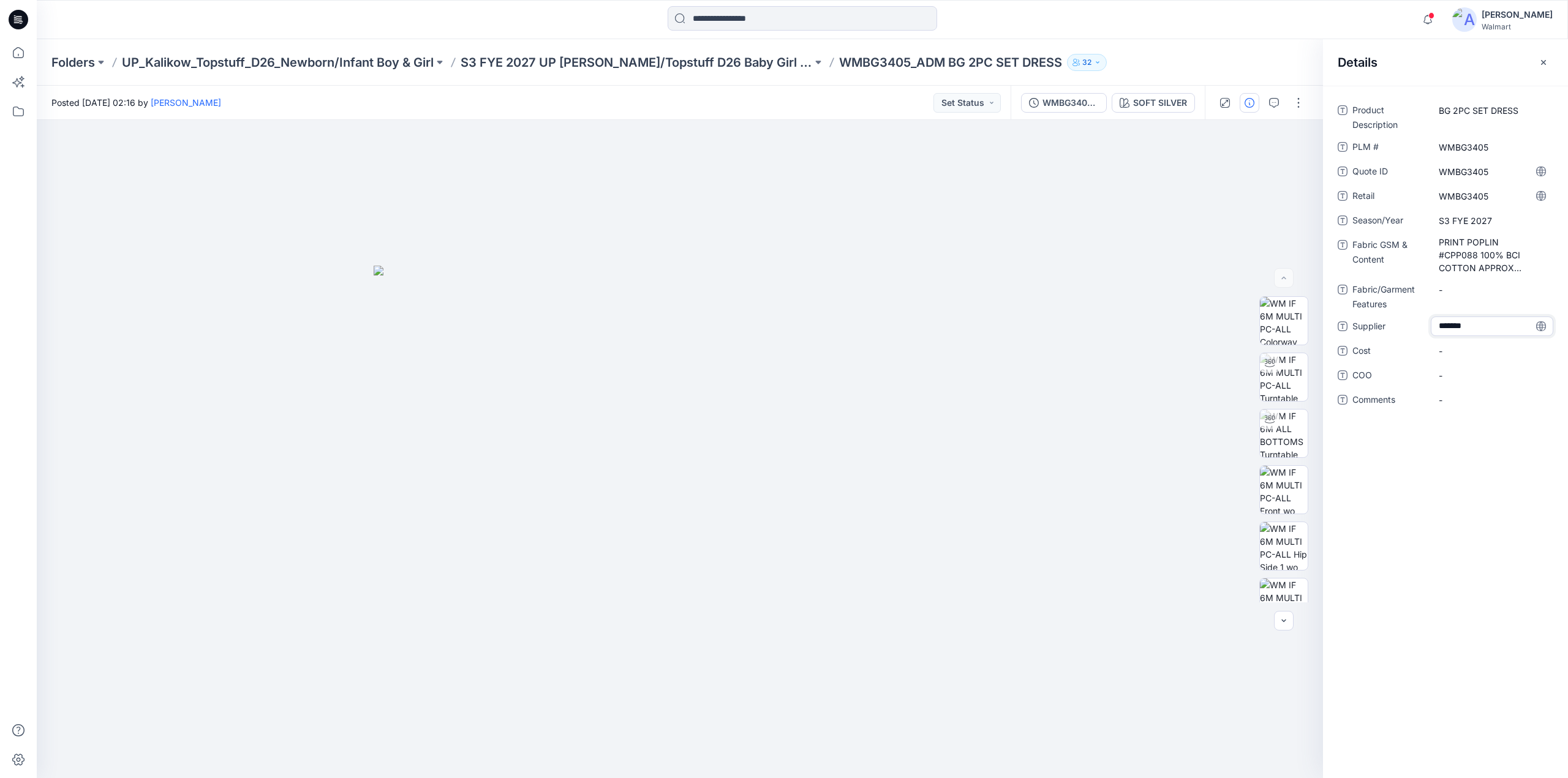
type textarea "********"
click at [616, 62] on p "S3 FYE 2027 UP [PERSON_NAME]/Topstuff D26 Baby Girl & Boy" at bounding box center [636, 62] width 351 height 17
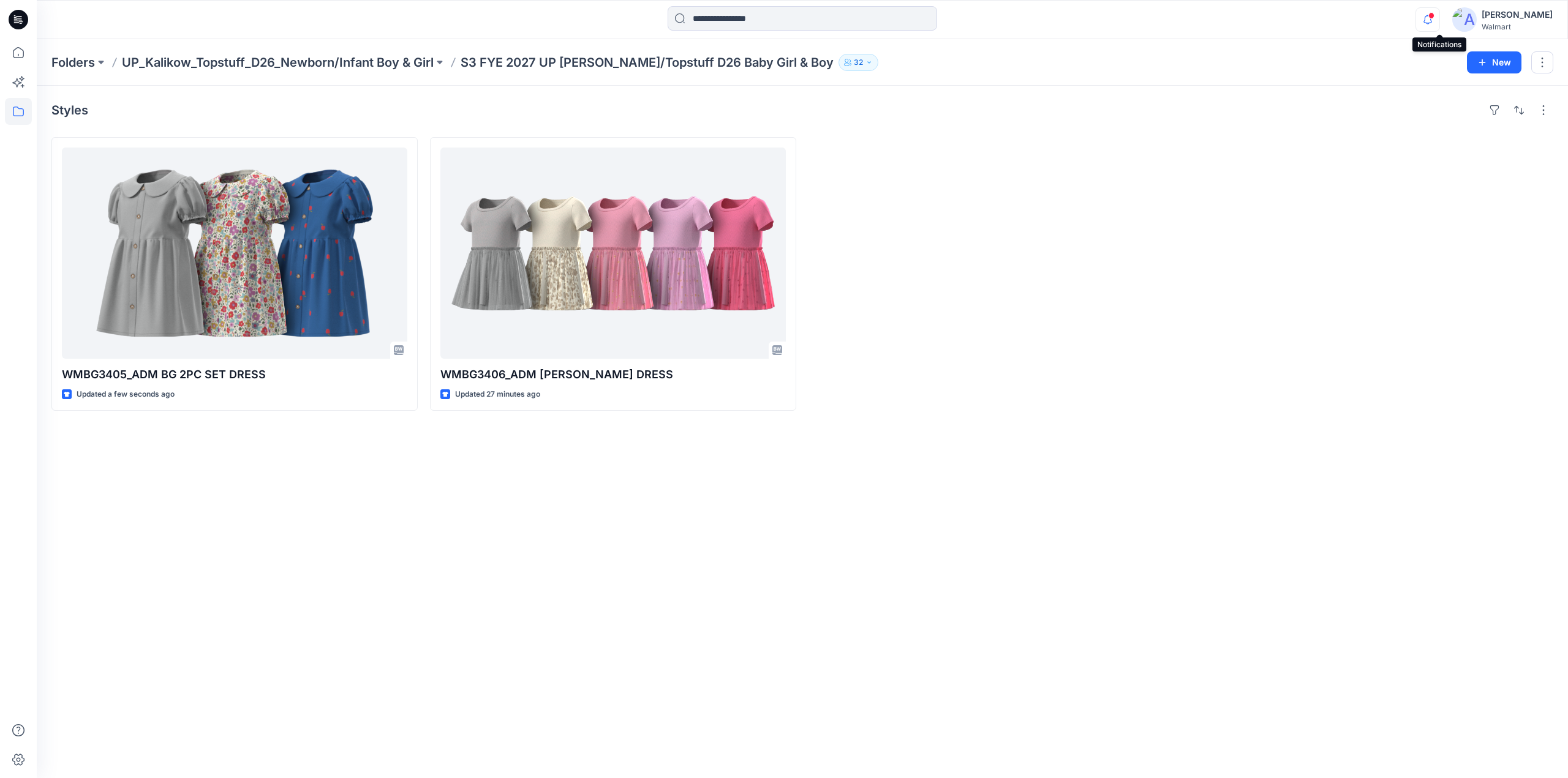
click at [1439, 19] on icon "button" at bounding box center [1427, 20] width 23 height 25
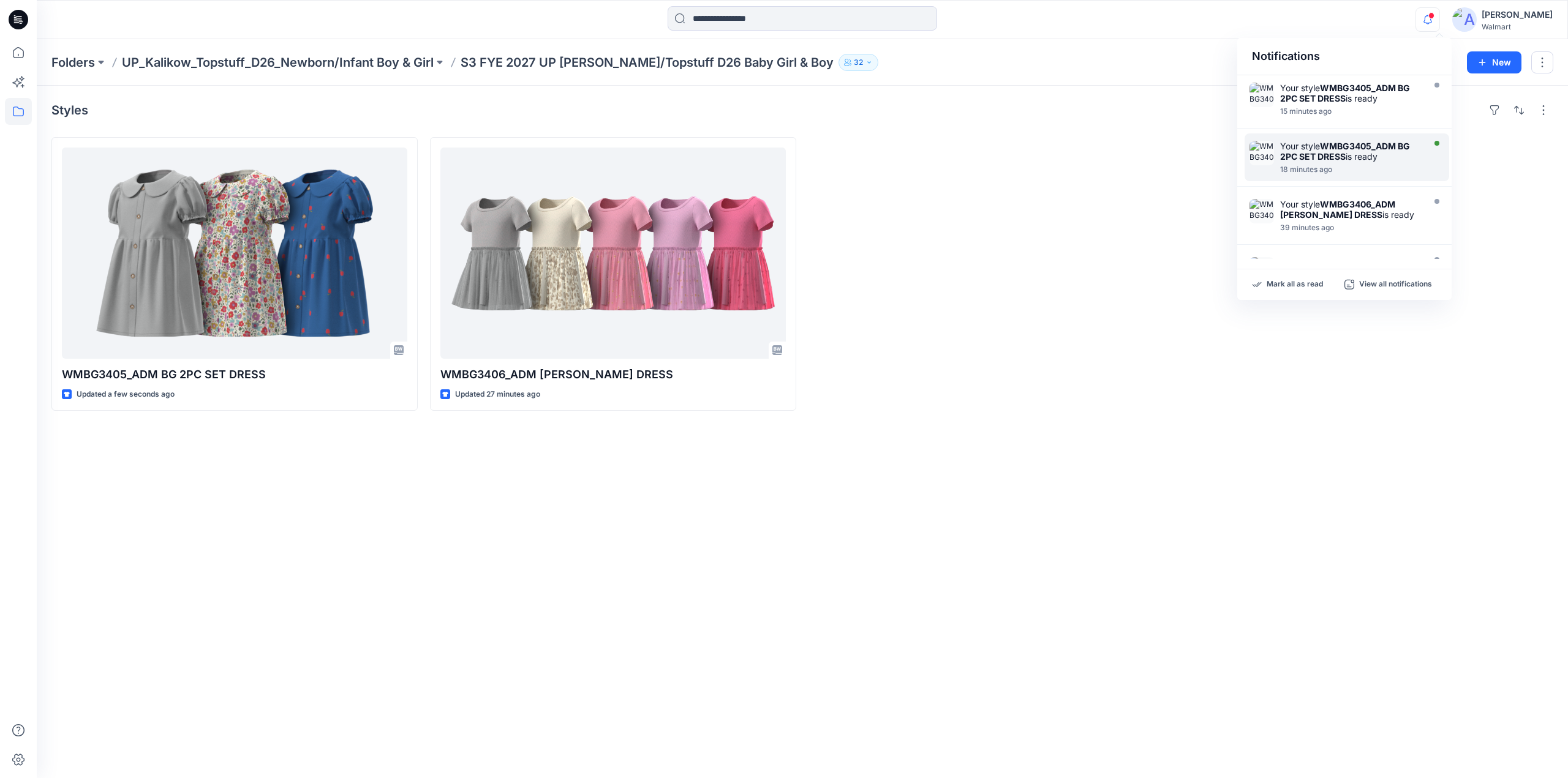
click at [1346, 151] on strong "WMBG3405_ADM BG 2PC SET DRESS" at bounding box center [1345, 150] width 130 height 20
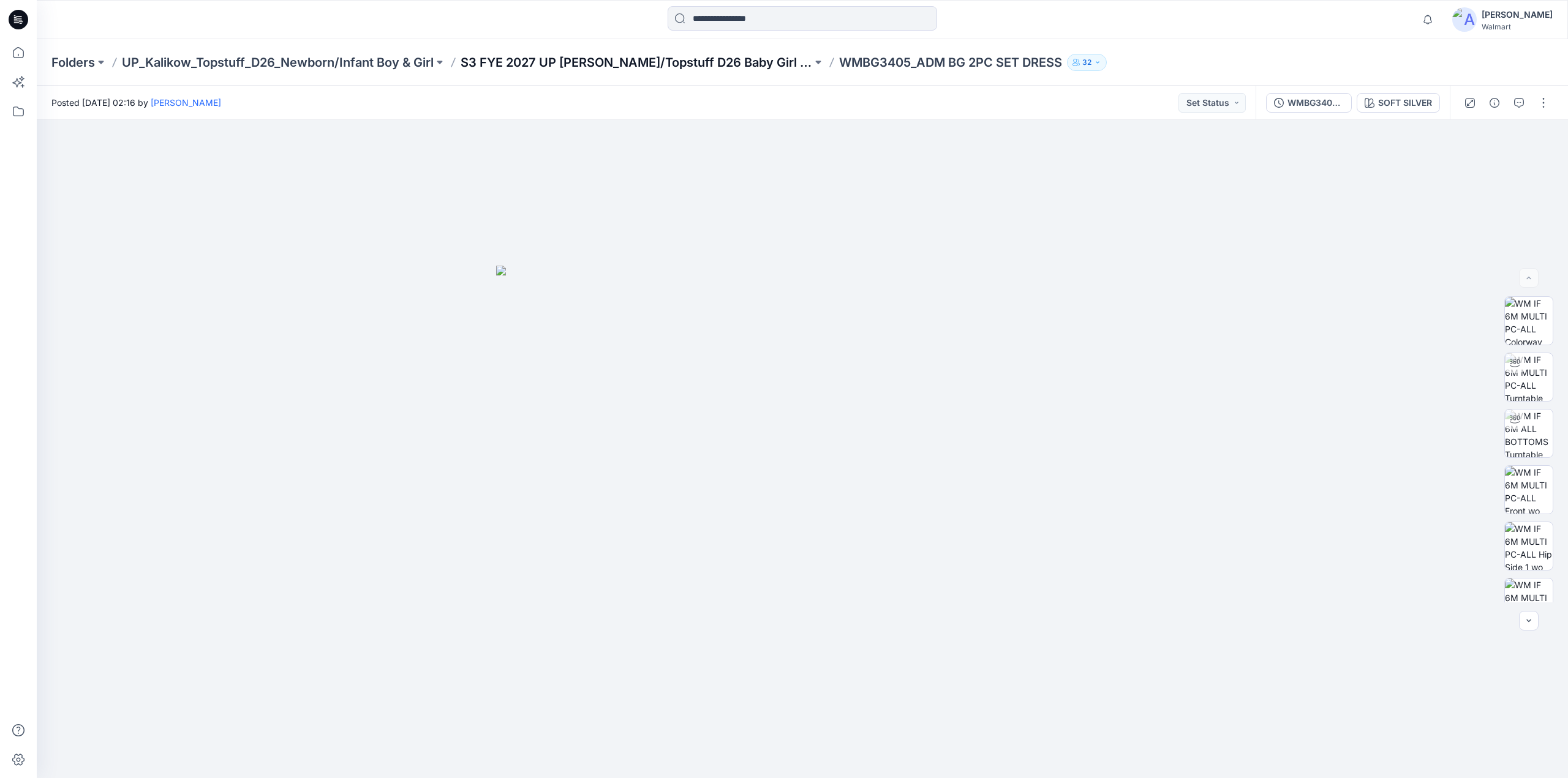
click at [595, 60] on p "S3 FYE 2027 UP [PERSON_NAME]/Topstuff D26 Baby Girl & Boy" at bounding box center [636, 62] width 351 height 17
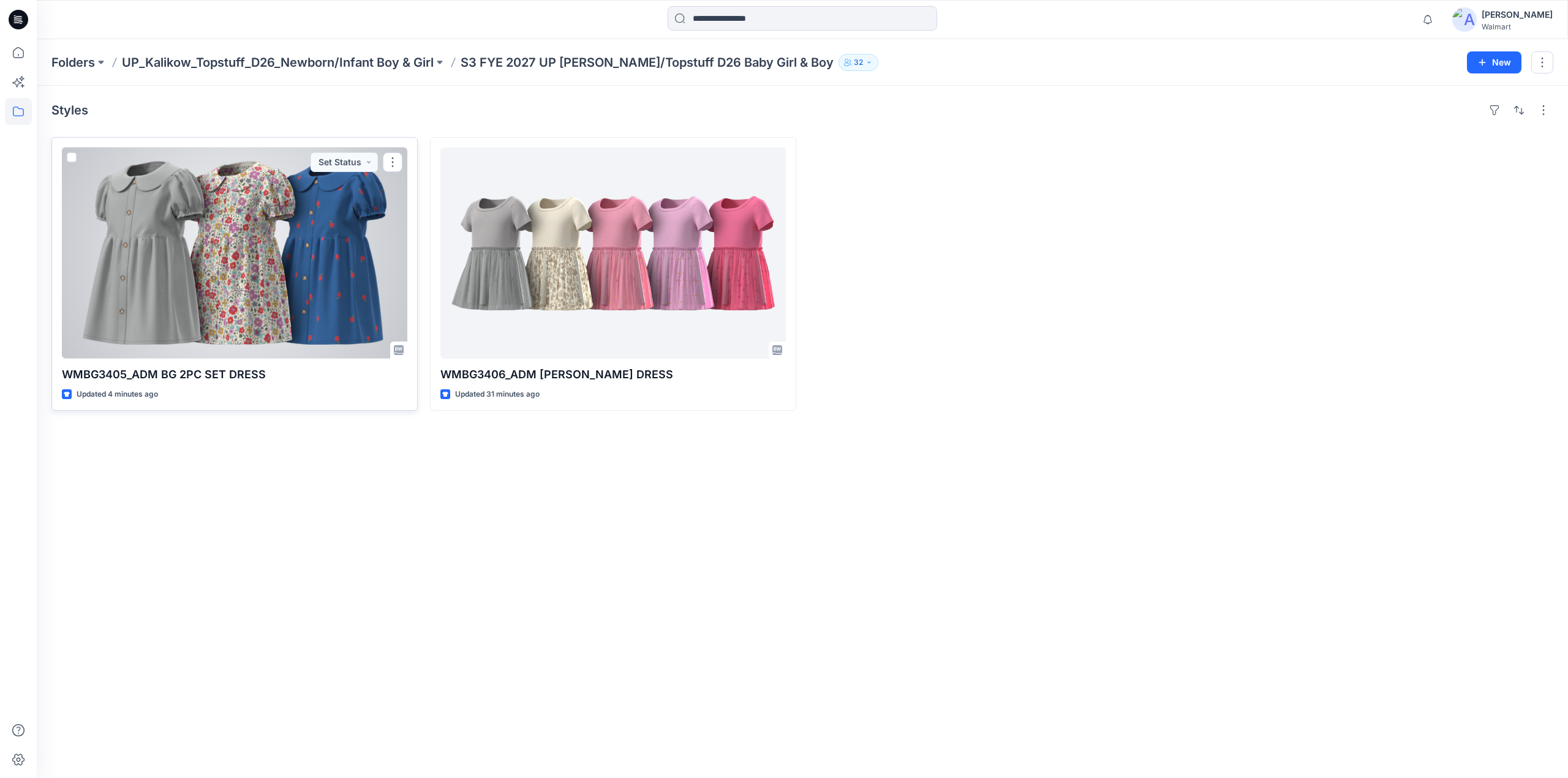
click at [231, 243] on div at bounding box center [235, 253] width 345 height 212
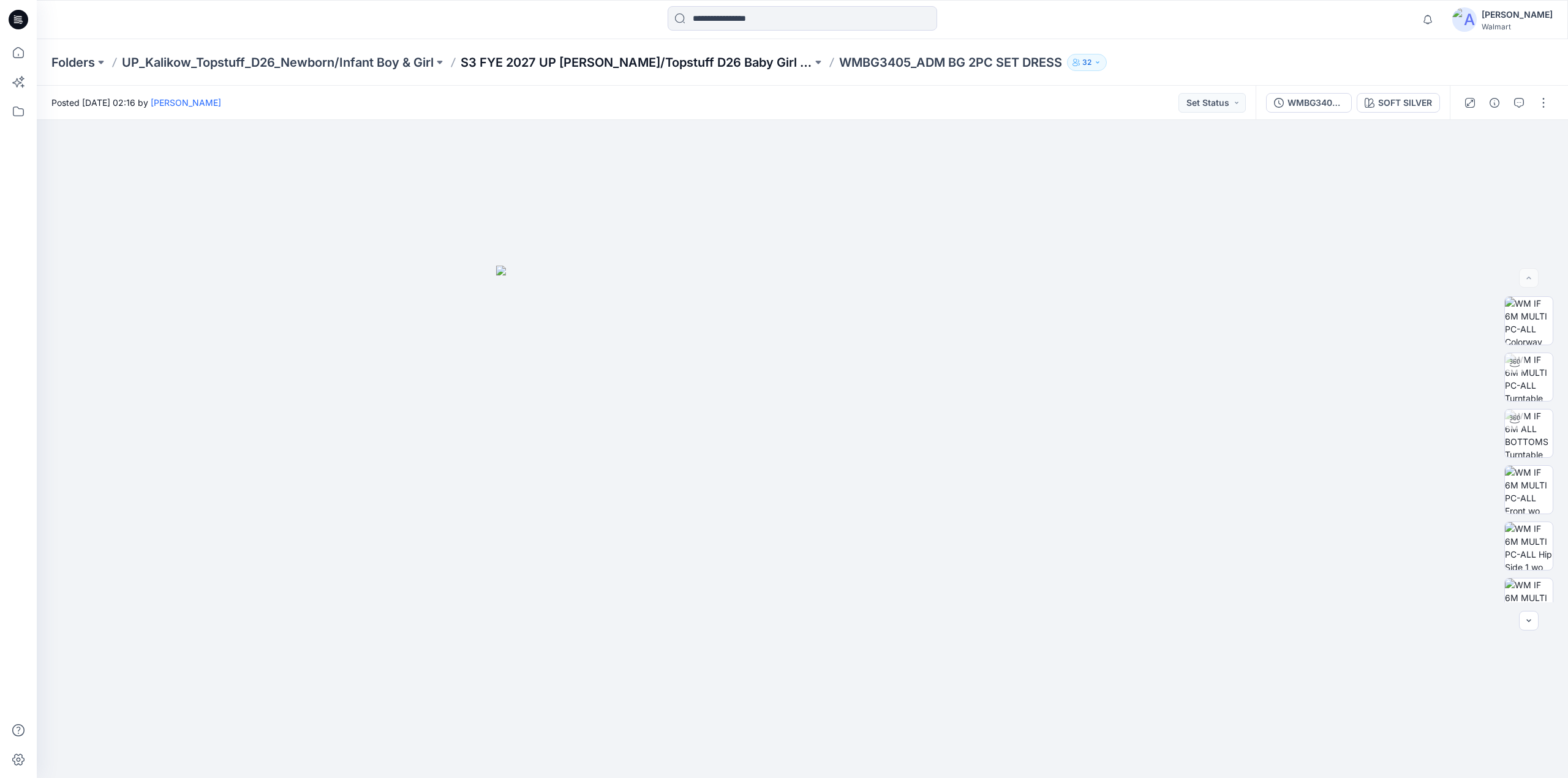
click at [597, 67] on p "S3 FYE 2027 UP [PERSON_NAME]/Topstuff D26 Baby Girl & Boy" at bounding box center [636, 62] width 351 height 17
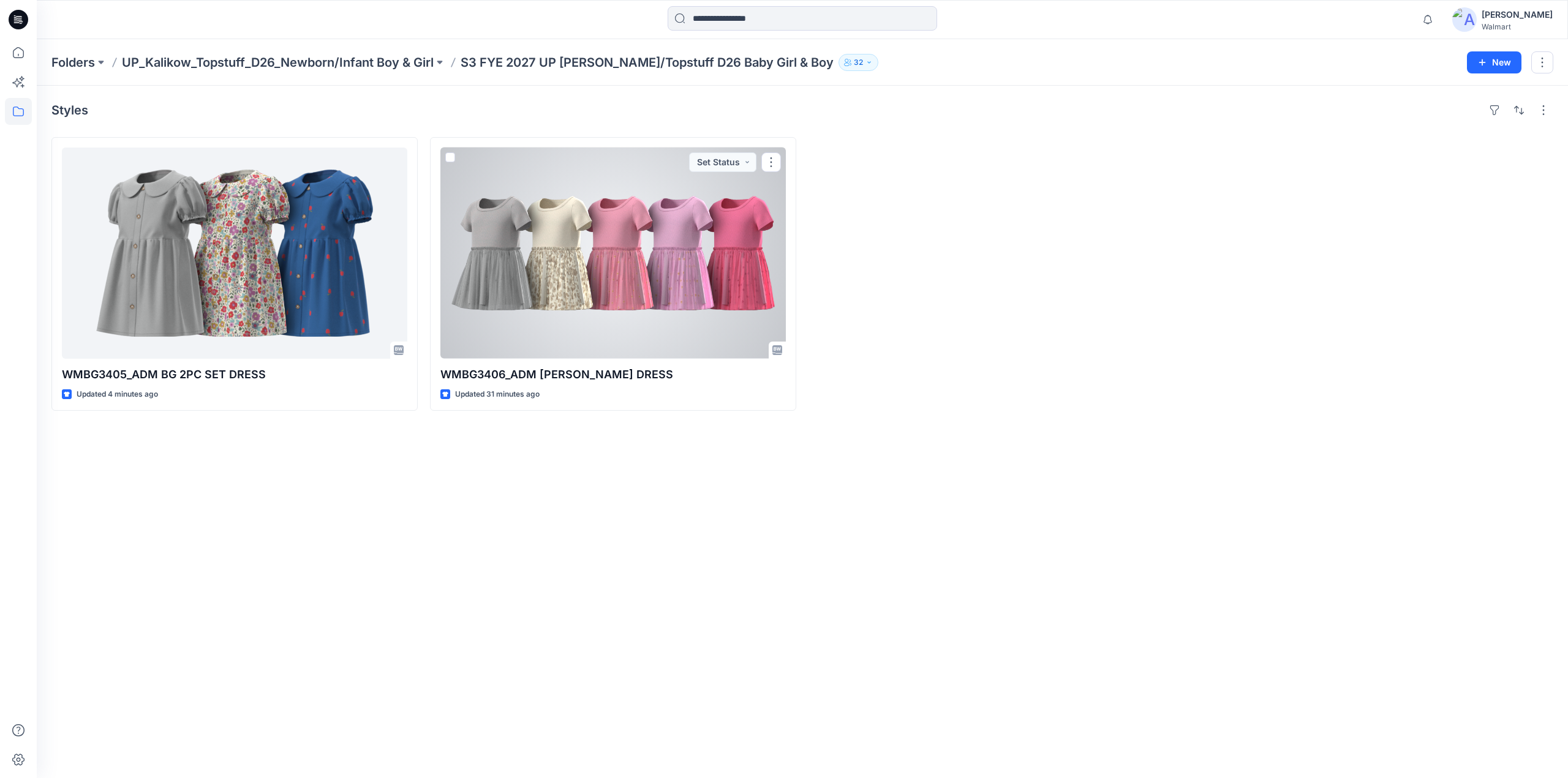
click at [579, 294] on div at bounding box center [613, 253] width 345 height 212
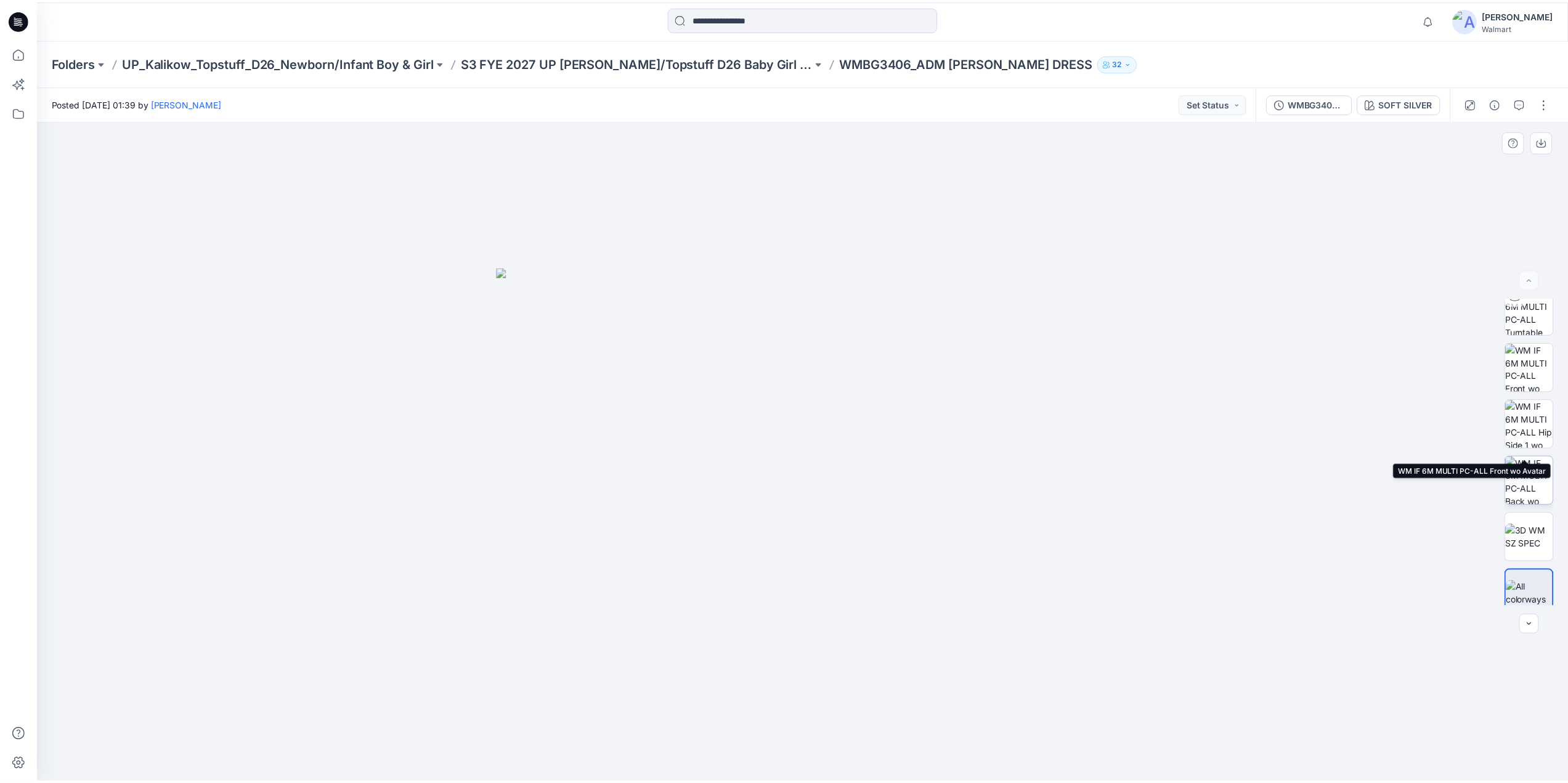
scroll to position [81, 0]
click at [581, 64] on p "S3 FYE 2027 UP [PERSON_NAME]/Topstuff D26 Baby Girl & Boy" at bounding box center [640, 63] width 353 height 17
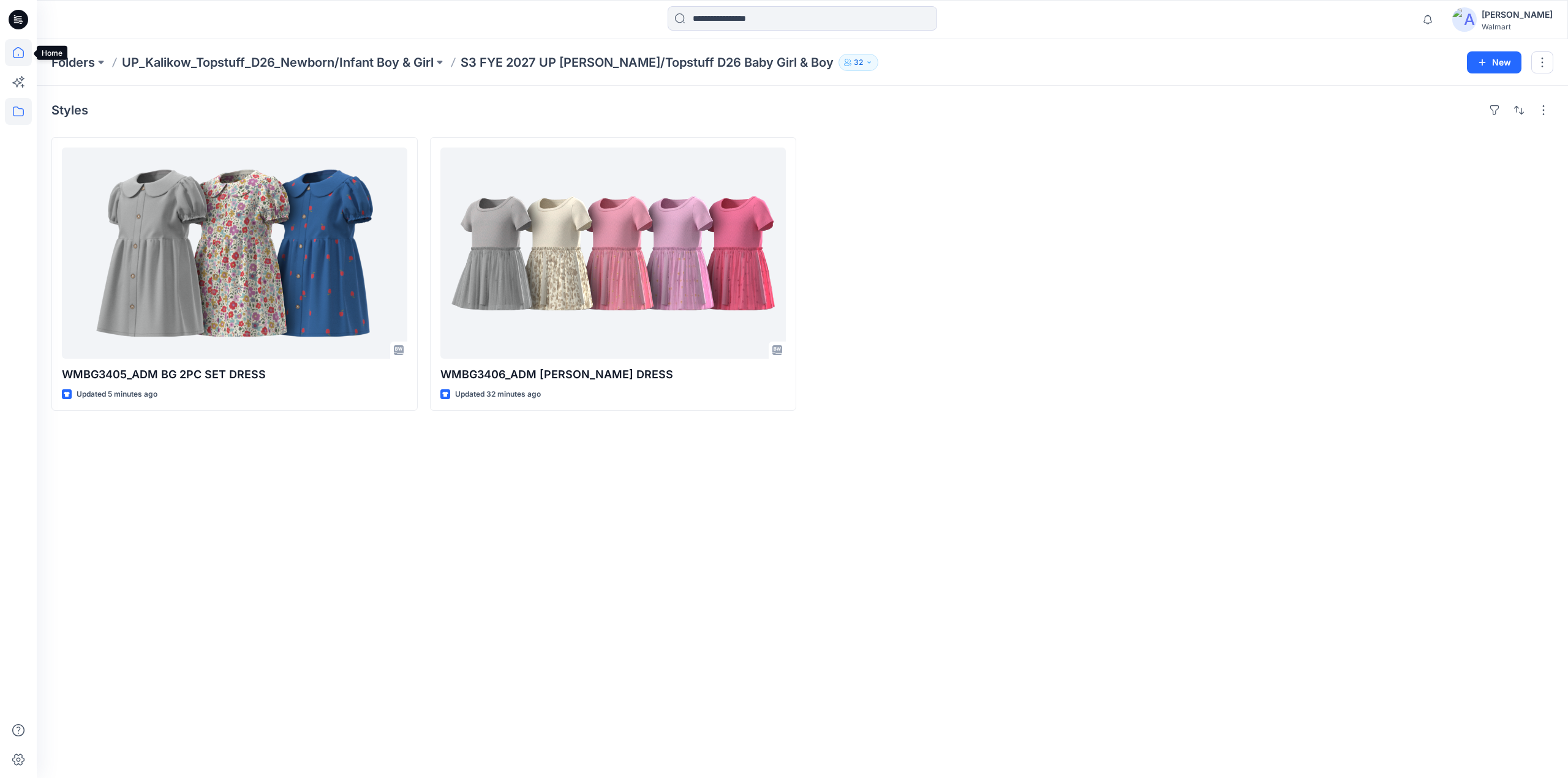
click at [22, 50] on icon at bounding box center [18, 52] width 11 height 11
